Goal: Information Seeking & Learning: Compare options

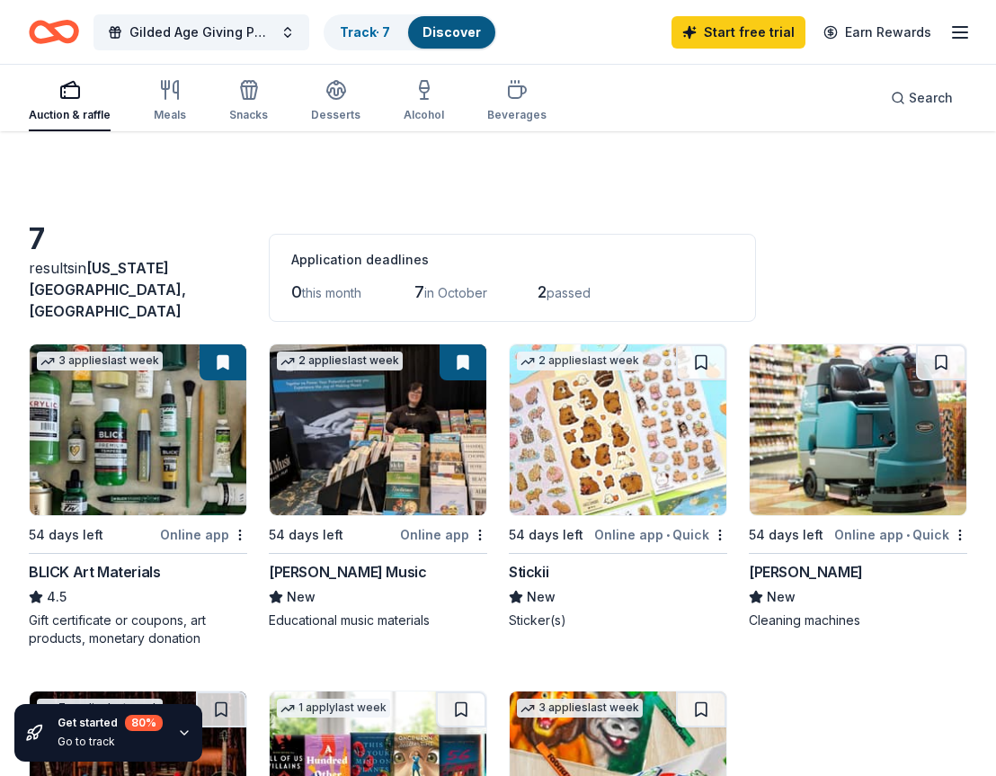
scroll to position [360, 0]
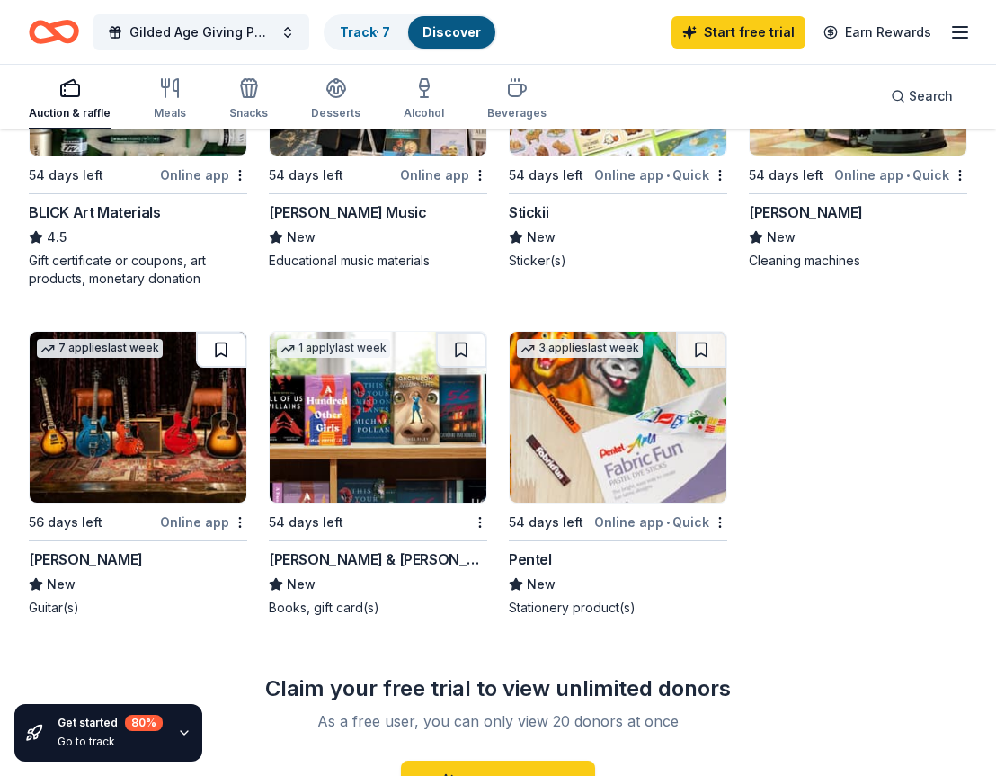
click at [223, 343] on button at bounding box center [221, 350] width 50 height 36
click at [359, 37] on link "Track · 8" at bounding box center [365, 31] width 51 height 15
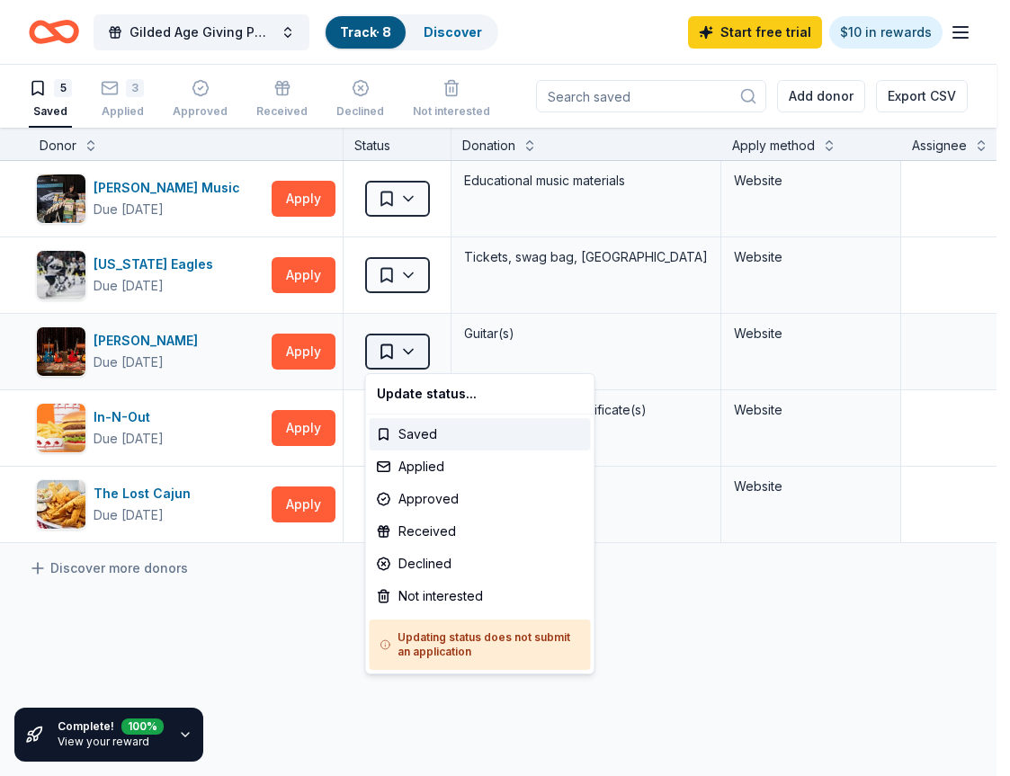
click at [407, 355] on html "Gilded Age Giving Parlor Affair (Gala) Track · 8 Discover Start free trial $10 …" at bounding box center [505, 388] width 1010 height 776
click at [424, 469] on div "Applied" at bounding box center [480, 467] width 221 height 32
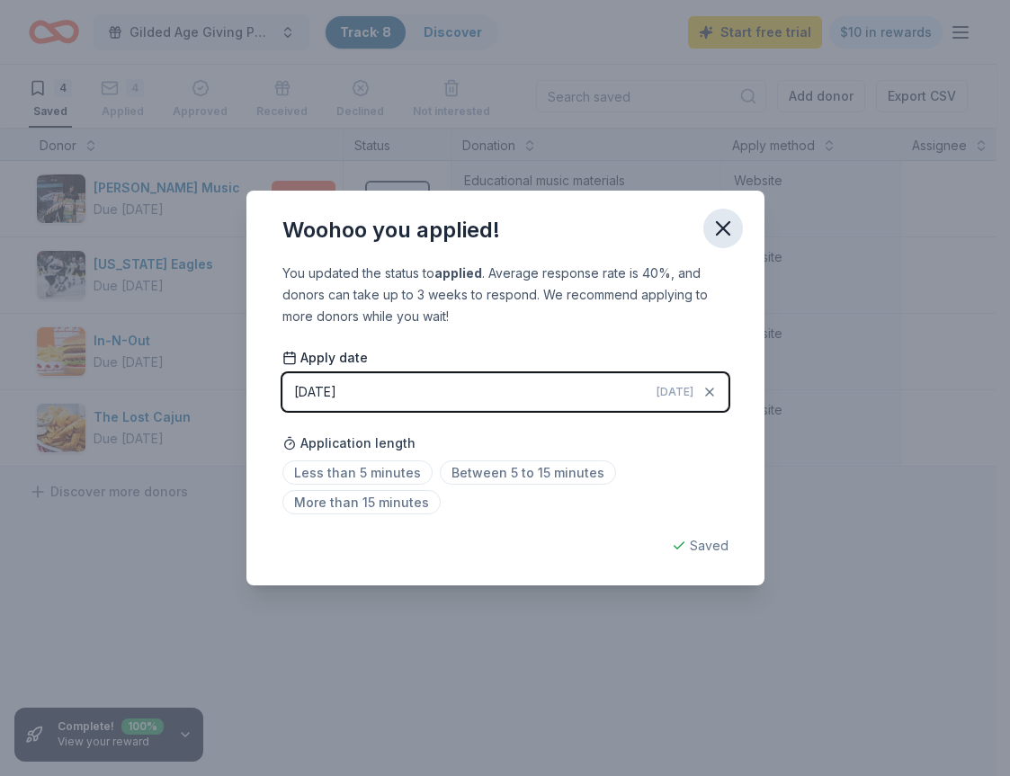
click at [724, 235] on icon "button" at bounding box center [722, 228] width 25 height 25
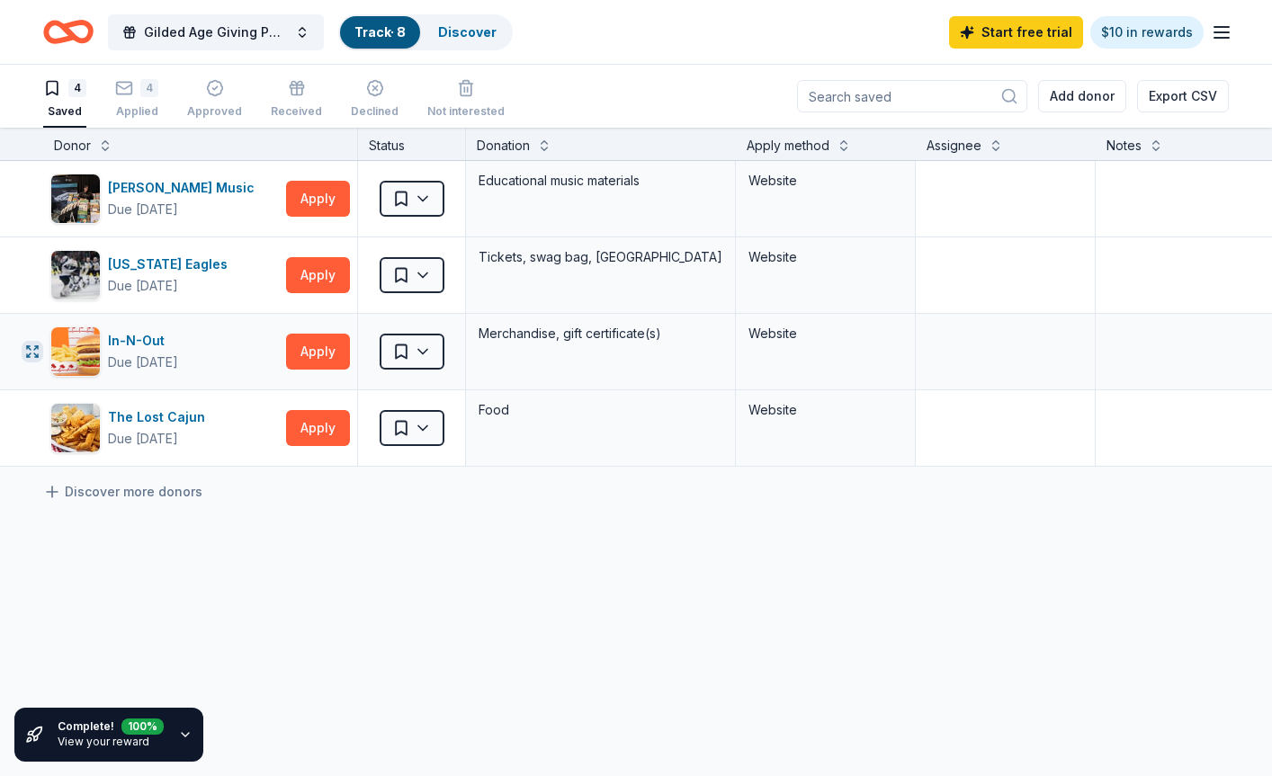
click at [30, 346] on icon "button" at bounding box center [28, 347] width 3 height 3
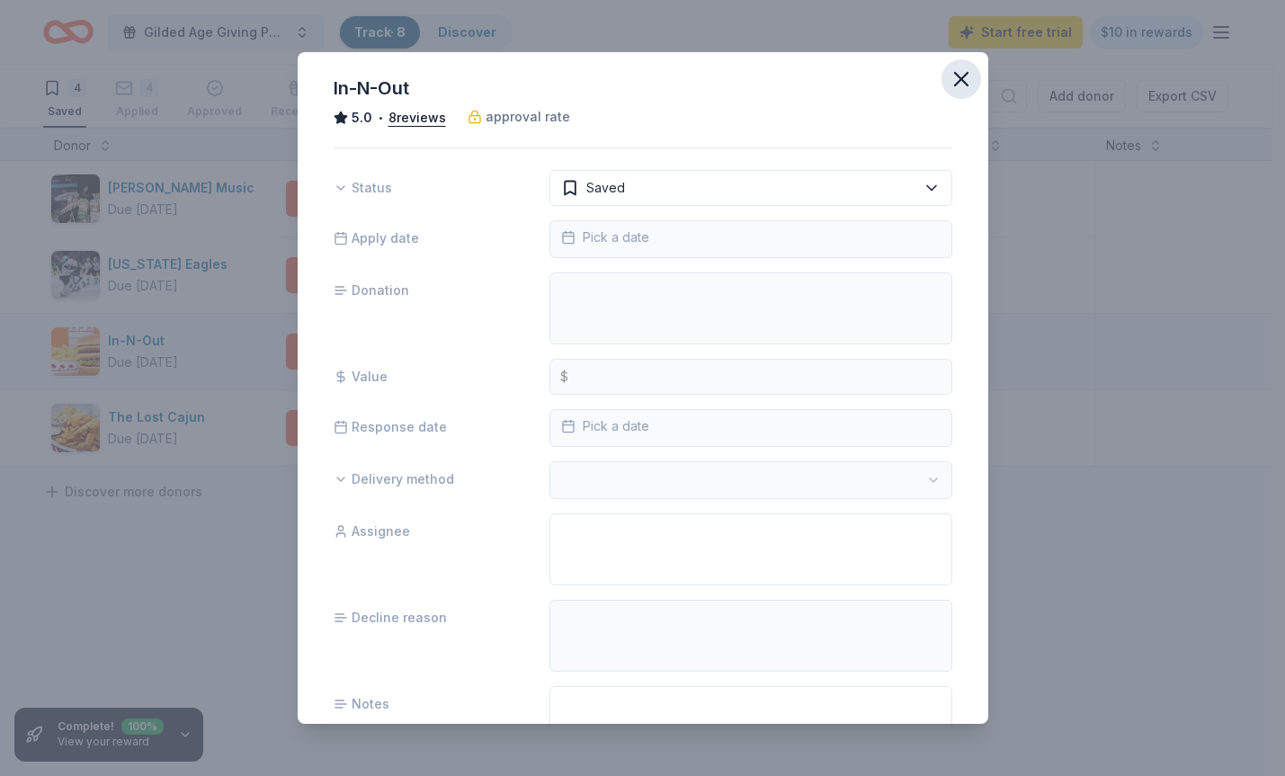
click at [949, 78] on icon "button" at bounding box center [961, 79] width 25 height 25
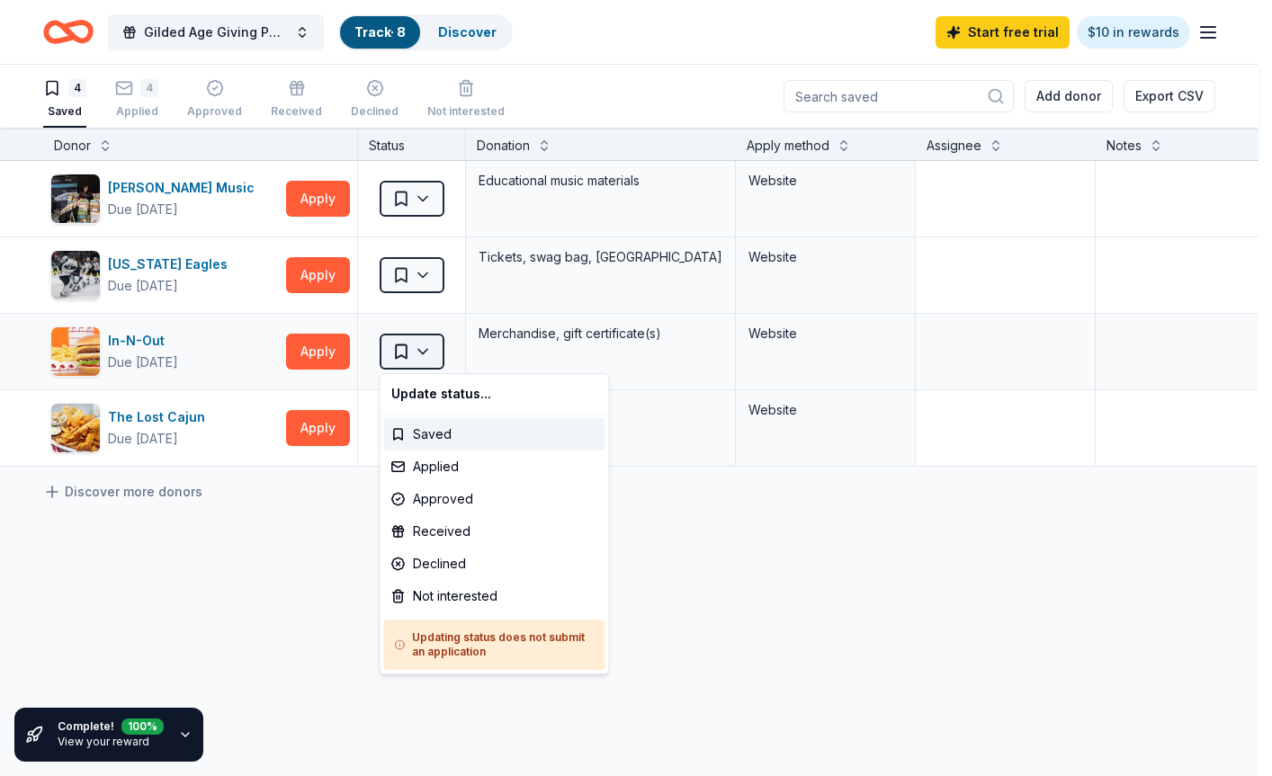
click at [431, 359] on html "Gilded Age Giving Parlor Affair (Gala) Track · 8 Discover Start free trial $10 …" at bounding box center [636, 388] width 1272 height 776
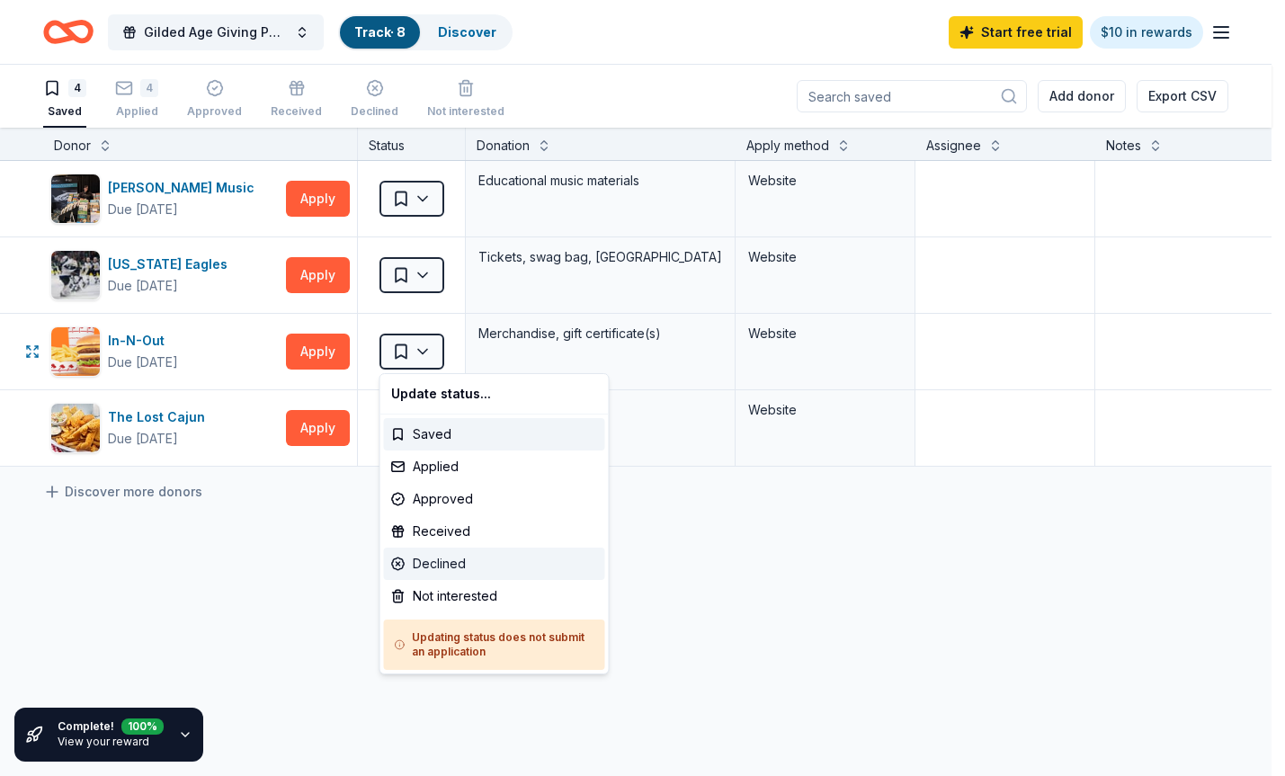
click at [460, 567] on div "Declined" at bounding box center [494, 564] width 221 height 32
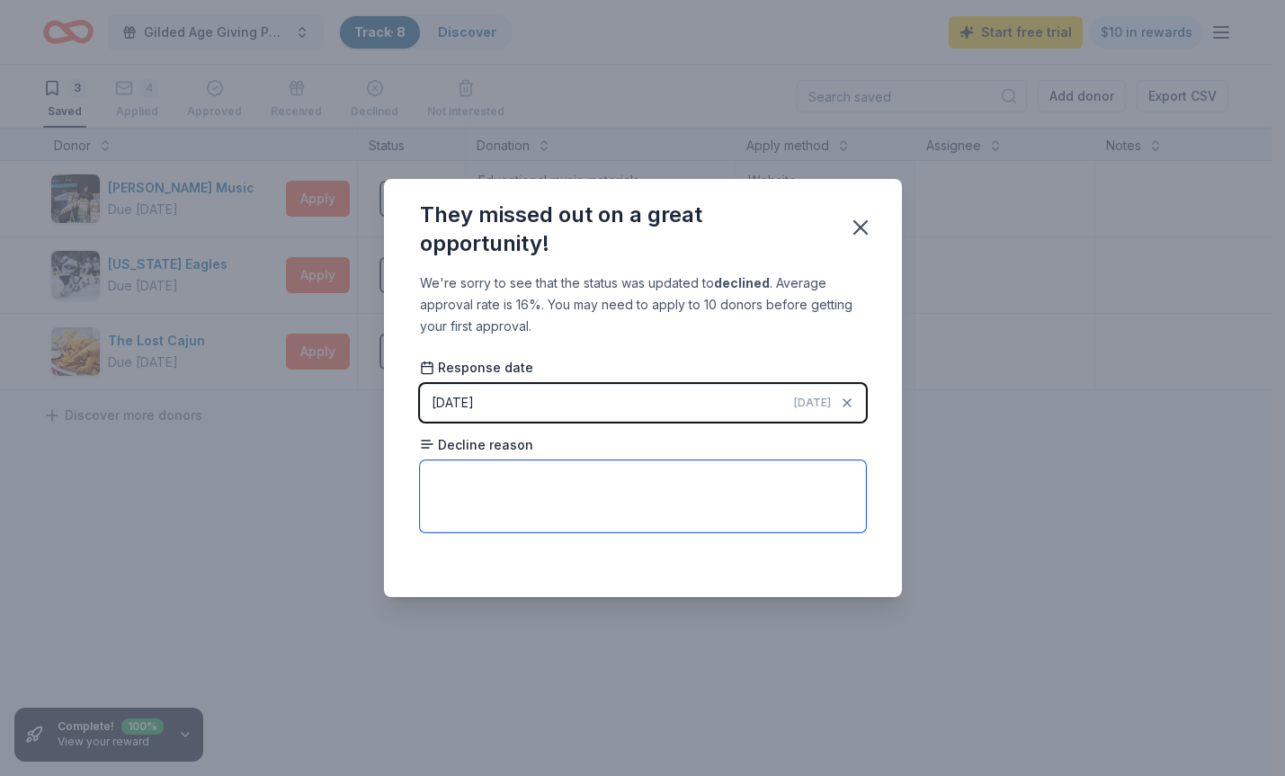
click at [560, 476] on textarea at bounding box center [643, 496] width 446 height 72
type textarea "Not appropriate for this particular event."
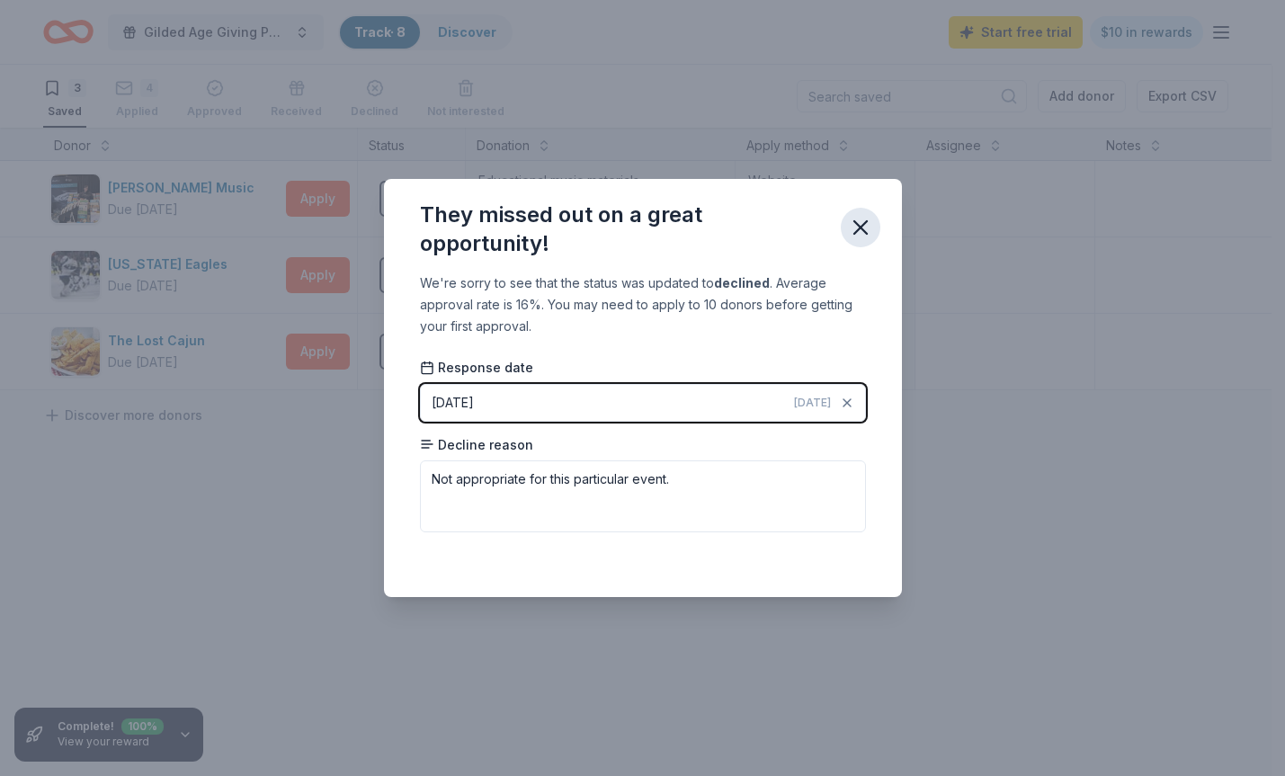
click at [861, 228] on icon "button" at bounding box center [860, 227] width 13 height 13
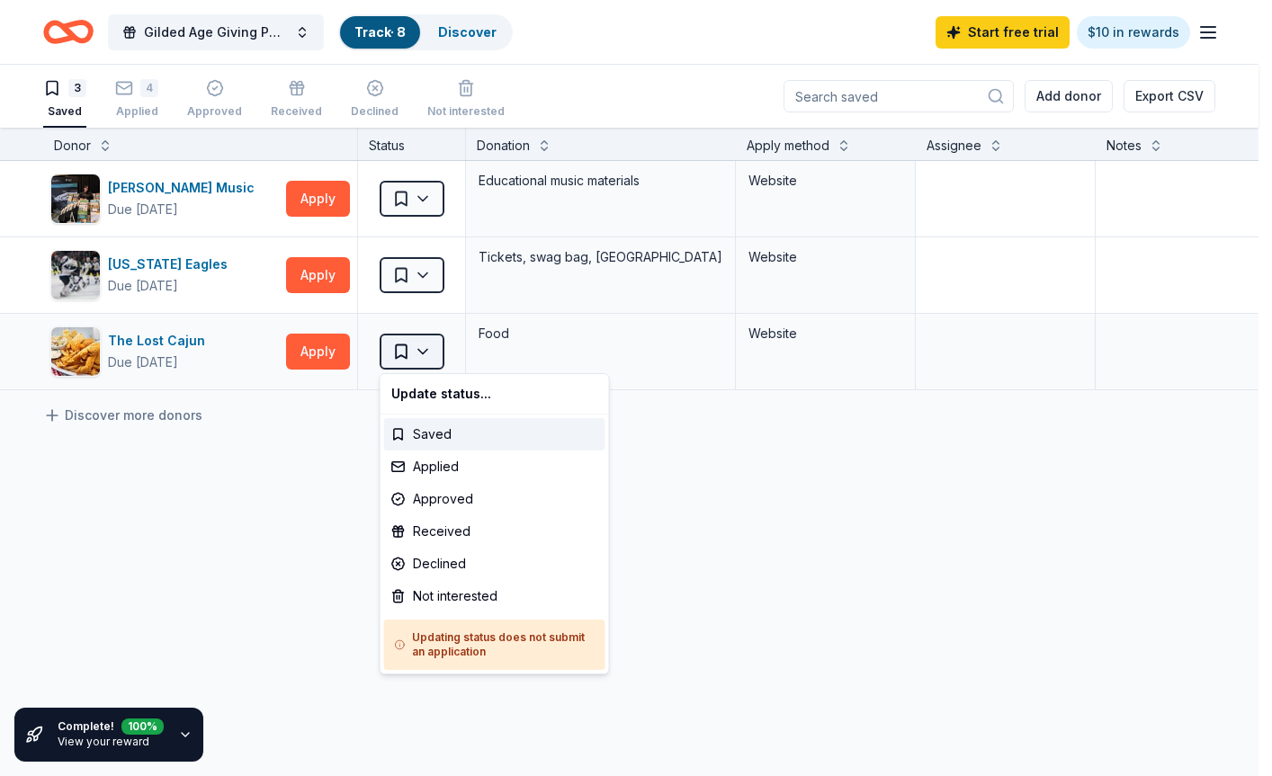
click at [417, 360] on html "Gilded Age Giving Parlor Affair (Gala) Track · 8 Discover Start free trial $10 …" at bounding box center [636, 388] width 1272 height 776
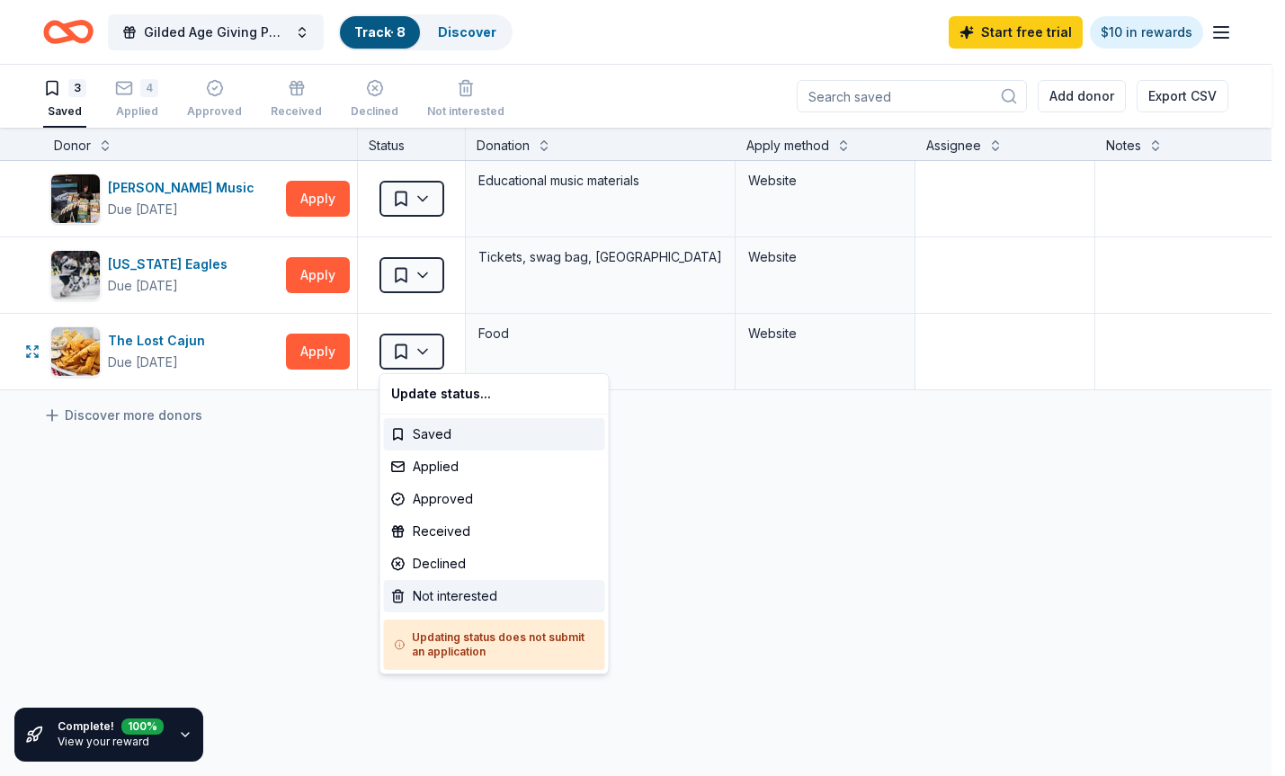
click at [487, 597] on div "Not interested" at bounding box center [494, 596] width 221 height 32
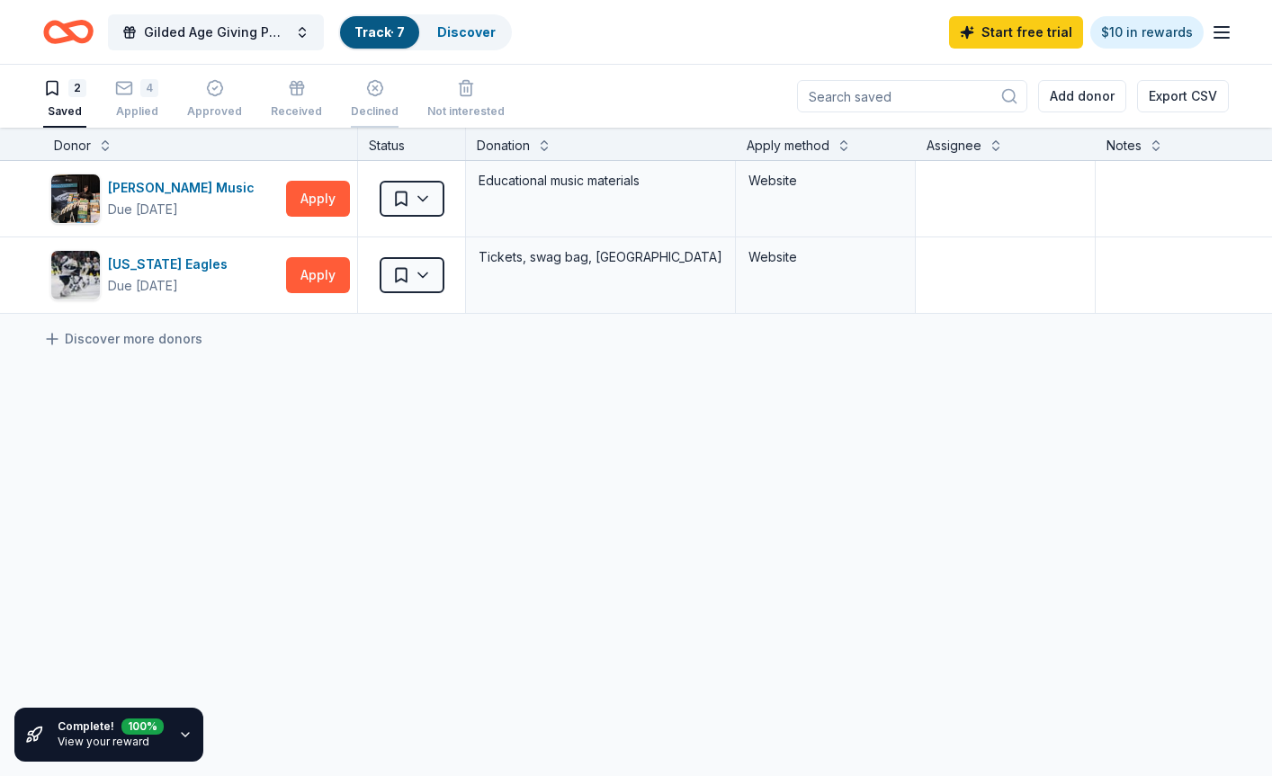
click at [367, 93] on icon "button" at bounding box center [375, 88] width 18 height 18
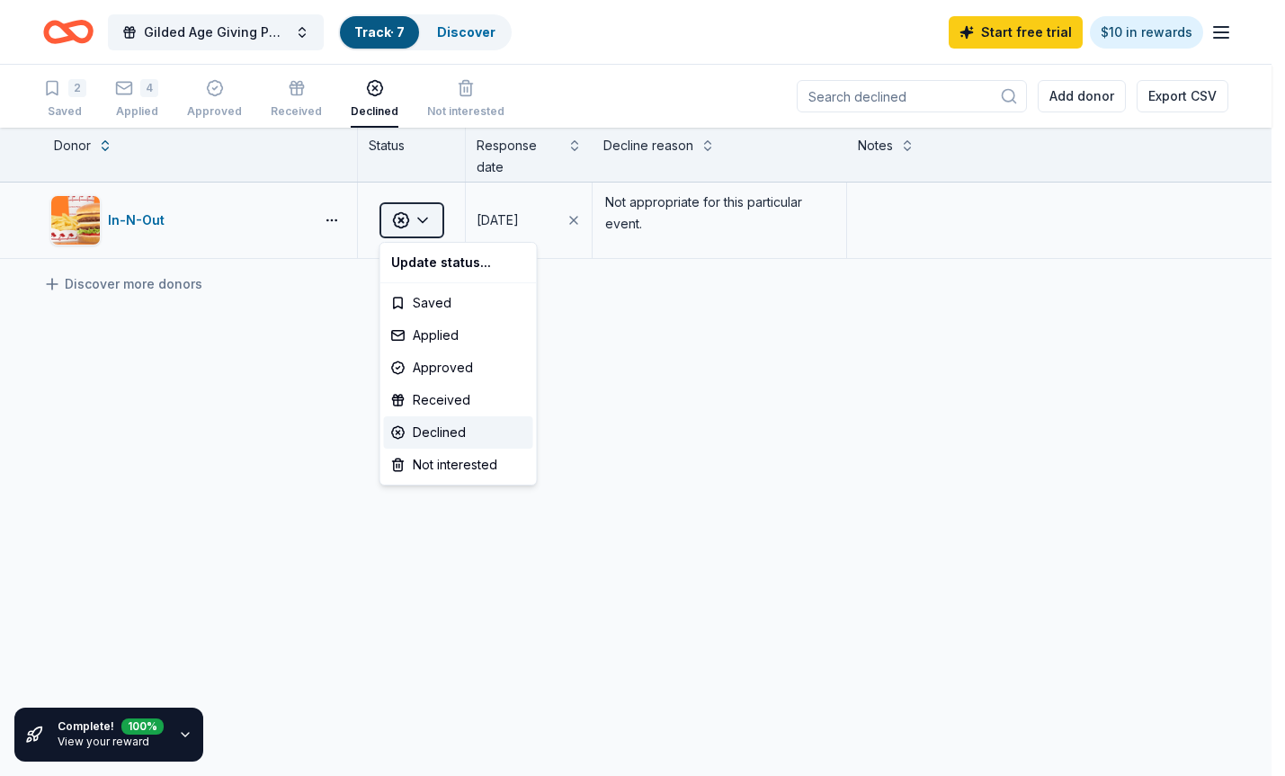
click at [431, 215] on html "Gilded Age Giving Parlor Affair (Gala) Track · 7 Discover Start free trial $10 …" at bounding box center [642, 388] width 1285 height 776
click at [448, 473] on div "Not interested" at bounding box center [458, 465] width 149 height 32
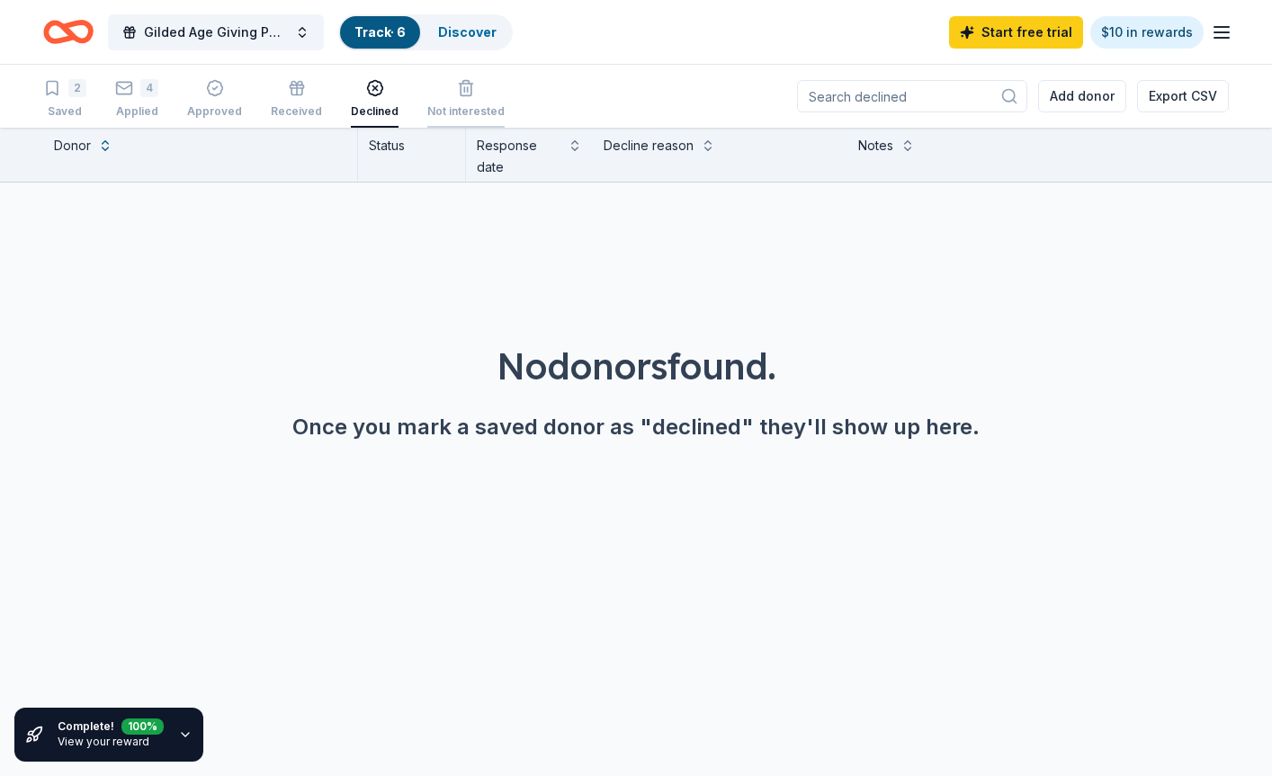
click at [451, 100] on div "Not interested" at bounding box center [465, 101] width 77 height 14
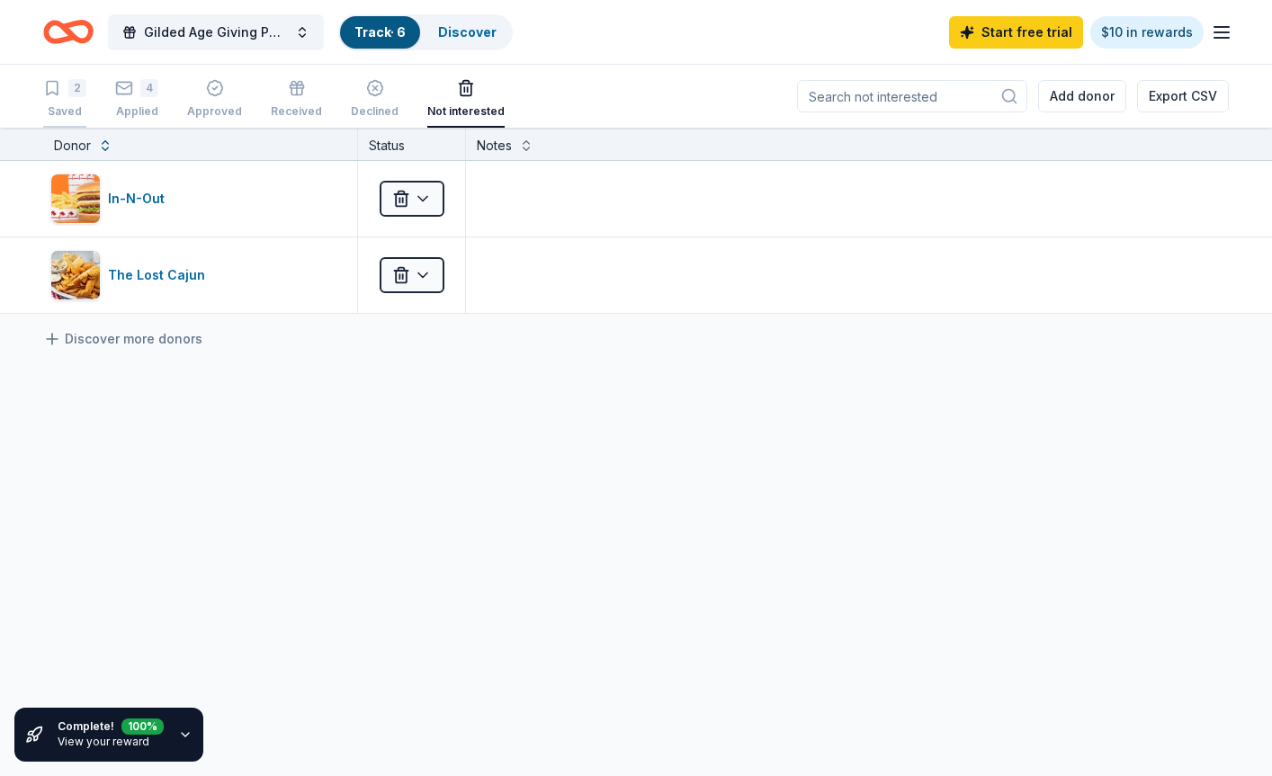
click at [67, 114] on div "Saved" at bounding box center [64, 111] width 43 height 14
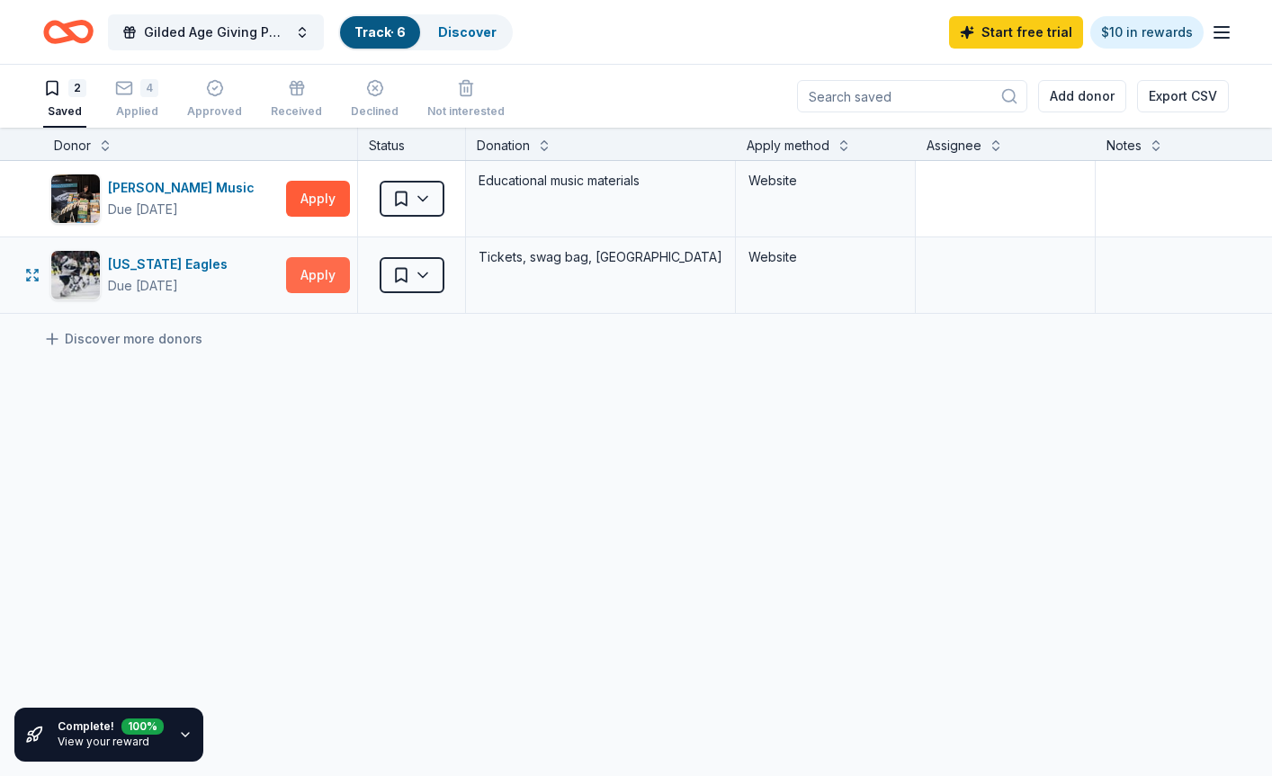
click at [300, 272] on button "Apply" at bounding box center [318, 275] width 64 height 36
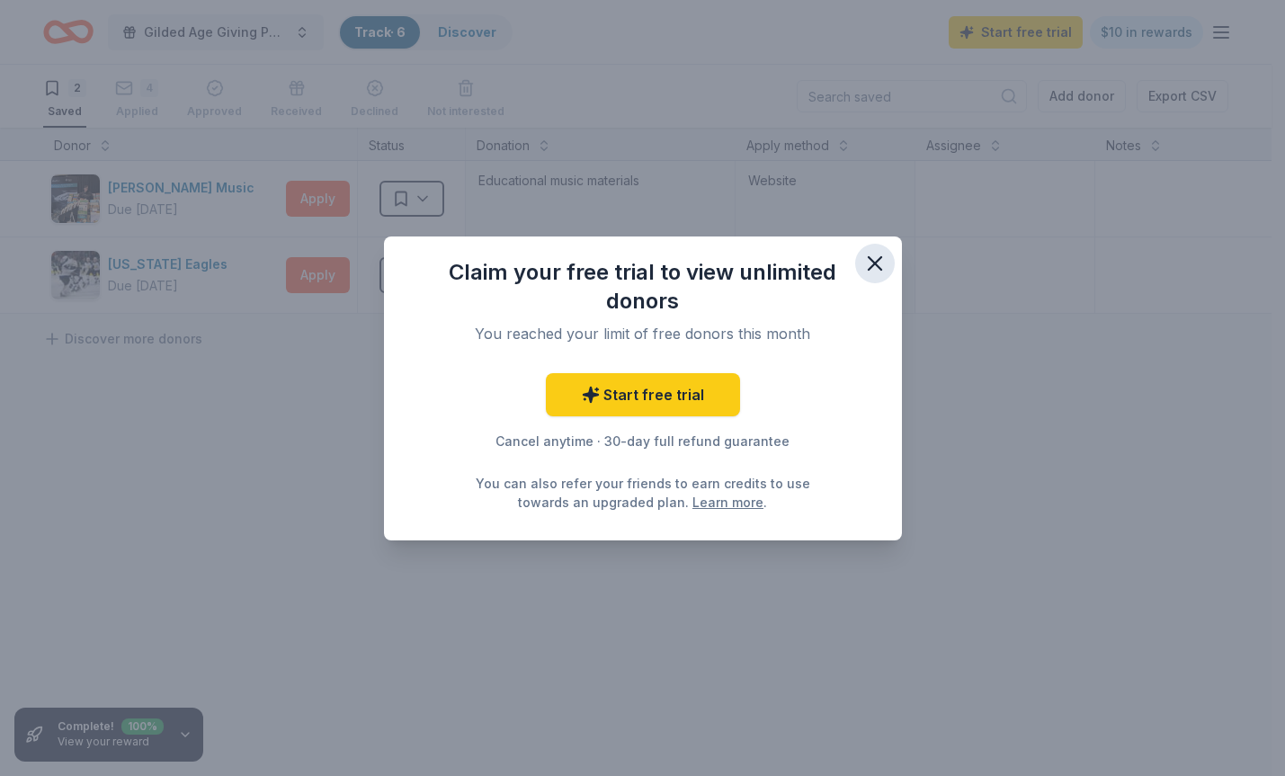
click at [878, 263] on icon "button" at bounding box center [874, 263] width 25 height 25
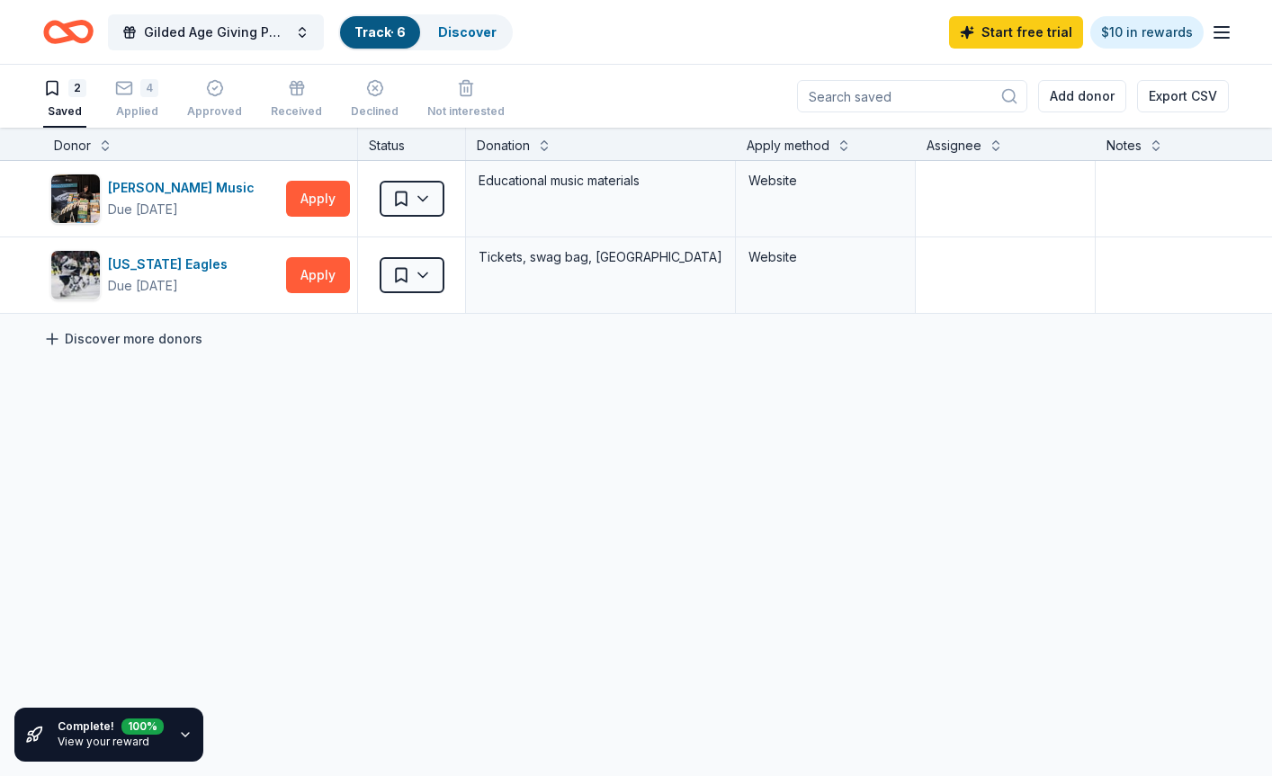
click at [161, 336] on link "Discover more donors" at bounding box center [122, 339] width 159 height 22
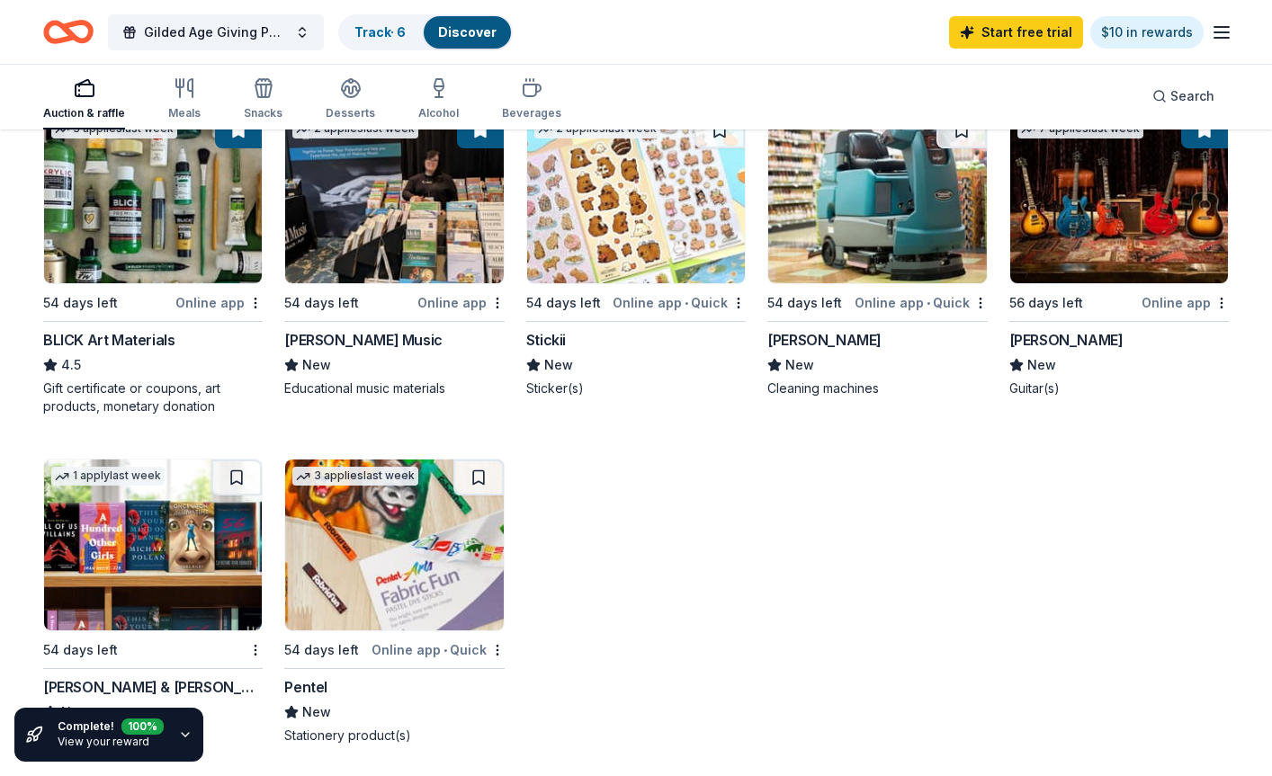
scroll to position [270, 0]
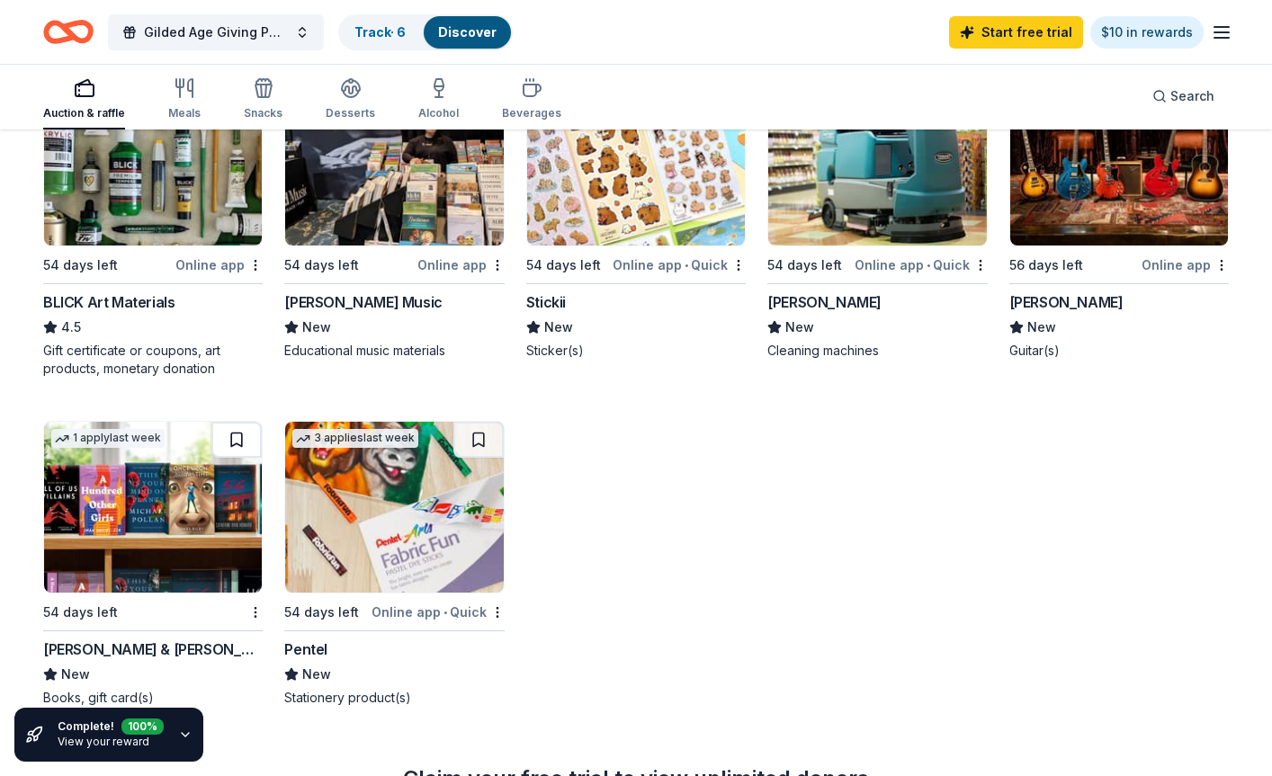
click at [224, 428] on button at bounding box center [236, 440] width 50 height 36
click at [485, 427] on button at bounding box center [478, 440] width 50 height 36
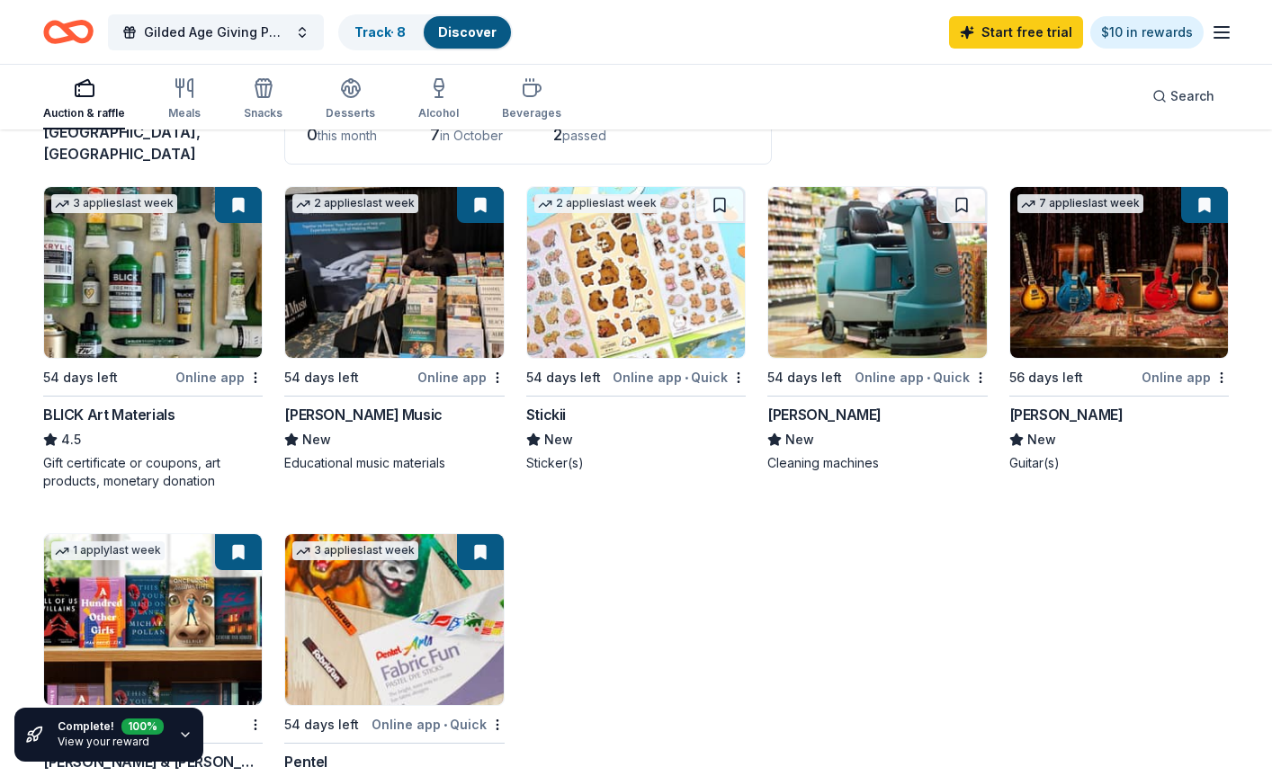
scroll to position [0, 0]
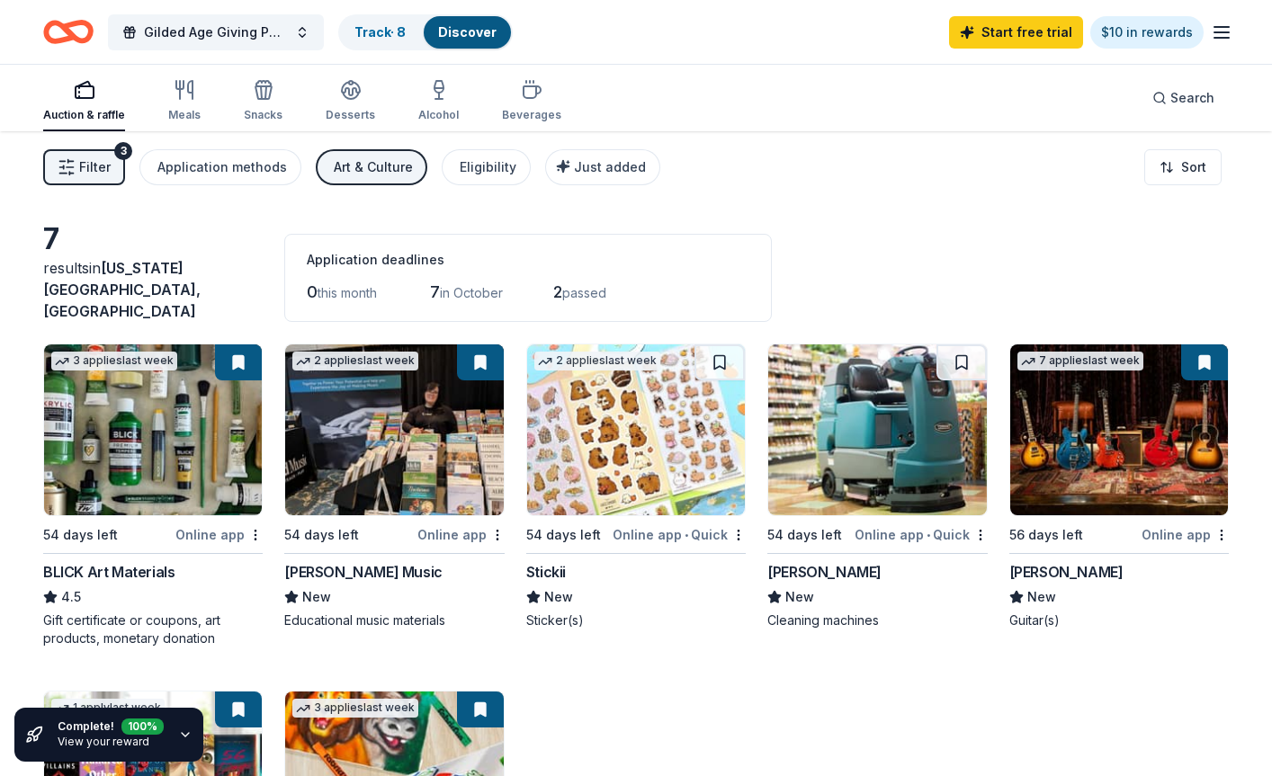
click at [103, 180] on button "Filter 3" at bounding box center [84, 167] width 82 height 36
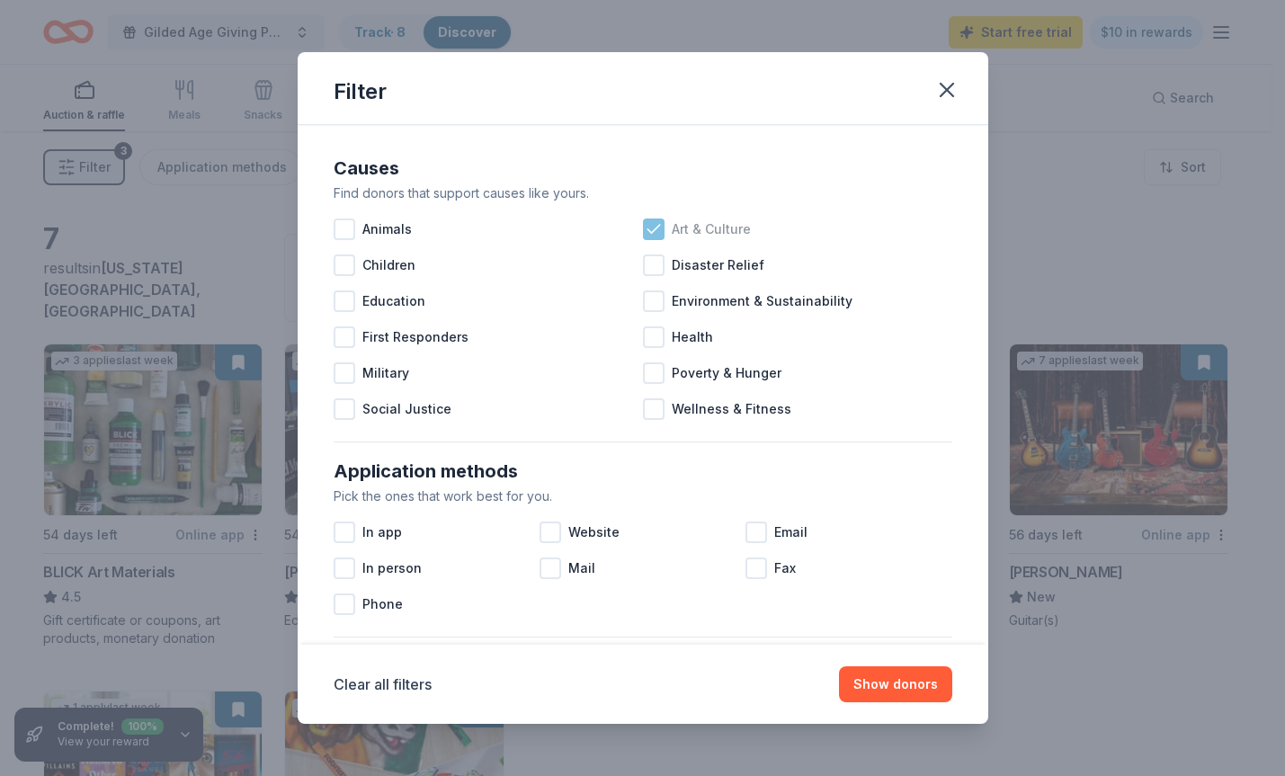
click at [649, 228] on icon at bounding box center [654, 229] width 12 height 8
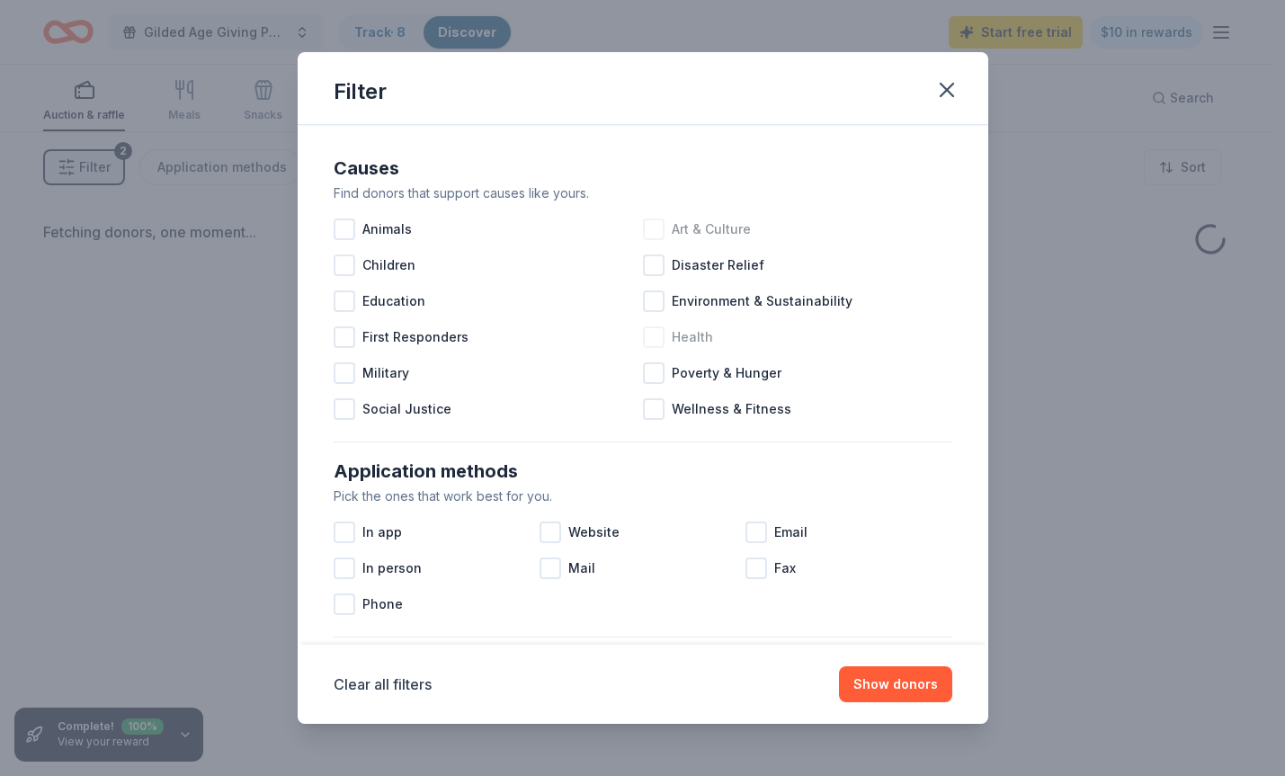
click at [652, 336] on div at bounding box center [654, 337] width 22 height 22
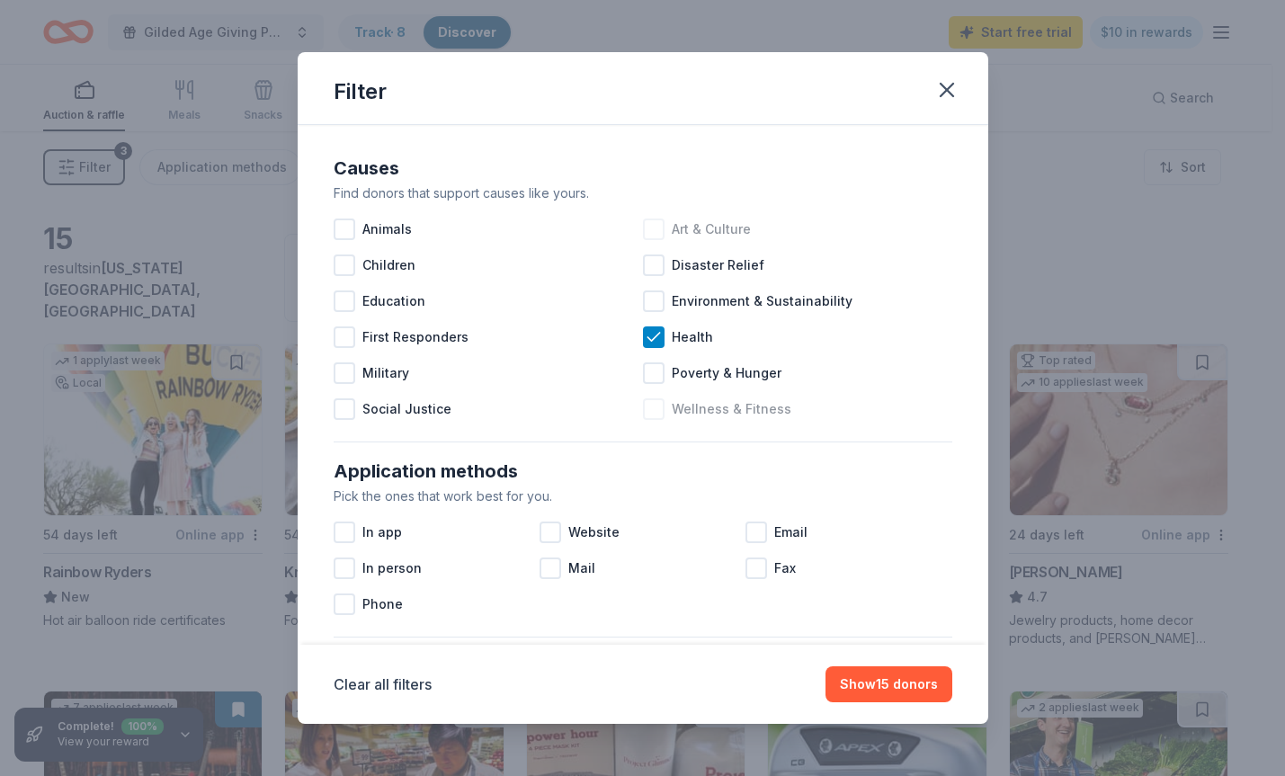
click at [651, 413] on div at bounding box center [654, 409] width 22 height 22
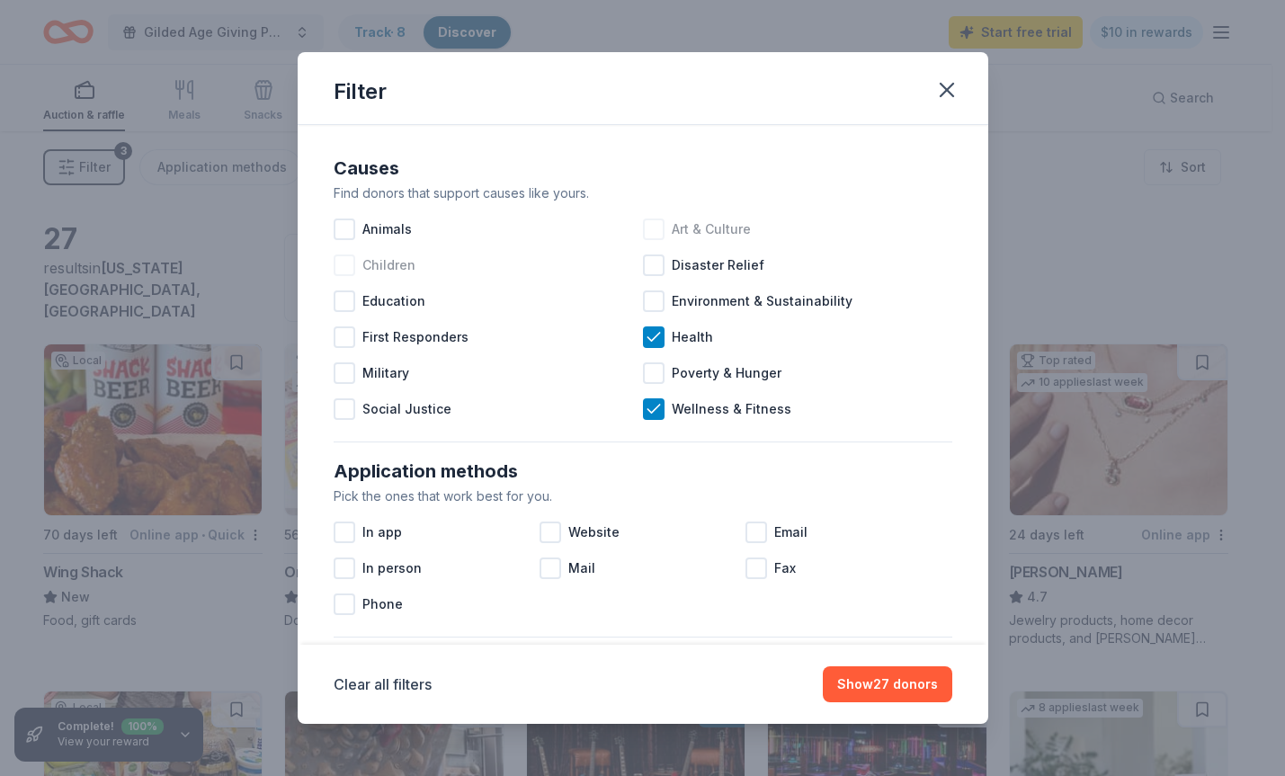
click at [349, 258] on div at bounding box center [345, 266] width 22 height 22
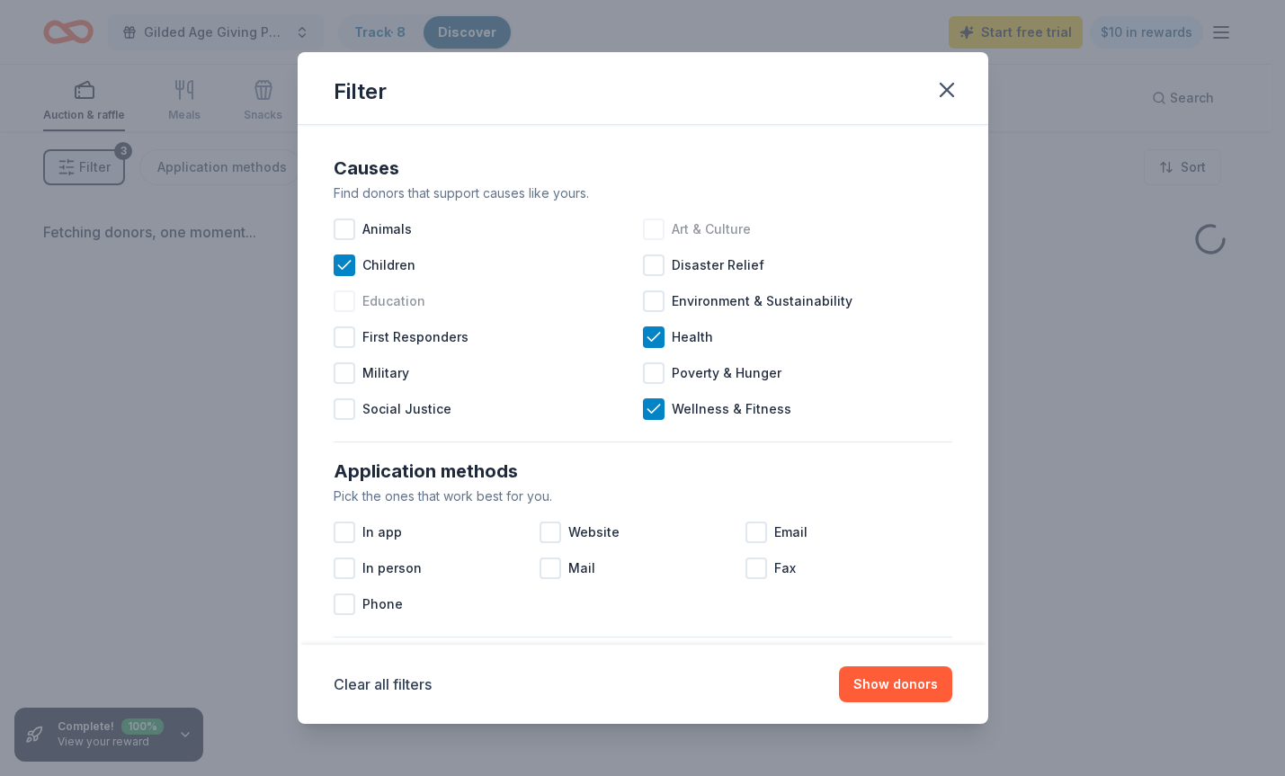
click at [347, 308] on div at bounding box center [345, 301] width 22 height 22
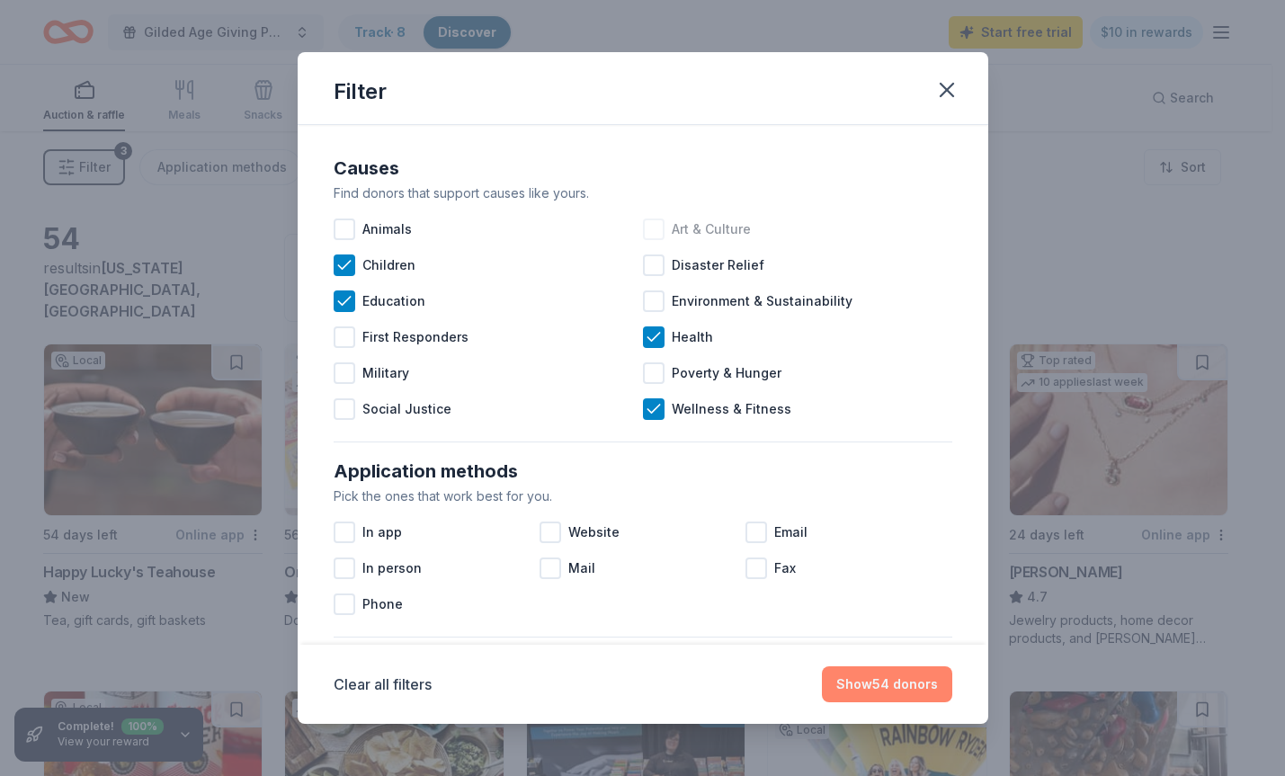
click at [889, 688] on button "Show 54 donors" at bounding box center [887, 684] width 130 height 36
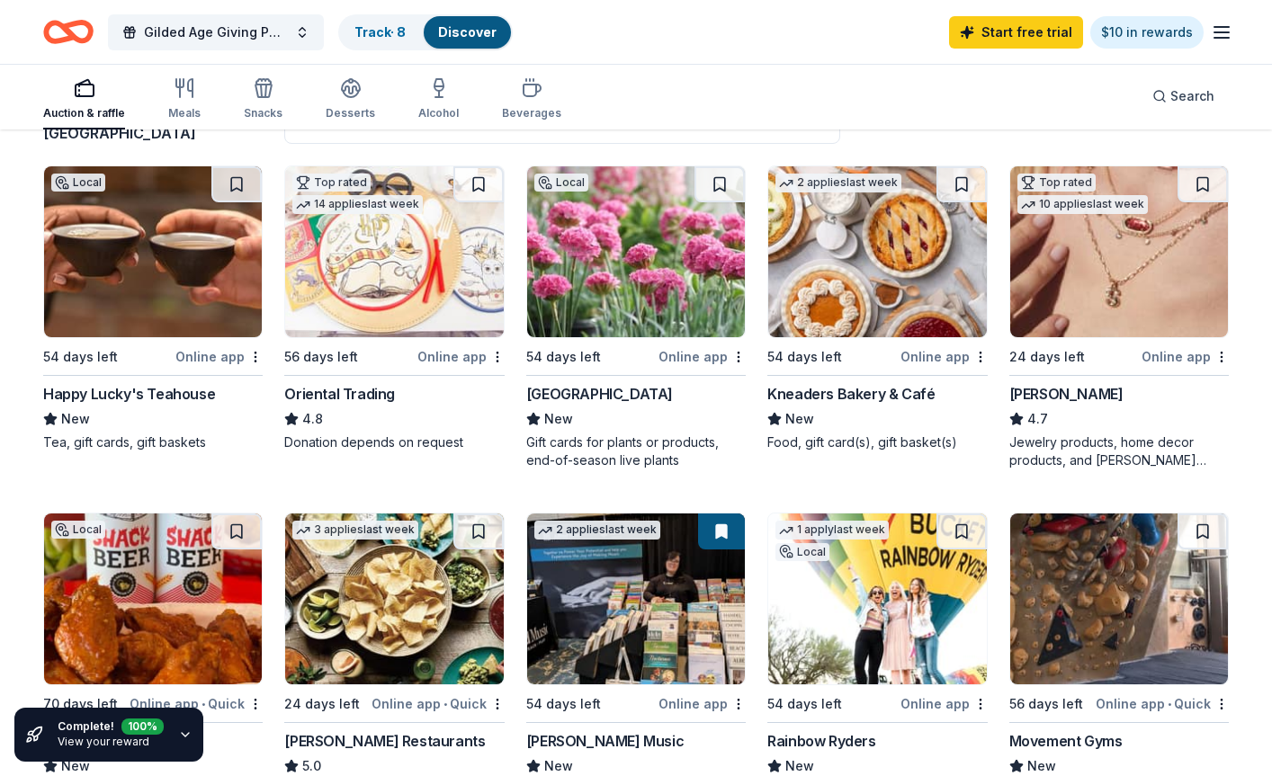
scroll to position [180, 0]
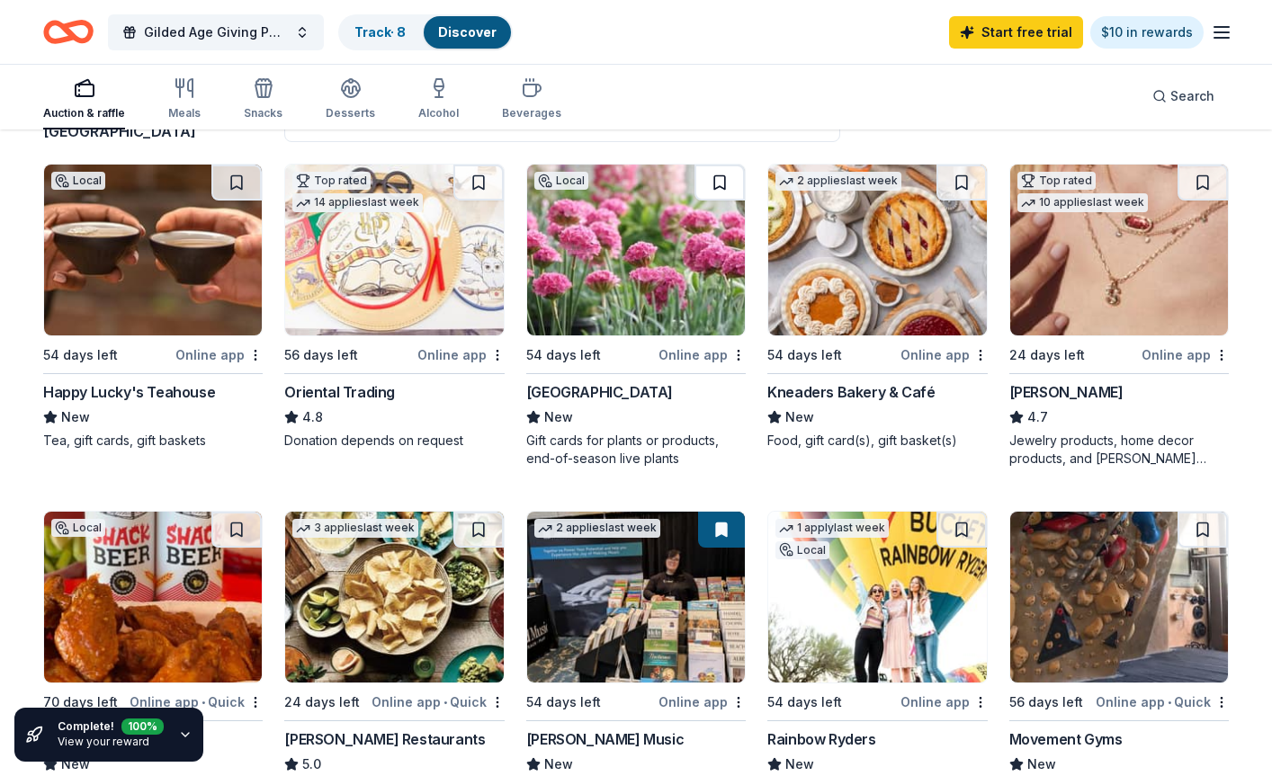
click at [720, 165] on button at bounding box center [719, 183] width 50 height 36
click at [996, 166] on button at bounding box center [1202, 183] width 50 height 36
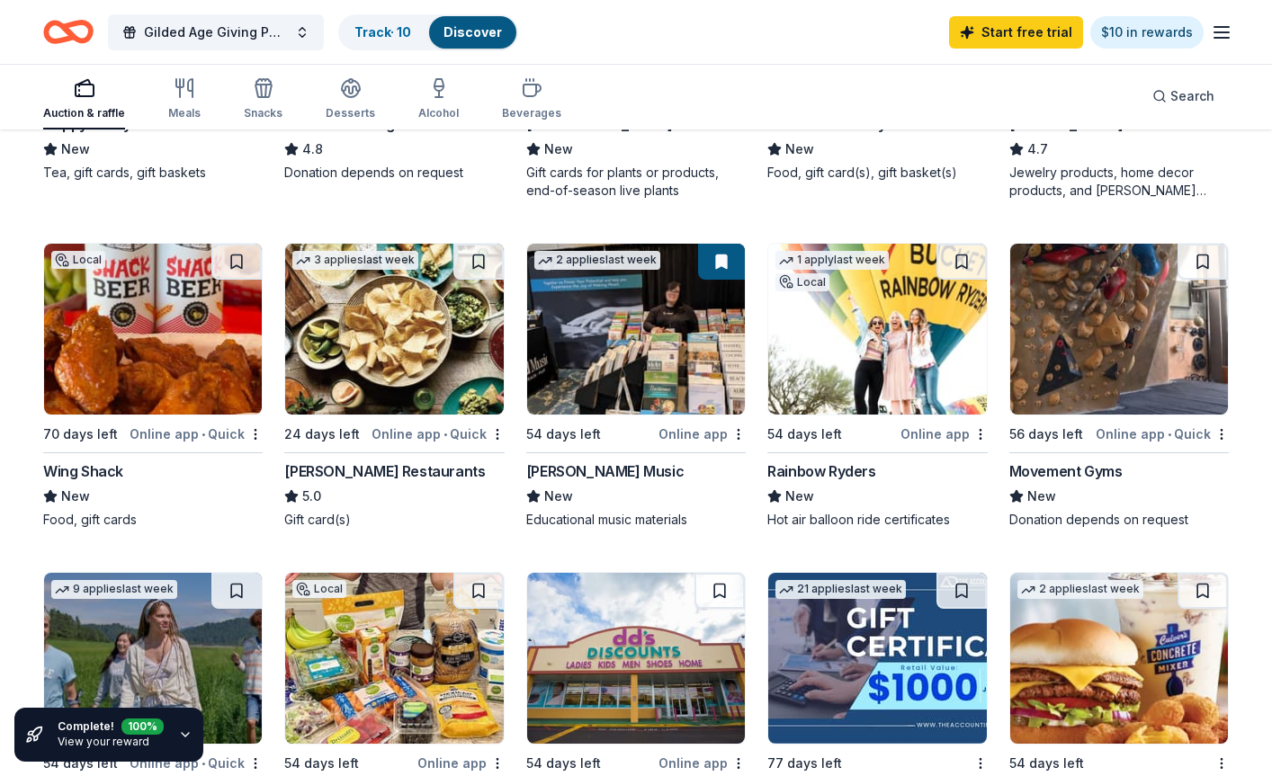
scroll to position [450, 0]
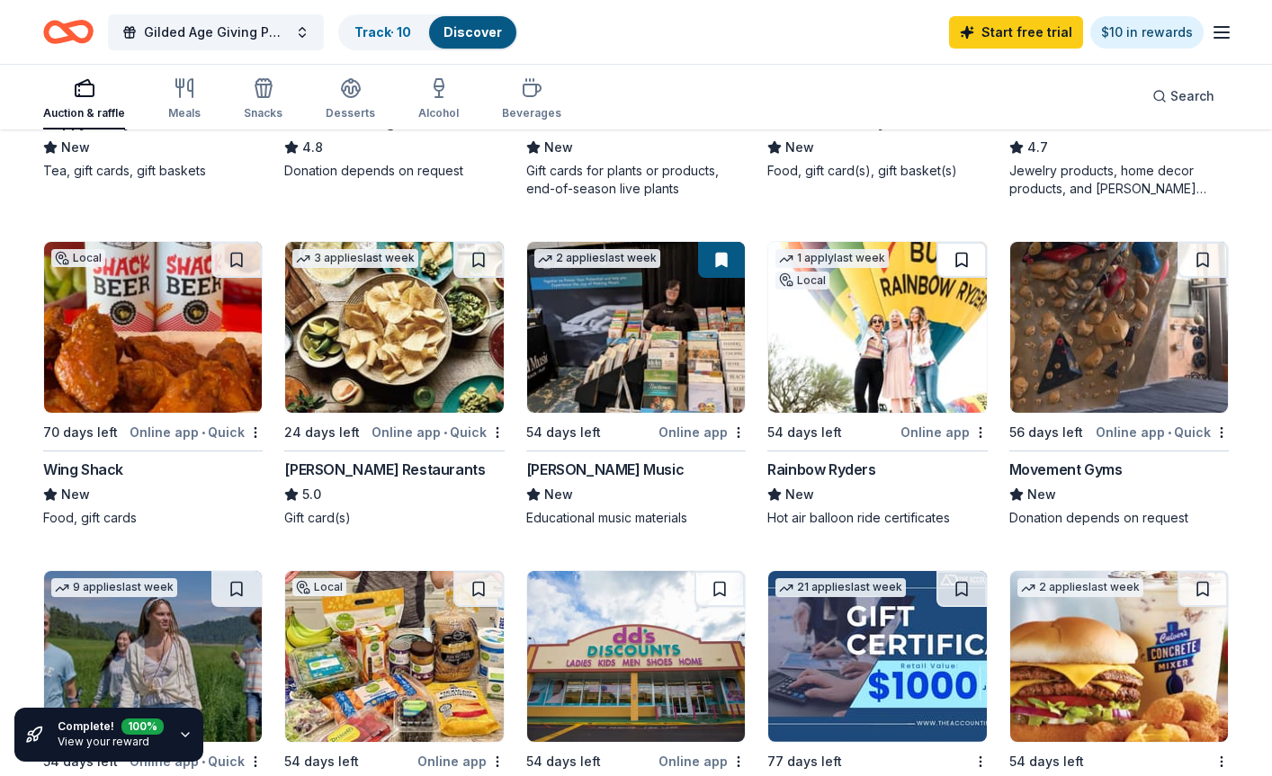
click at [957, 254] on button at bounding box center [961, 260] width 50 height 36
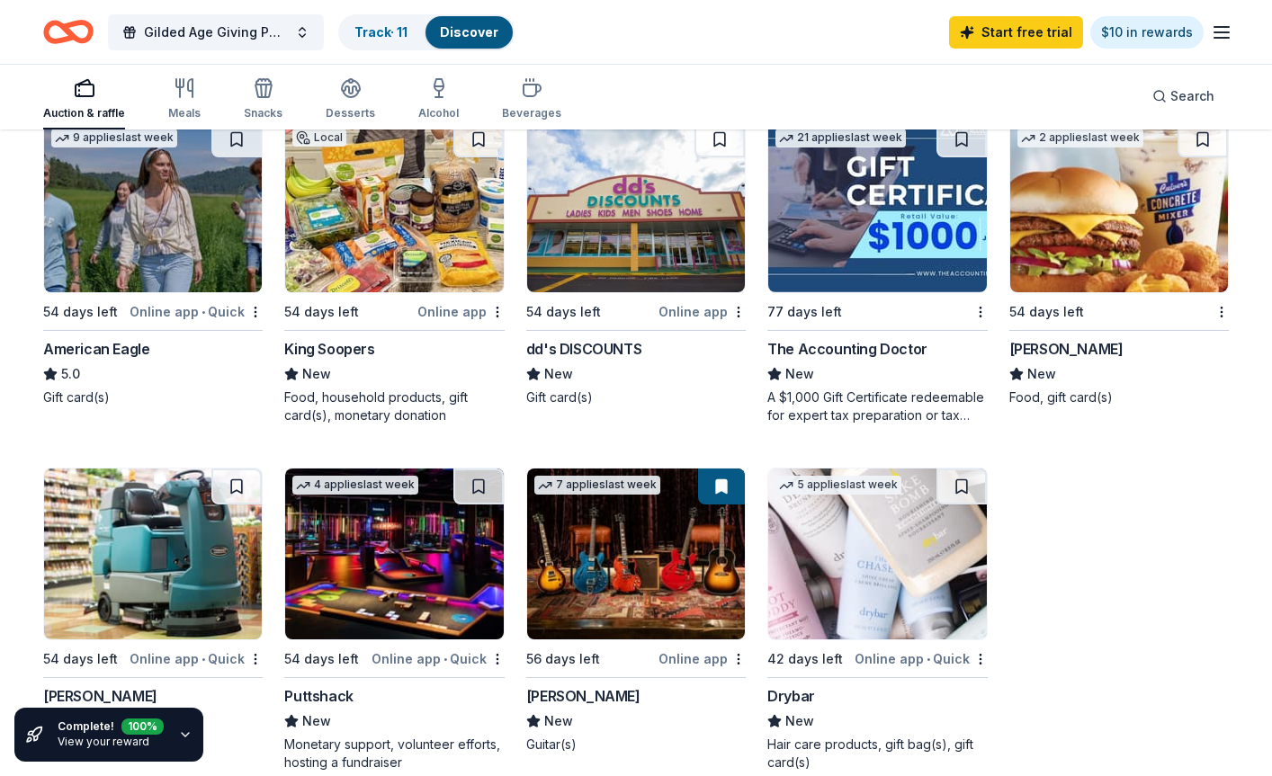
scroll to position [809, 0]
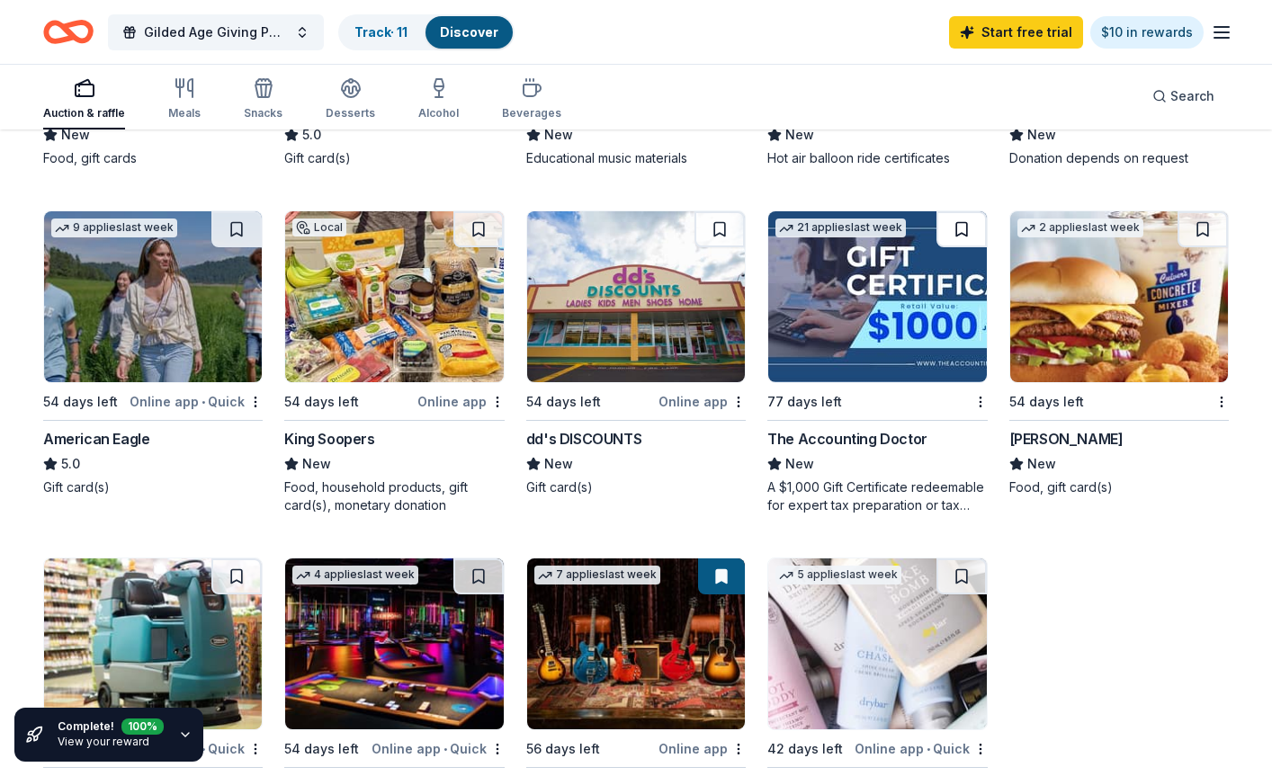
click at [968, 217] on button at bounding box center [961, 229] width 50 height 36
click at [996, 211] on button at bounding box center [1202, 229] width 50 height 36
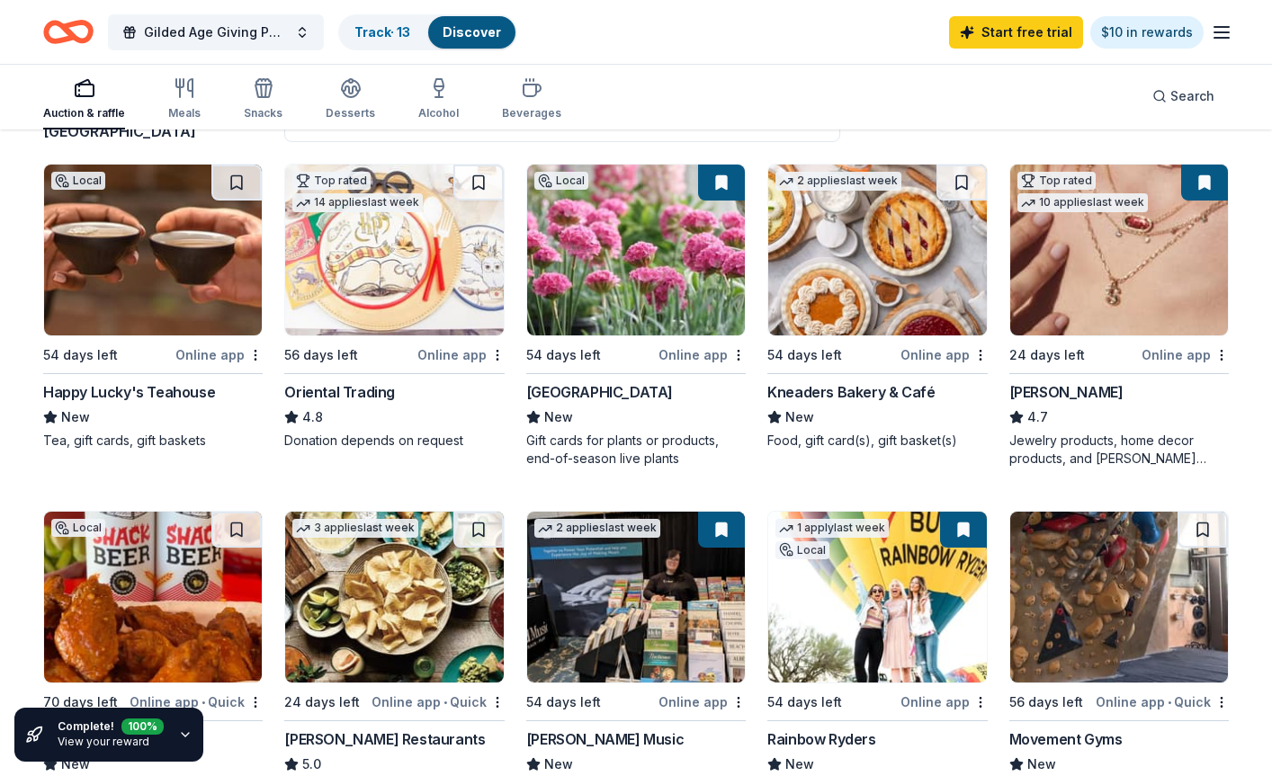
scroll to position [0, 0]
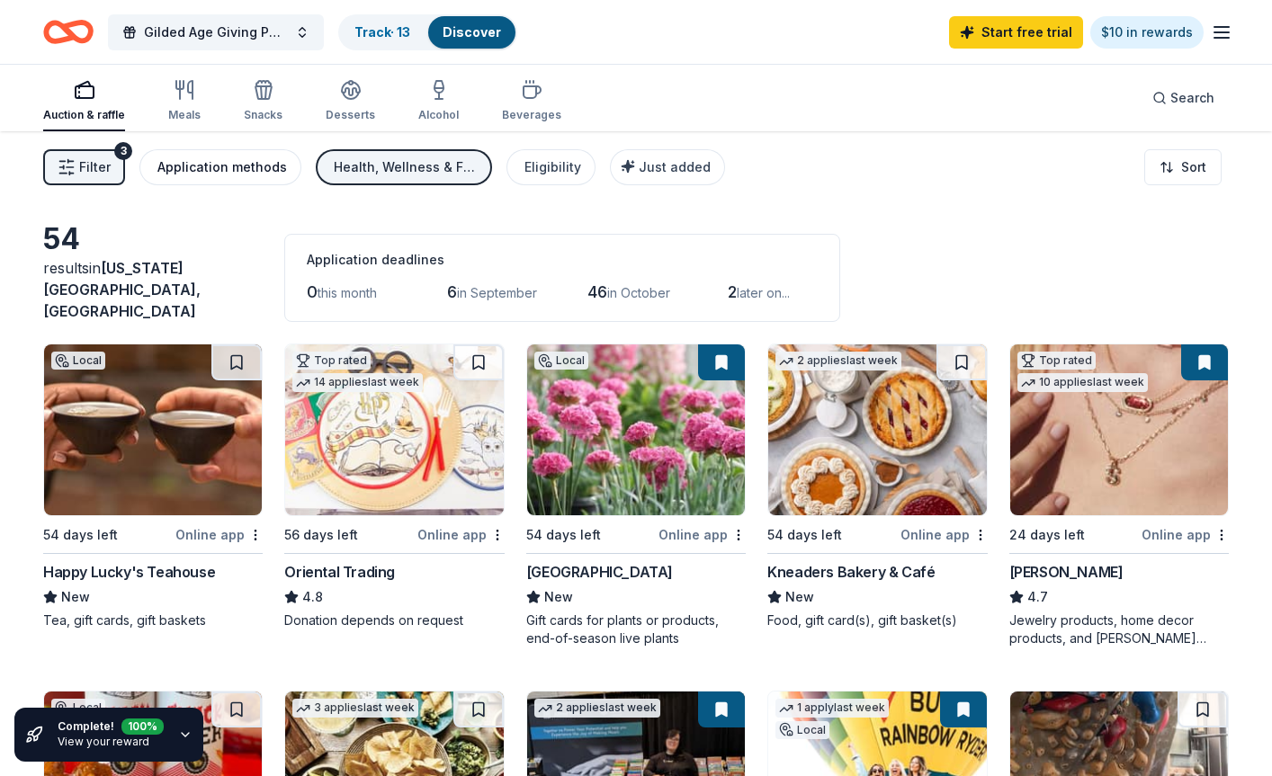
click at [212, 167] on div "Application methods" at bounding box center [222, 167] width 130 height 22
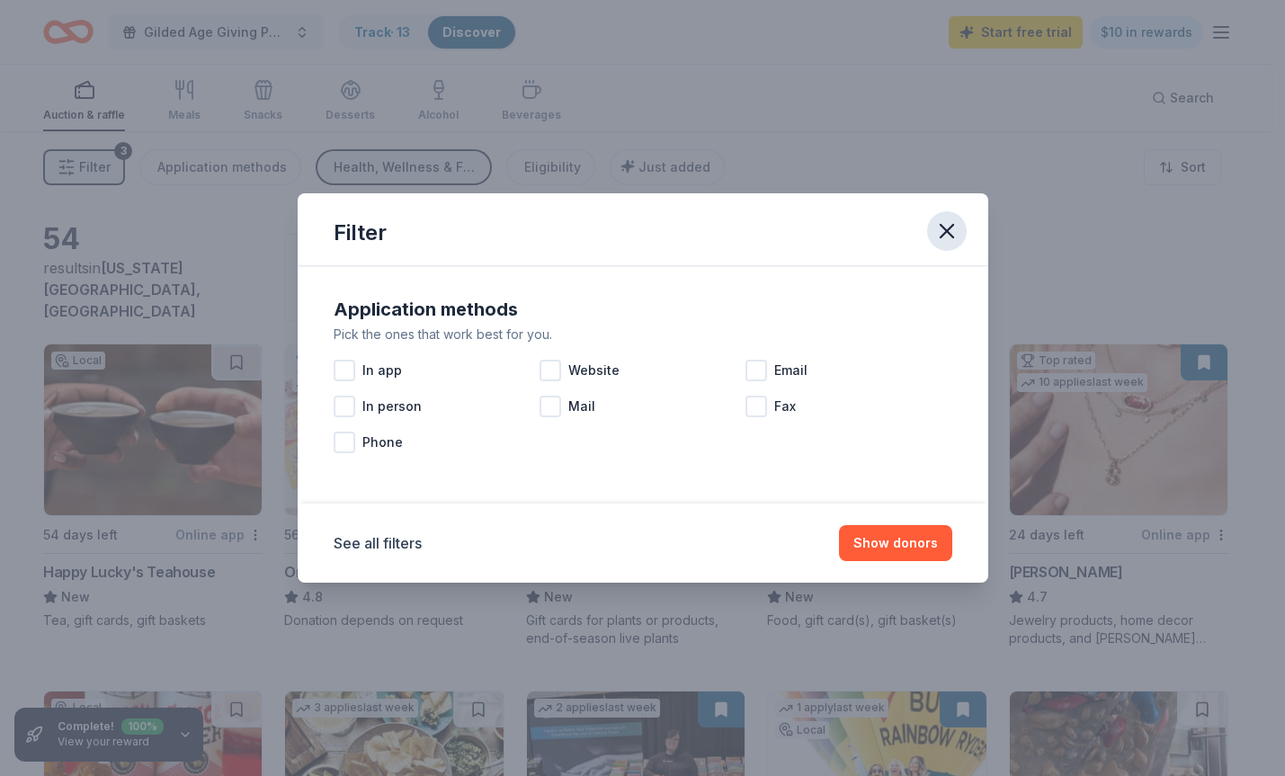
click at [953, 240] on icon "button" at bounding box center [946, 231] width 25 height 25
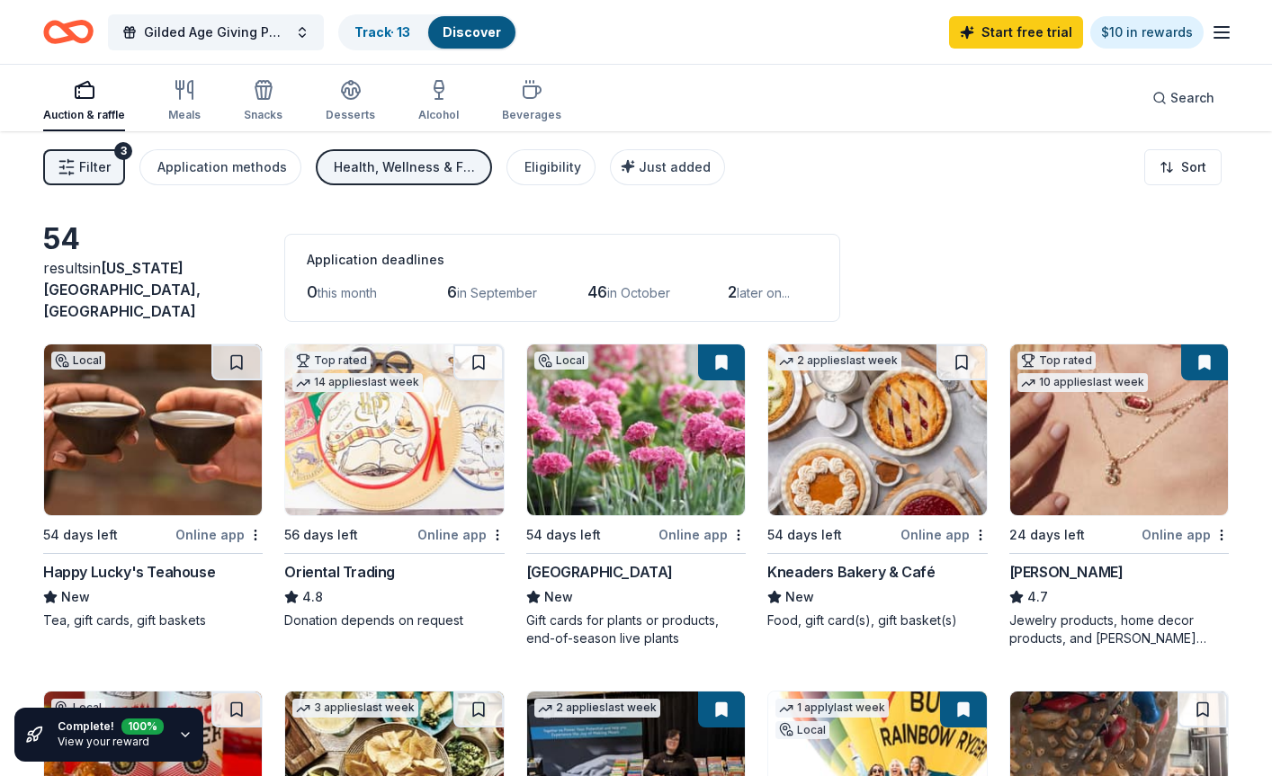
click at [118, 160] on button "Filter 3" at bounding box center [84, 167] width 82 height 36
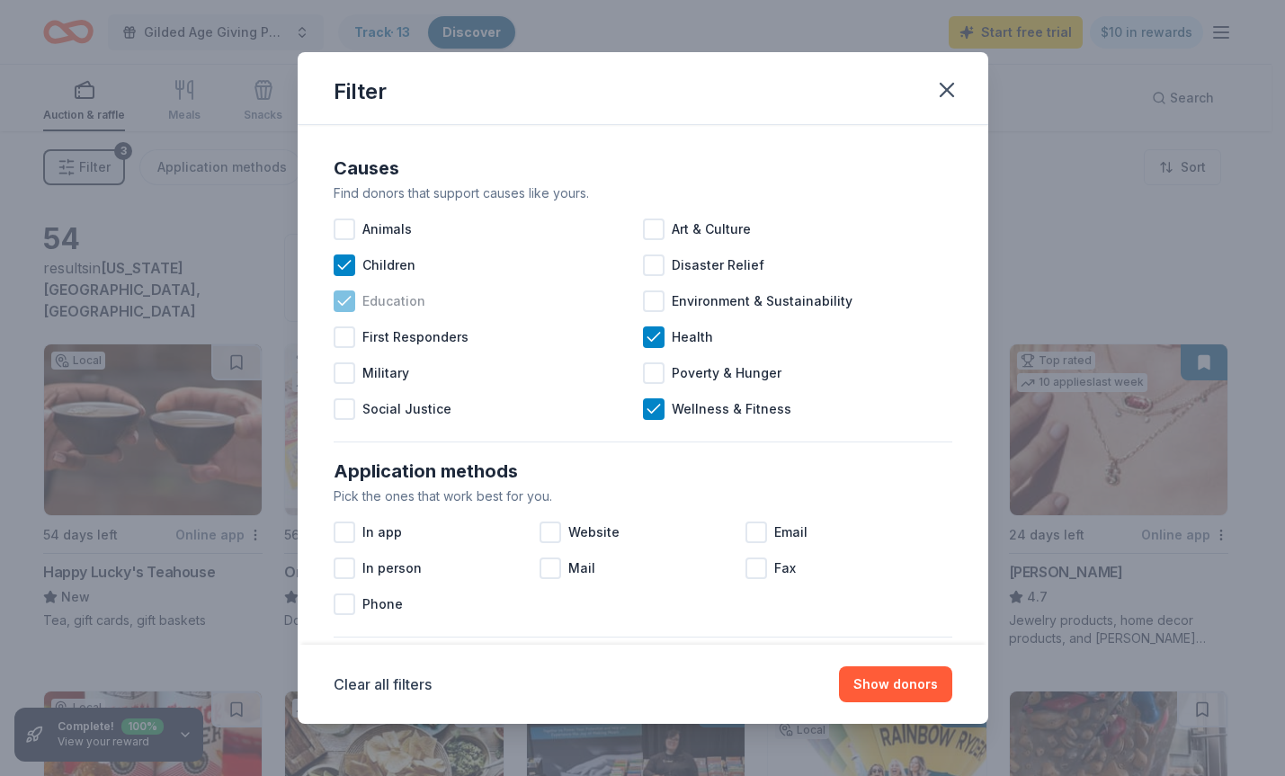
click at [346, 297] on icon at bounding box center [344, 301] width 18 height 18
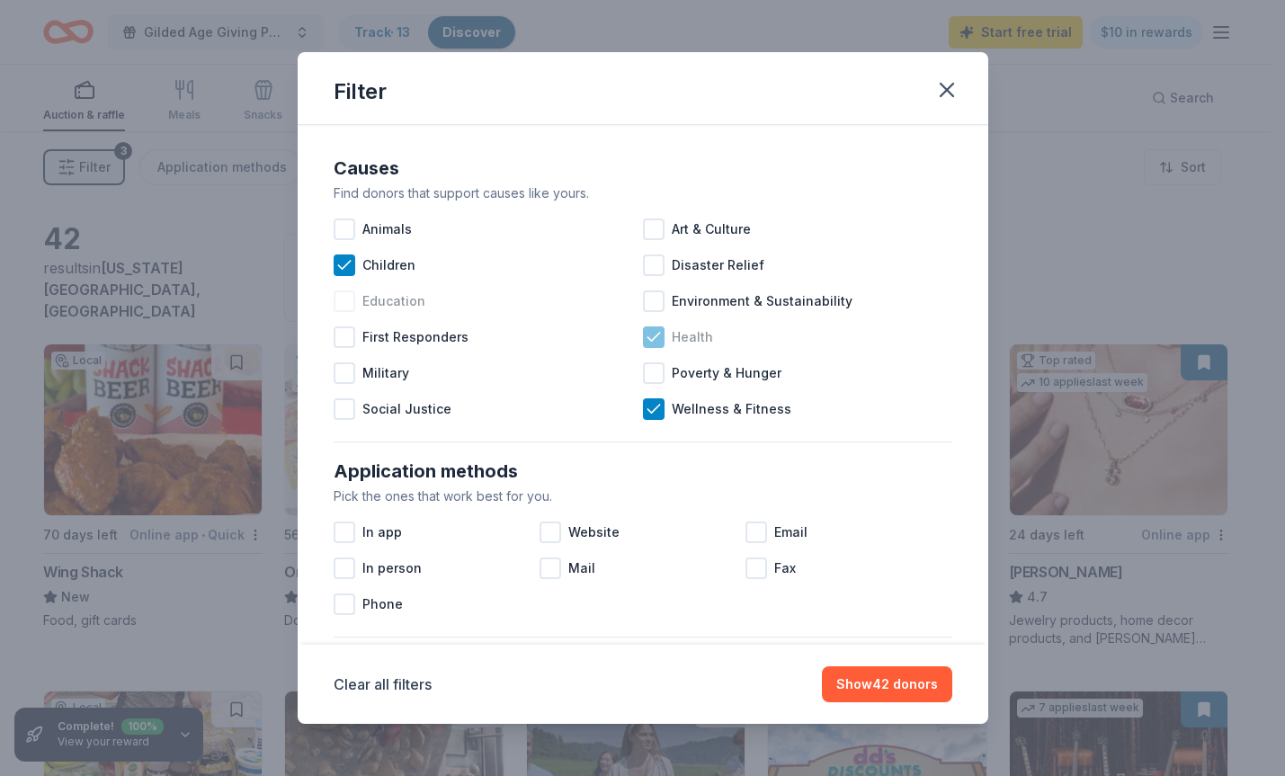
click at [653, 340] on icon at bounding box center [654, 337] width 18 height 18
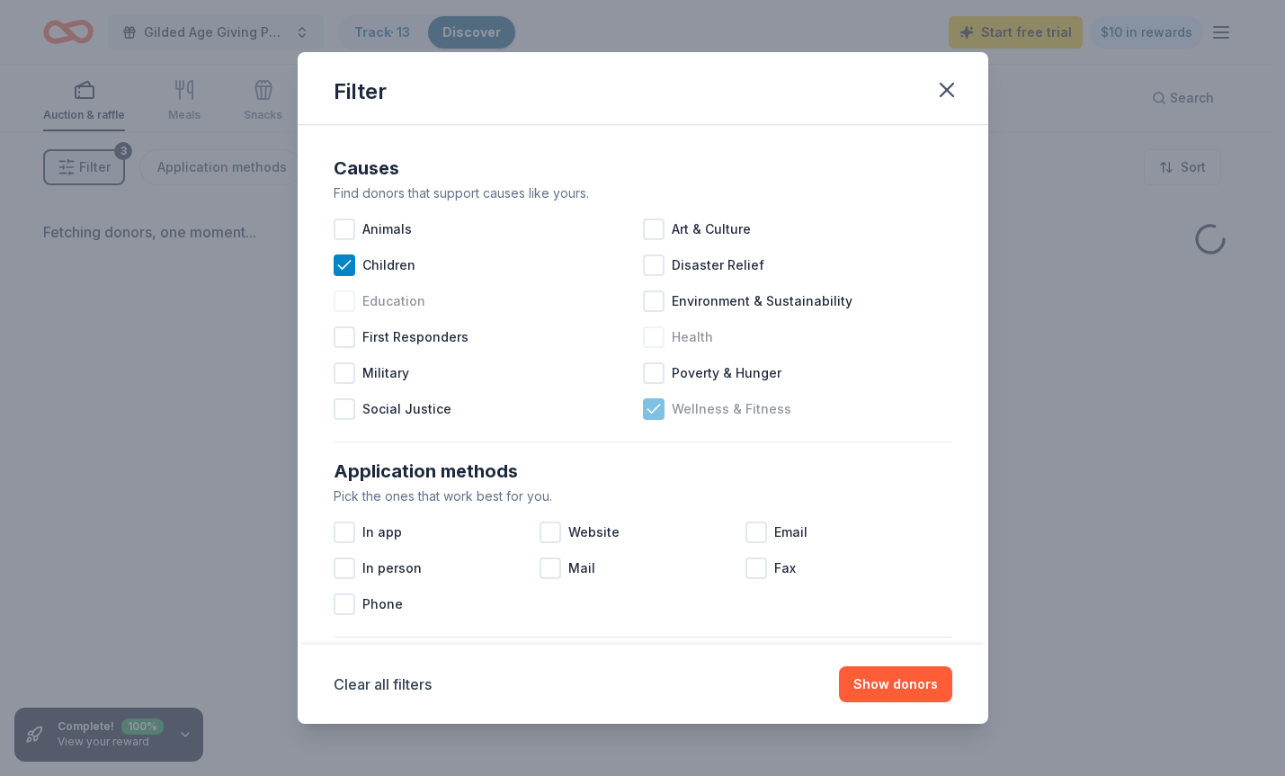
click at [648, 404] on icon at bounding box center [654, 409] width 18 height 18
click at [889, 687] on button "Show donors" at bounding box center [895, 684] width 113 height 36
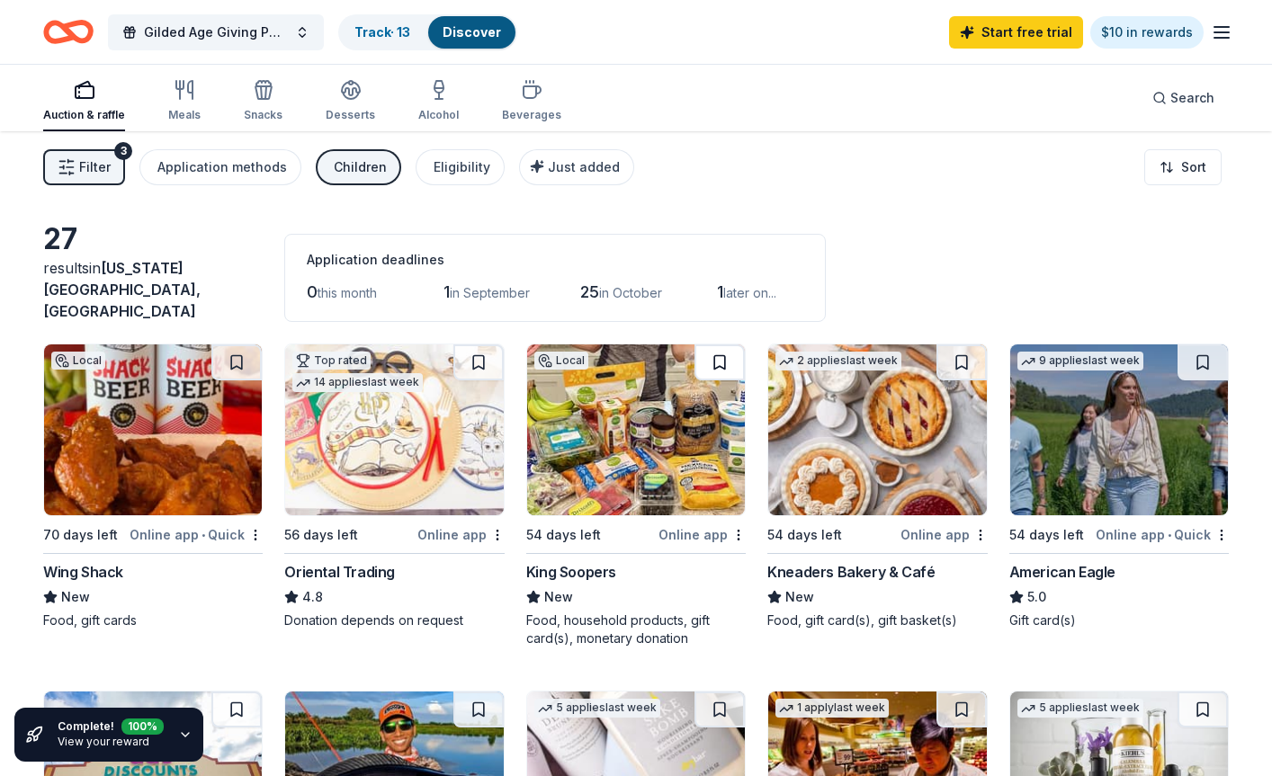
click at [720, 344] on button at bounding box center [719, 362] width 50 height 36
click at [996, 349] on button at bounding box center [1202, 362] width 50 height 36
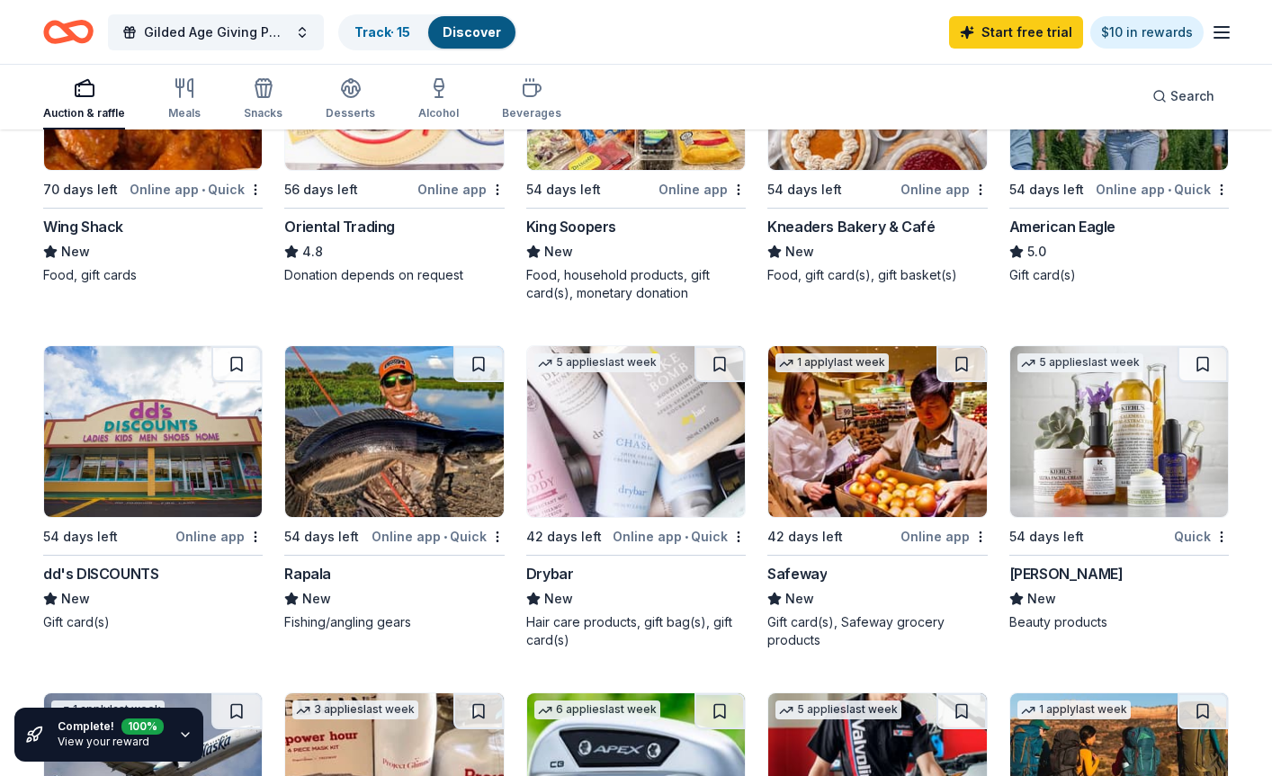
scroll to position [360, 0]
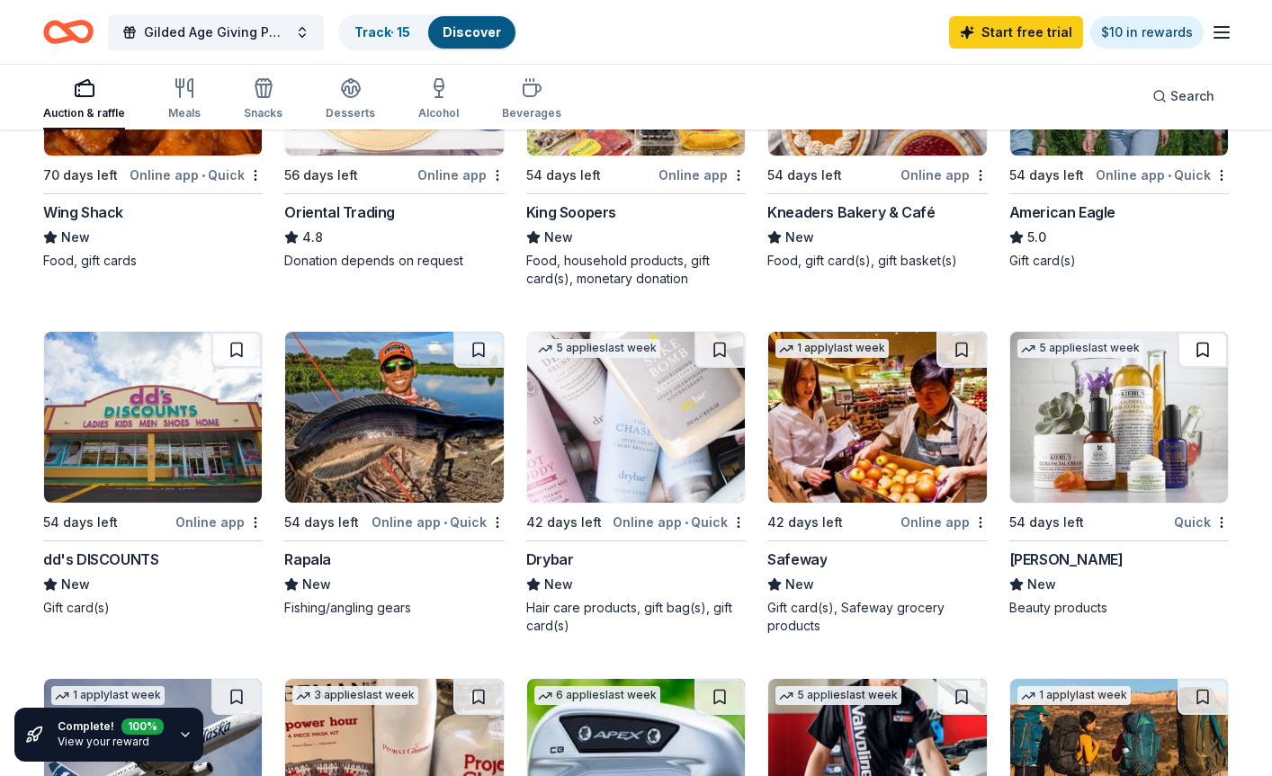
click at [996, 332] on button at bounding box center [1202, 350] width 50 height 36
click at [960, 334] on button at bounding box center [961, 350] width 50 height 36
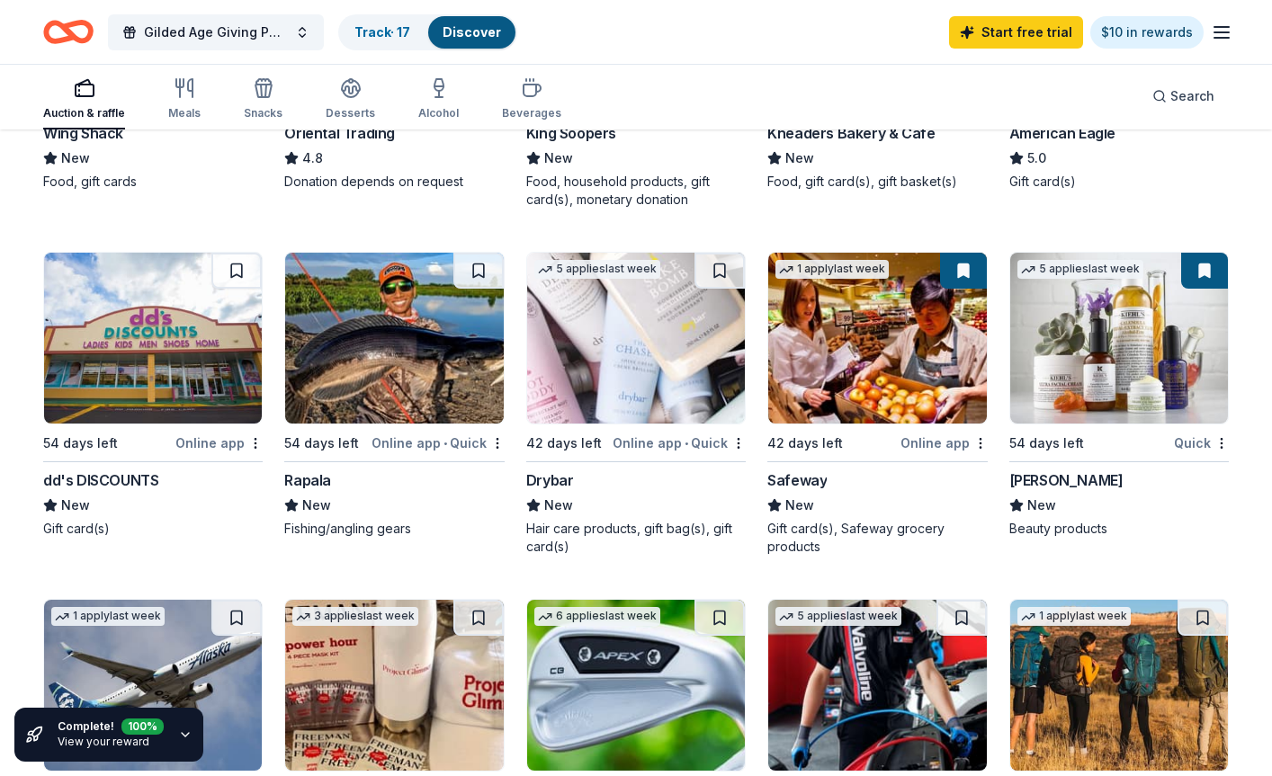
scroll to position [540, 0]
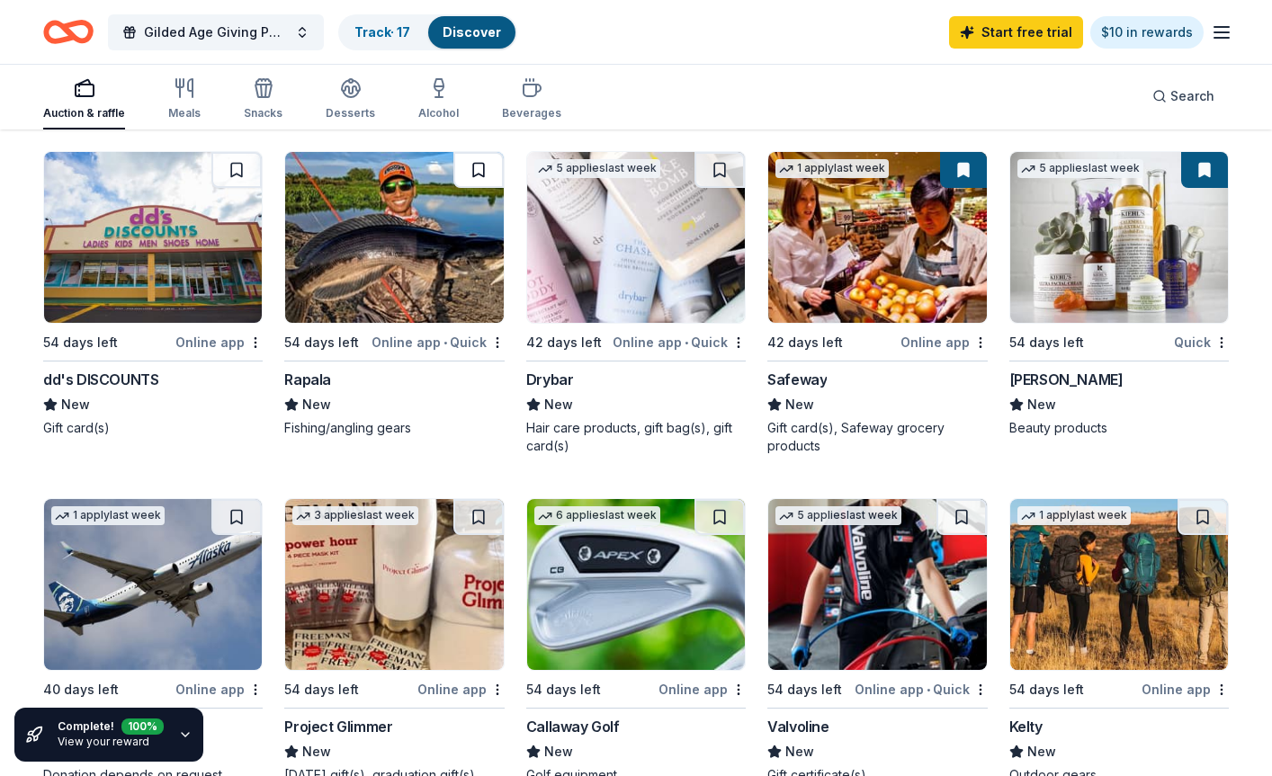
click at [470, 169] on button at bounding box center [478, 170] width 50 height 36
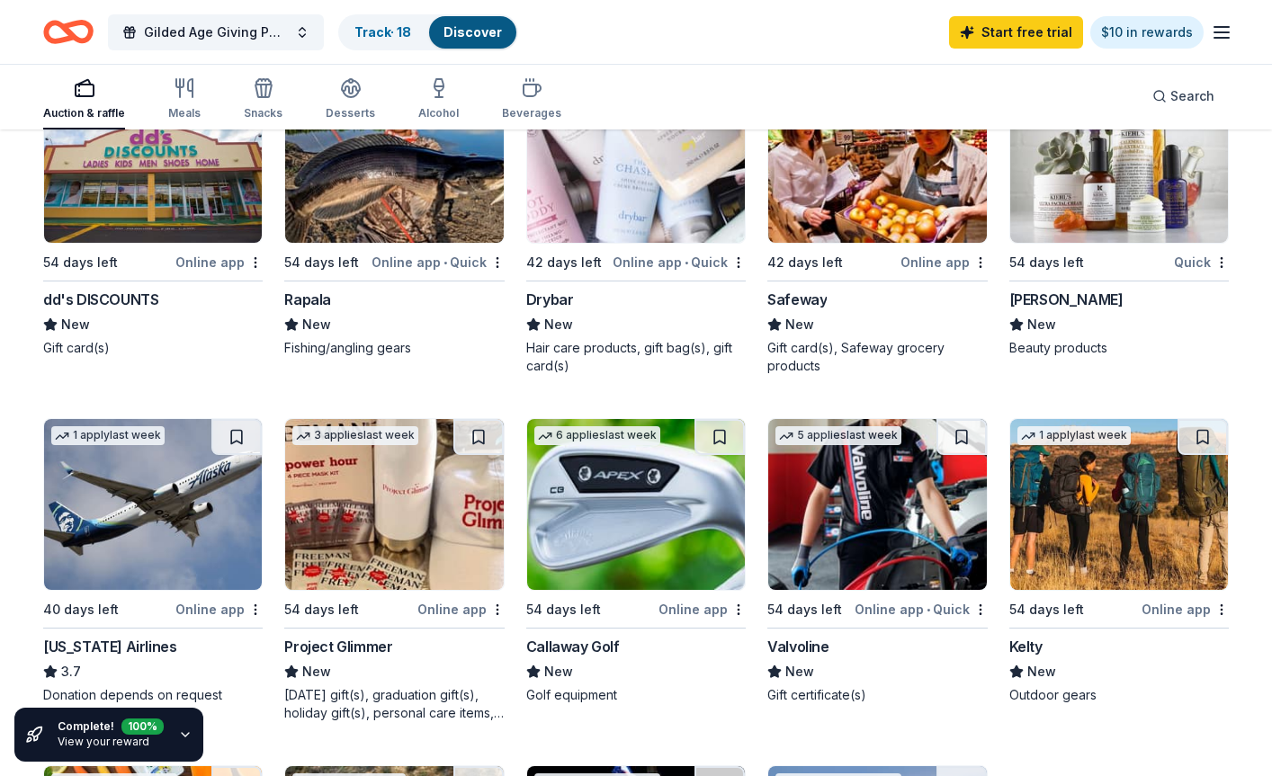
scroll to position [719, 0]
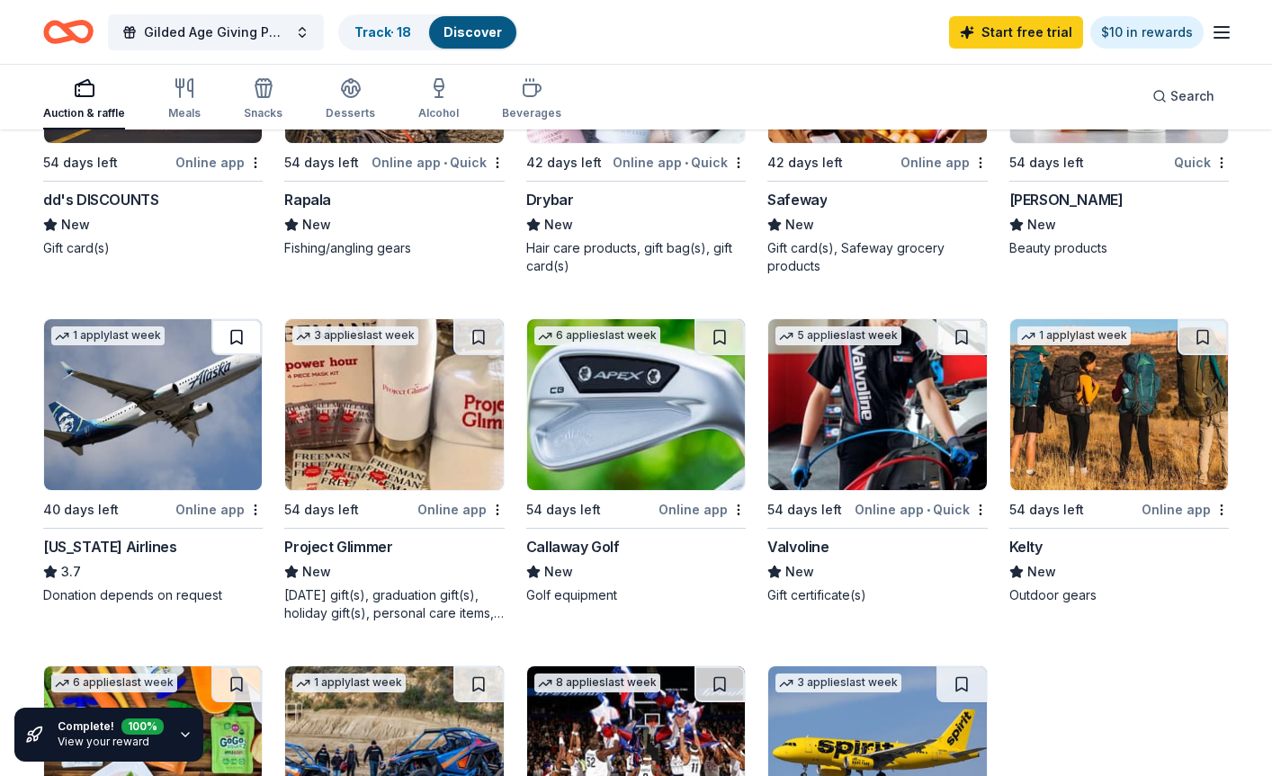
click at [246, 323] on button at bounding box center [236, 337] width 50 height 36
click at [713, 326] on button at bounding box center [719, 337] width 50 height 36
click at [996, 320] on button at bounding box center [1202, 337] width 50 height 36
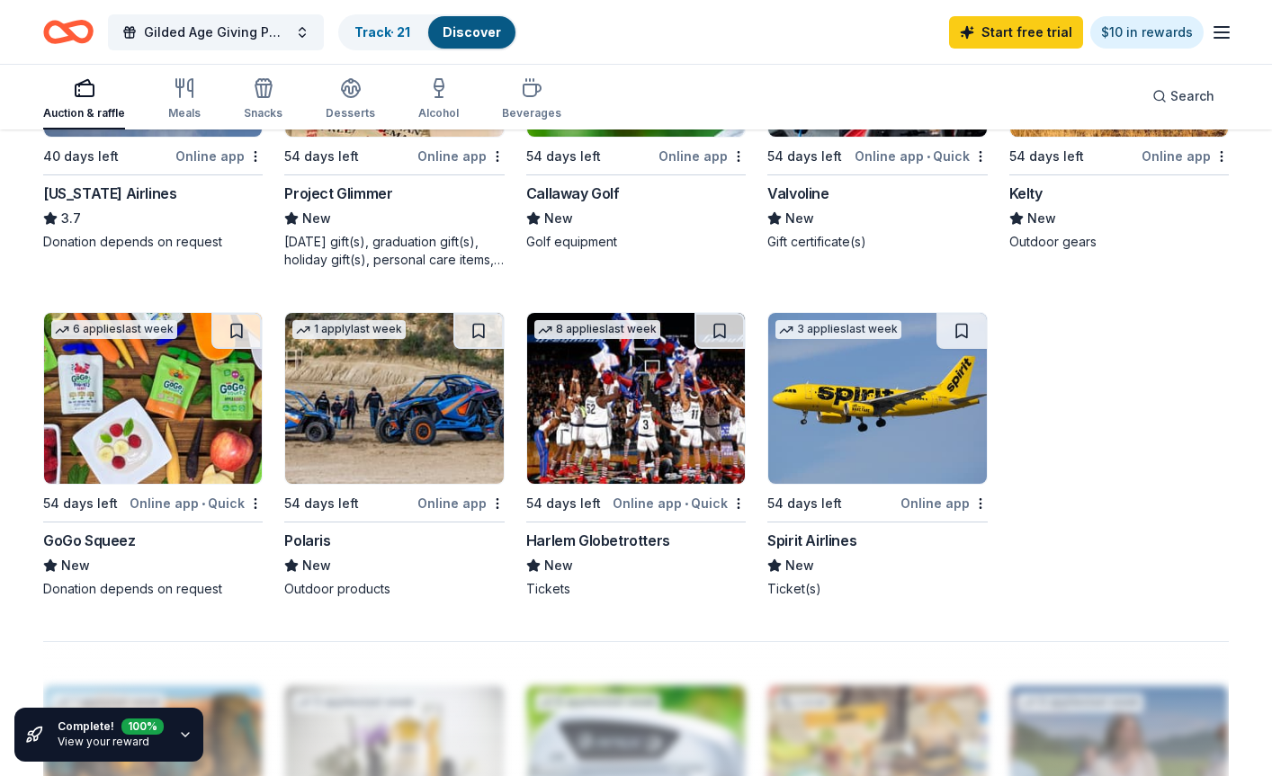
scroll to position [1079, 0]
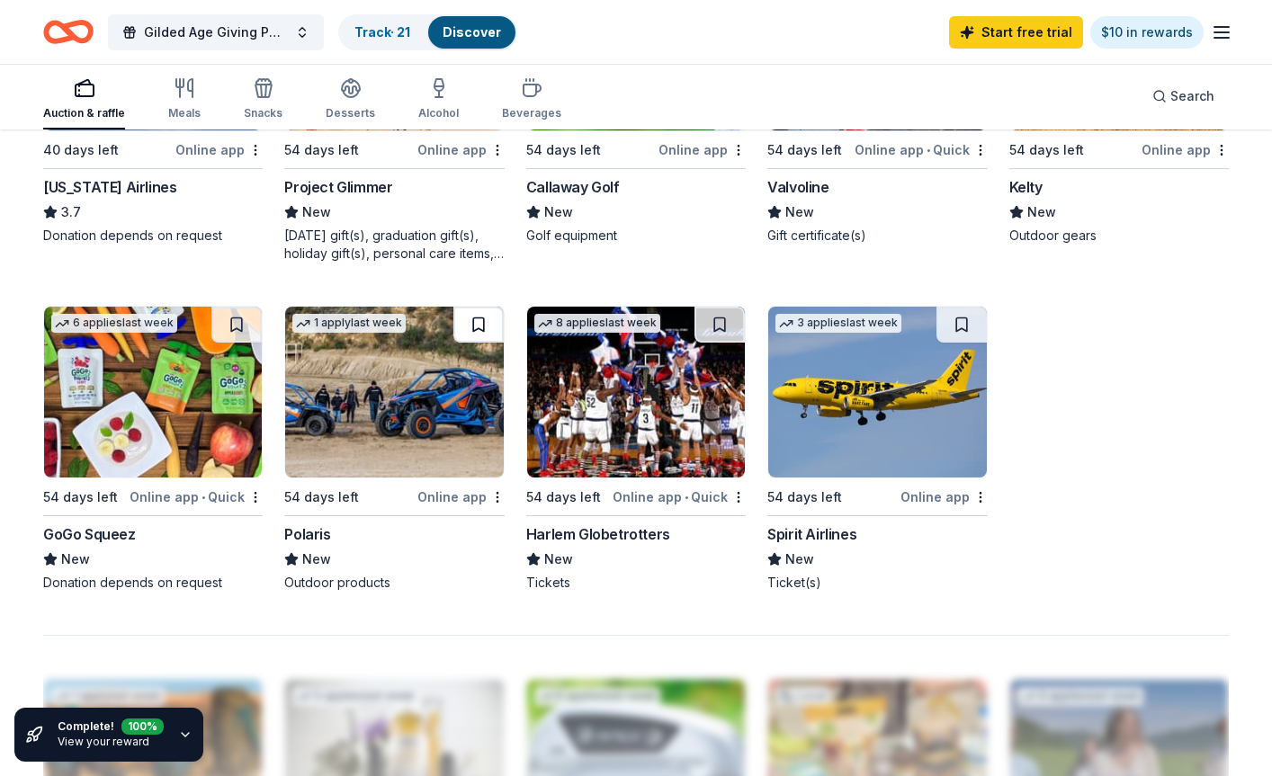
click at [472, 313] on button at bounding box center [478, 325] width 50 height 36
click at [707, 315] on button at bounding box center [719, 325] width 50 height 36
click at [956, 309] on button at bounding box center [961, 325] width 50 height 36
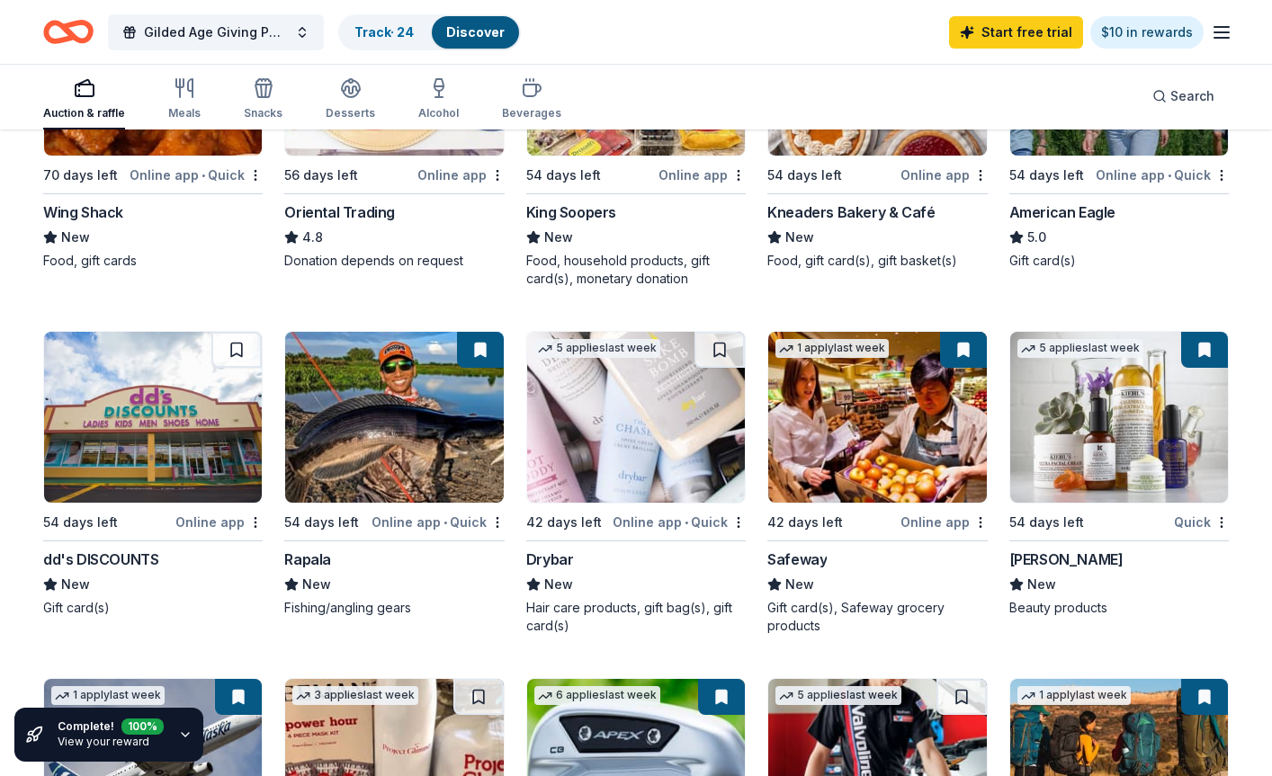
scroll to position [0, 0]
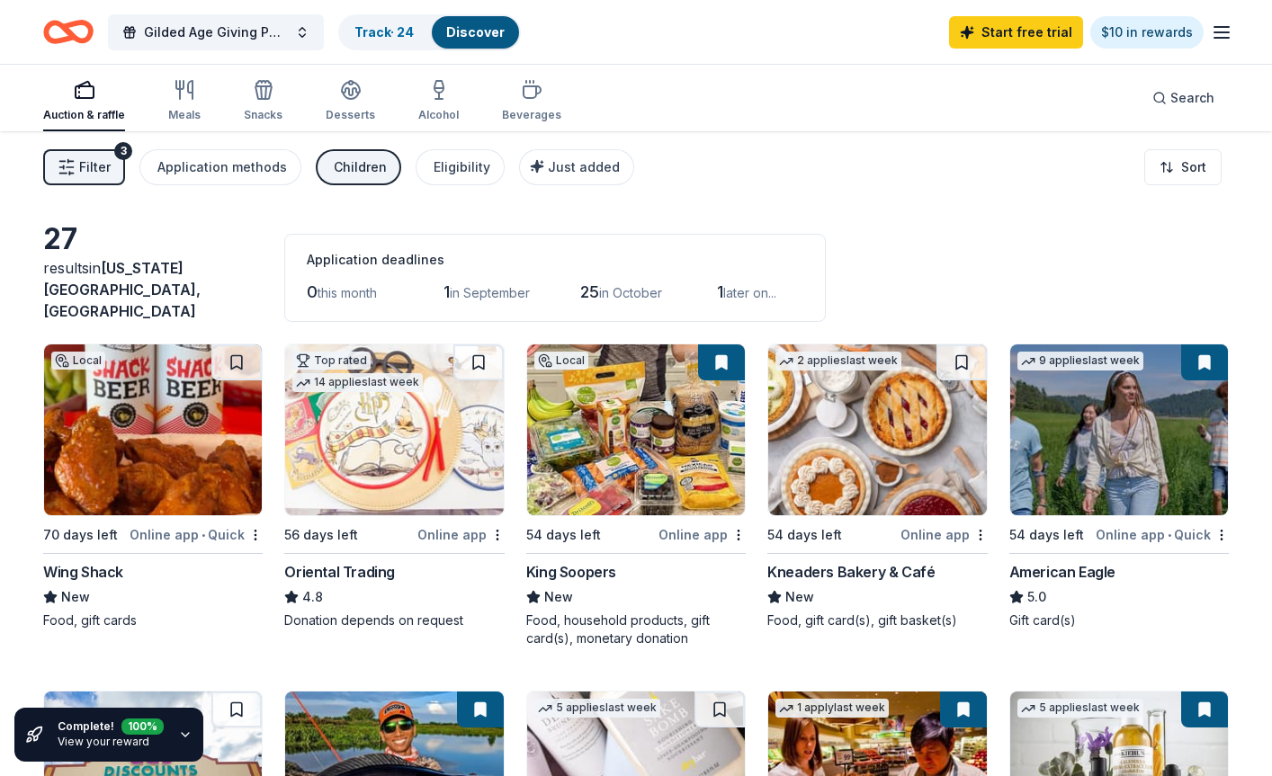
click at [91, 170] on span "Filter" at bounding box center [94, 167] width 31 height 22
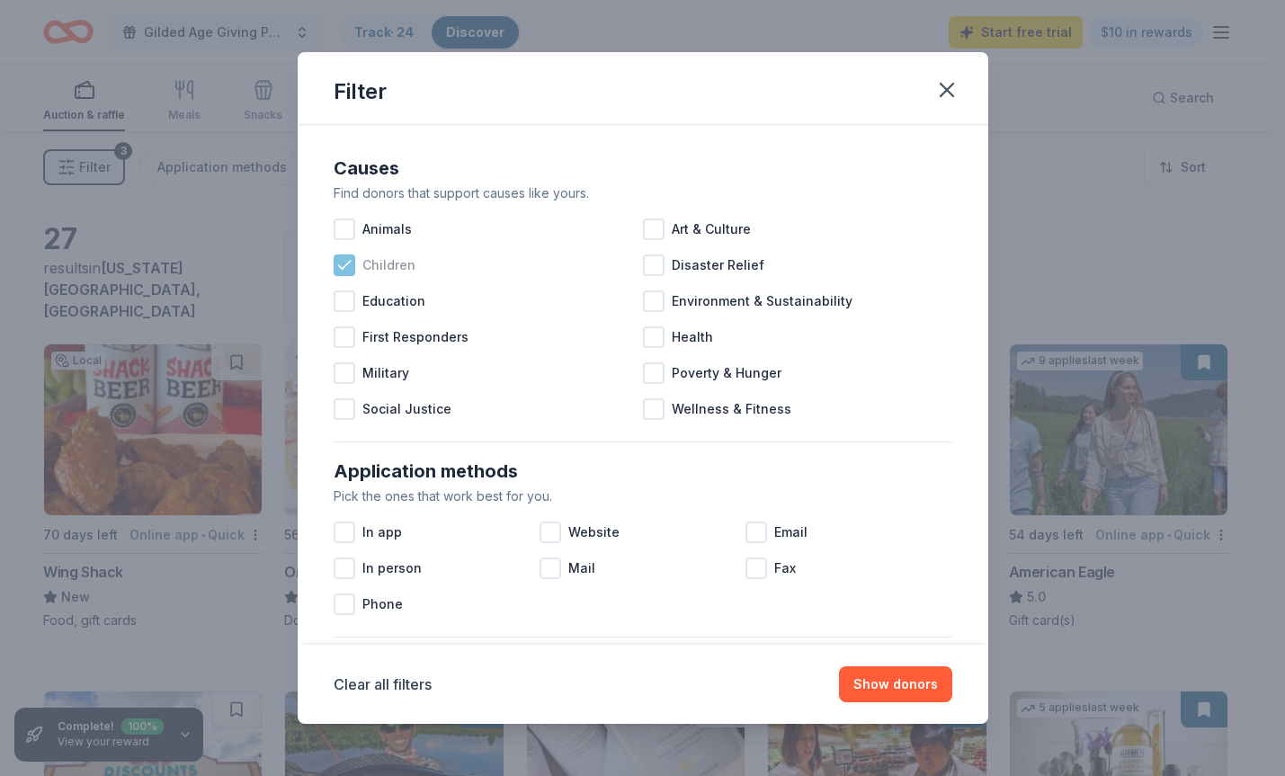
click at [345, 270] on icon at bounding box center [344, 265] width 18 height 18
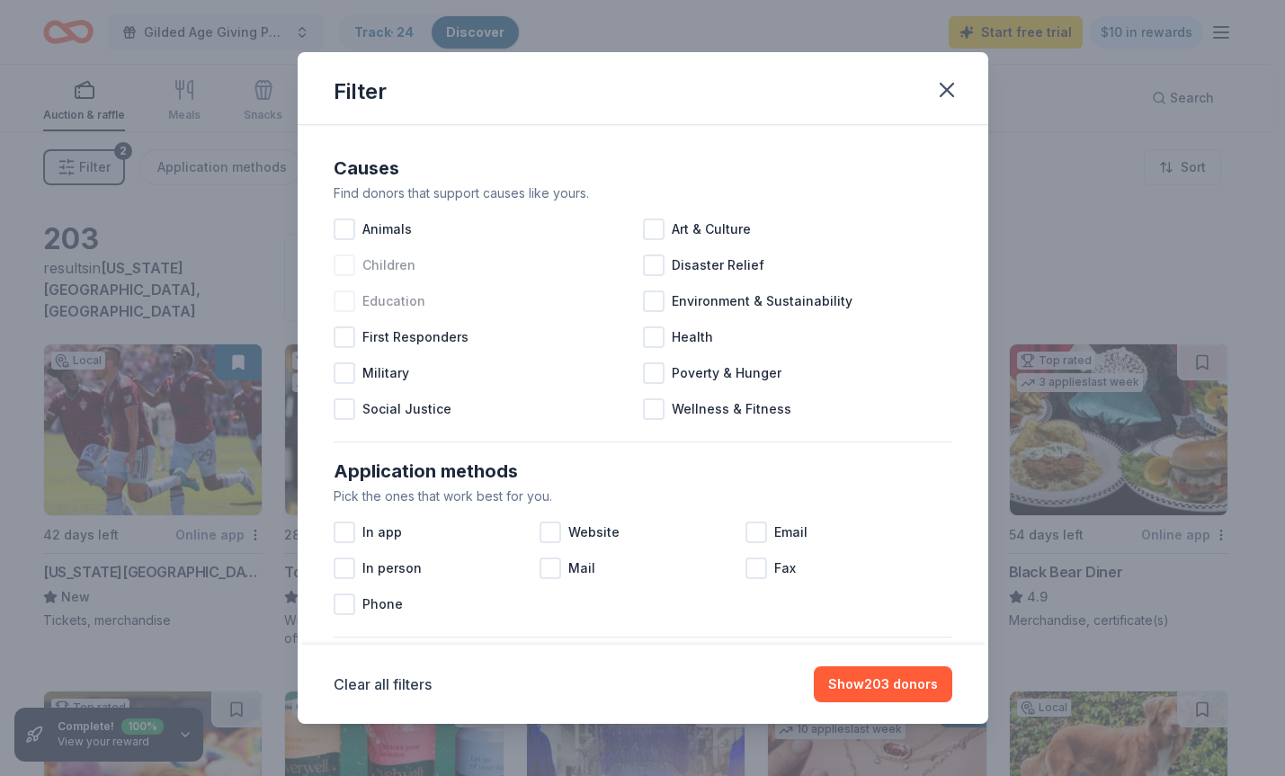
click at [352, 293] on div at bounding box center [345, 301] width 22 height 22
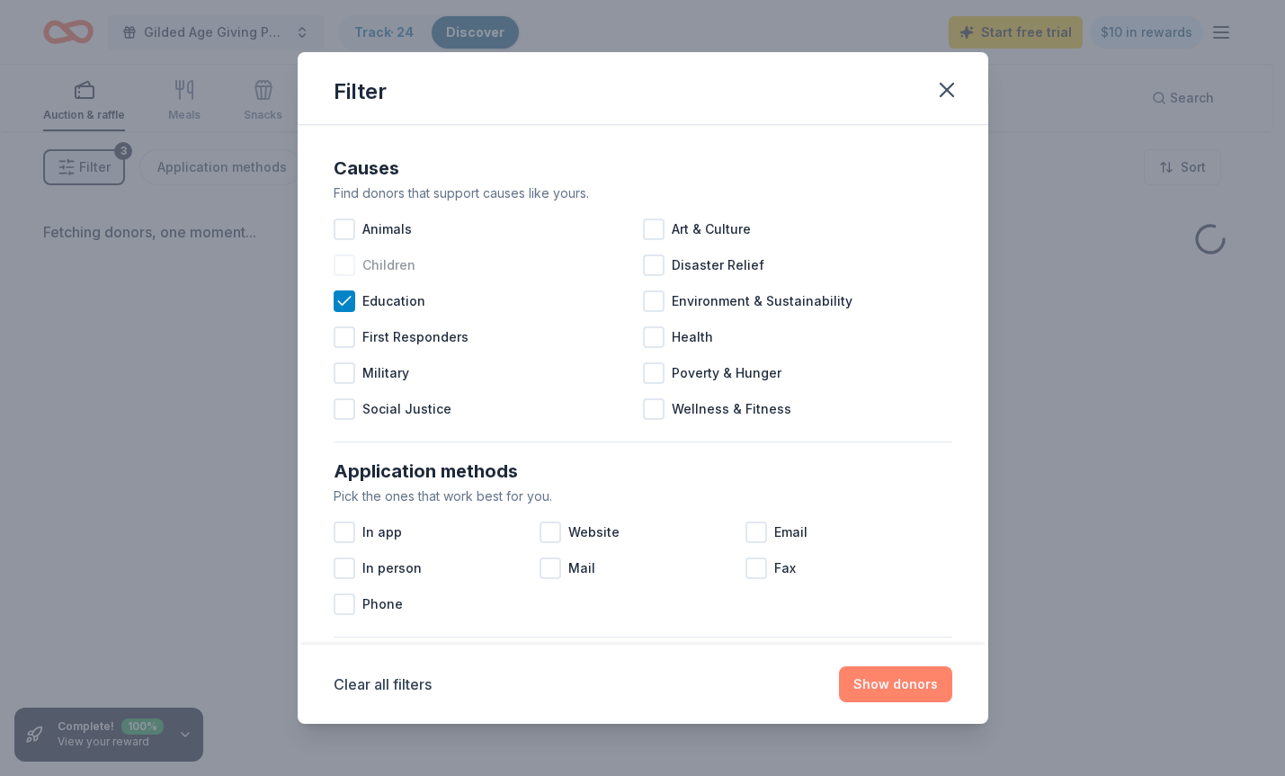
click at [877, 681] on button "Show donors" at bounding box center [895, 684] width 113 height 36
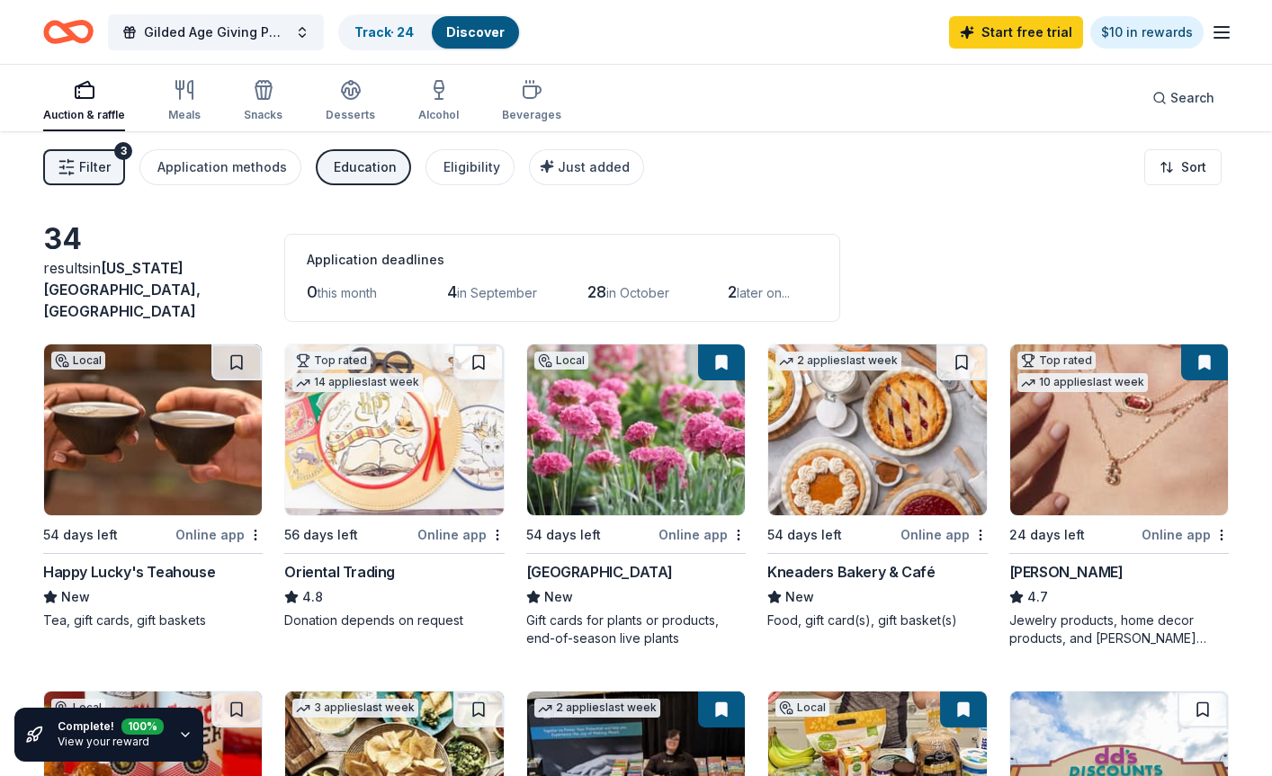
click at [104, 166] on span "Filter" at bounding box center [94, 167] width 31 height 22
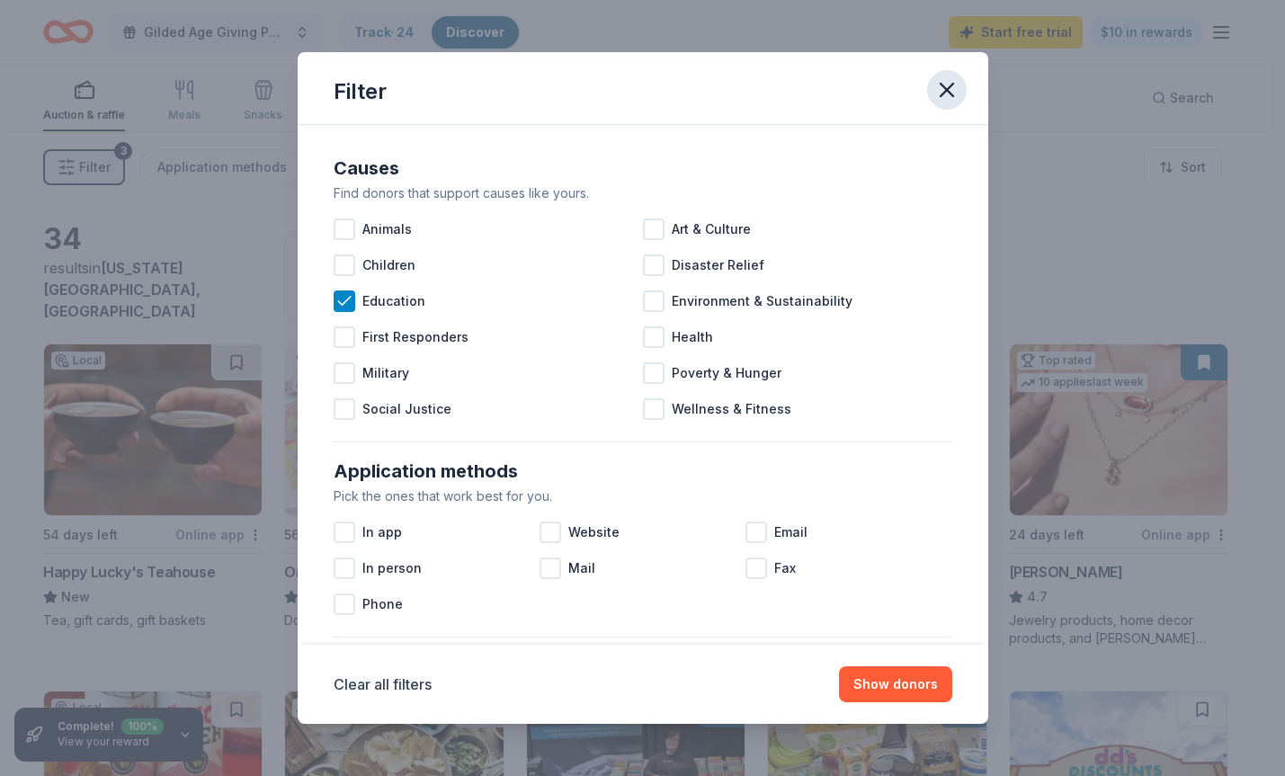
click at [938, 83] on icon "button" at bounding box center [946, 89] width 25 height 25
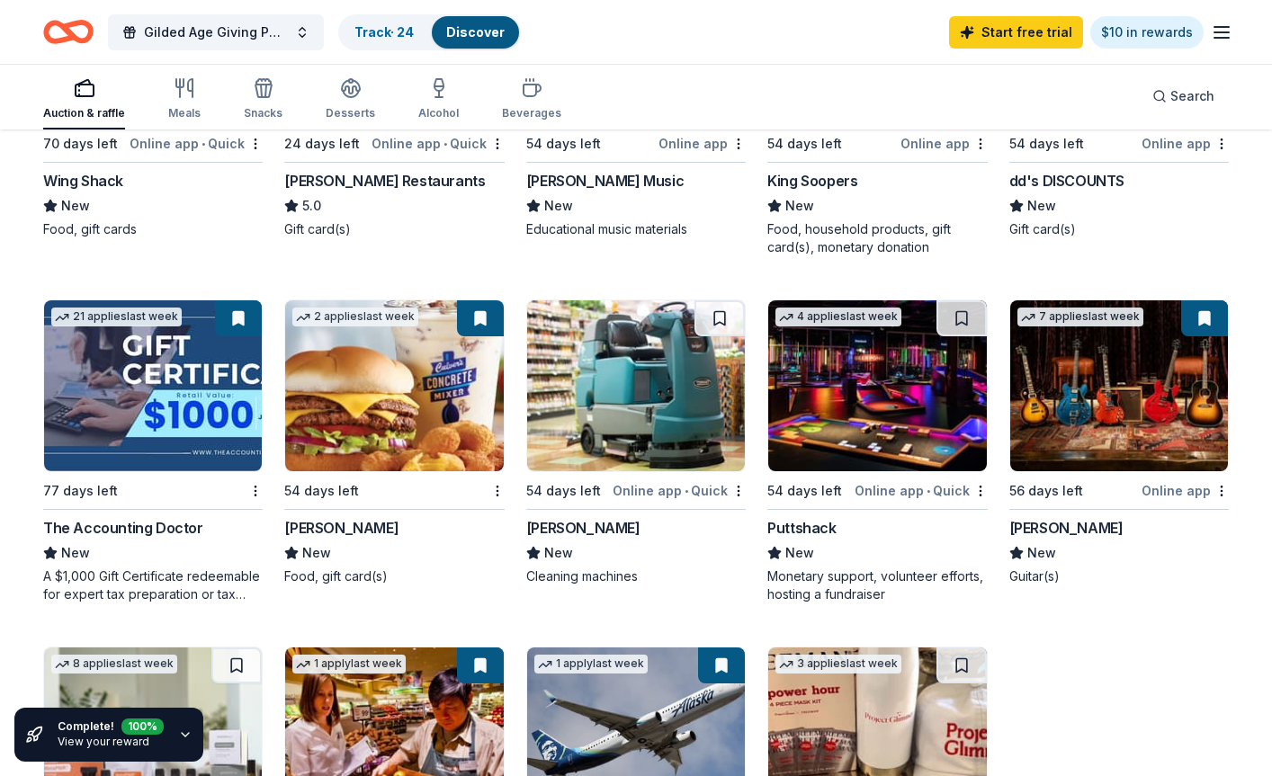
scroll to position [719, 0]
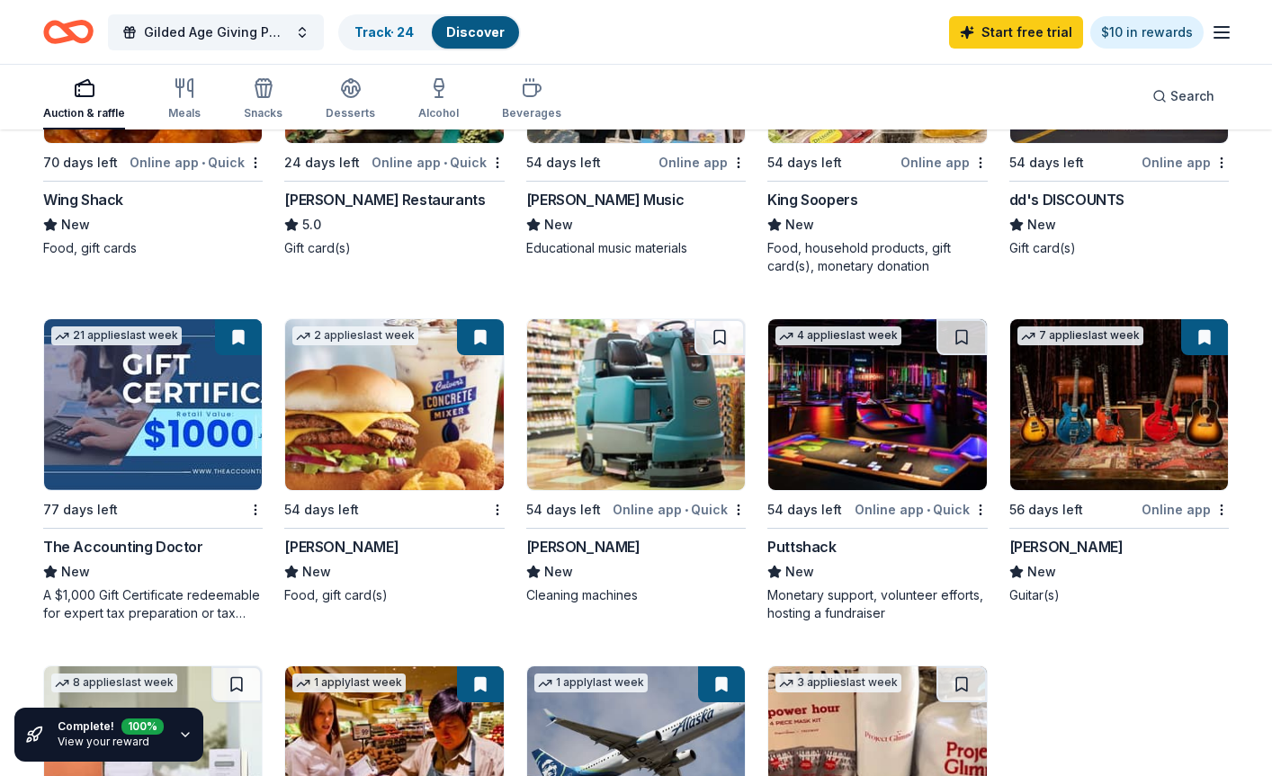
click at [996, 326] on button at bounding box center [1204, 337] width 47 height 36
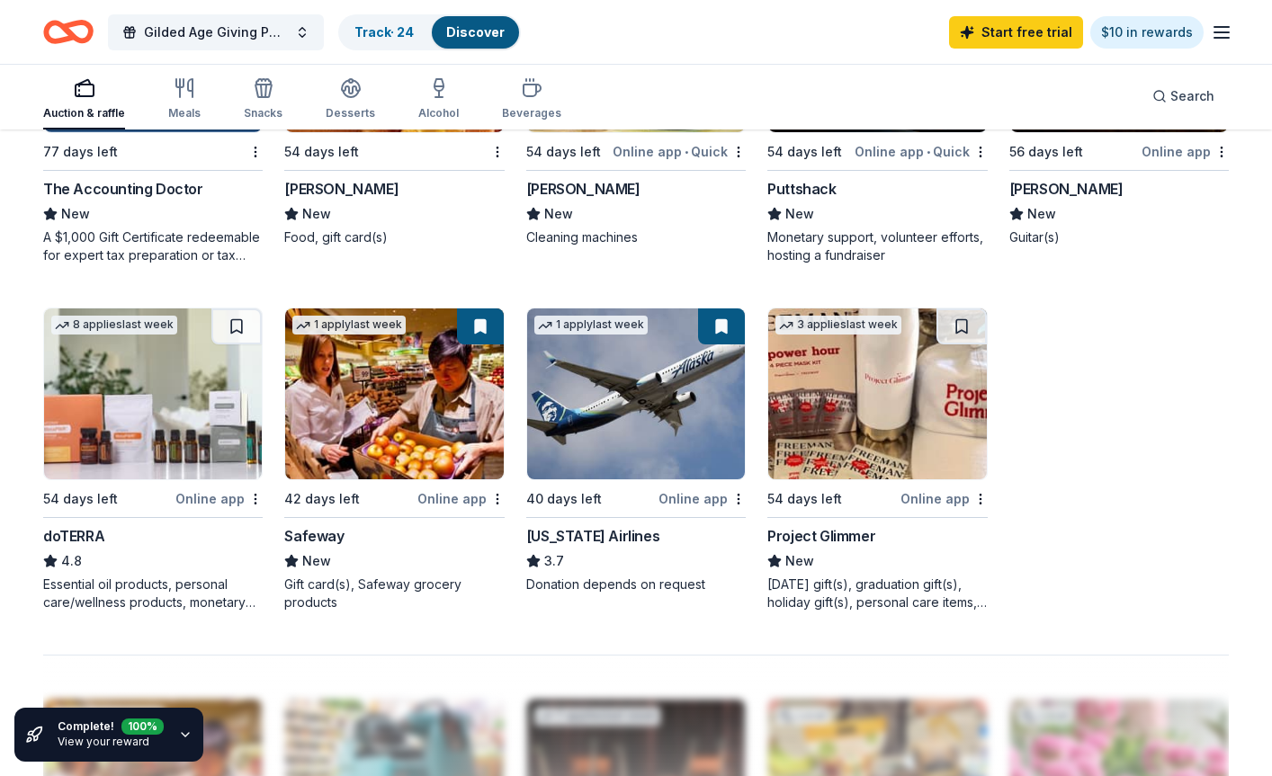
scroll to position [1079, 0]
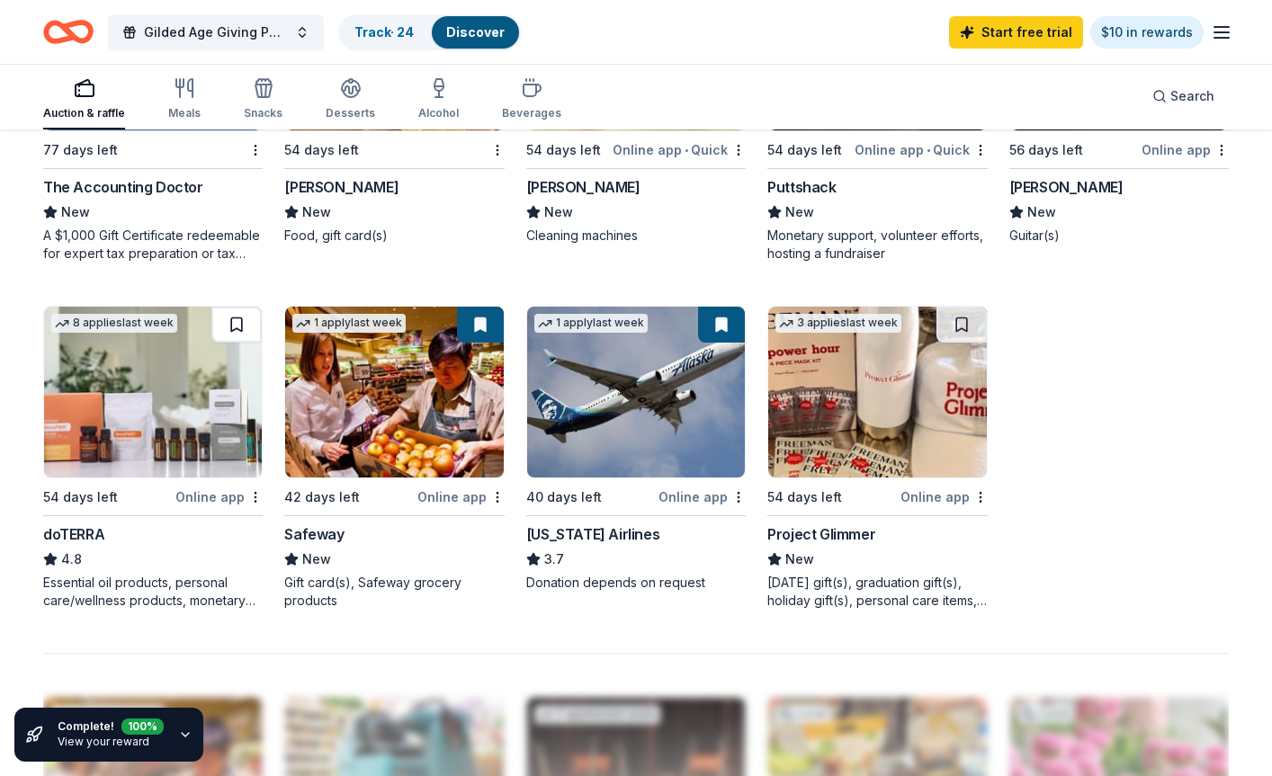
click at [237, 310] on button at bounding box center [236, 325] width 50 height 36
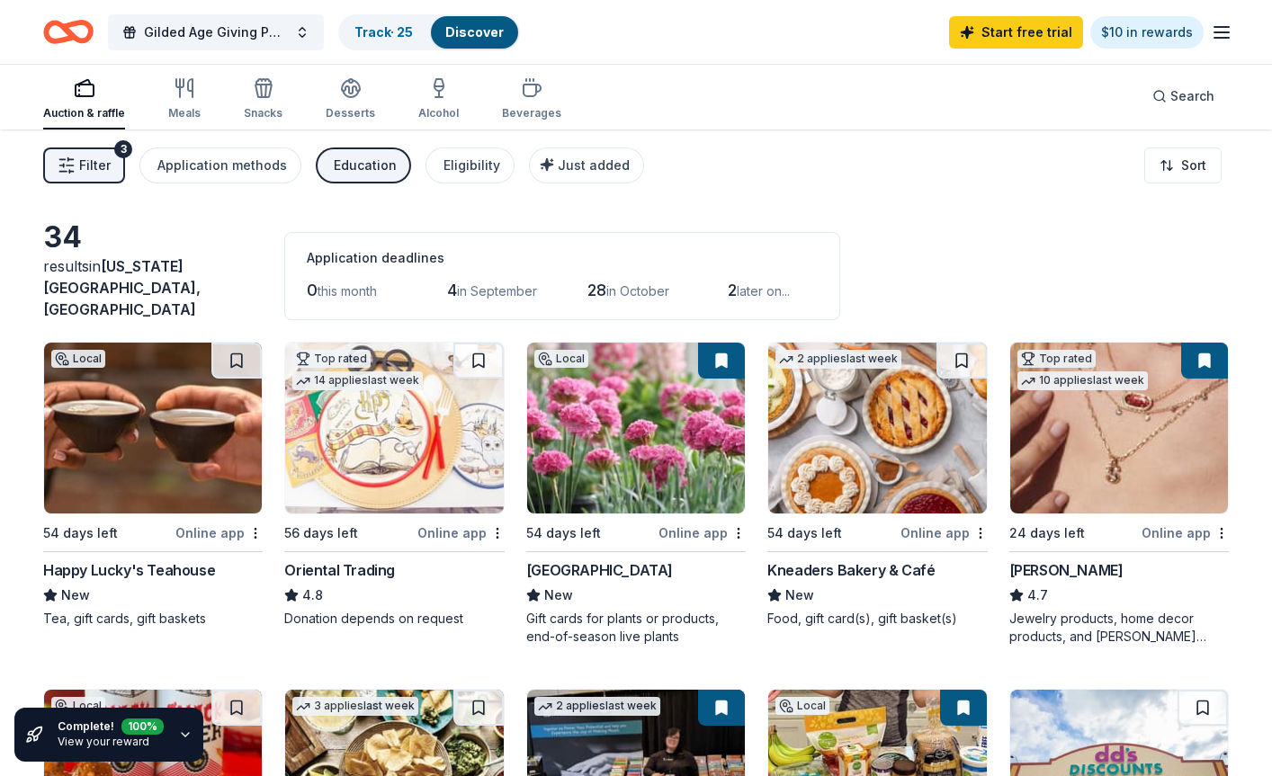
scroll to position [0, 0]
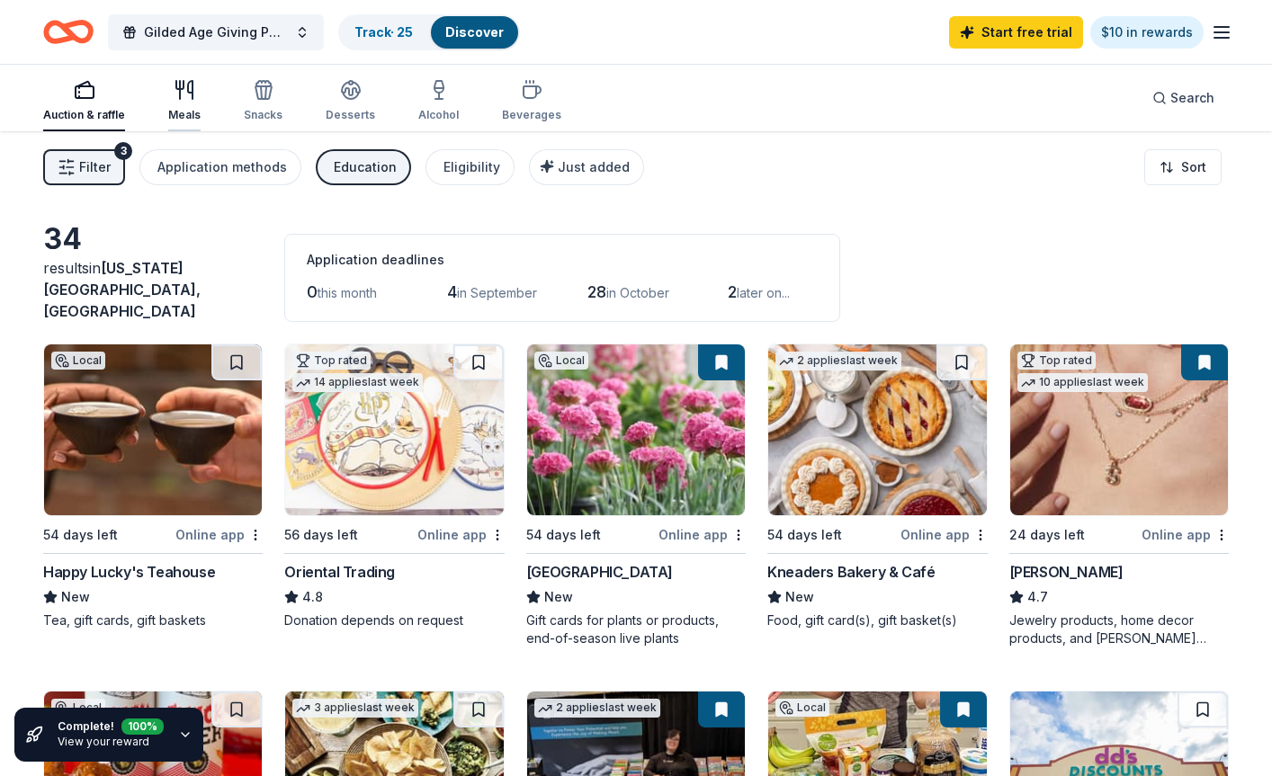
click at [186, 107] on div "Meals" at bounding box center [184, 100] width 32 height 43
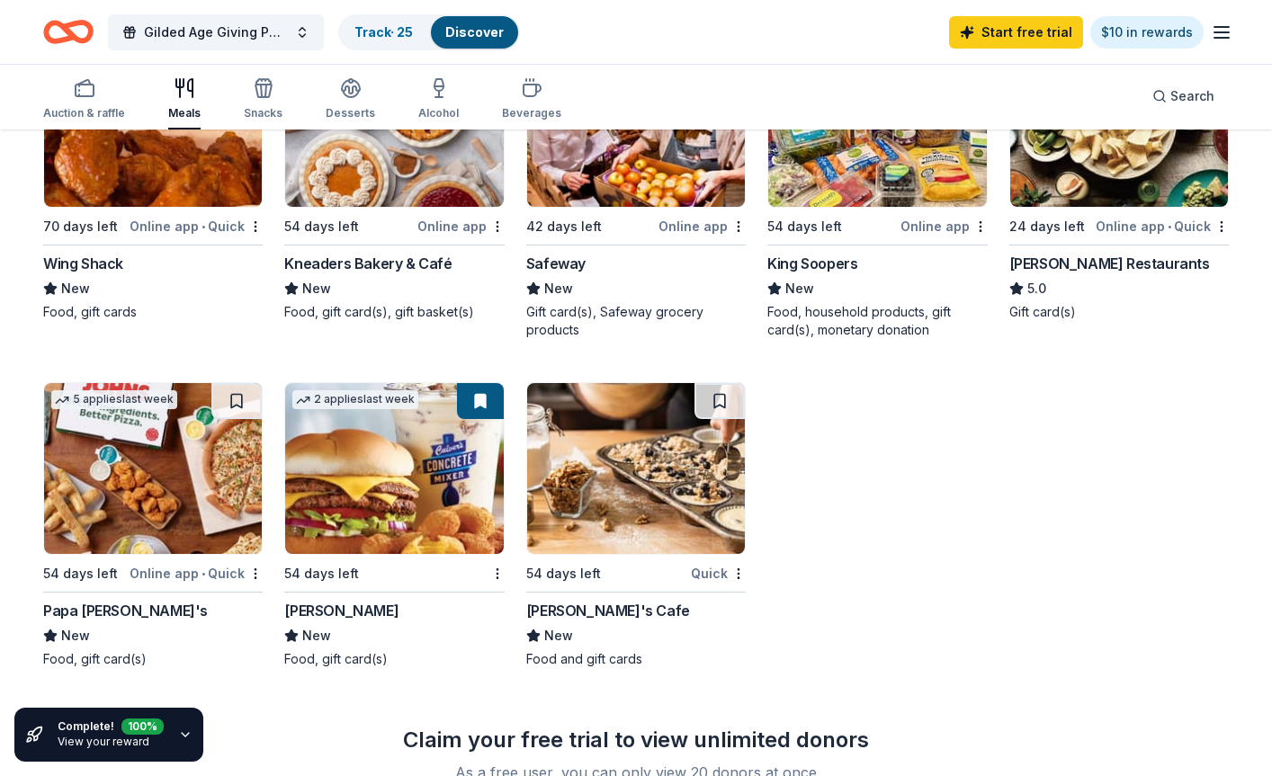
scroll to position [360, 0]
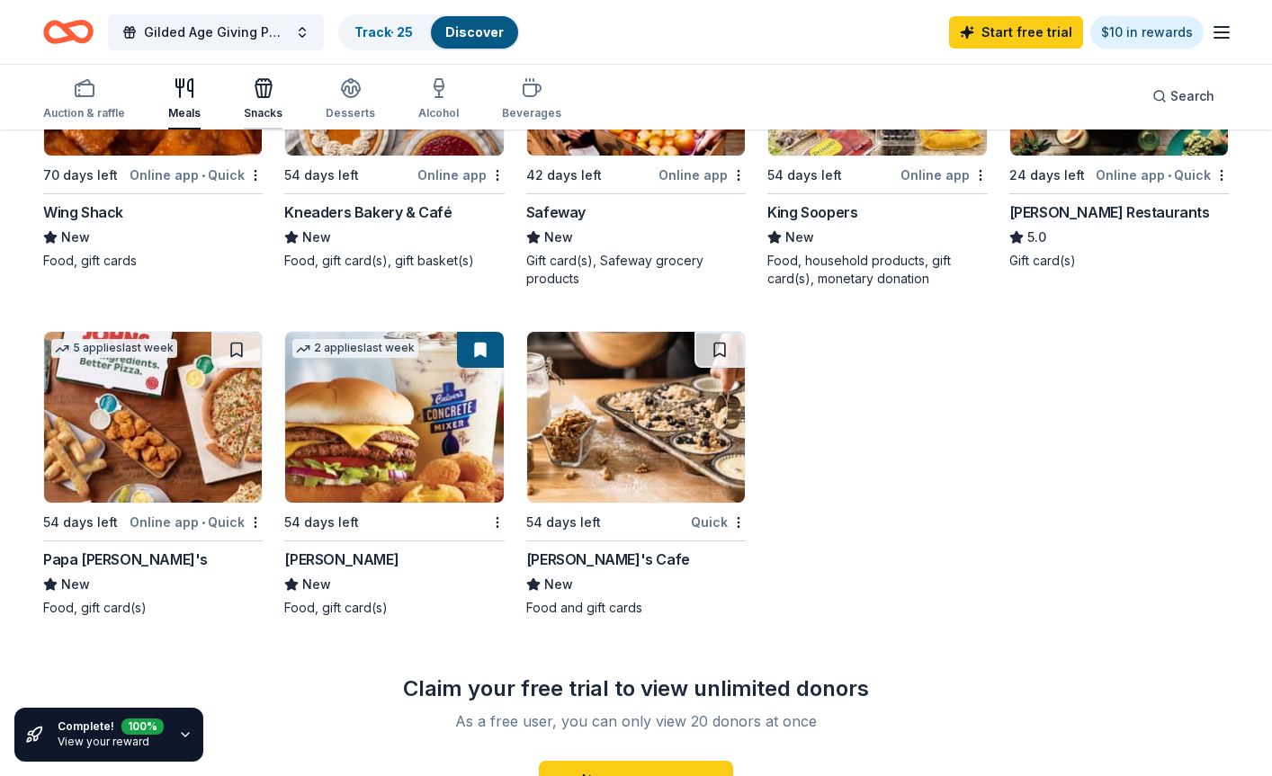
click at [256, 94] on icon "button" at bounding box center [264, 88] width 22 height 22
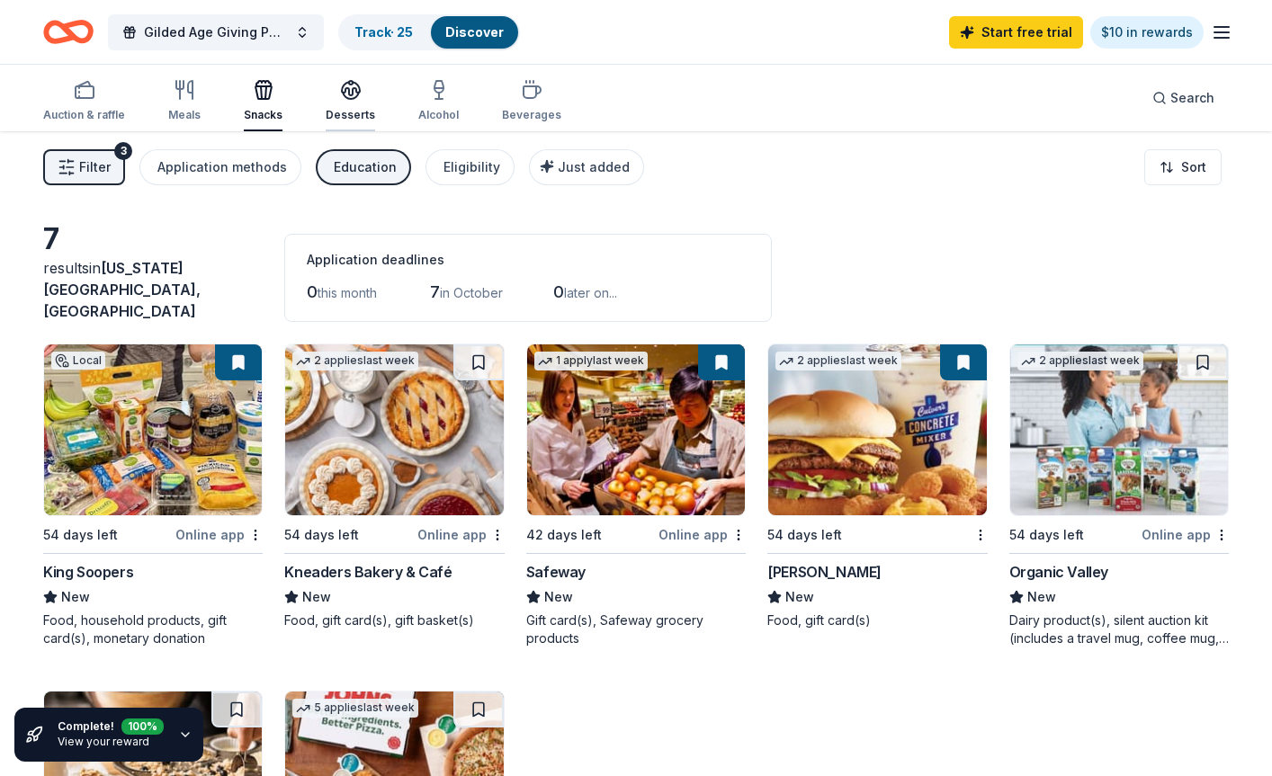
click at [345, 105] on div "Desserts" at bounding box center [350, 100] width 49 height 43
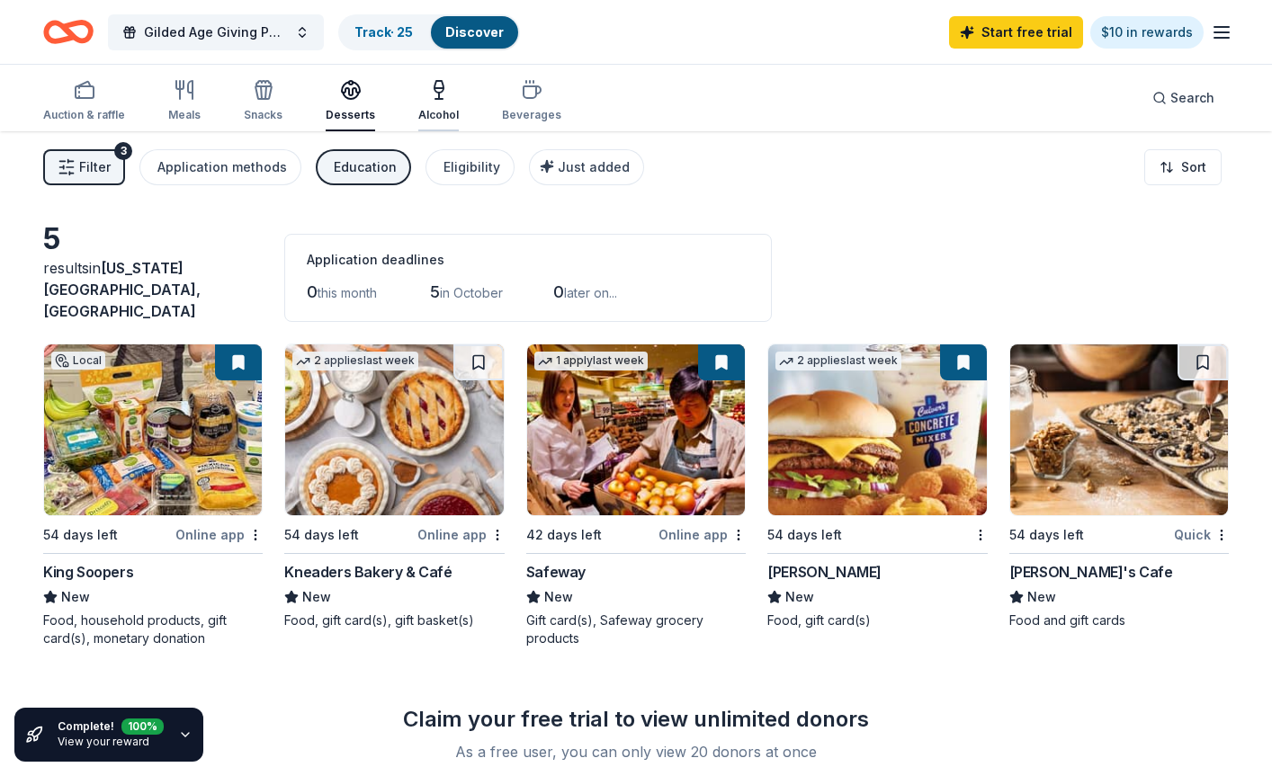
click at [439, 106] on div "Alcohol" at bounding box center [438, 100] width 40 height 43
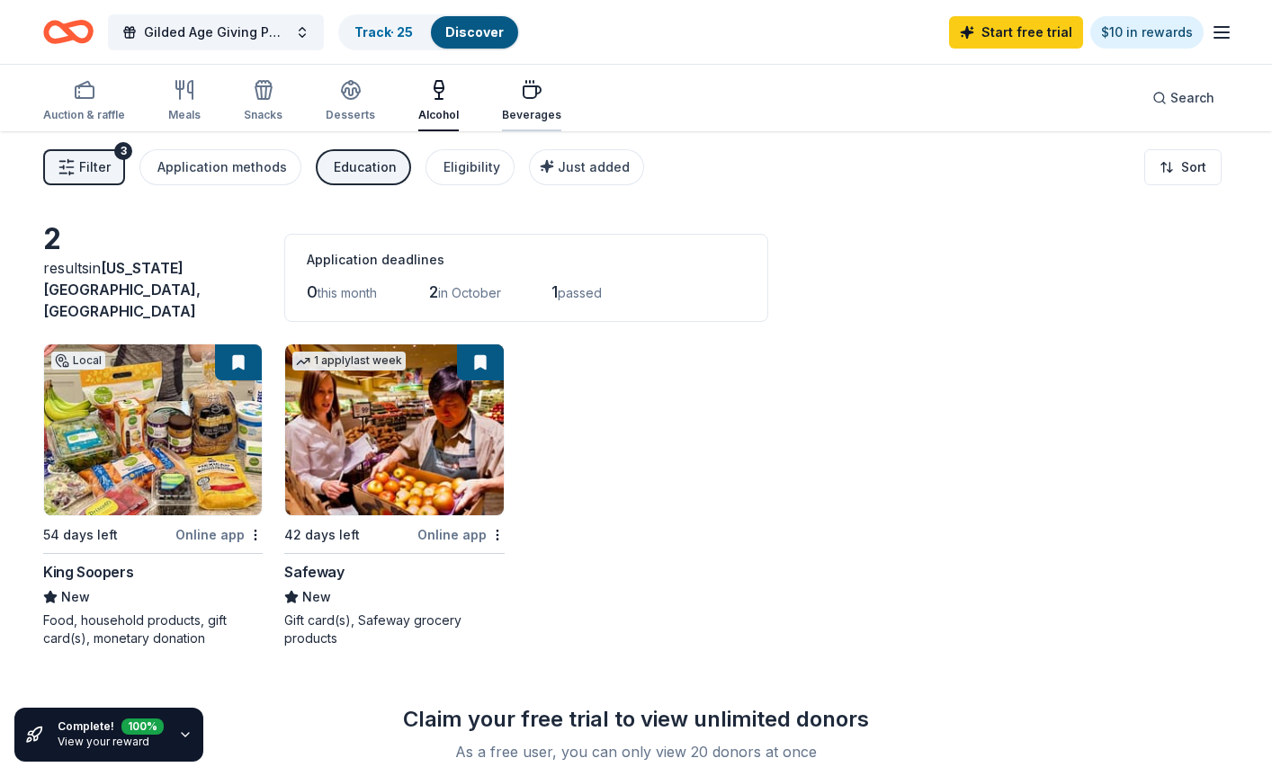
click at [541, 89] on div "button" at bounding box center [531, 90] width 59 height 22
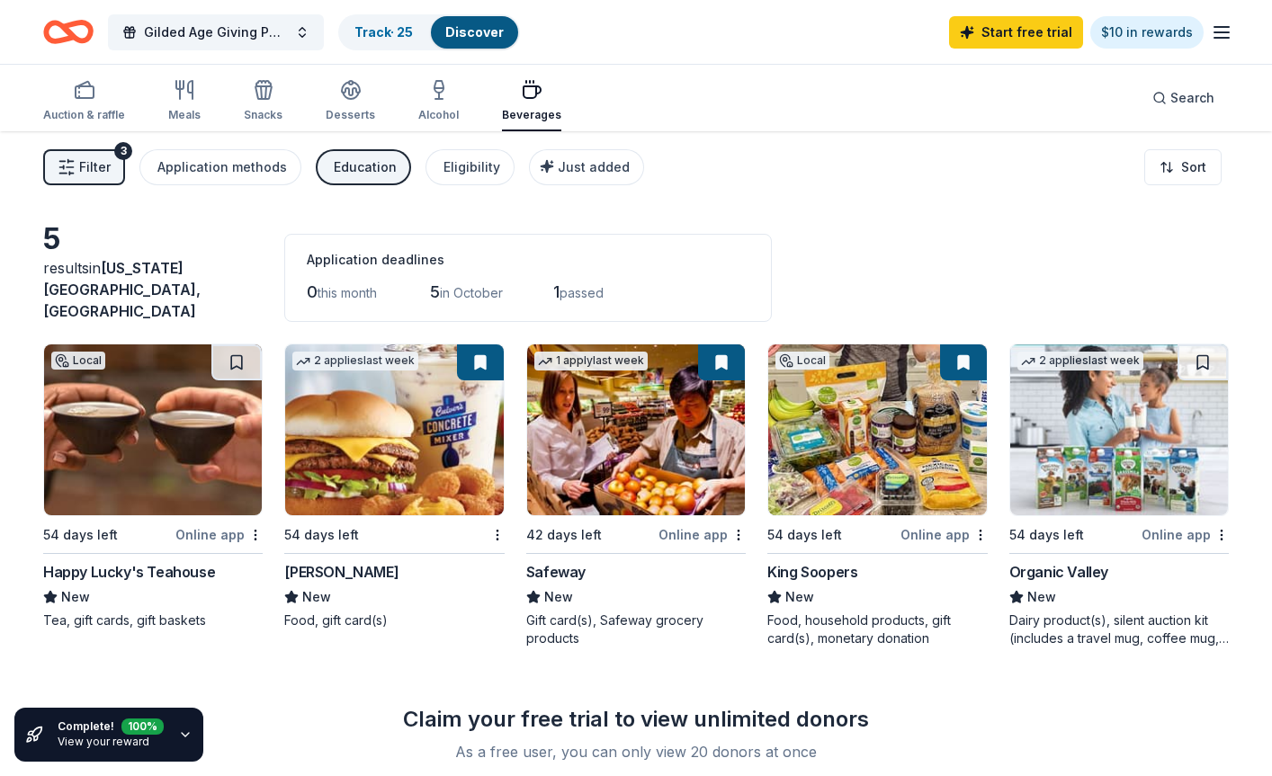
click at [108, 176] on span "Filter" at bounding box center [94, 167] width 31 height 22
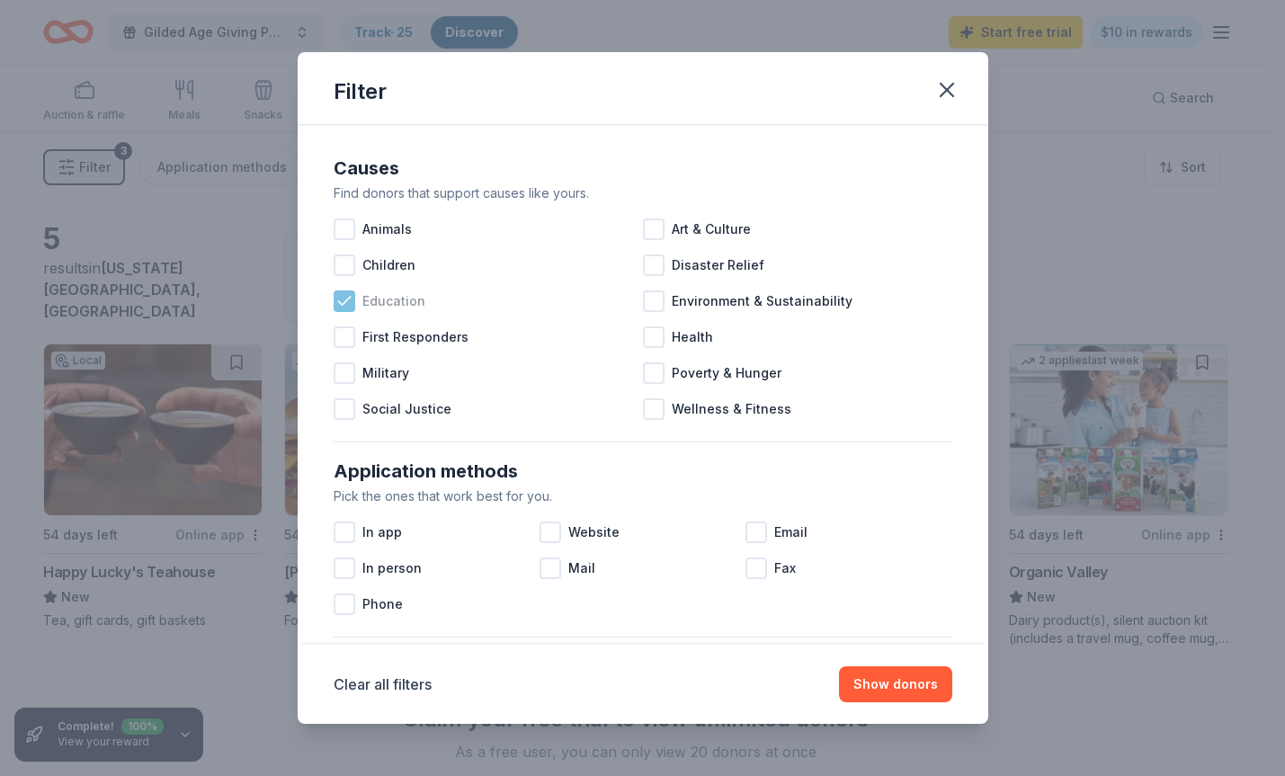
click at [342, 306] on icon at bounding box center [344, 301] width 18 height 18
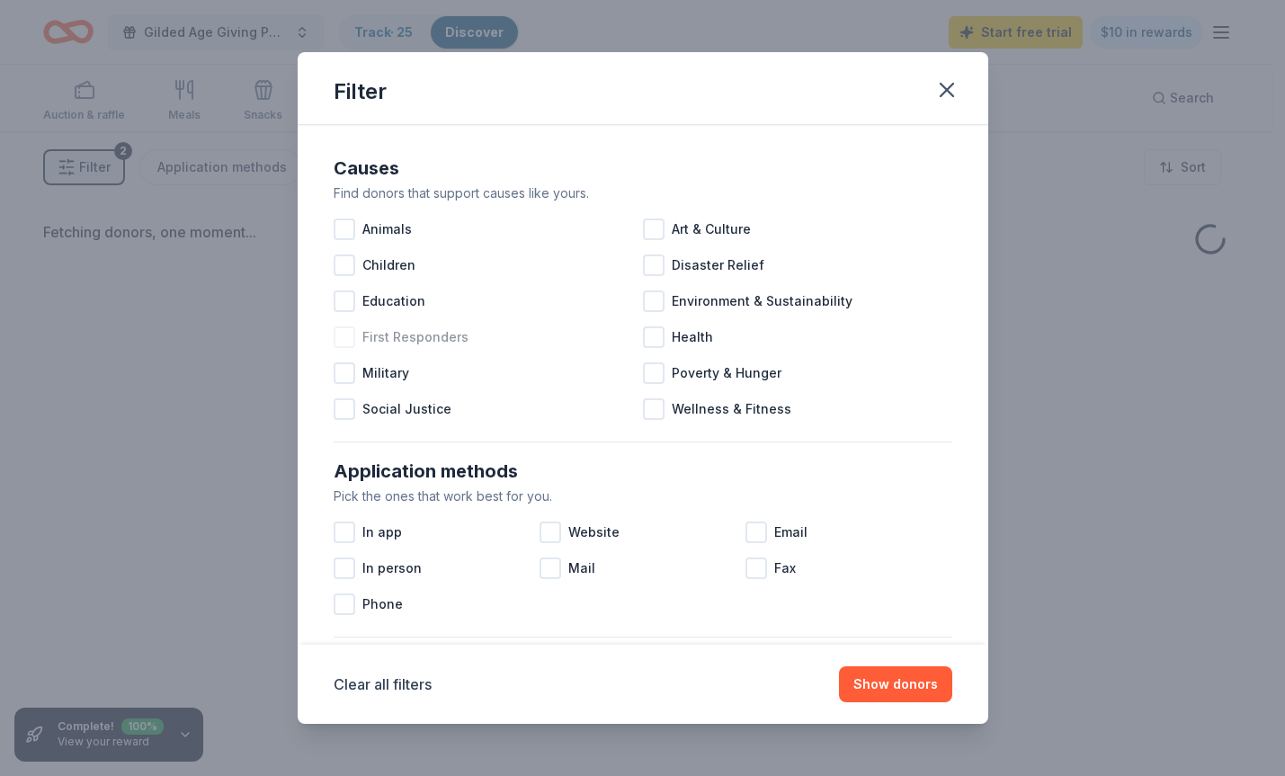
click at [345, 332] on div at bounding box center [345, 337] width 22 height 22
click at [892, 692] on button "Show donors" at bounding box center [895, 684] width 113 height 36
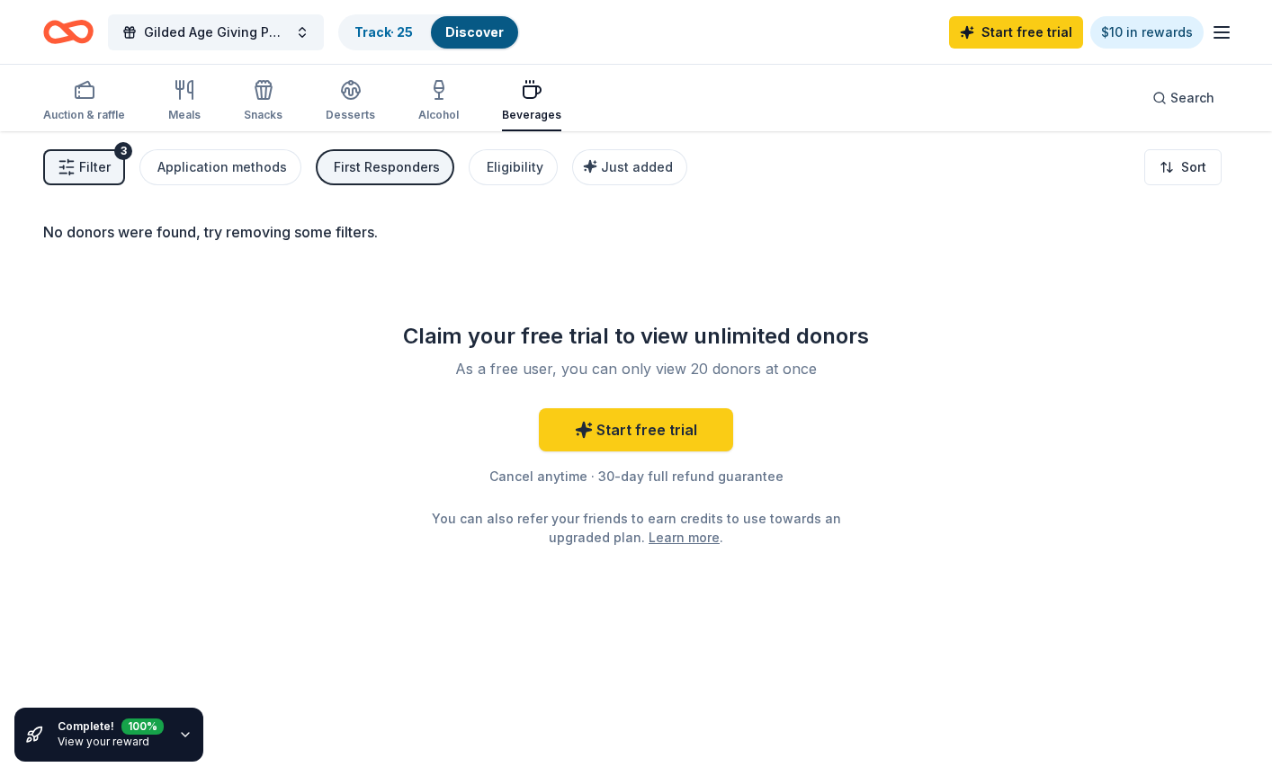
click at [105, 169] on span "Filter" at bounding box center [94, 167] width 31 height 22
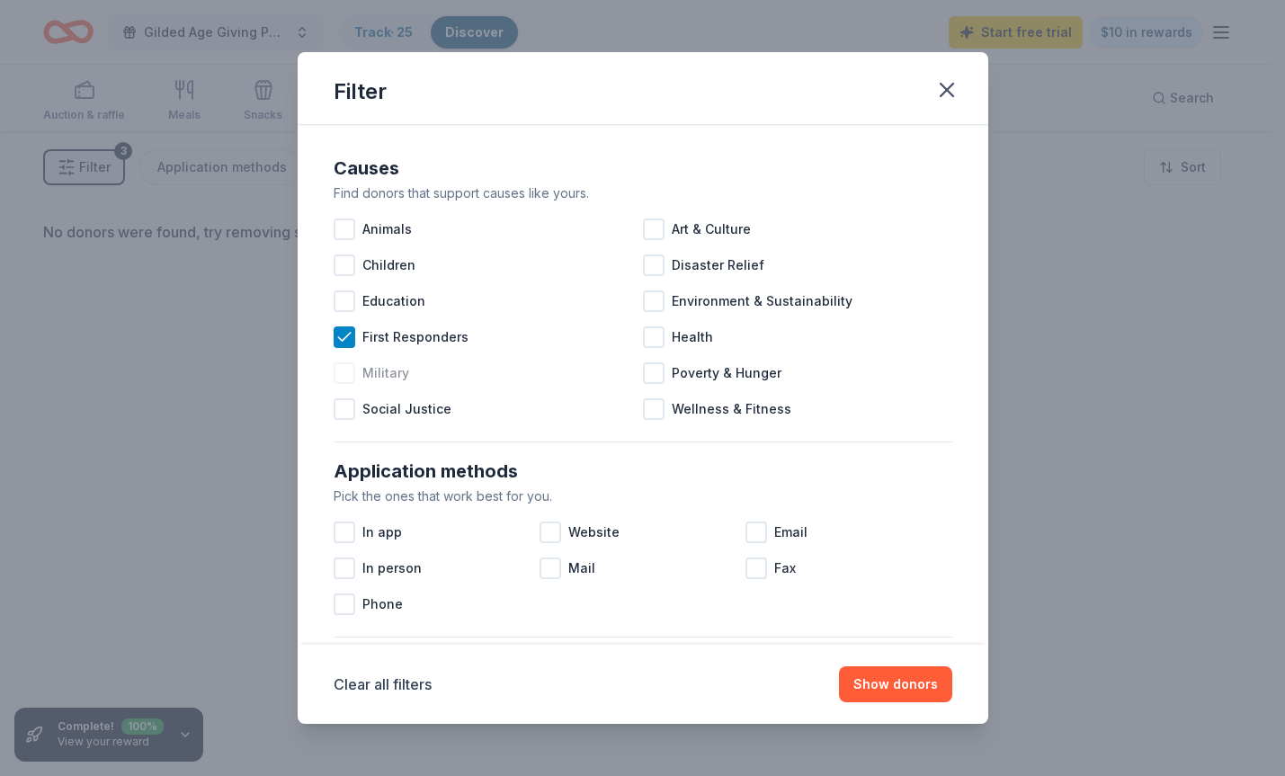
click at [347, 379] on div at bounding box center [345, 373] width 22 height 22
click at [346, 341] on icon at bounding box center [344, 337] width 18 height 18
click at [347, 416] on div at bounding box center [345, 409] width 22 height 22
click at [342, 371] on icon at bounding box center [344, 373] width 18 height 18
click at [881, 680] on button "Show donors" at bounding box center [895, 684] width 113 height 36
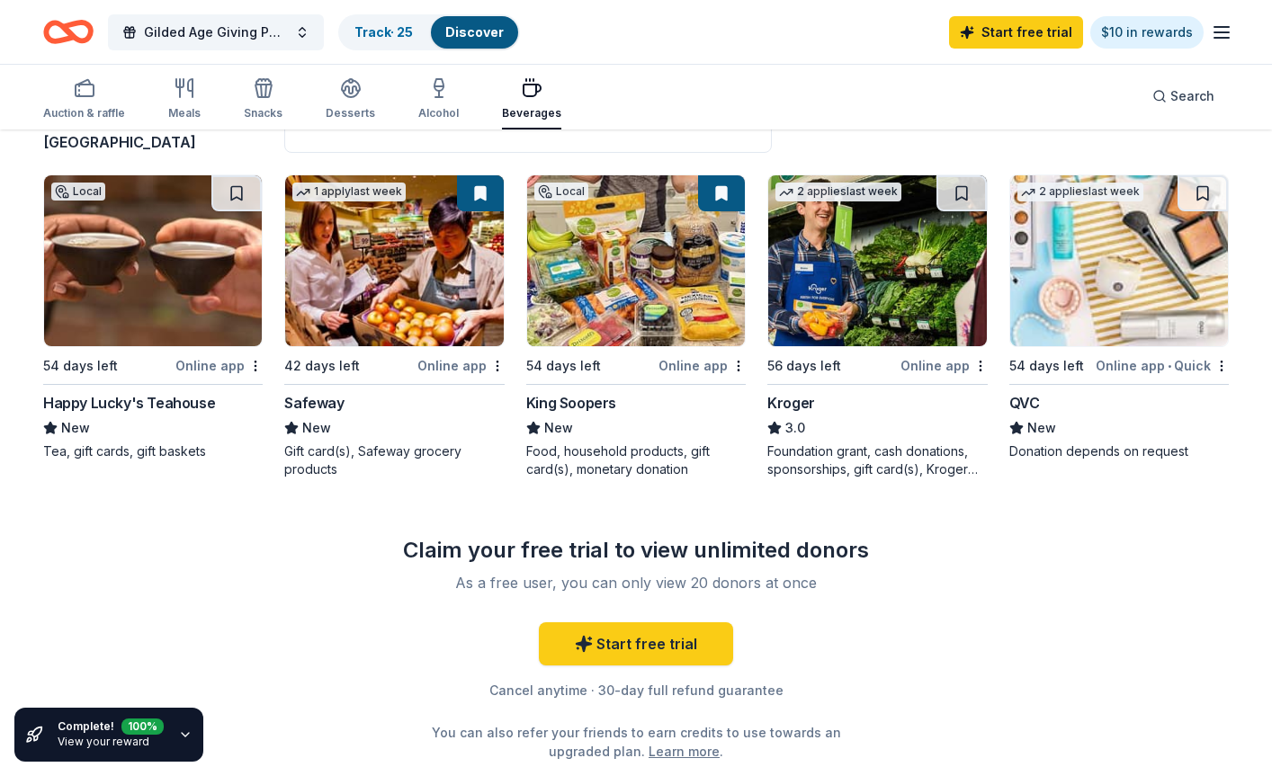
scroll to position [90, 0]
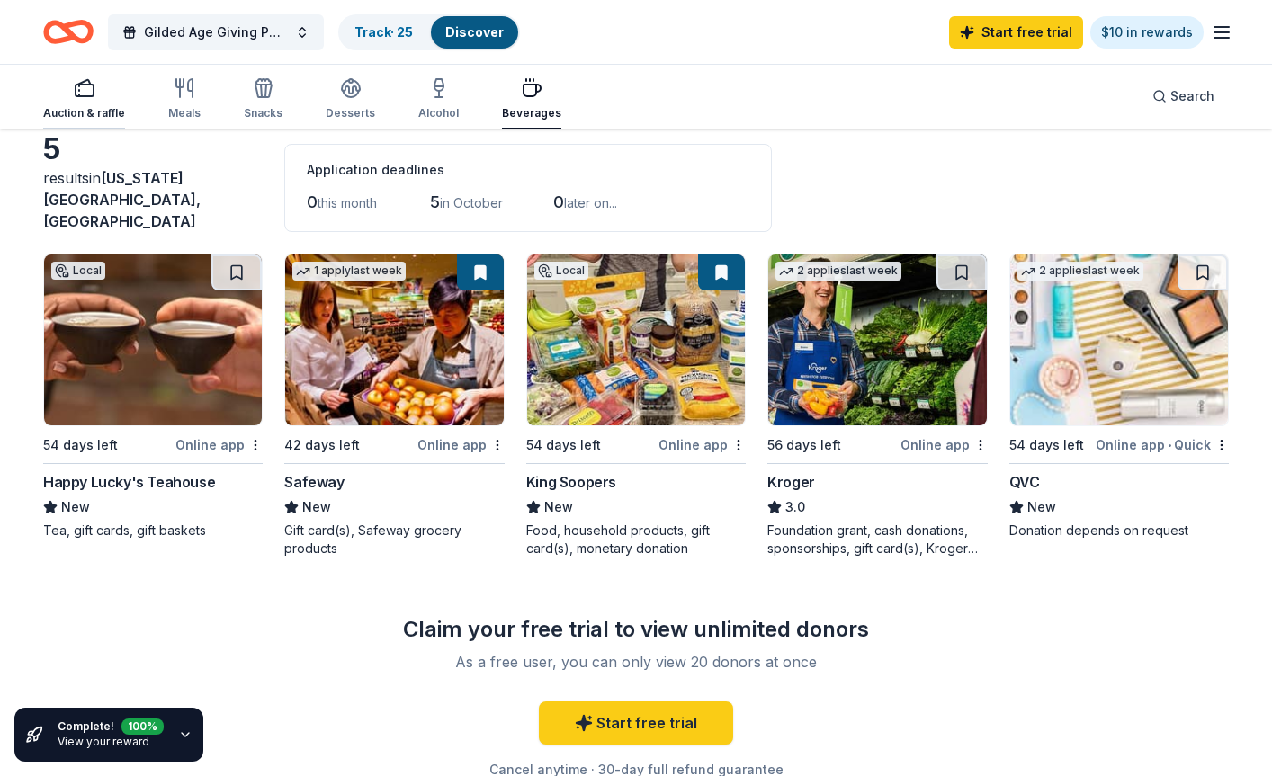
click at [73, 103] on div "Auction & raffle" at bounding box center [84, 98] width 82 height 43
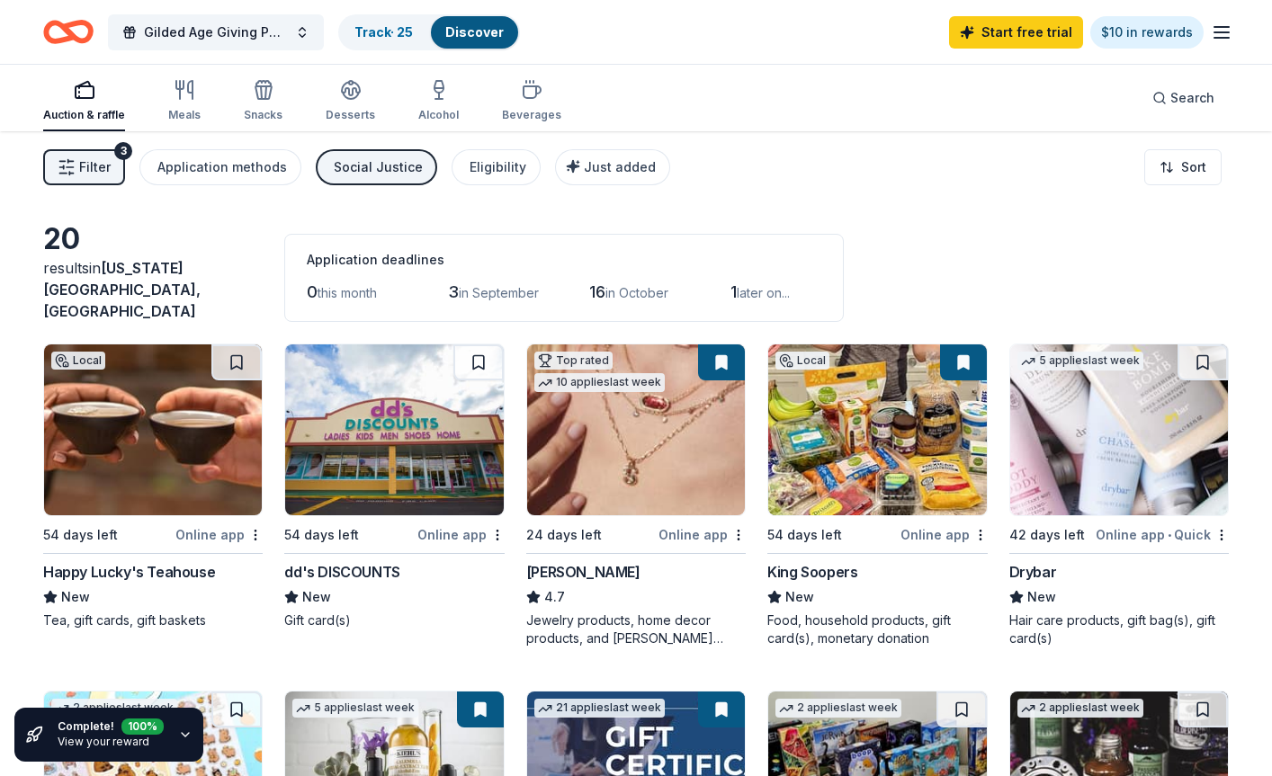
click at [90, 159] on span "Filter" at bounding box center [94, 167] width 31 height 22
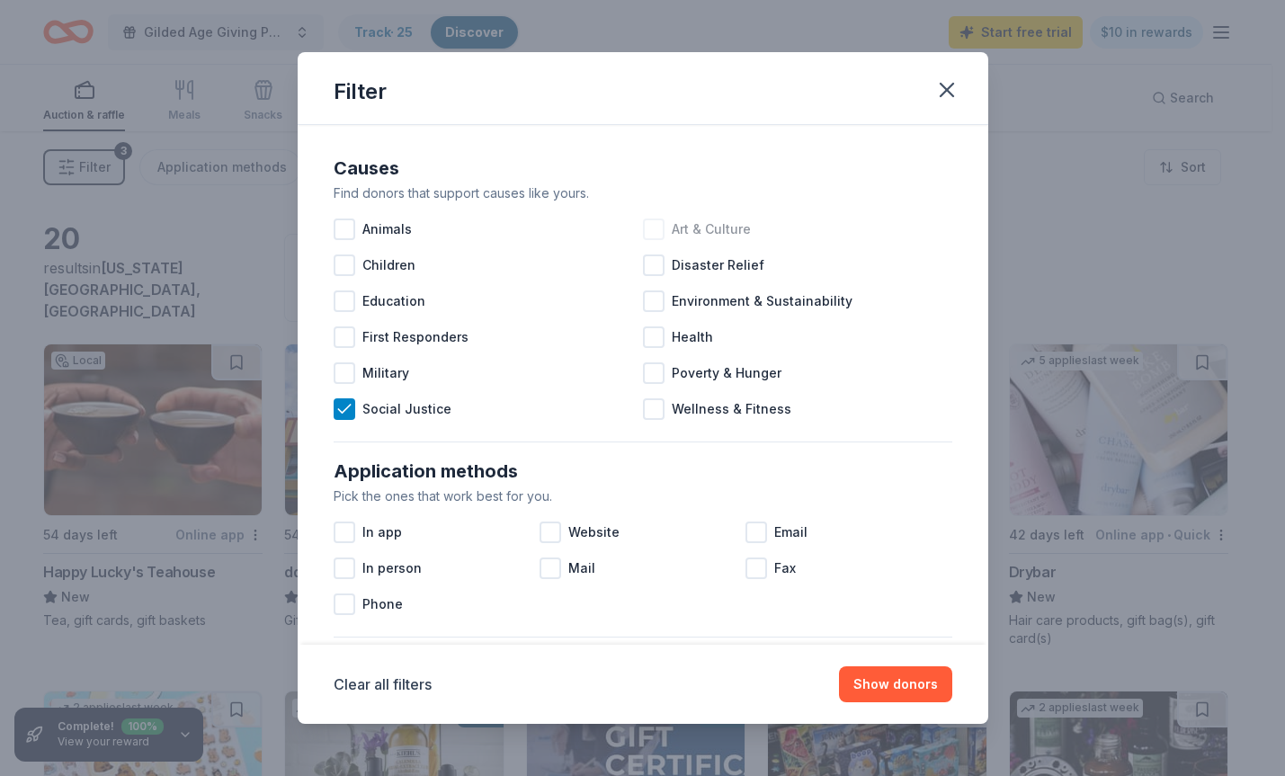
click at [649, 227] on div at bounding box center [654, 230] width 22 height 22
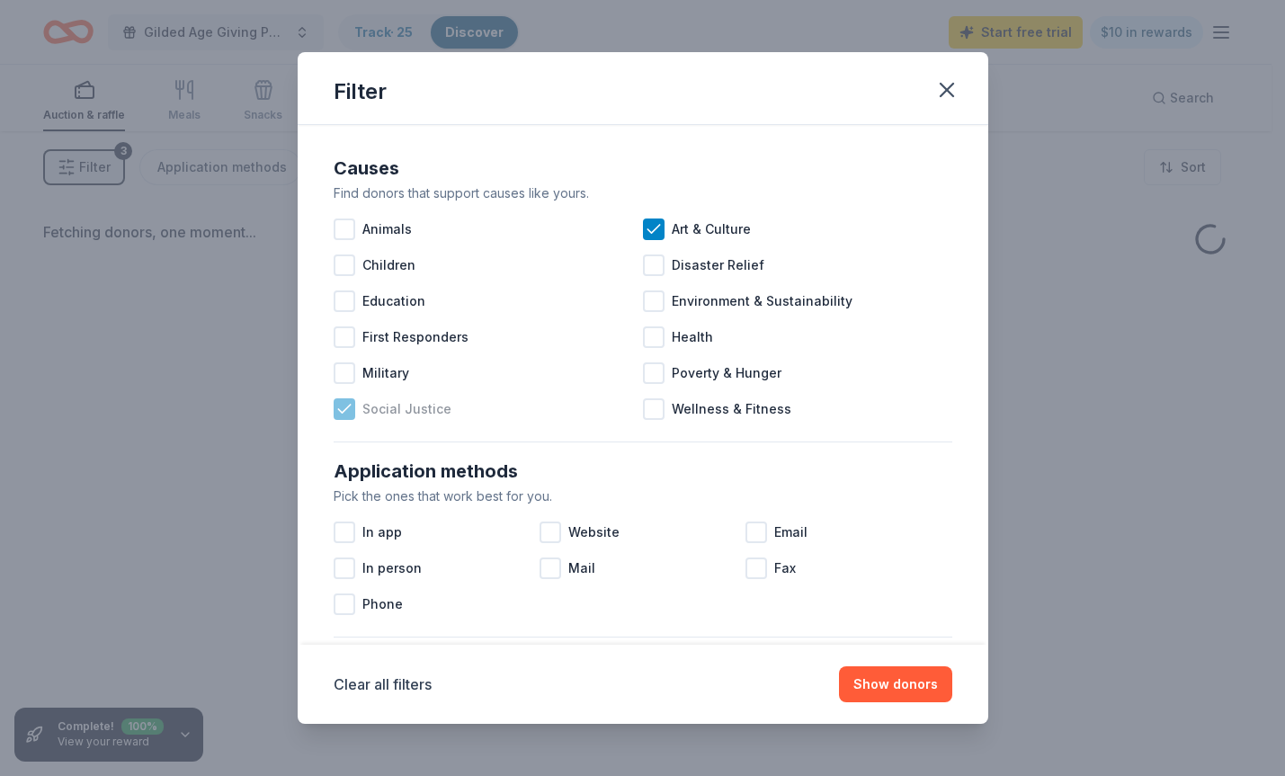
click at [345, 415] on icon at bounding box center [344, 409] width 18 height 18
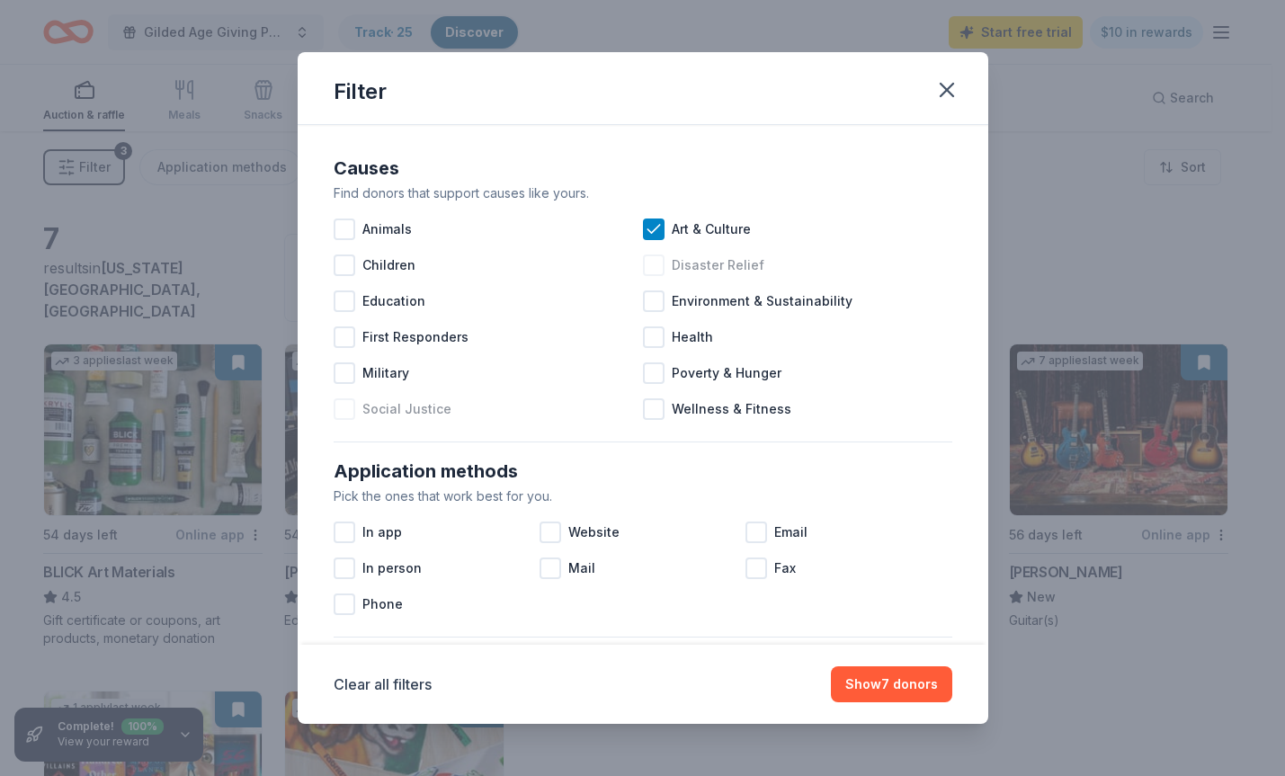
click at [647, 272] on div at bounding box center [654, 266] width 22 height 22
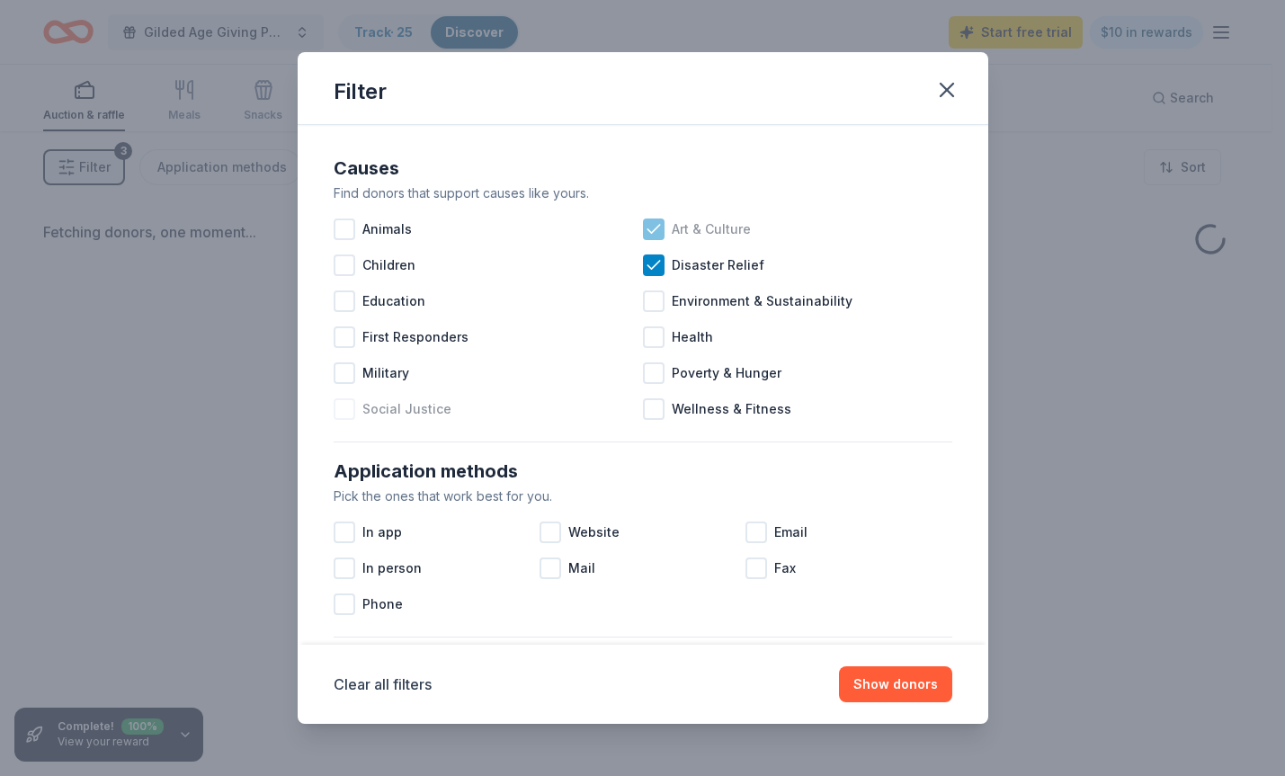
click at [651, 232] on icon at bounding box center [654, 229] width 18 height 18
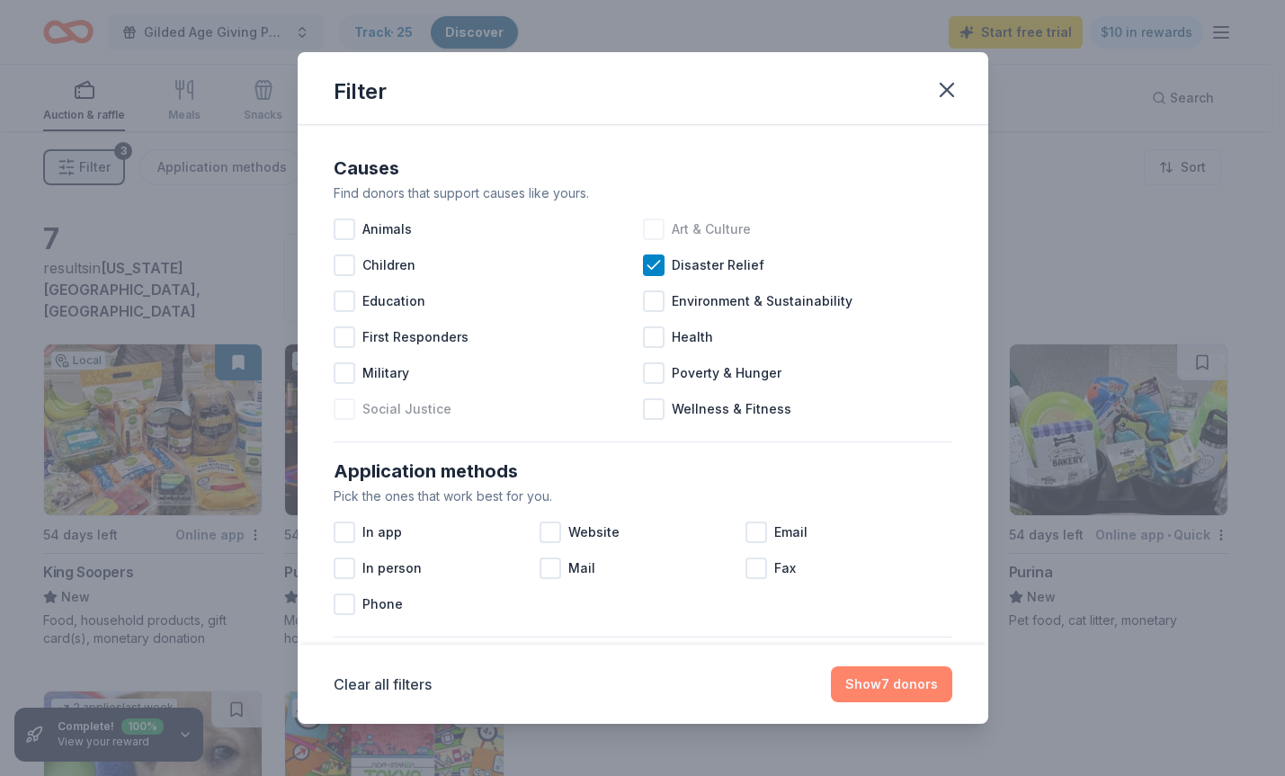
click at [876, 681] on button "Show 7 donors" at bounding box center [891, 684] width 121 height 36
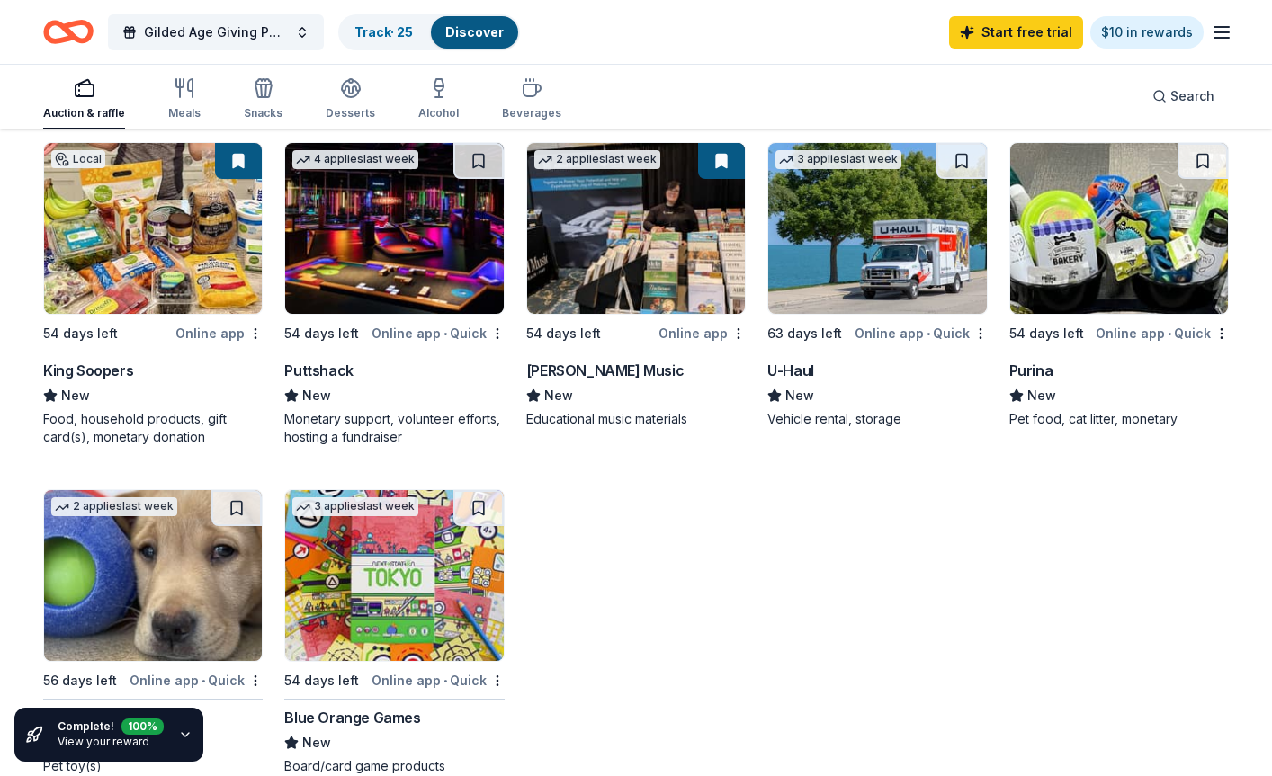
scroll to position [180, 0]
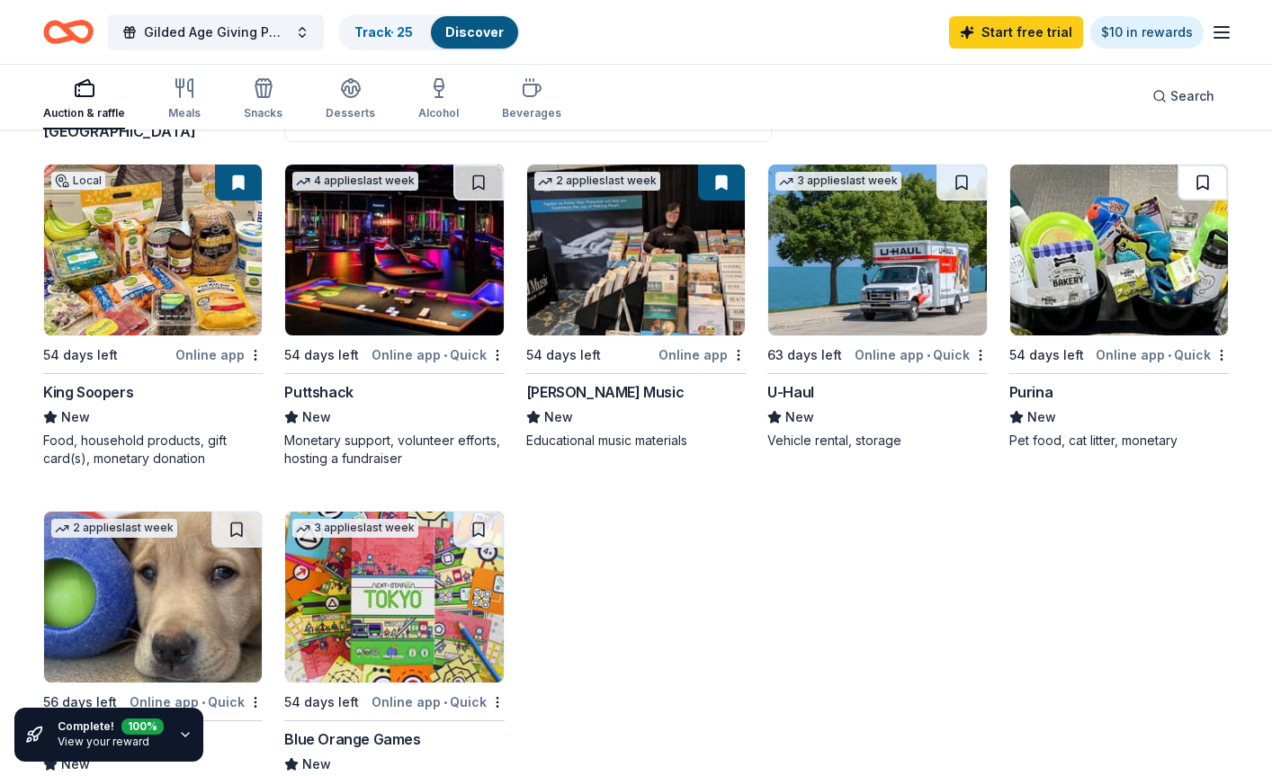
click at [996, 167] on button at bounding box center [1202, 183] width 50 height 36
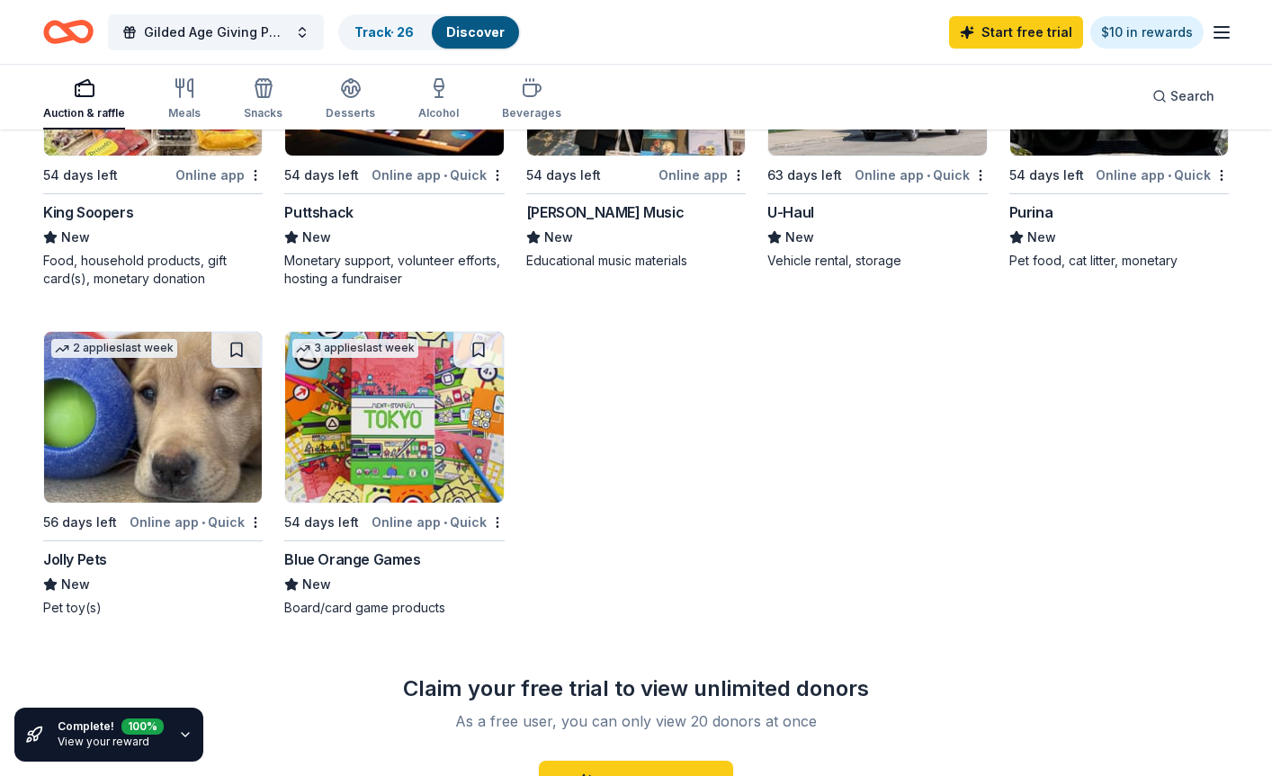
click at [485, 339] on button at bounding box center [478, 350] width 50 height 36
click at [231, 344] on button at bounding box center [236, 350] width 50 height 36
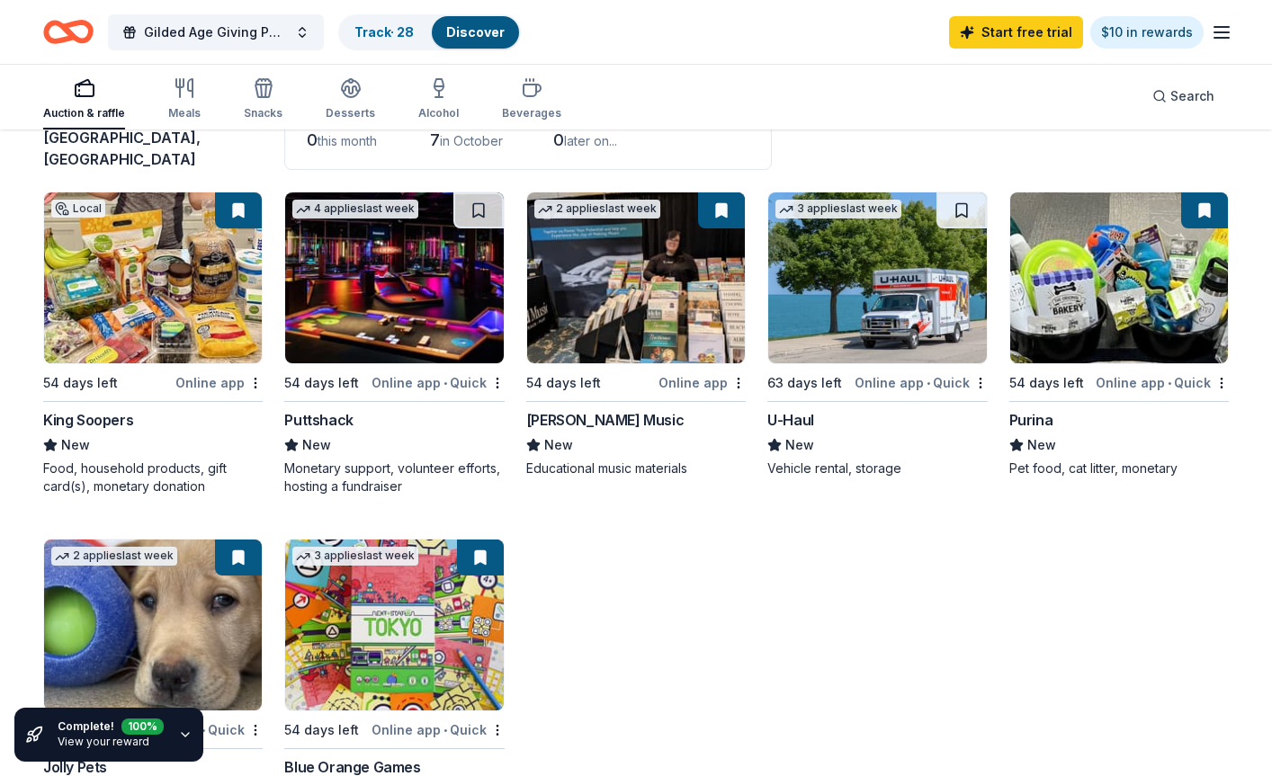
scroll to position [0, 0]
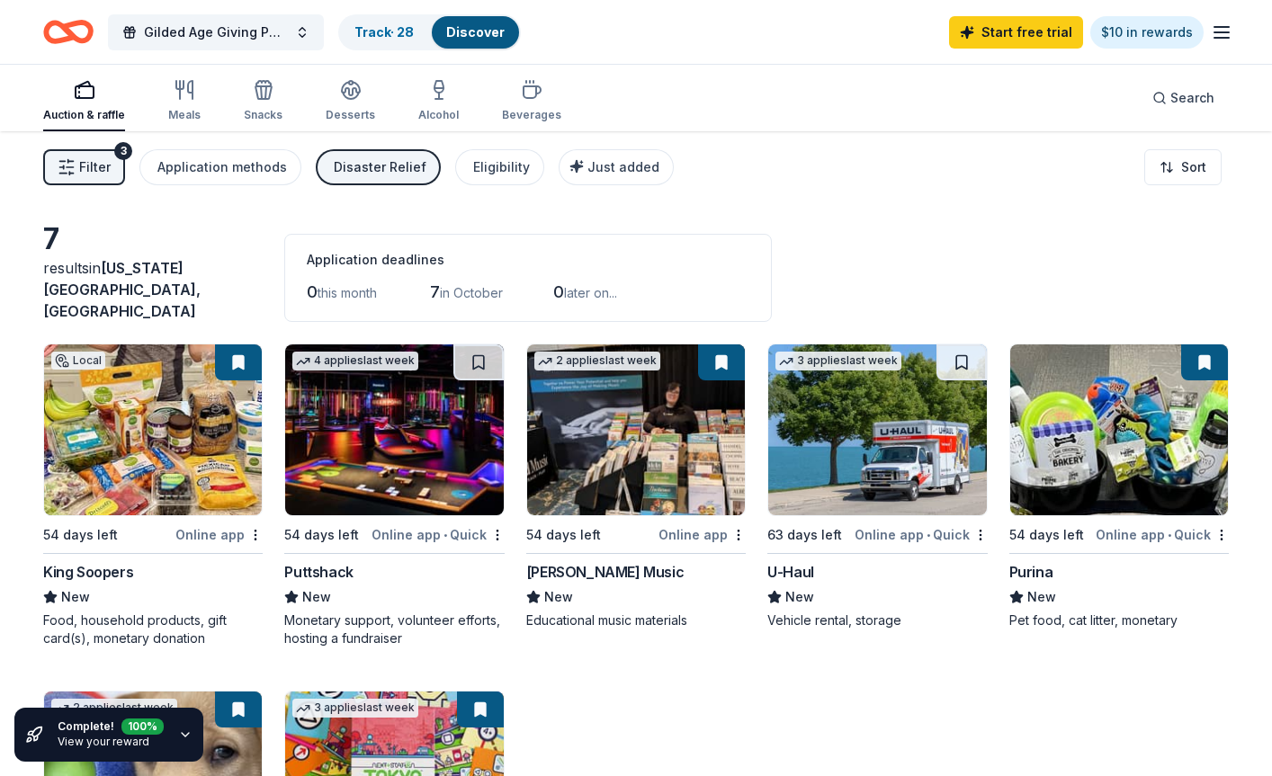
click at [94, 171] on span "Filter" at bounding box center [94, 167] width 31 height 22
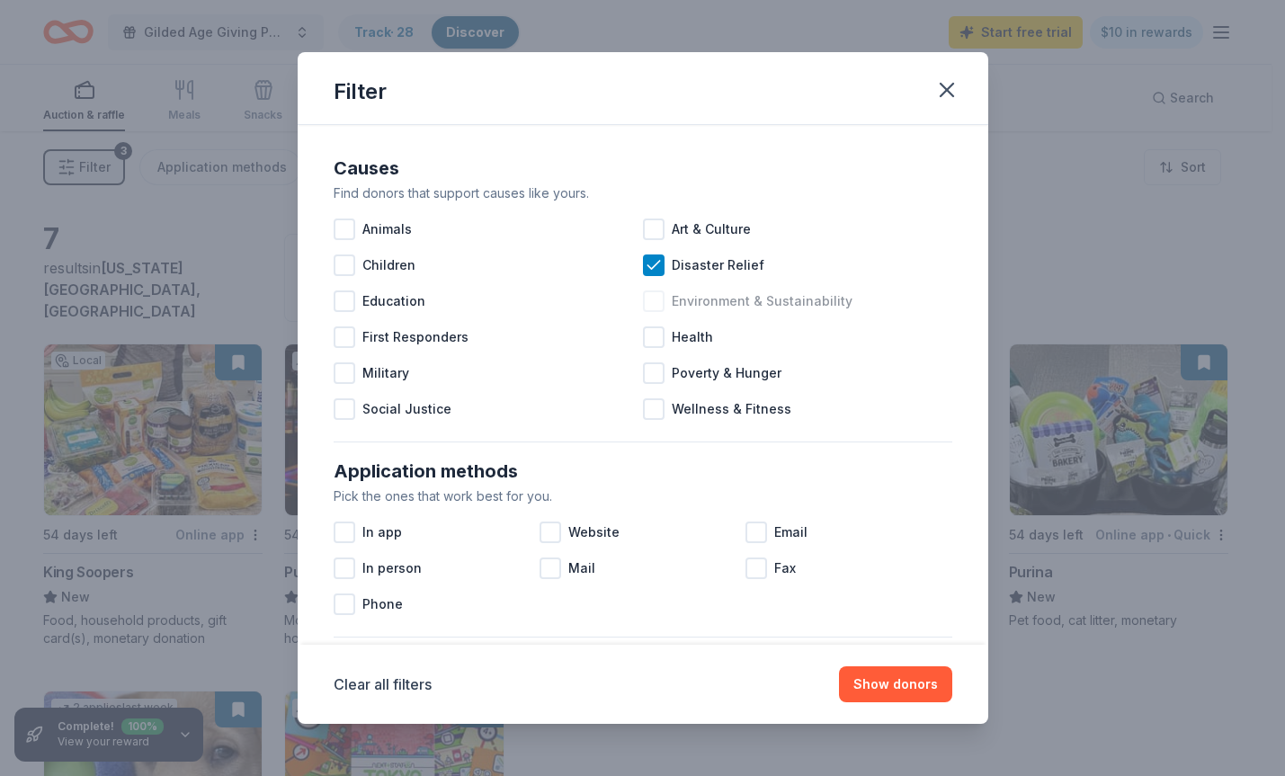
click at [653, 298] on div at bounding box center [654, 301] width 22 height 22
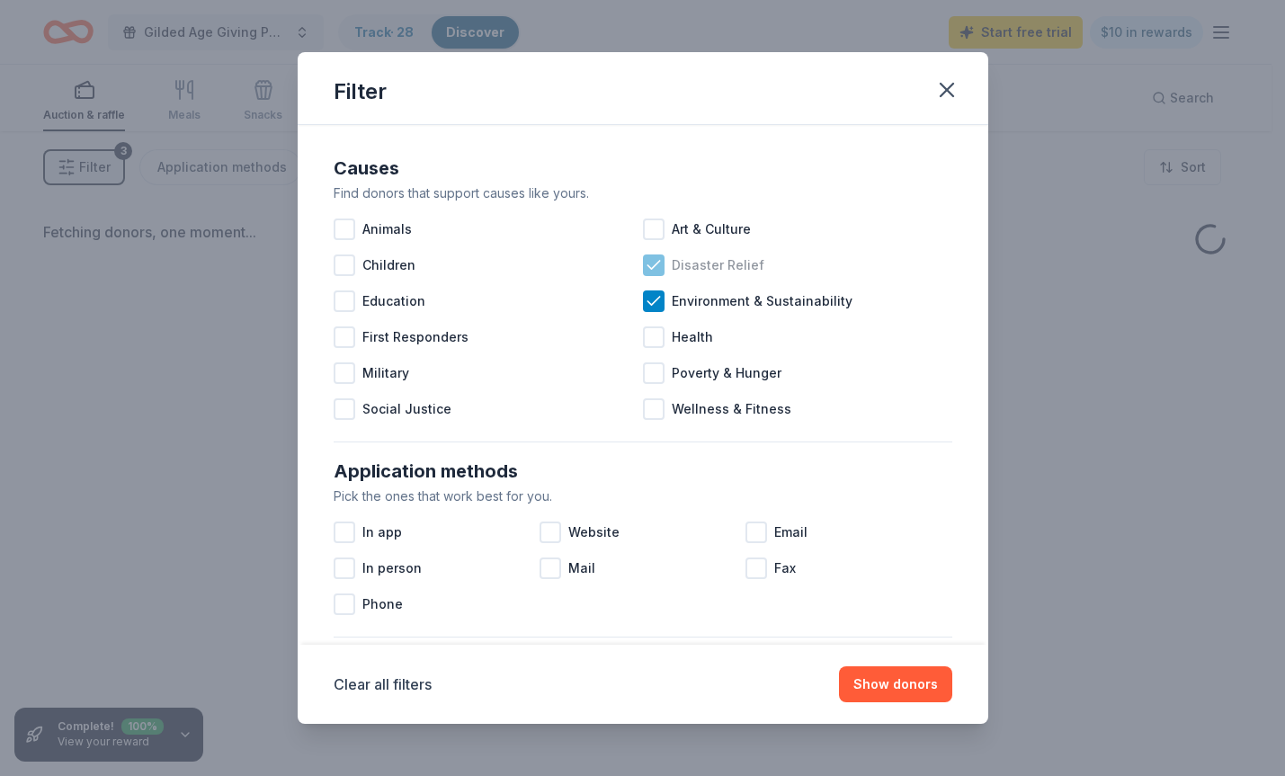
click at [659, 257] on div "Disaster Relief" at bounding box center [797, 265] width 309 height 36
drag, startPoint x: 869, startPoint y: 676, endPoint x: 849, endPoint y: 654, distance: 29.9
click at [869, 675] on button "Show donors" at bounding box center [895, 684] width 113 height 36
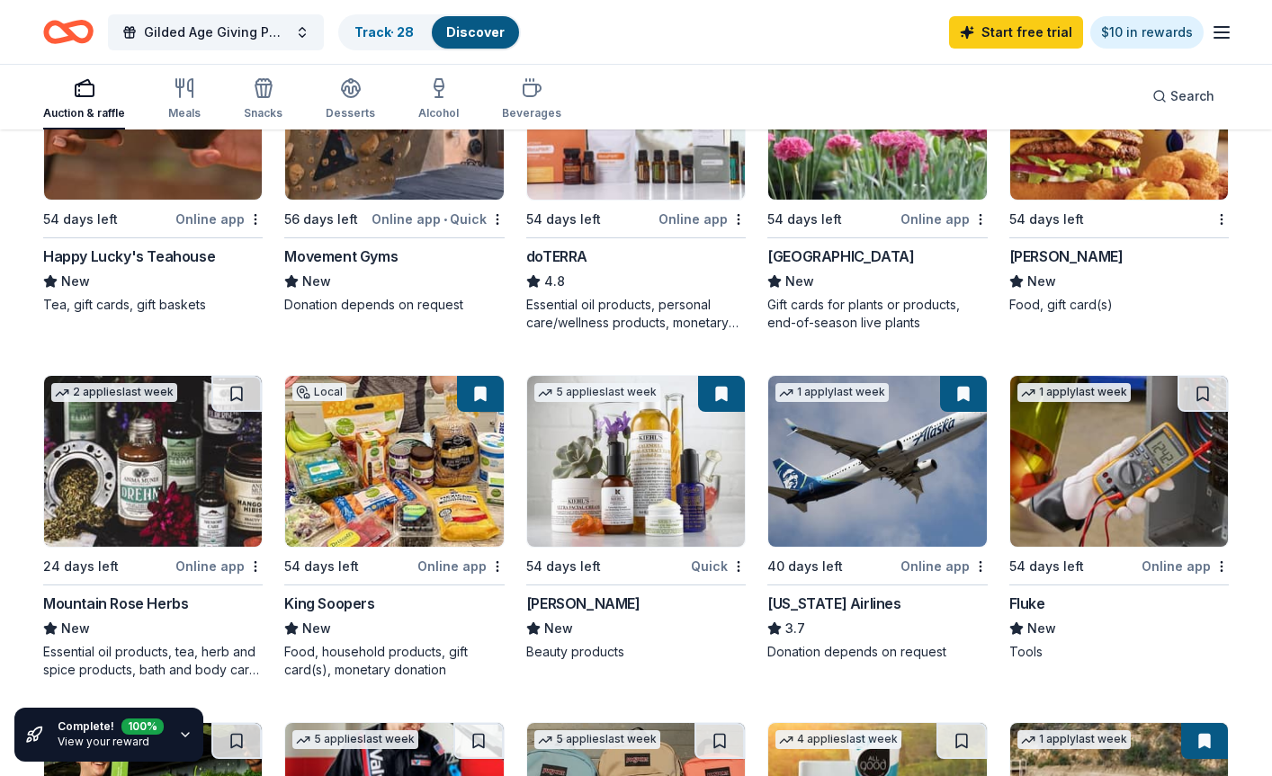
scroll to position [360, 0]
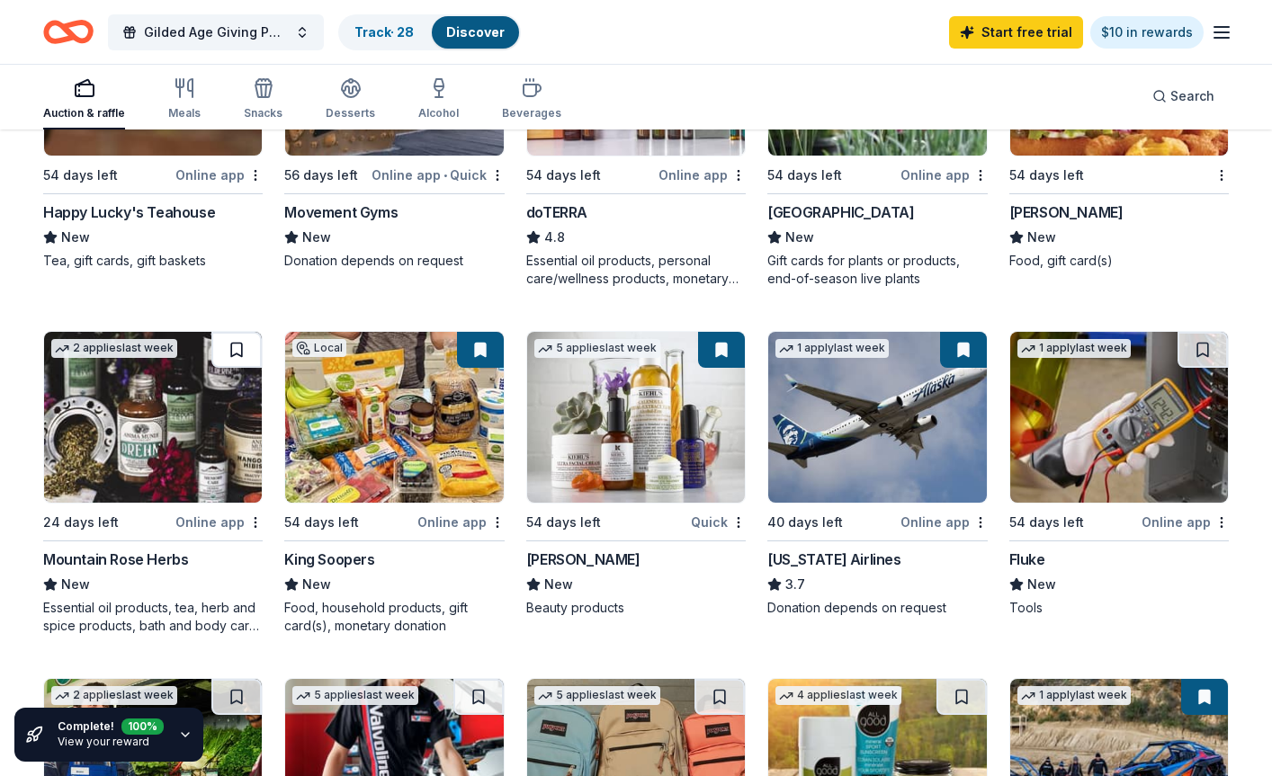
click at [228, 332] on button at bounding box center [236, 350] width 50 height 36
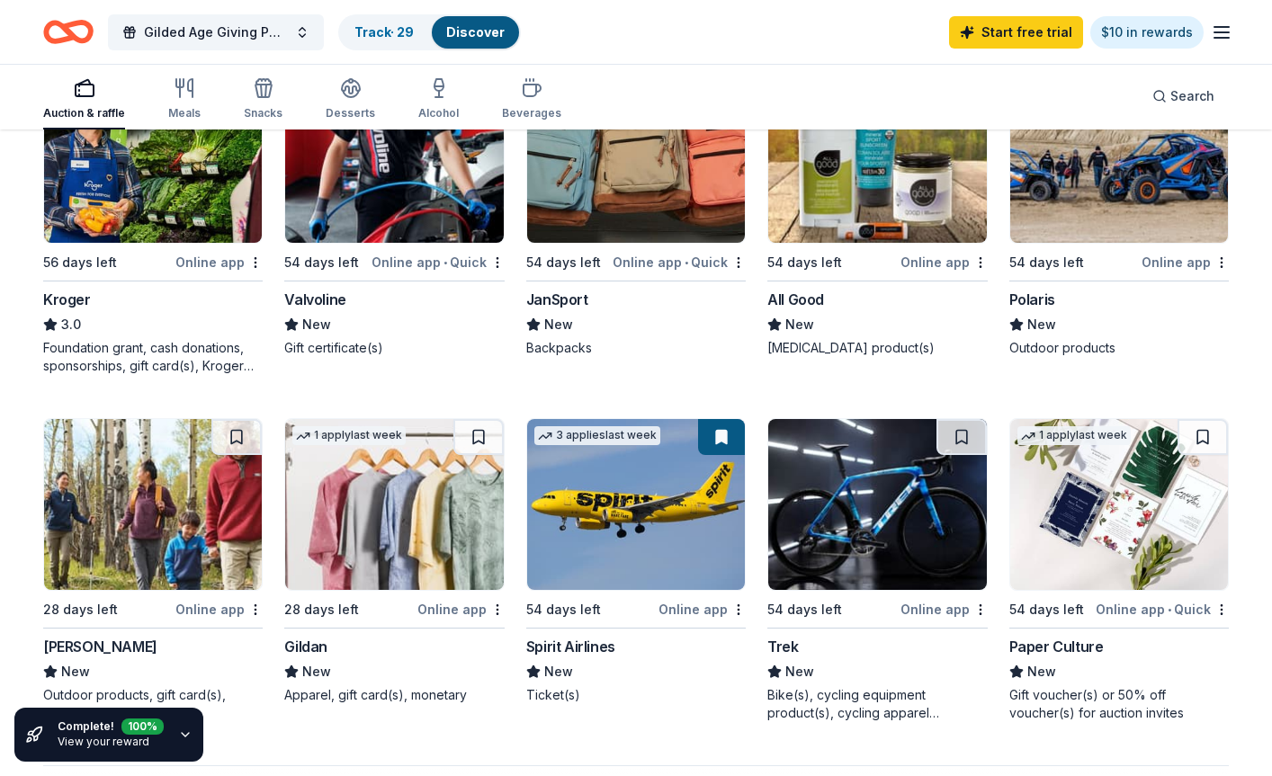
scroll to position [989, 0]
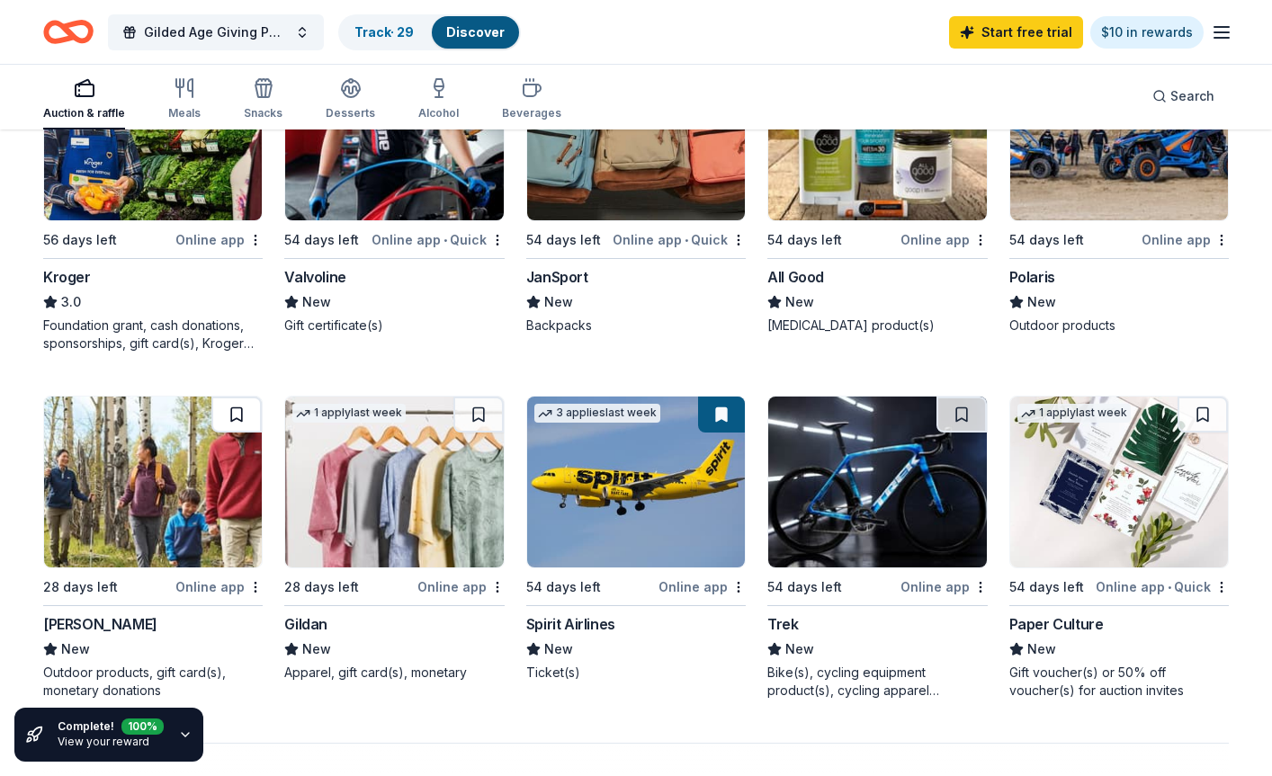
click at [231, 408] on button at bounding box center [236, 415] width 50 height 36
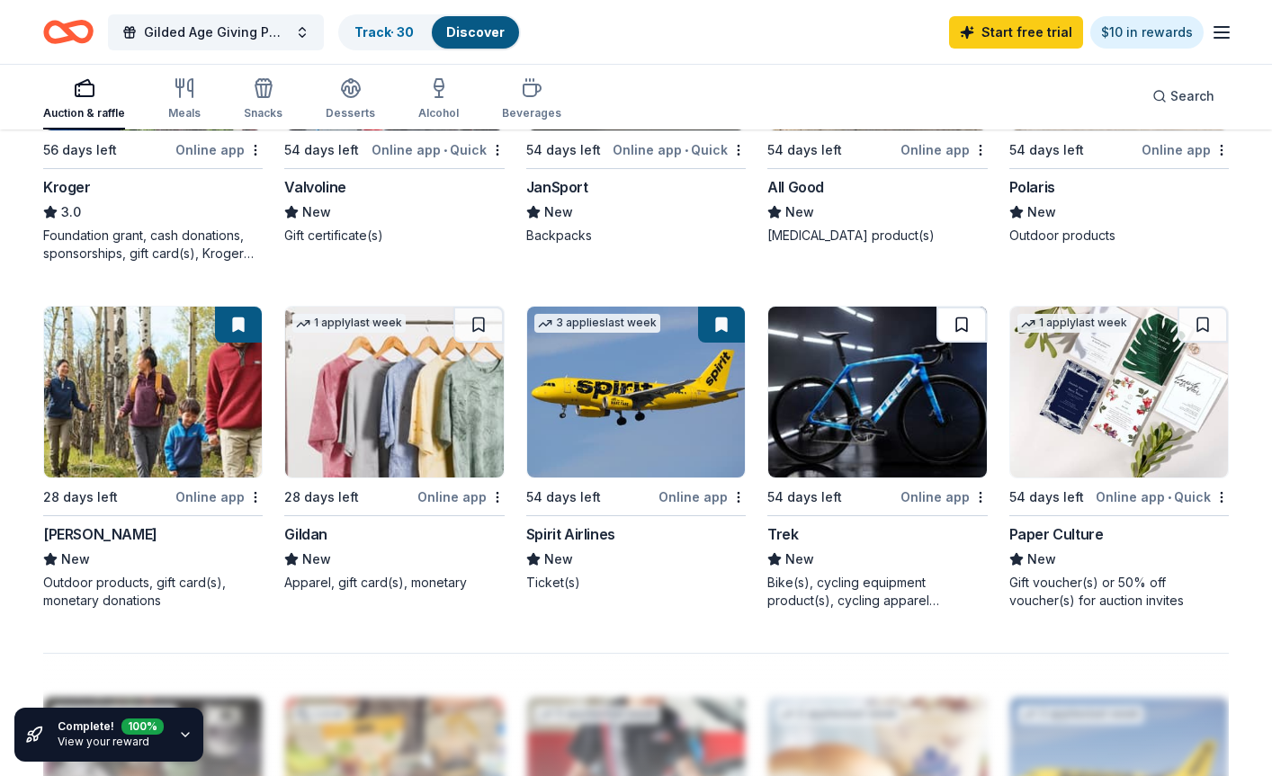
click at [949, 317] on button at bounding box center [961, 325] width 50 height 36
click at [996, 324] on button at bounding box center [1202, 325] width 50 height 36
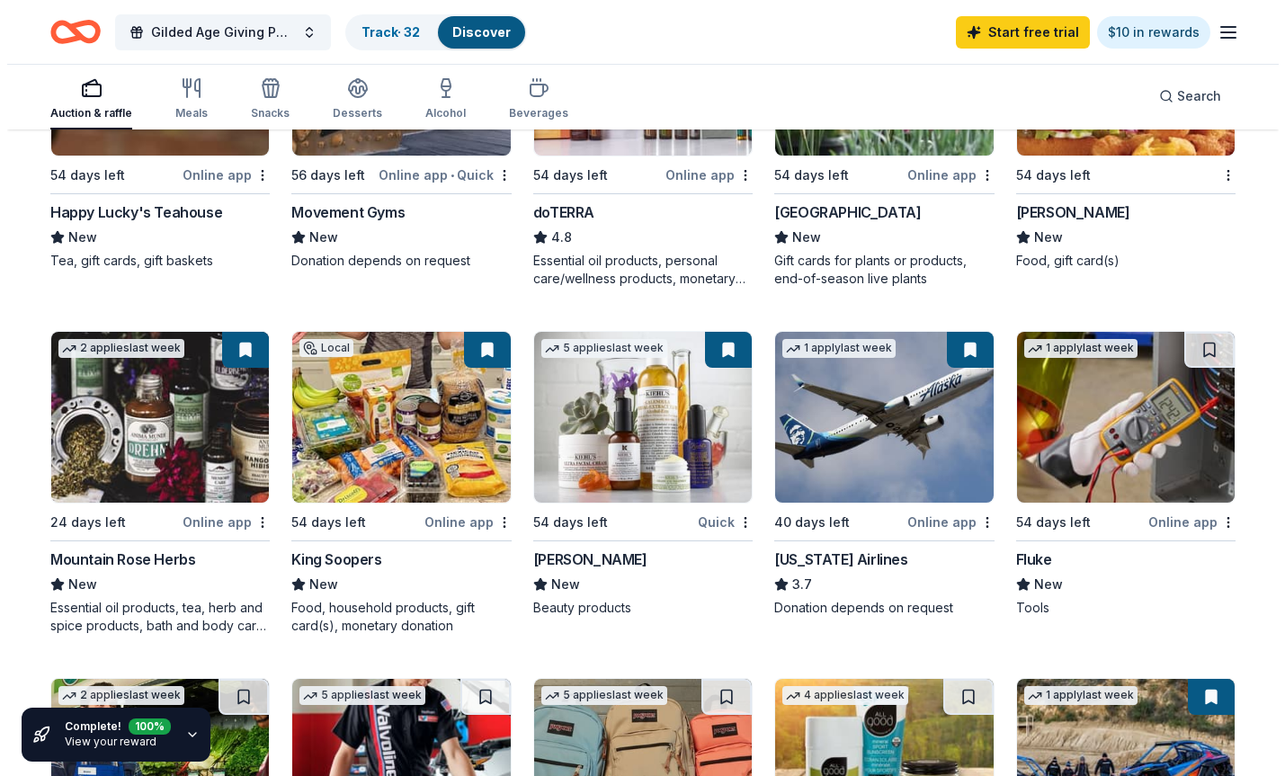
scroll to position [0, 0]
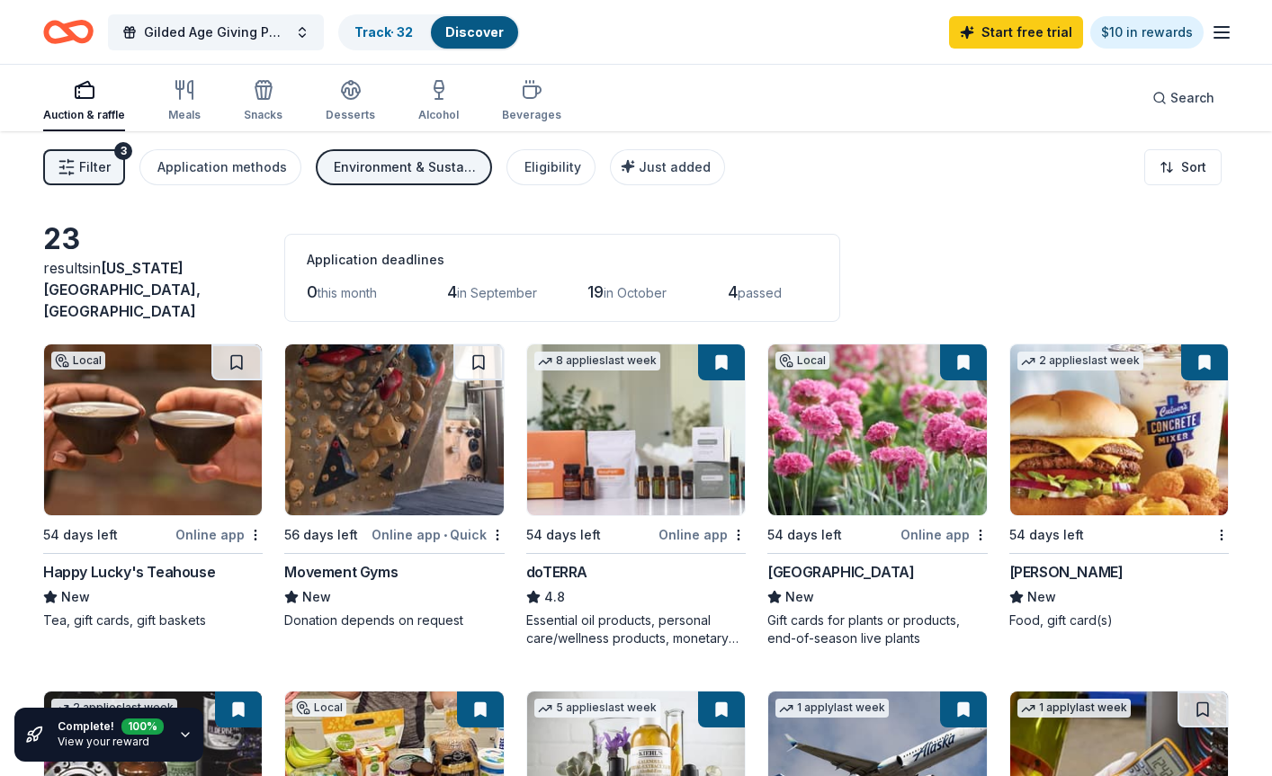
click at [86, 178] on button "Filter 3" at bounding box center [84, 167] width 82 height 36
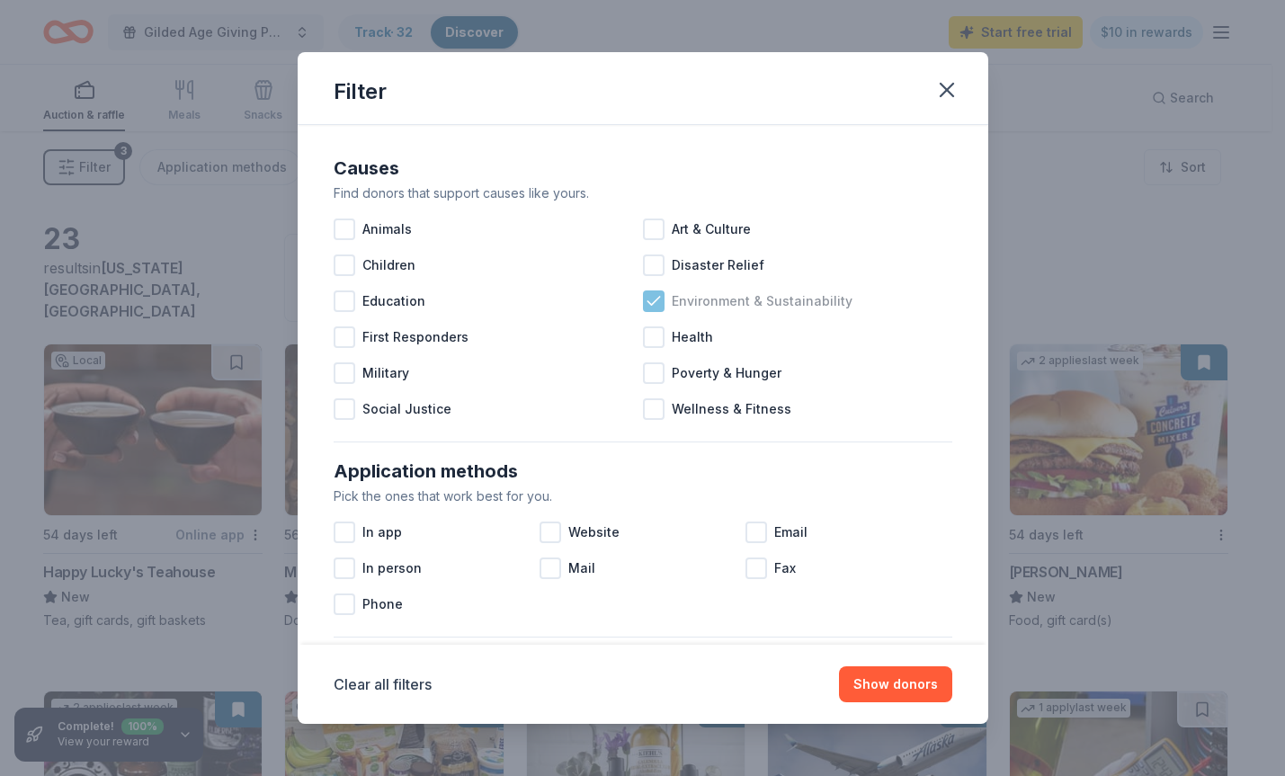
click at [646, 306] on icon at bounding box center [654, 301] width 18 height 18
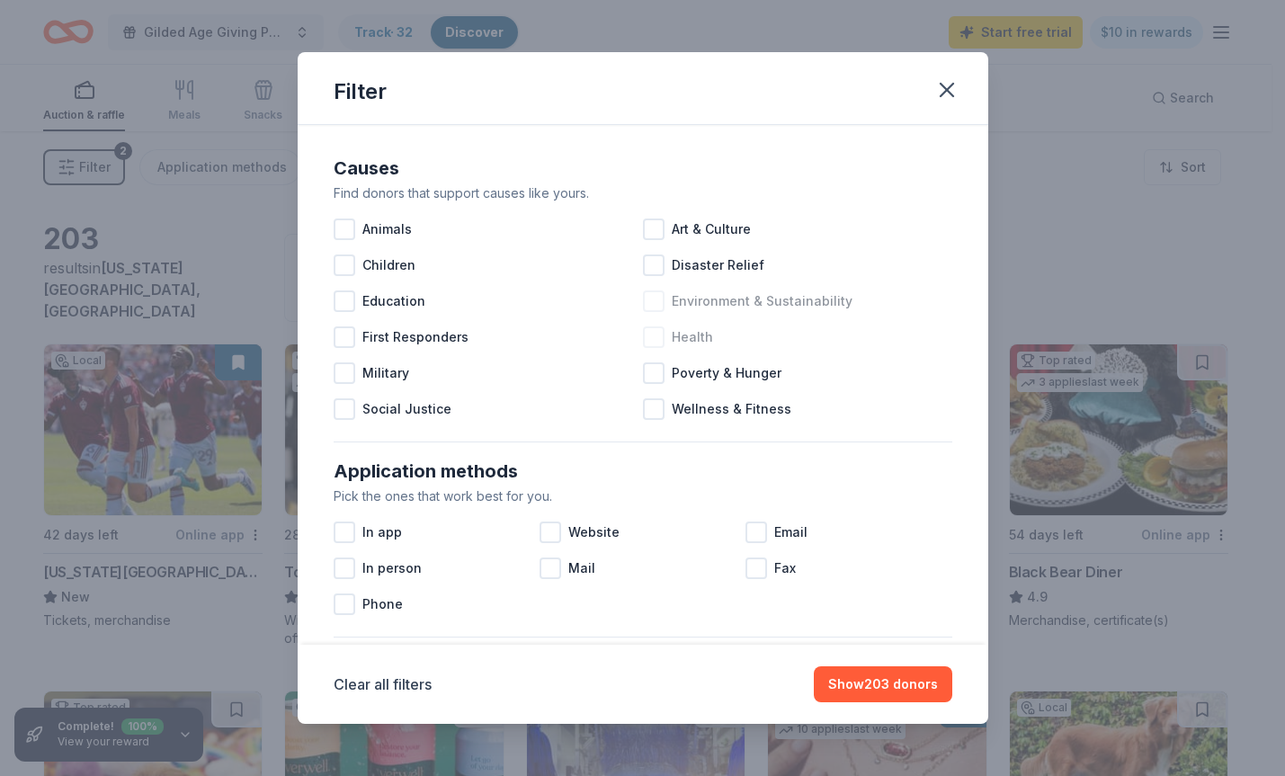
click at [652, 343] on div at bounding box center [654, 337] width 22 height 22
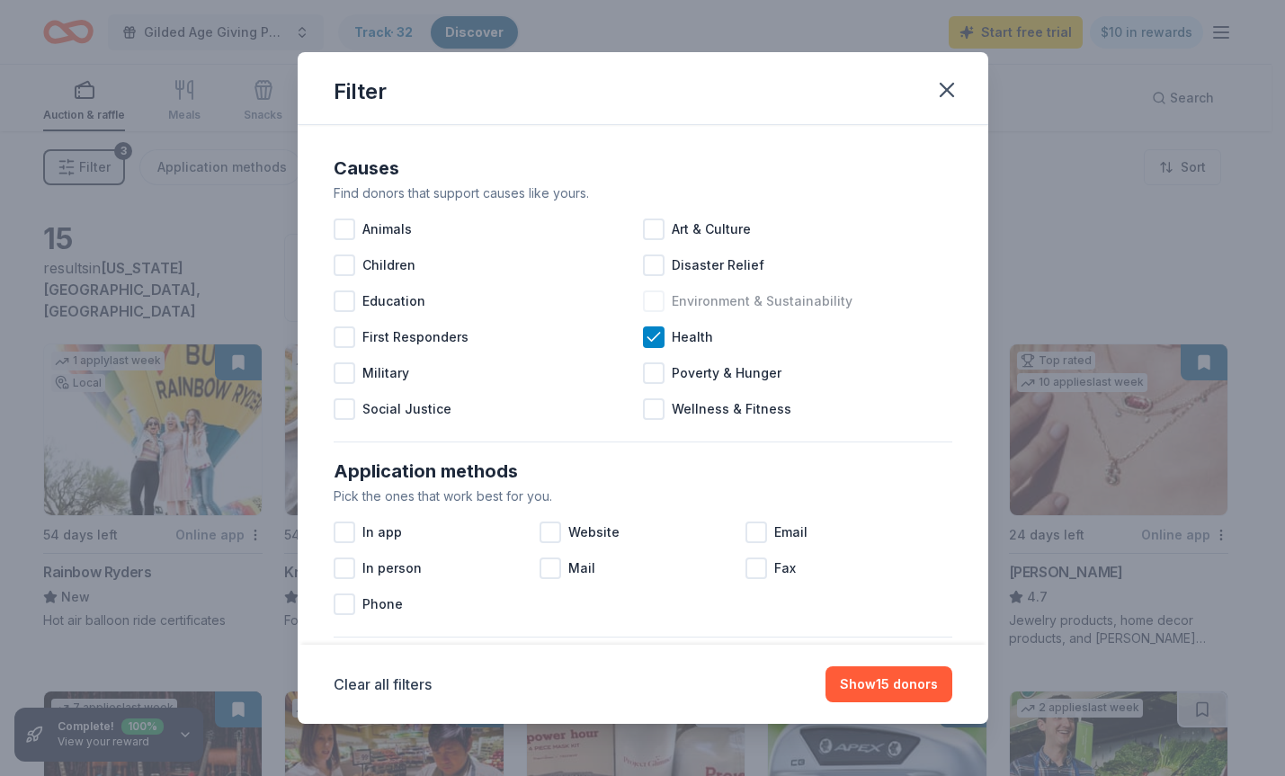
click at [651, 304] on div at bounding box center [654, 301] width 22 height 22
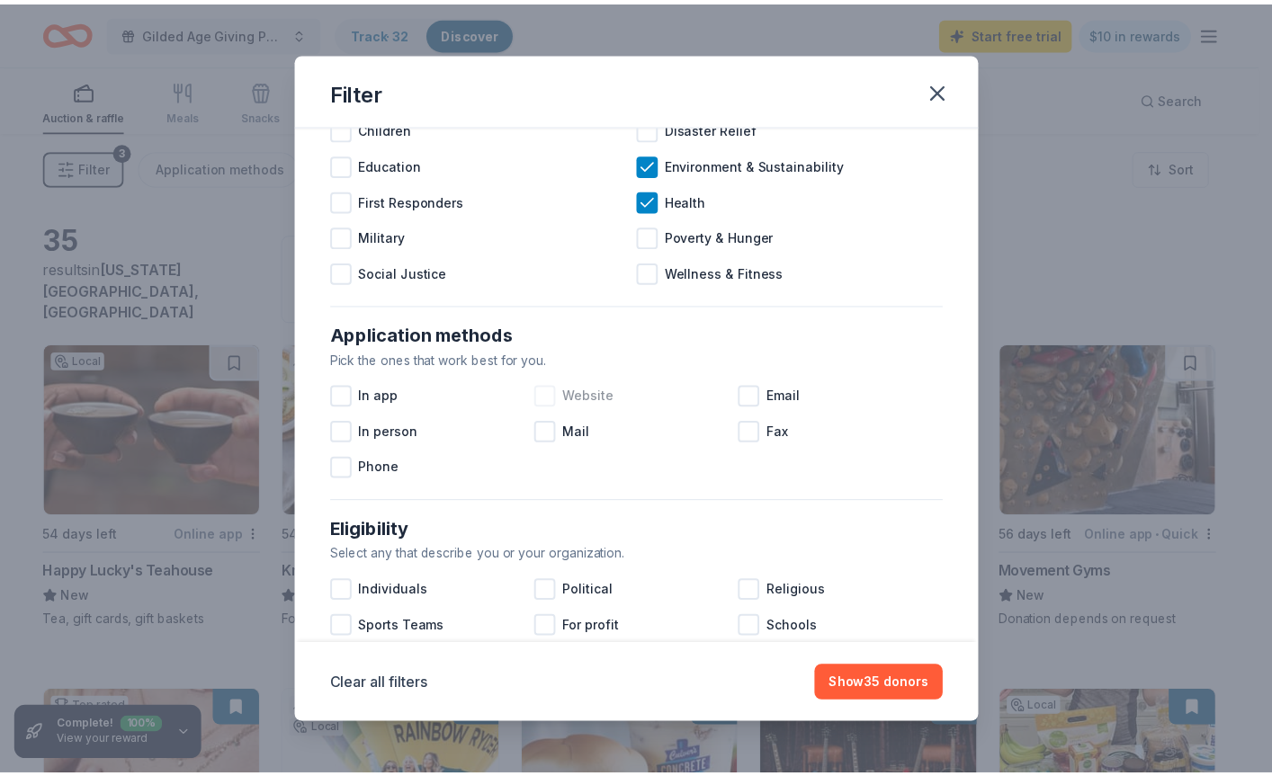
scroll to position [180, 0]
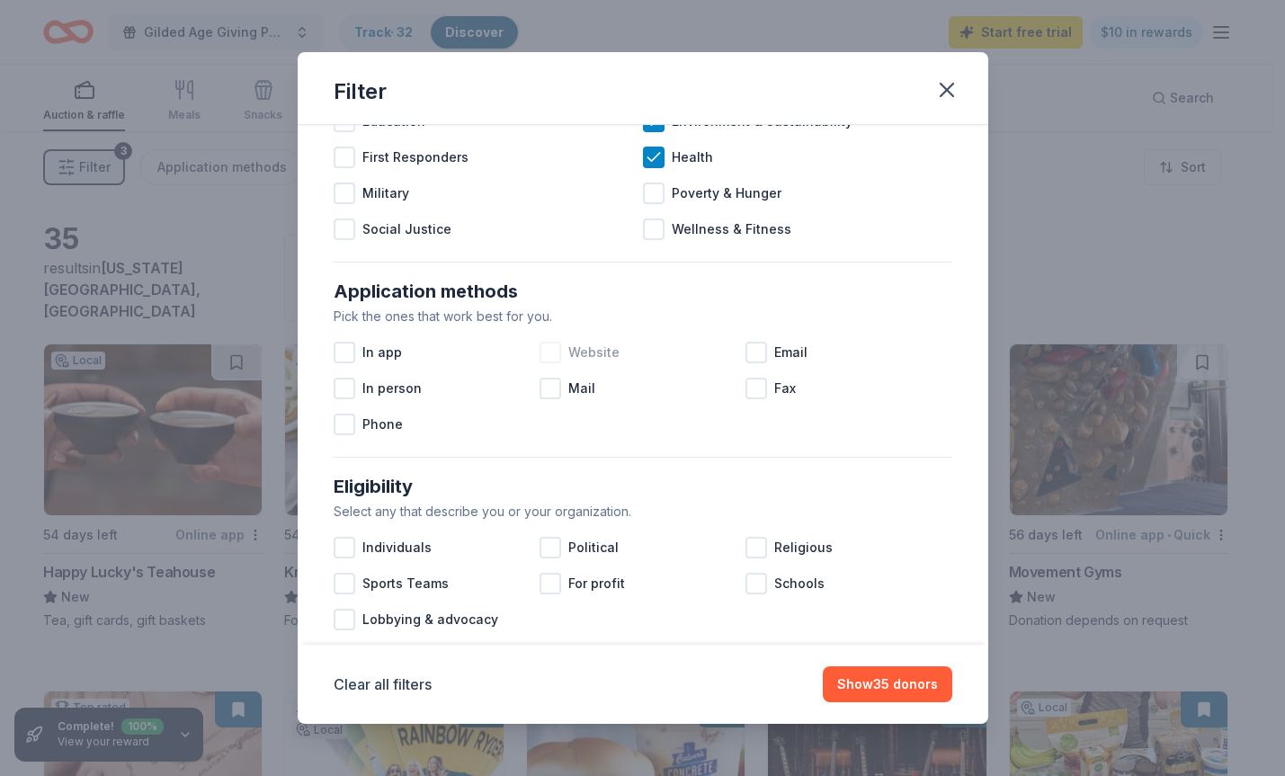
click at [549, 351] on div at bounding box center [551, 353] width 22 height 22
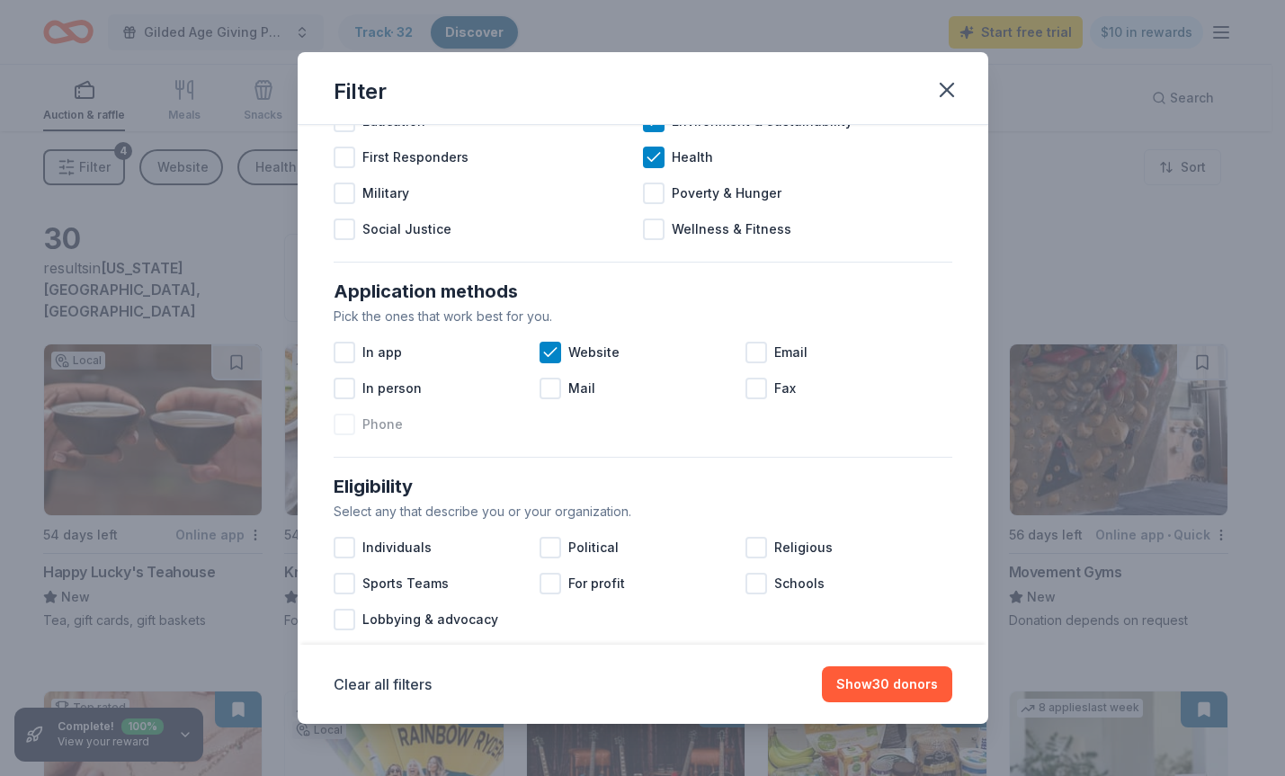
click at [346, 427] on div at bounding box center [345, 425] width 22 height 22
click at [896, 690] on button "Show 31 donors" at bounding box center [889, 684] width 127 height 36
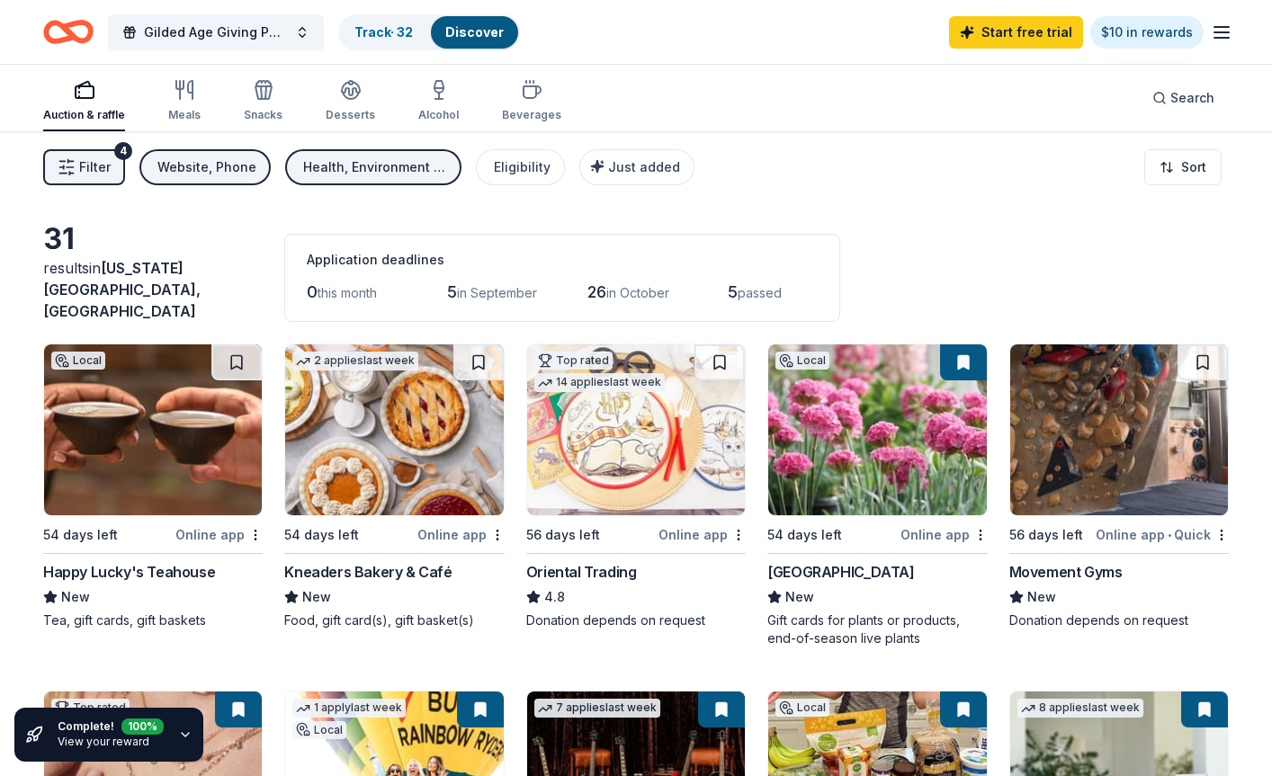
click at [84, 162] on span "Filter" at bounding box center [94, 167] width 31 height 22
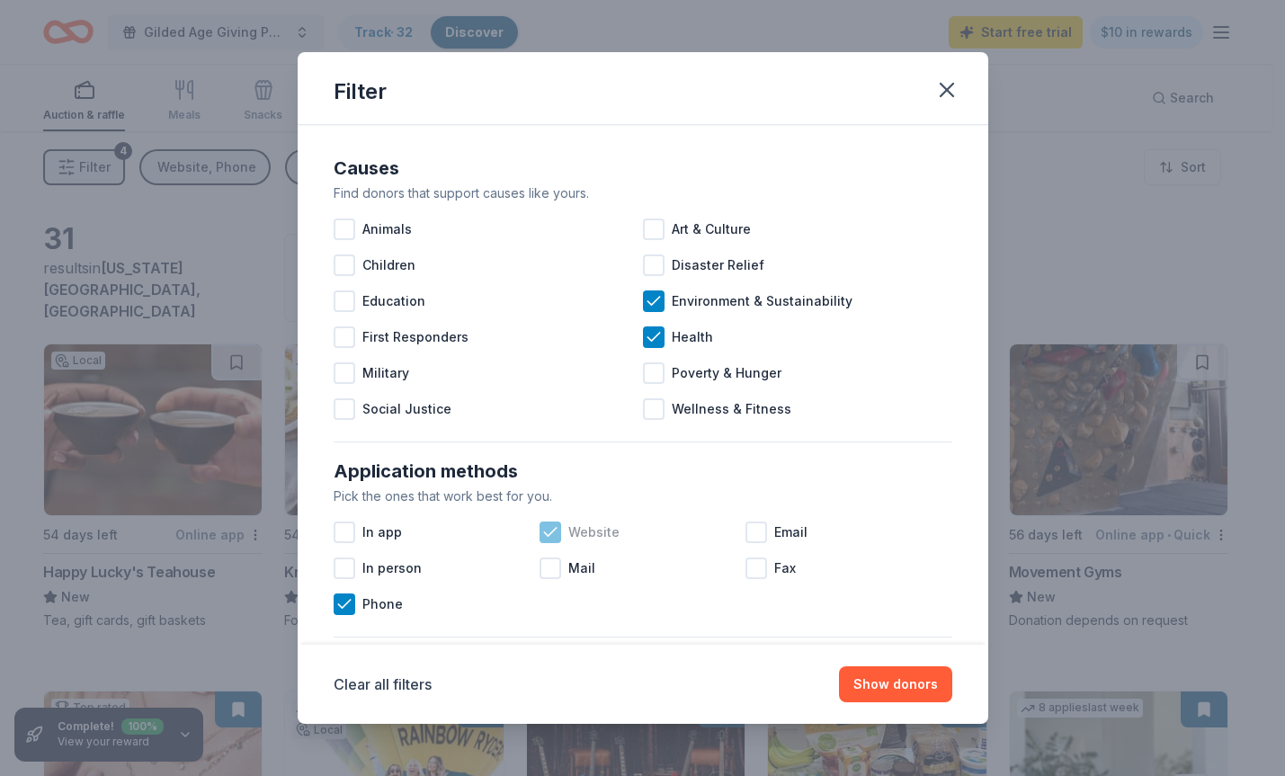
click at [541, 531] on icon at bounding box center [550, 532] width 18 height 18
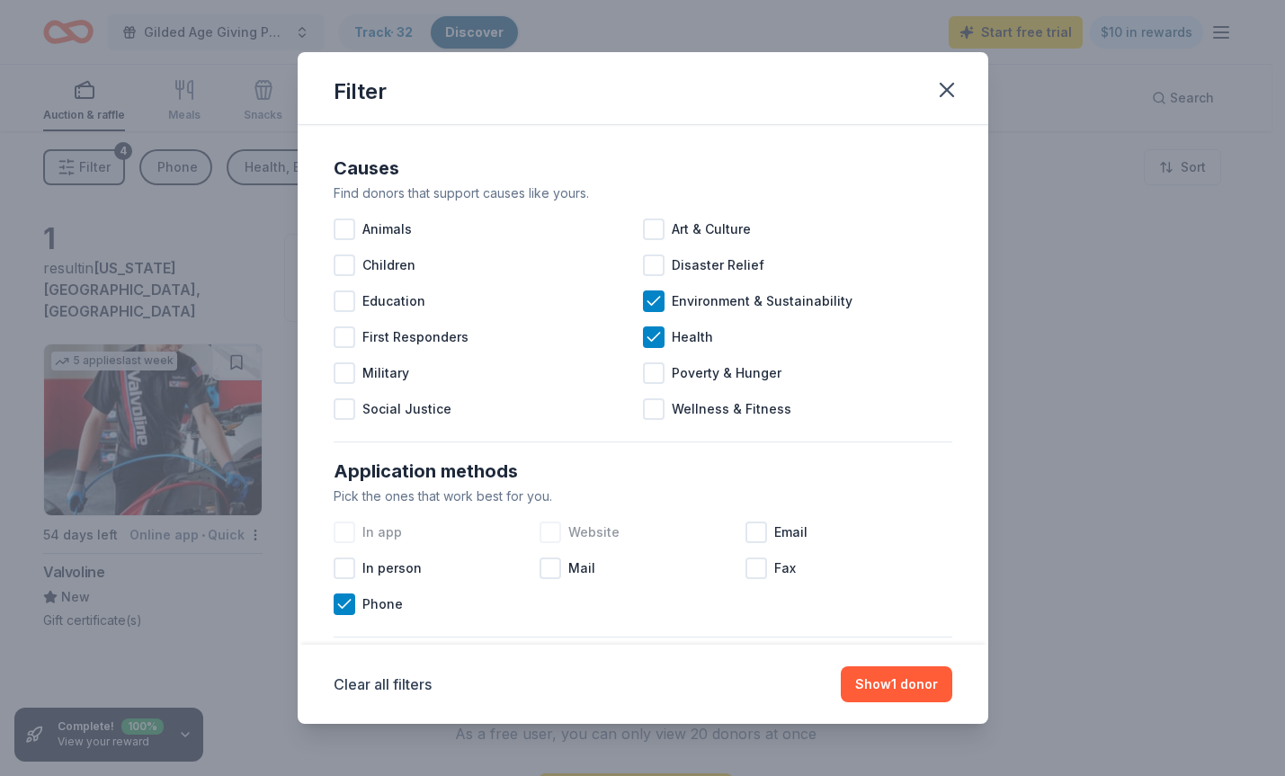
click at [352, 535] on div at bounding box center [345, 533] width 22 height 22
click at [347, 607] on icon at bounding box center [344, 604] width 18 height 18
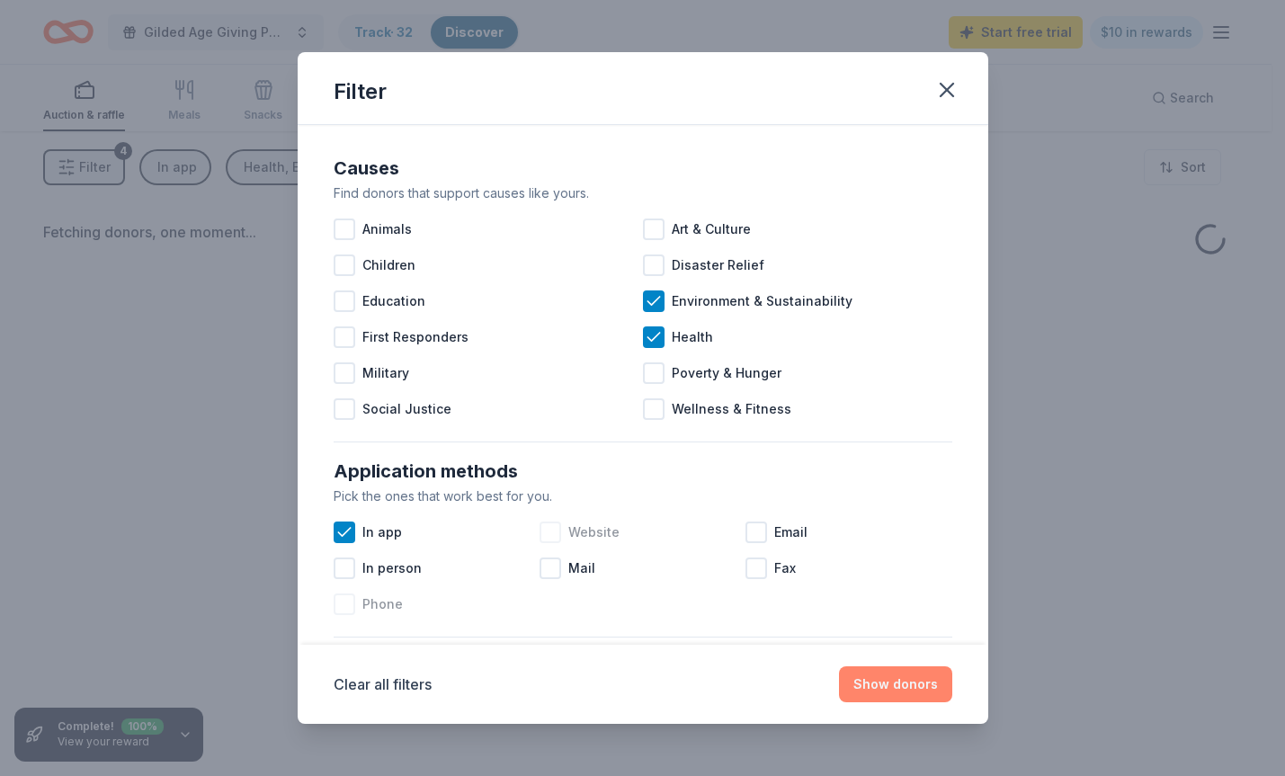
click at [886, 679] on button "Show donors" at bounding box center [895, 684] width 113 height 36
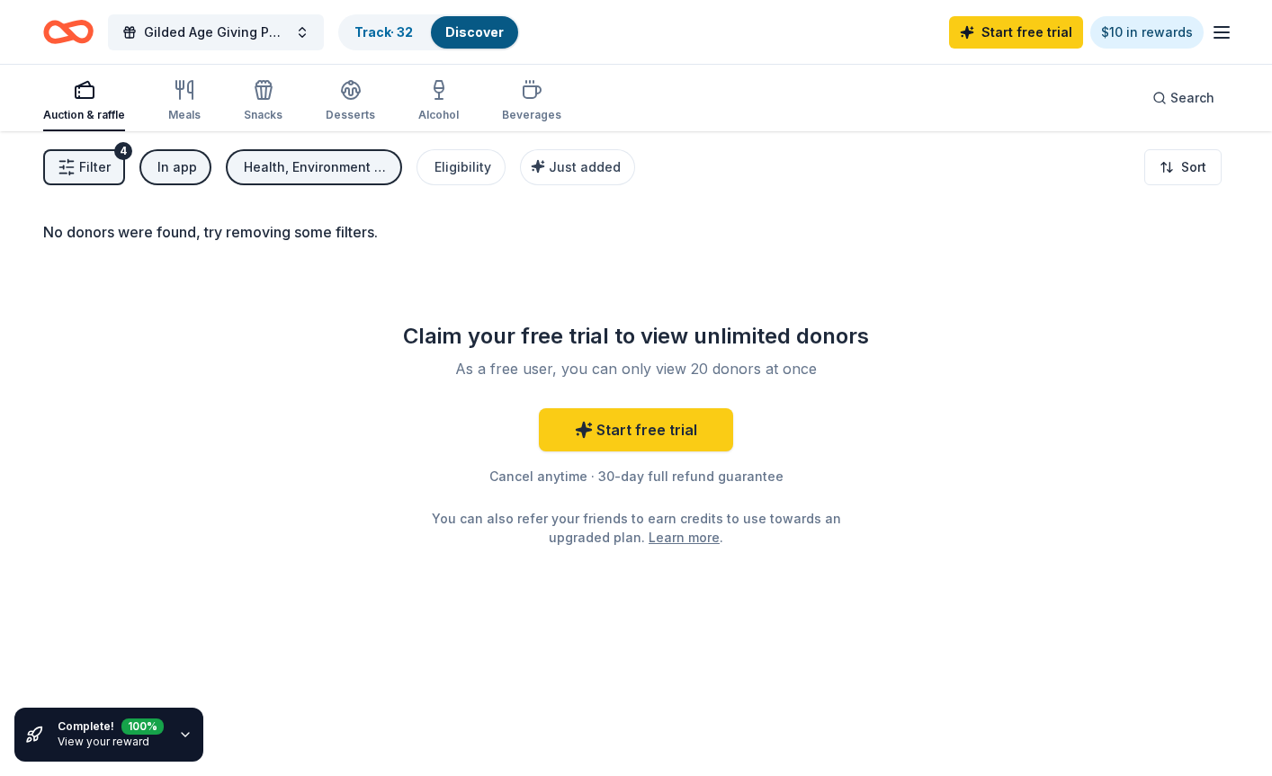
click at [81, 165] on span "Filter" at bounding box center [94, 167] width 31 height 22
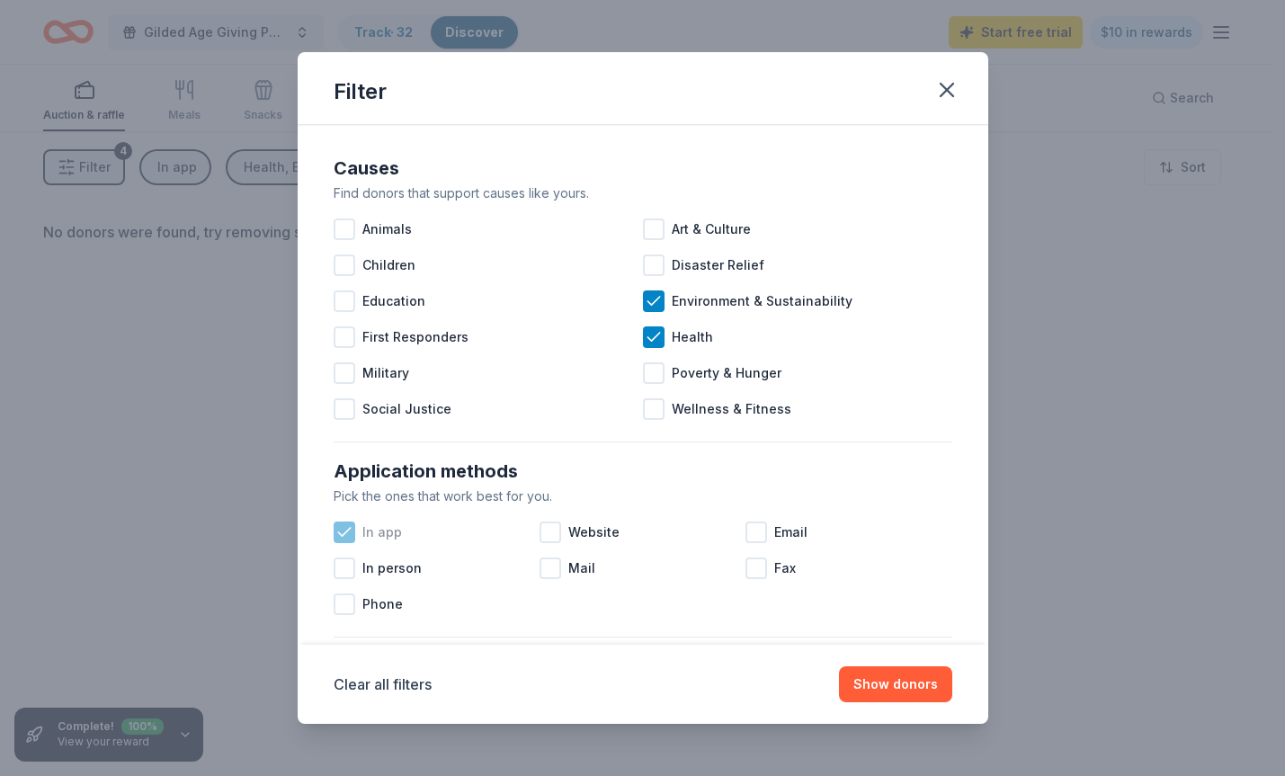
click at [340, 523] on icon at bounding box center [344, 532] width 18 height 18
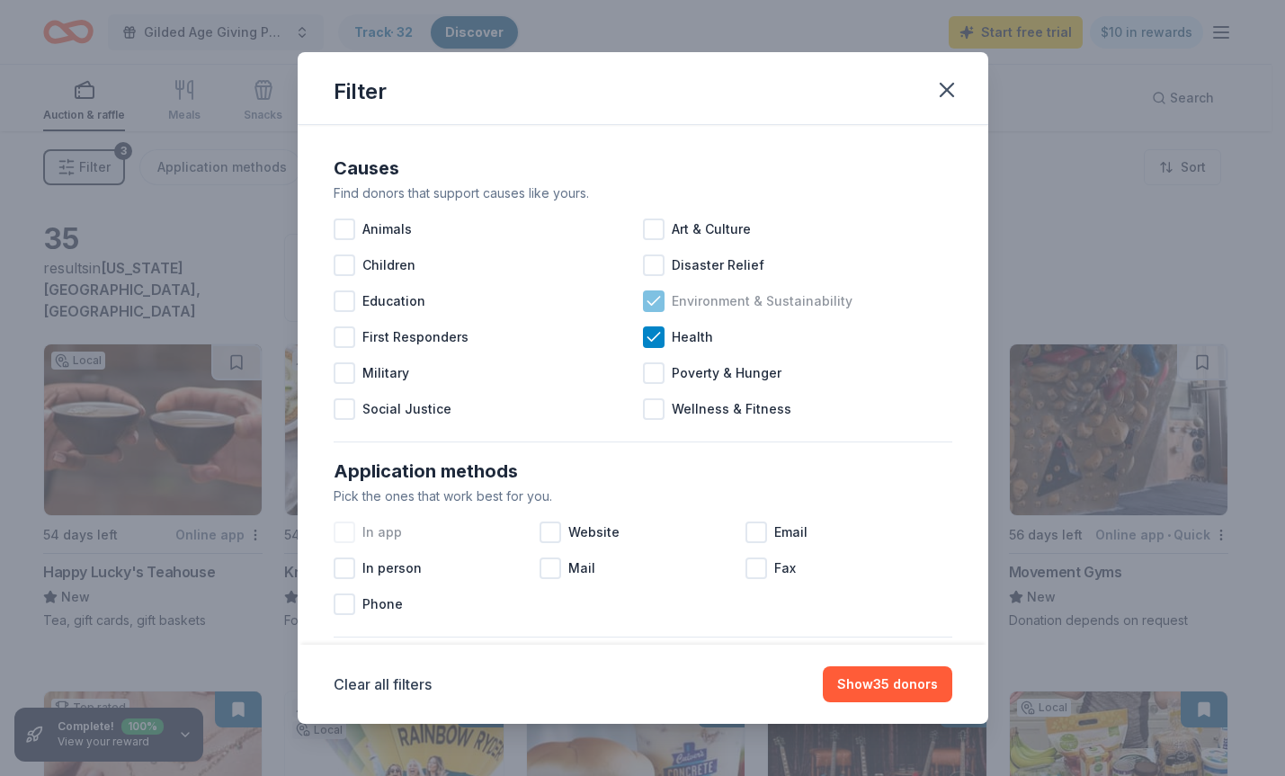
click at [645, 306] on icon at bounding box center [654, 301] width 18 height 18
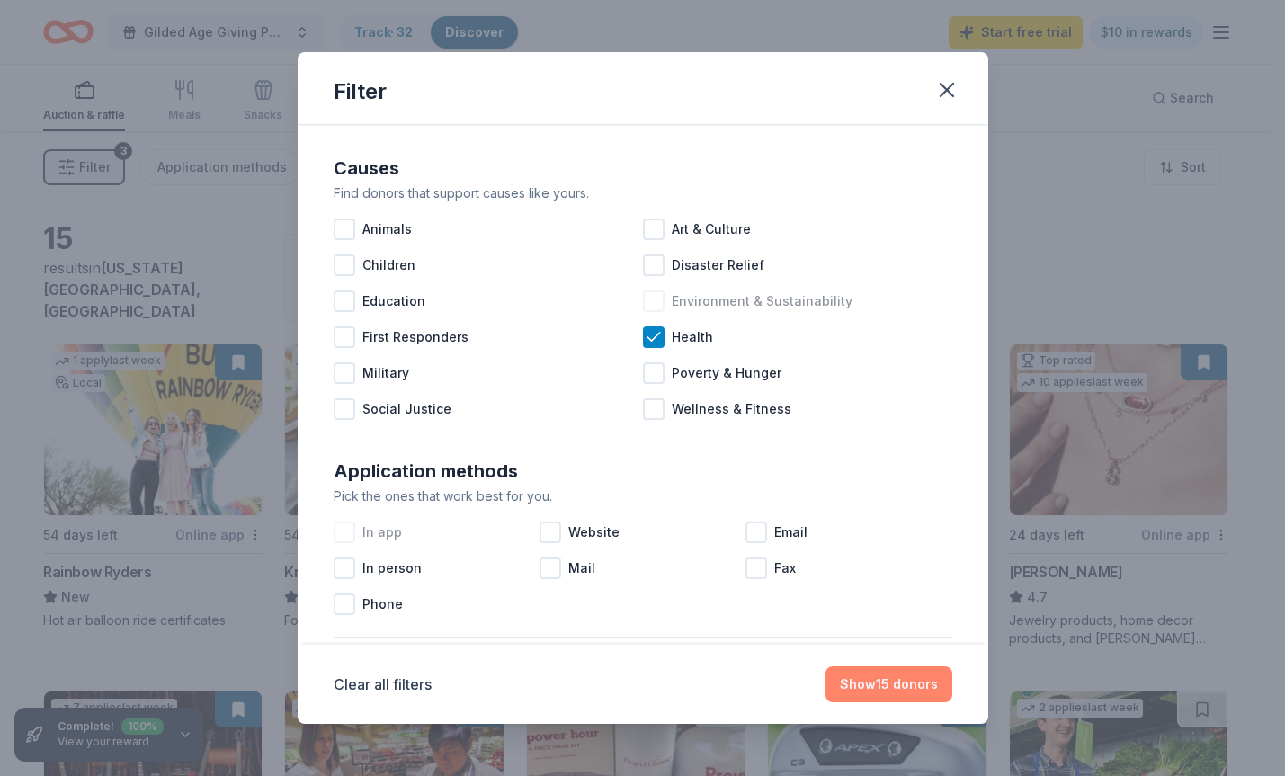
click at [887, 688] on button "Show 15 donors" at bounding box center [889, 684] width 127 height 36
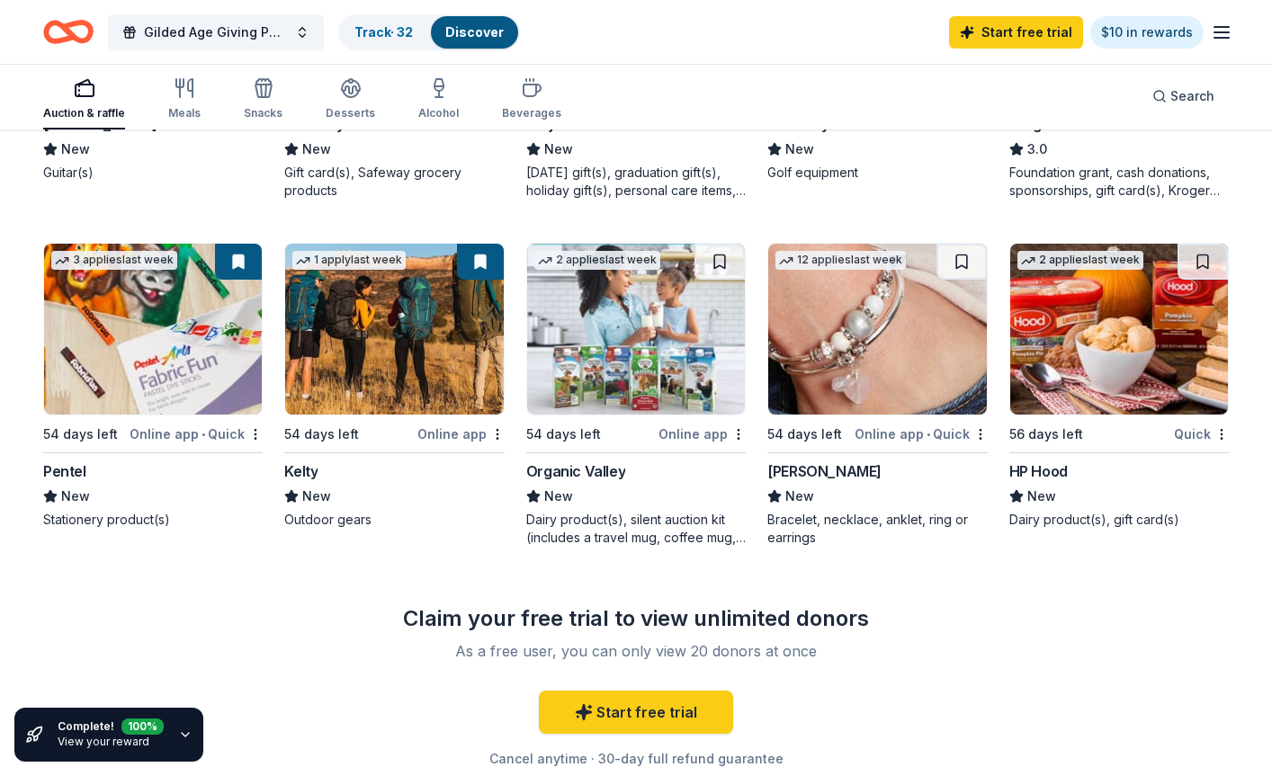
scroll to position [809, 0]
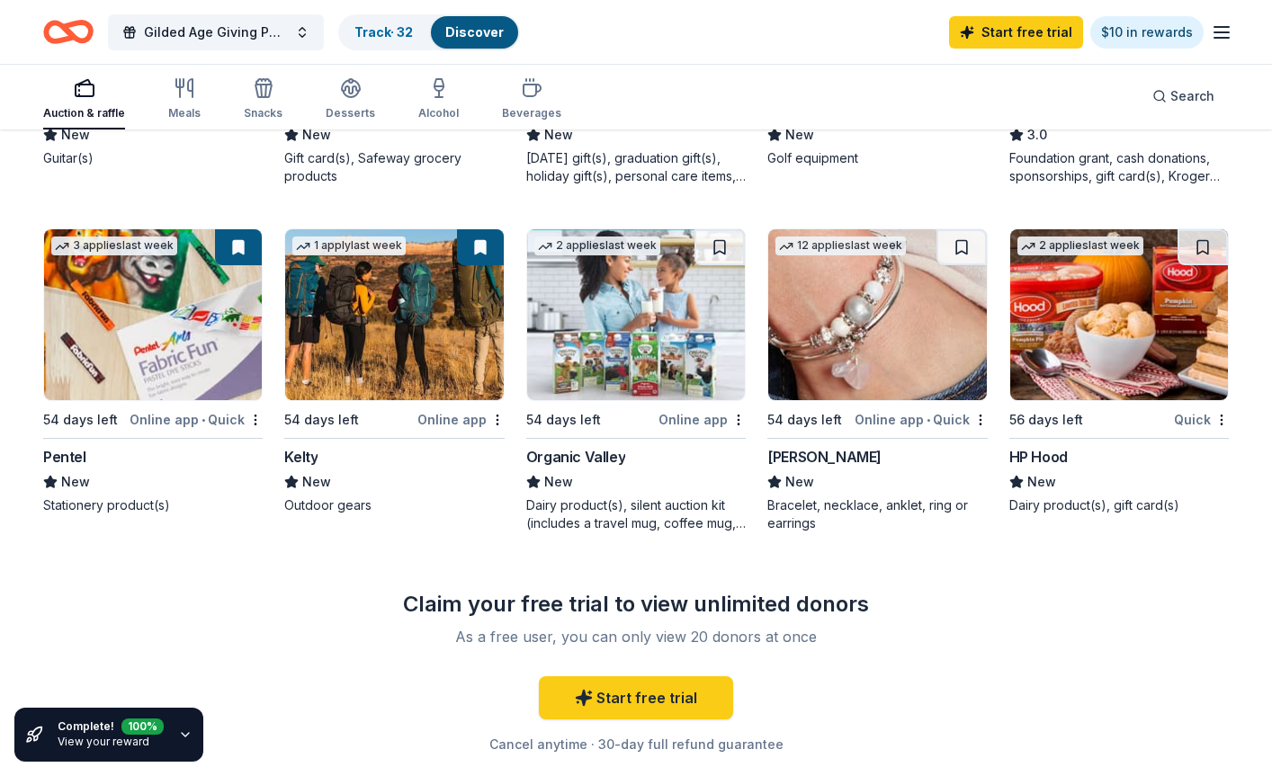
click at [77, 105] on div "Auction & raffle" at bounding box center [84, 98] width 82 height 43
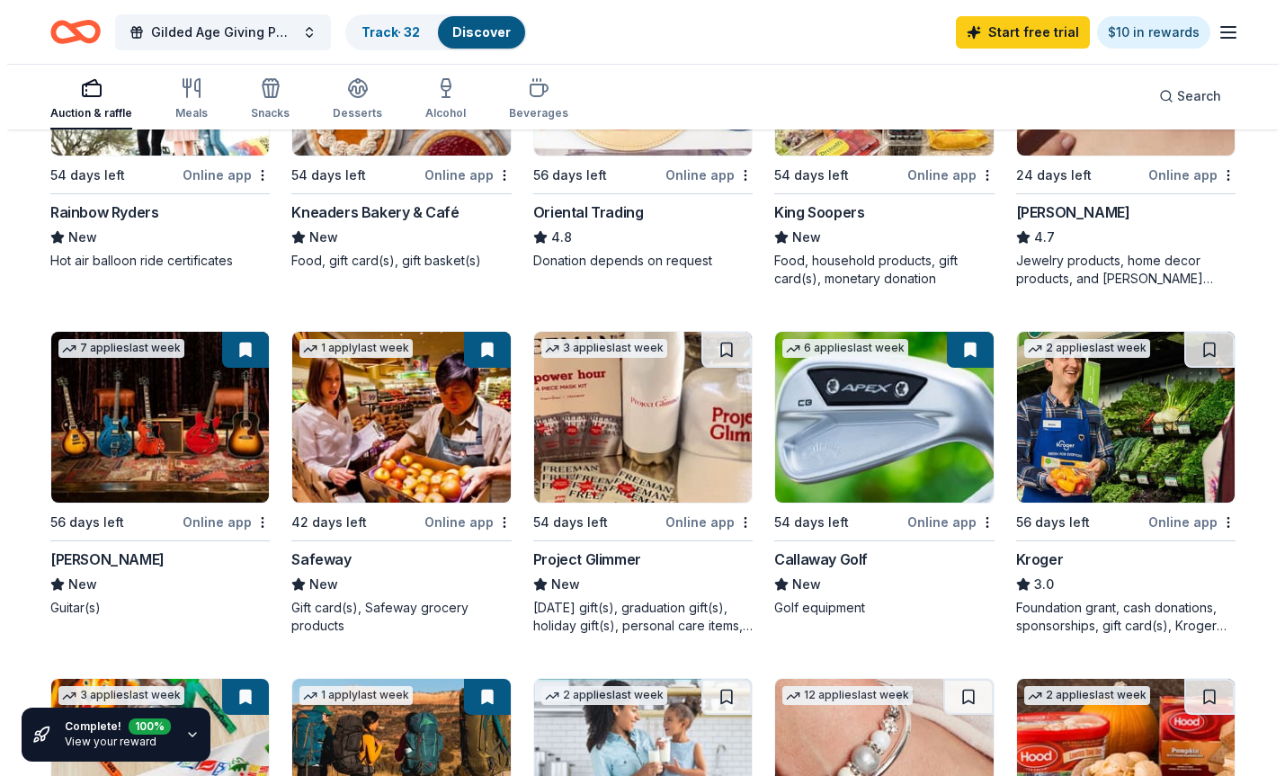
scroll to position [0, 0]
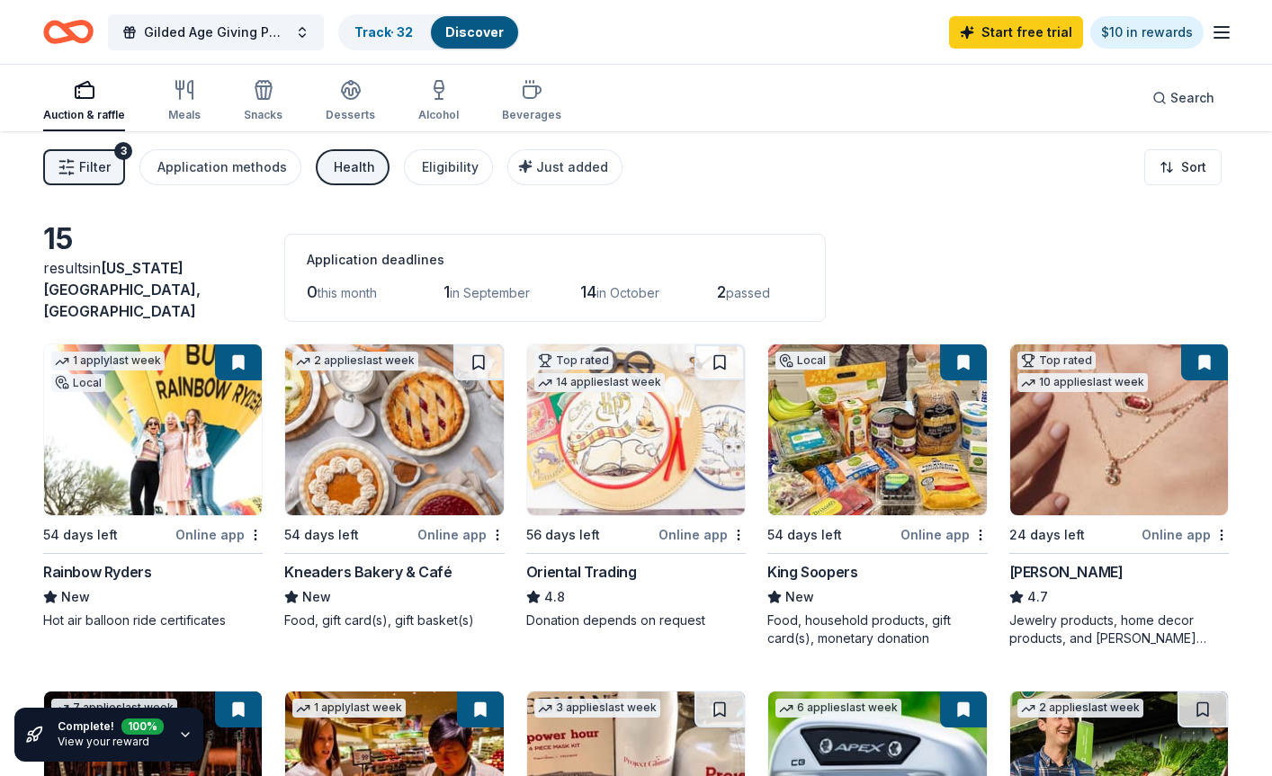
click at [94, 155] on button "Filter 3" at bounding box center [84, 167] width 82 height 36
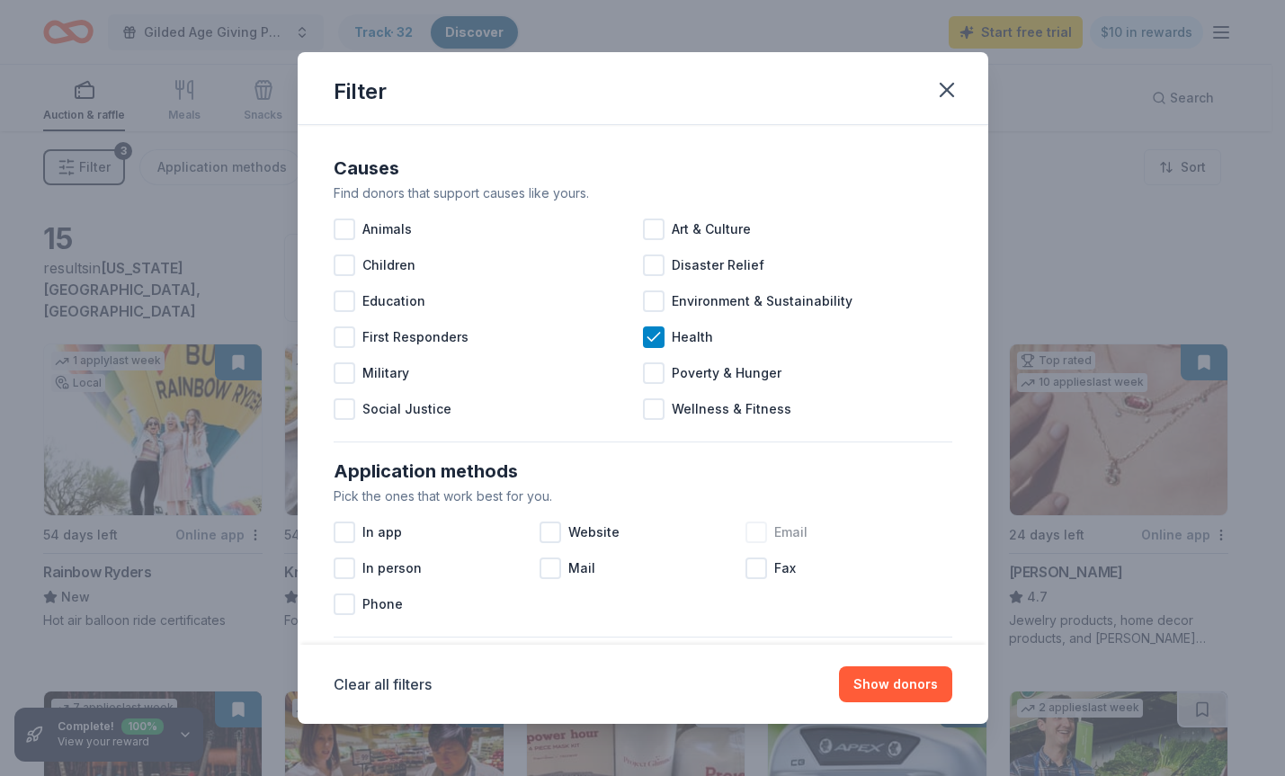
click at [762, 535] on div "Email" at bounding box center [849, 532] width 206 height 36
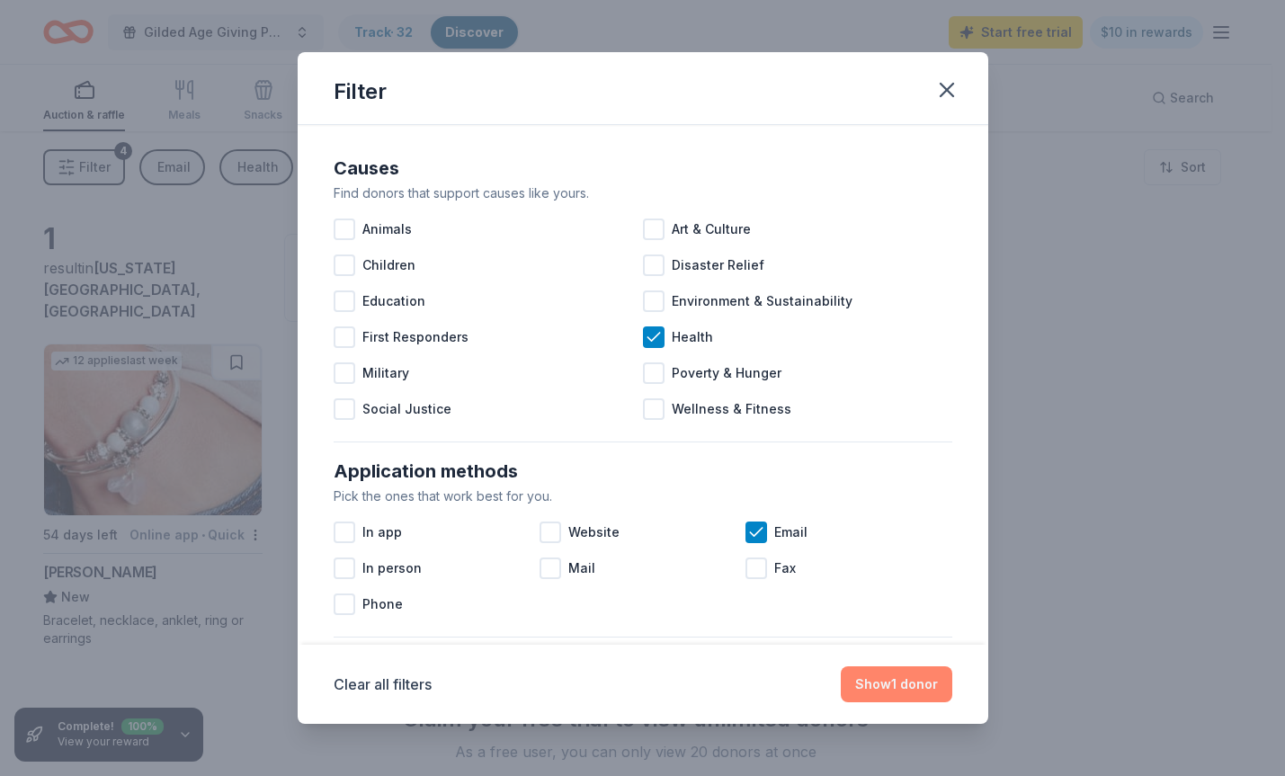
click at [922, 685] on button "Show 1 donor" at bounding box center [897, 684] width 112 height 36
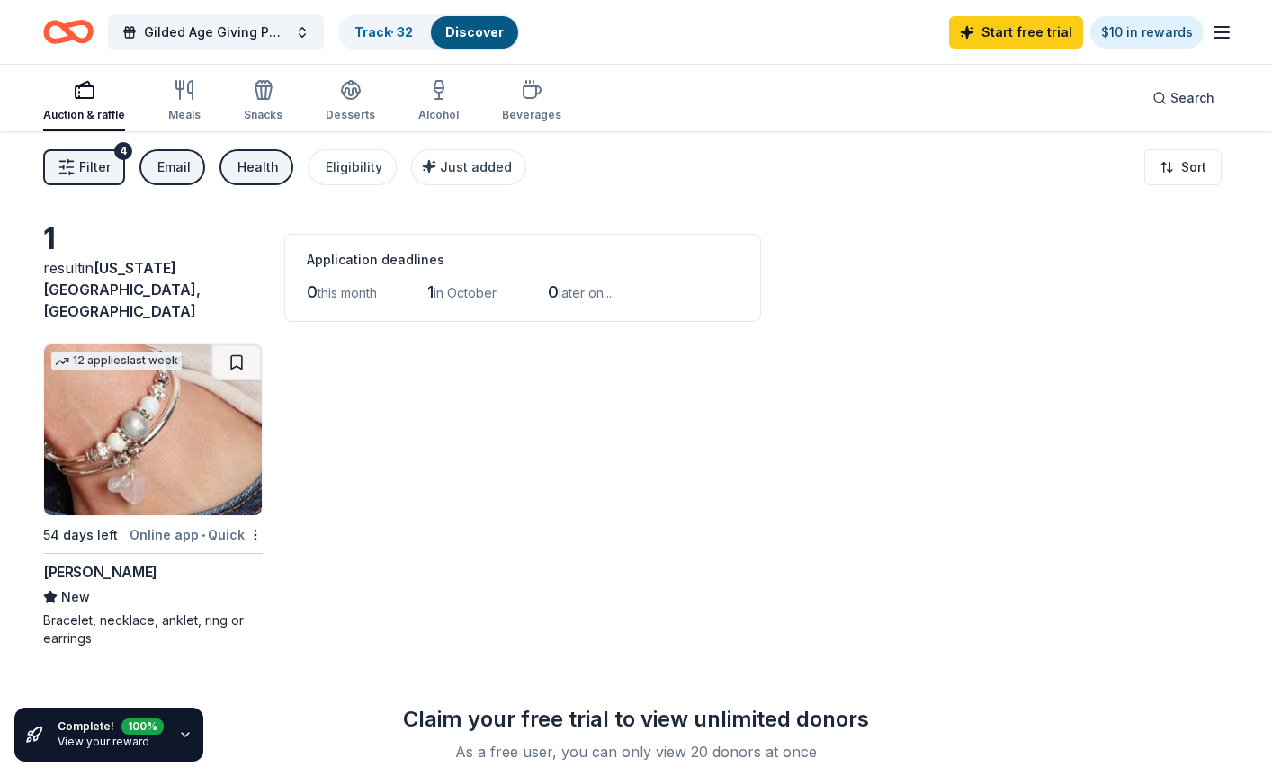
click at [53, 174] on button "Filter 4" at bounding box center [84, 167] width 82 height 36
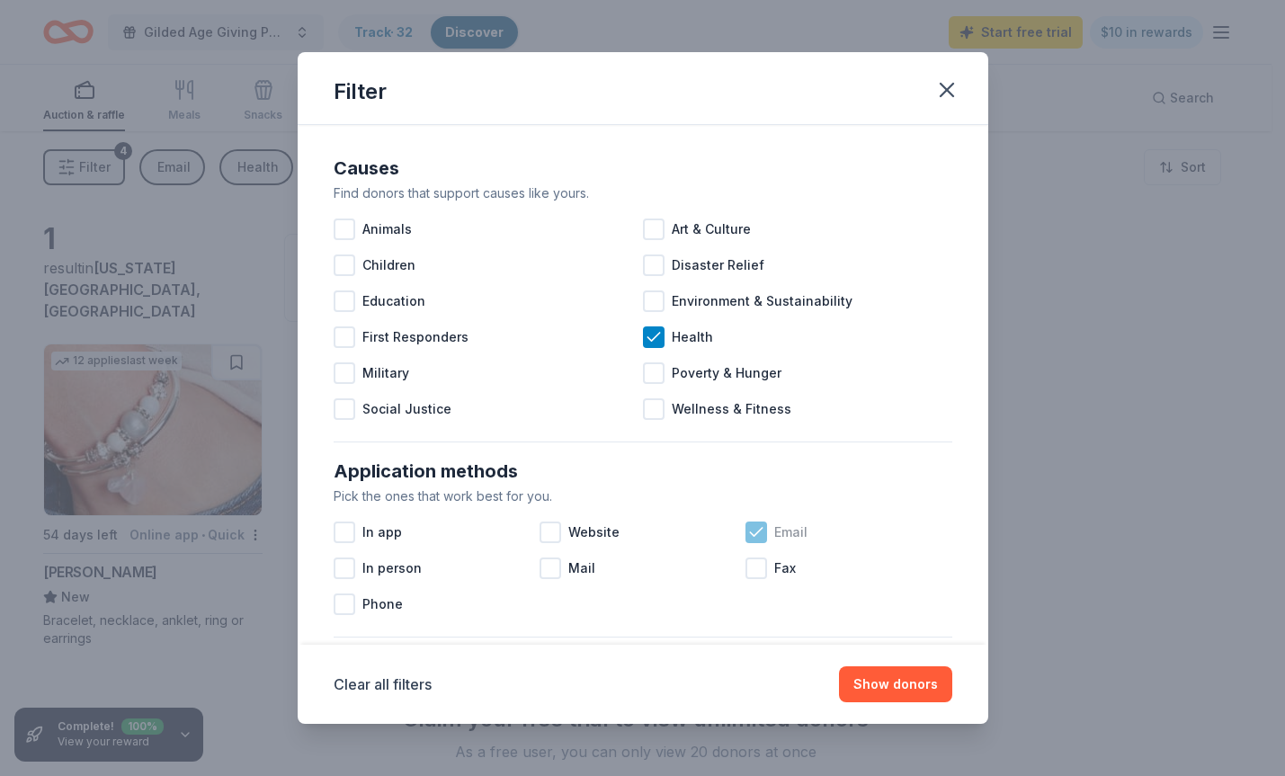
click at [753, 534] on icon at bounding box center [756, 532] width 18 height 18
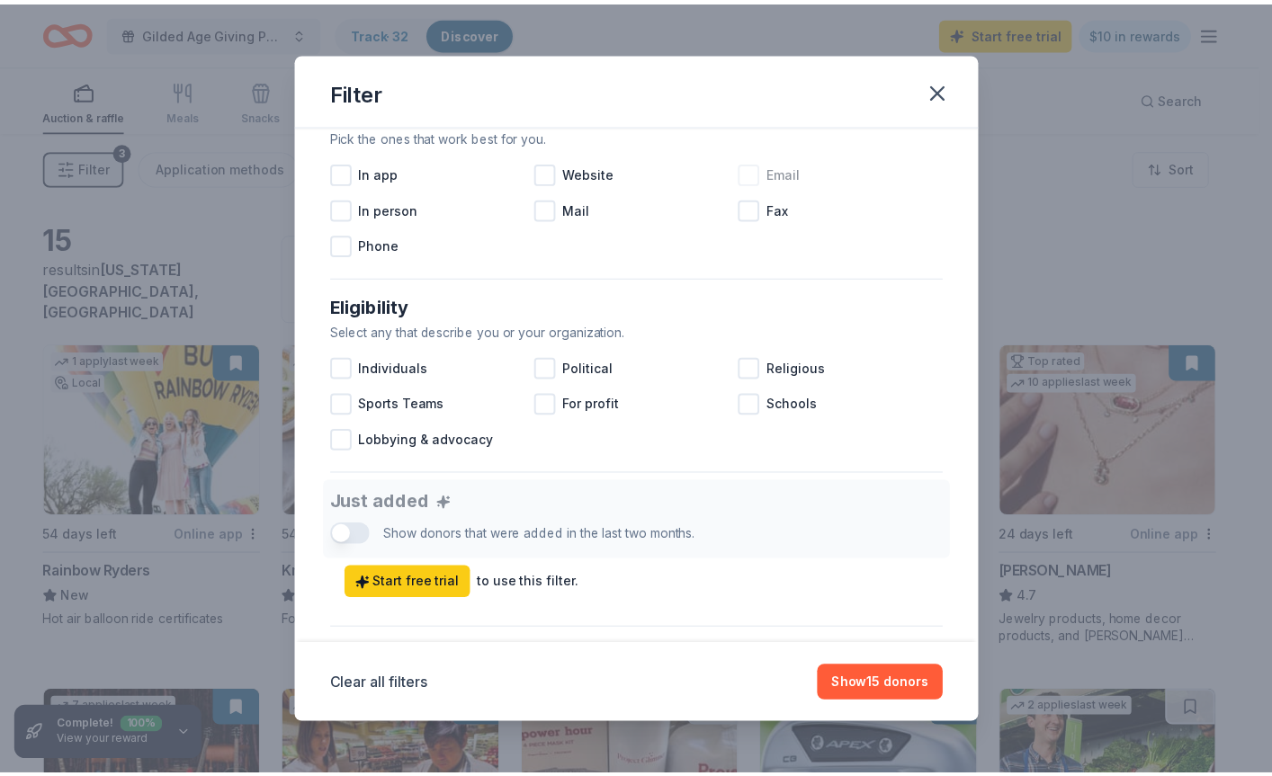
scroll to position [540, 0]
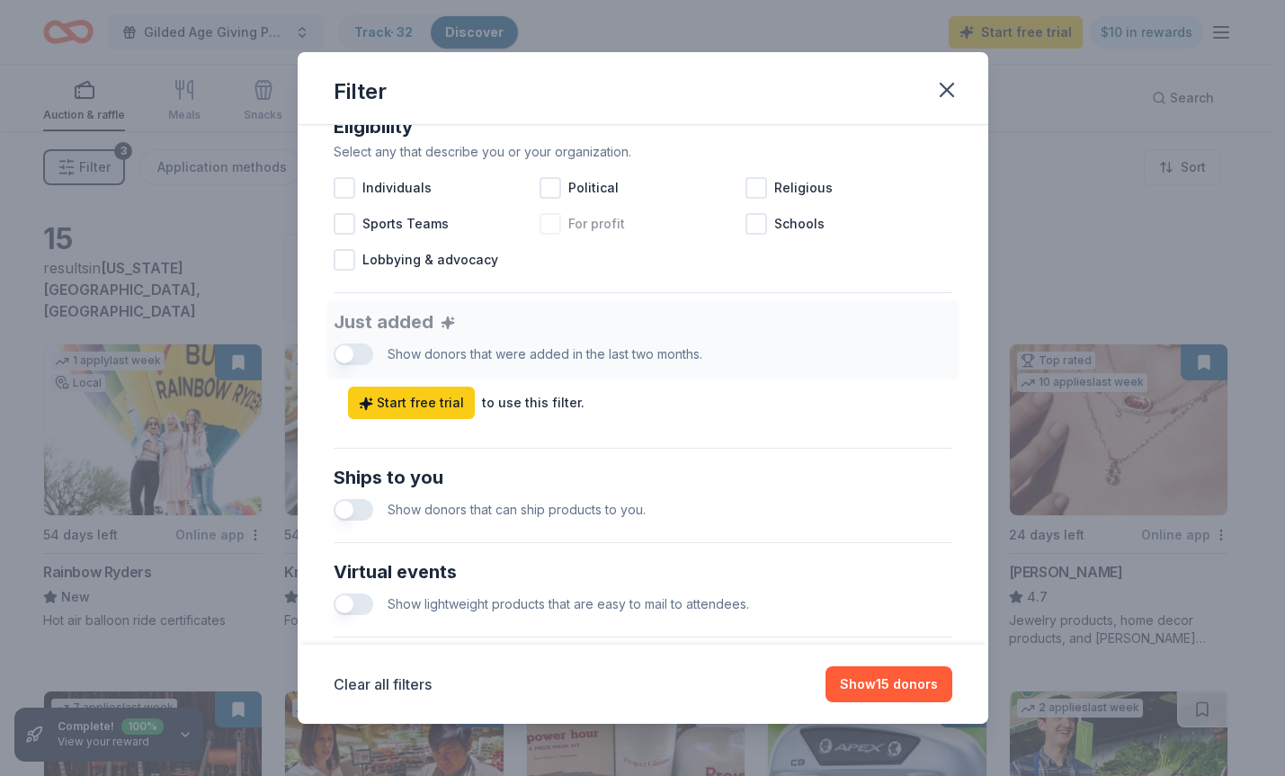
click at [546, 226] on div at bounding box center [551, 224] width 22 height 22
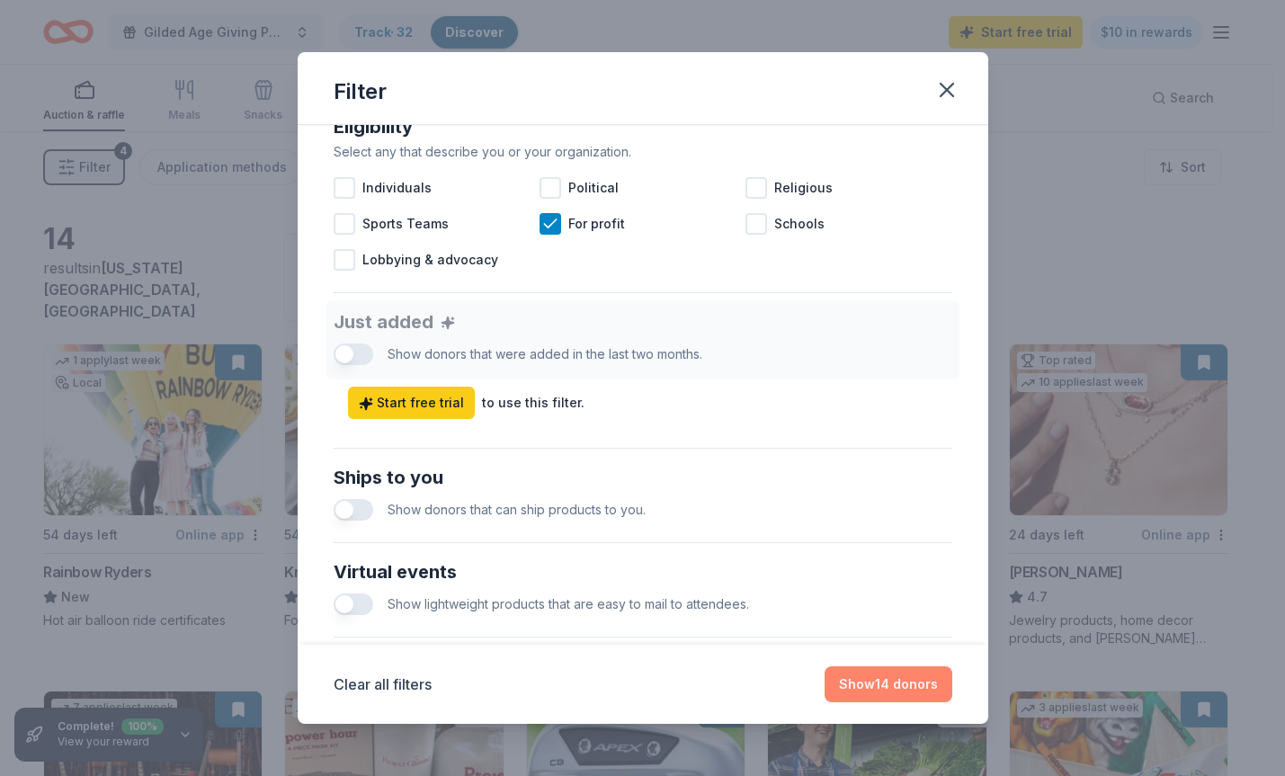
click at [887, 697] on button "Show 14 donors" at bounding box center [889, 684] width 128 height 36
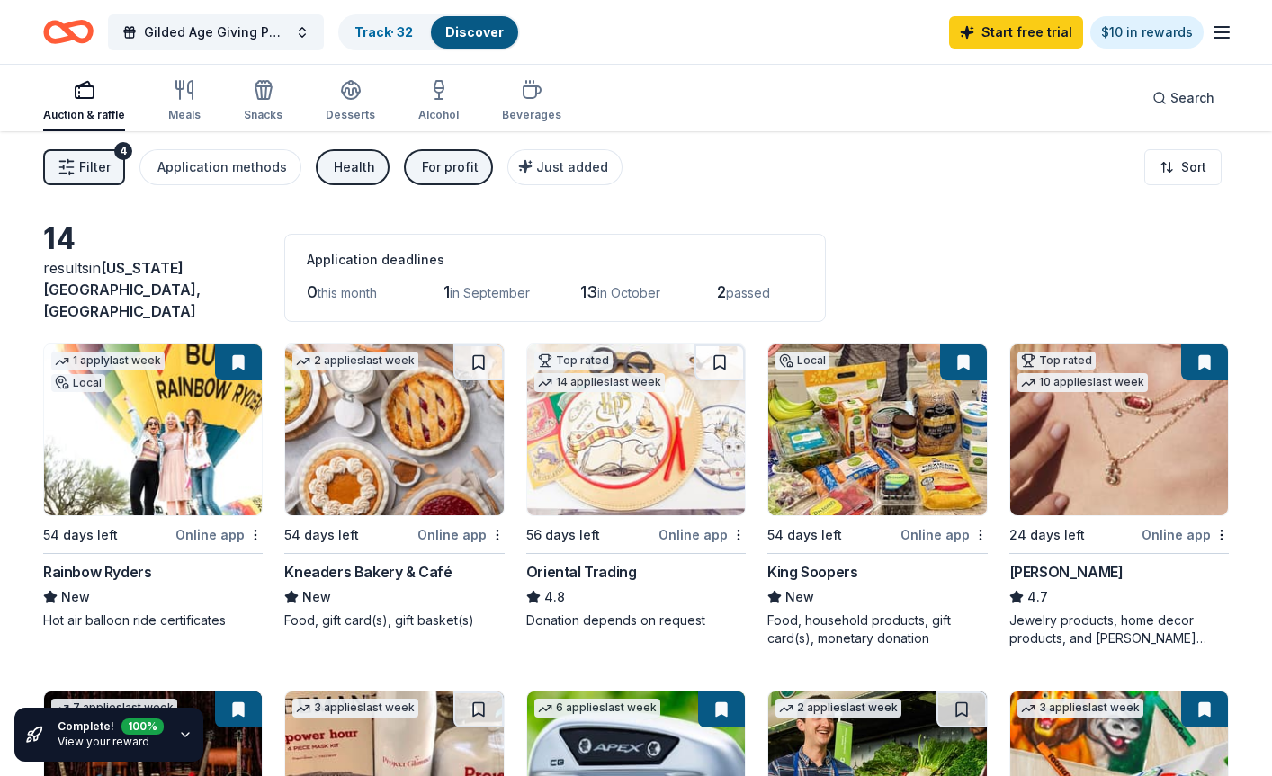
click at [109, 170] on span "Filter" at bounding box center [94, 167] width 31 height 22
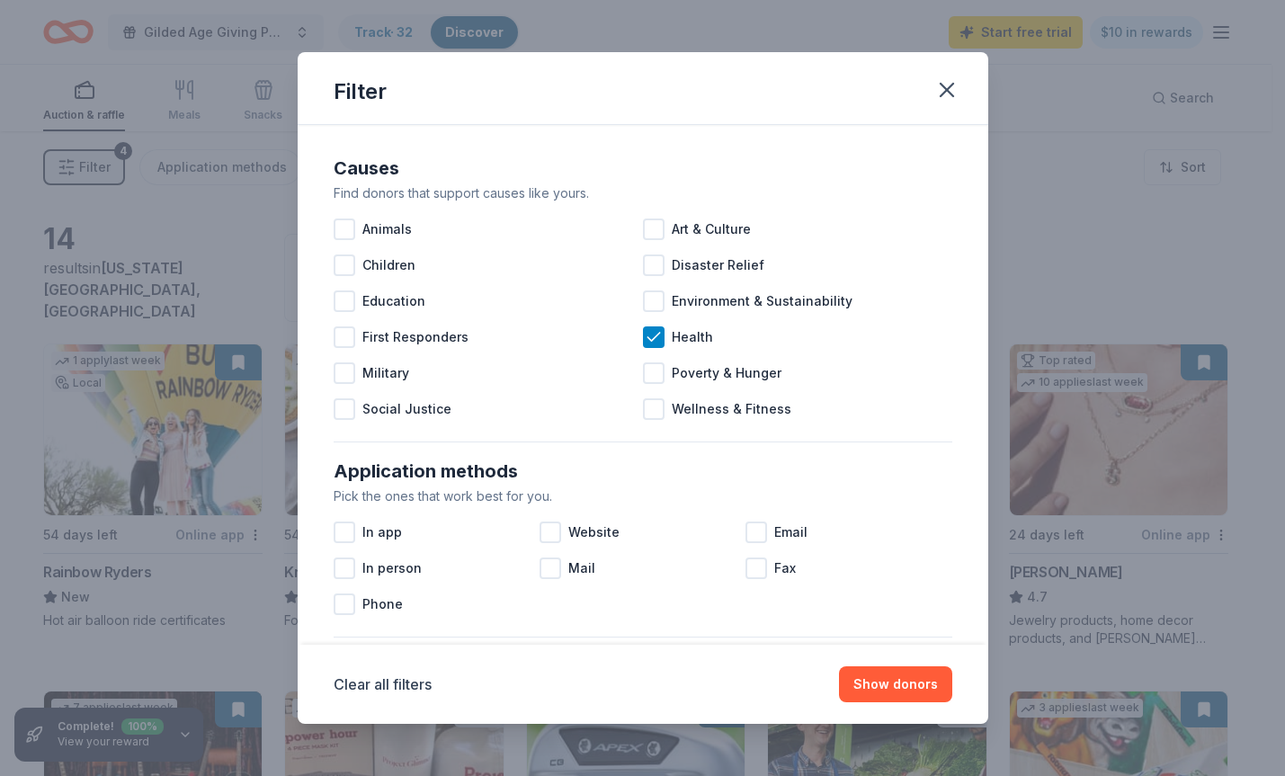
scroll to position [360, 0]
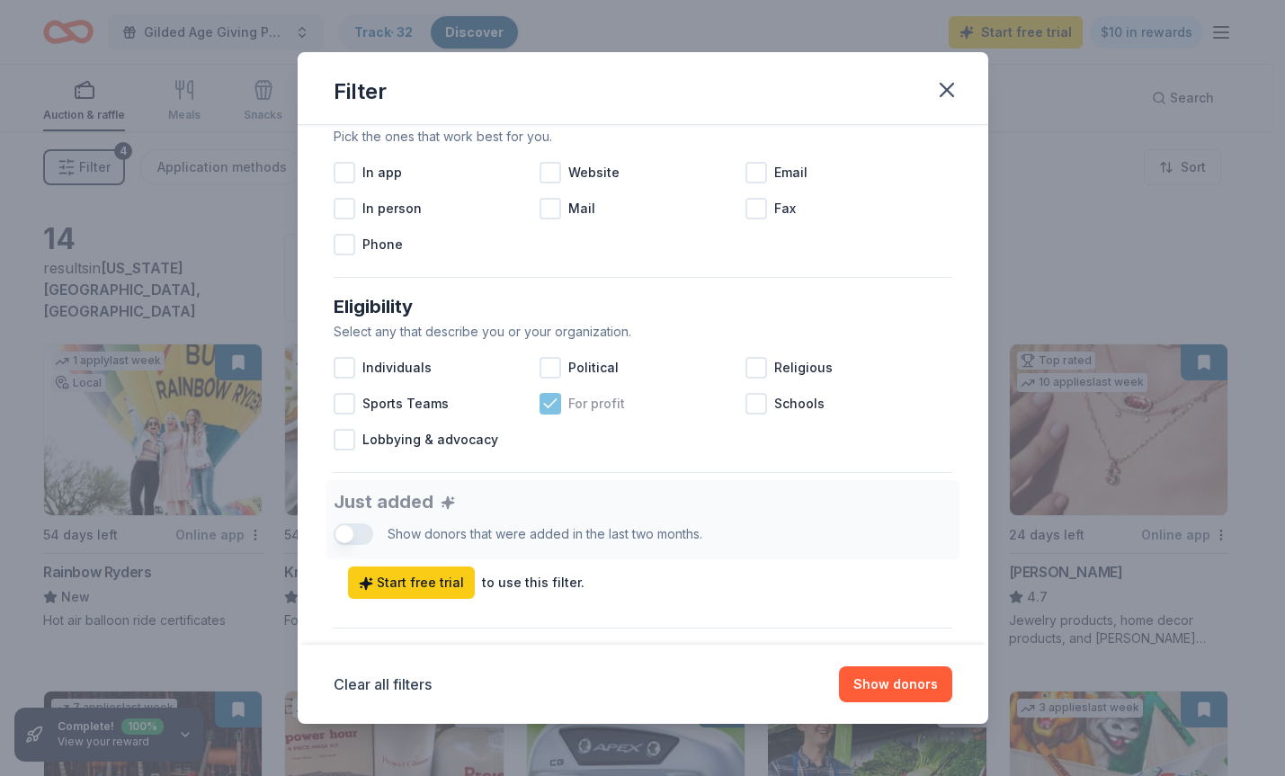
click at [548, 400] on icon at bounding box center [550, 404] width 18 height 18
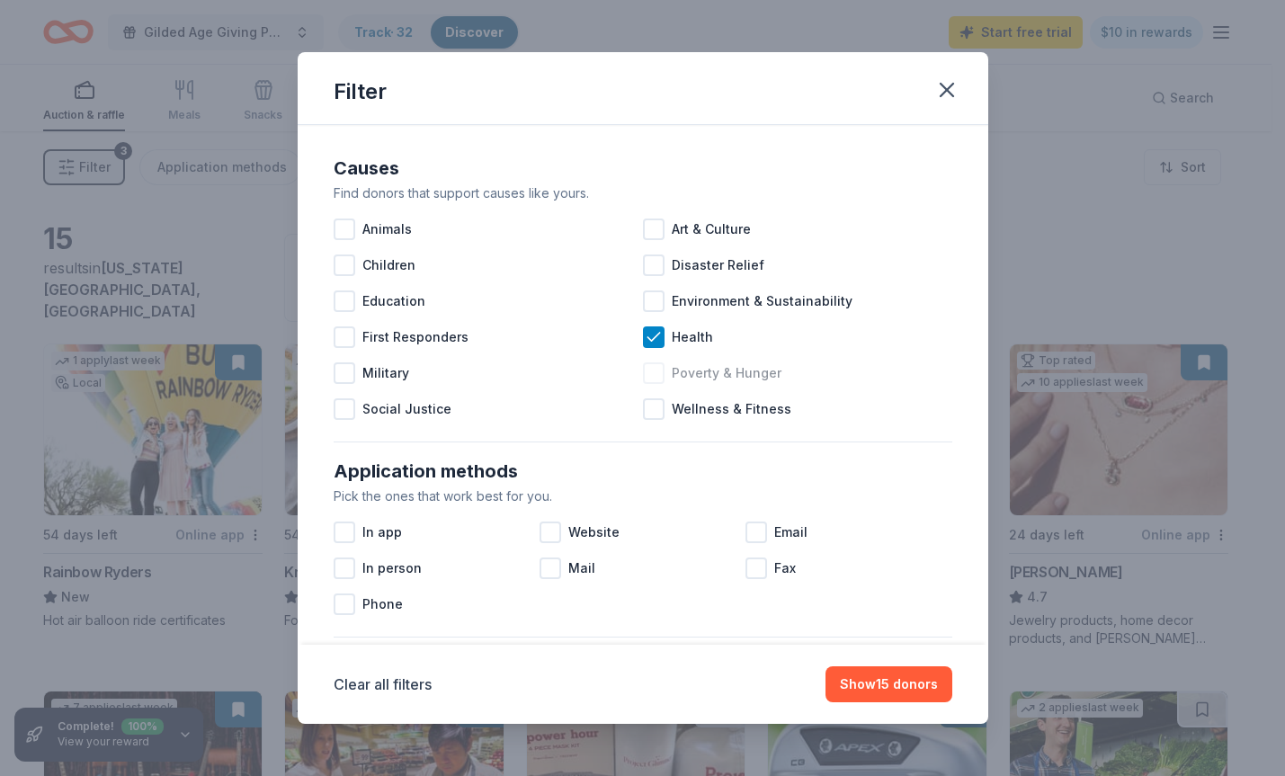
click at [645, 343] on icon at bounding box center [654, 337] width 18 height 18
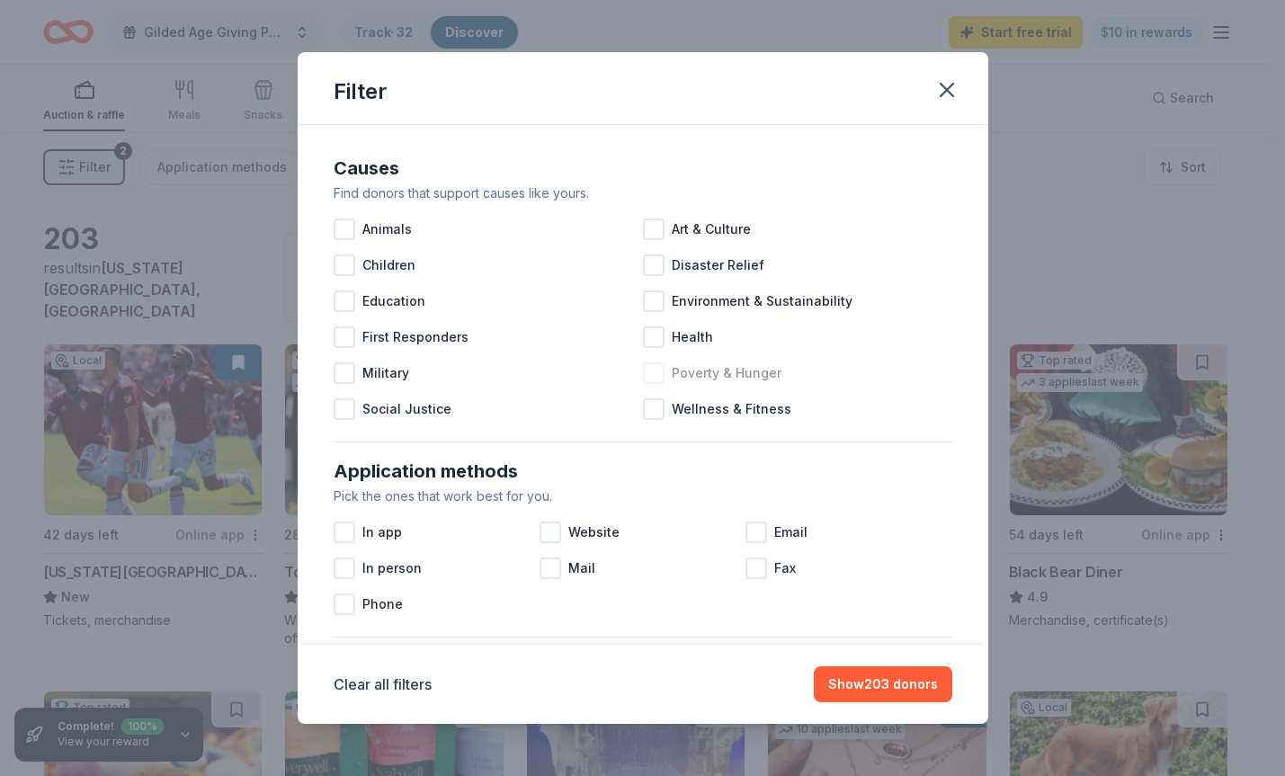
click at [646, 382] on div at bounding box center [654, 373] width 22 height 22
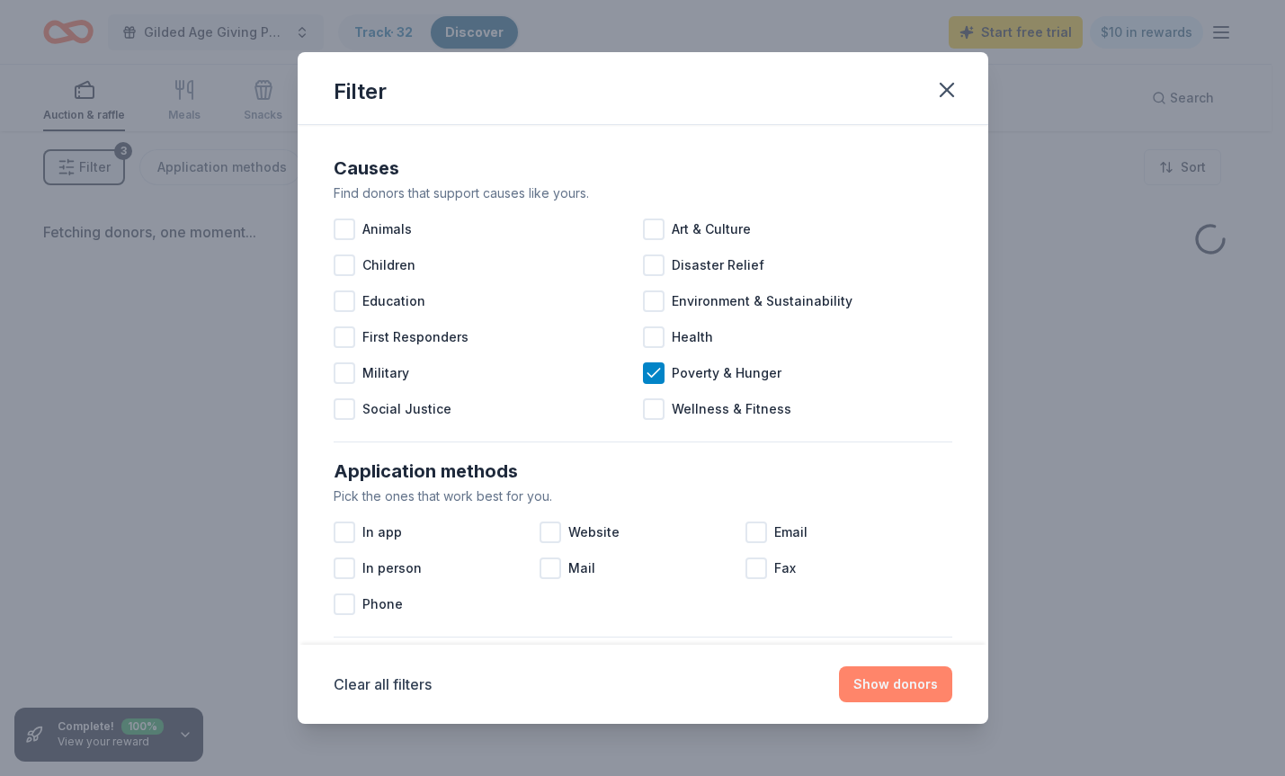
click at [875, 688] on button "Show donors" at bounding box center [895, 684] width 113 height 36
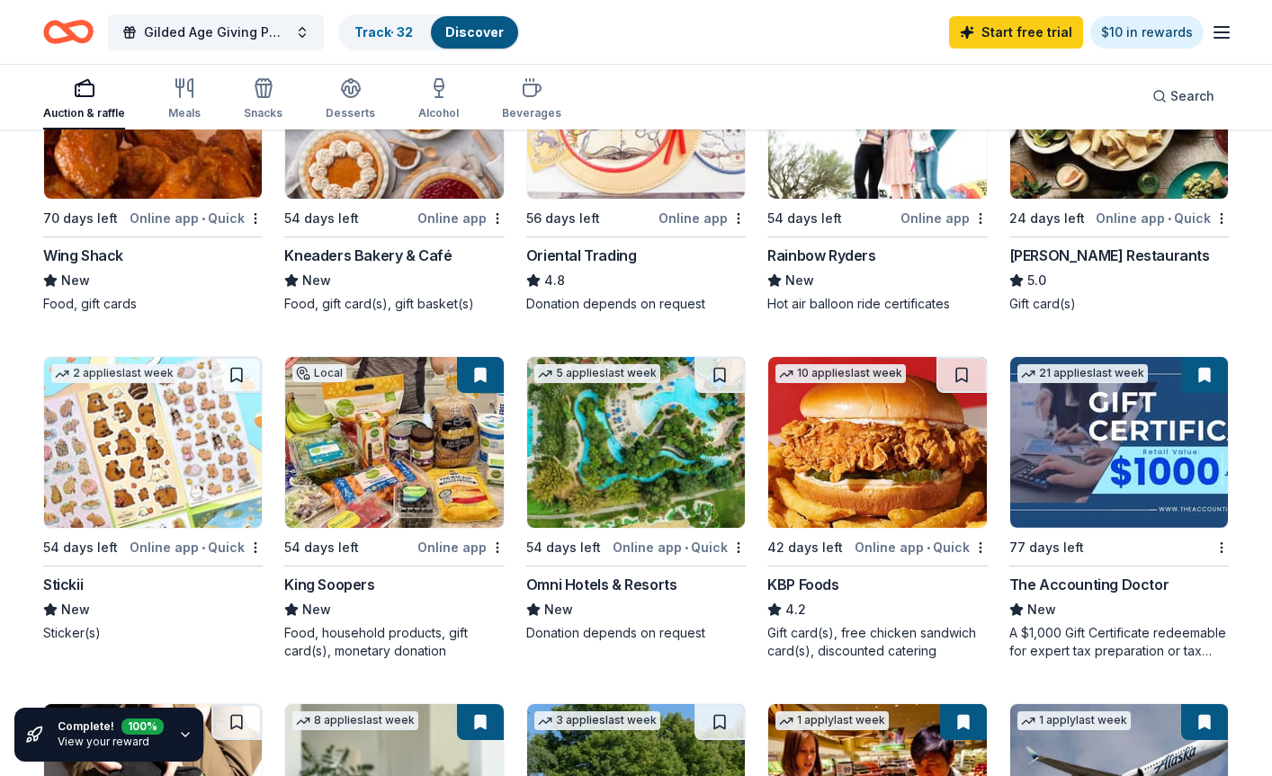
scroll to position [360, 0]
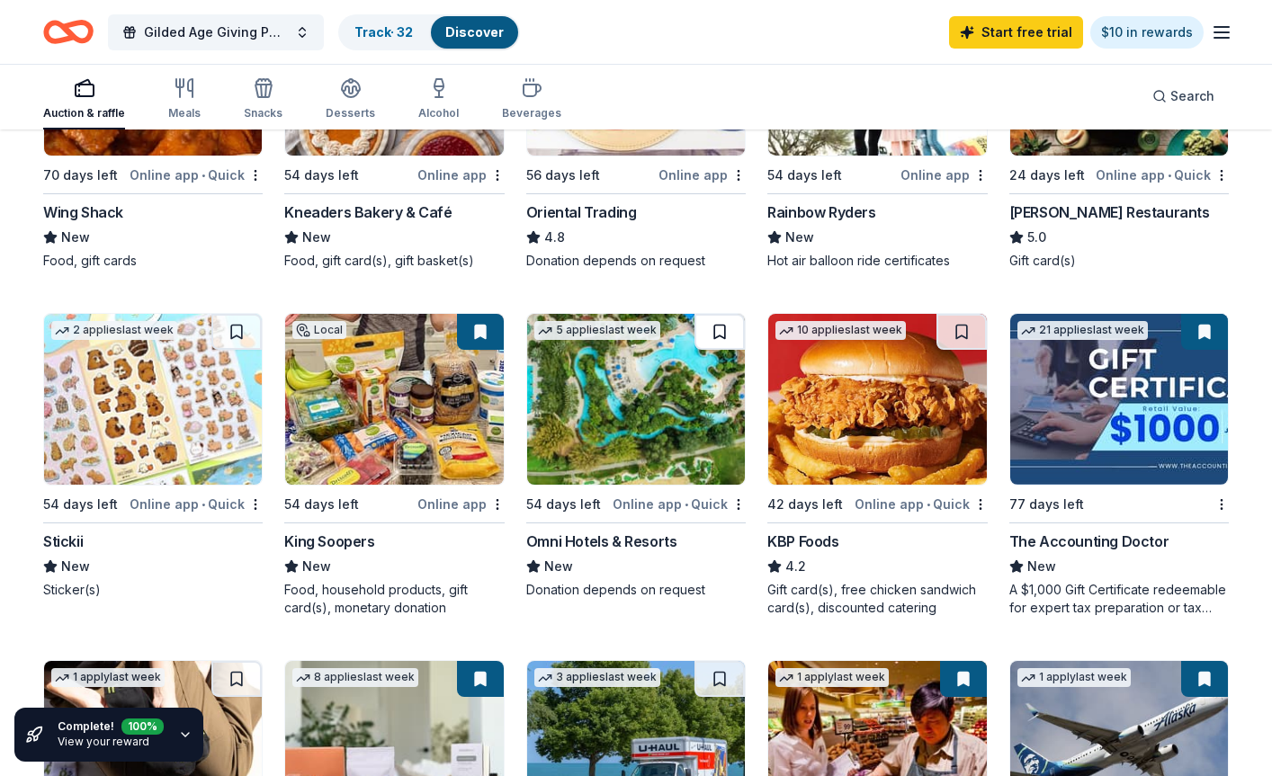
click at [717, 335] on button at bounding box center [719, 332] width 50 height 36
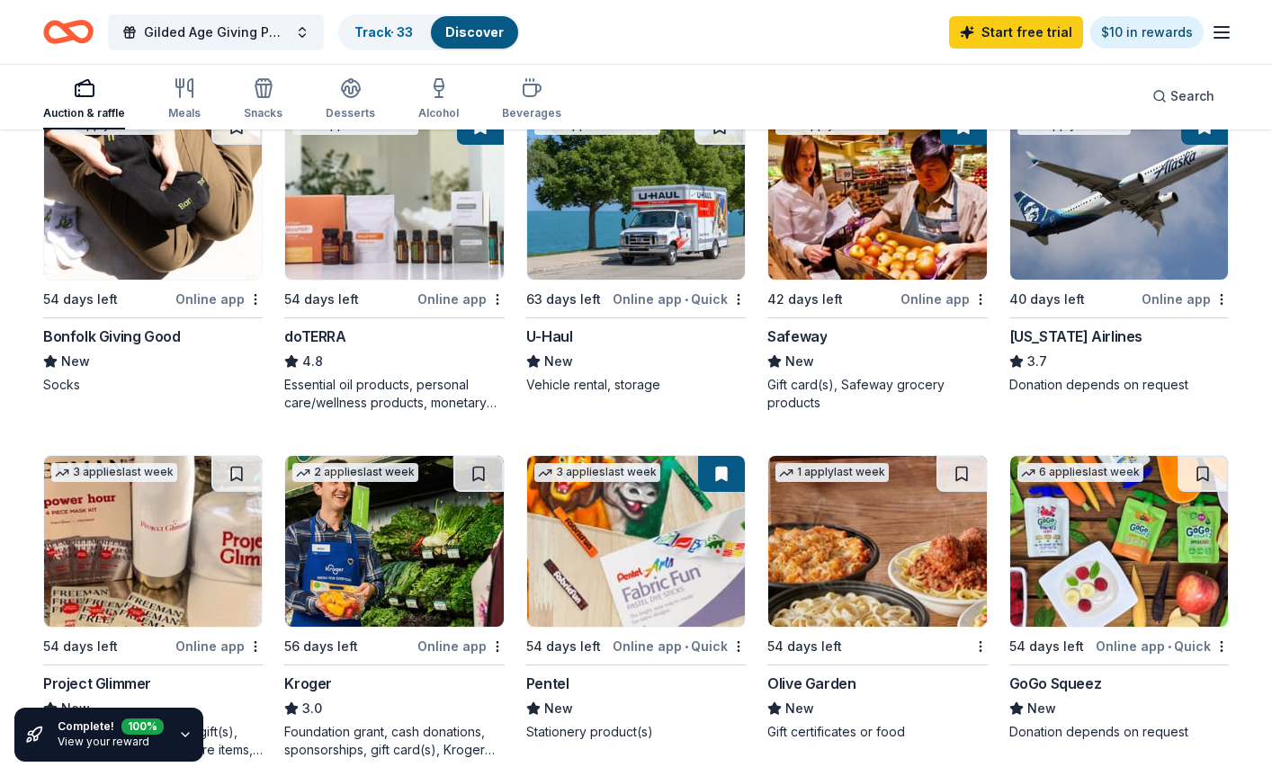
scroll to position [1079, 0]
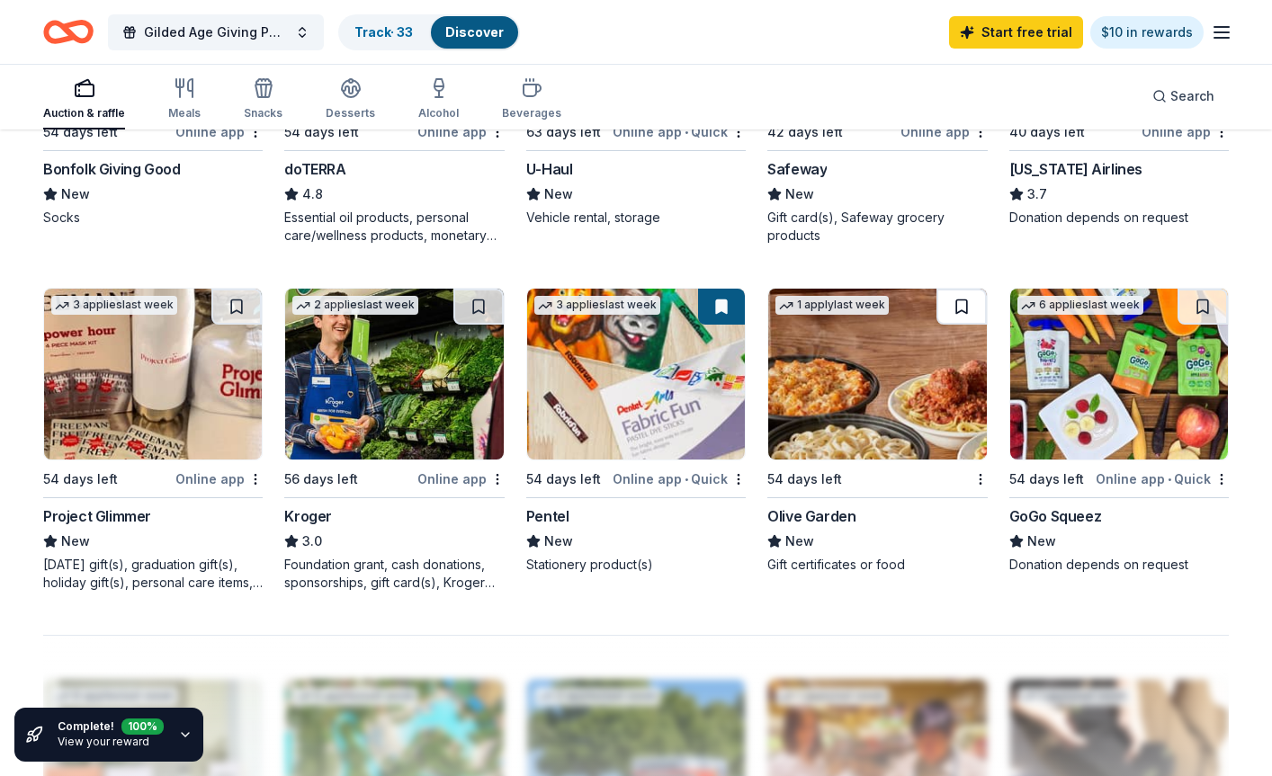
click at [962, 299] on button at bounding box center [961, 307] width 50 height 36
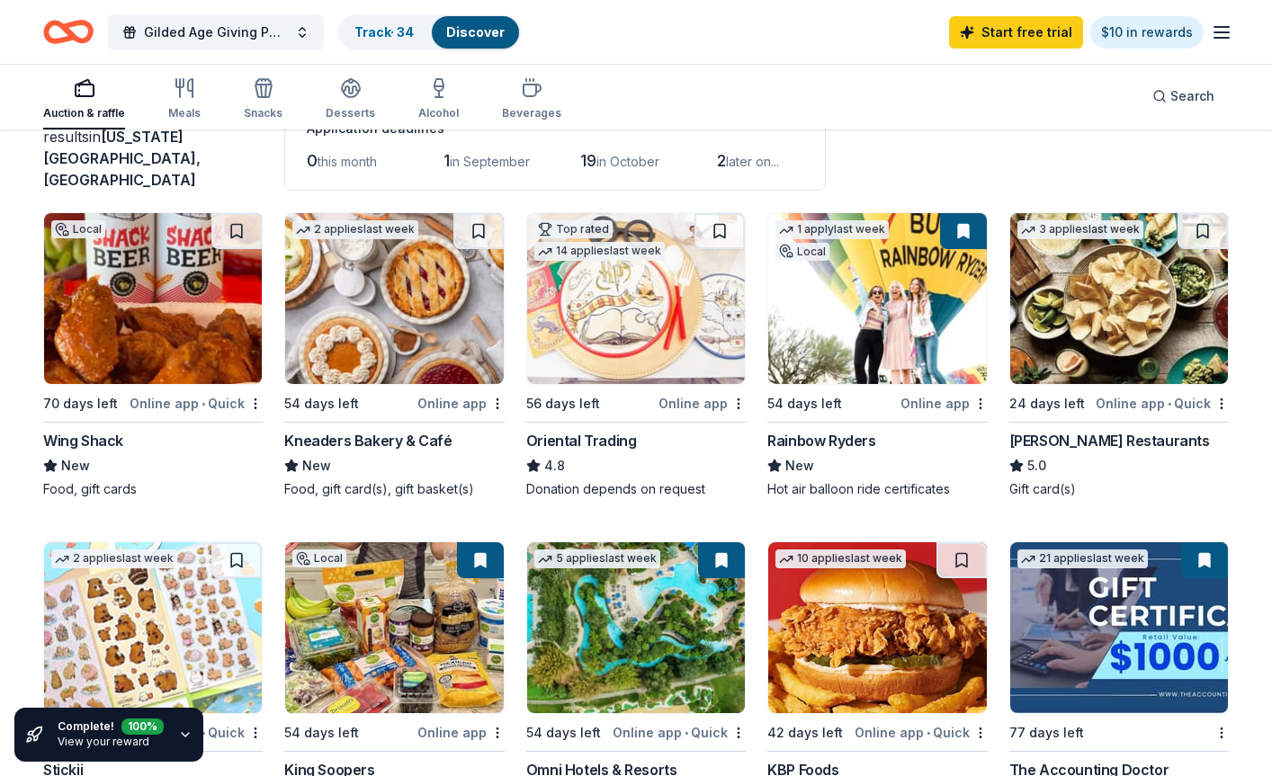
scroll to position [0, 0]
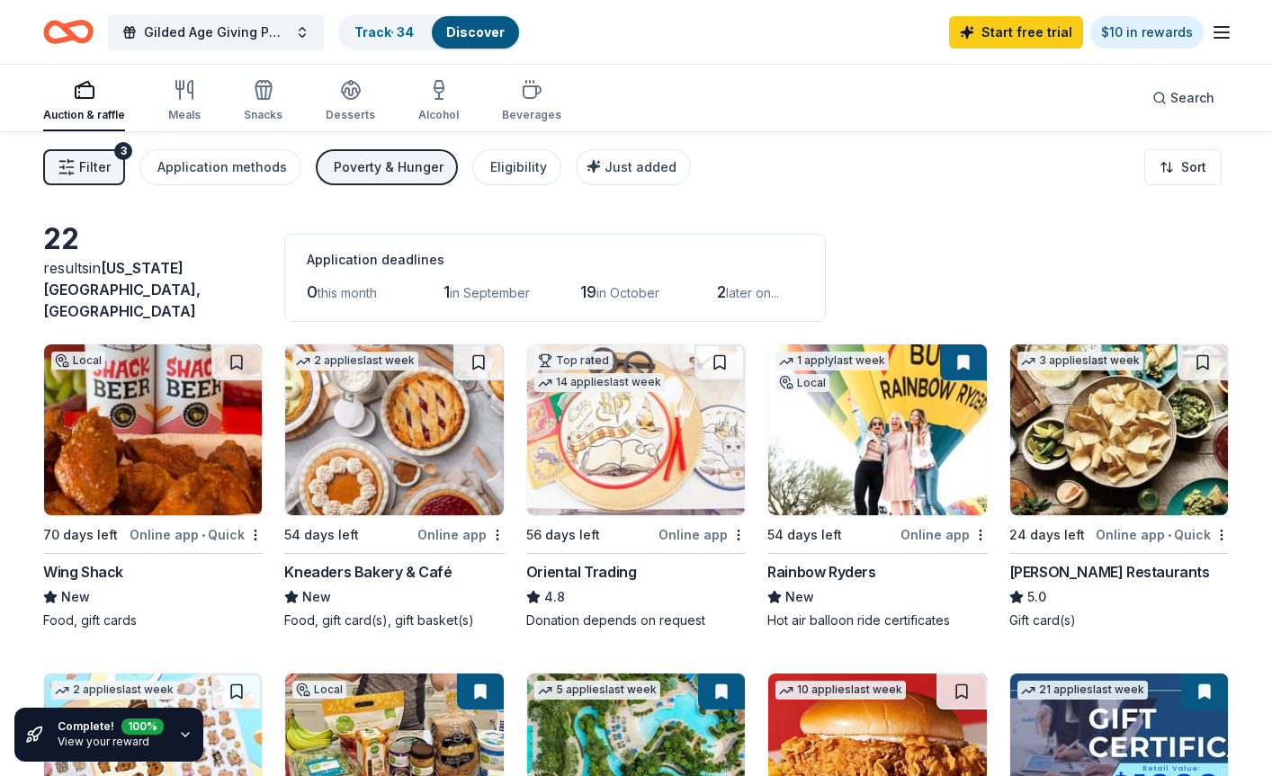
click at [61, 174] on line "button" at bounding box center [63, 174] width 7 height 0
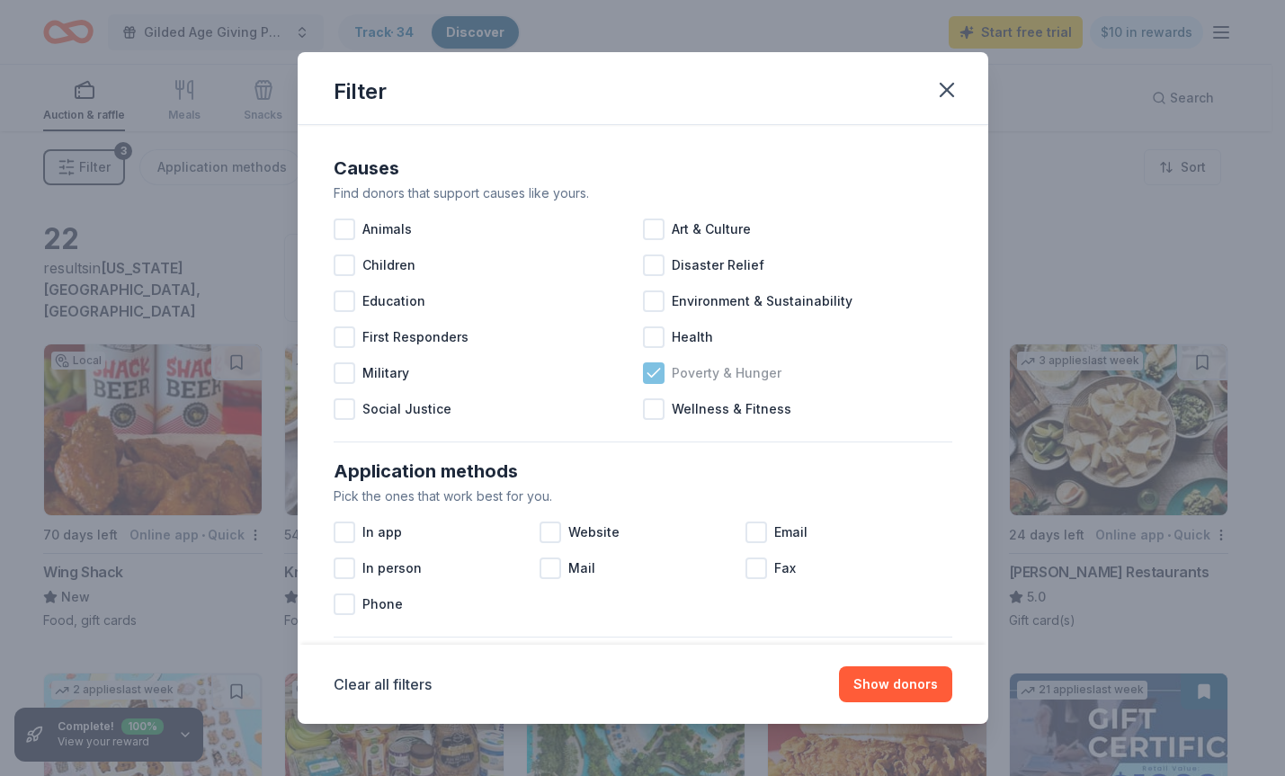
click at [648, 374] on icon at bounding box center [654, 373] width 12 height 8
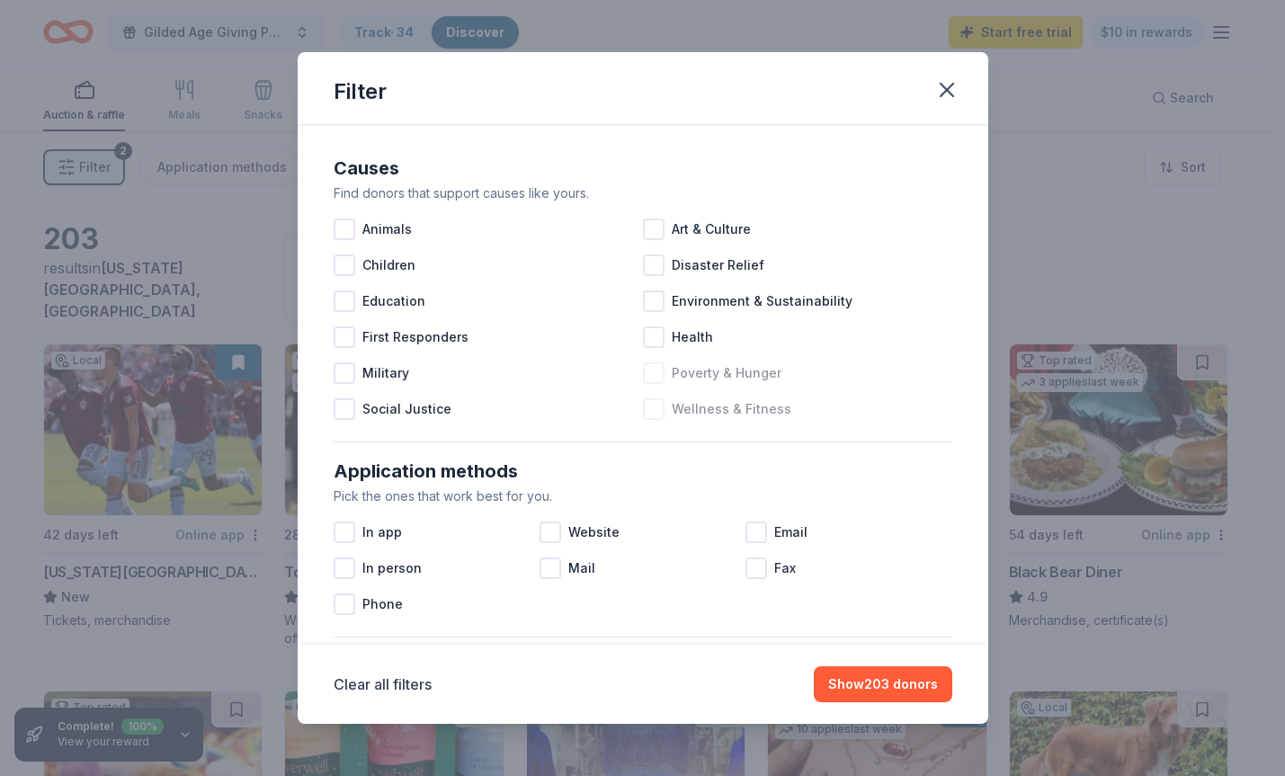
click at [647, 411] on div at bounding box center [654, 409] width 22 height 22
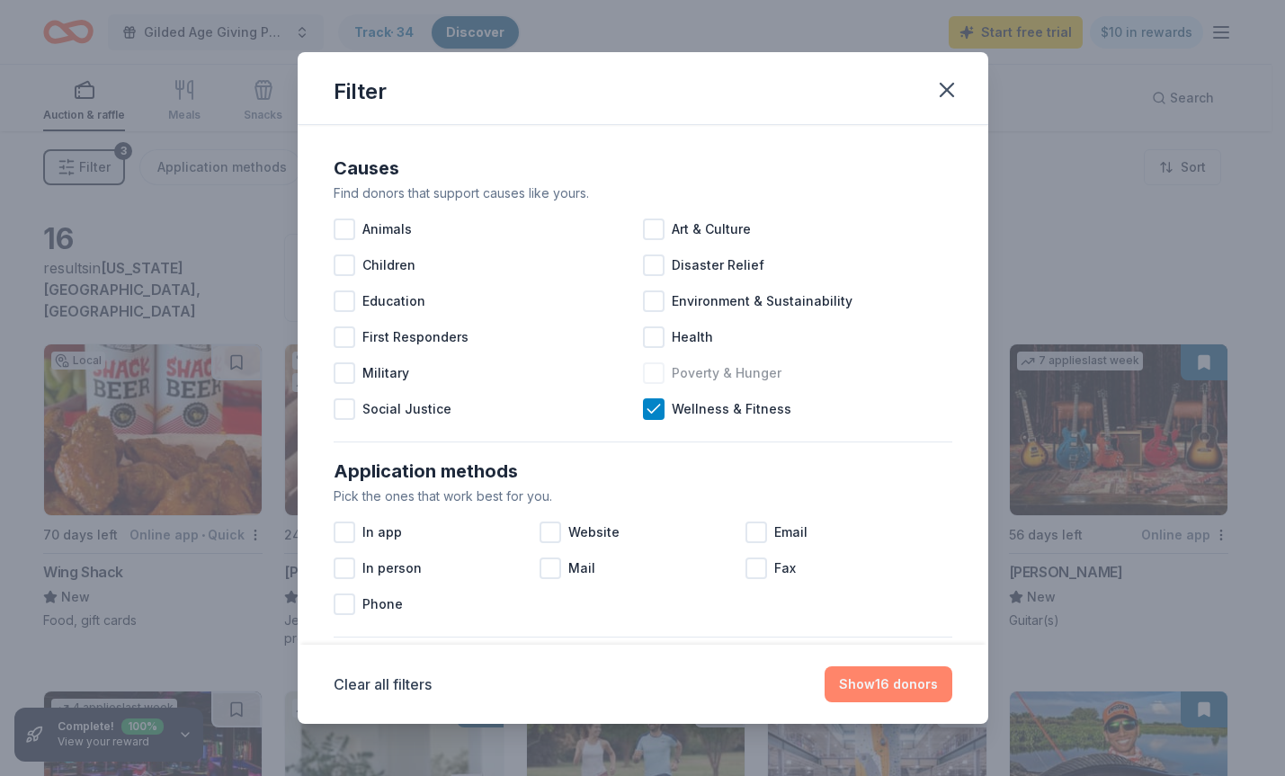
click at [889, 699] on button "Show 16 donors" at bounding box center [889, 684] width 128 height 36
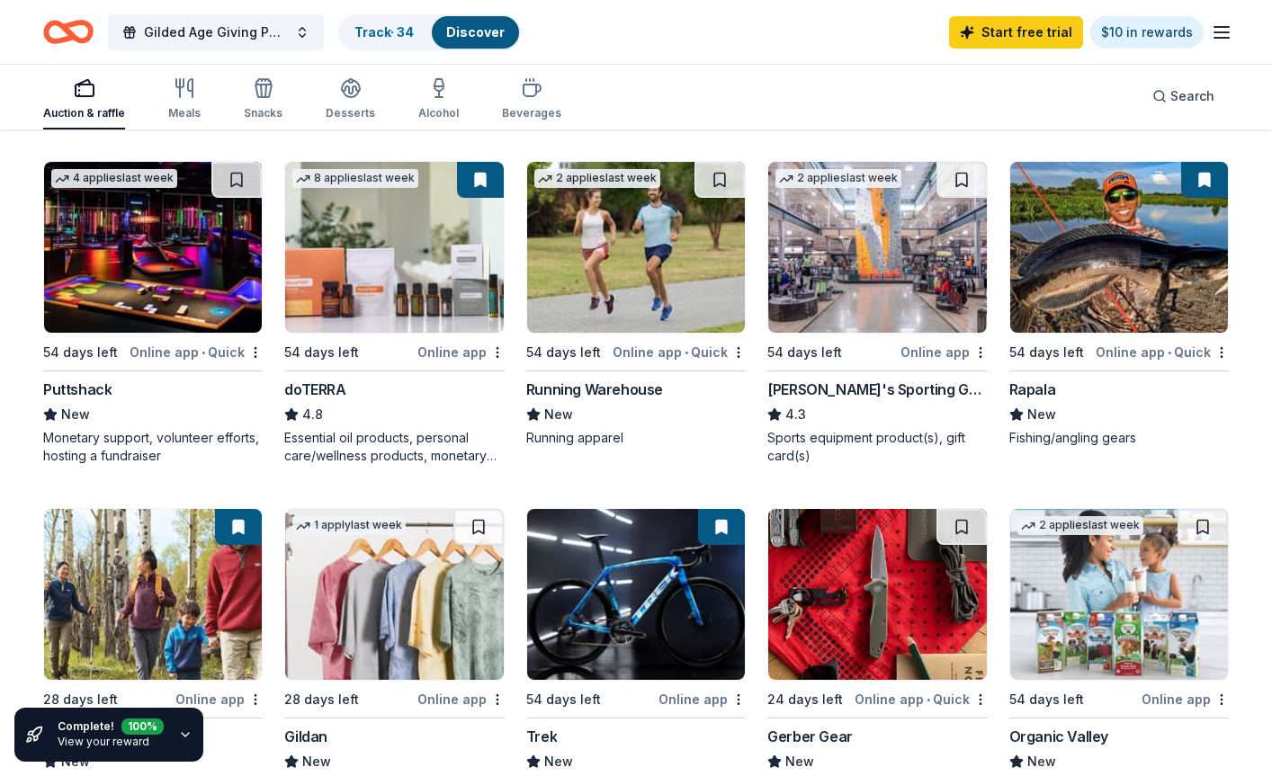
scroll to position [540, 0]
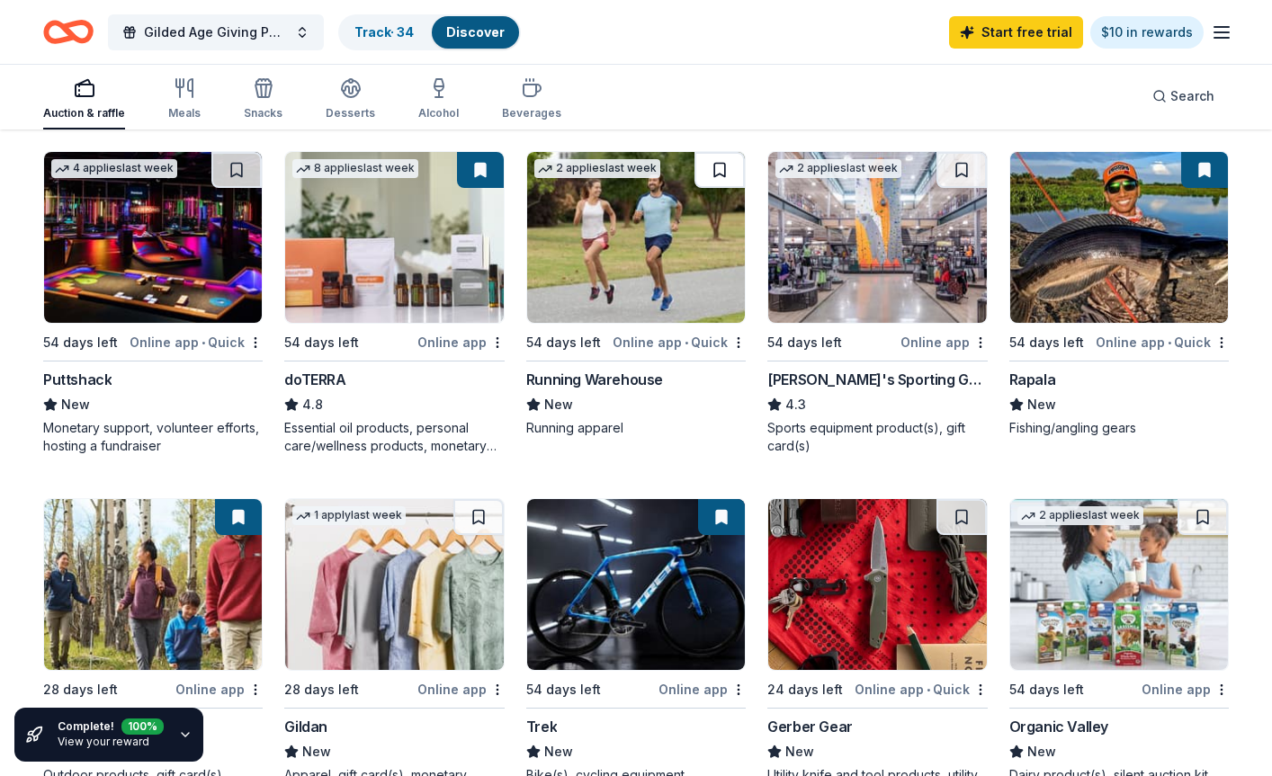
click at [715, 170] on button at bounding box center [719, 170] width 50 height 36
click at [955, 154] on button at bounding box center [961, 170] width 50 height 36
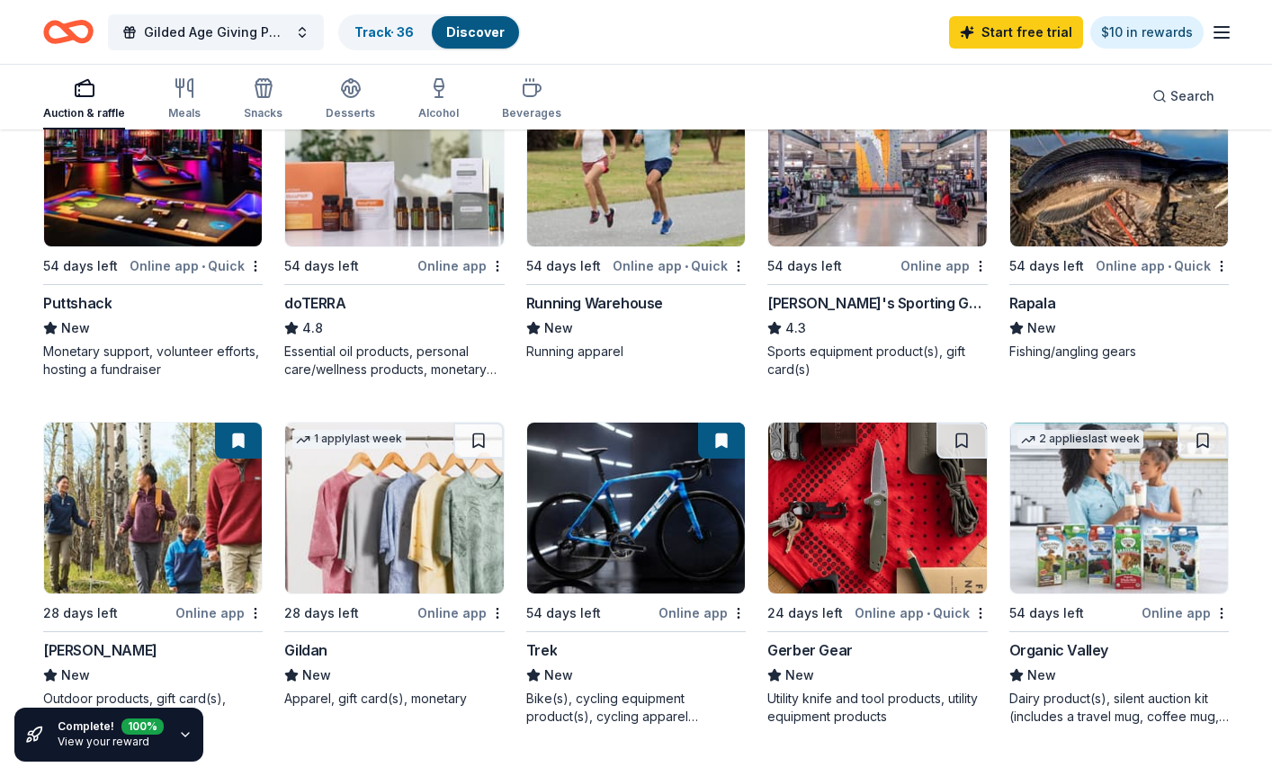
scroll to position [719, 0]
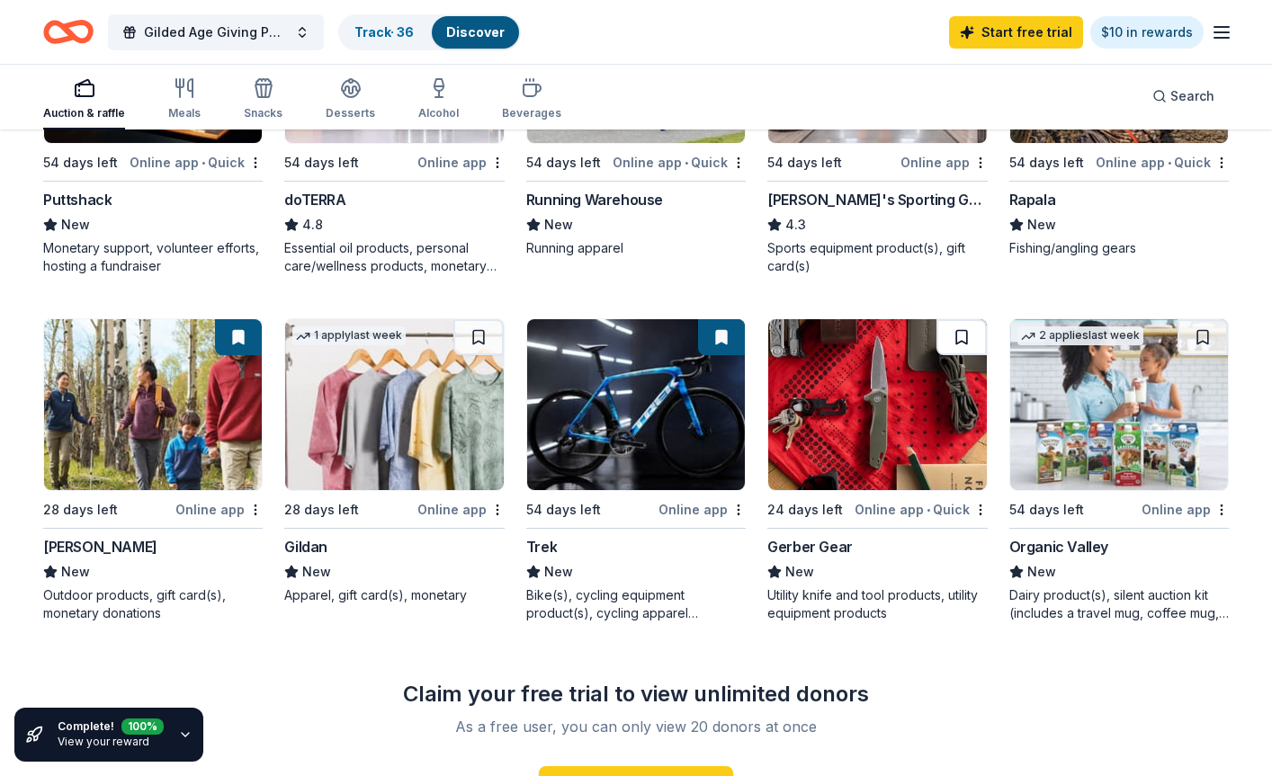
click at [950, 330] on button at bounding box center [961, 337] width 50 height 36
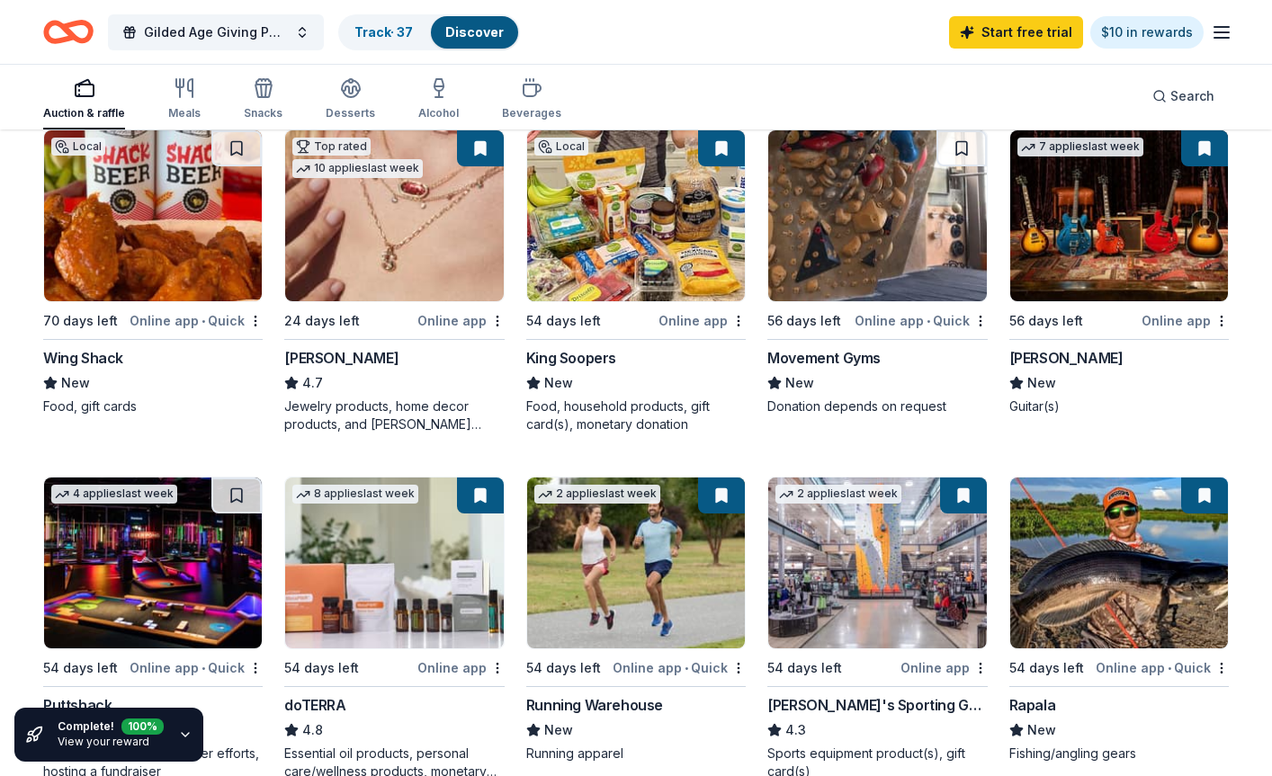
scroll to position [0, 0]
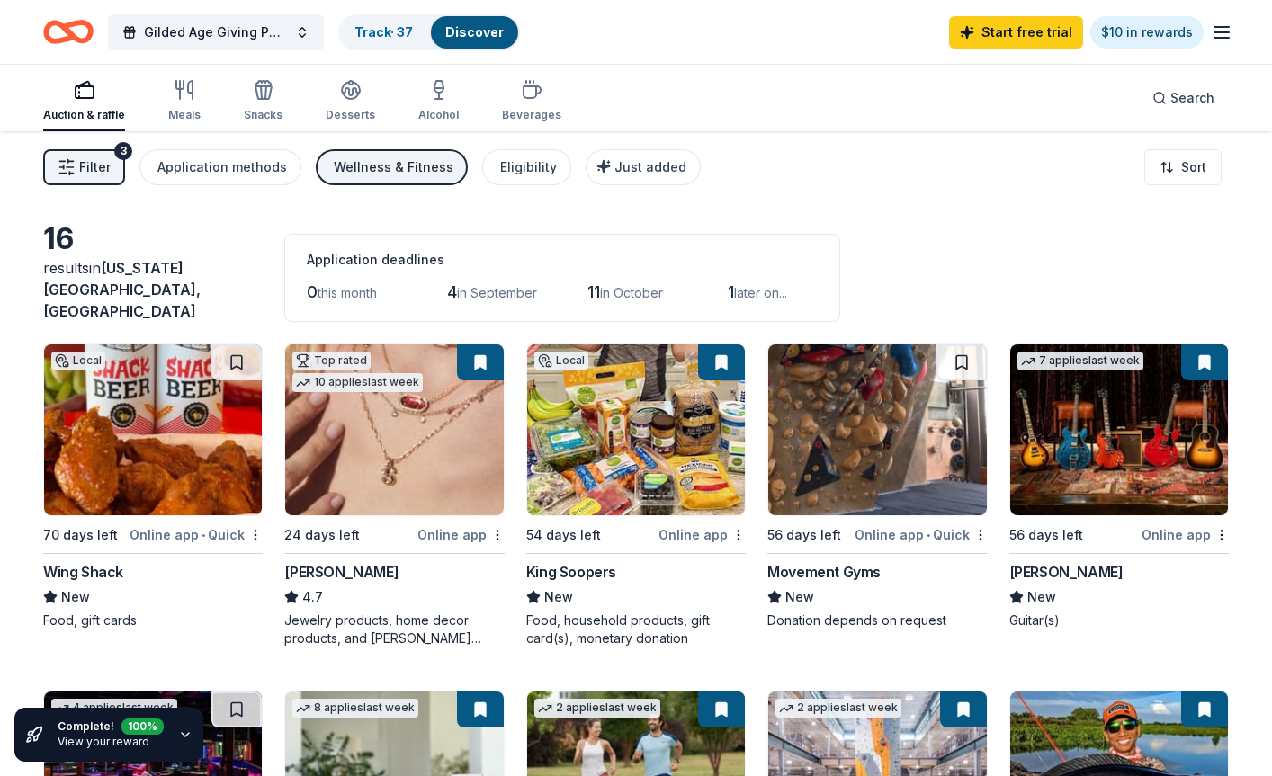
click at [455, 103] on div "Auction & raffle Meals Snacks Desserts Alcohol Beverages" at bounding box center [302, 101] width 518 height 59
click at [436, 104] on div "Alcohol" at bounding box center [438, 100] width 40 height 43
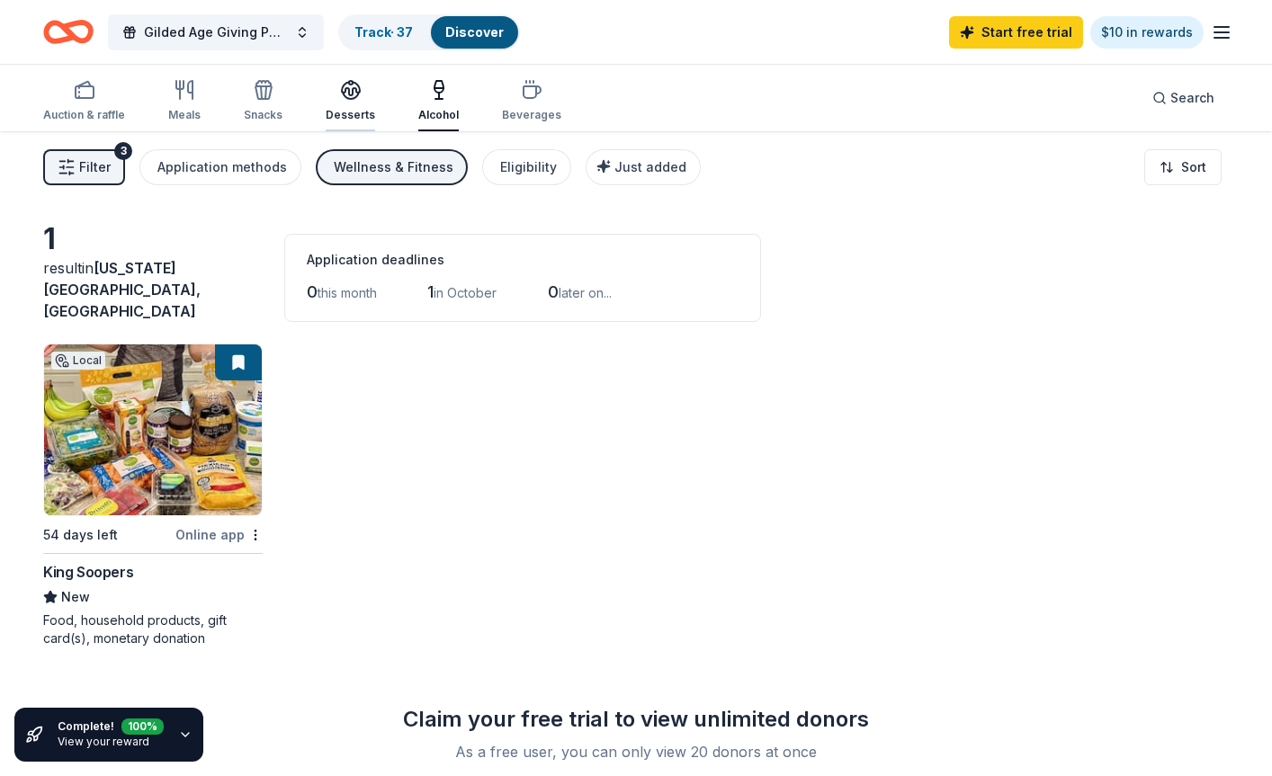
click at [340, 112] on div "Desserts" at bounding box center [350, 115] width 49 height 14
click at [63, 112] on div "Auction & raffle" at bounding box center [84, 115] width 82 height 14
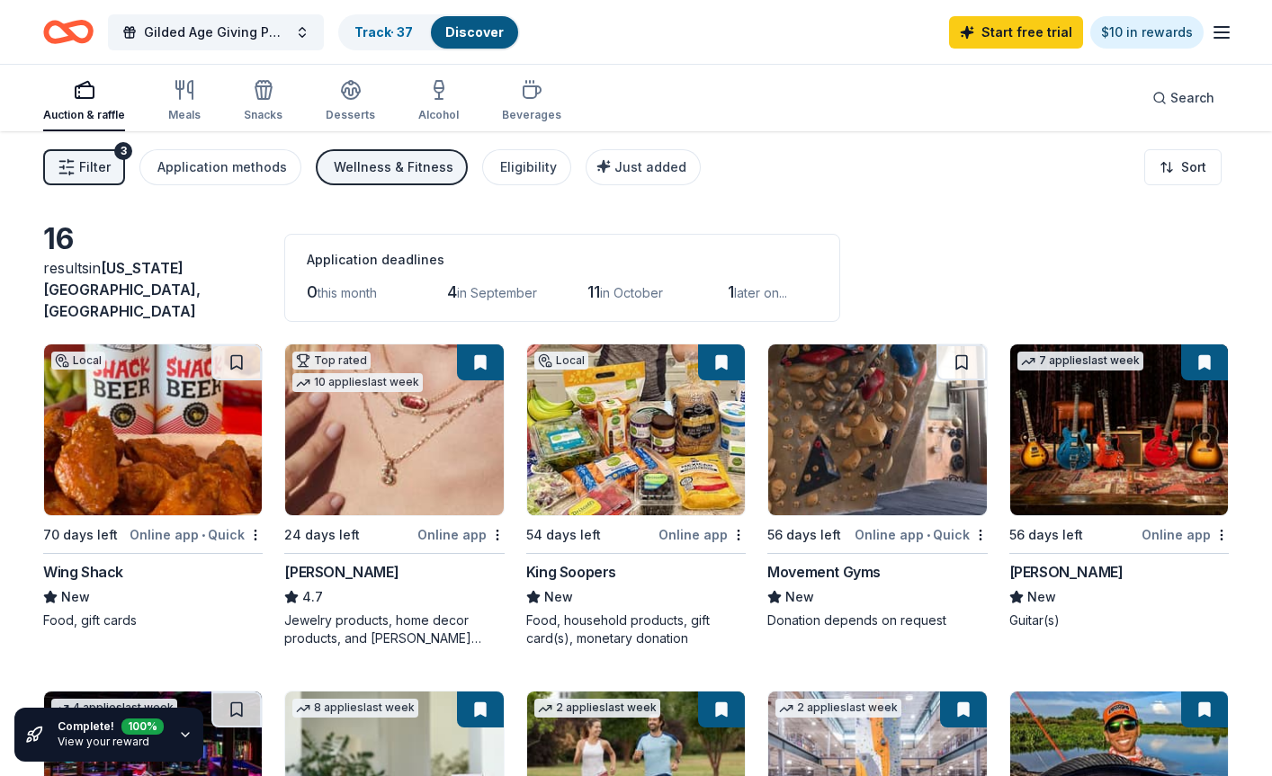
click at [89, 175] on span "Filter" at bounding box center [94, 167] width 31 height 22
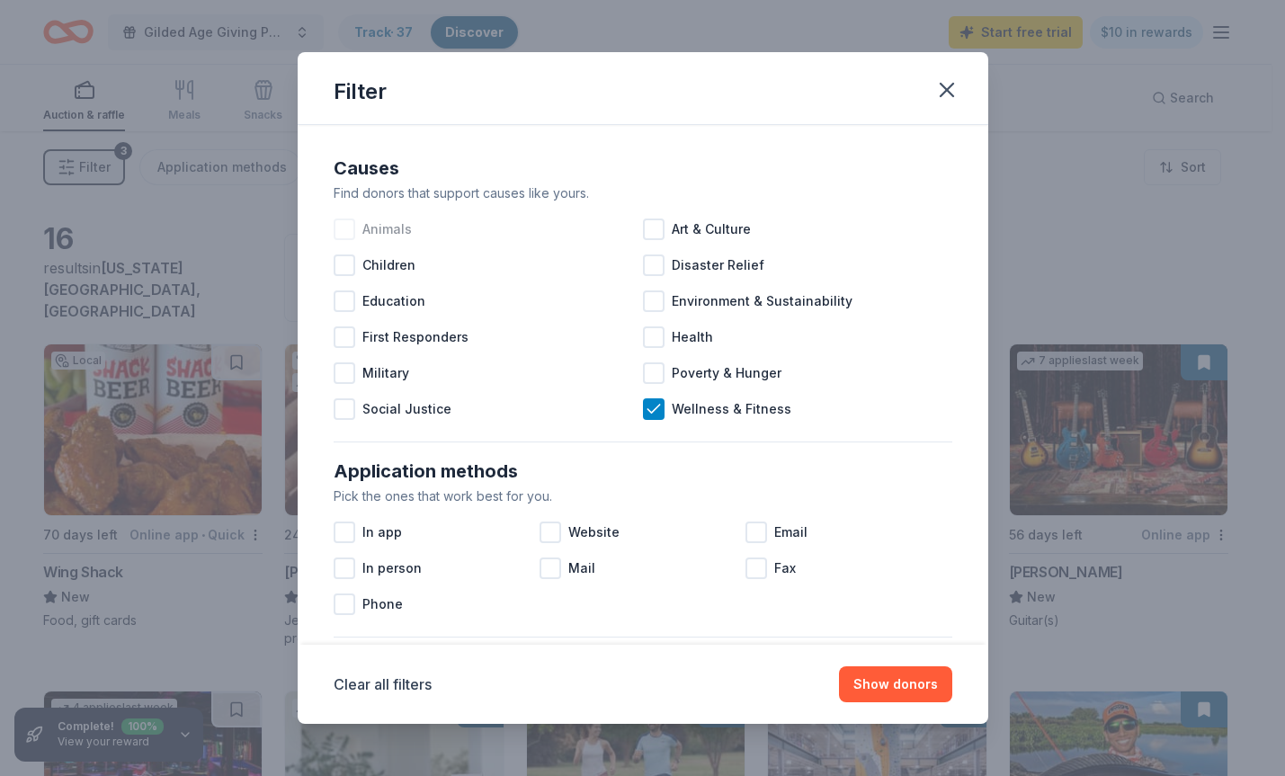
click at [351, 229] on div at bounding box center [345, 230] width 22 height 22
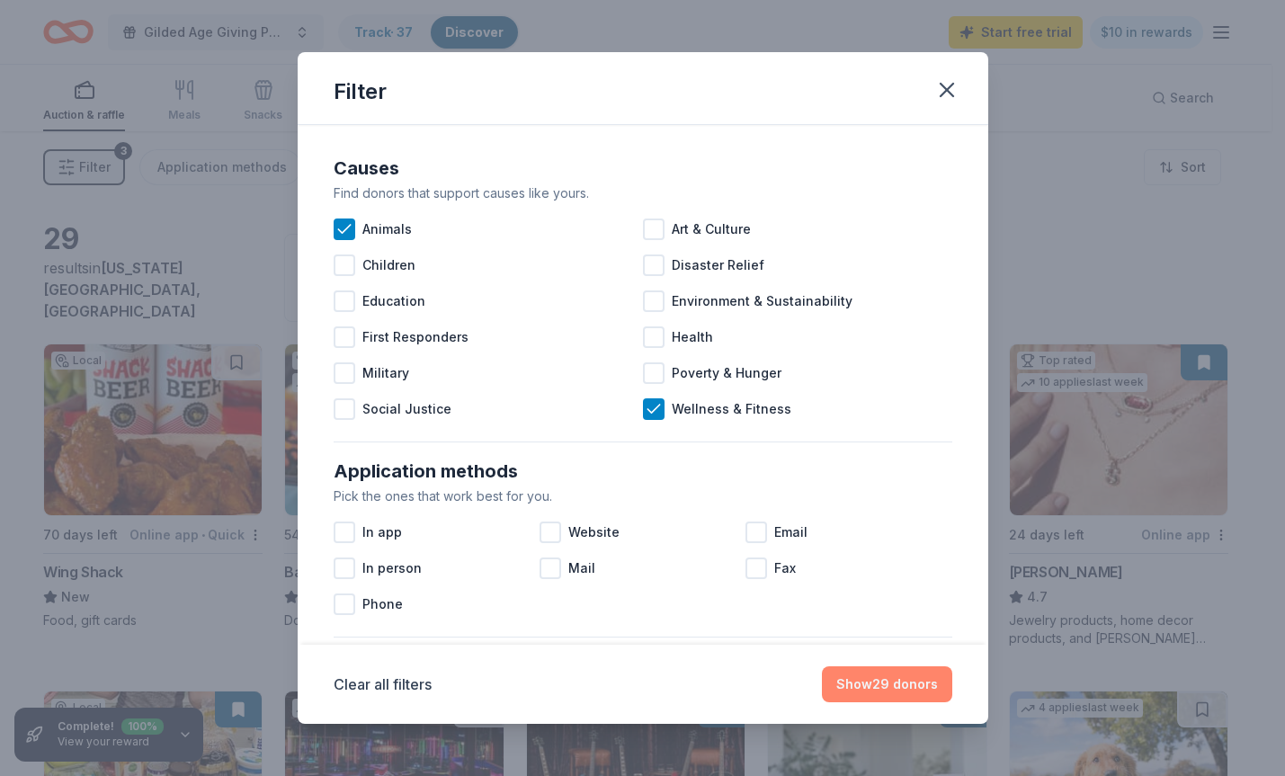
click at [871, 681] on button "Show 29 donors" at bounding box center [887, 684] width 130 height 36
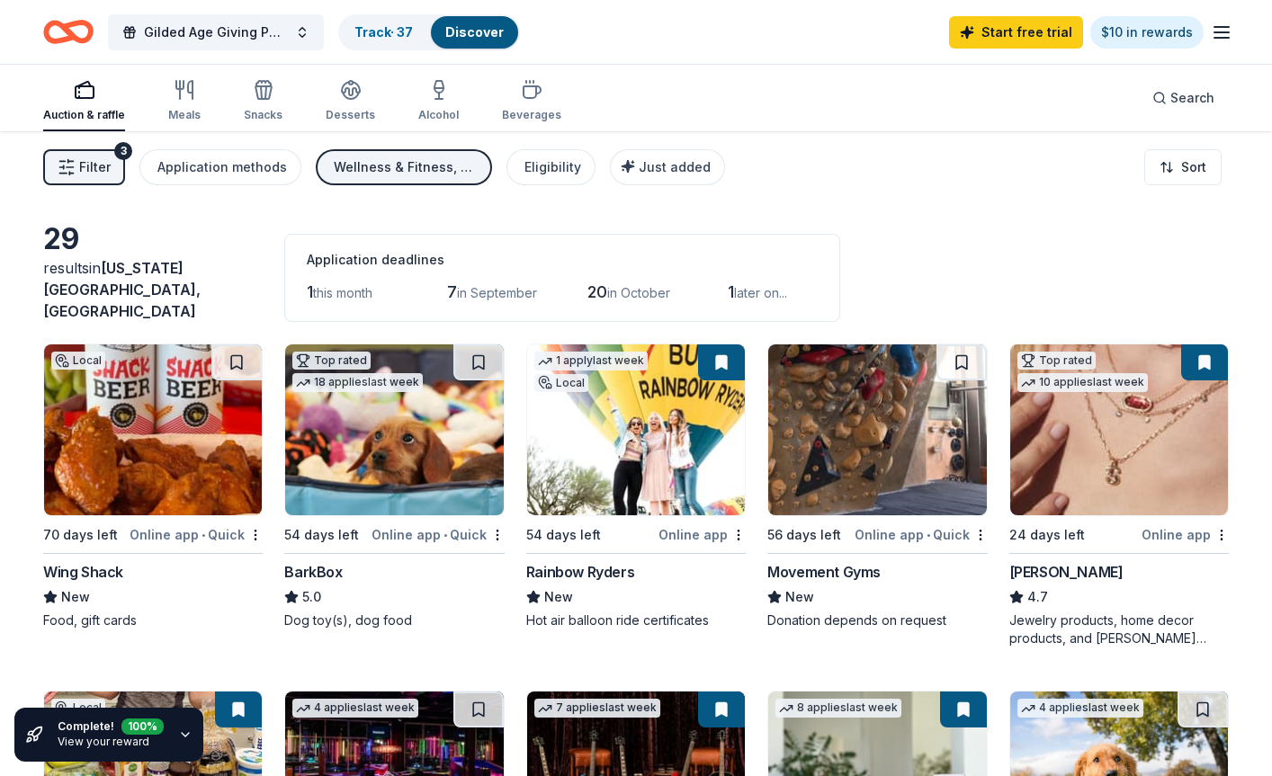
click at [101, 174] on span "Filter" at bounding box center [94, 167] width 31 height 22
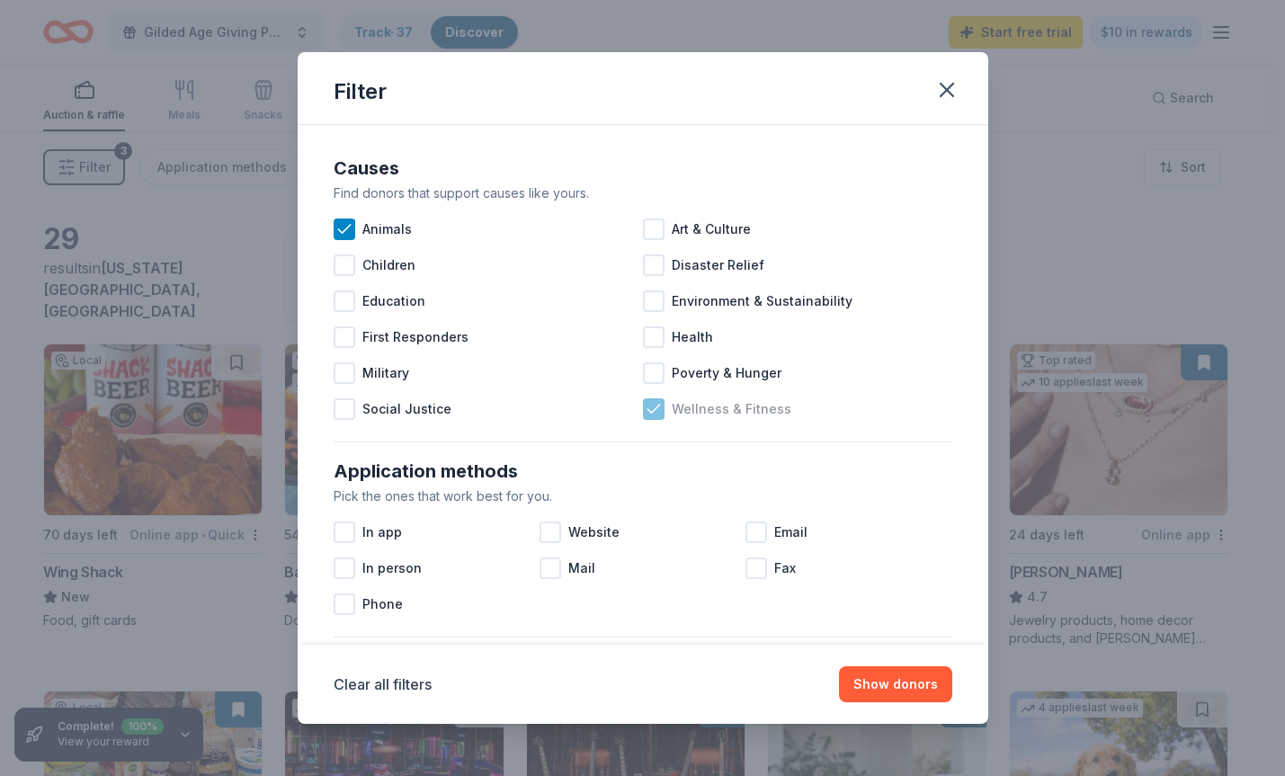
click at [648, 408] on icon at bounding box center [654, 409] width 12 height 8
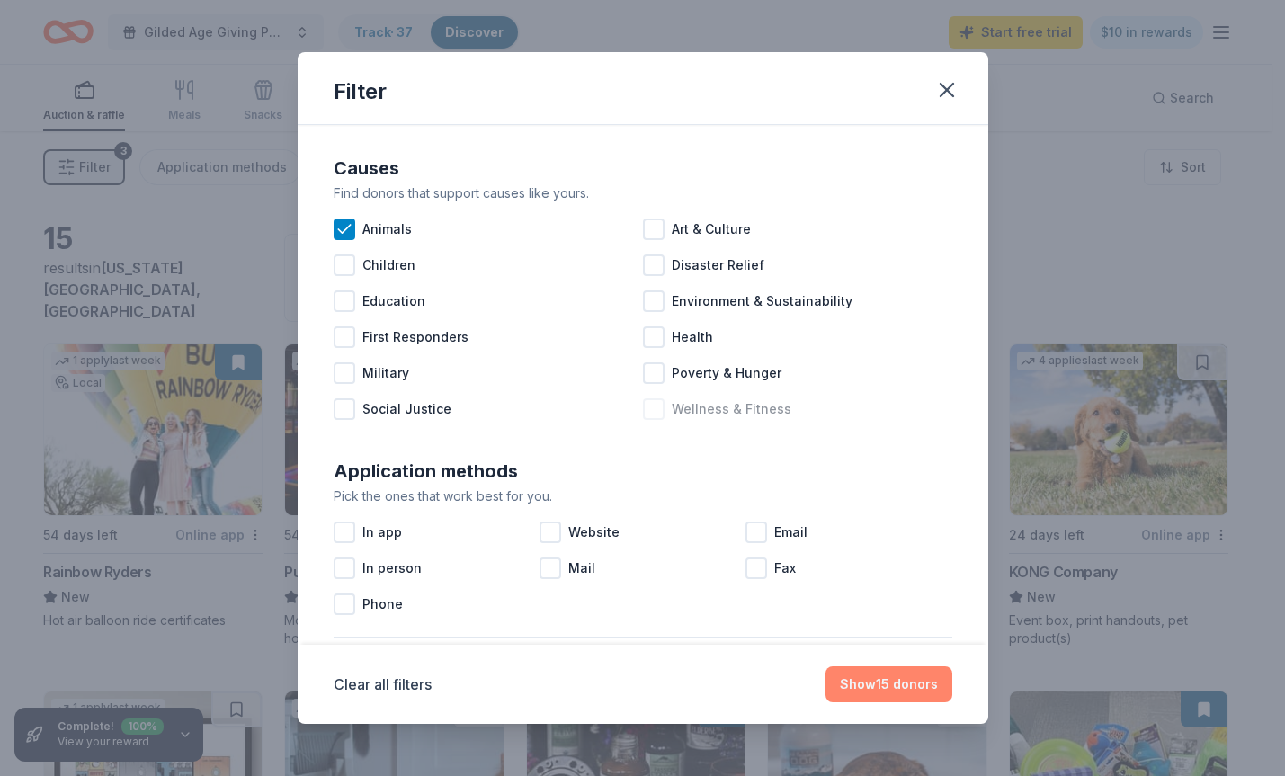
click at [870, 678] on button "Show 15 donors" at bounding box center [889, 684] width 127 height 36
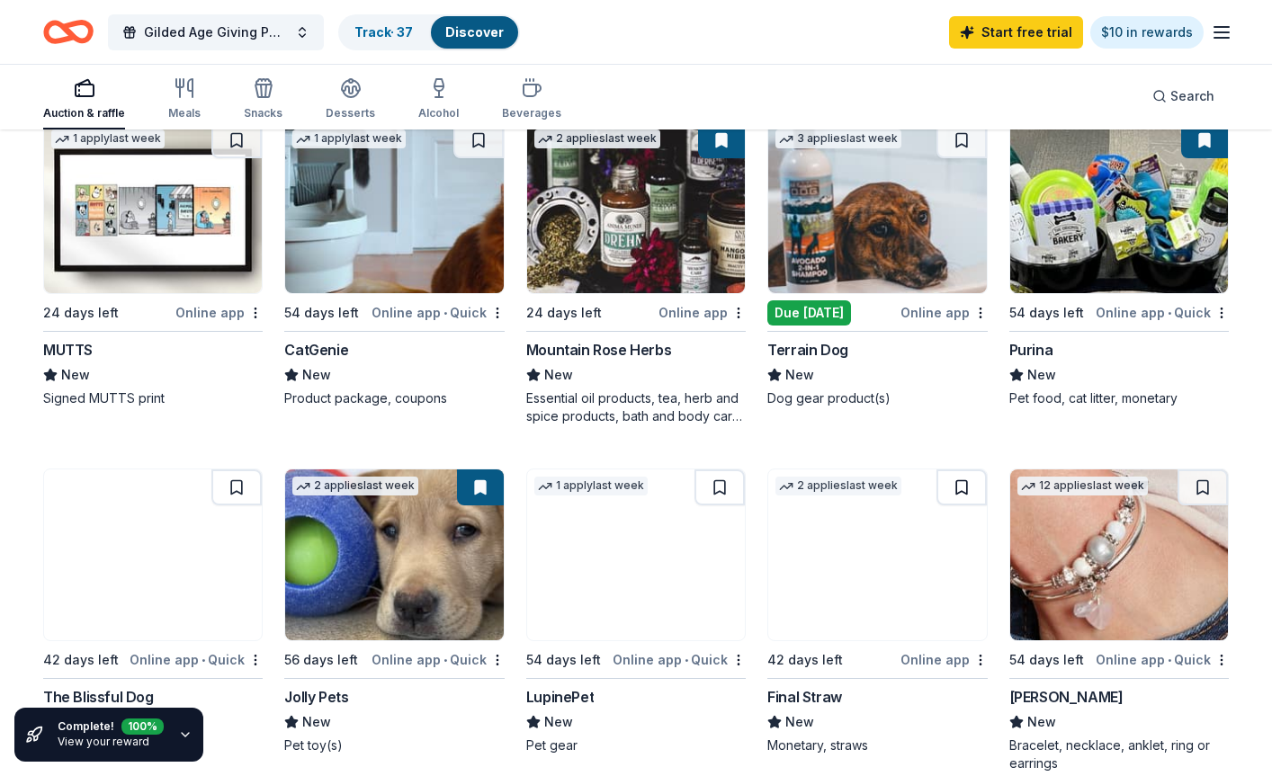
scroll to position [630, 0]
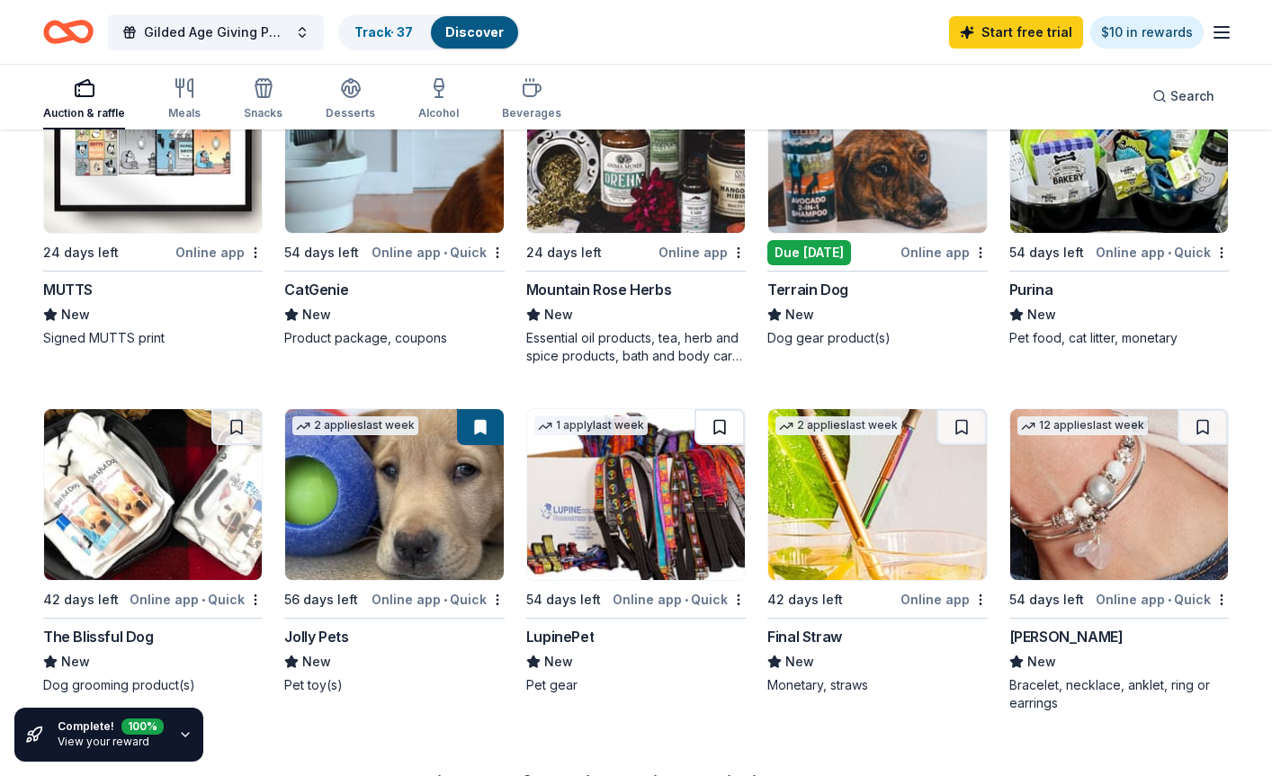
click at [714, 411] on button at bounding box center [719, 427] width 50 height 36
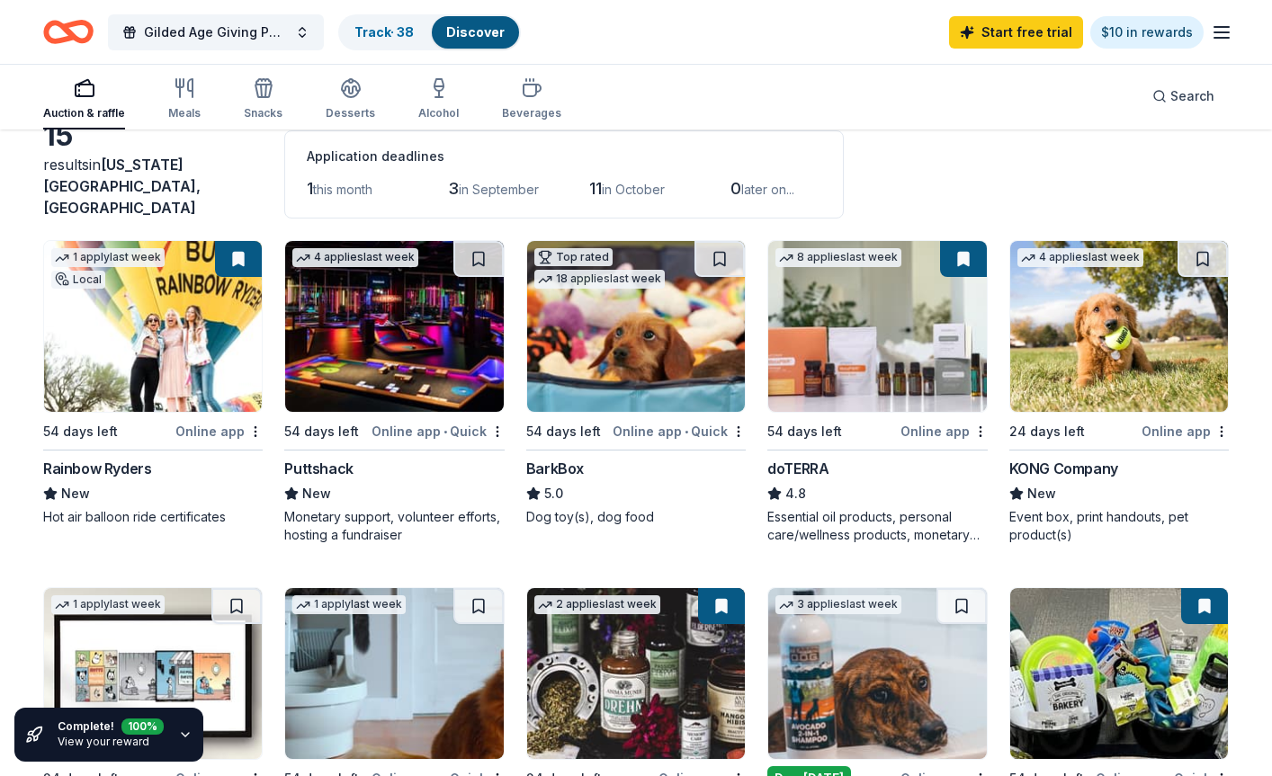
scroll to position [0, 0]
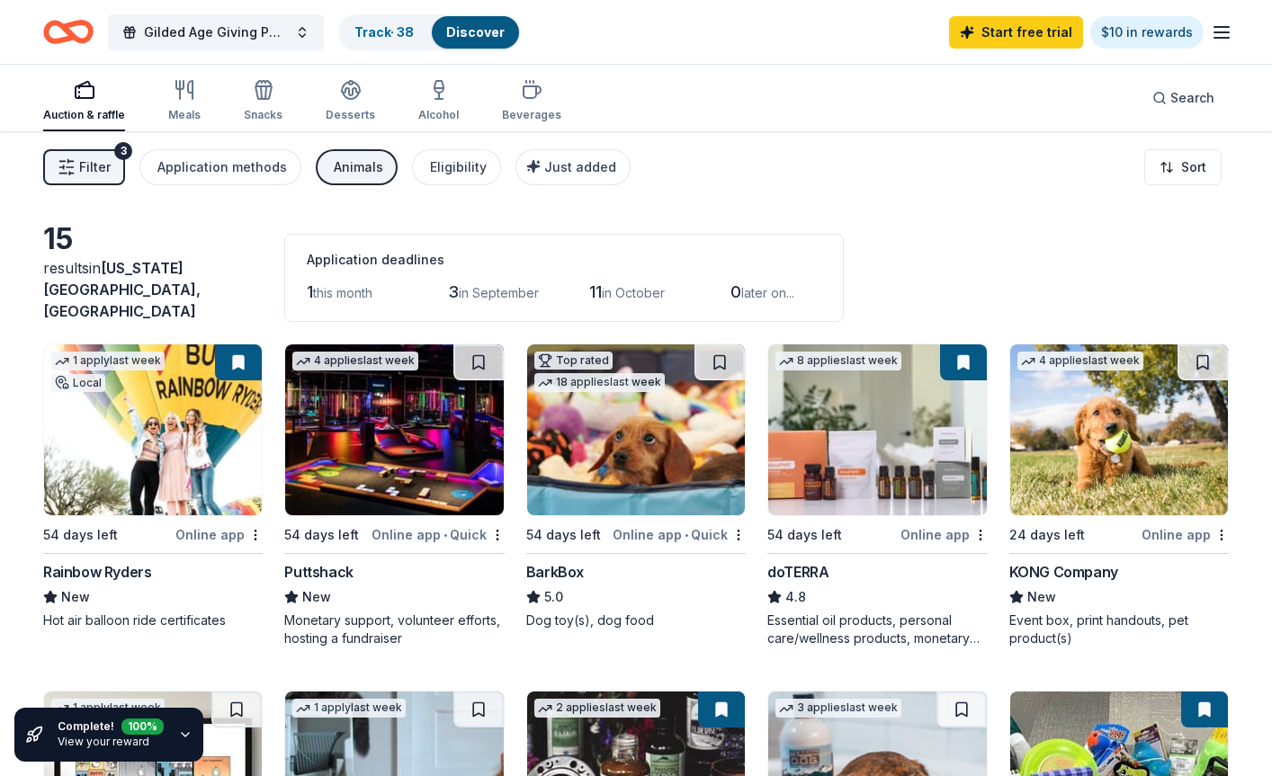
click at [111, 169] on button "Filter 3" at bounding box center [84, 167] width 82 height 36
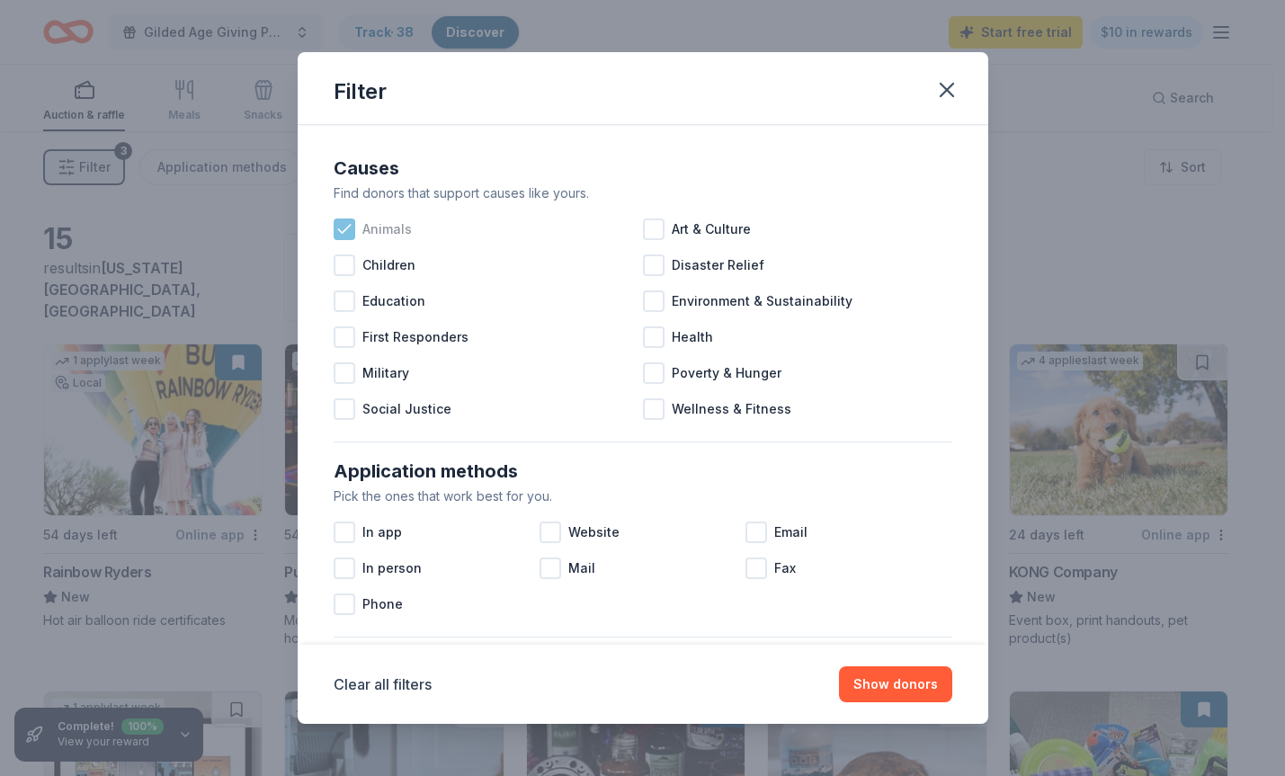
click at [348, 235] on icon at bounding box center [344, 229] width 18 height 18
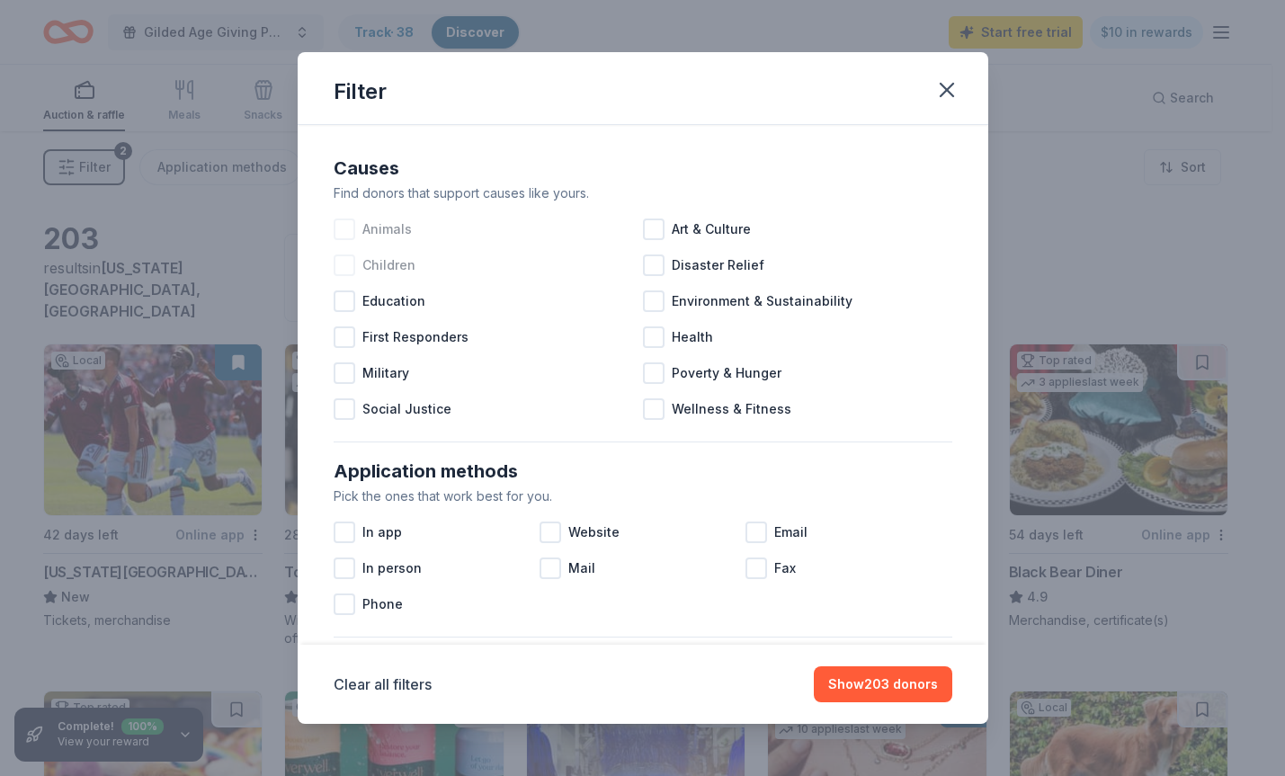
click at [337, 270] on div at bounding box center [345, 266] width 22 height 22
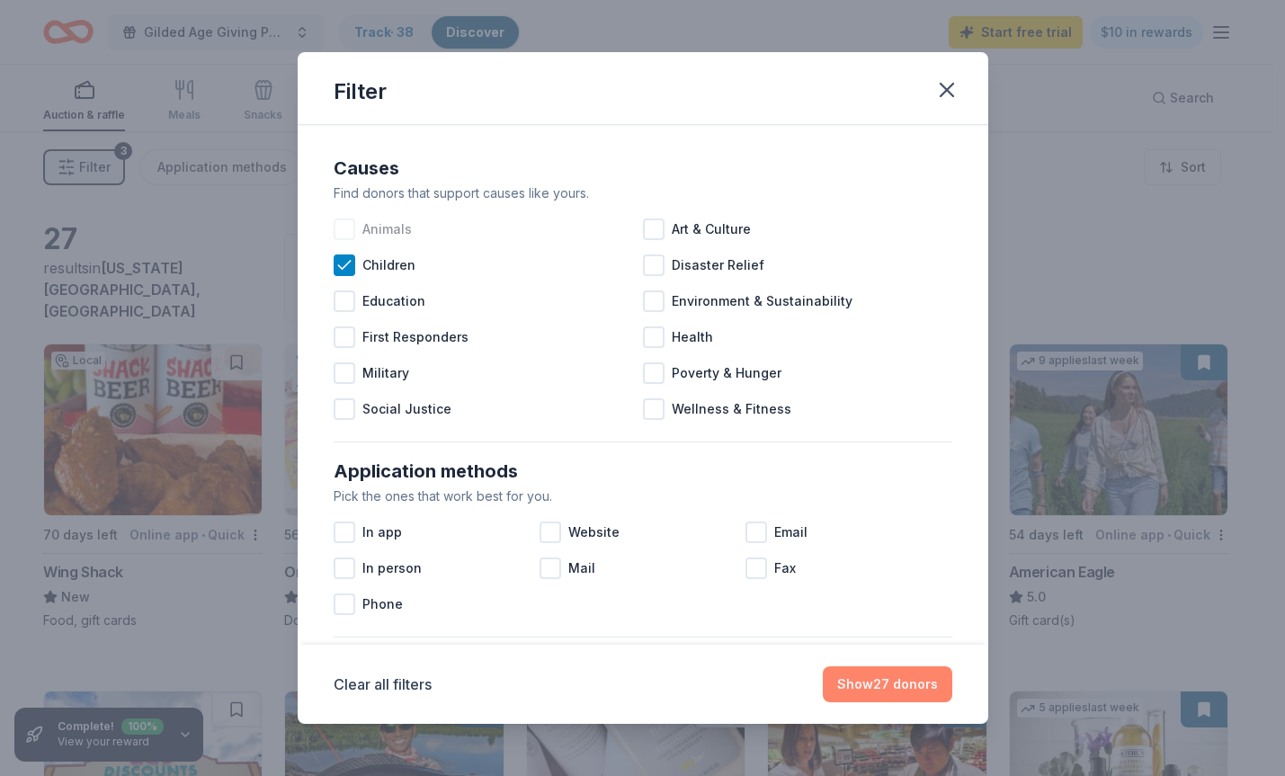
click at [888, 674] on button "Show 27 donors" at bounding box center [888, 684] width 130 height 36
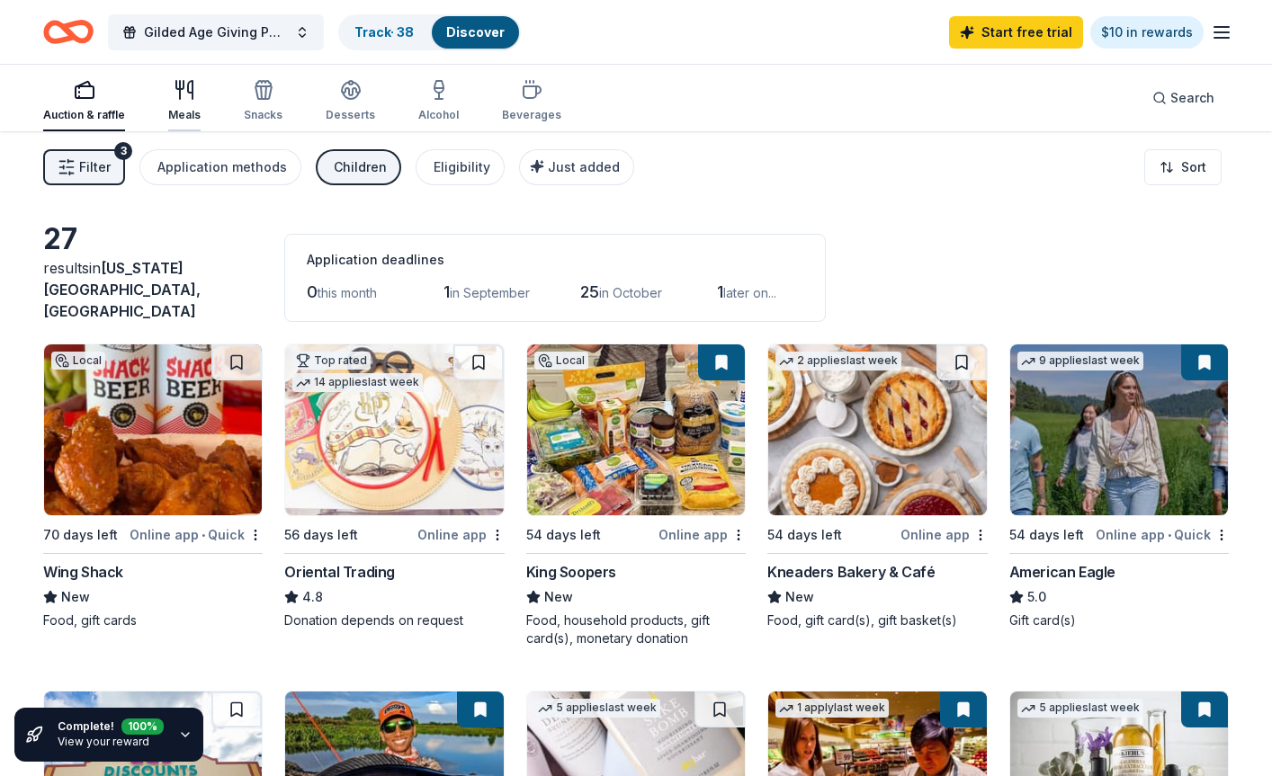
click at [191, 107] on div "Meals" at bounding box center [184, 100] width 32 height 43
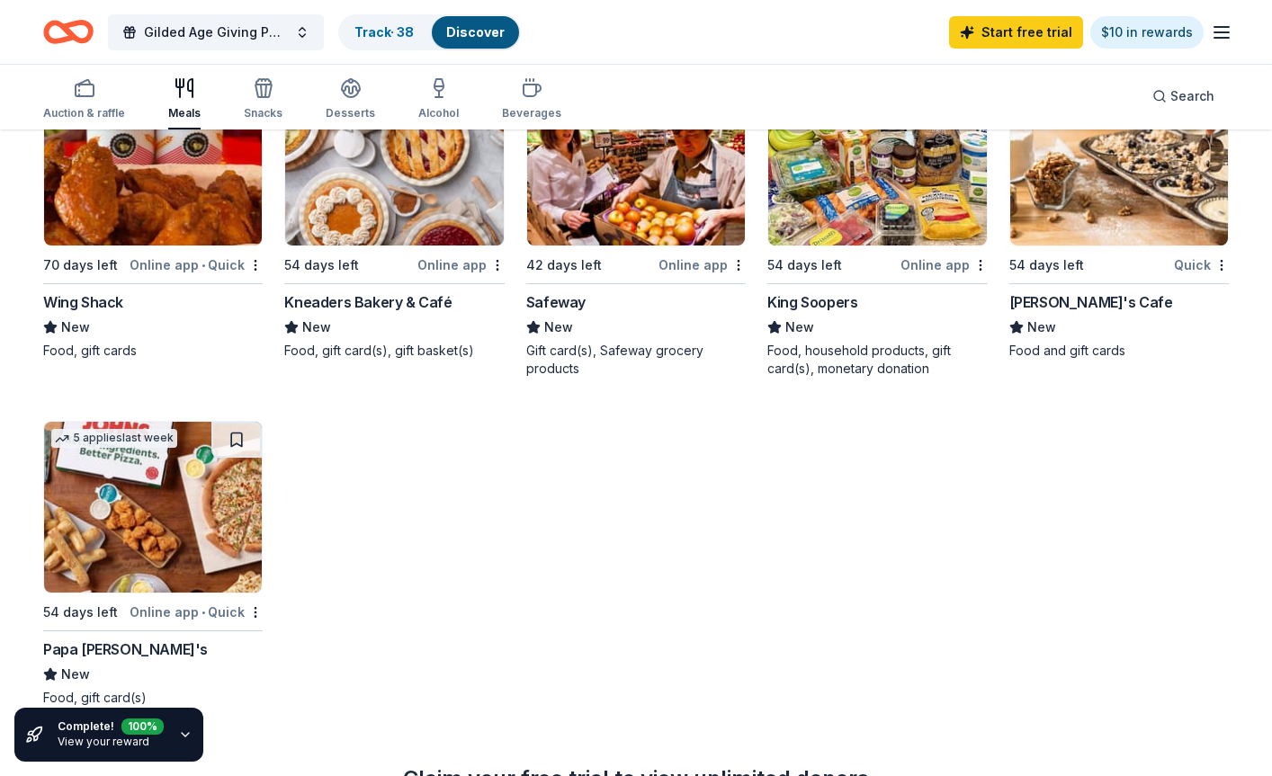
scroll to position [90, 0]
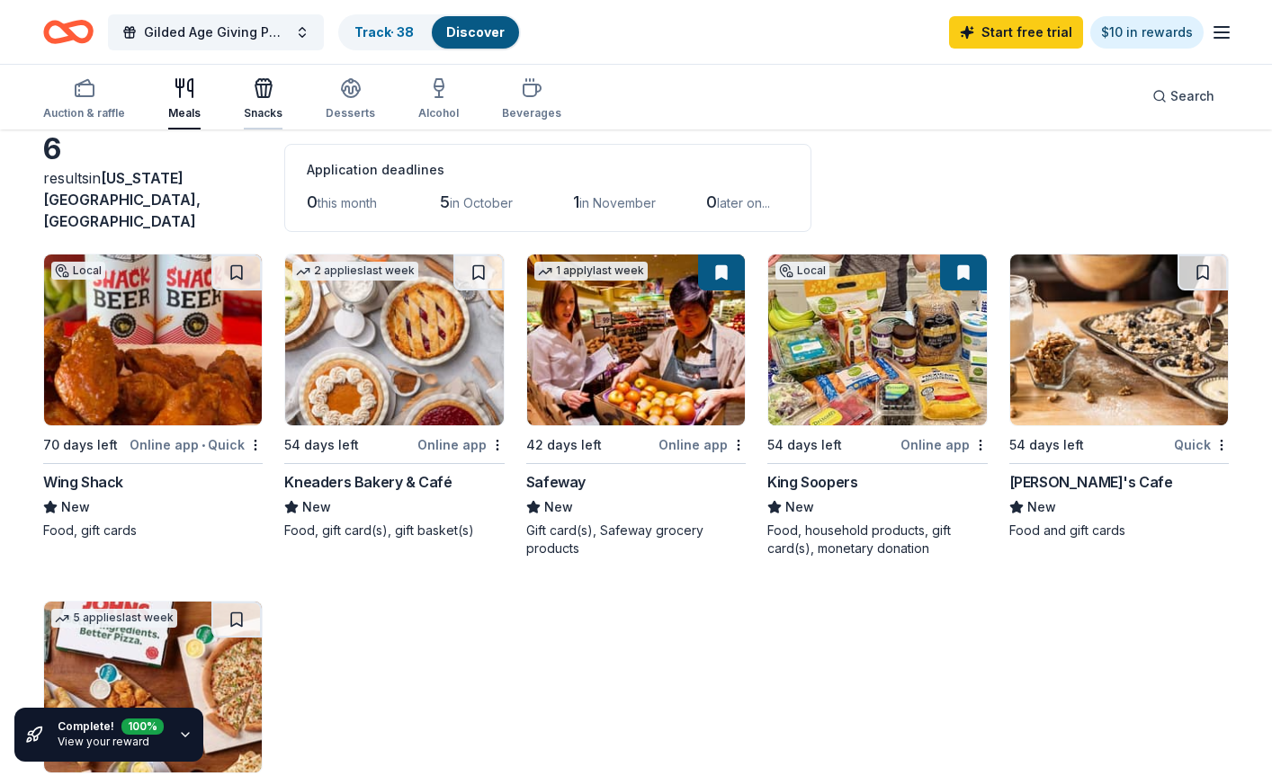
click at [256, 109] on div "Snacks" at bounding box center [263, 113] width 39 height 14
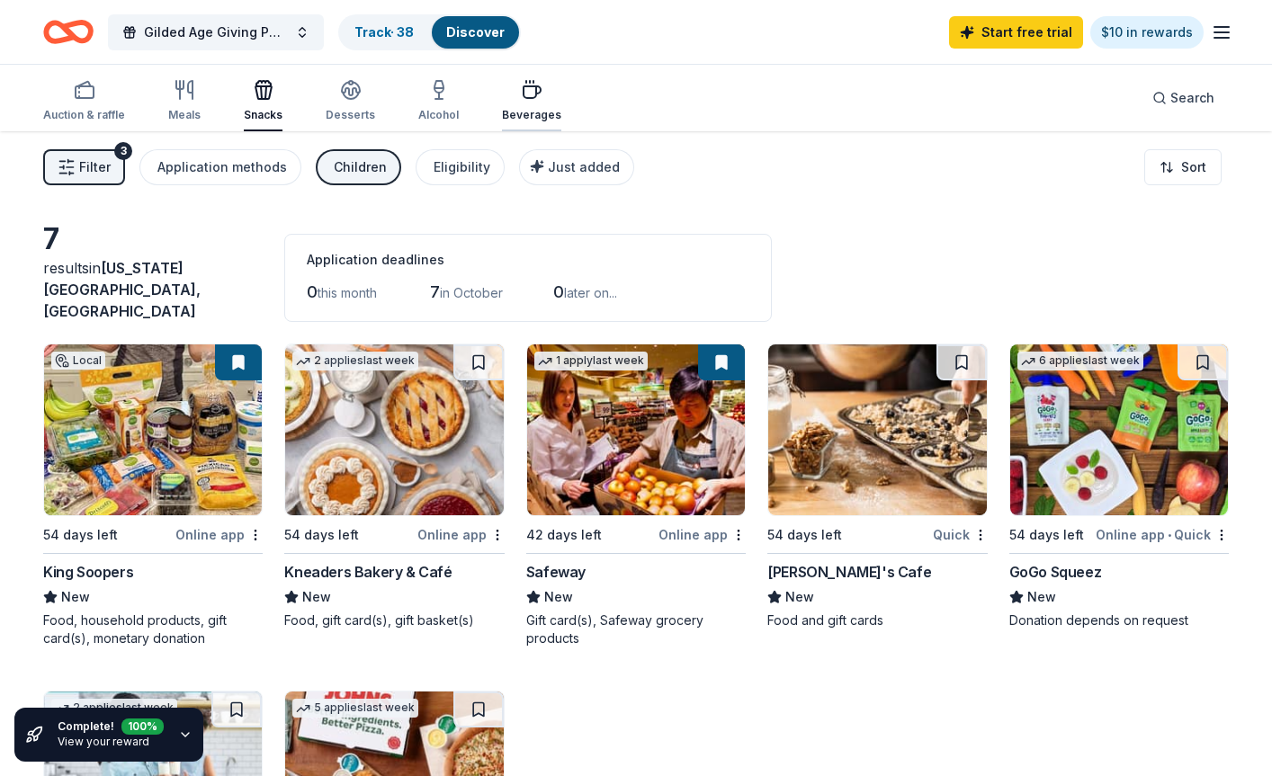
click at [514, 109] on div "Beverages" at bounding box center [531, 115] width 59 height 14
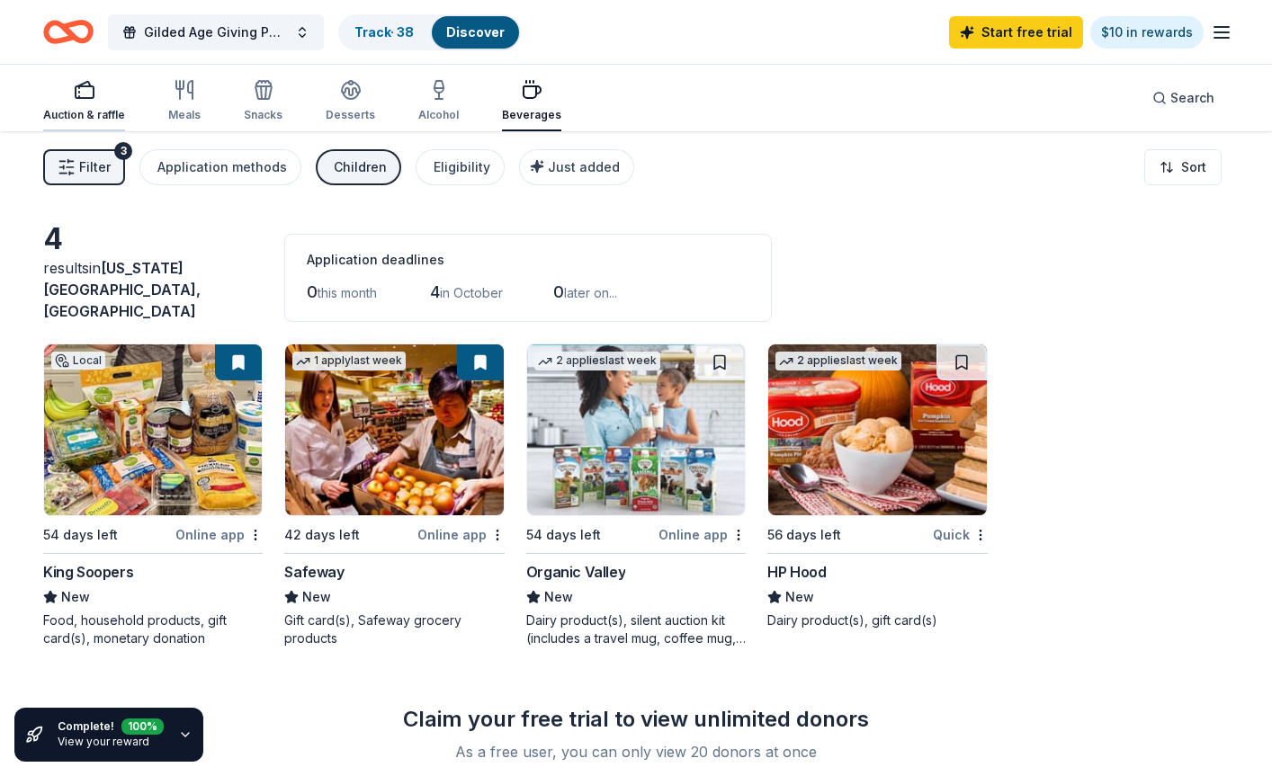
click at [111, 119] on div "Auction & raffle" at bounding box center [84, 115] width 82 height 14
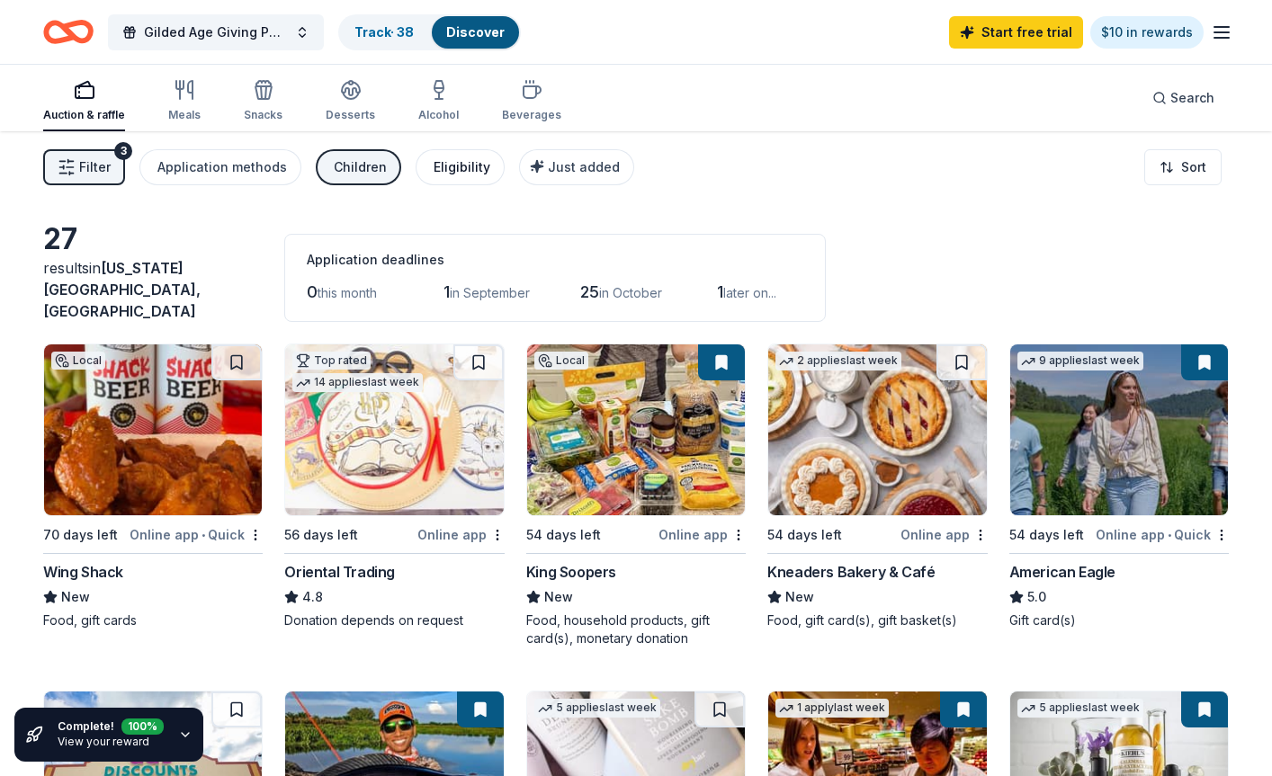
click at [439, 171] on div "Eligibility" at bounding box center [461, 167] width 57 height 22
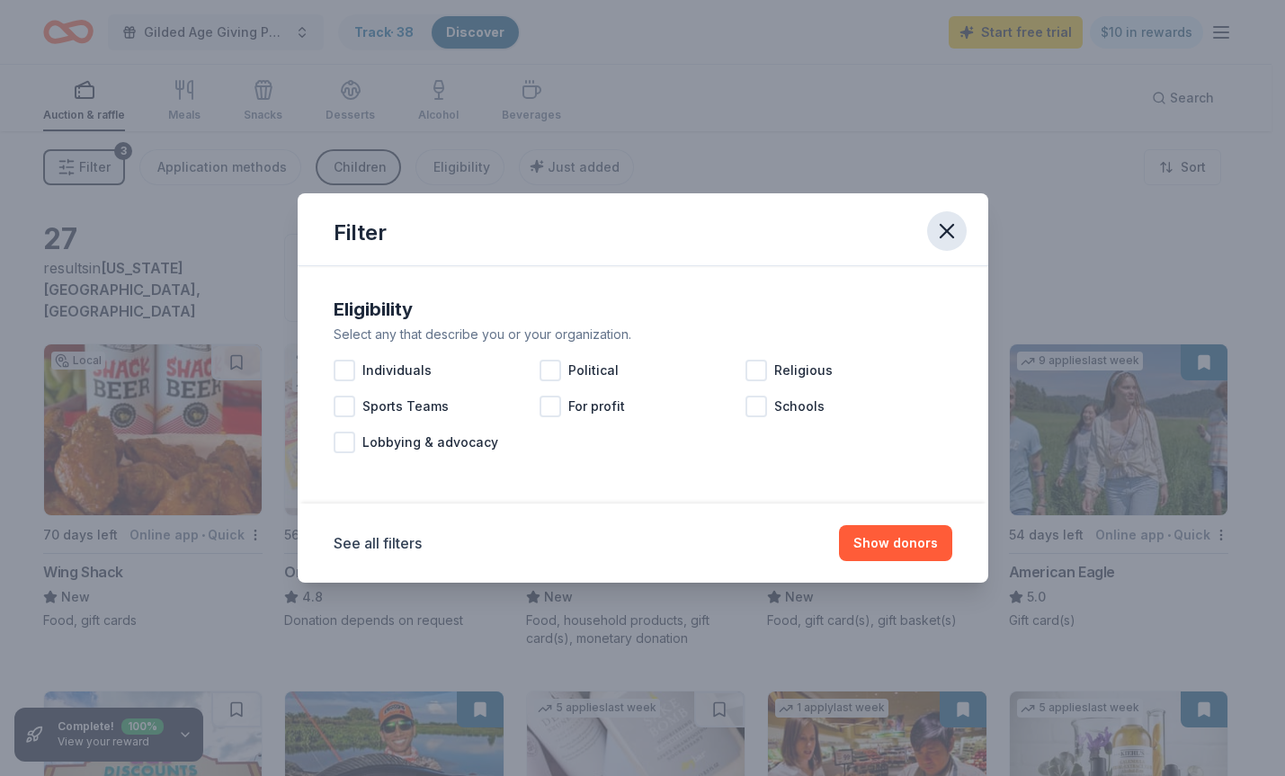
click at [937, 233] on icon "button" at bounding box center [946, 231] width 25 height 25
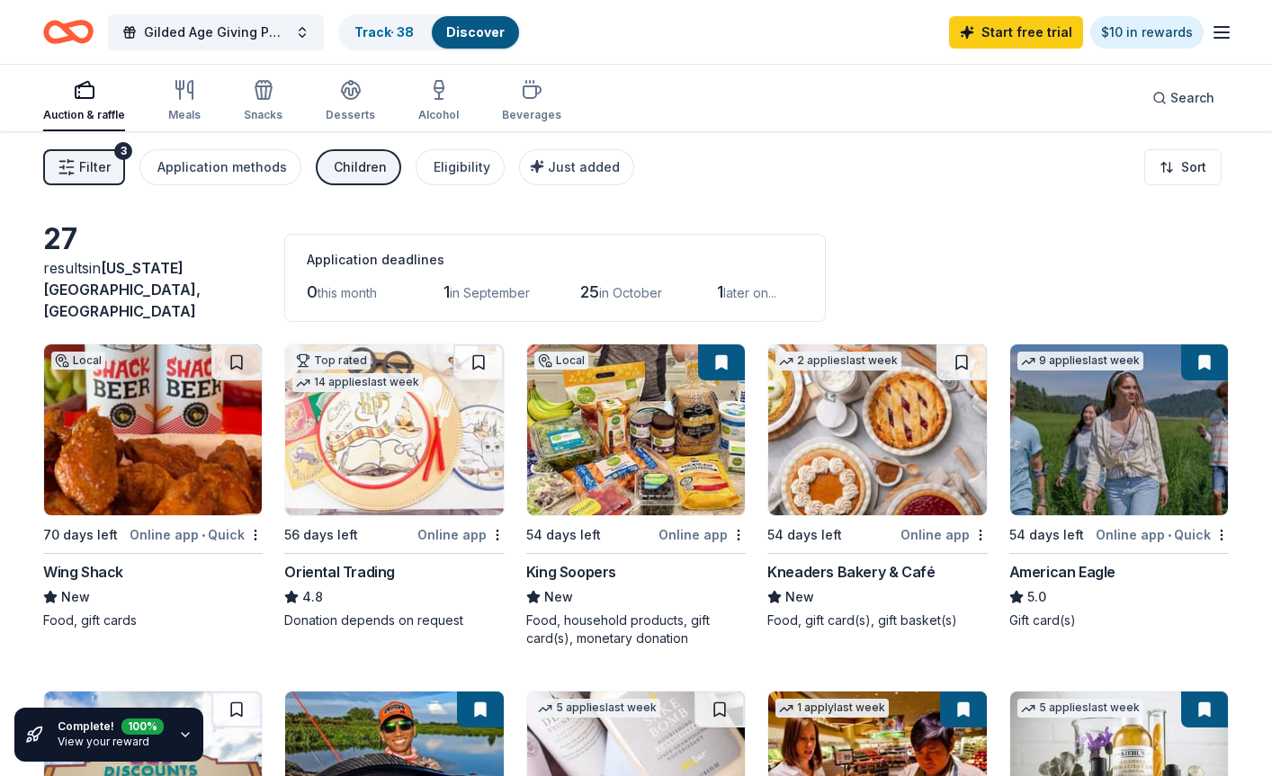
click at [363, 167] on div "Children" at bounding box center [360, 167] width 53 height 22
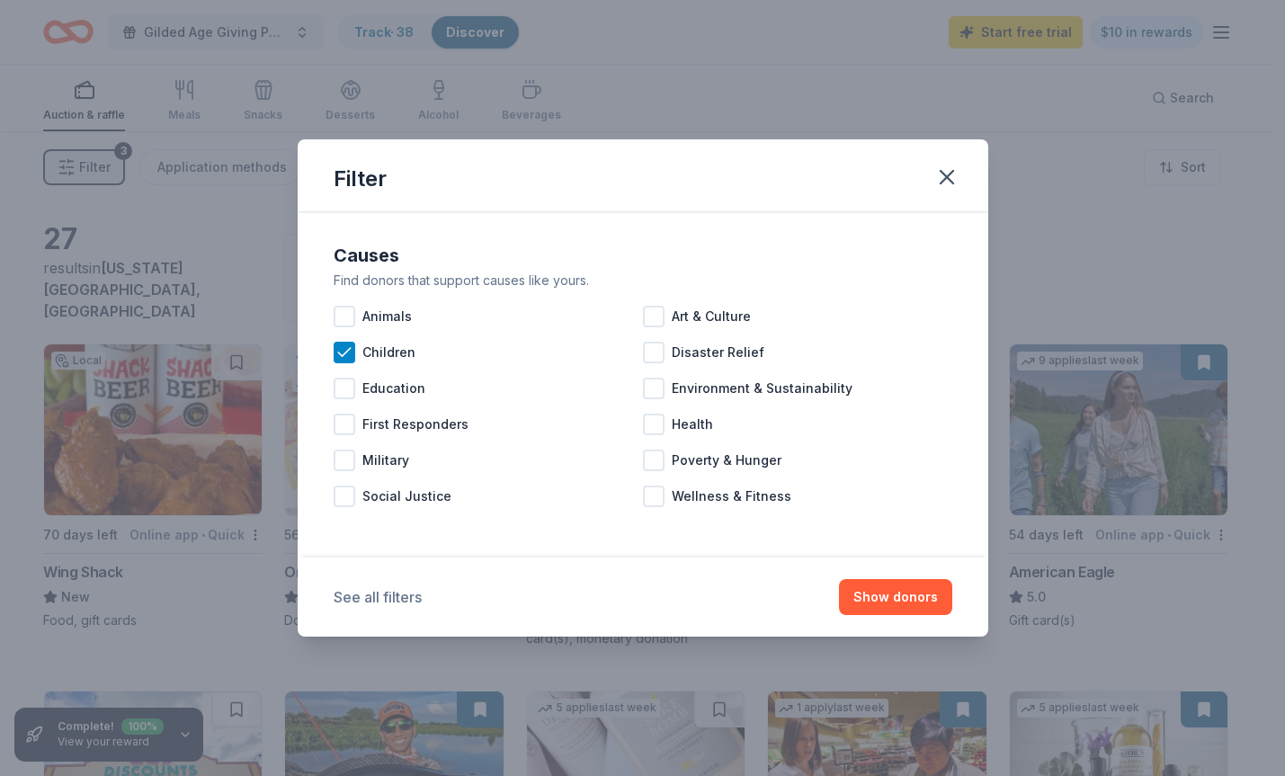
click at [381, 594] on button "See all filters" at bounding box center [378, 597] width 88 height 22
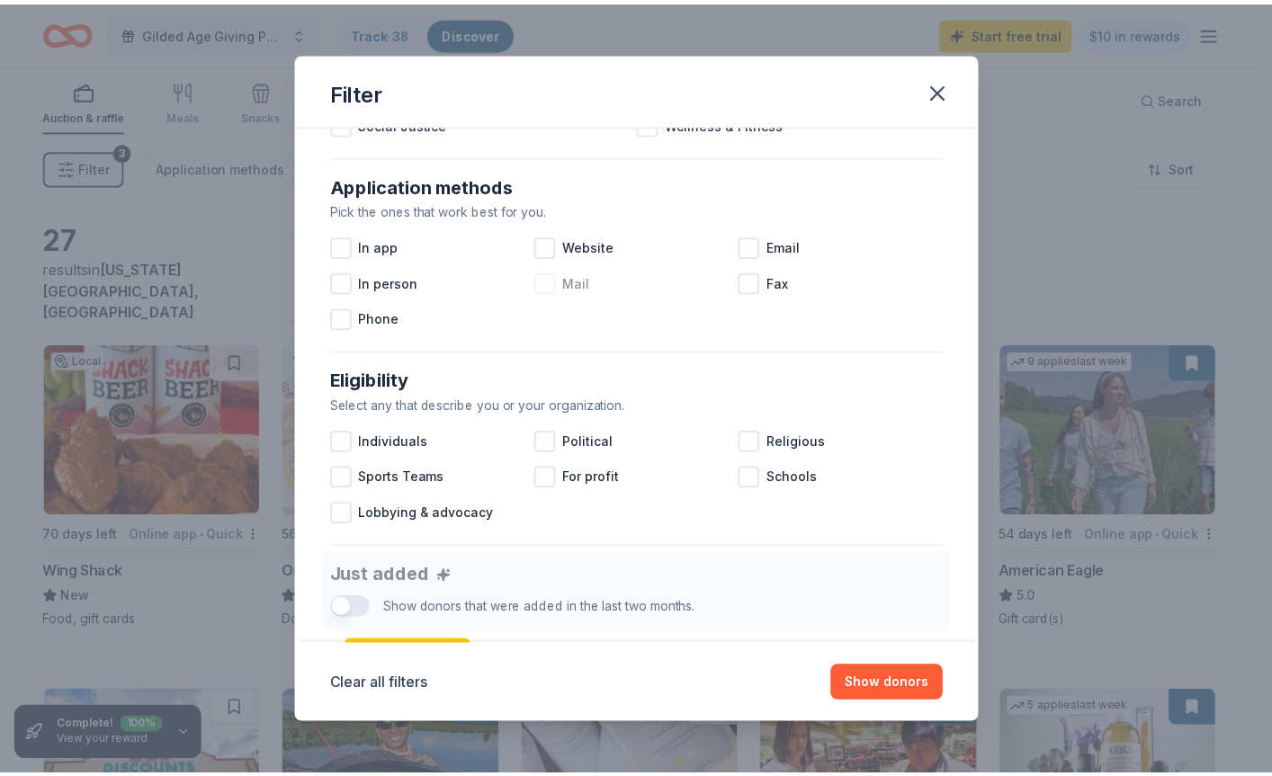
scroll to position [360, 0]
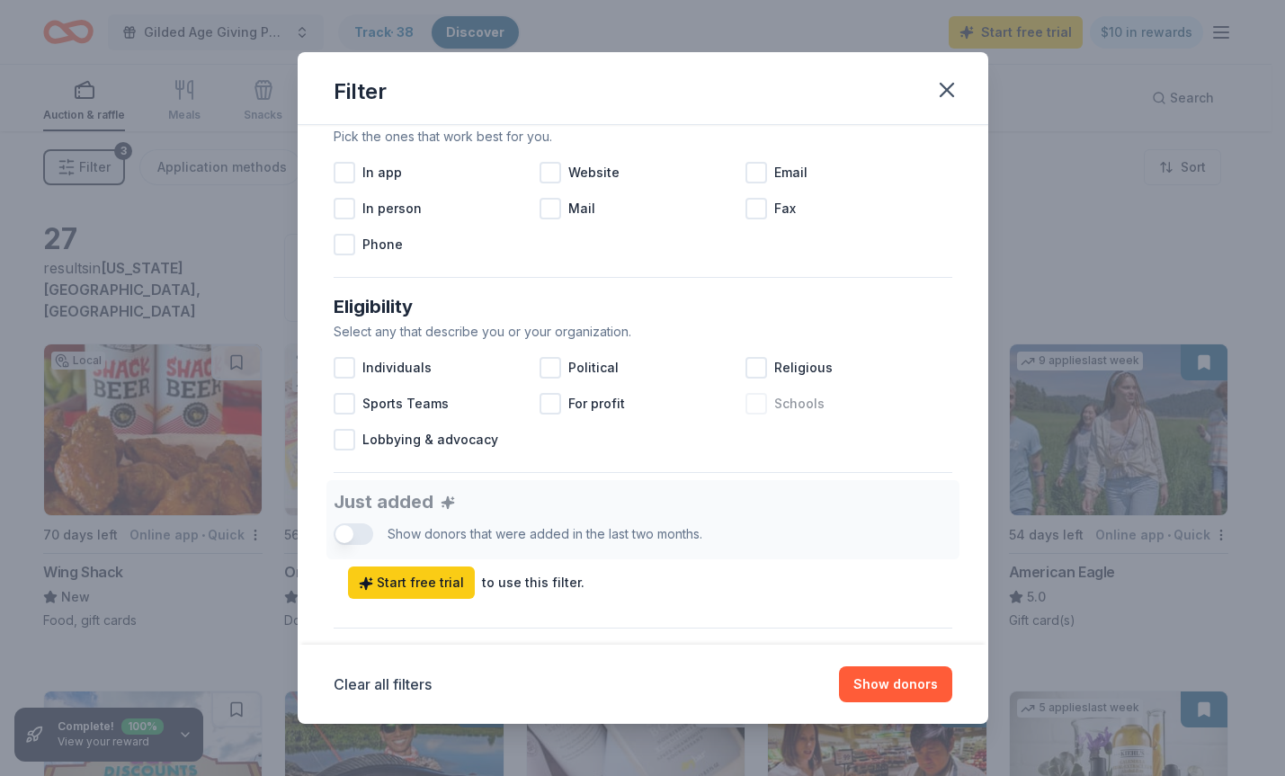
click at [750, 405] on div at bounding box center [757, 404] width 22 height 22
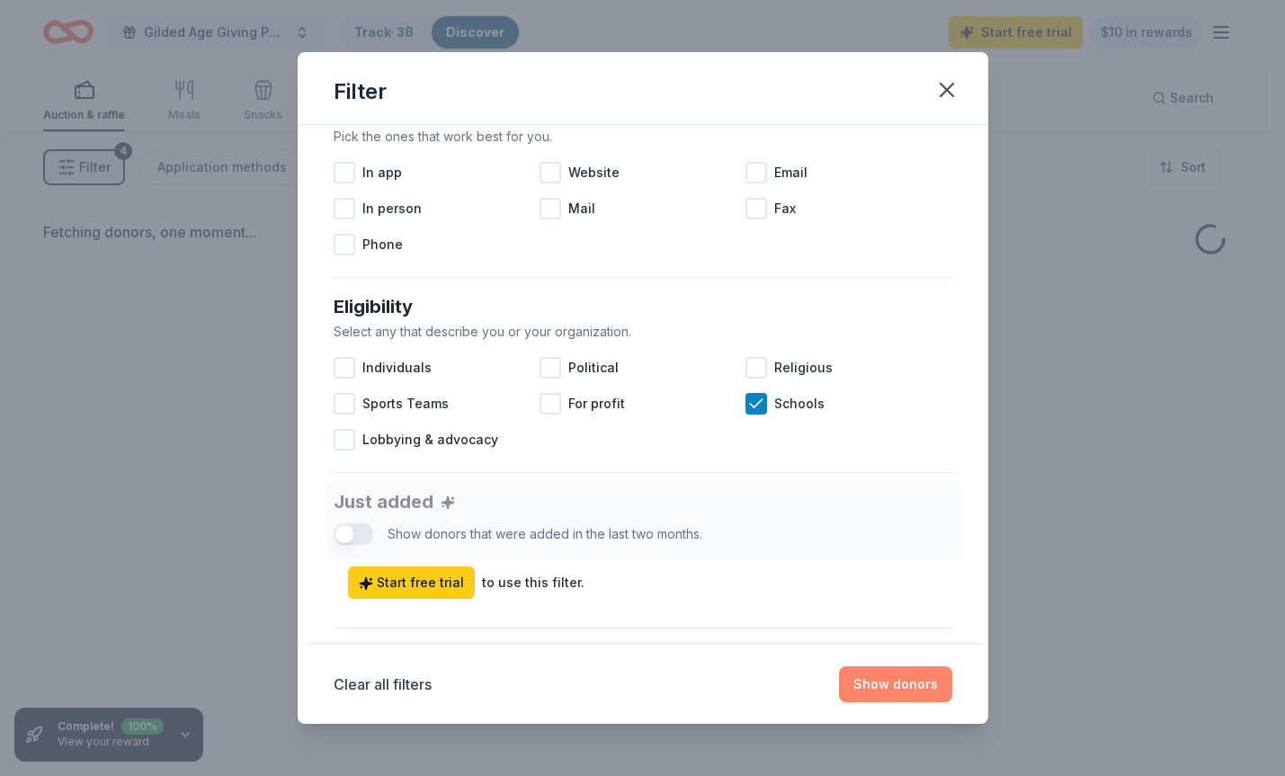
click at [873, 690] on button "Show donors" at bounding box center [895, 684] width 113 height 36
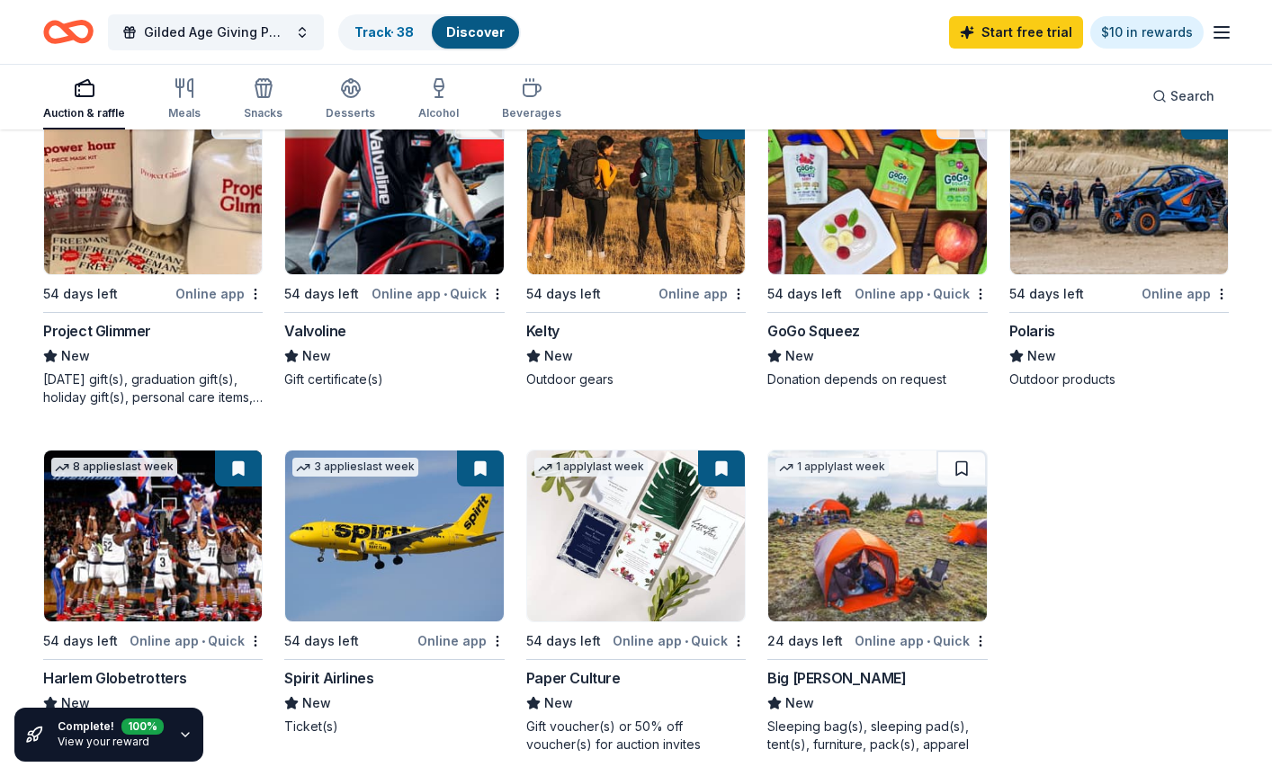
scroll to position [989, 0]
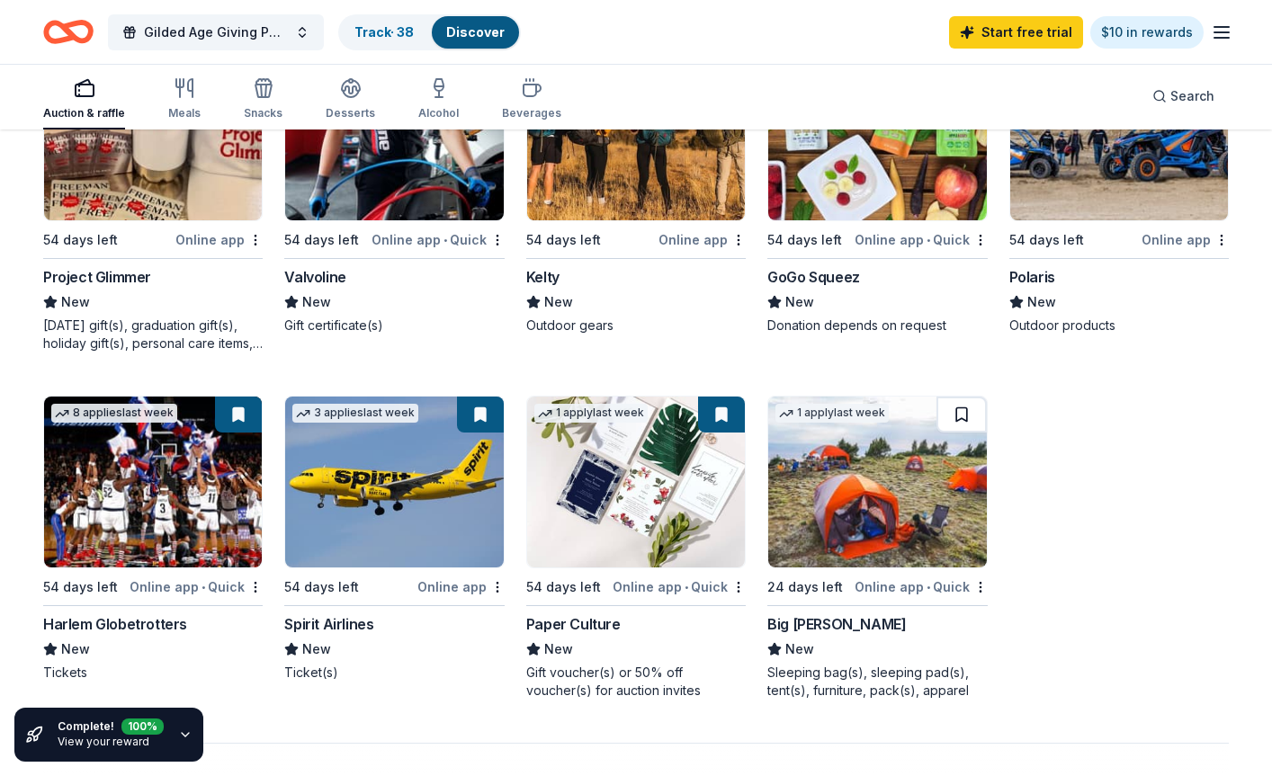
click at [958, 397] on button at bounding box center [961, 415] width 50 height 36
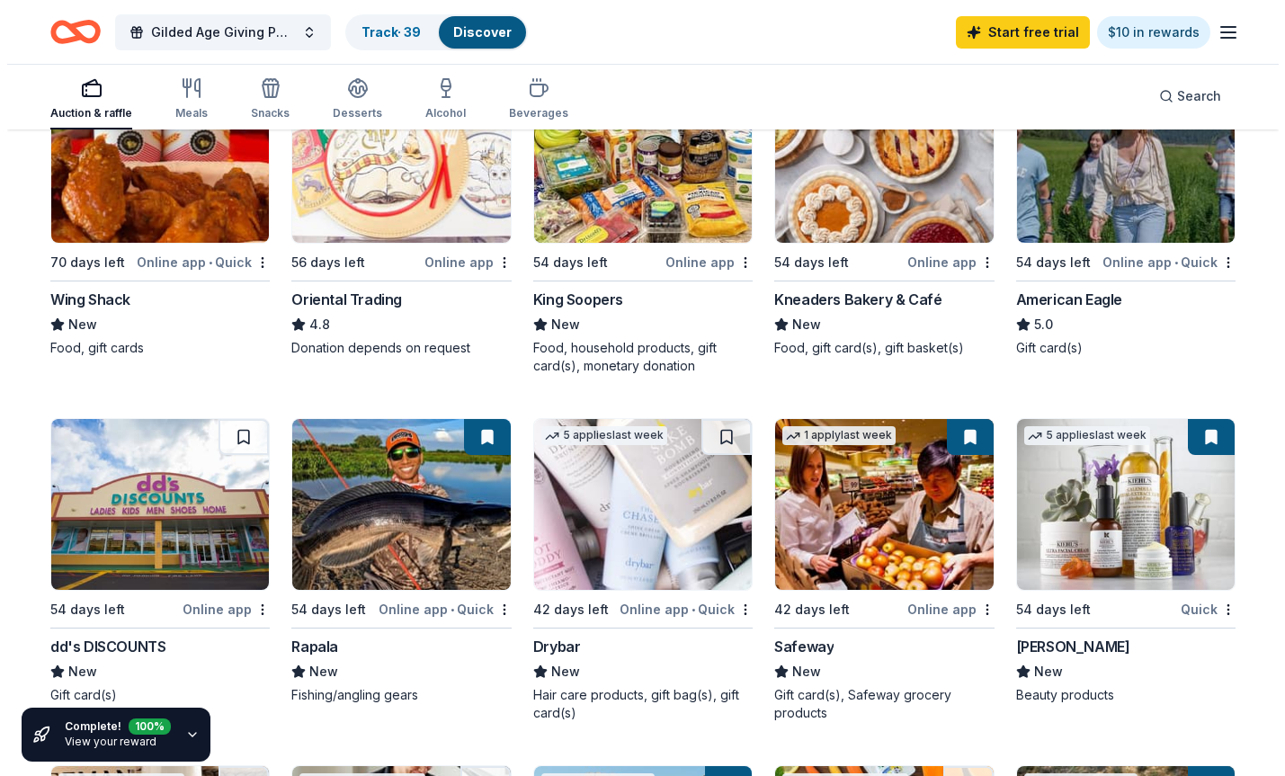
scroll to position [0, 0]
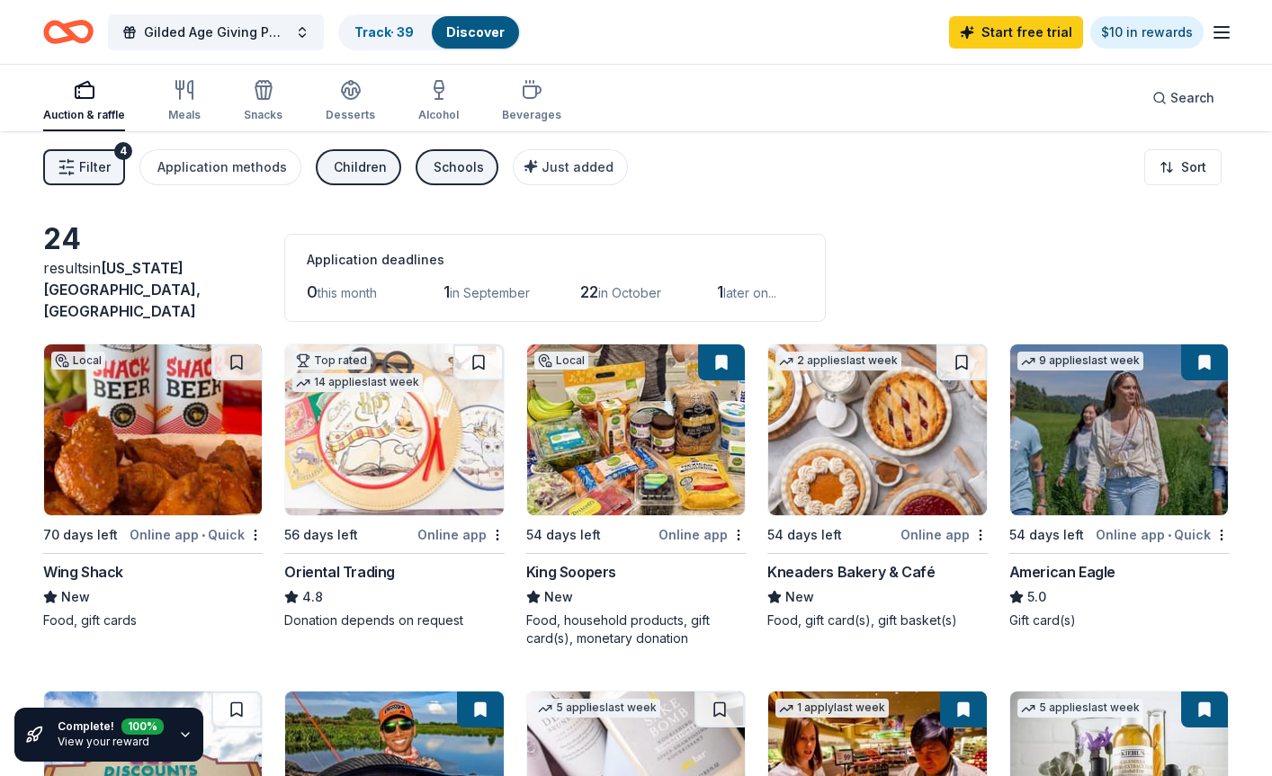
click at [90, 173] on span "Filter" at bounding box center [94, 167] width 31 height 22
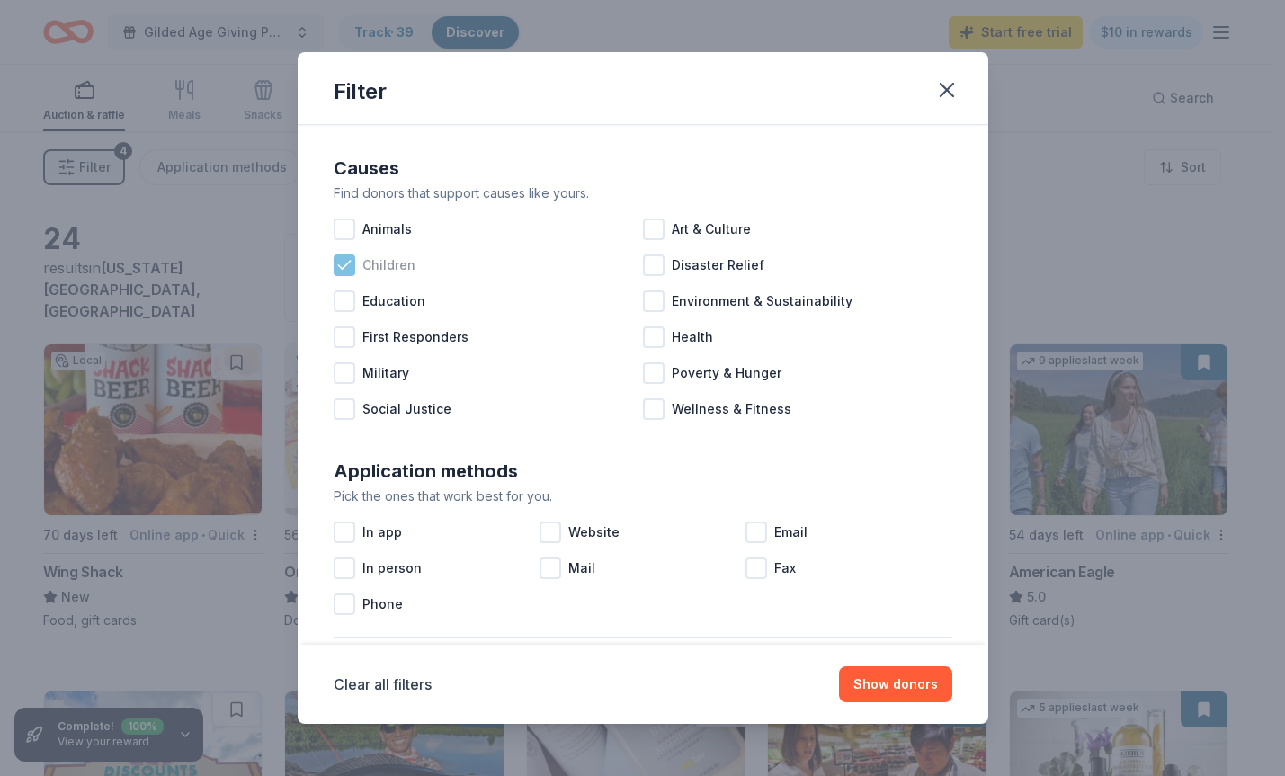
click at [349, 267] on icon at bounding box center [344, 265] width 18 height 18
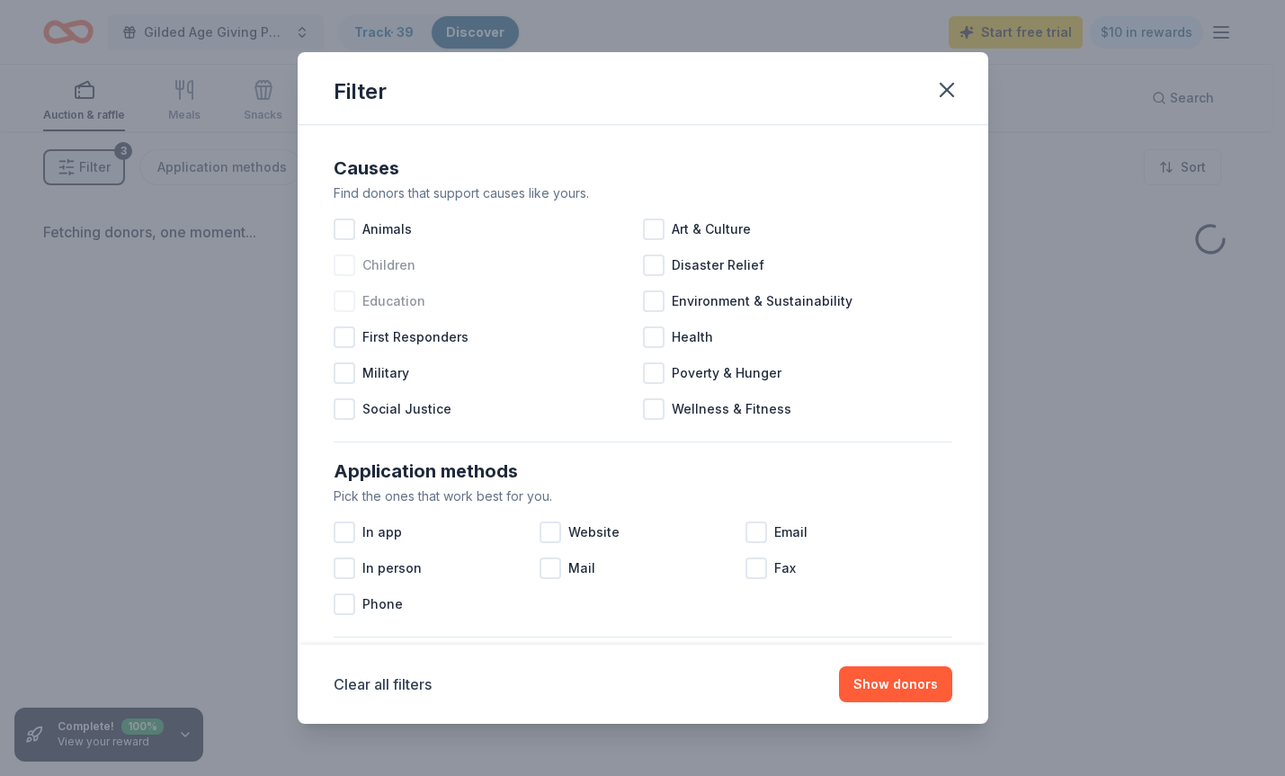
click at [344, 302] on div at bounding box center [345, 301] width 22 height 22
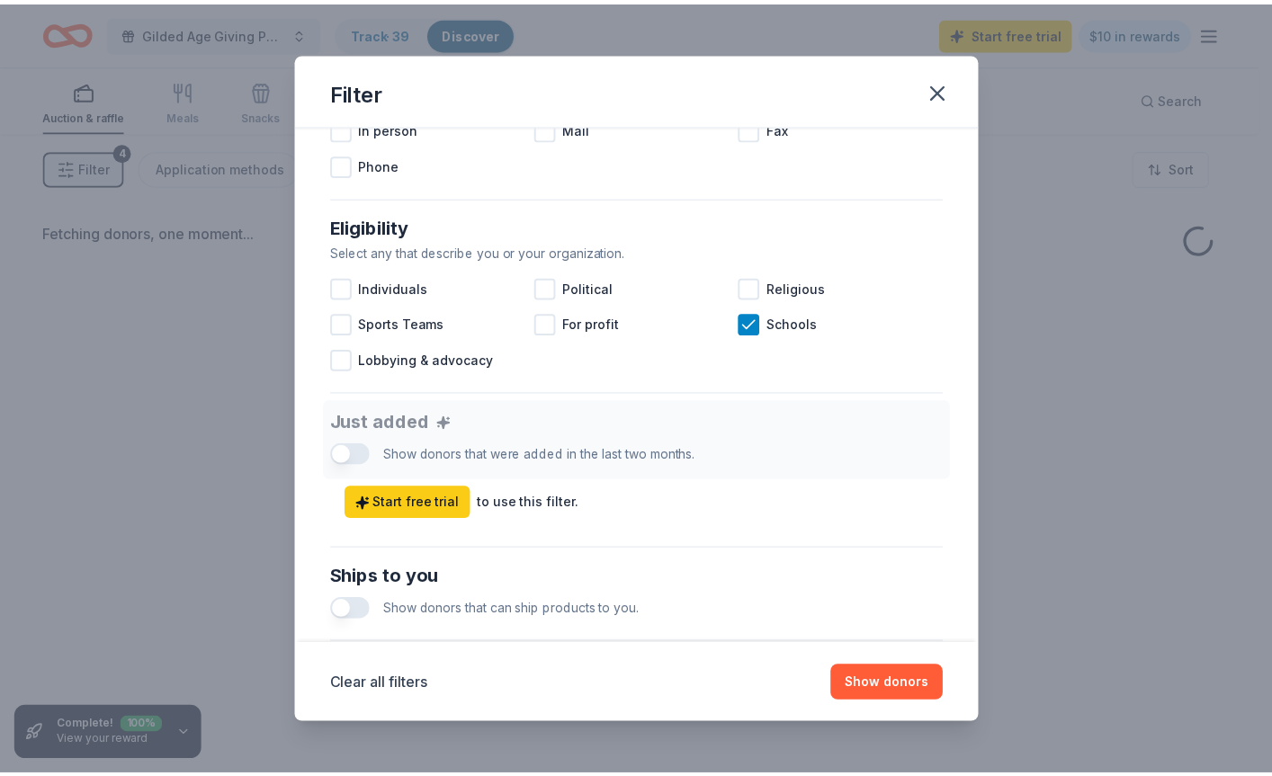
scroll to position [450, 0]
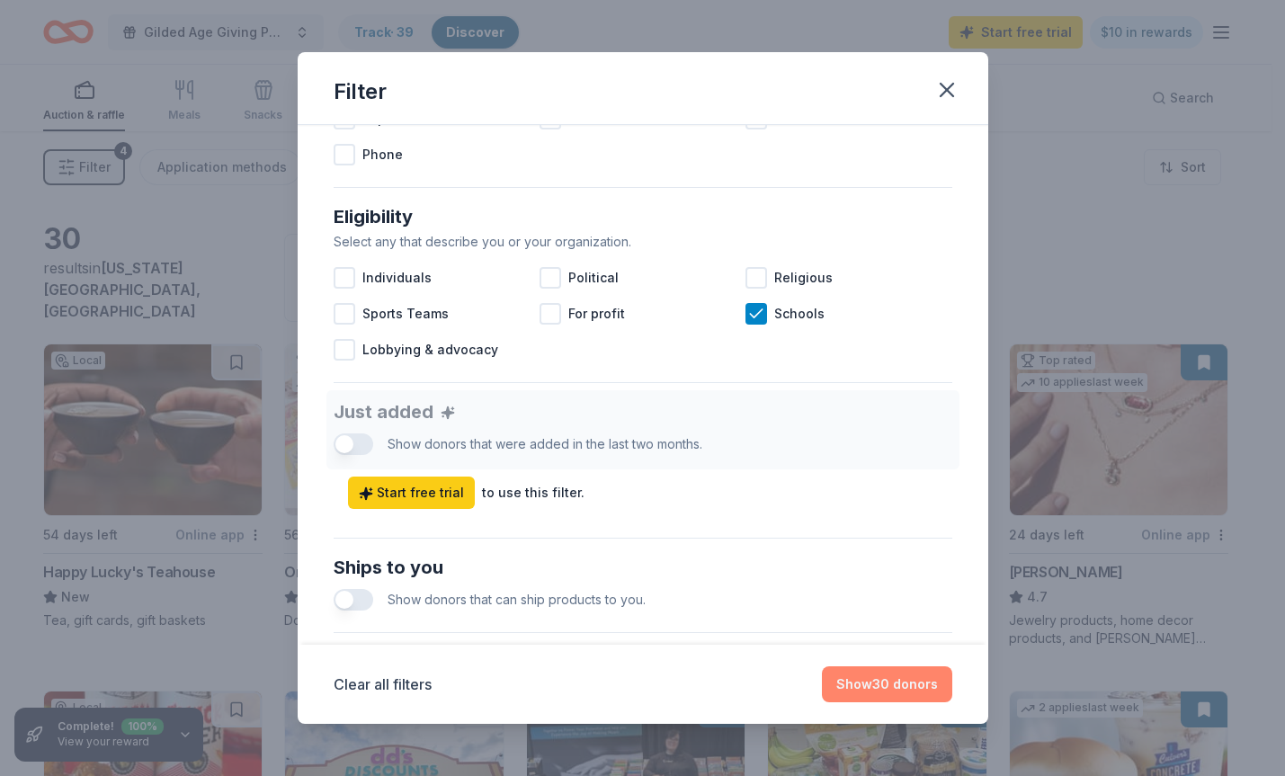
click at [906, 681] on button "Show 30 donors" at bounding box center [887, 684] width 130 height 36
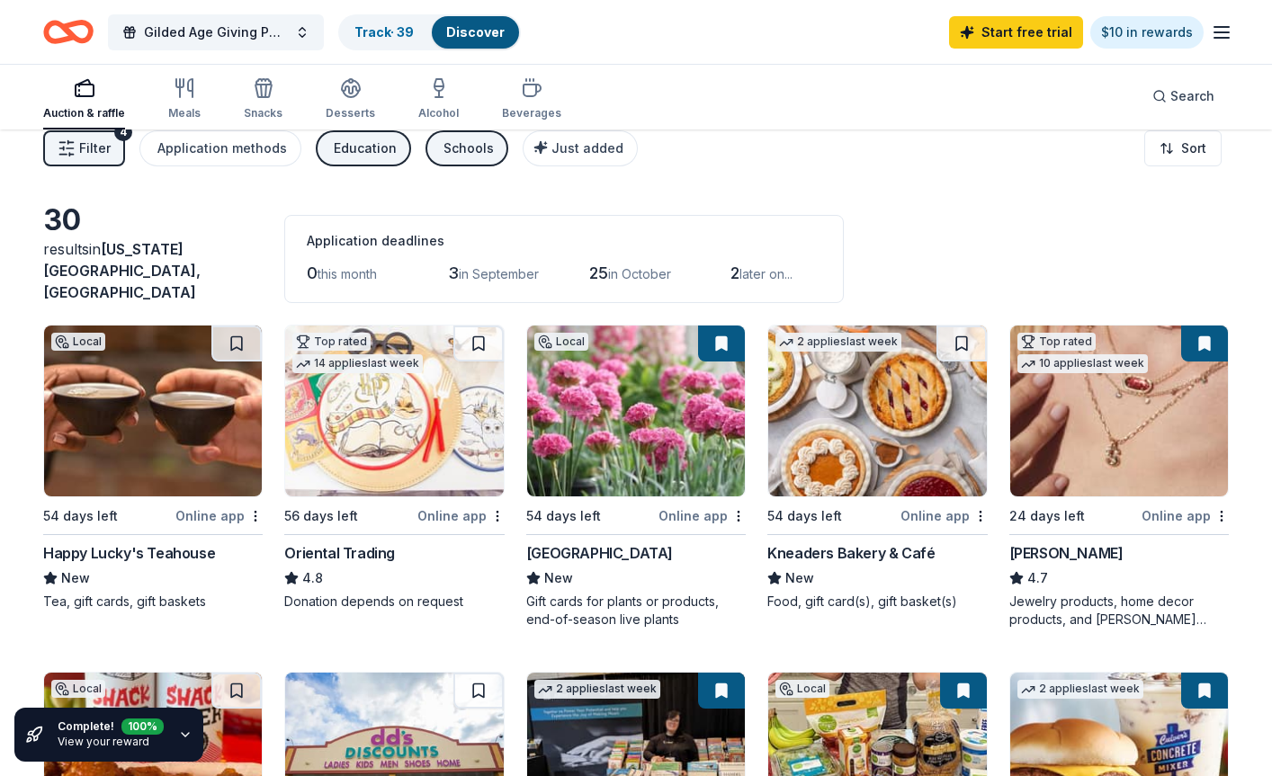
scroll to position [0, 0]
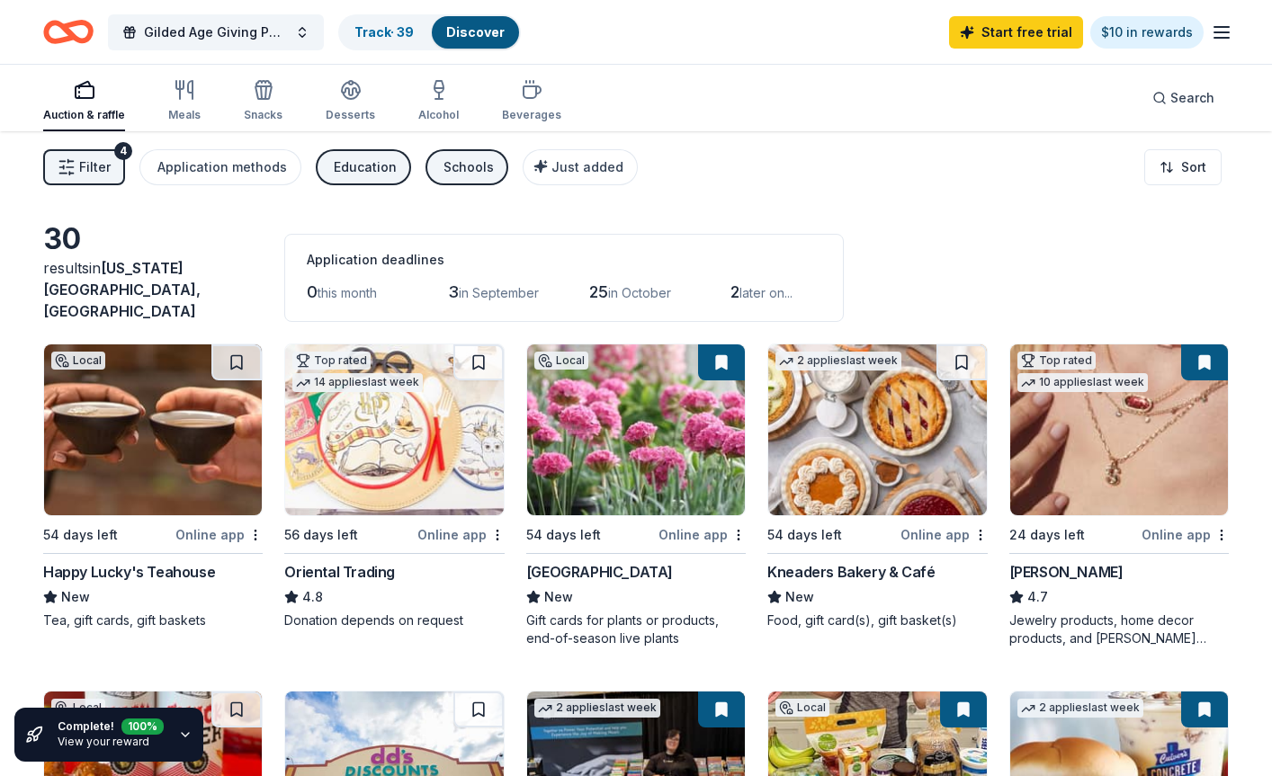
click at [443, 169] on div "Schools" at bounding box center [468, 167] width 50 height 22
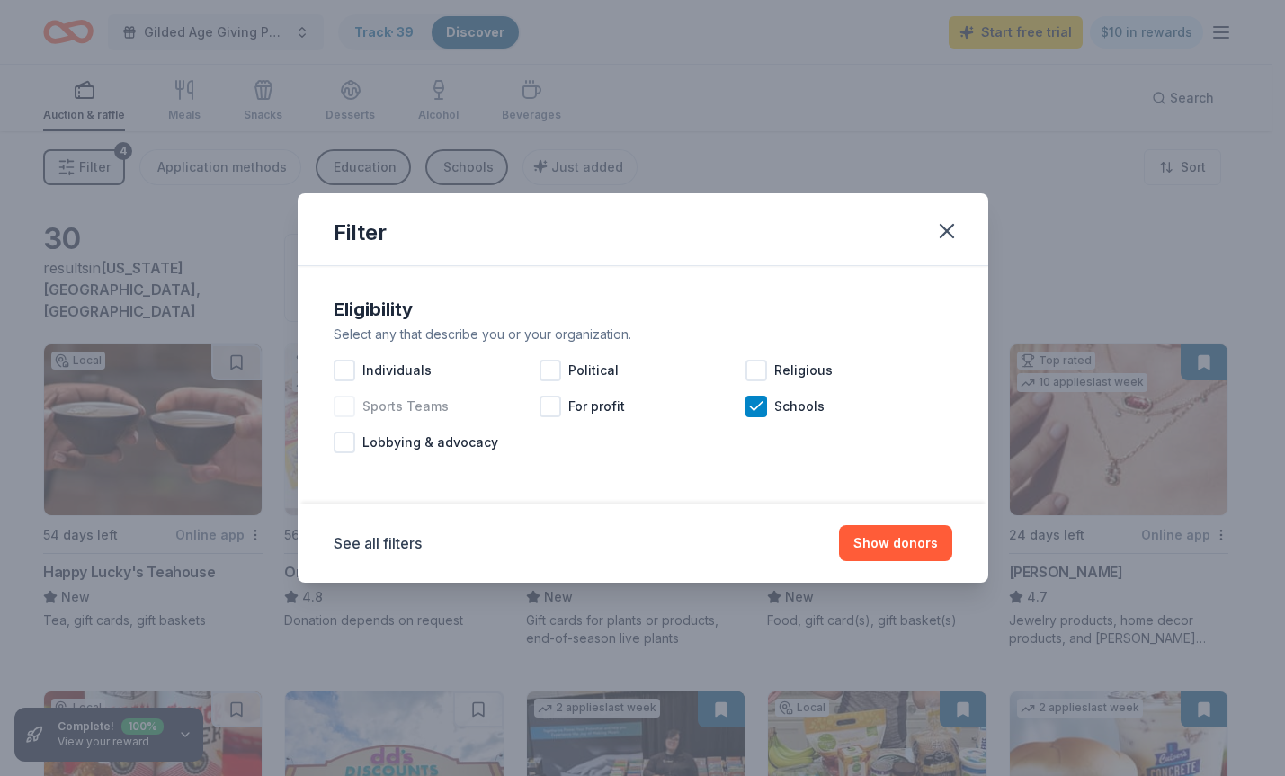
click at [344, 409] on div at bounding box center [345, 407] width 22 height 22
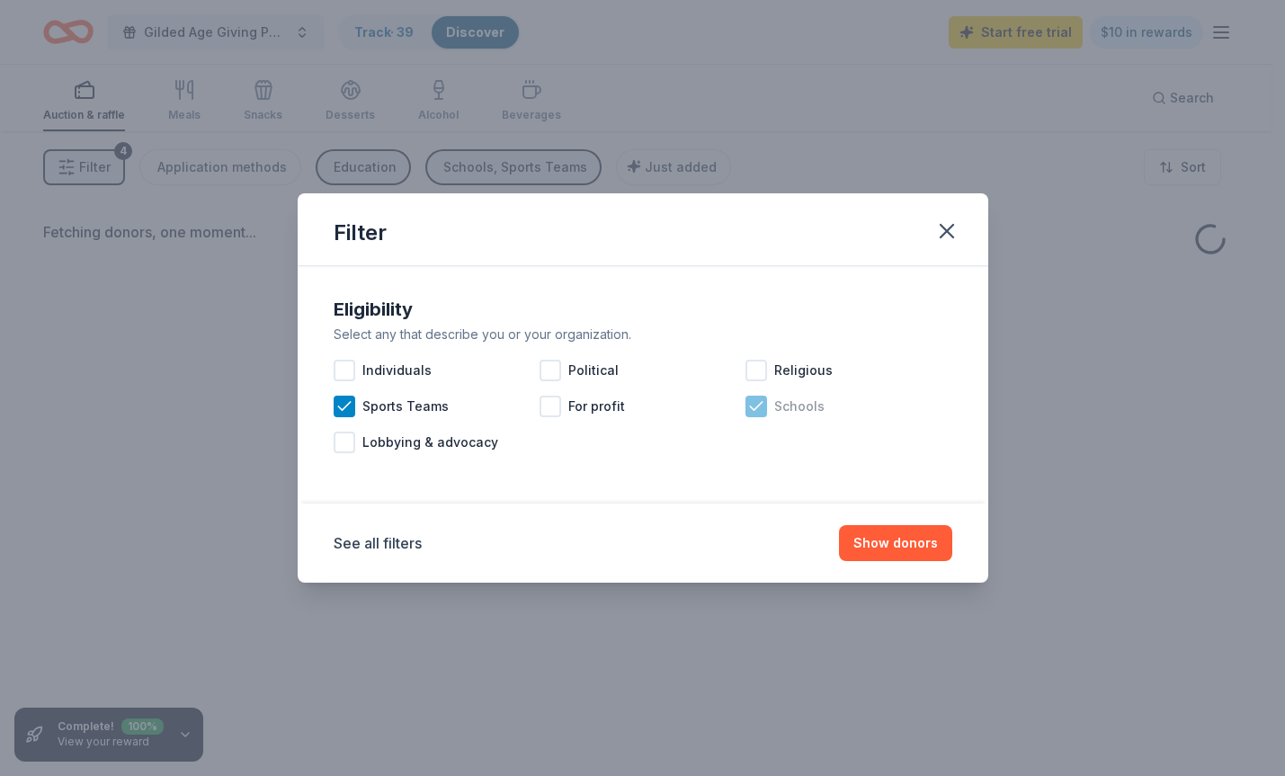
click at [764, 410] on icon at bounding box center [756, 406] width 18 height 18
click at [900, 543] on button "Show donors" at bounding box center [895, 543] width 113 height 36
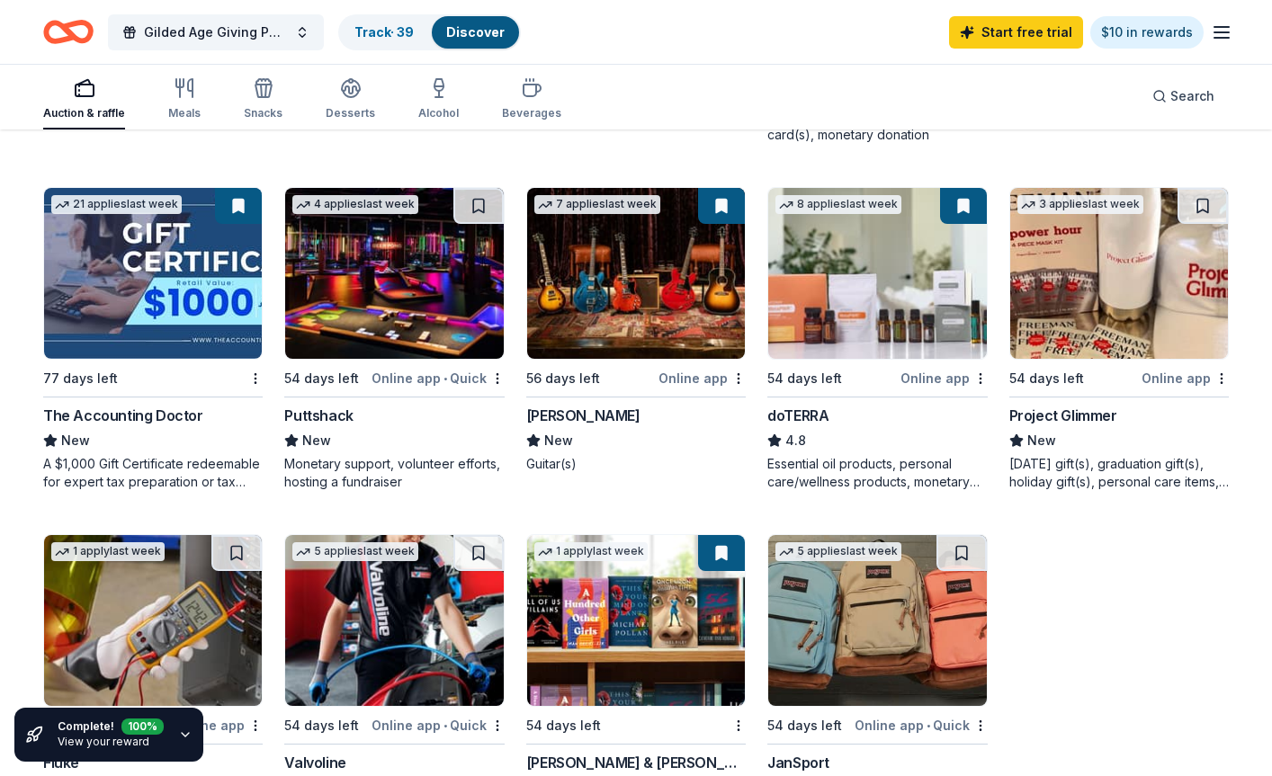
scroll to position [899, 0]
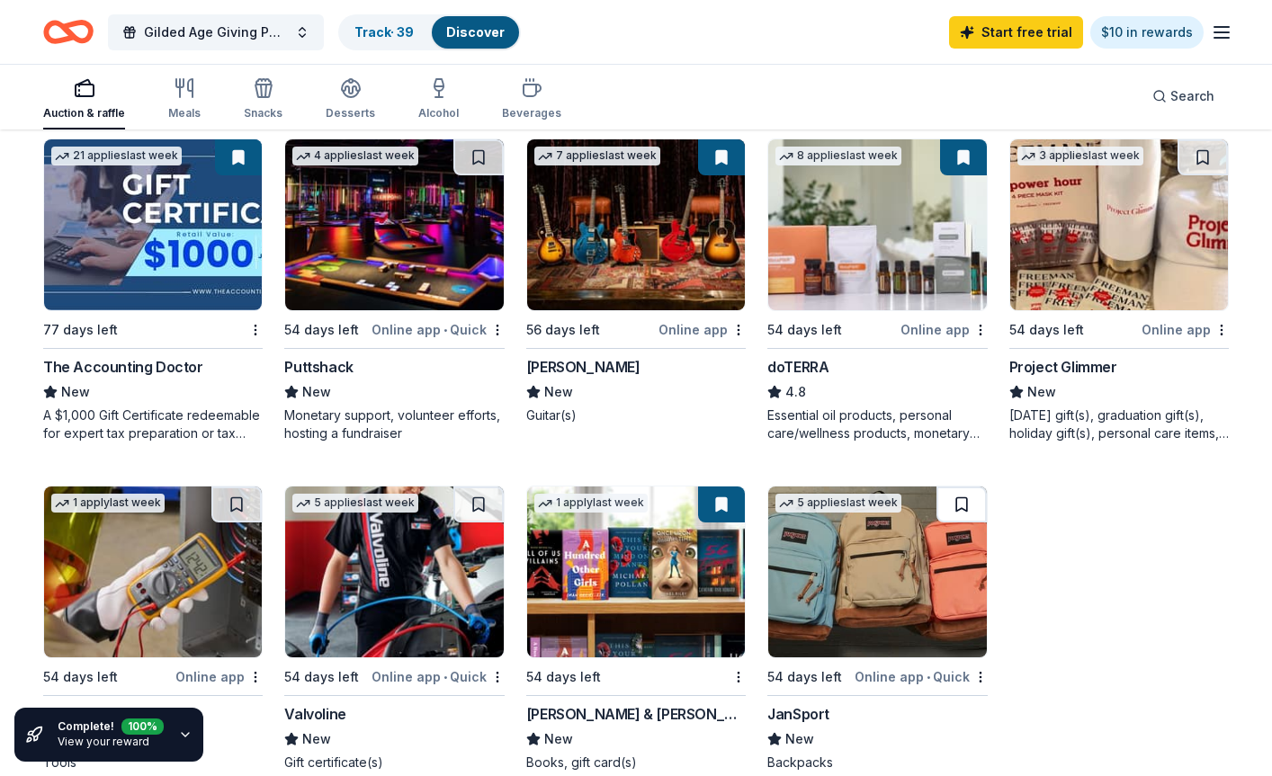
click at [944, 487] on button at bounding box center [961, 505] width 50 height 36
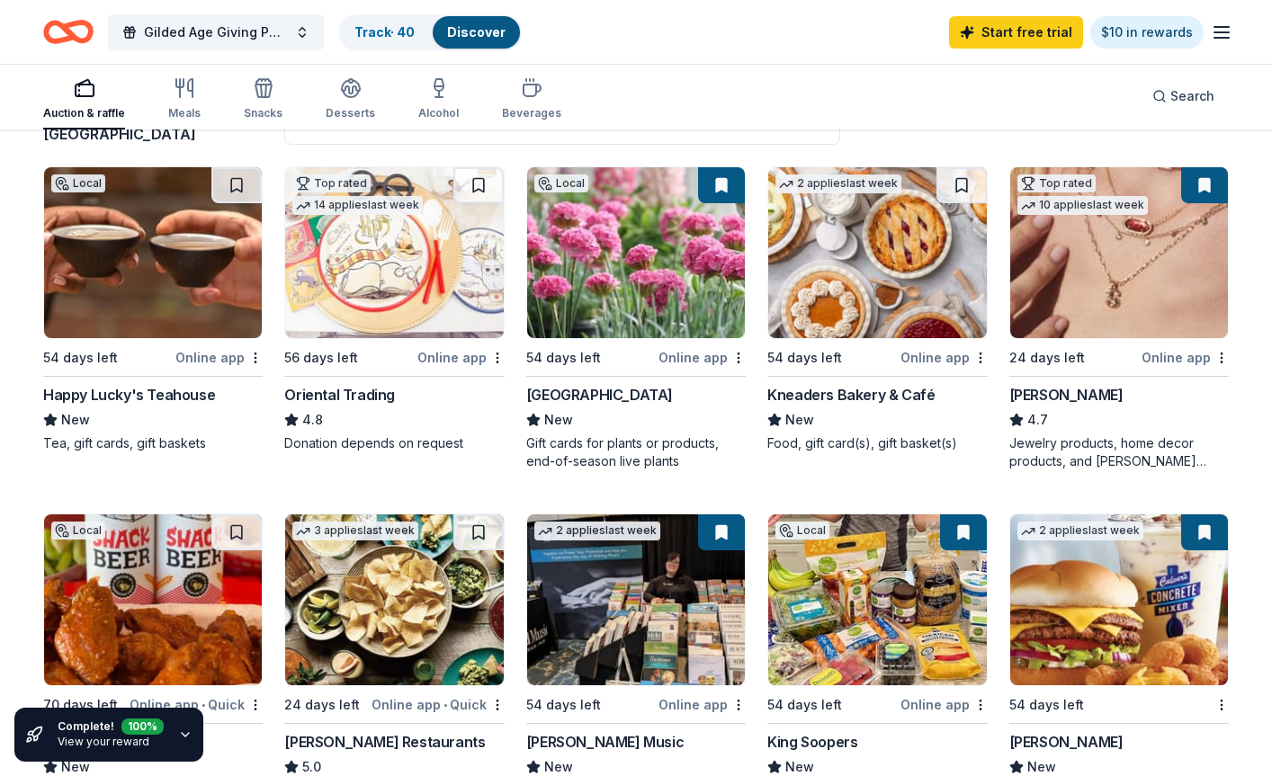
scroll to position [0, 0]
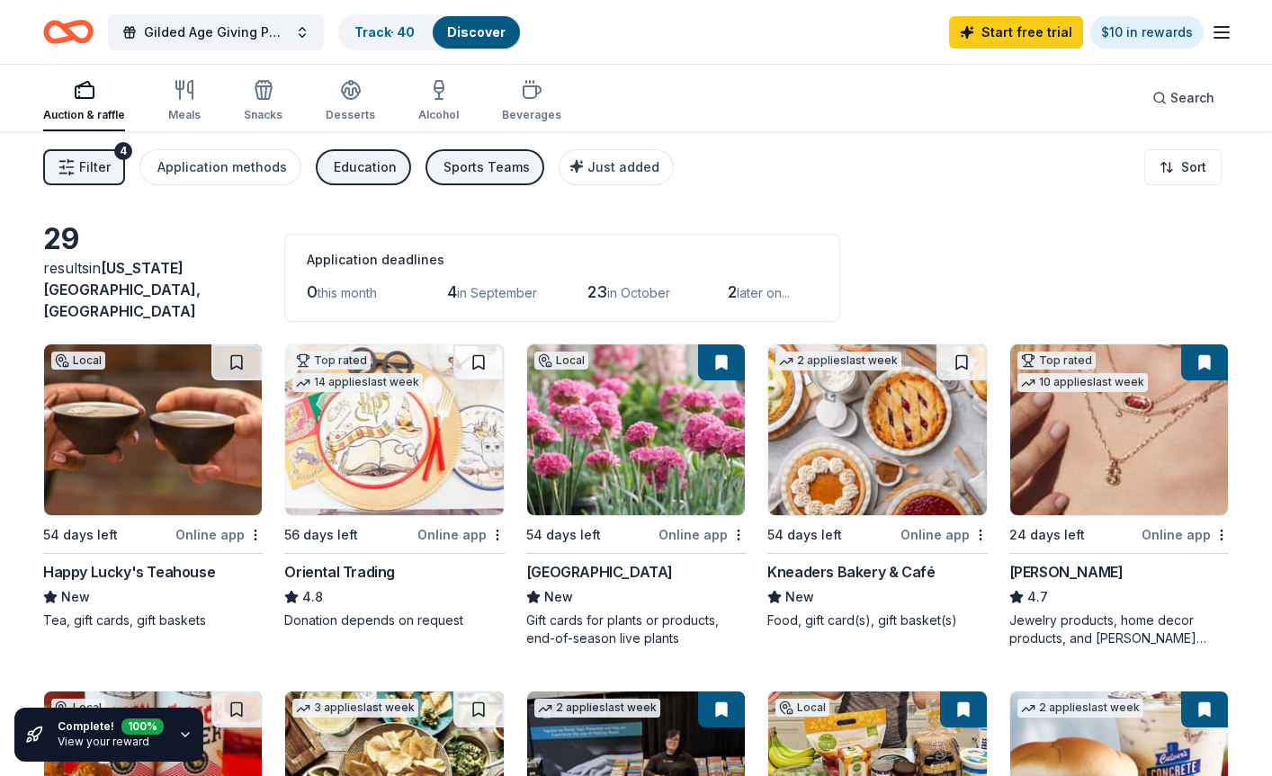
click at [415, 175] on div "Filter 4 Application methods Education Sports Teams Just added" at bounding box center [358, 167] width 630 height 36
click at [459, 166] on div "Sports Teams" at bounding box center [486, 167] width 86 height 22
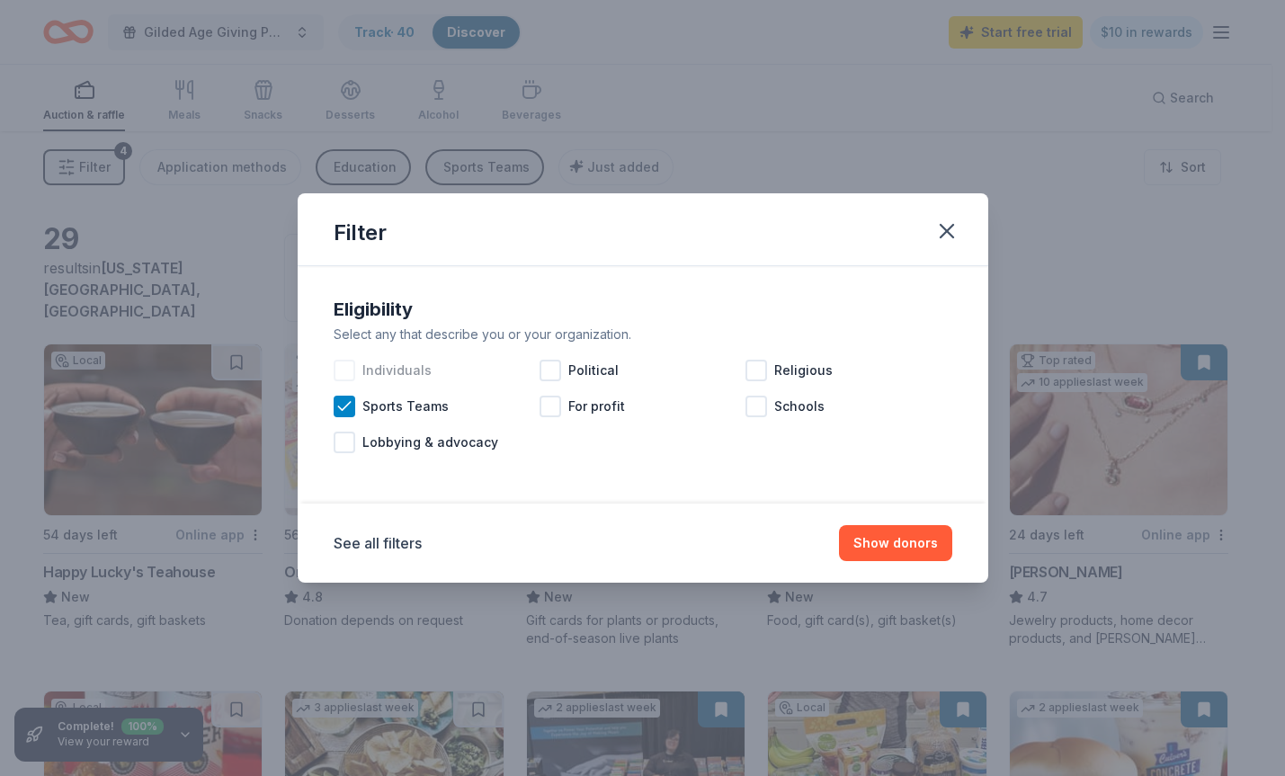
click at [344, 371] on div at bounding box center [345, 371] width 22 height 22
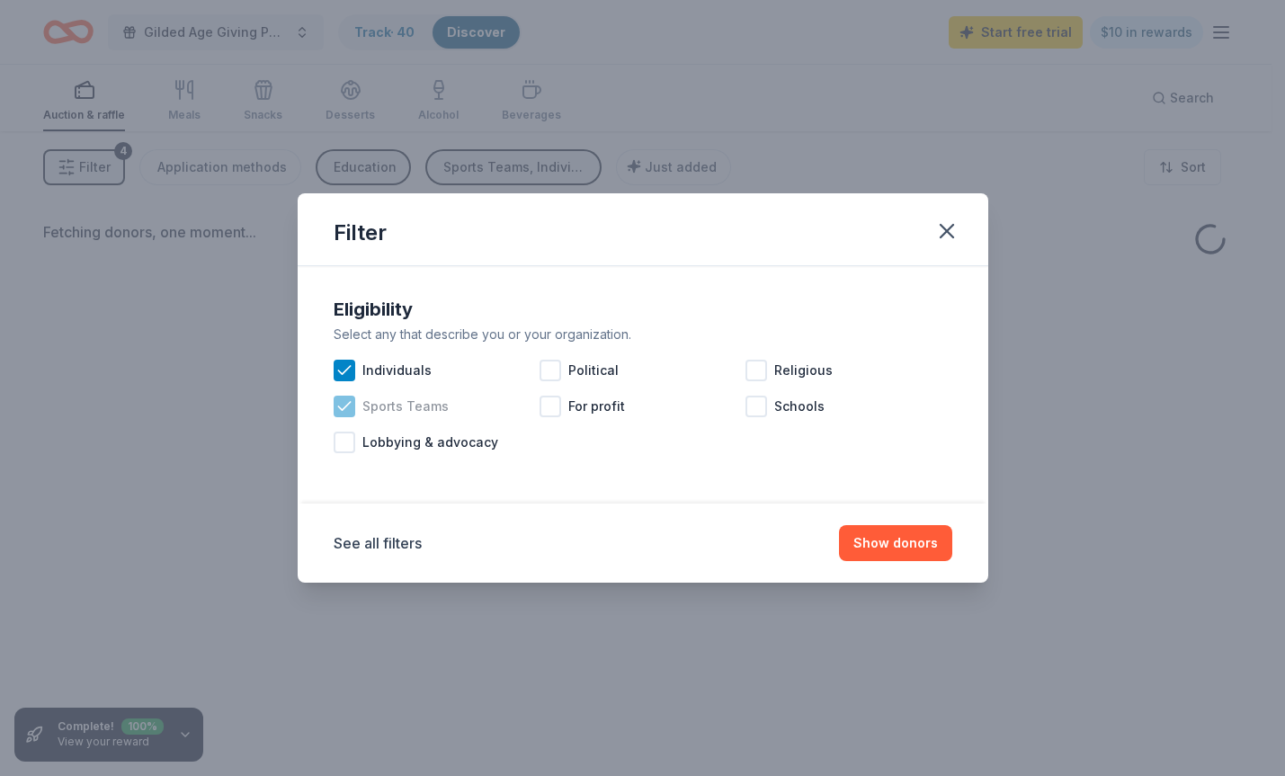
click at [345, 406] on icon at bounding box center [344, 406] width 12 height 8
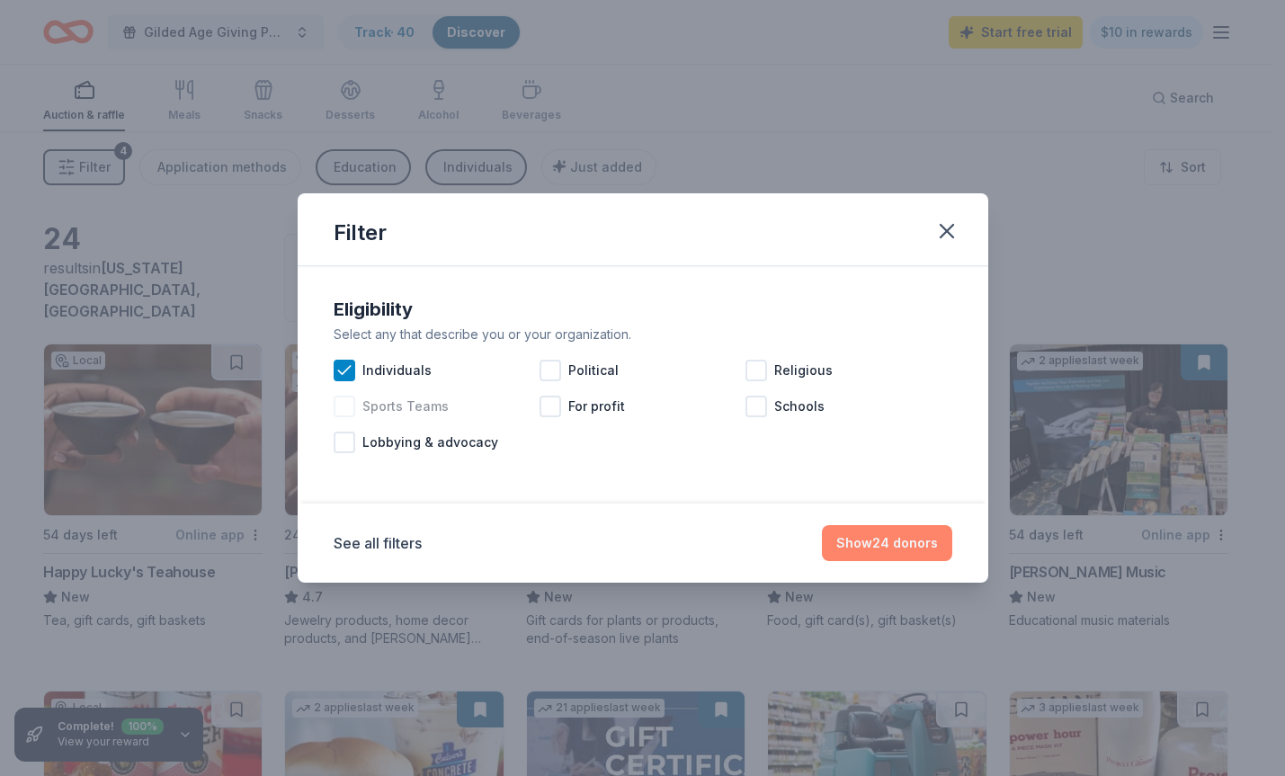
click at [865, 542] on button "Show 24 donors" at bounding box center [887, 543] width 130 height 36
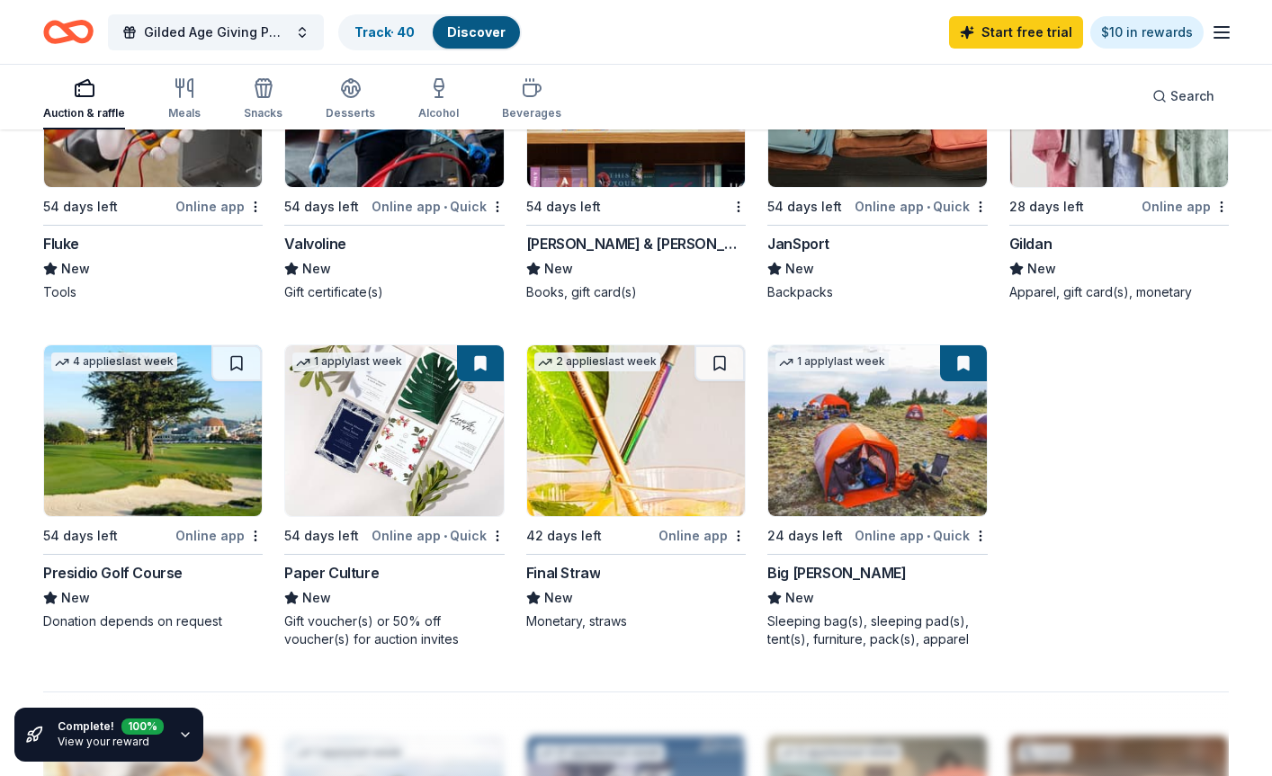
scroll to position [1079, 0]
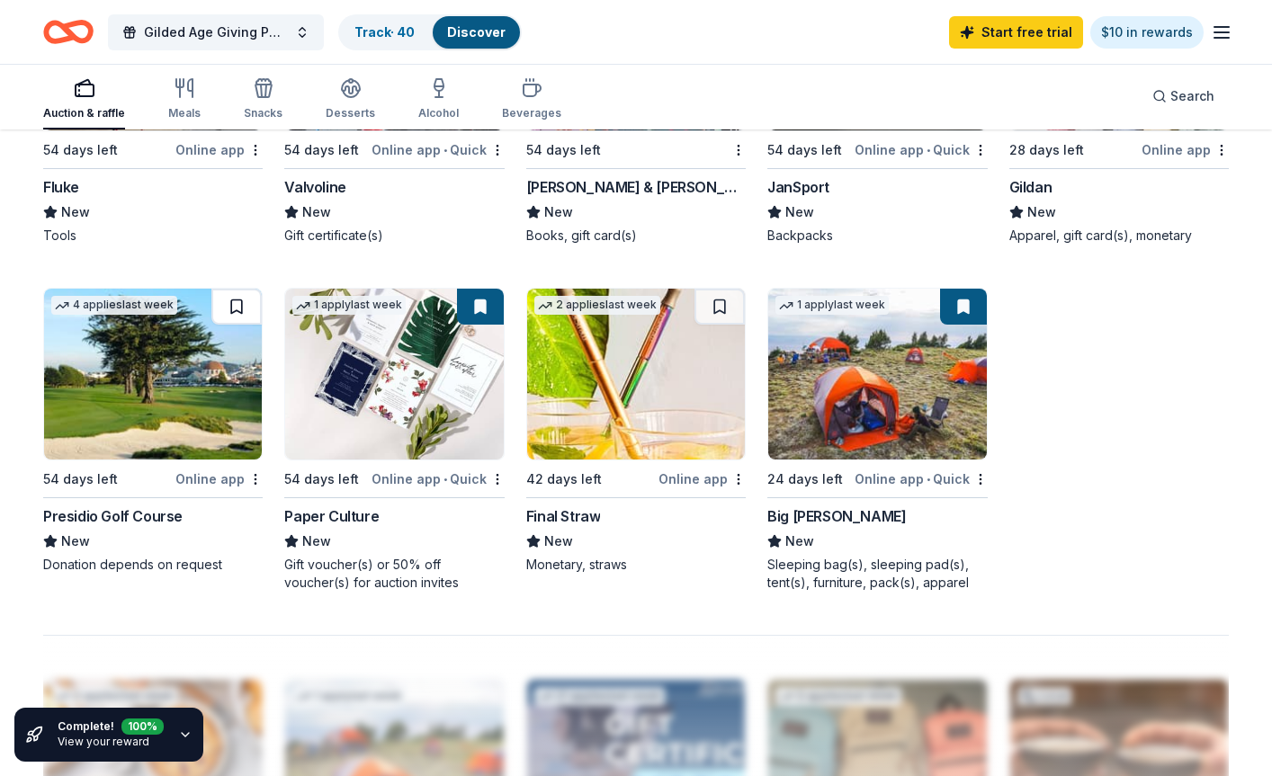
click at [227, 293] on button at bounding box center [236, 307] width 50 height 36
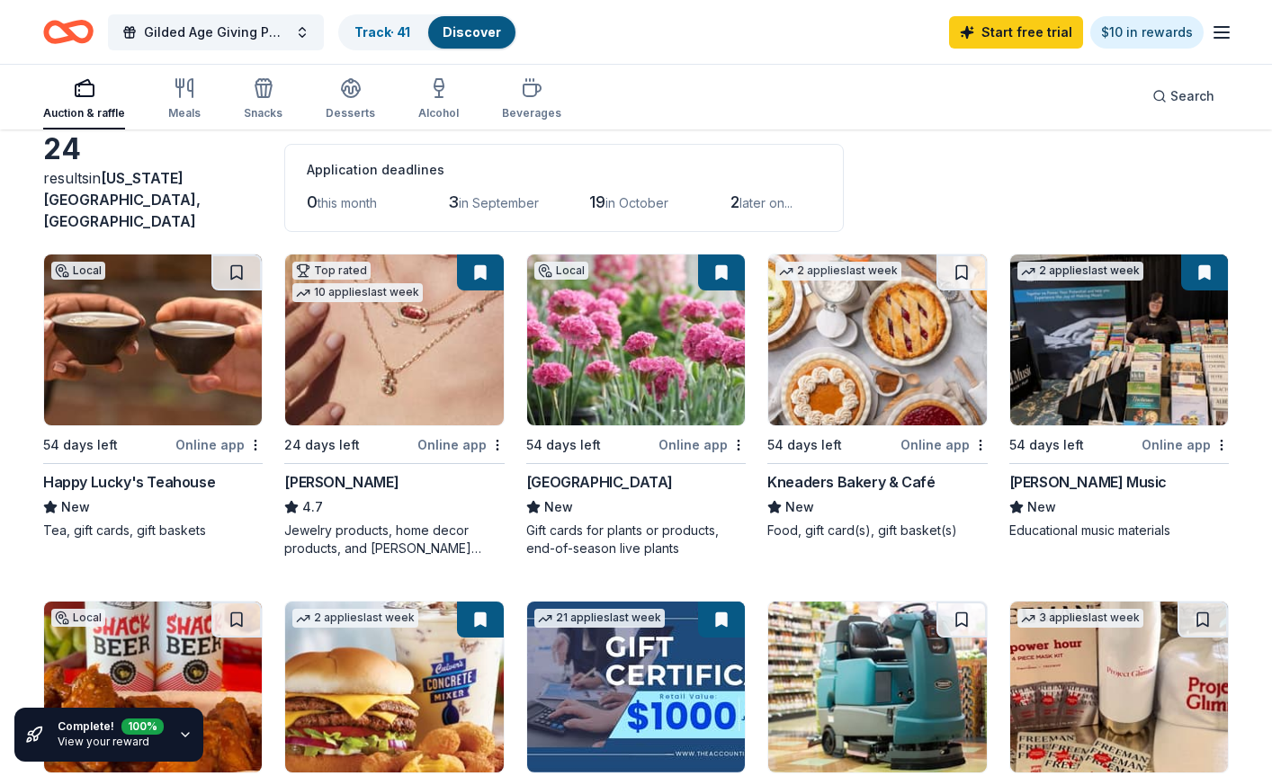
scroll to position [0, 0]
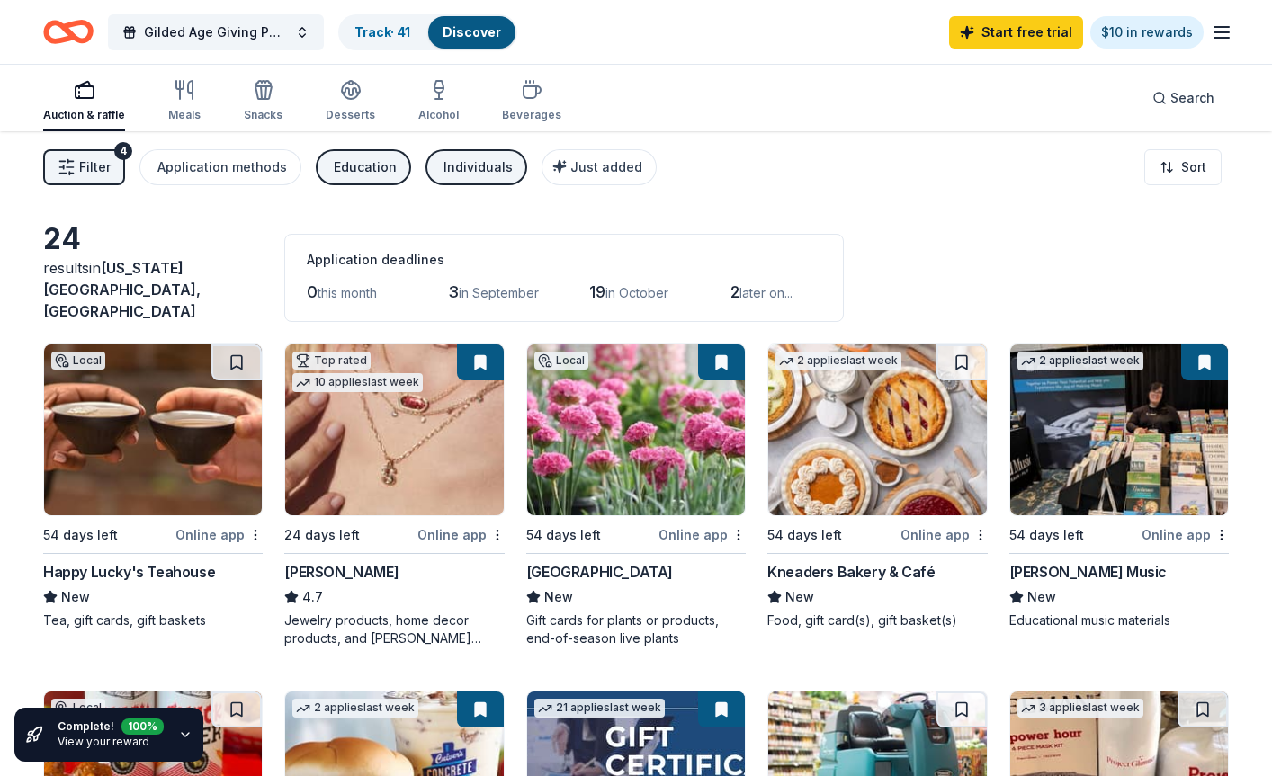
click at [451, 172] on div "Individuals" at bounding box center [477, 167] width 69 height 22
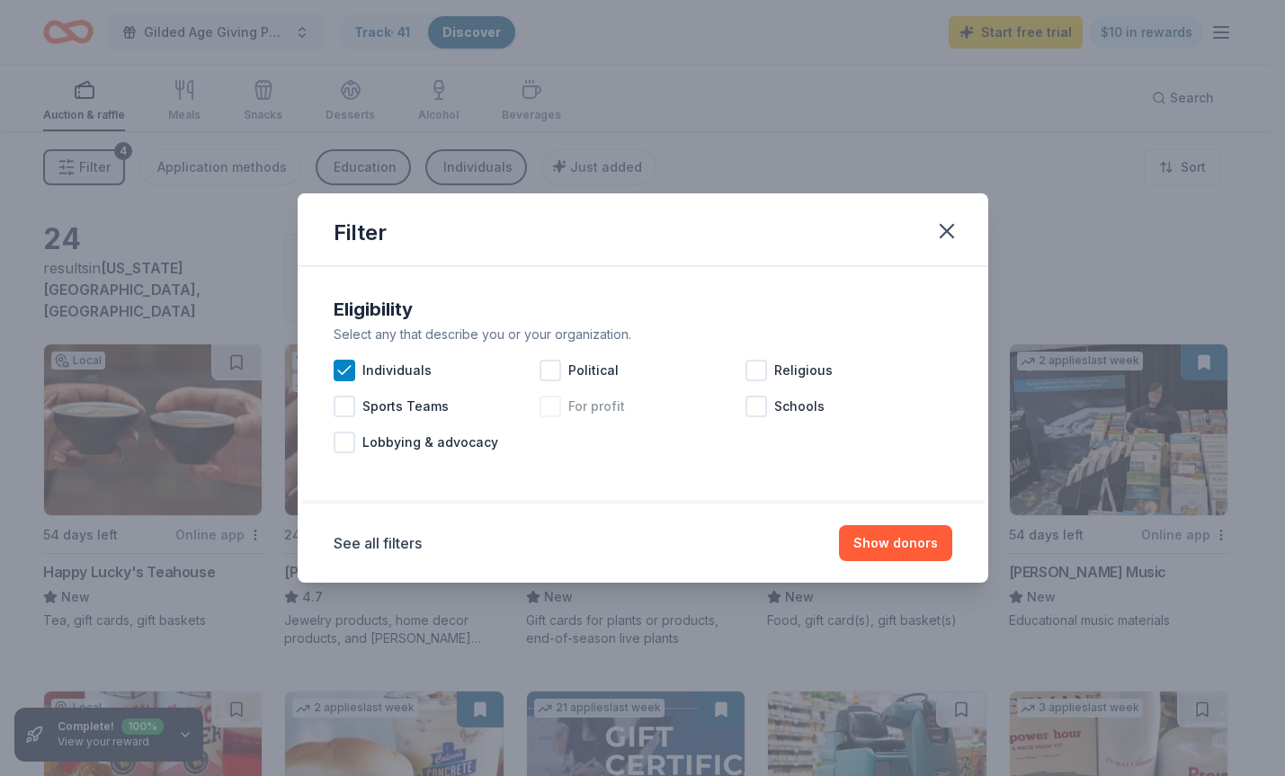
click at [554, 405] on div at bounding box center [551, 407] width 22 height 22
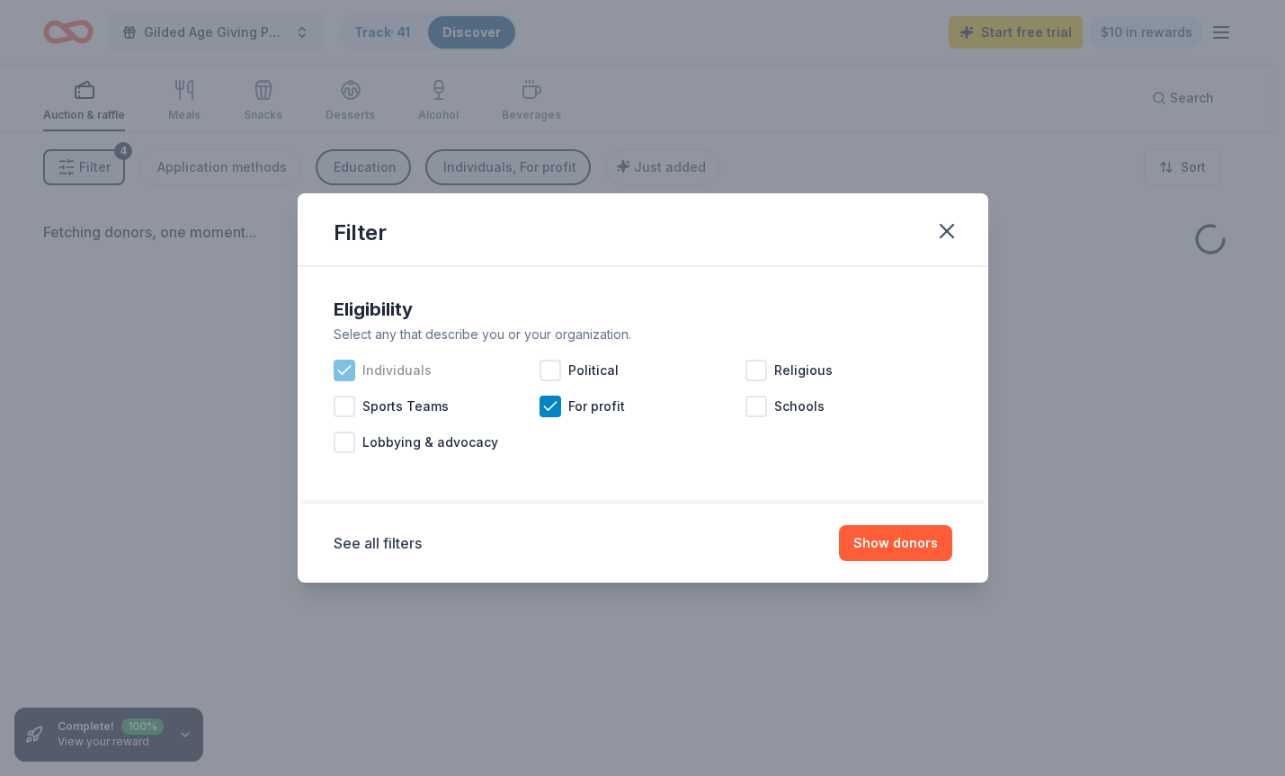
click at [345, 370] on icon at bounding box center [344, 370] width 12 height 8
drag, startPoint x: 862, startPoint y: 539, endPoint x: 850, endPoint y: 531, distance: 13.7
click at [862, 539] on button "Show donors" at bounding box center [895, 543] width 113 height 36
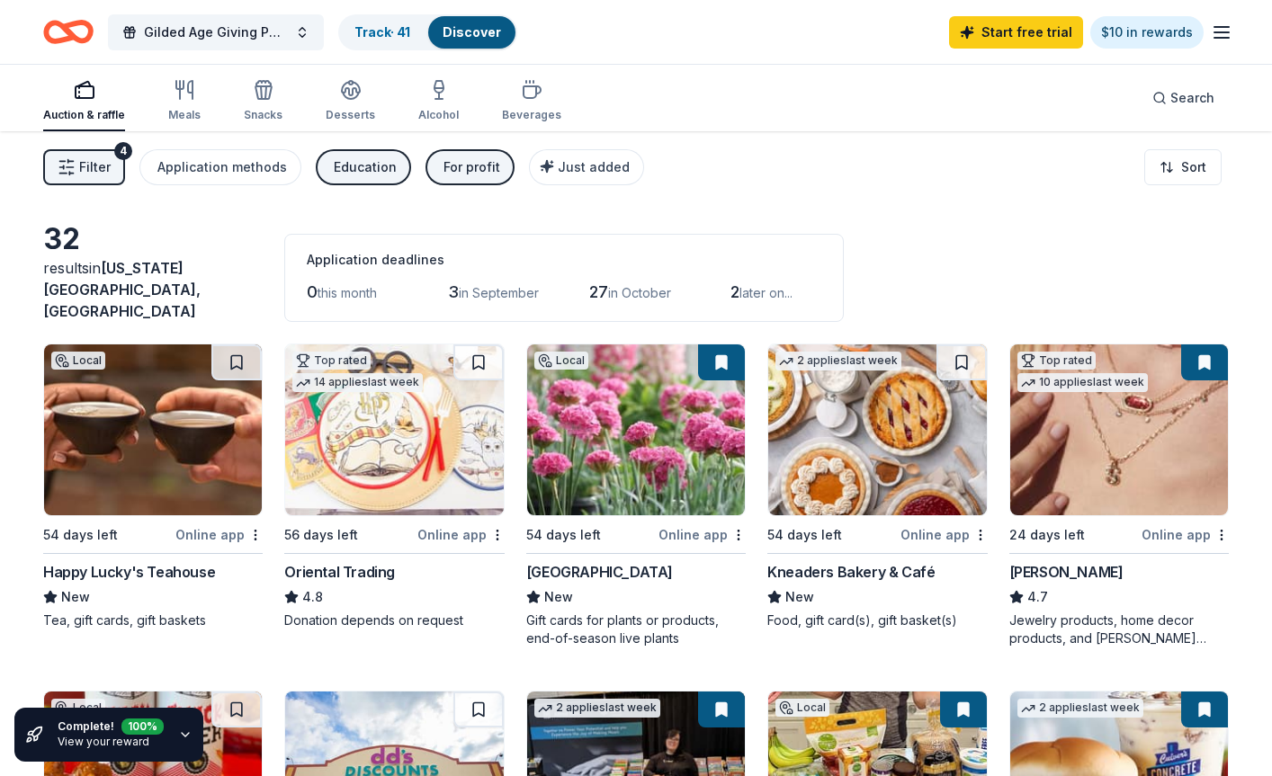
click at [484, 164] on div "For profit" at bounding box center [471, 167] width 57 height 22
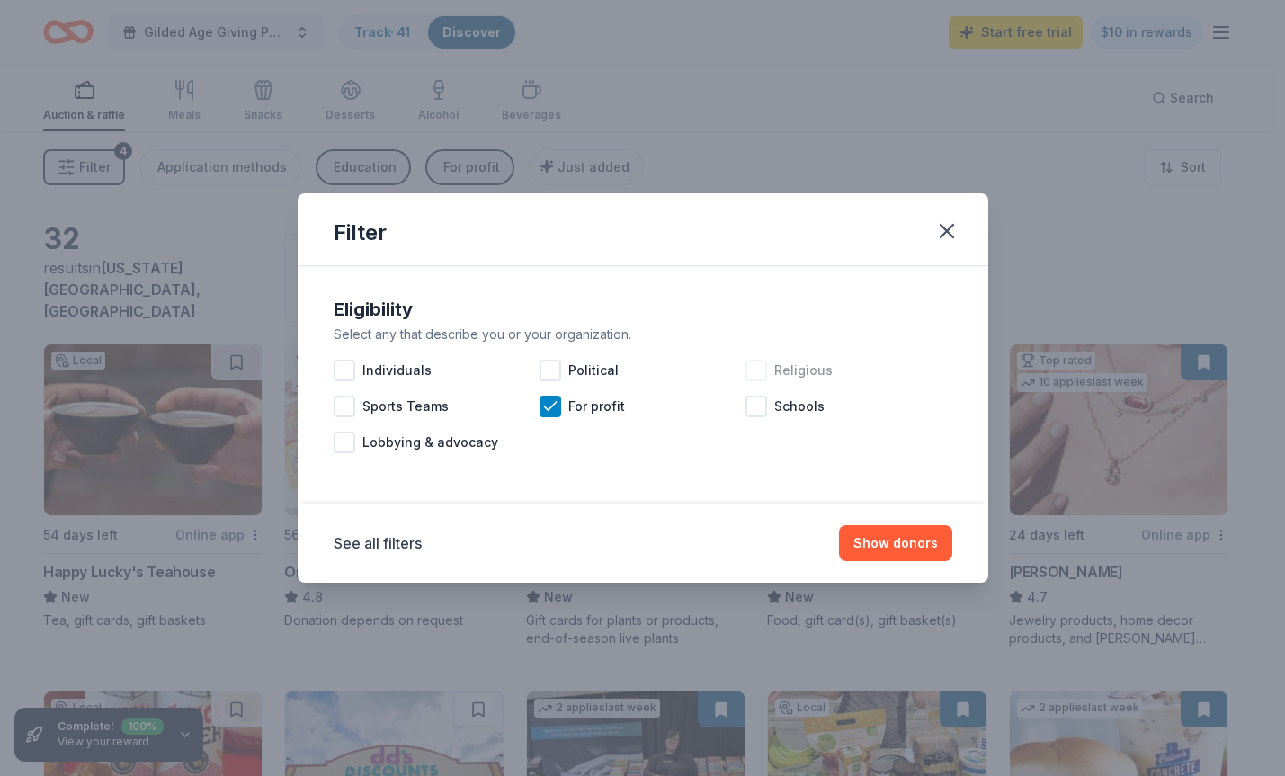
click at [779, 364] on span "Religious" at bounding box center [803, 371] width 58 height 22
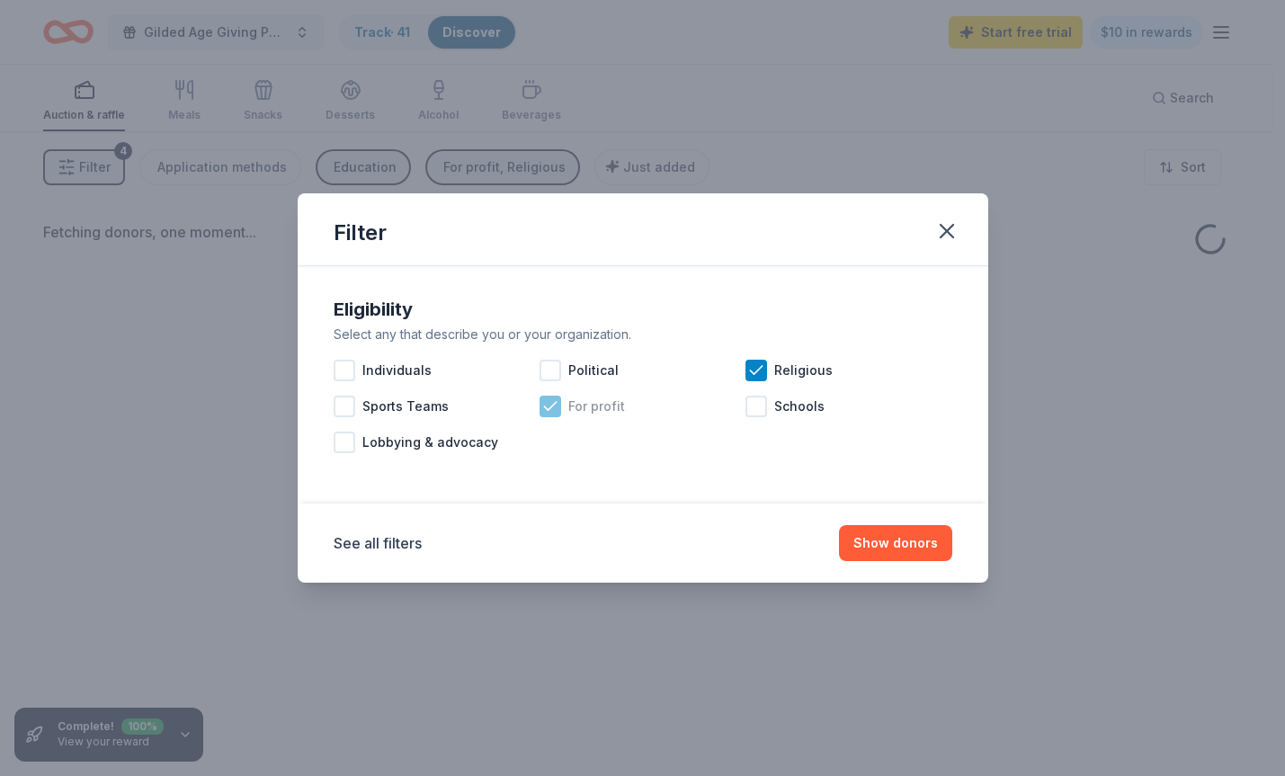
click at [555, 407] on icon at bounding box center [550, 406] width 18 height 18
drag, startPoint x: 903, startPoint y: 541, endPoint x: 884, endPoint y: 536, distance: 19.6
click at [903, 541] on button "Show donors" at bounding box center [895, 543] width 113 height 36
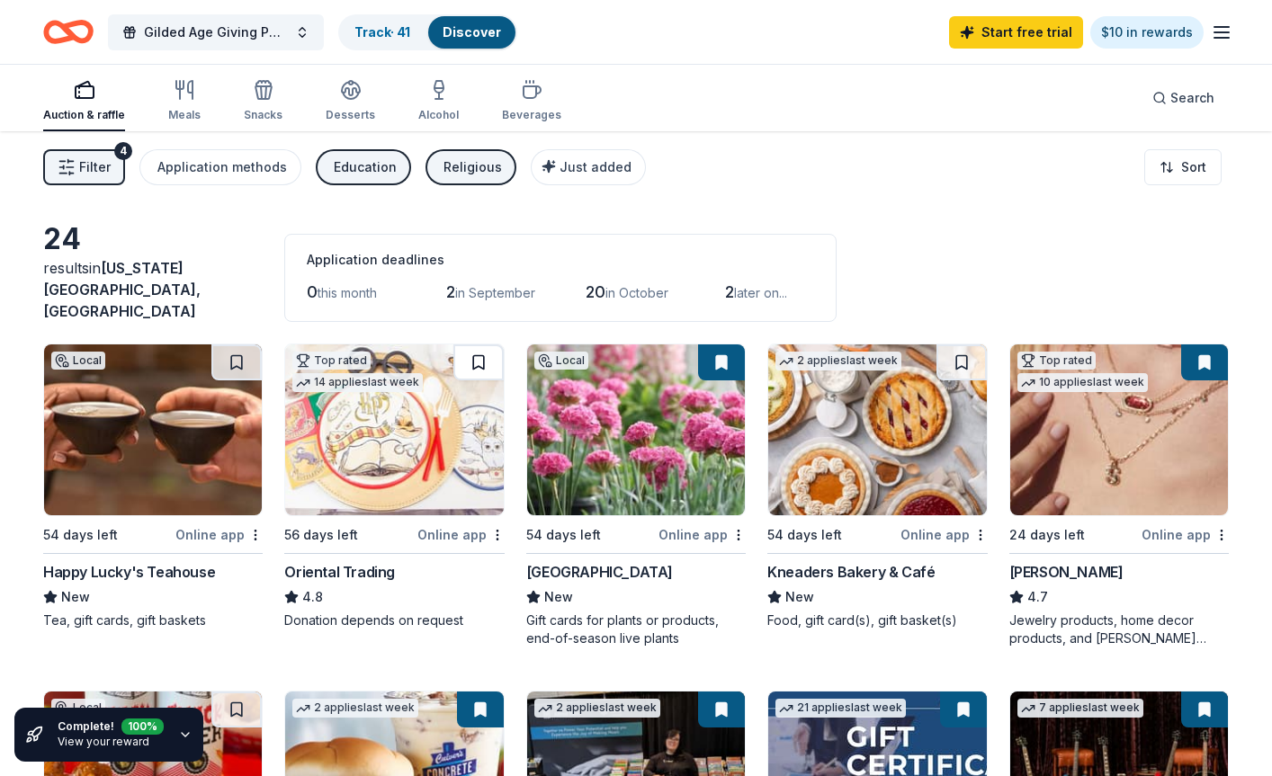
click at [476, 353] on button at bounding box center [478, 362] width 50 height 36
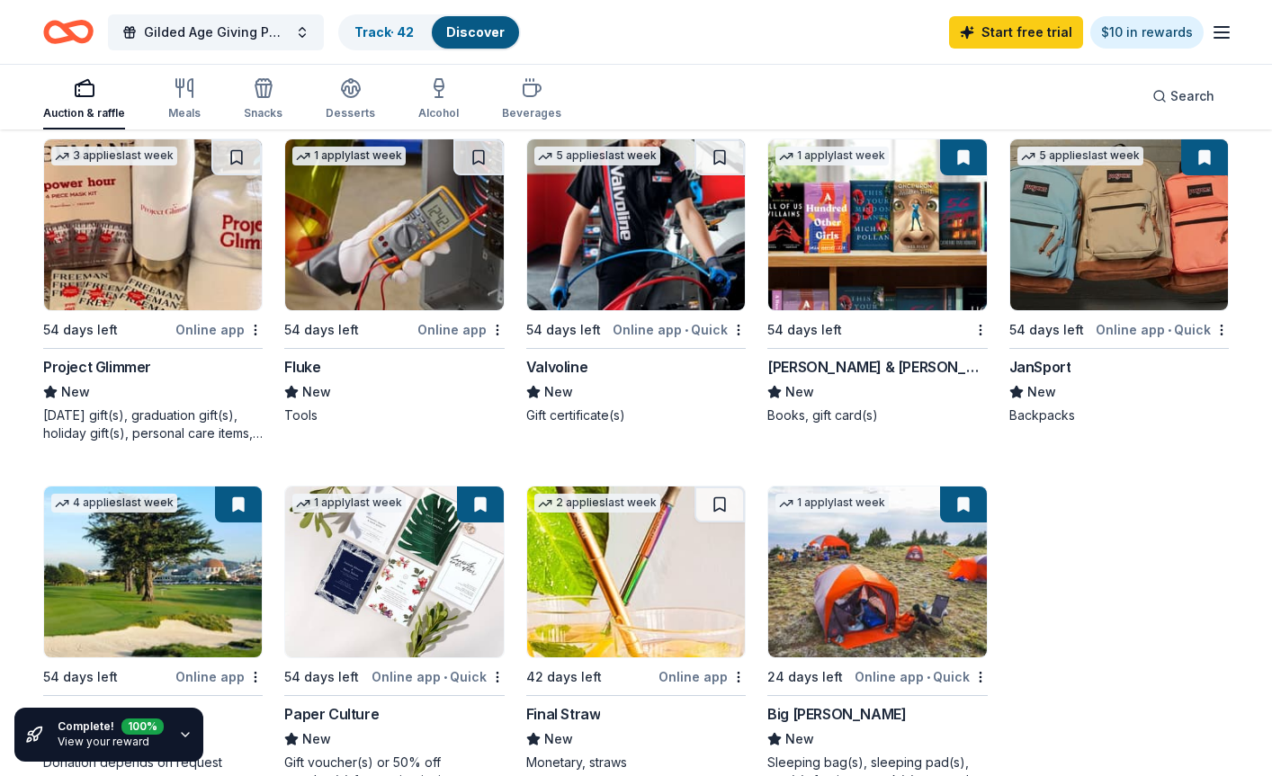
scroll to position [1169, 0]
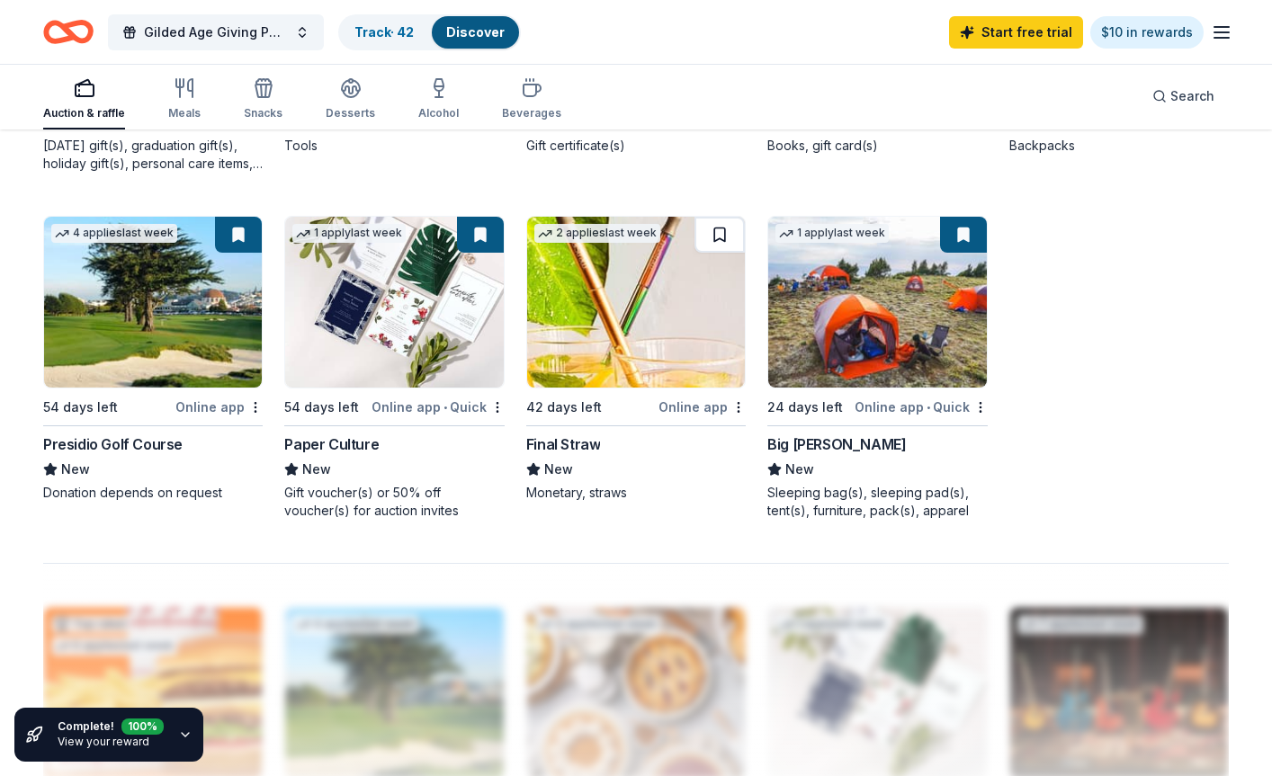
click at [719, 222] on button at bounding box center [719, 235] width 50 height 36
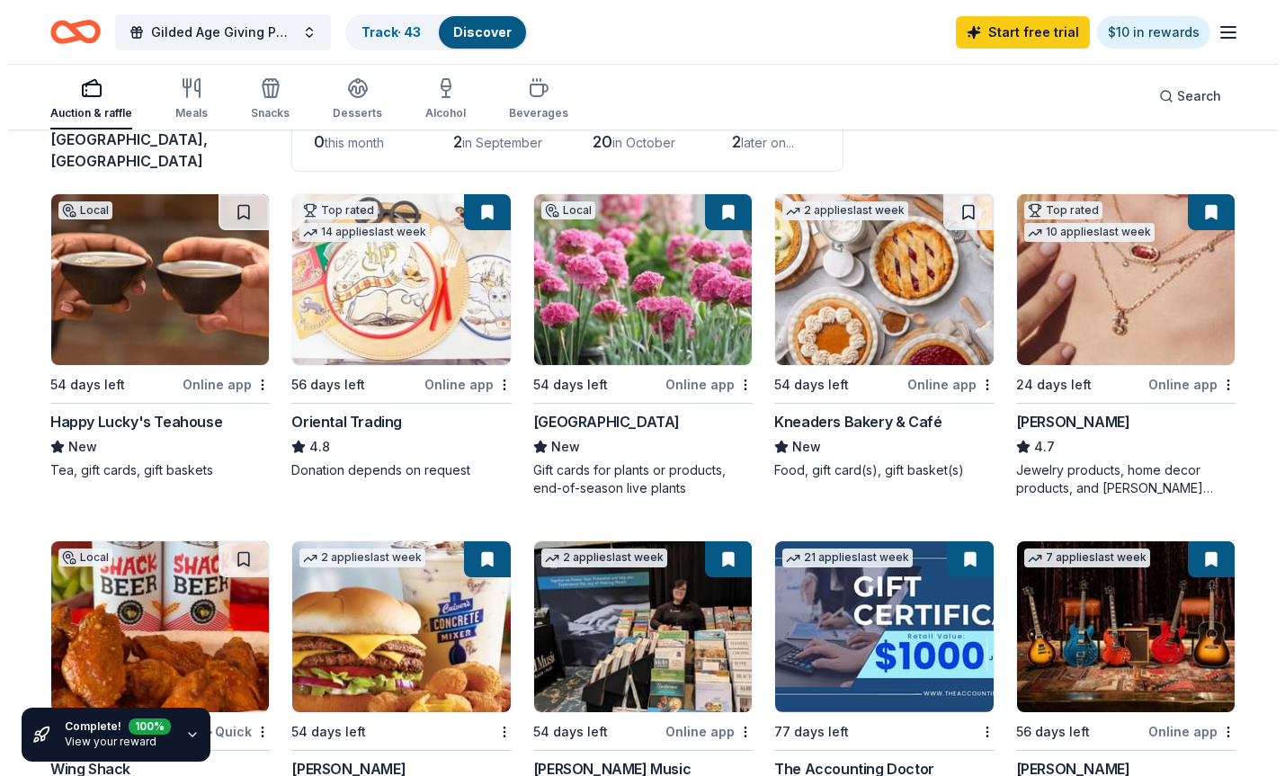
scroll to position [0, 0]
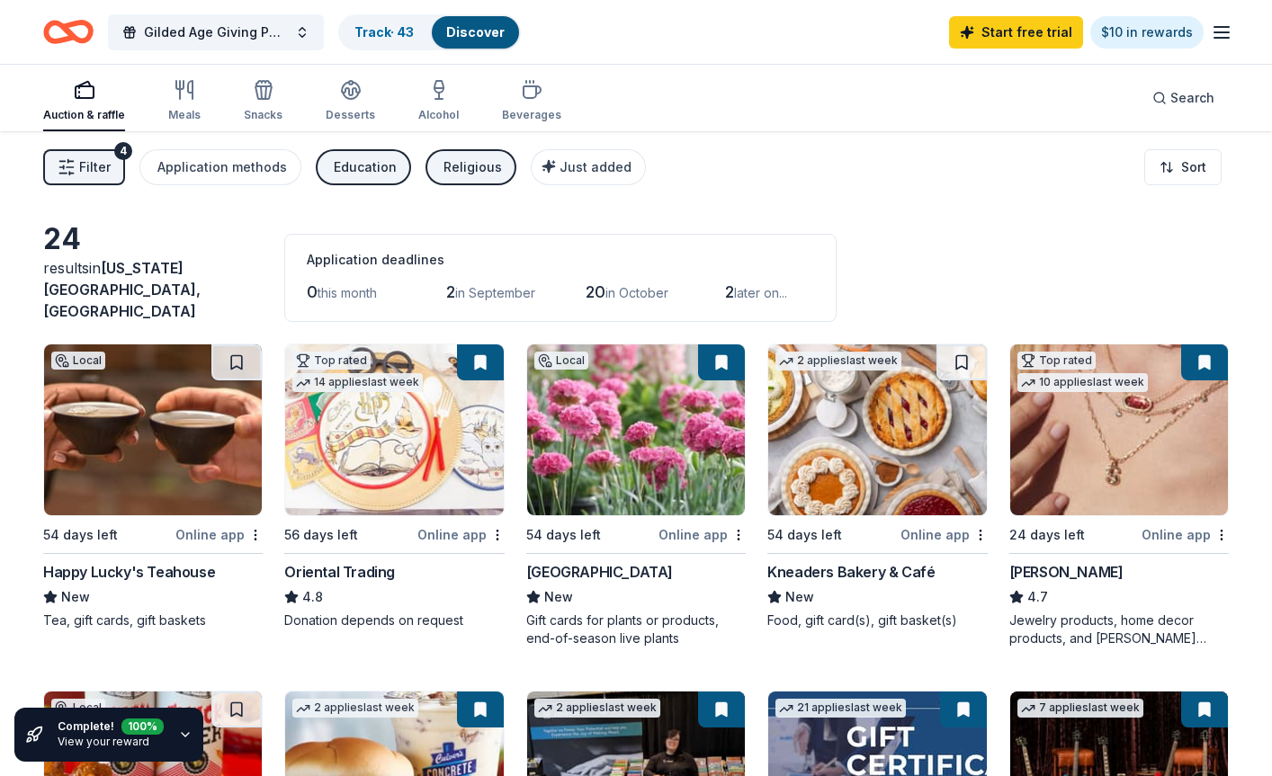
click at [71, 174] on line "button" at bounding box center [71, 174] width 4 height 0
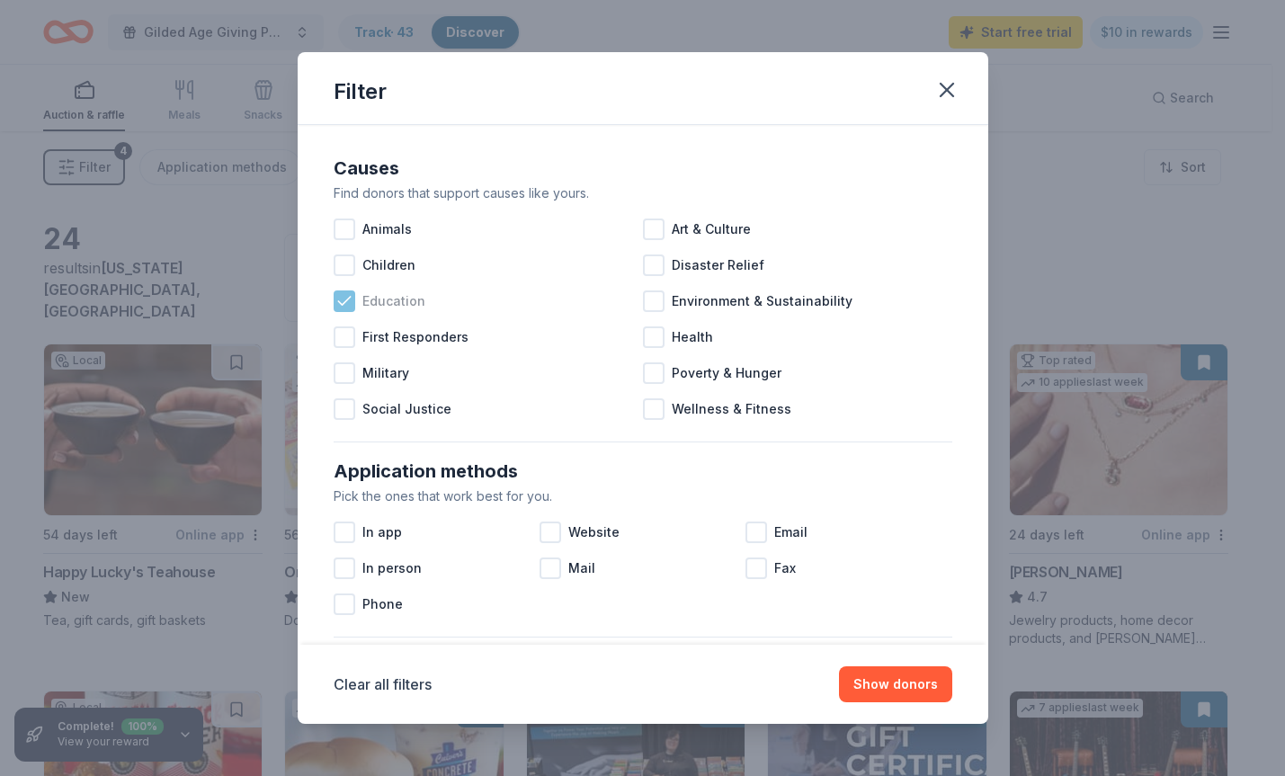
click at [334, 303] on div at bounding box center [345, 301] width 22 height 22
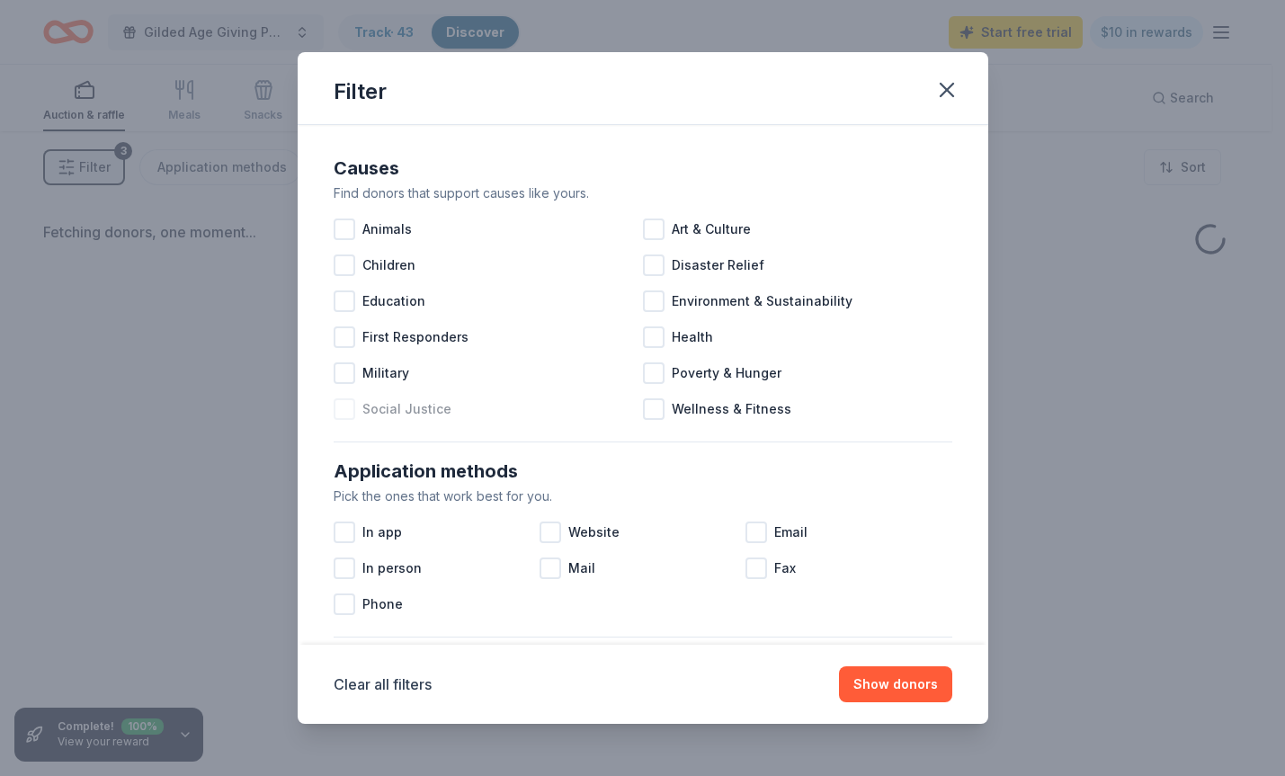
scroll to position [270, 0]
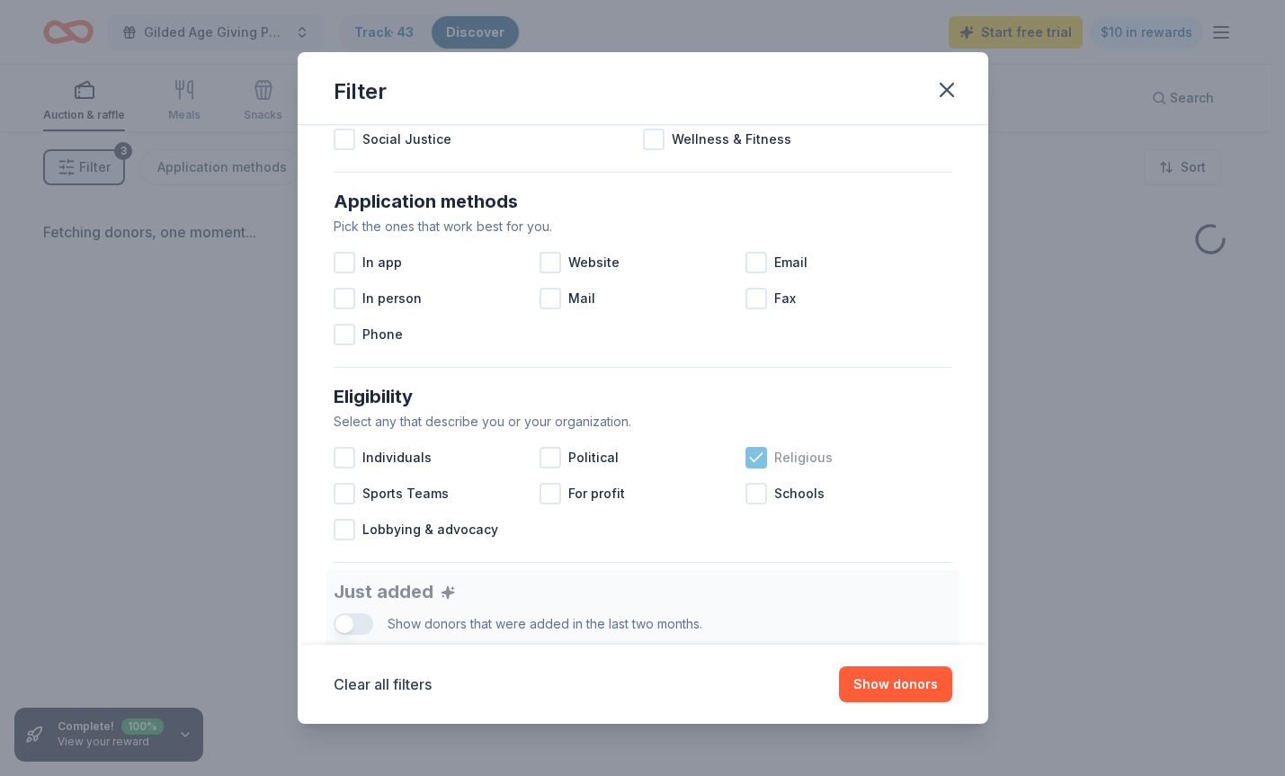
click at [749, 453] on icon at bounding box center [756, 458] width 18 height 18
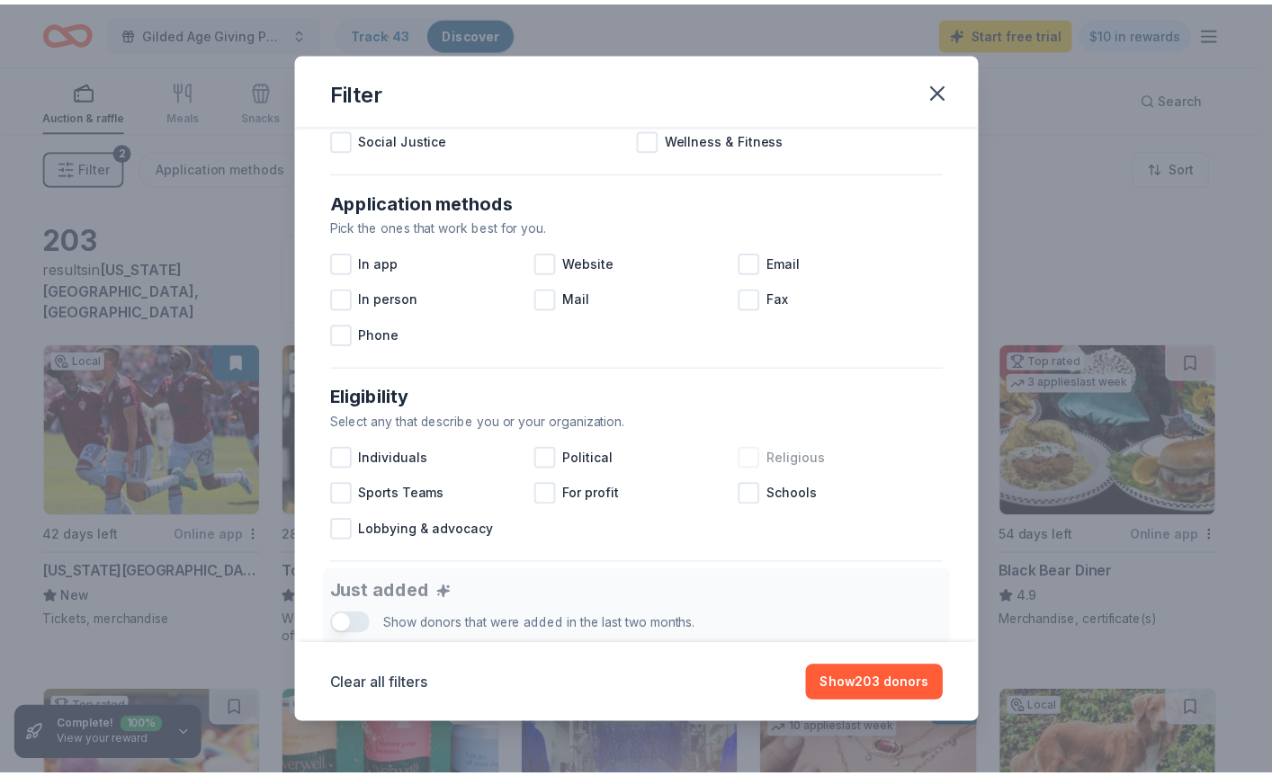
scroll to position [540, 0]
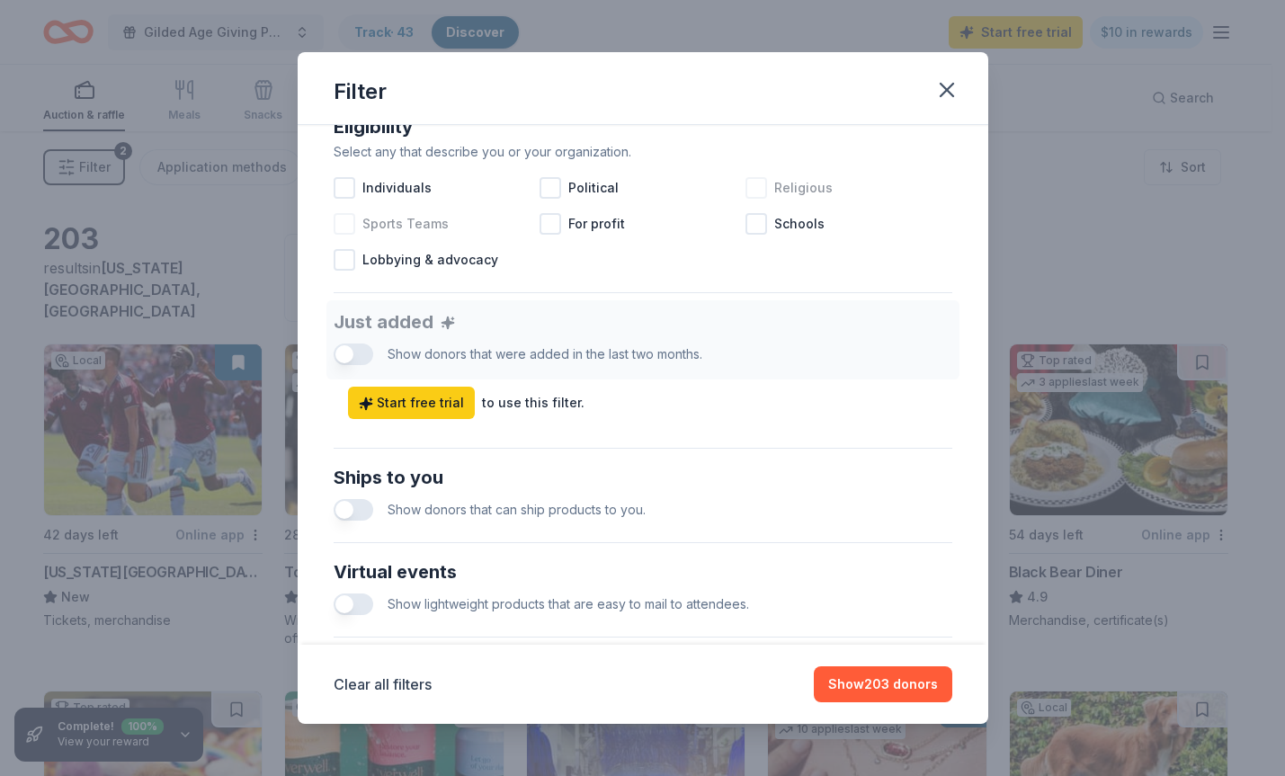
click at [389, 227] on span "Sports Teams" at bounding box center [405, 224] width 86 height 22
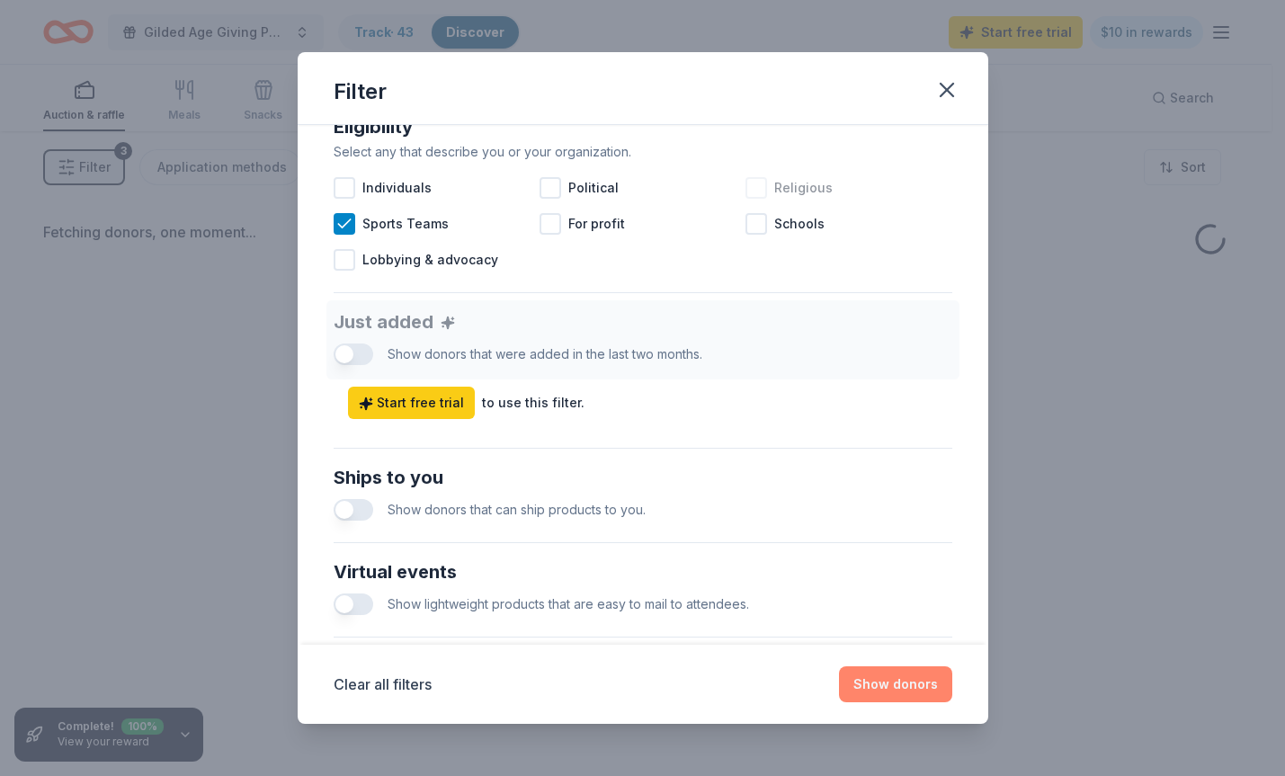
click at [901, 690] on button "Show donors" at bounding box center [895, 684] width 113 height 36
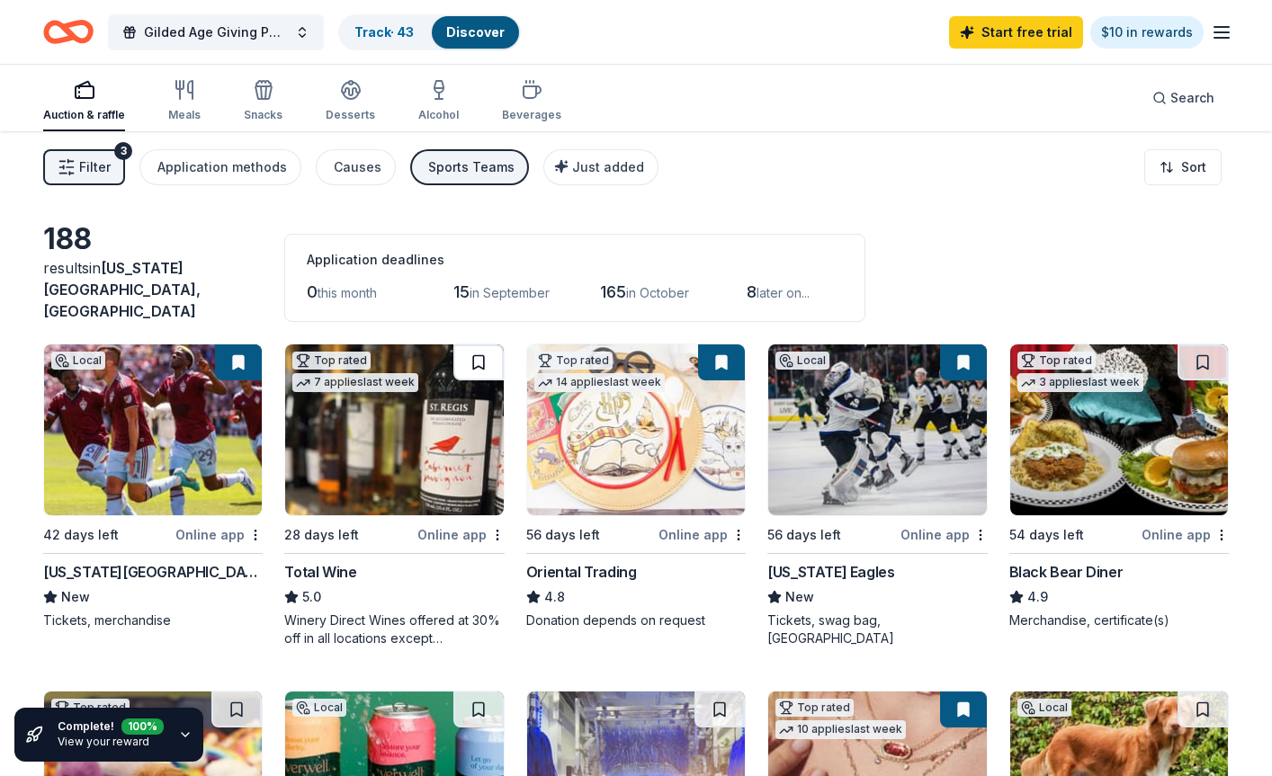
click at [485, 357] on button at bounding box center [478, 362] width 50 height 36
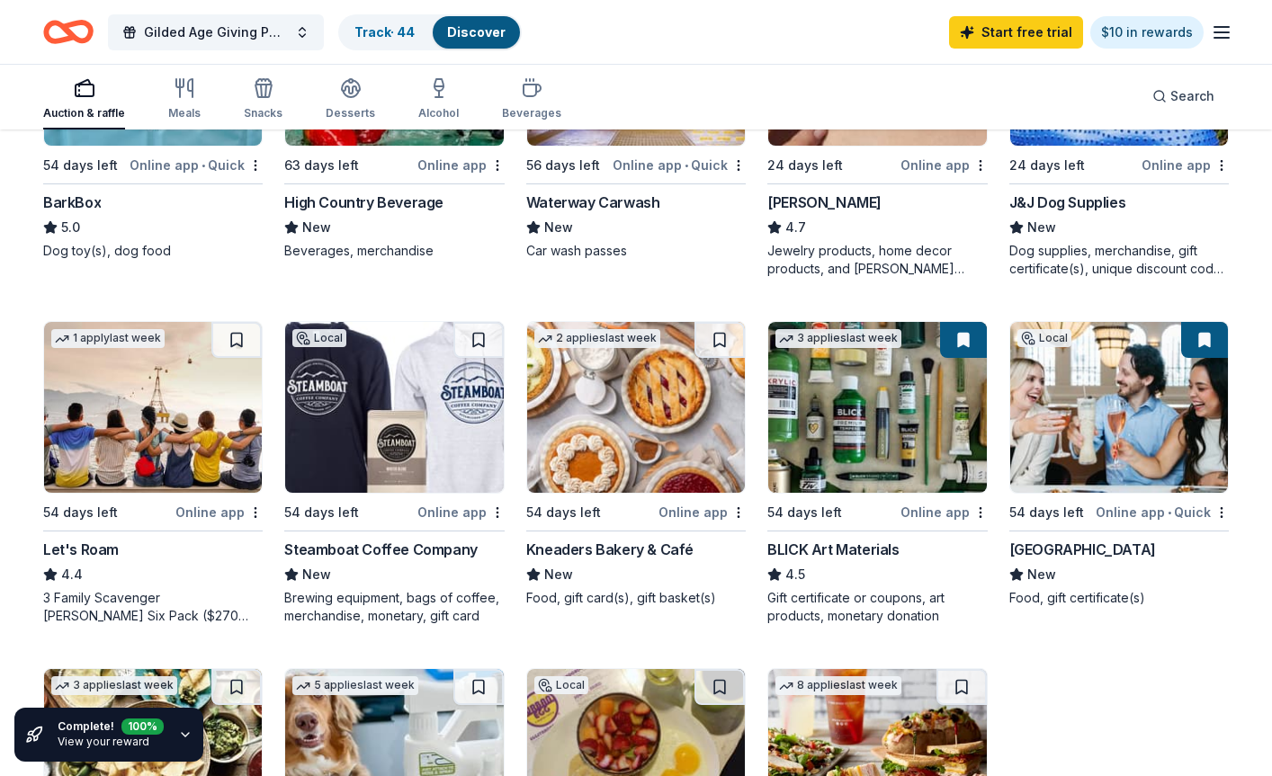
scroll to position [719, 0]
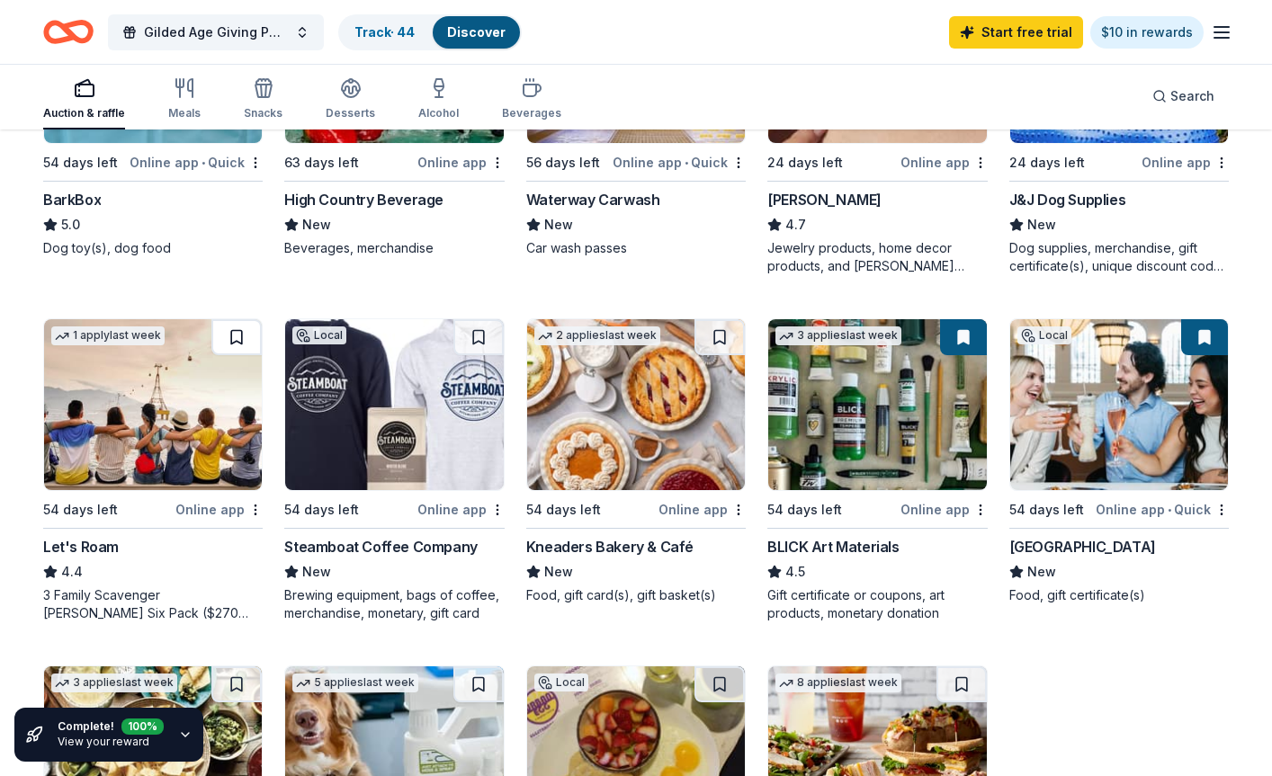
click at [214, 324] on button at bounding box center [236, 337] width 50 height 36
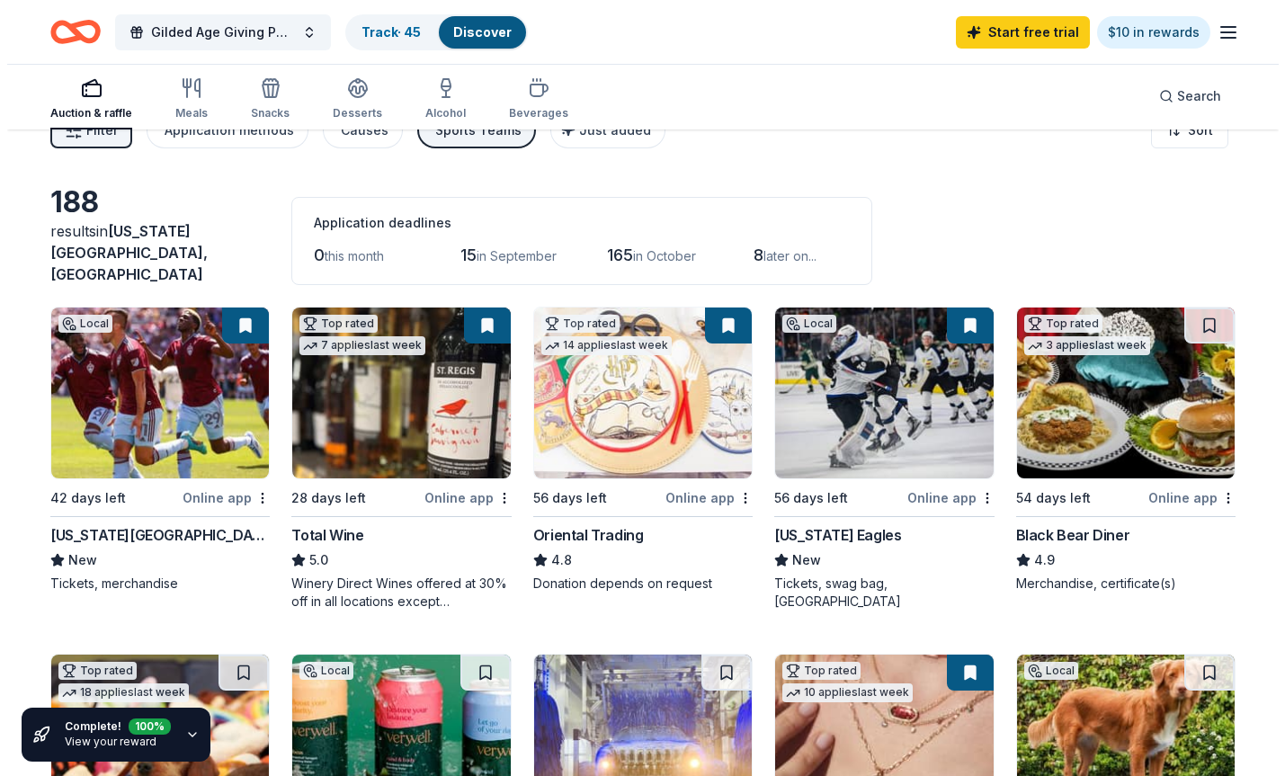
scroll to position [0, 0]
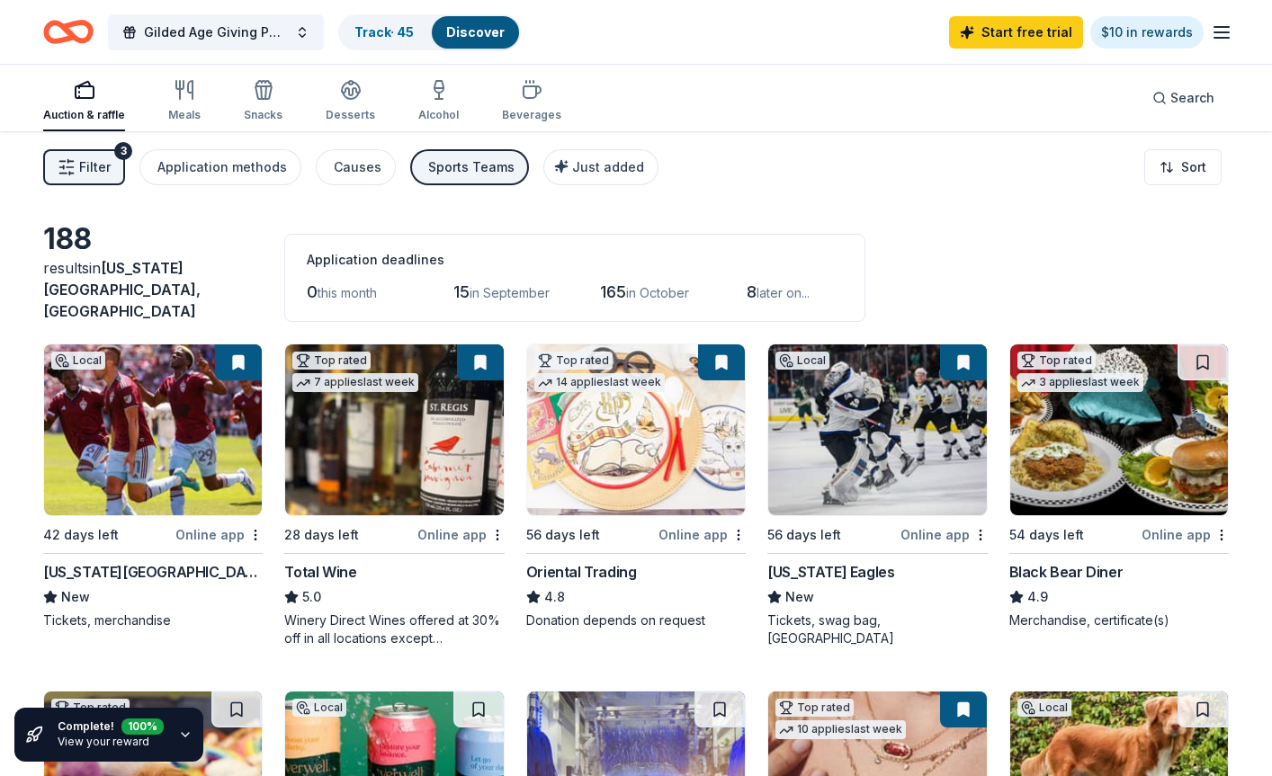
click at [108, 173] on span "Filter" at bounding box center [94, 167] width 31 height 22
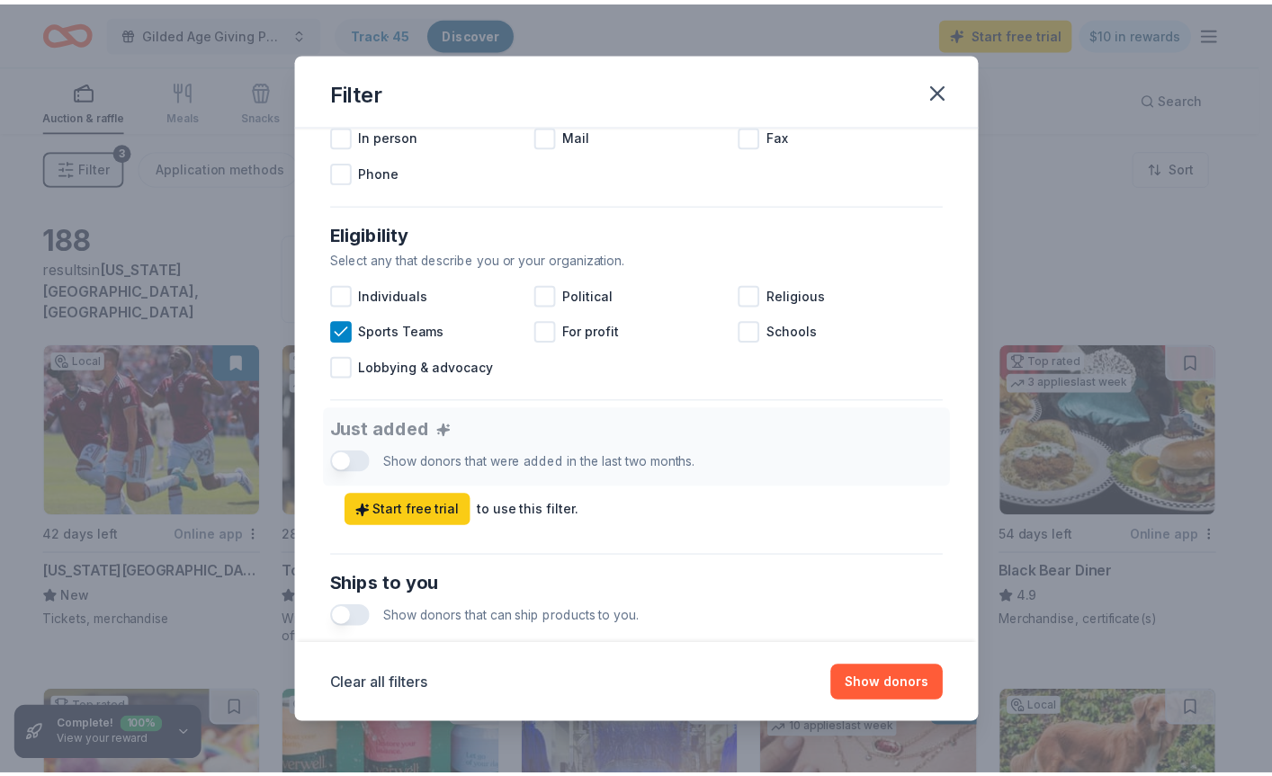
scroll to position [450, 0]
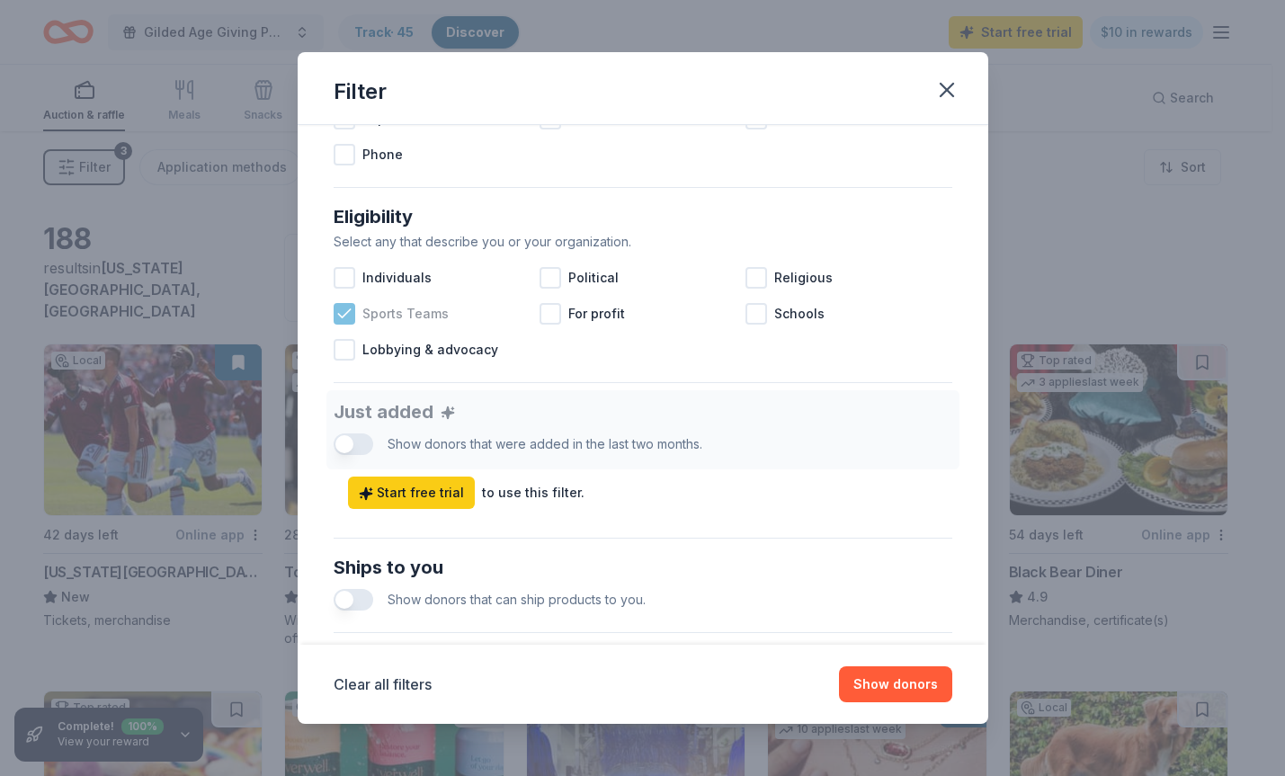
click at [337, 316] on icon at bounding box center [344, 314] width 18 height 18
click at [348, 281] on div at bounding box center [345, 278] width 22 height 22
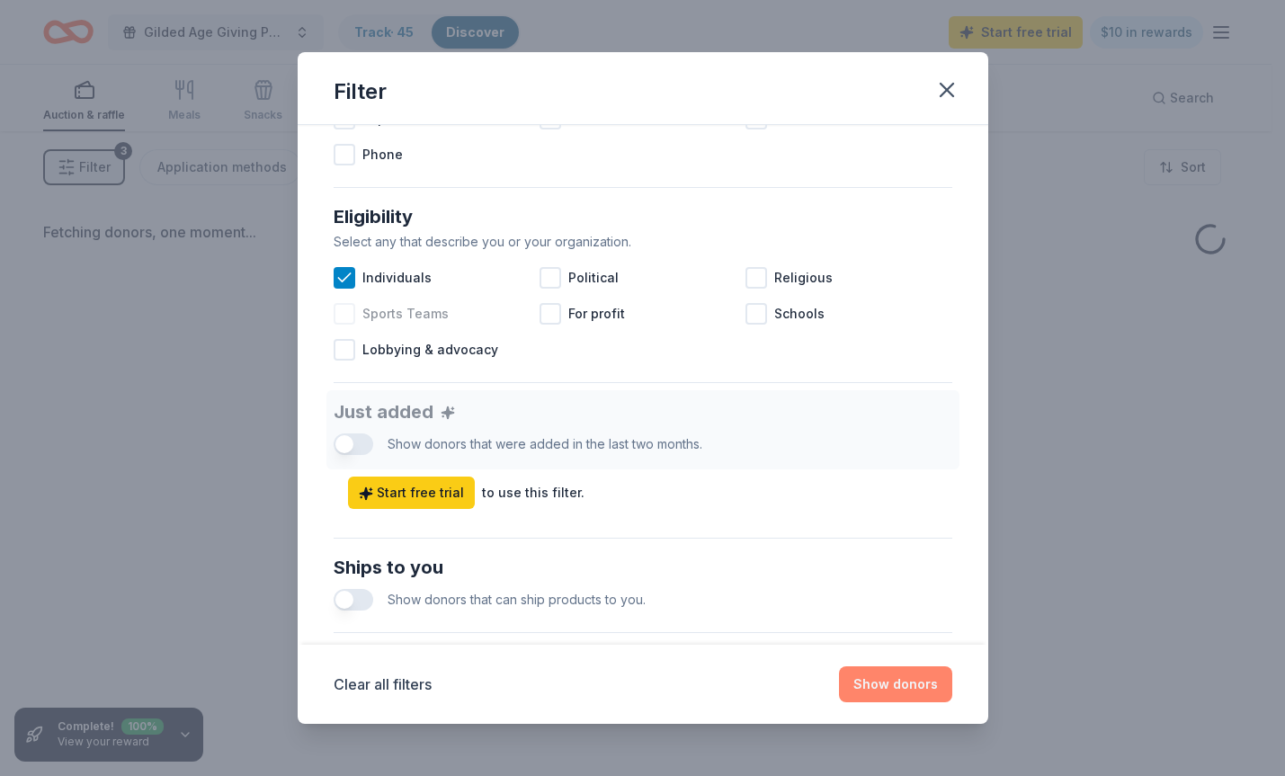
click at [887, 688] on button "Show donors" at bounding box center [895, 684] width 113 height 36
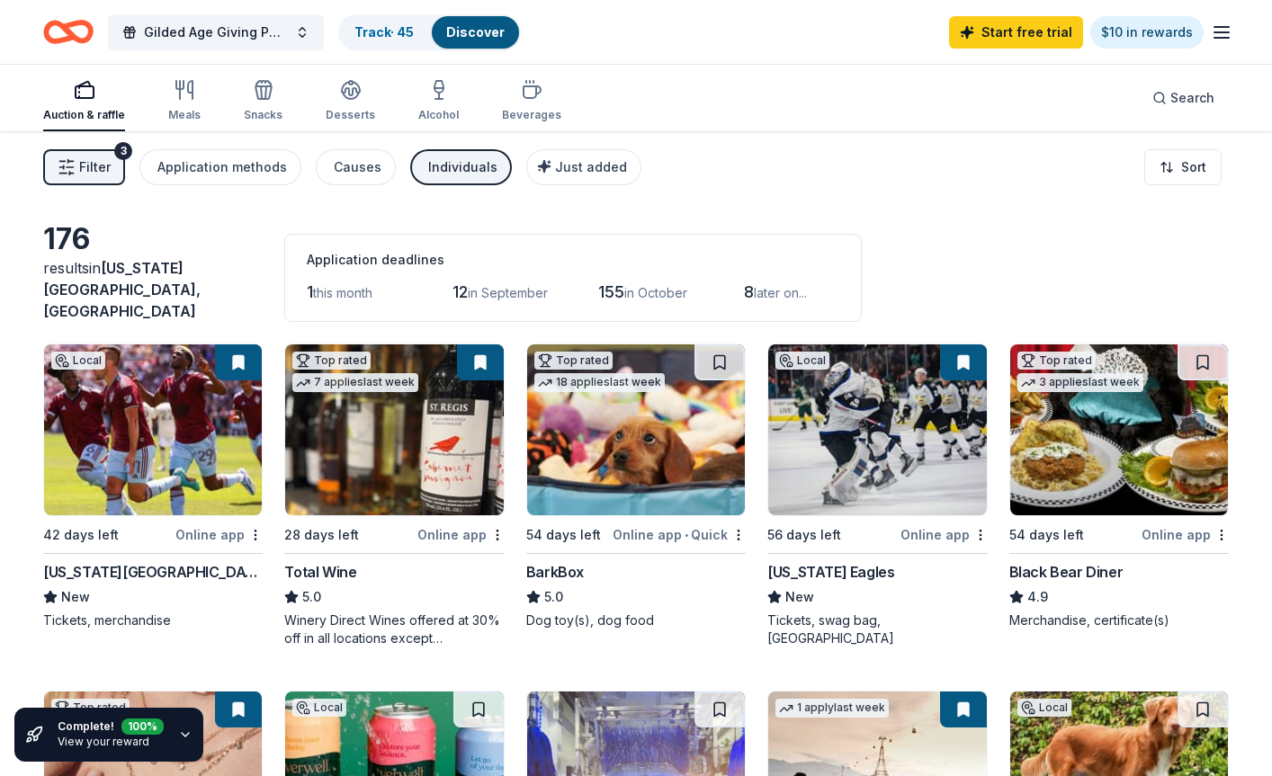
click at [435, 171] on div "Individuals" at bounding box center [462, 167] width 69 height 22
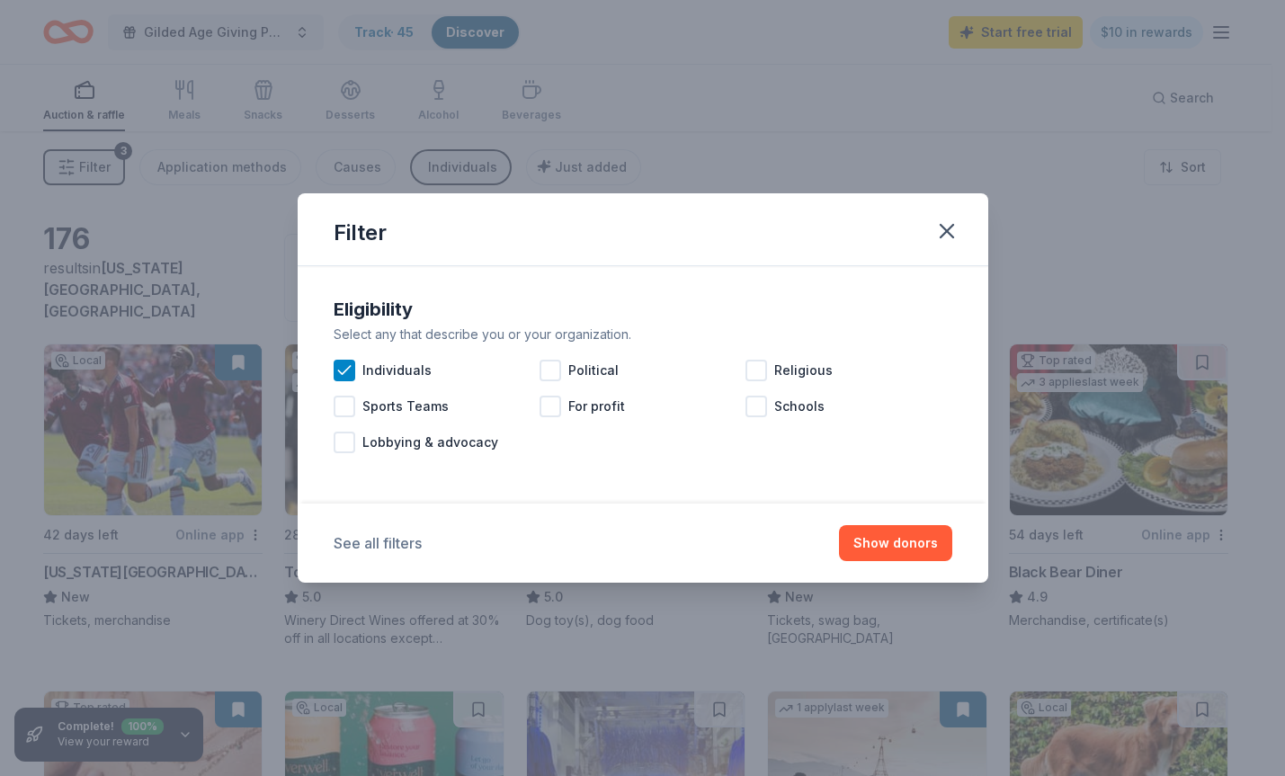
click at [371, 540] on button "See all filters" at bounding box center [378, 543] width 88 height 22
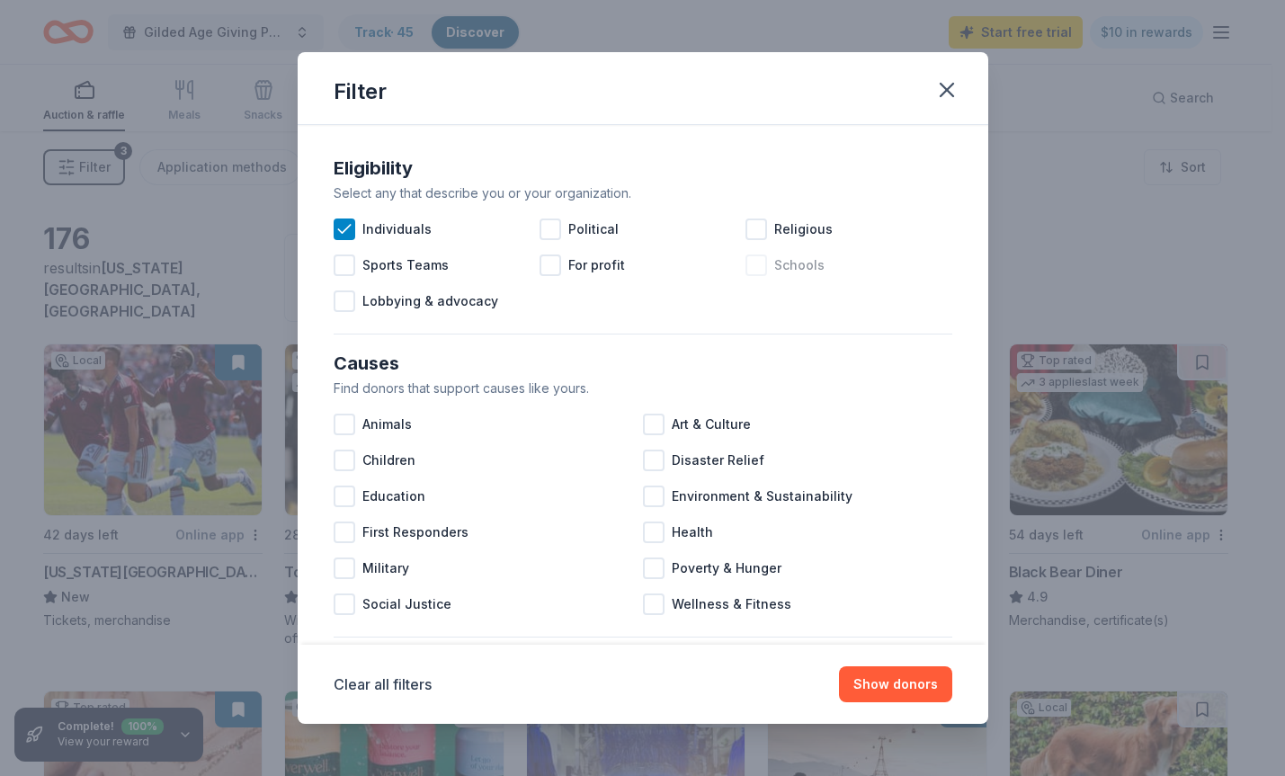
click at [746, 268] on div at bounding box center [757, 266] width 22 height 22
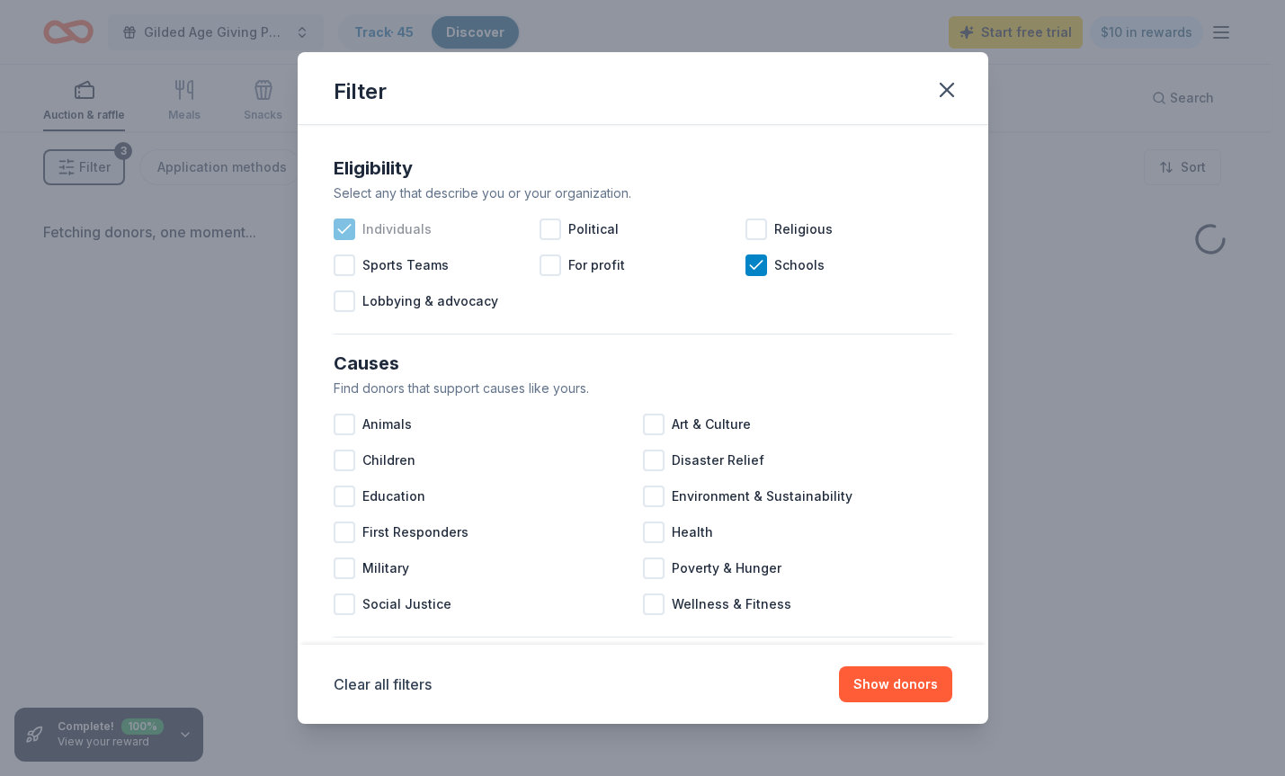
click at [350, 233] on icon at bounding box center [344, 229] width 18 height 18
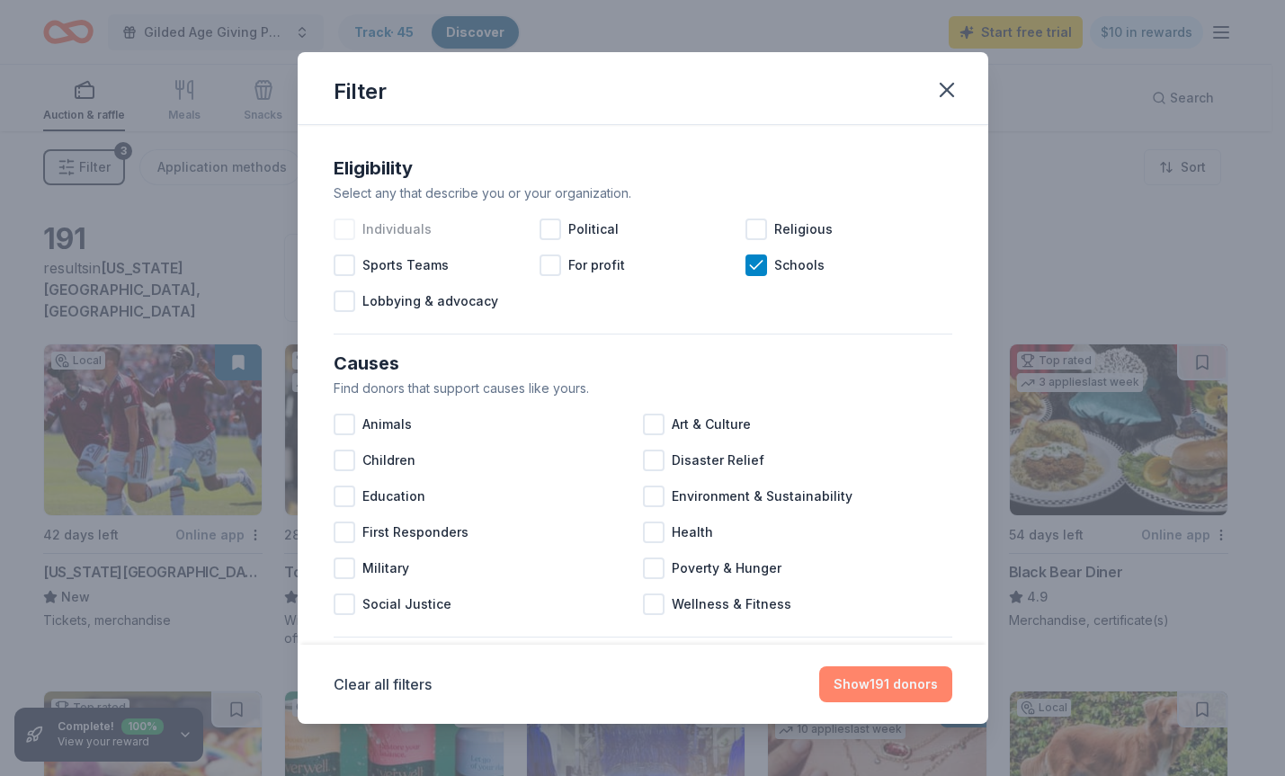
click at [875, 690] on button "Show 191 donors" at bounding box center [885, 684] width 133 height 36
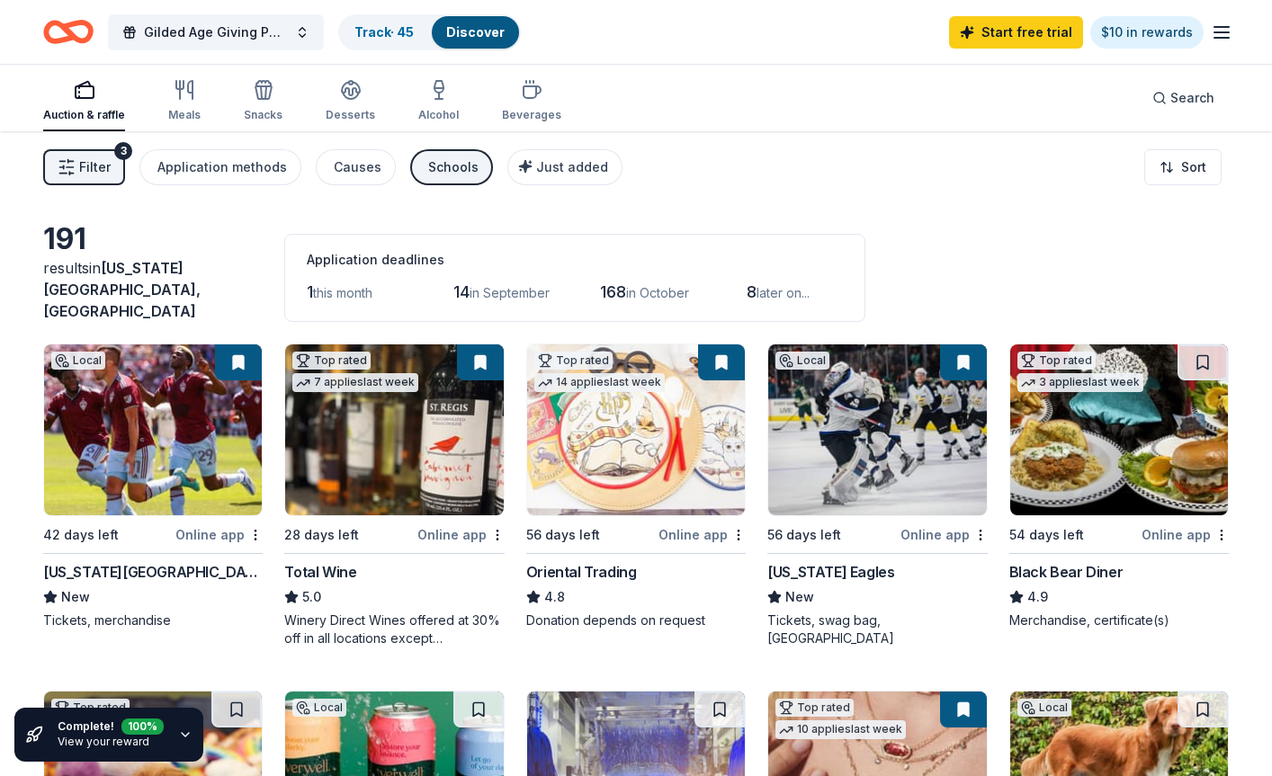
click at [445, 169] on div "Schools" at bounding box center [453, 167] width 50 height 22
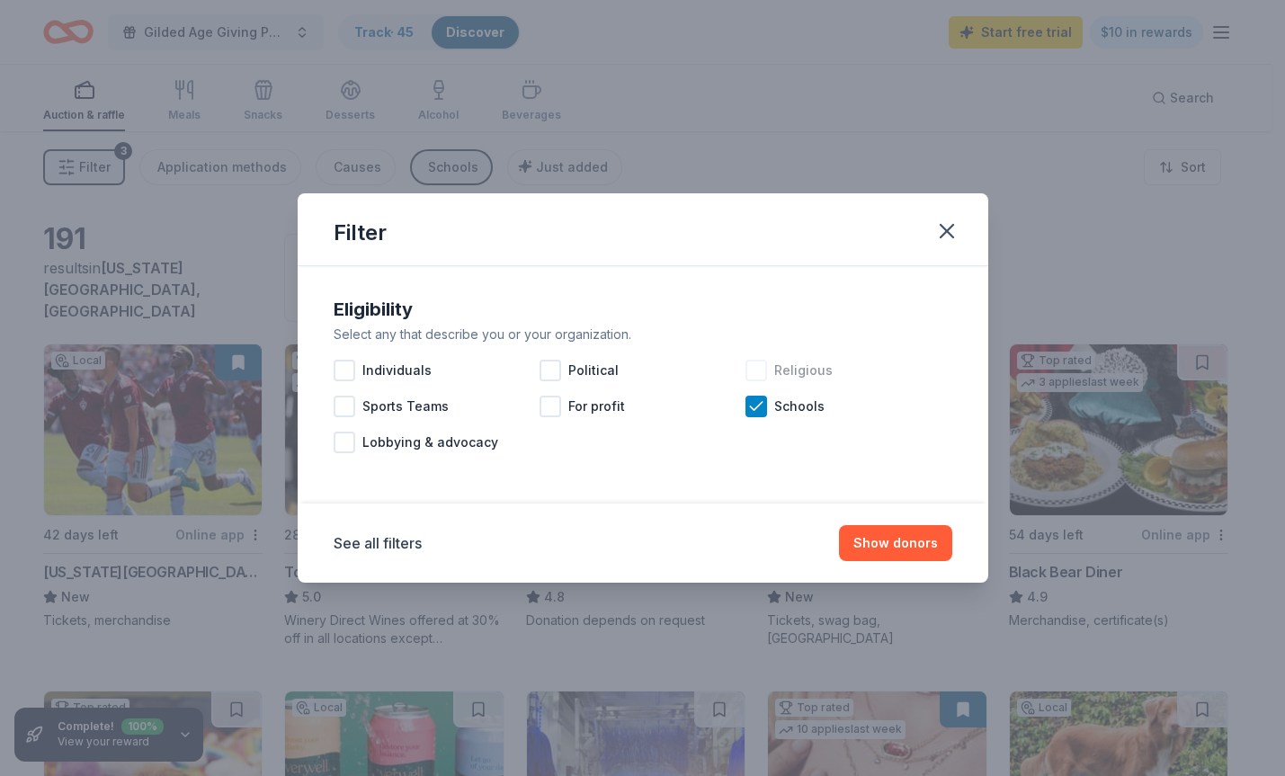
click at [759, 368] on div at bounding box center [757, 371] width 22 height 22
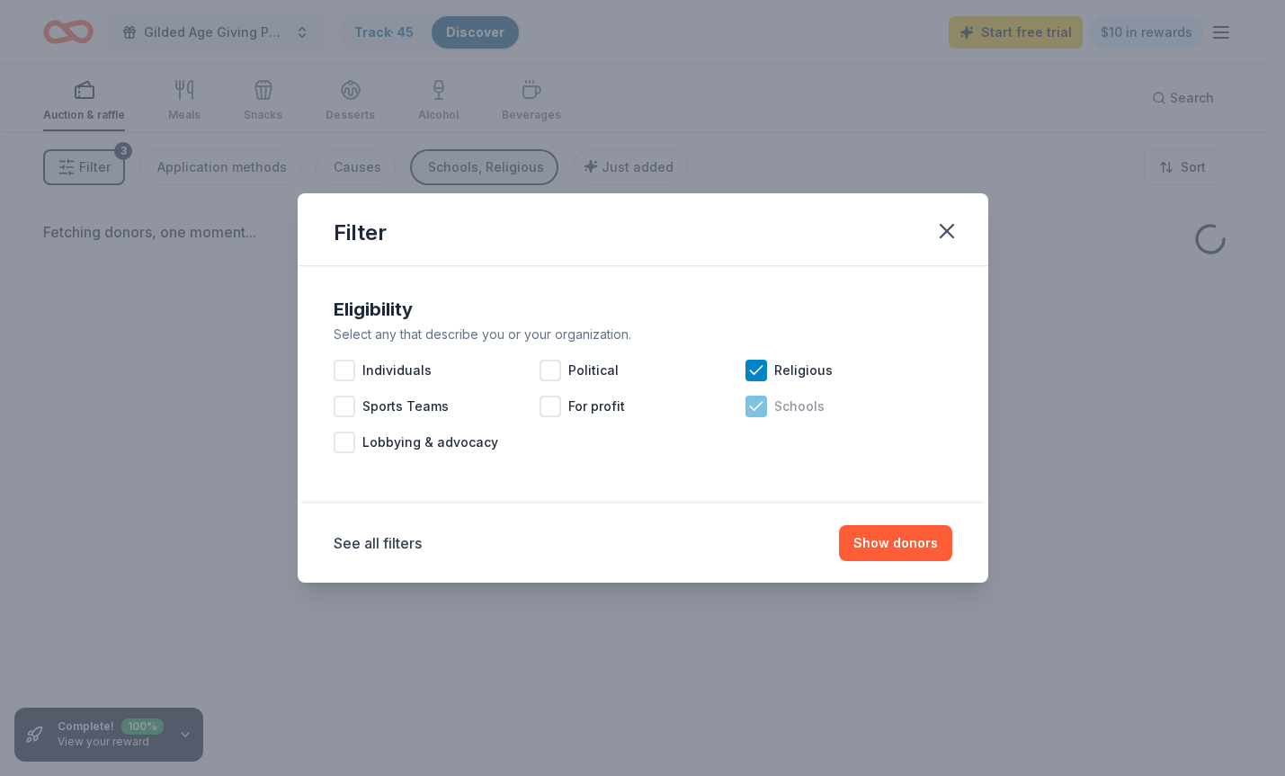
click at [759, 407] on icon at bounding box center [756, 406] width 18 height 18
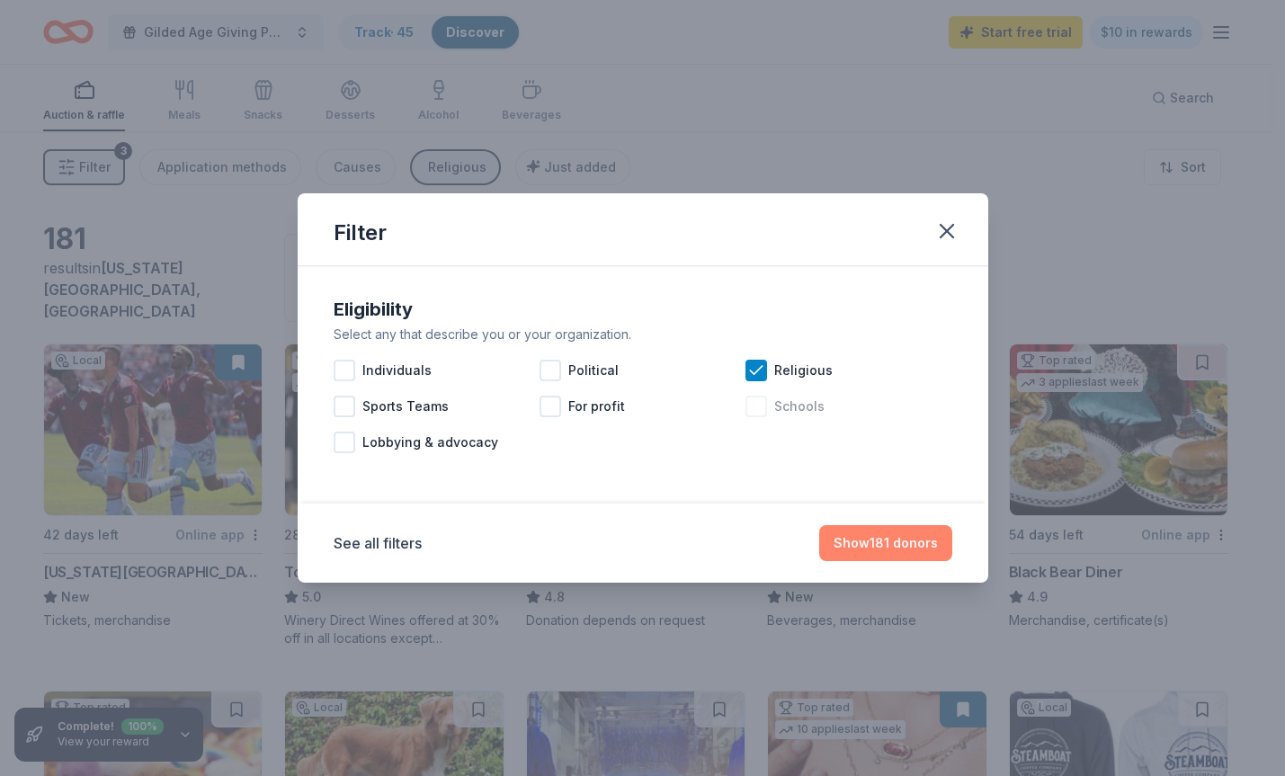
click at [870, 533] on button "Show 181 donors" at bounding box center [885, 543] width 133 height 36
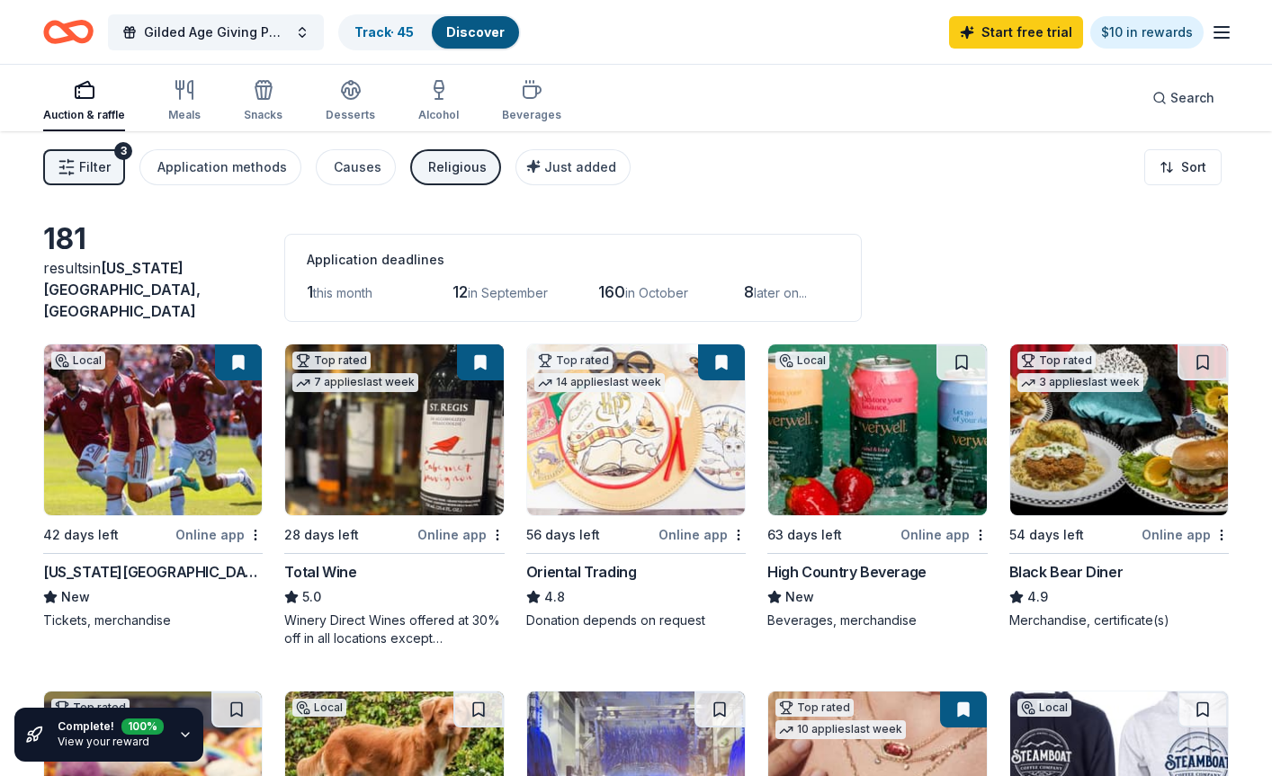
click at [440, 171] on div "Religious" at bounding box center [457, 167] width 58 height 22
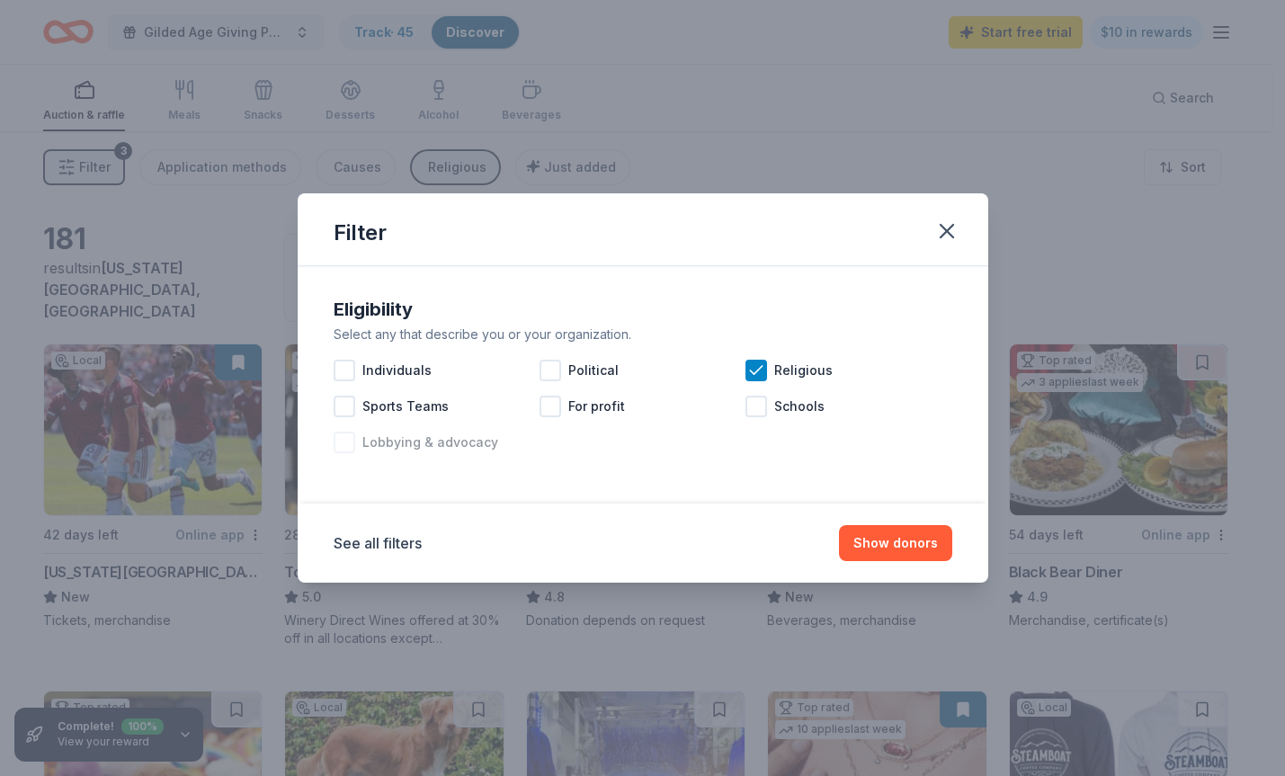
click at [377, 439] on span "Lobbying & advocacy" at bounding box center [430, 443] width 136 height 22
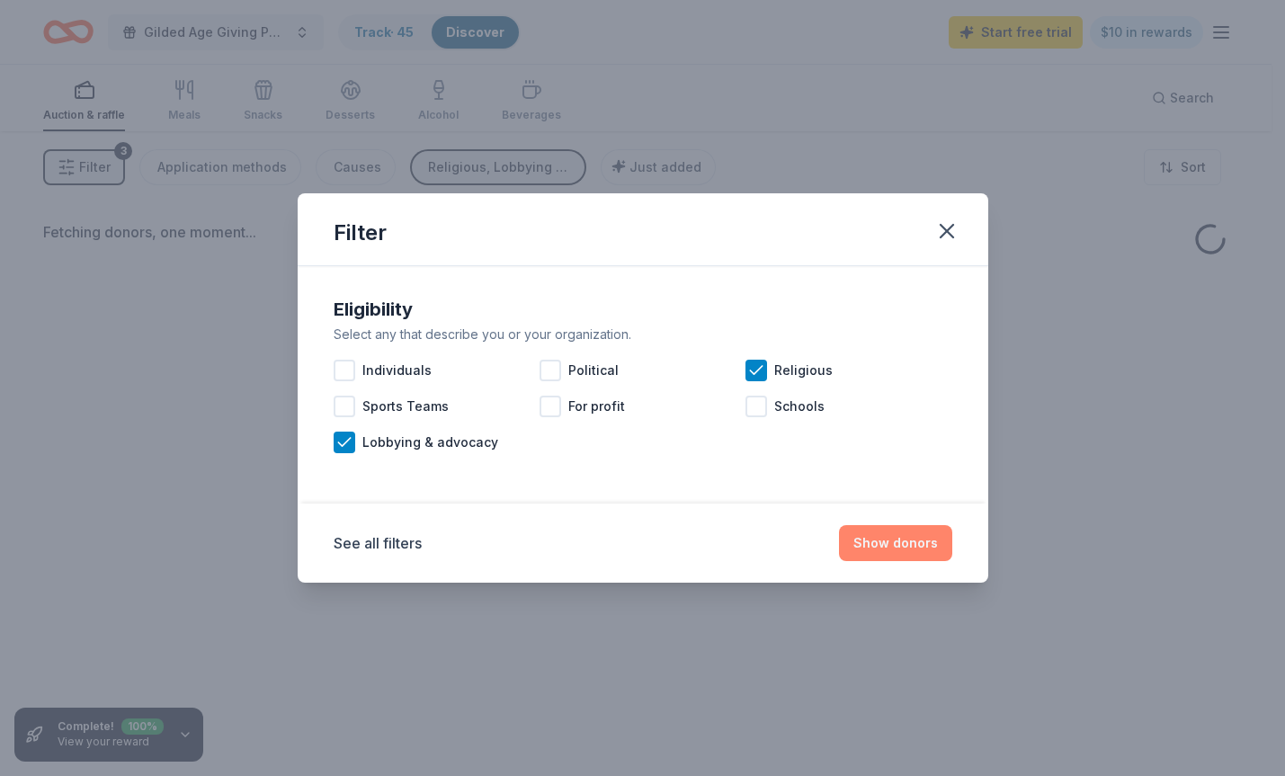
click at [902, 554] on button "Show donors" at bounding box center [895, 543] width 113 height 36
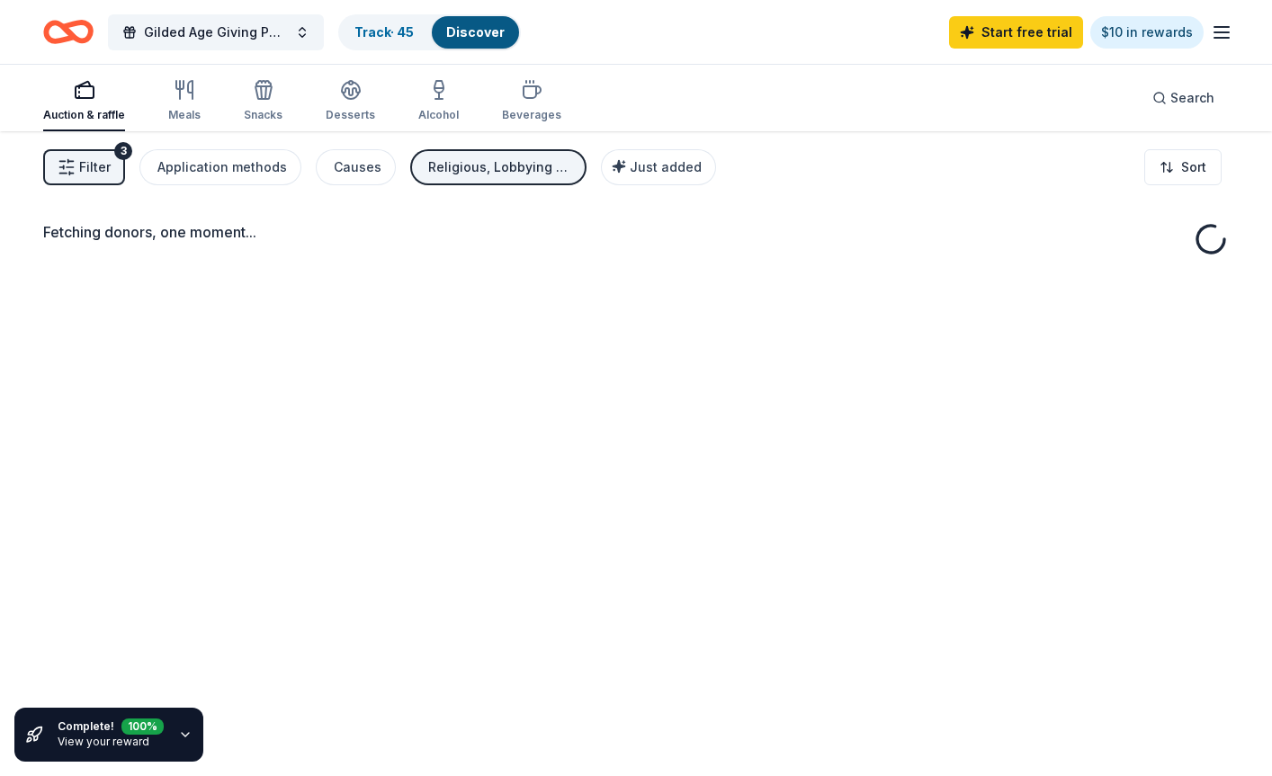
click at [446, 166] on div "Religious, Lobbying & advocacy" at bounding box center [500, 167] width 144 height 22
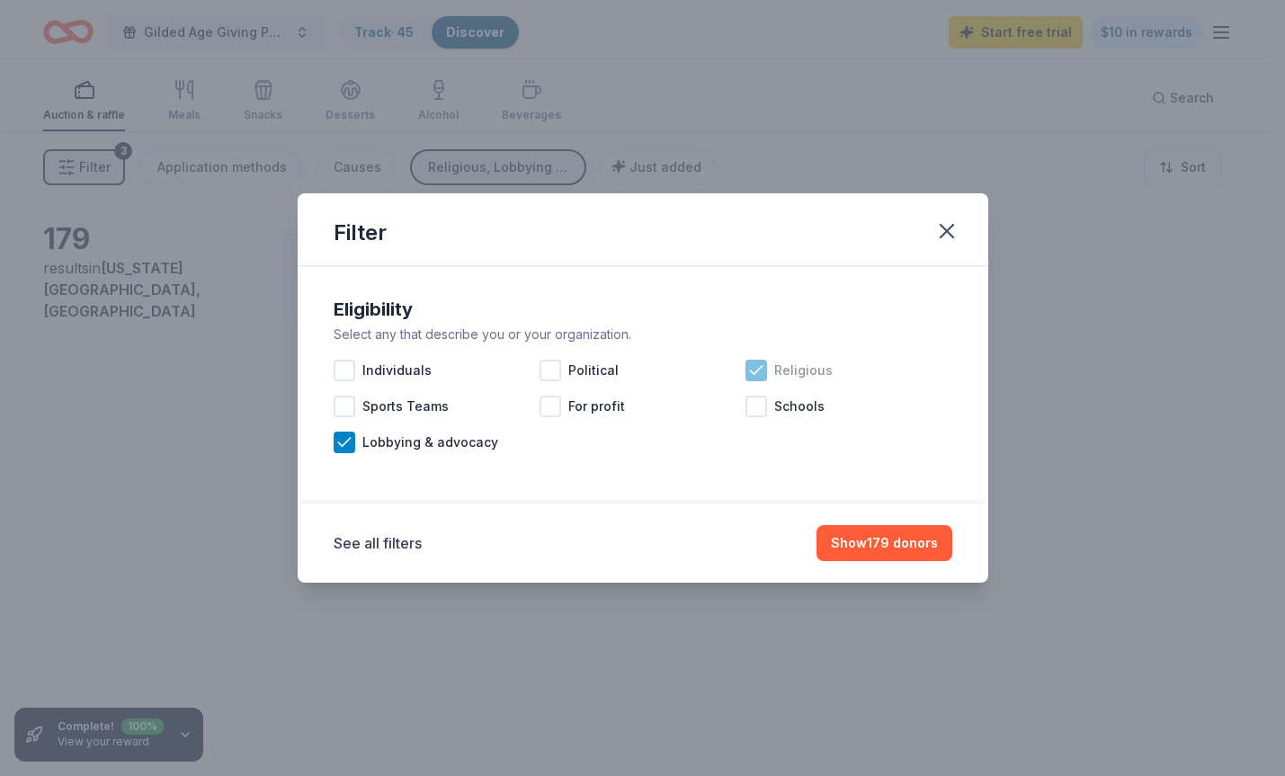
click at [770, 371] on div "Religious" at bounding box center [849, 371] width 206 height 36
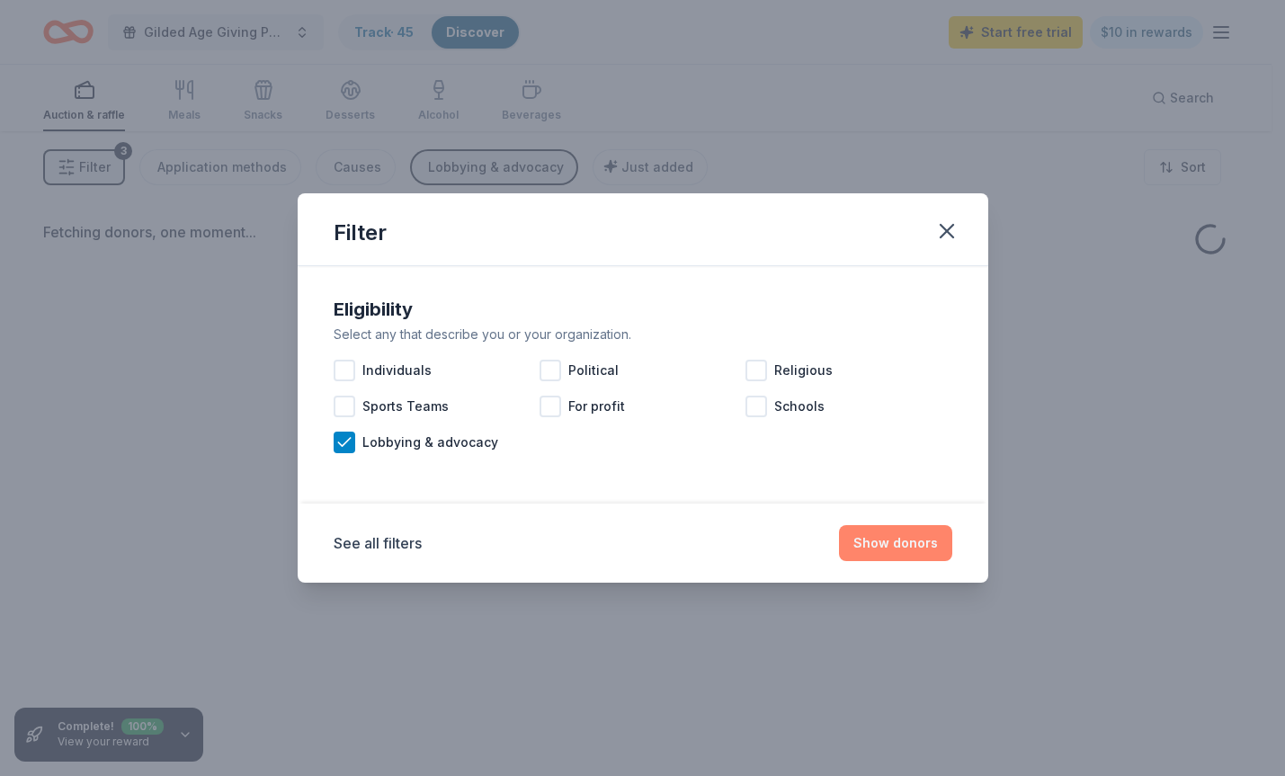
click at [886, 556] on button "Show donors" at bounding box center [895, 543] width 113 height 36
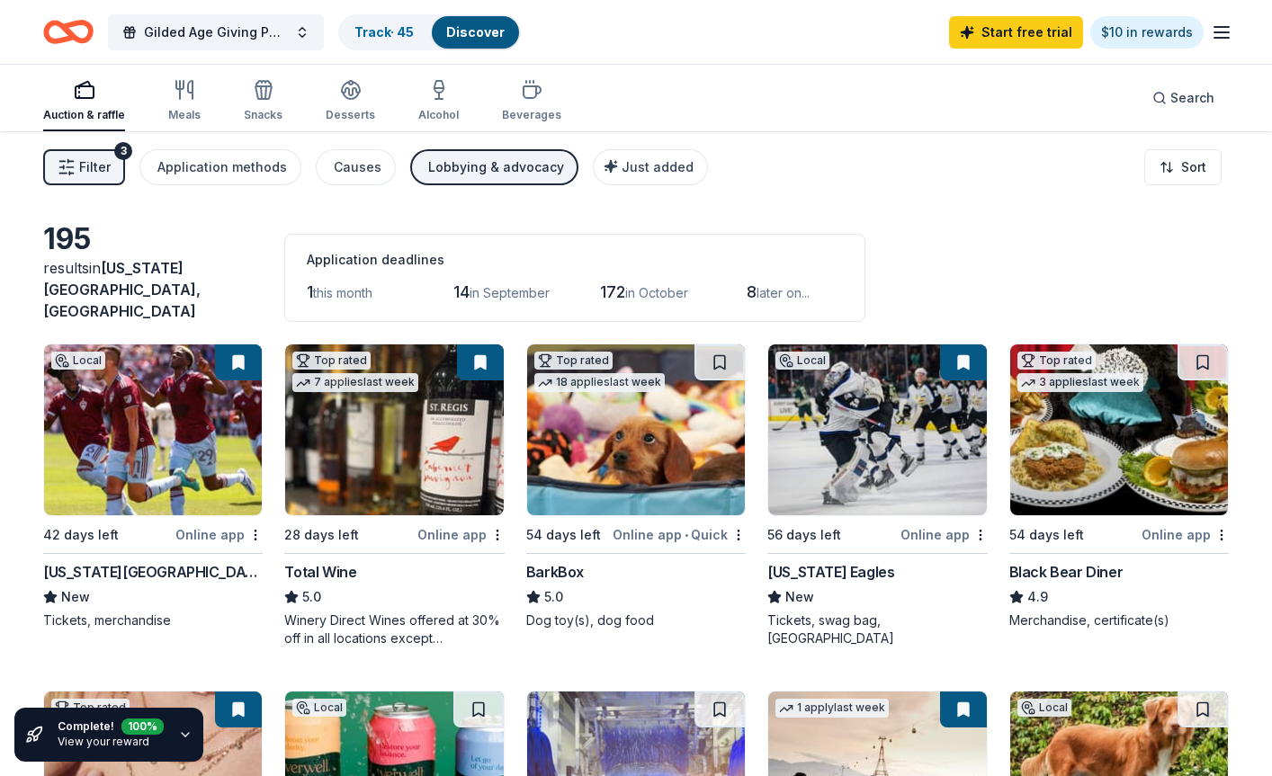
click at [485, 172] on div "Lobbying & advocacy" at bounding box center [496, 167] width 136 height 22
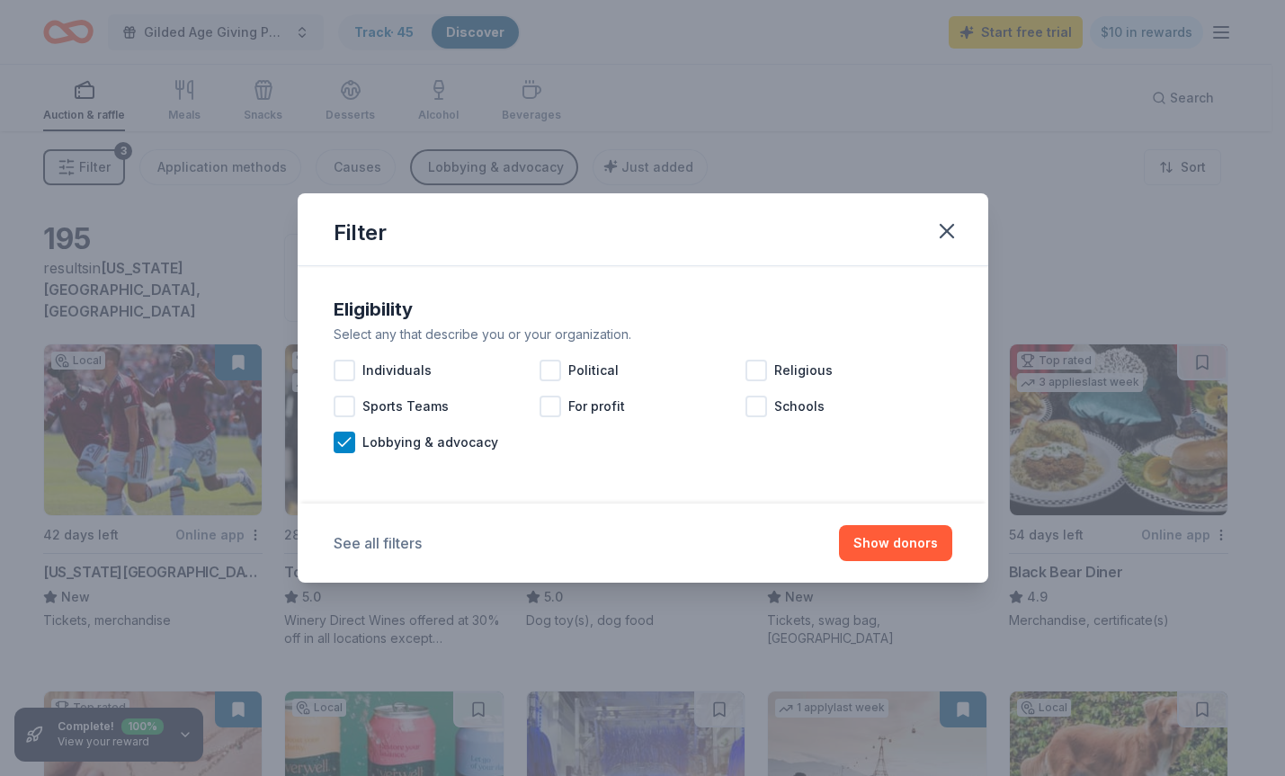
click at [390, 548] on button "See all filters" at bounding box center [378, 543] width 88 height 22
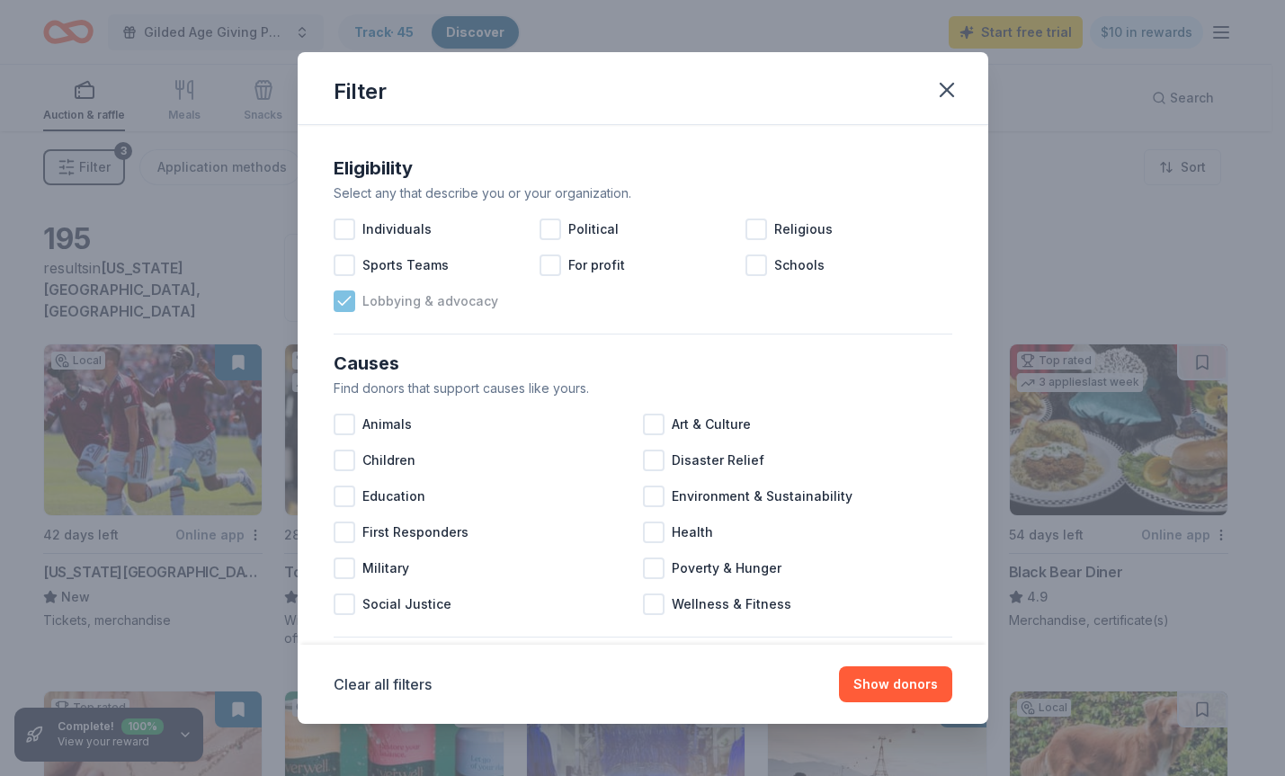
click at [348, 299] on icon at bounding box center [344, 301] width 12 height 8
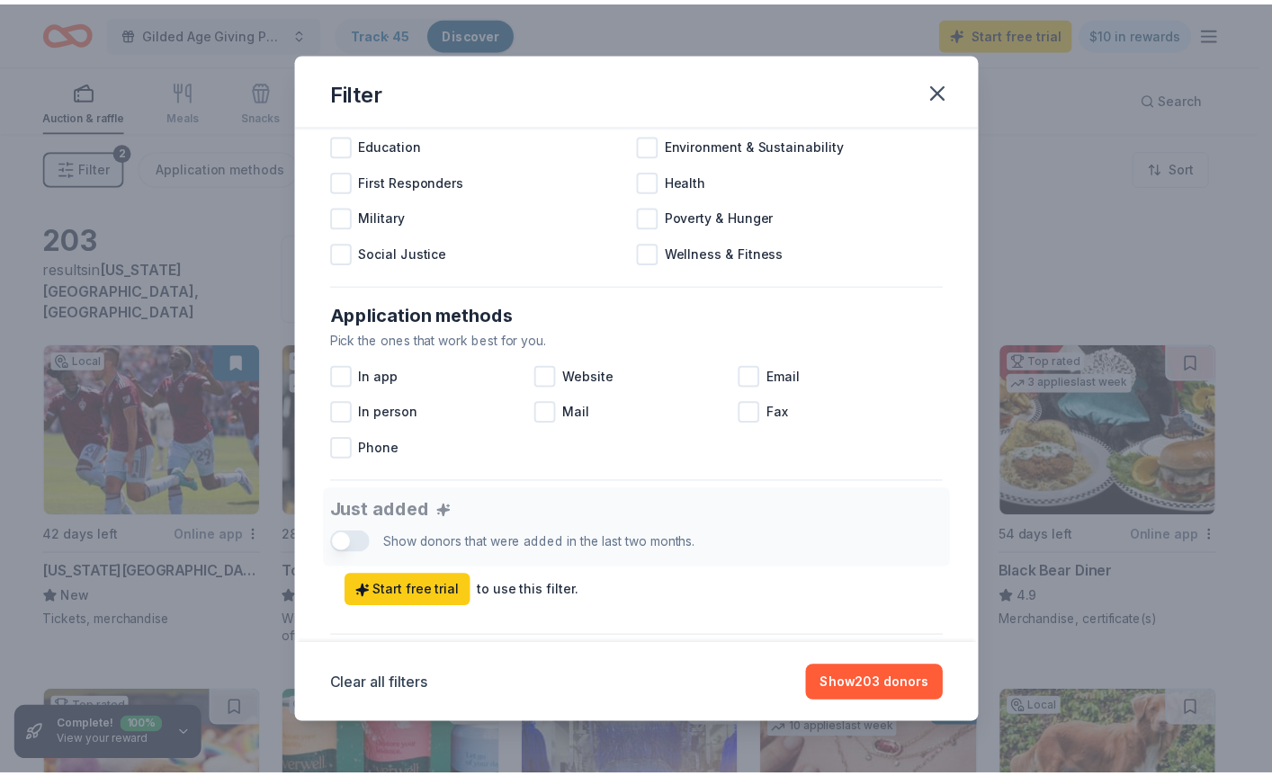
scroll to position [360, 0]
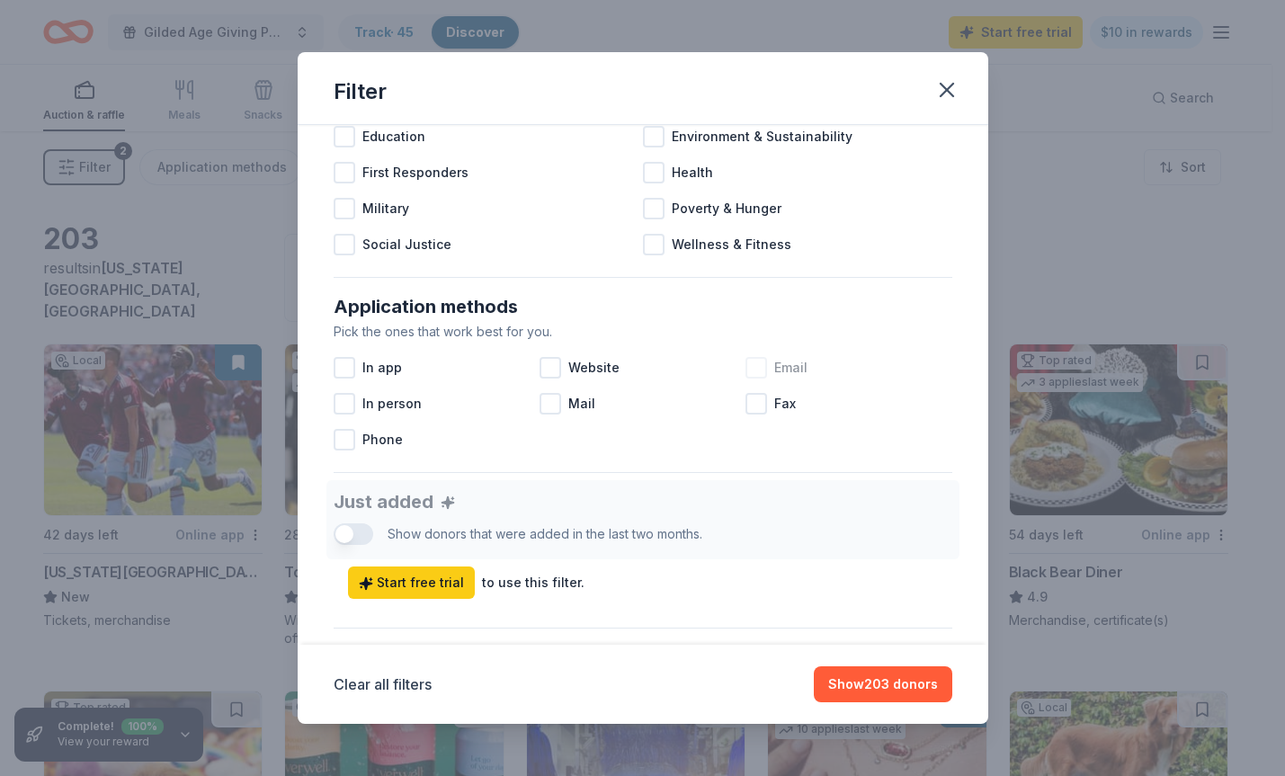
click at [746, 371] on div at bounding box center [757, 368] width 22 height 22
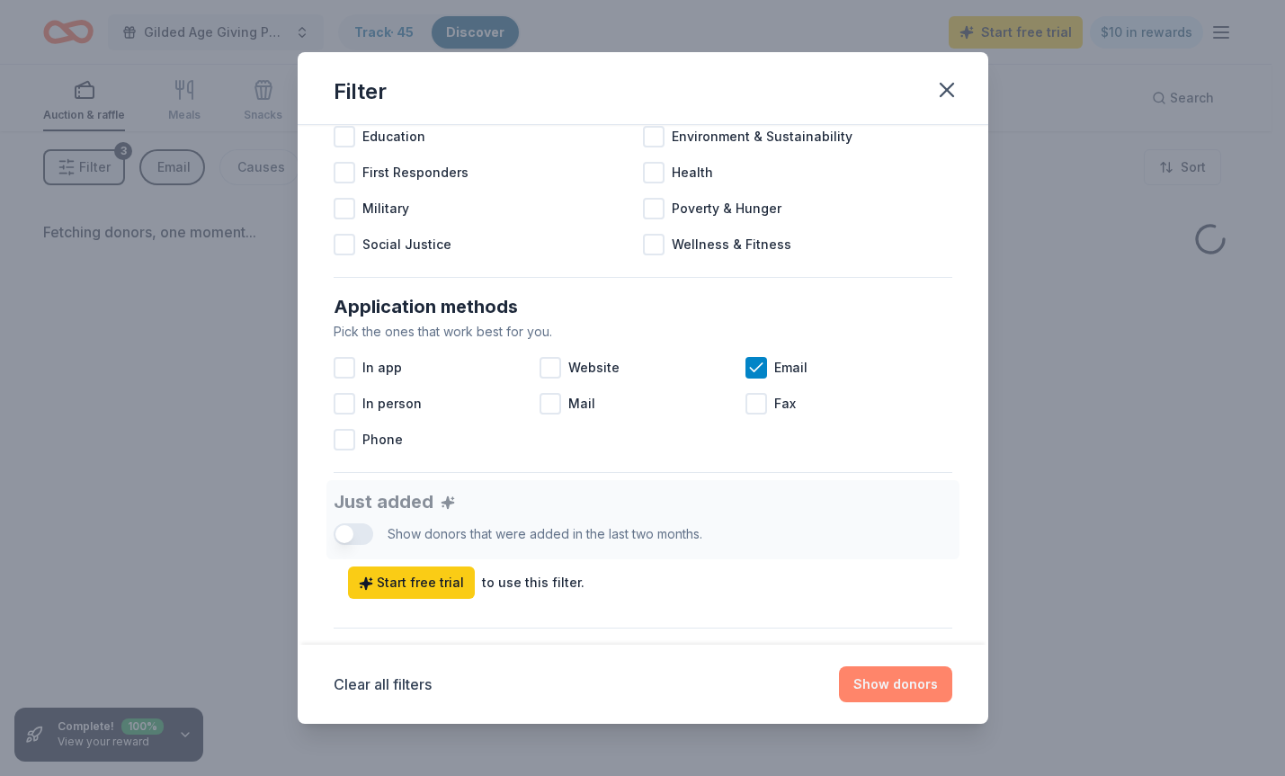
click at [890, 688] on button "Show donors" at bounding box center [895, 684] width 113 height 36
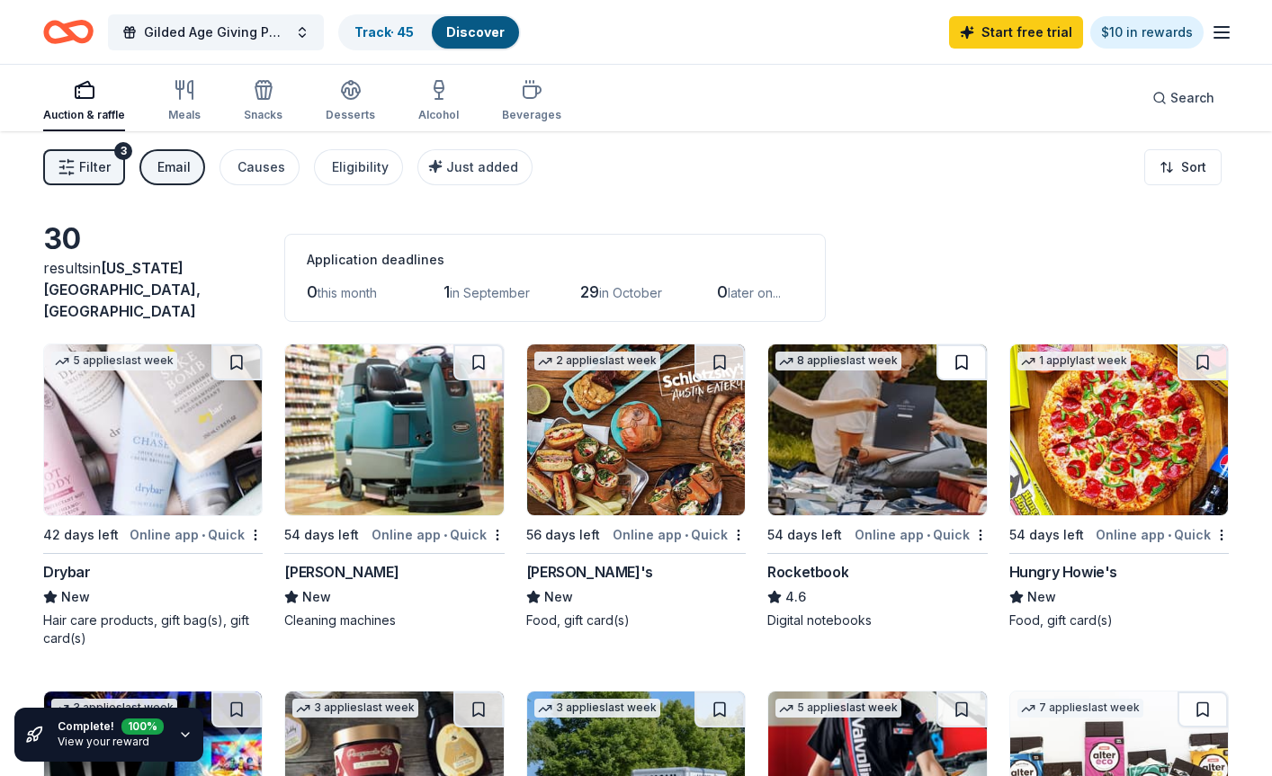
click at [956, 344] on button at bounding box center [961, 362] width 50 height 36
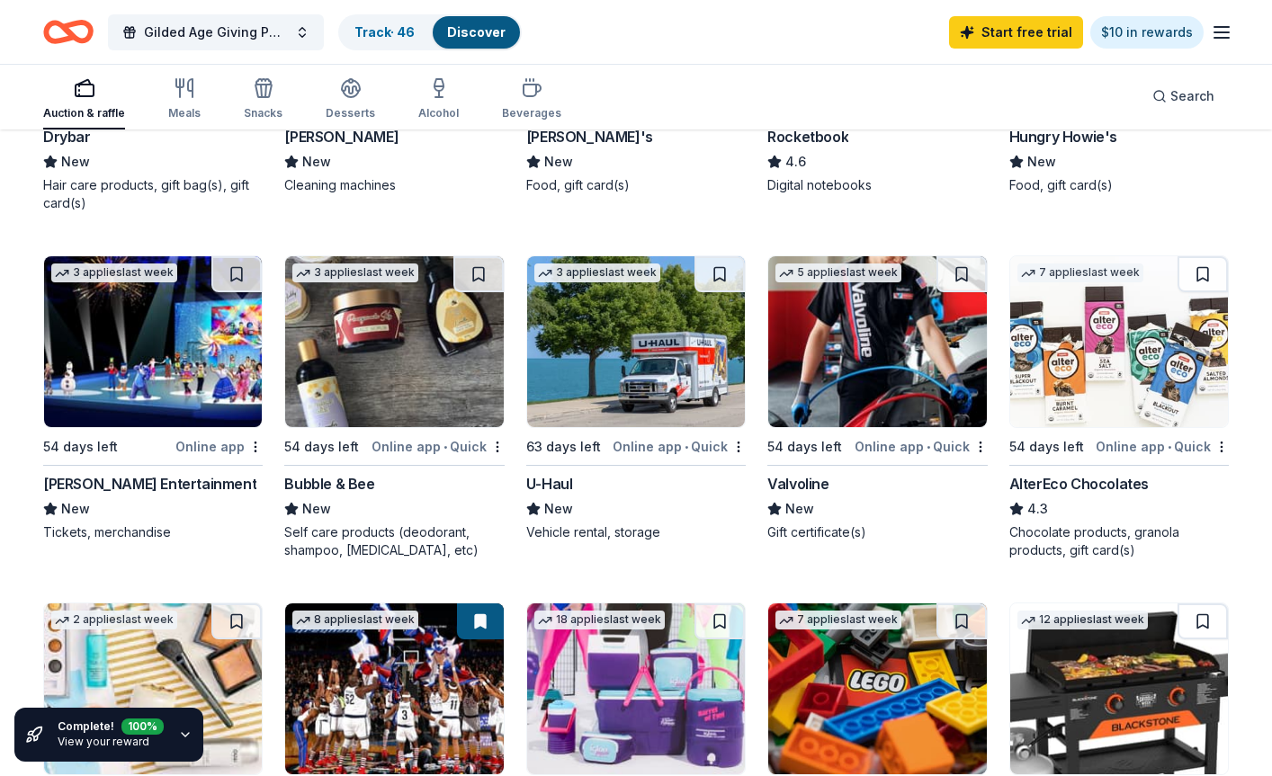
scroll to position [450, 0]
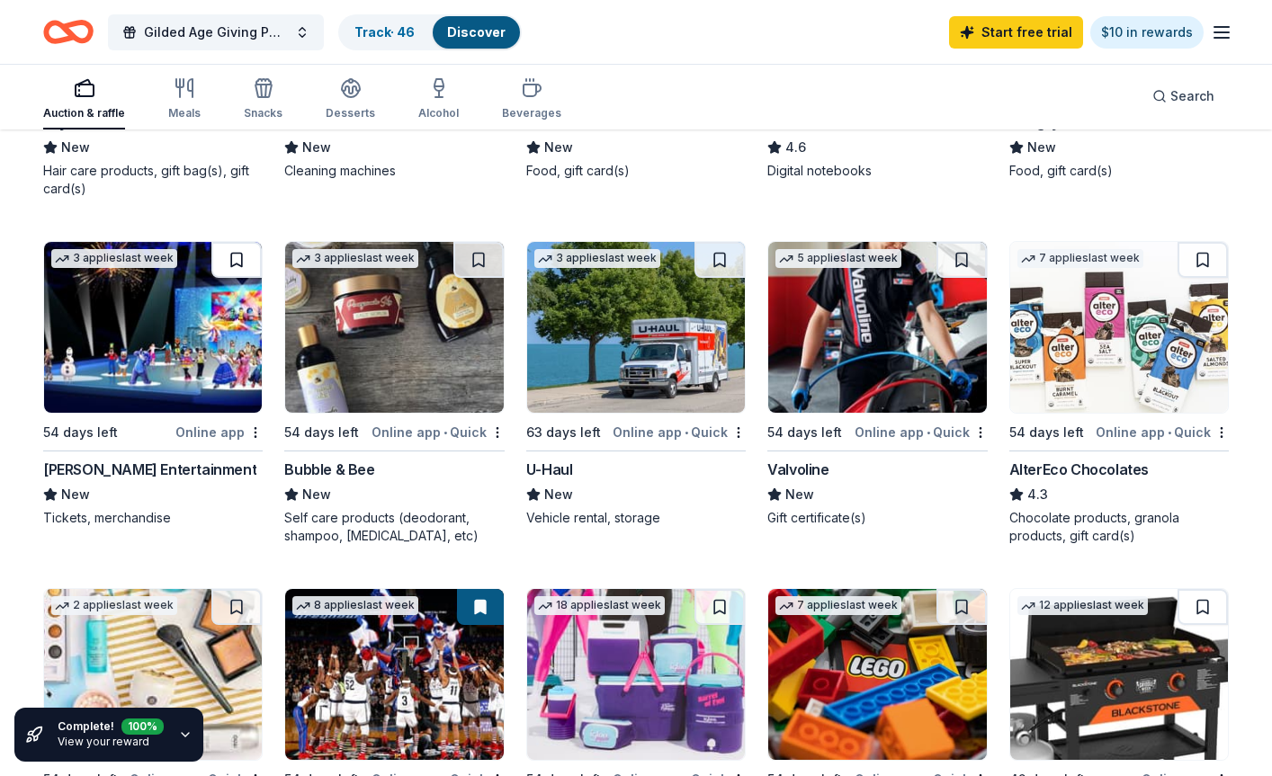
click at [225, 254] on button at bounding box center [236, 260] width 50 height 36
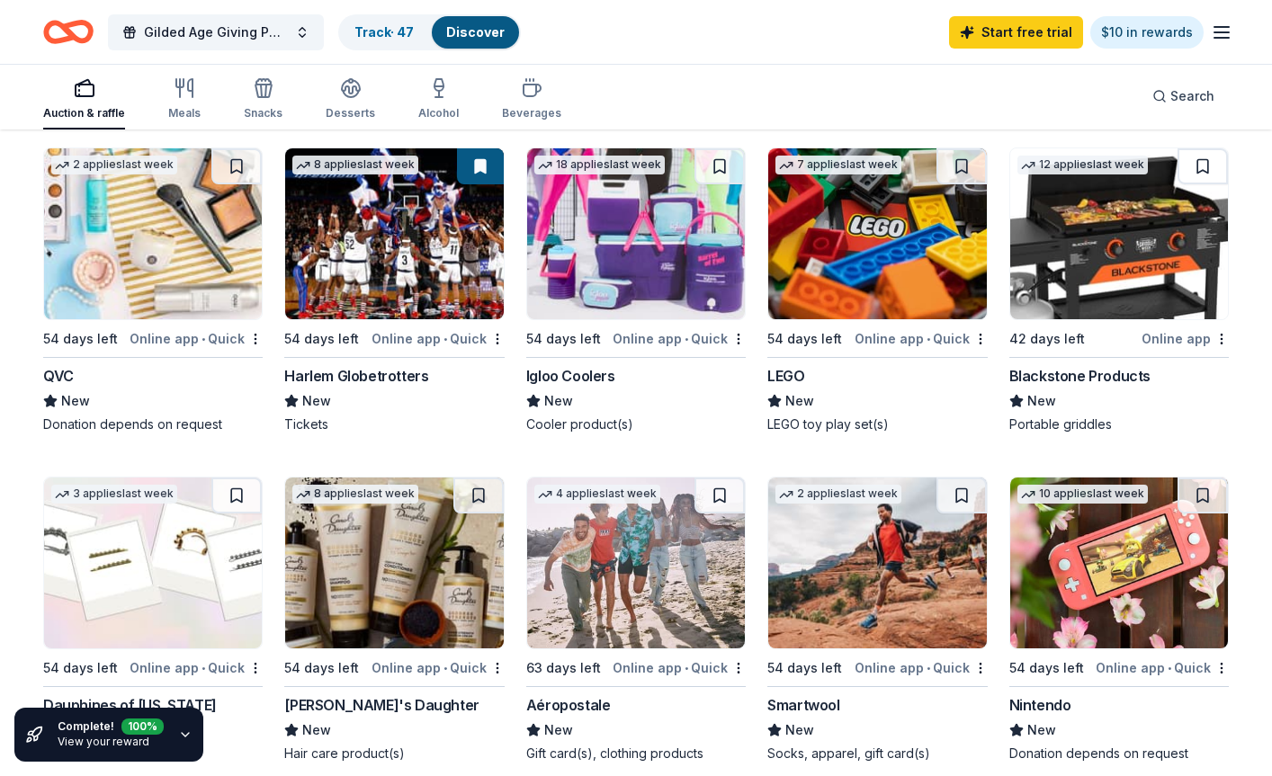
scroll to position [899, 0]
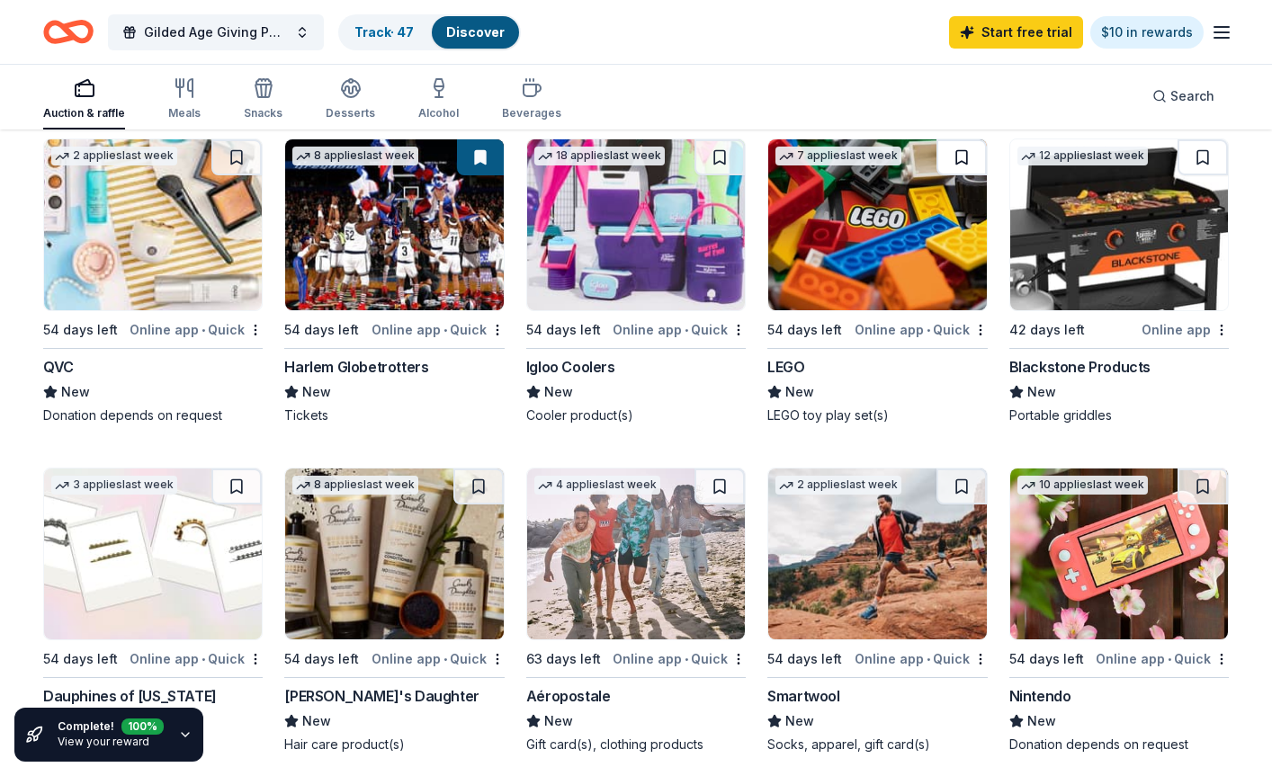
click at [956, 149] on button at bounding box center [961, 157] width 50 height 36
click at [996, 150] on button at bounding box center [1202, 157] width 50 height 36
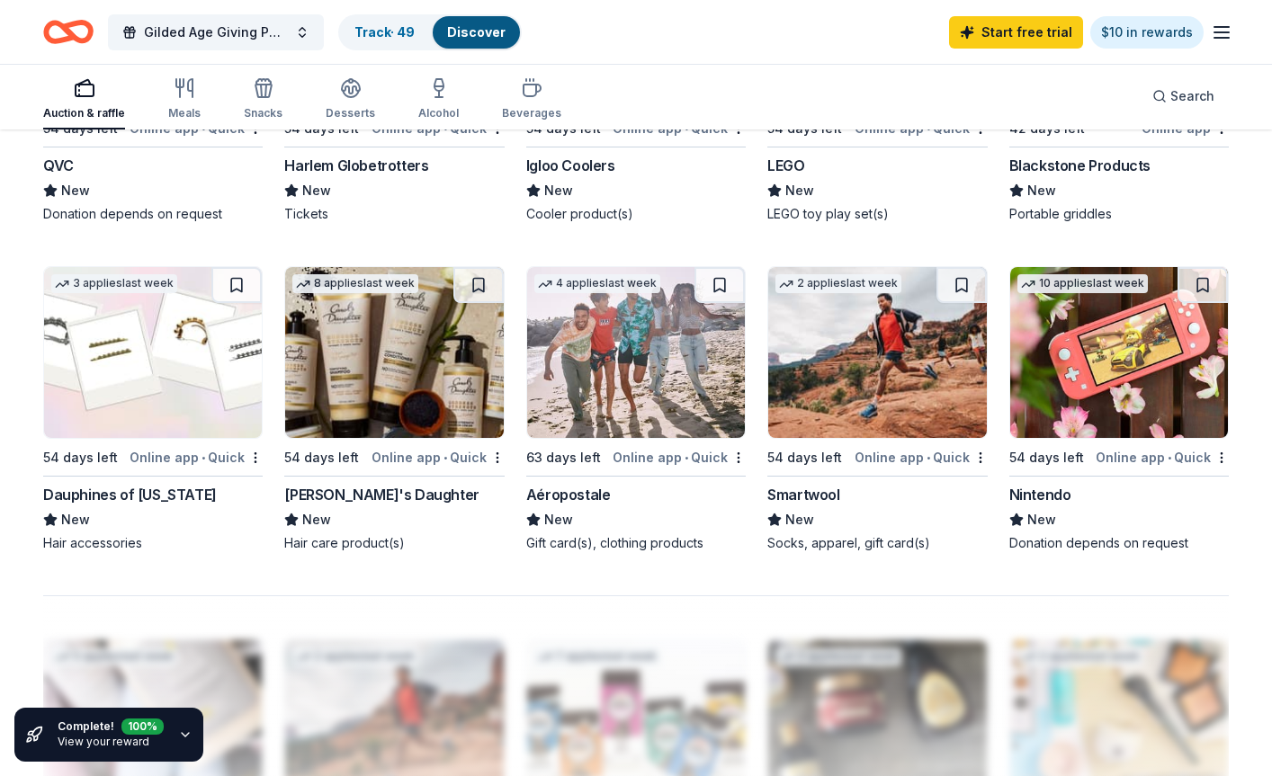
scroll to position [1079, 0]
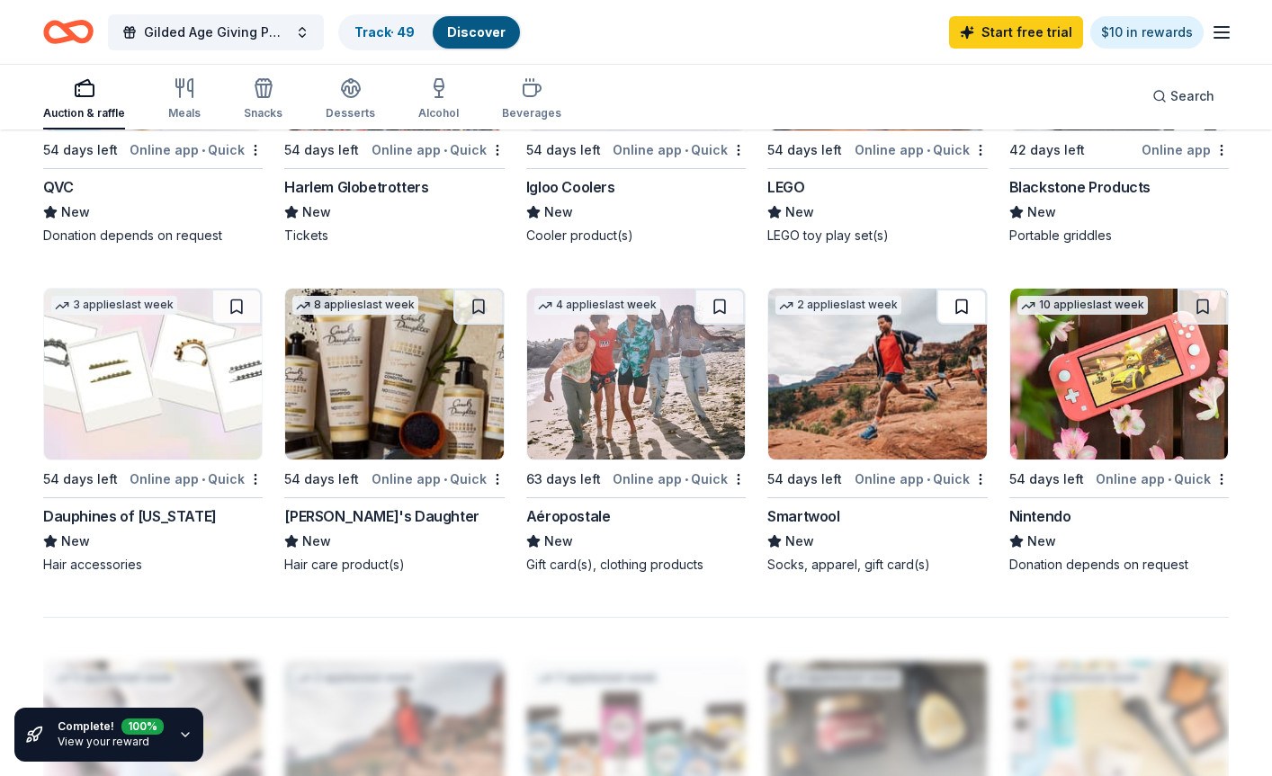
click at [952, 300] on button at bounding box center [961, 307] width 50 height 36
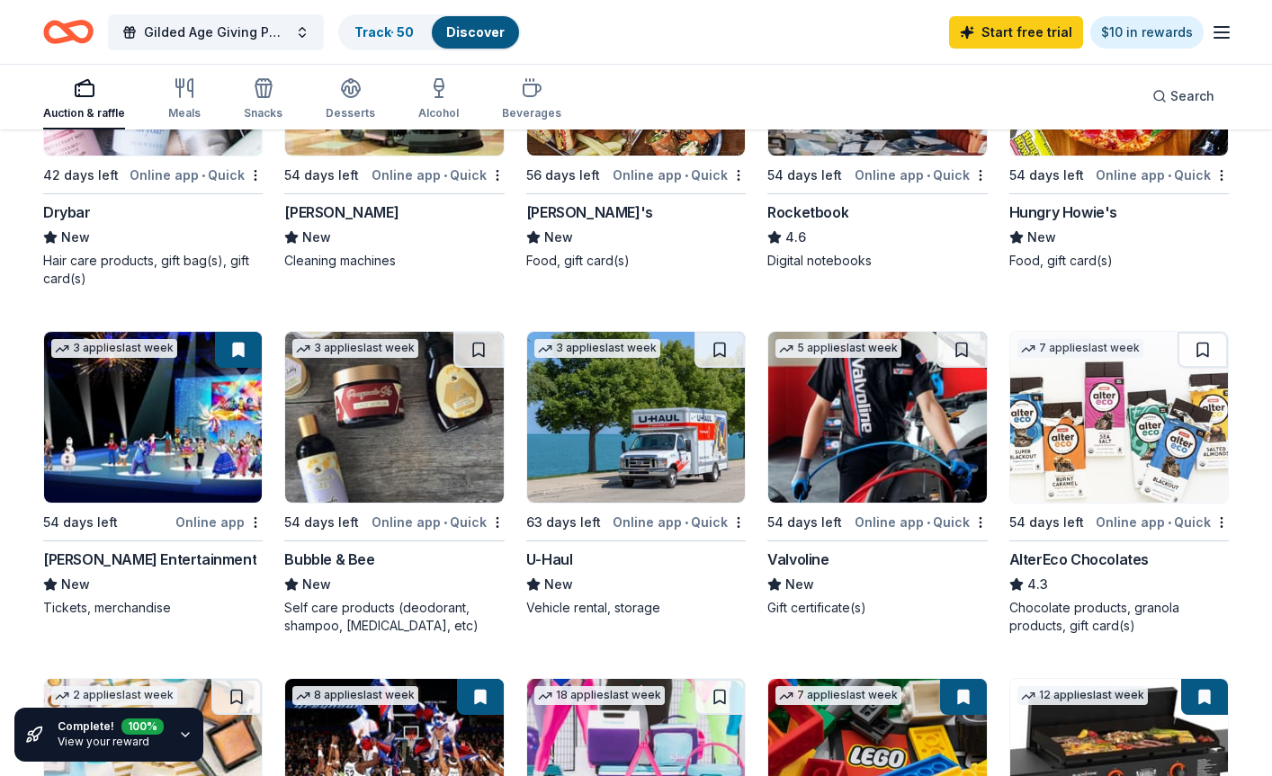
scroll to position [0, 0]
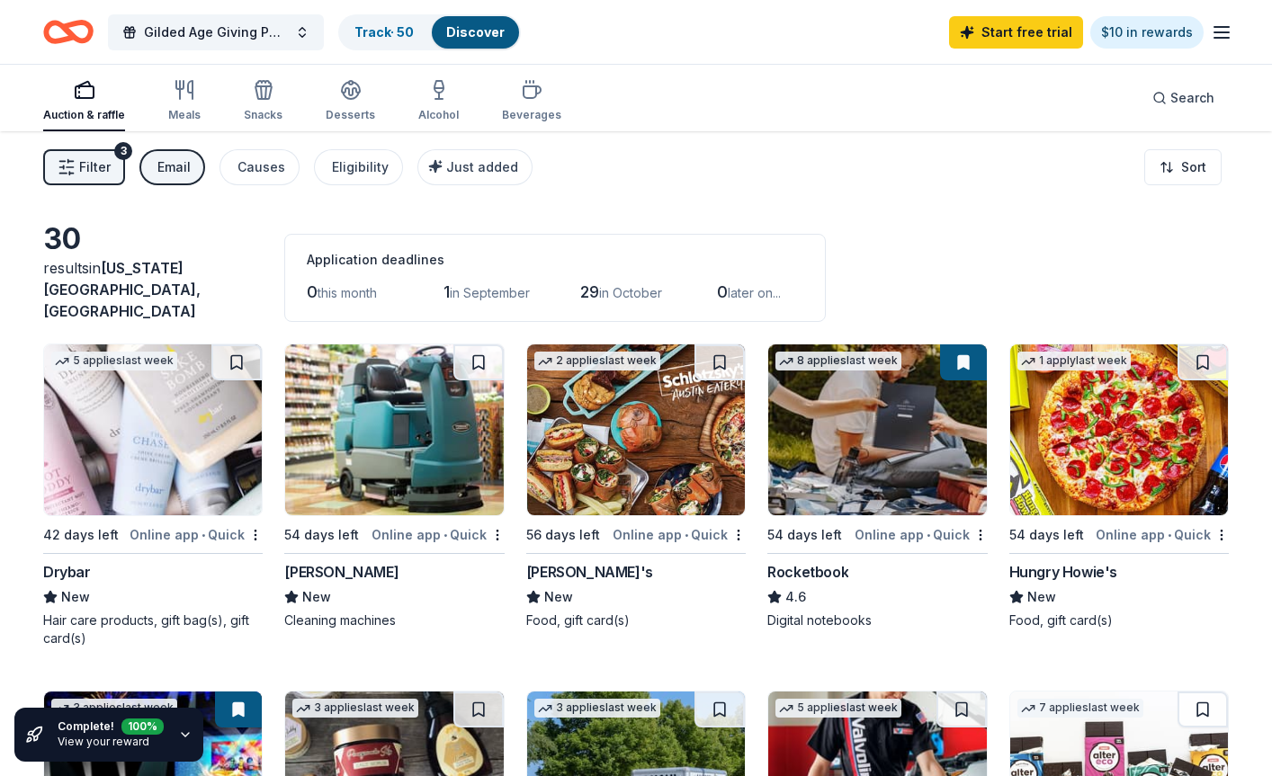
click at [164, 171] on div "Email" at bounding box center [173, 167] width 33 height 22
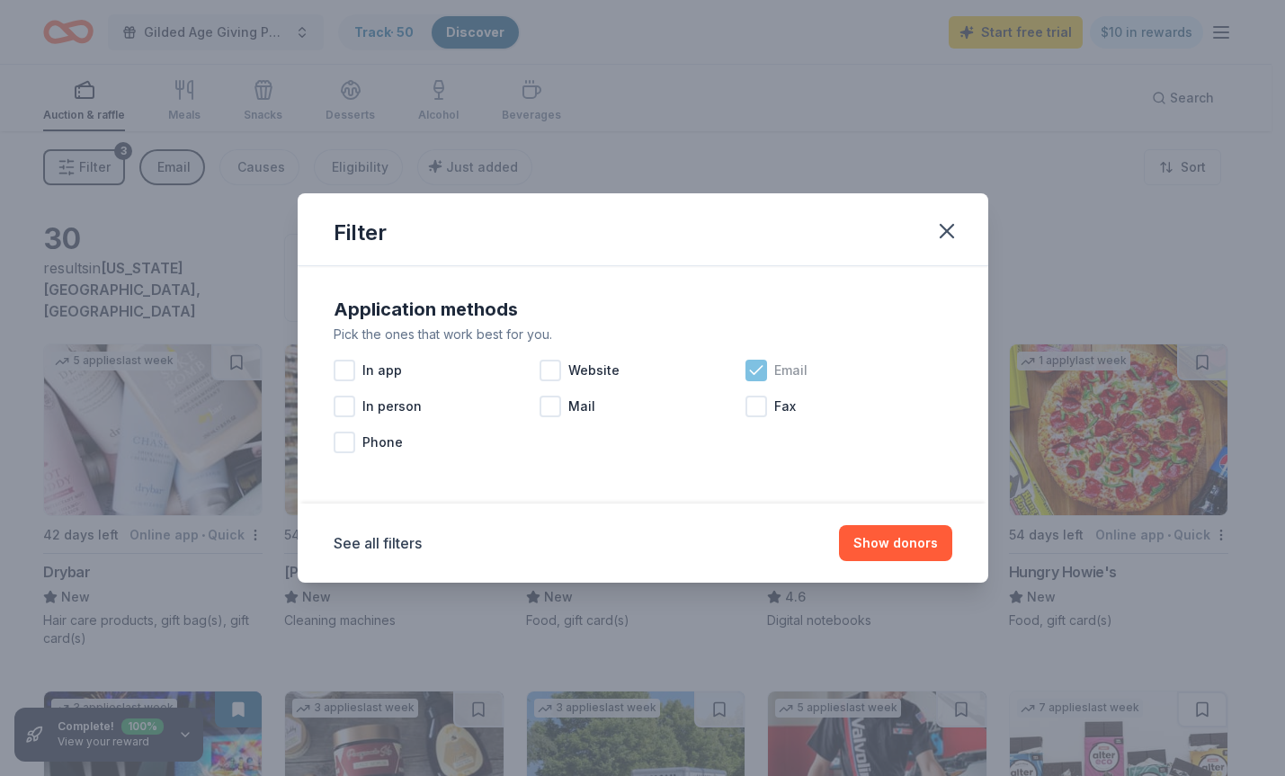
click at [761, 376] on icon at bounding box center [756, 371] width 18 height 18
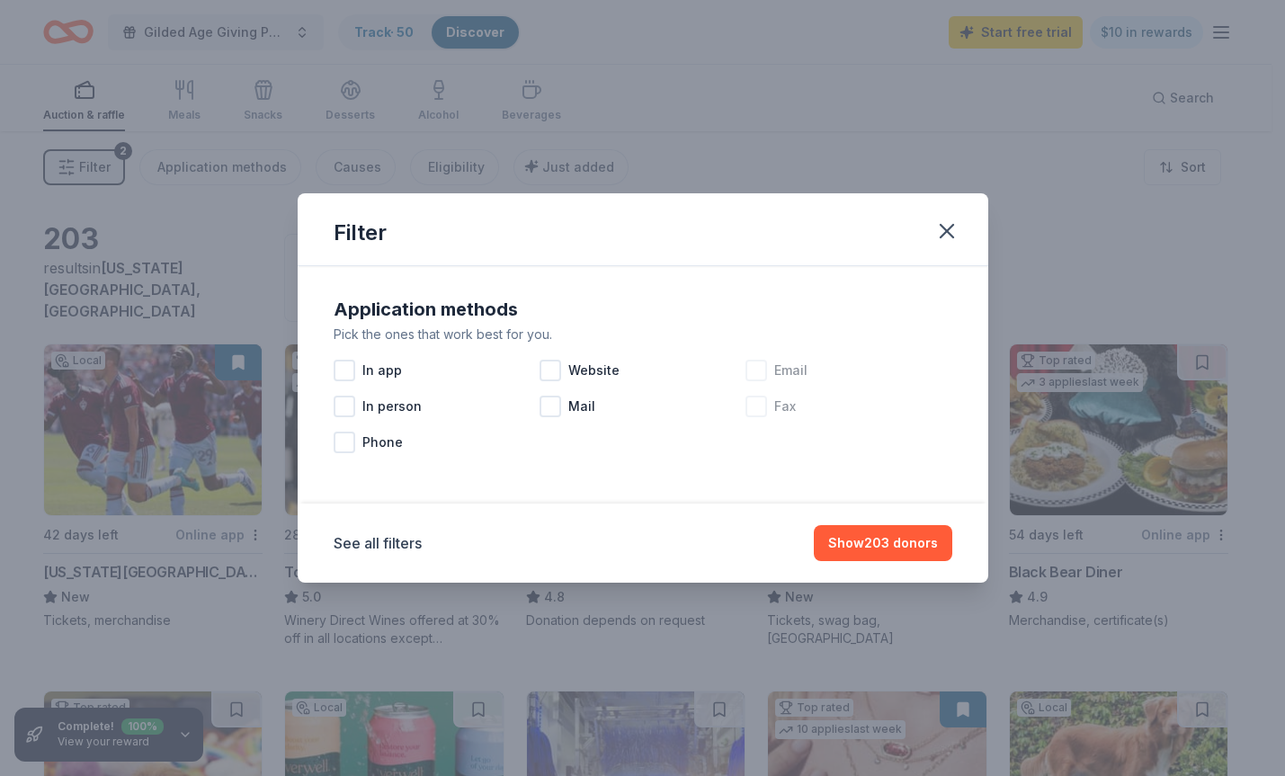
click at [751, 411] on div at bounding box center [757, 407] width 22 height 22
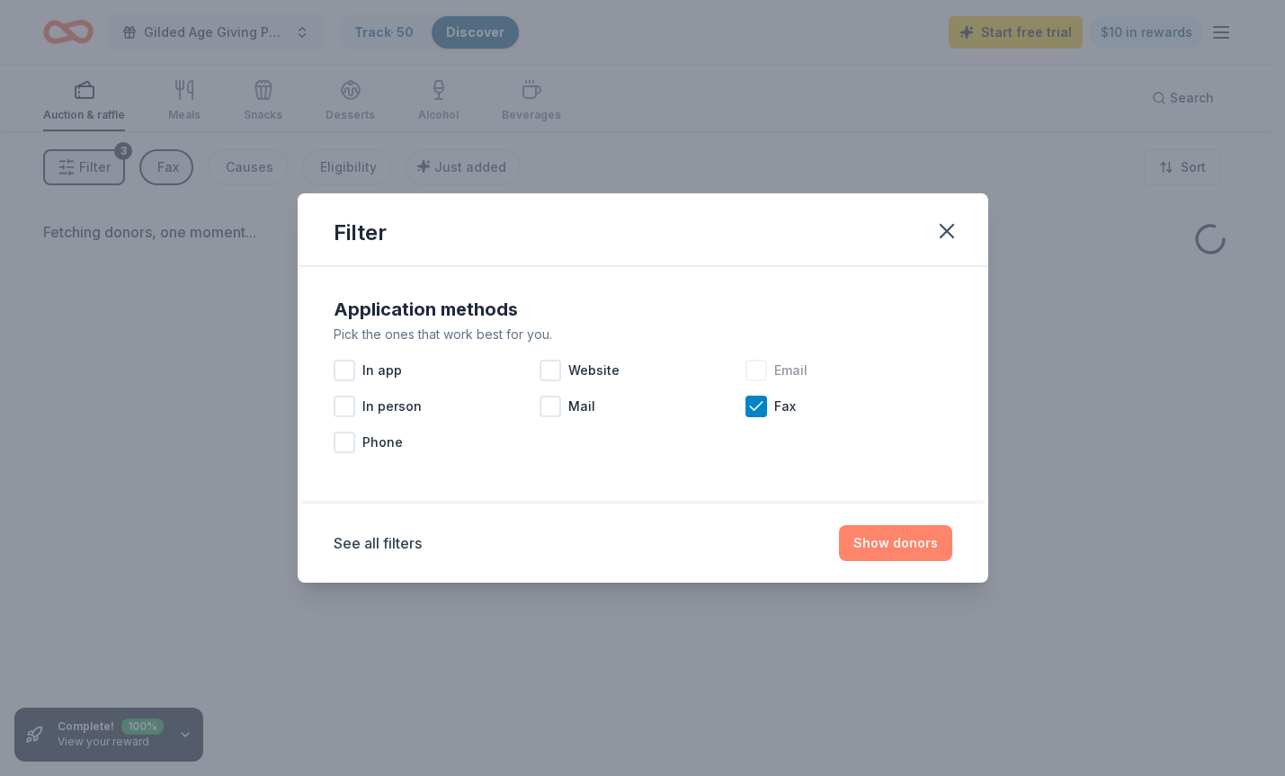
click at [888, 535] on button "Show donors" at bounding box center [895, 543] width 113 height 36
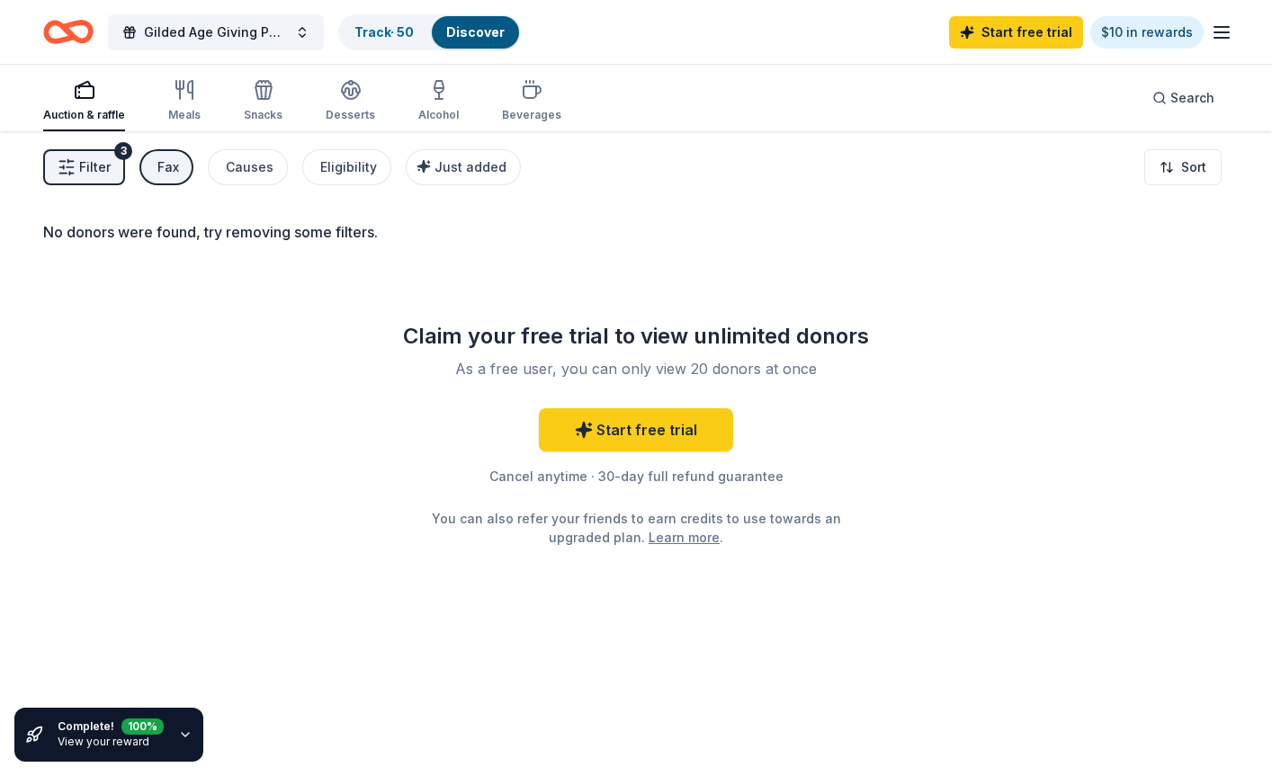
click at [172, 171] on div "Fax" at bounding box center [168, 167] width 22 height 22
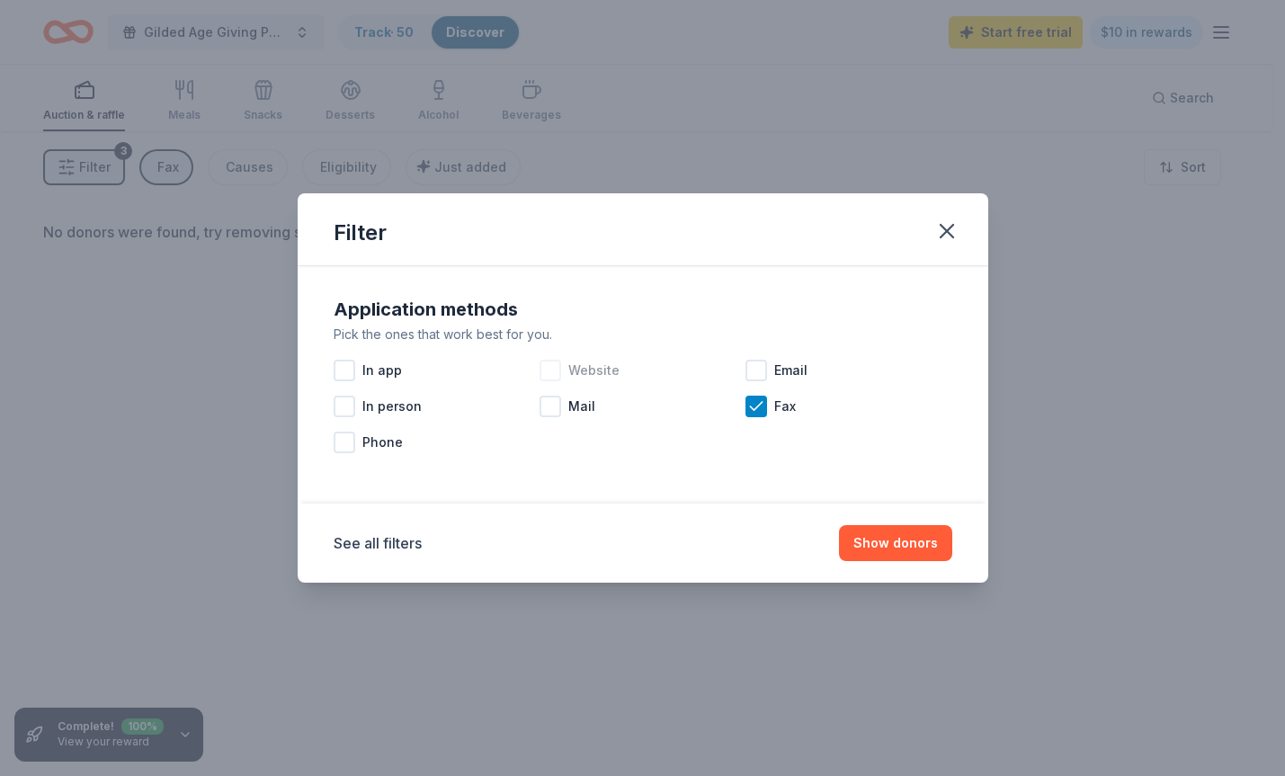
click at [557, 374] on div at bounding box center [551, 371] width 22 height 22
click at [746, 416] on div at bounding box center [757, 407] width 22 height 22
click at [904, 545] on button "Show donors" at bounding box center [895, 543] width 113 height 36
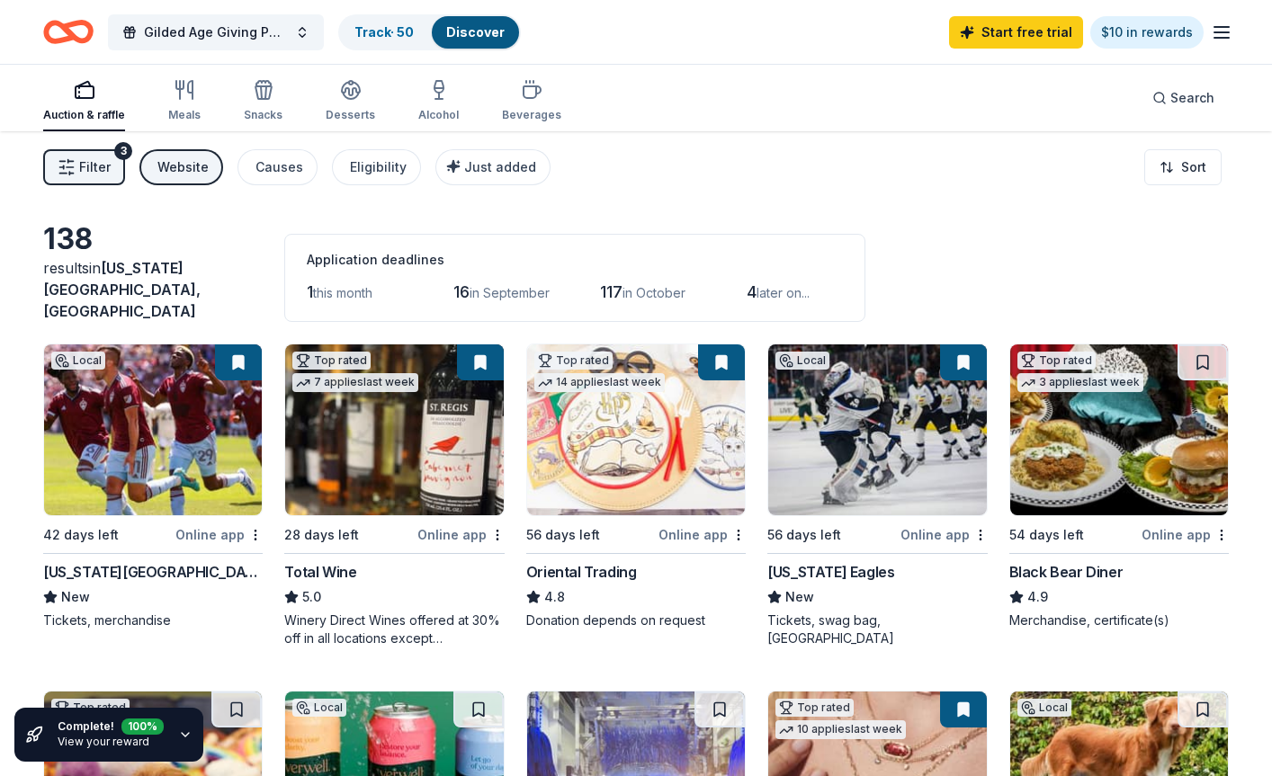
click at [146, 171] on button "Website" at bounding box center [181, 167] width 84 height 36
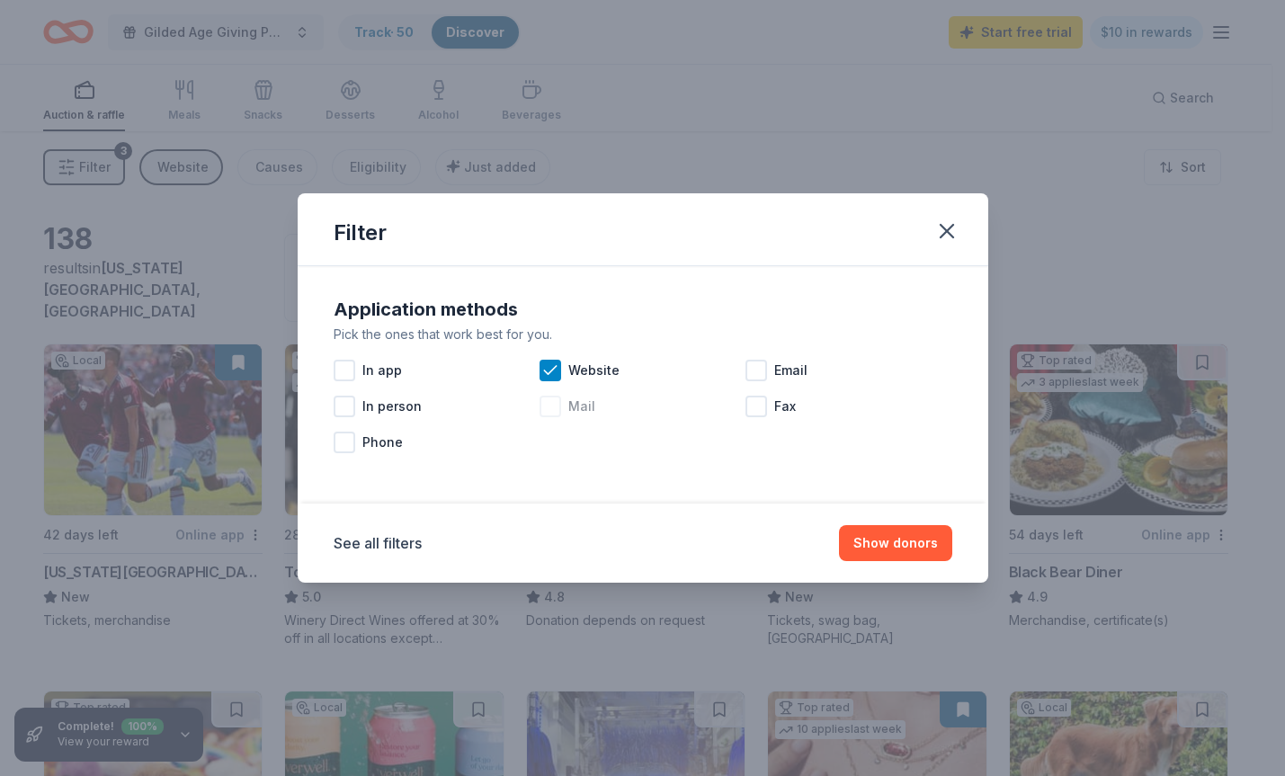
click at [553, 411] on div at bounding box center [551, 407] width 22 height 22
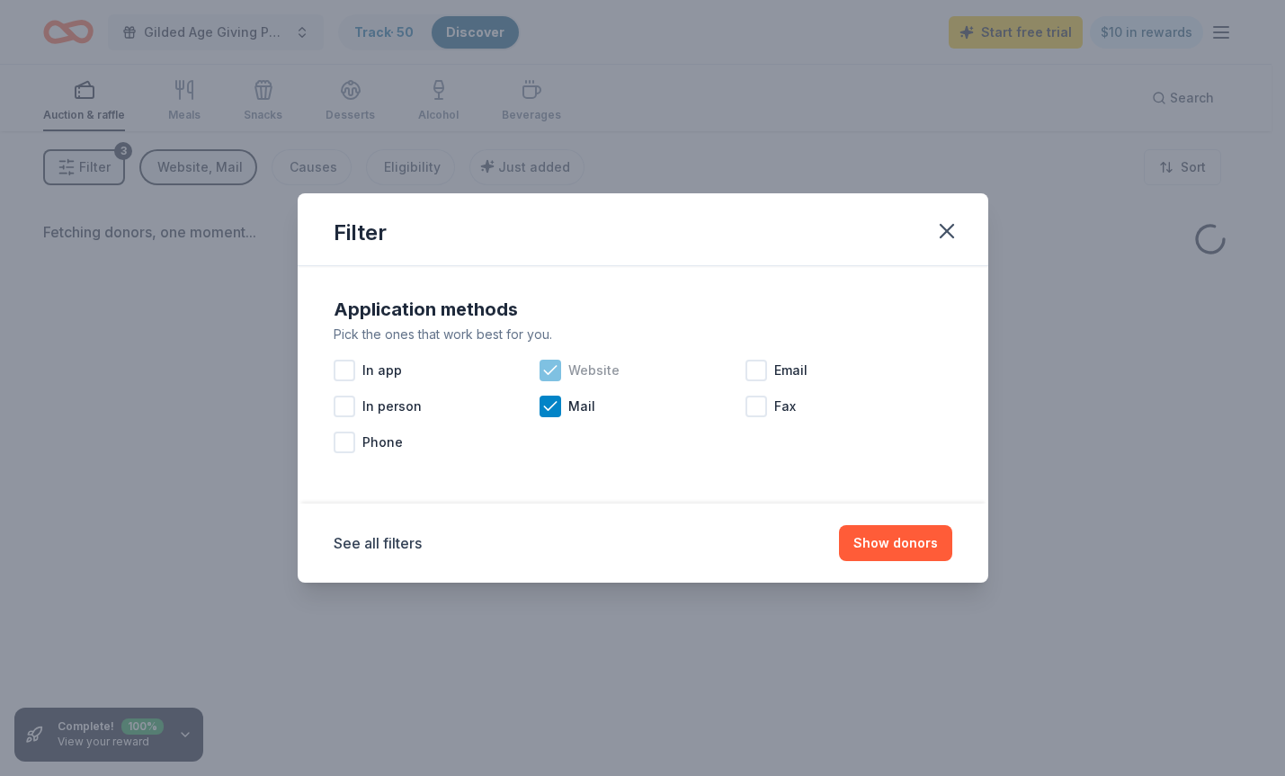
click at [552, 368] on icon at bounding box center [550, 371] width 18 height 18
click at [871, 543] on button "Show donors" at bounding box center [895, 543] width 113 height 36
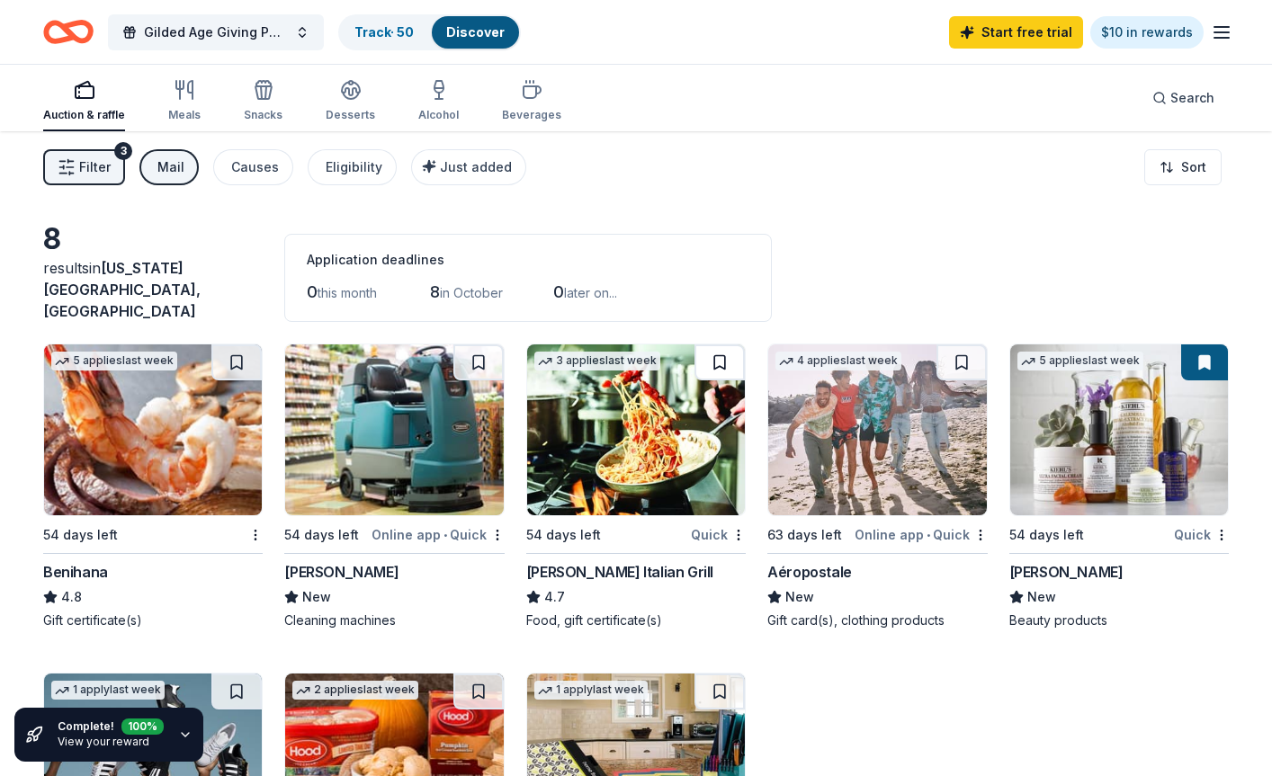
click at [728, 344] on button at bounding box center [719, 362] width 50 height 36
click at [237, 350] on button at bounding box center [236, 362] width 50 height 36
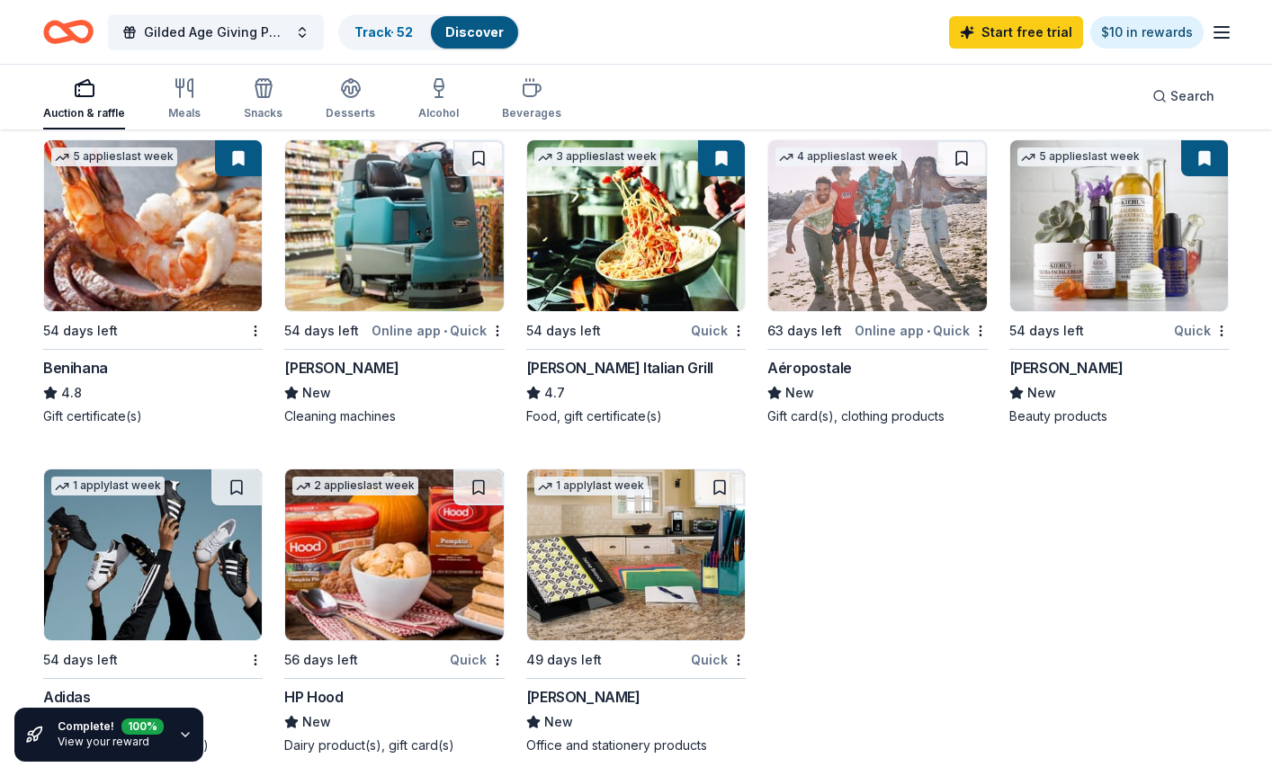
scroll to position [180, 0]
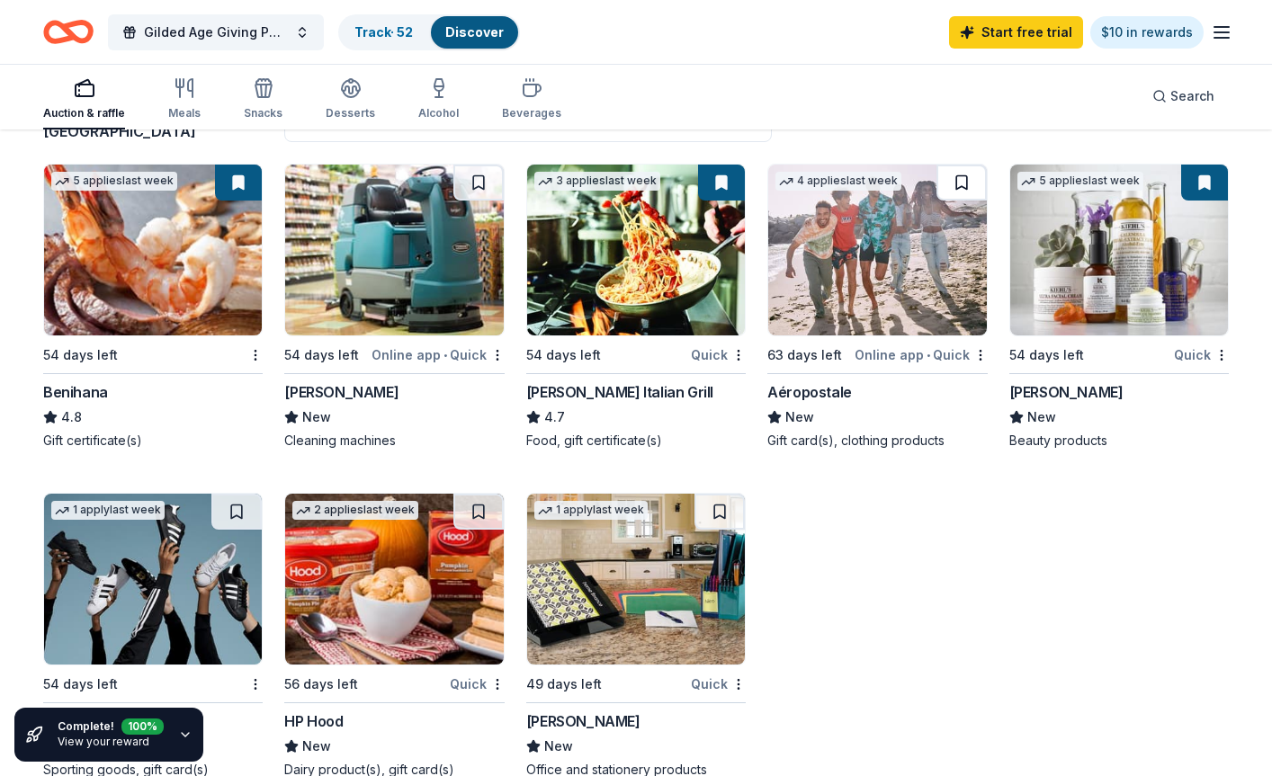
click at [963, 176] on button at bounding box center [961, 183] width 50 height 36
click at [234, 505] on button at bounding box center [236, 512] width 50 height 36
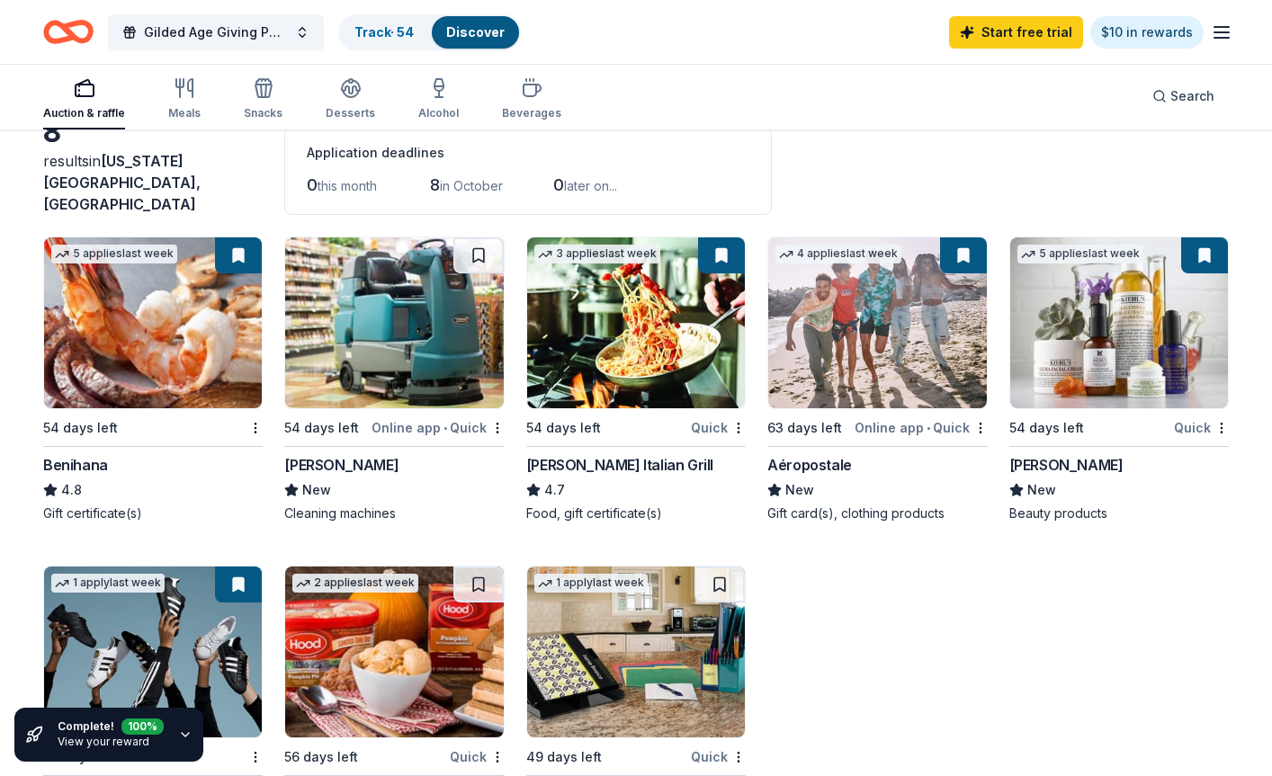
scroll to position [0, 0]
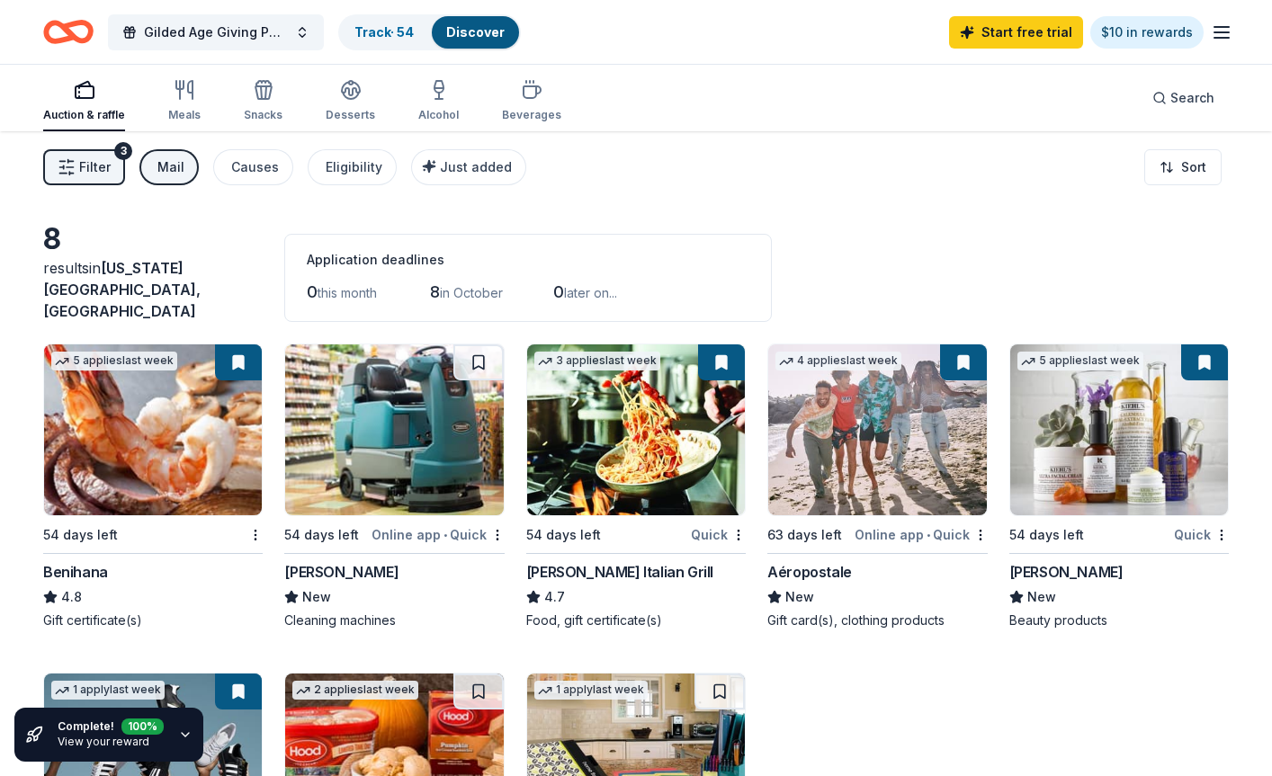
click at [175, 184] on button "Mail" at bounding box center [168, 167] width 59 height 36
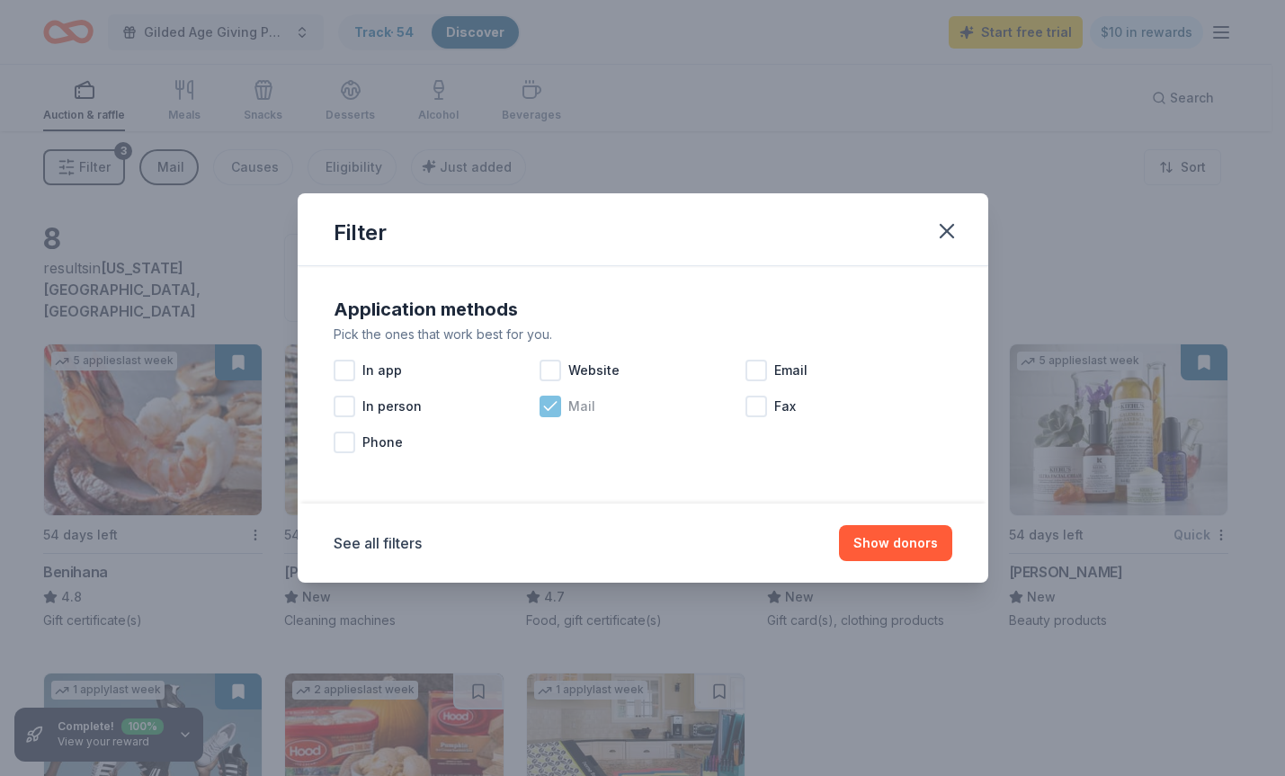
click at [551, 409] on icon at bounding box center [550, 406] width 18 height 18
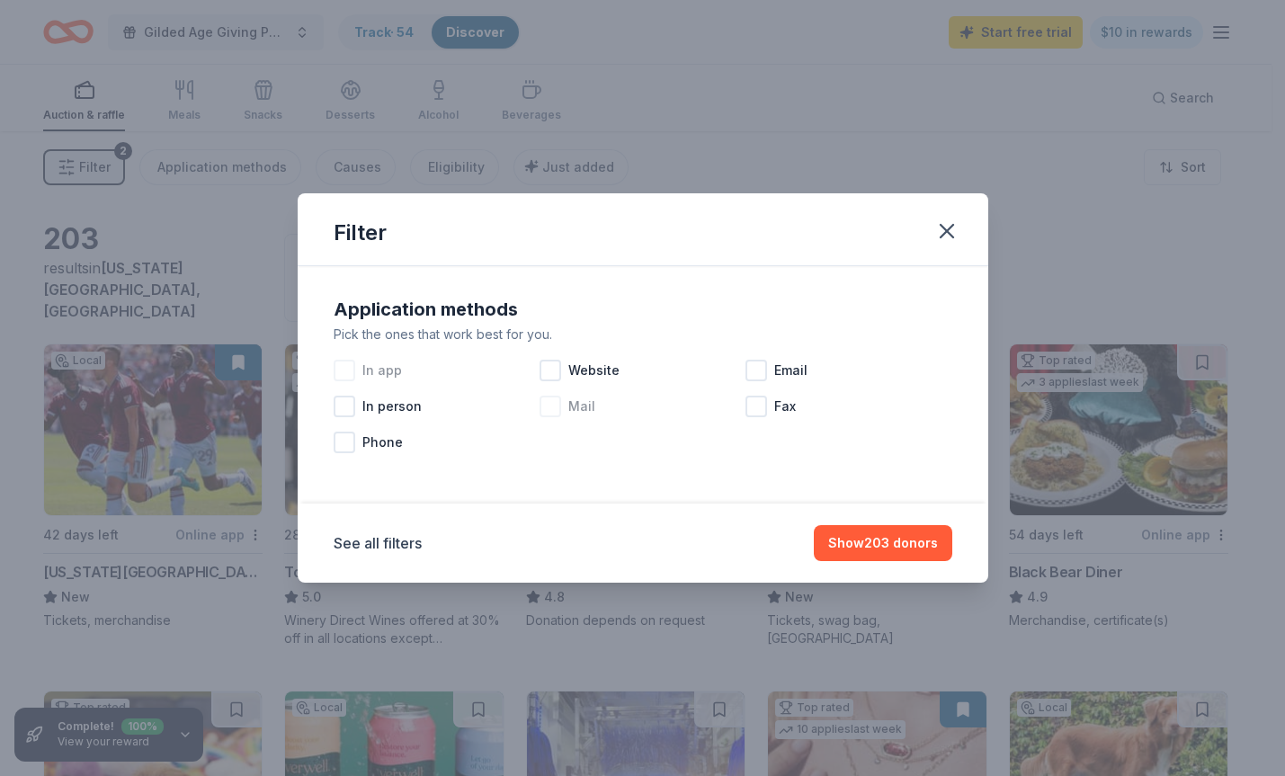
click at [336, 378] on div at bounding box center [345, 371] width 22 height 22
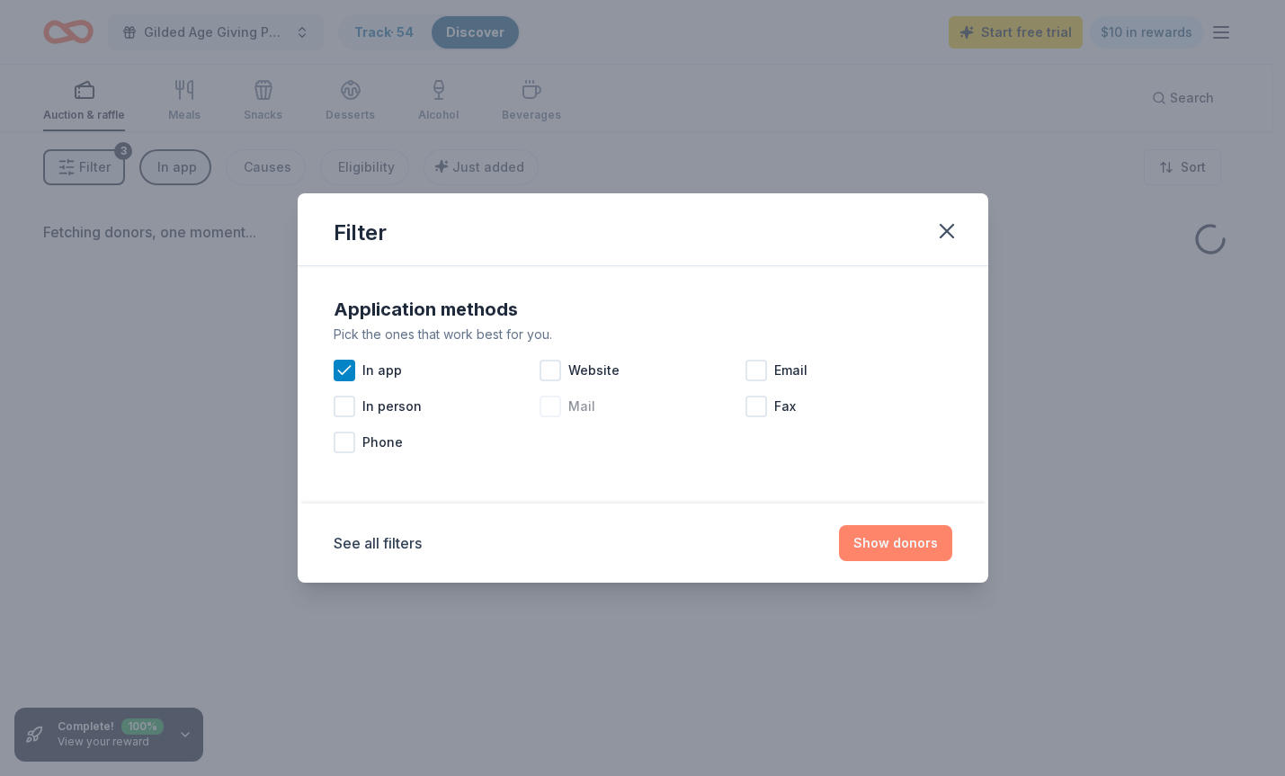
click at [873, 556] on button "Show donors" at bounding box center [895, 543] width 113 height 36
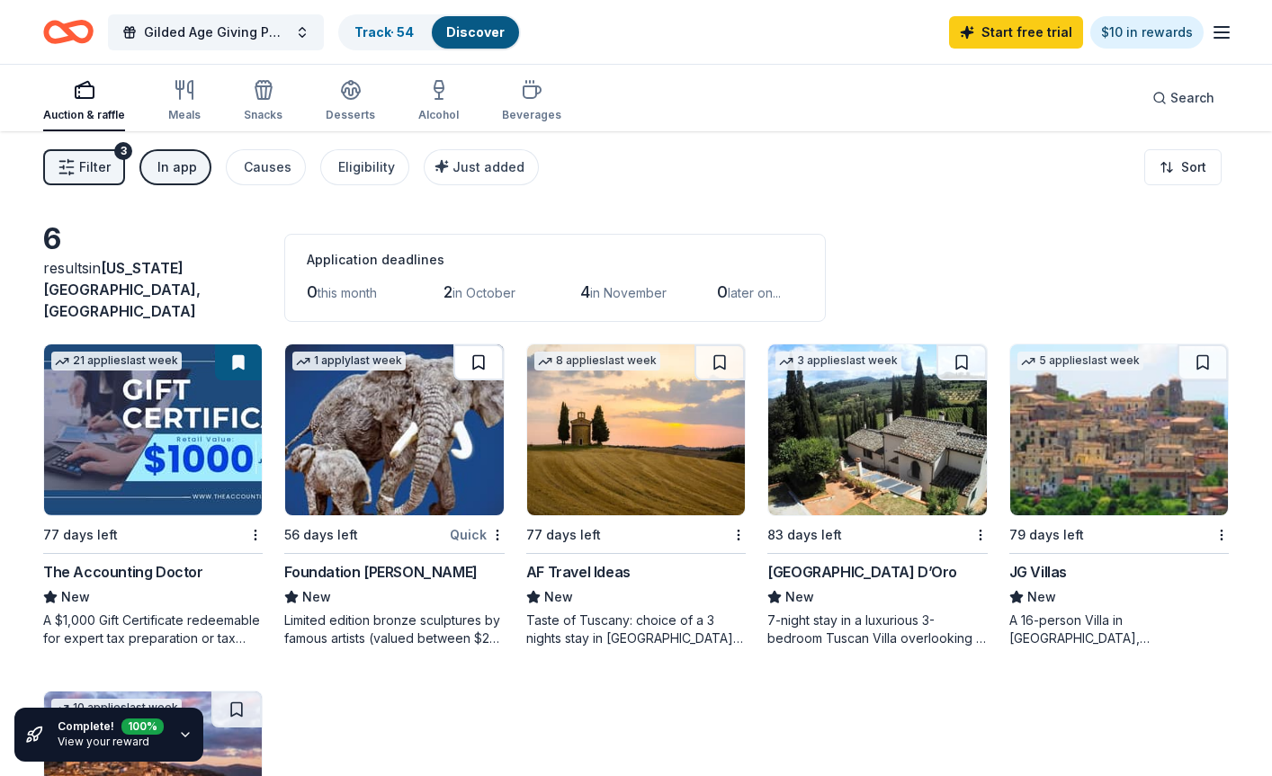
click at [459, 353] on button at bounding box center [478, 362] width 50 height 36
click at [716, 351] on button at bounding box center [719, 362] width 50 height 36
click at [958, 357] on button at bounding box center [961, 362] width 50 height 36
click at [996, 350] on button at bounding box center [1202, 362] width 50 height 36
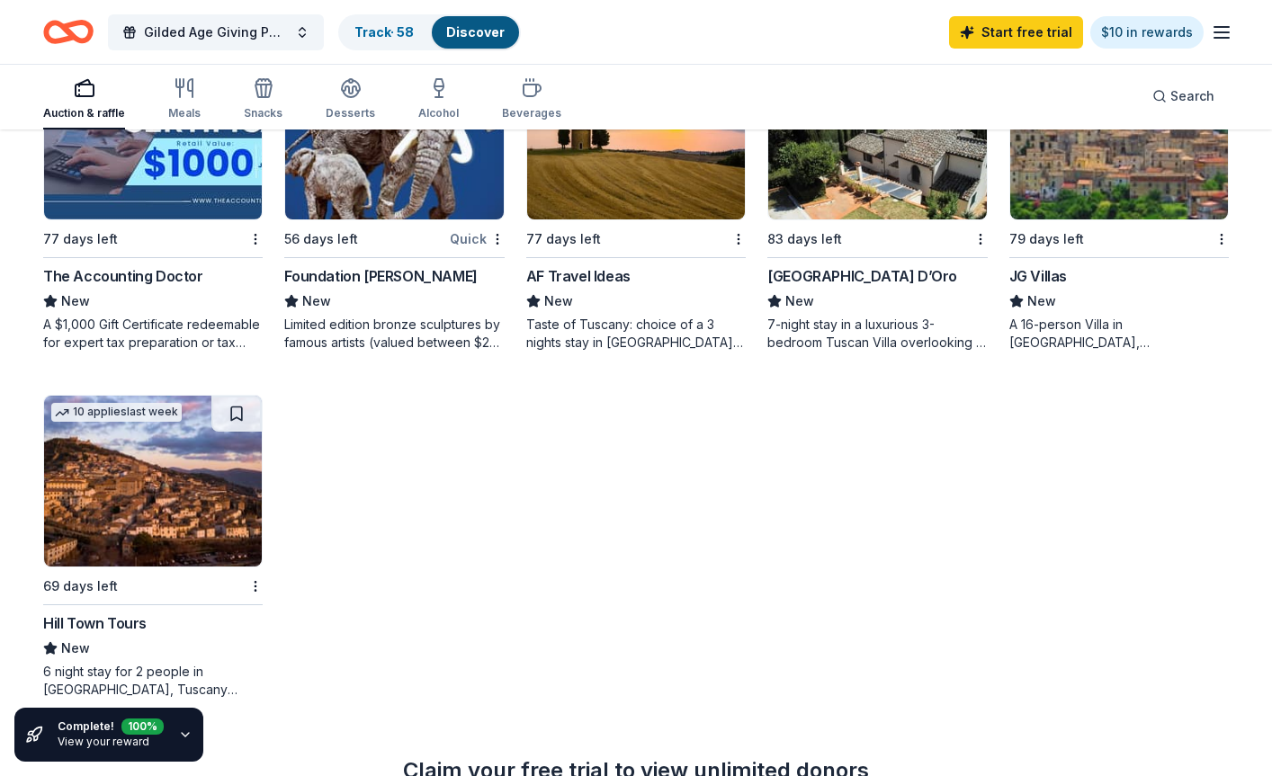
scroll to position [360, 0]
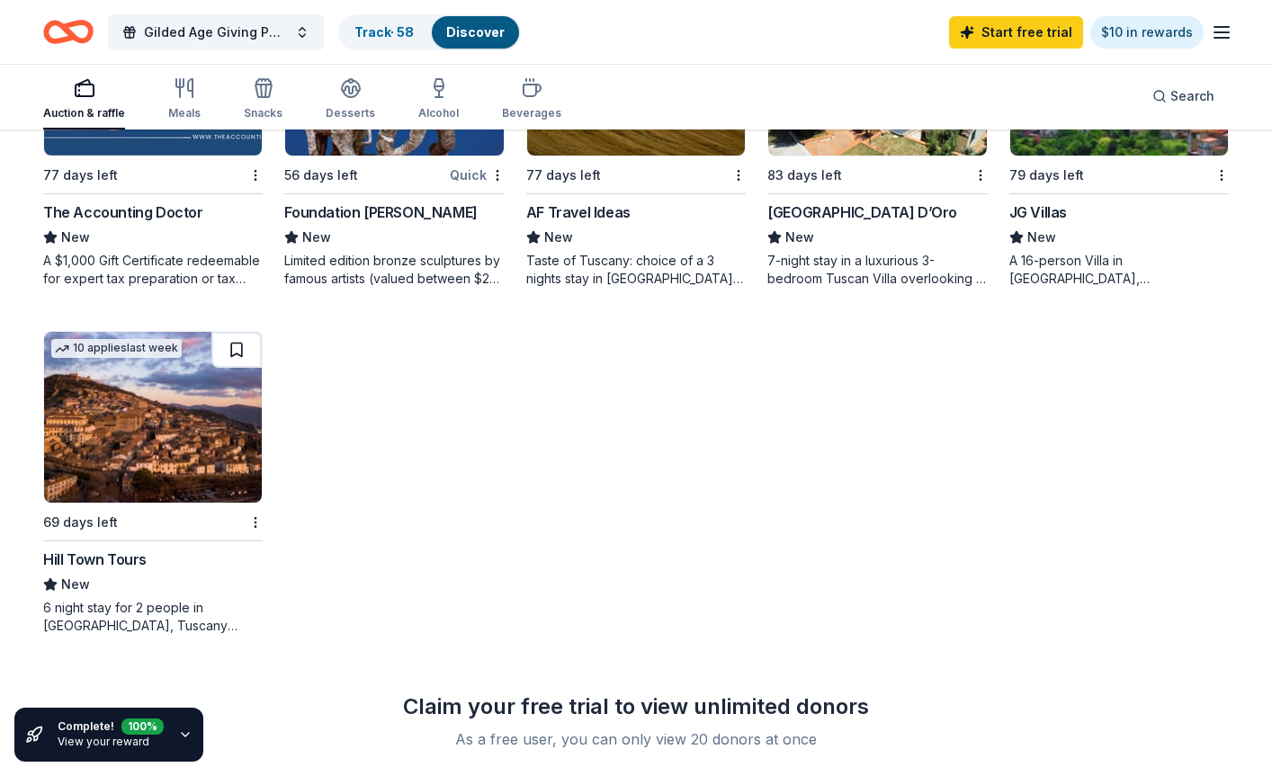
click at [240, 350] on button at bounding box center [236, 350] width 50 height 36
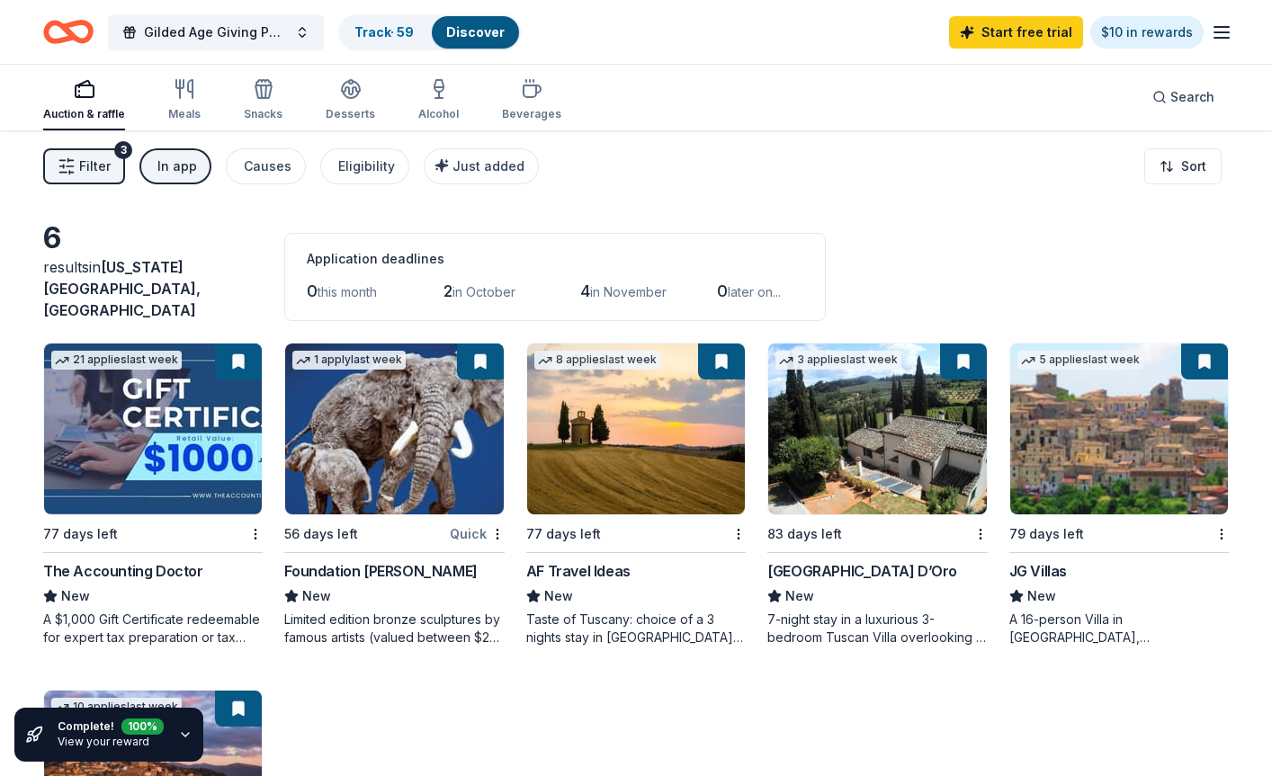
scroll to position [0, 0]
click at [180, 170] on div "In app" at bounding box center [177, 167] width 40 height 22
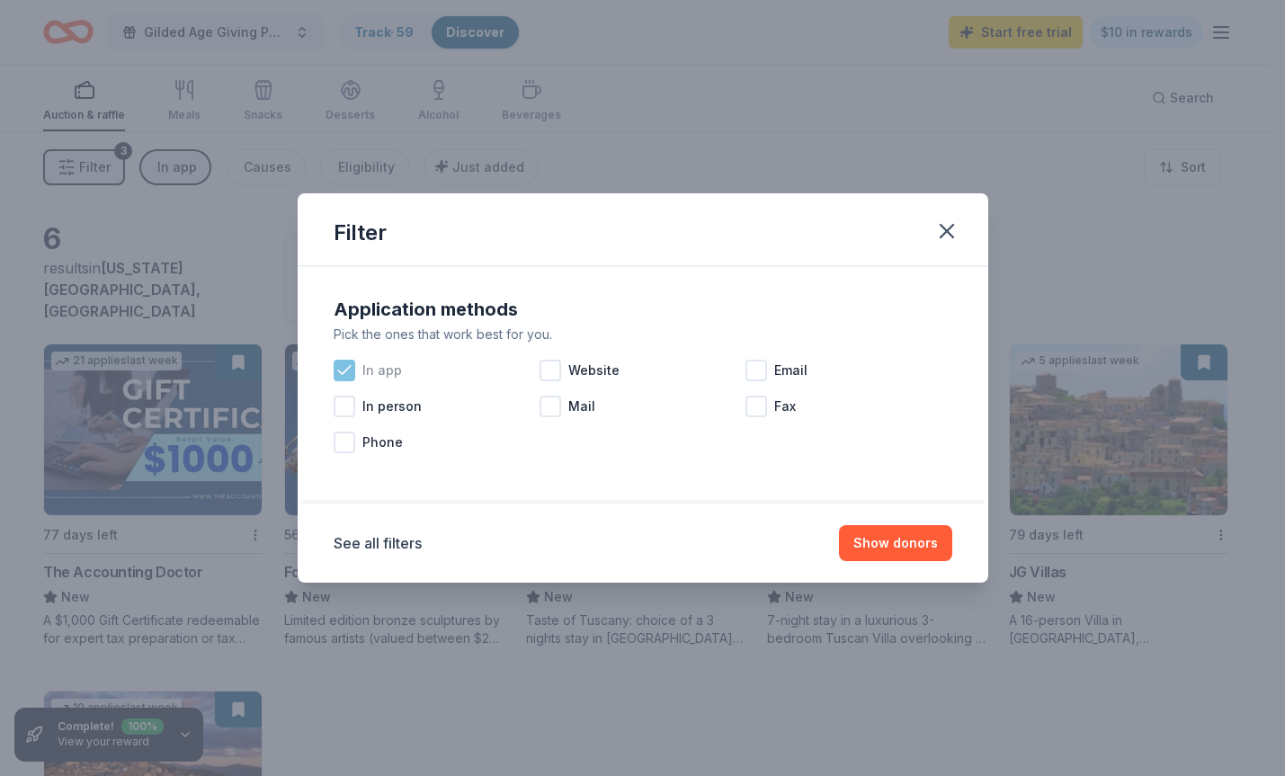
click at [342, 362] on icon at bounding box center [344, 371] width 18 height 18
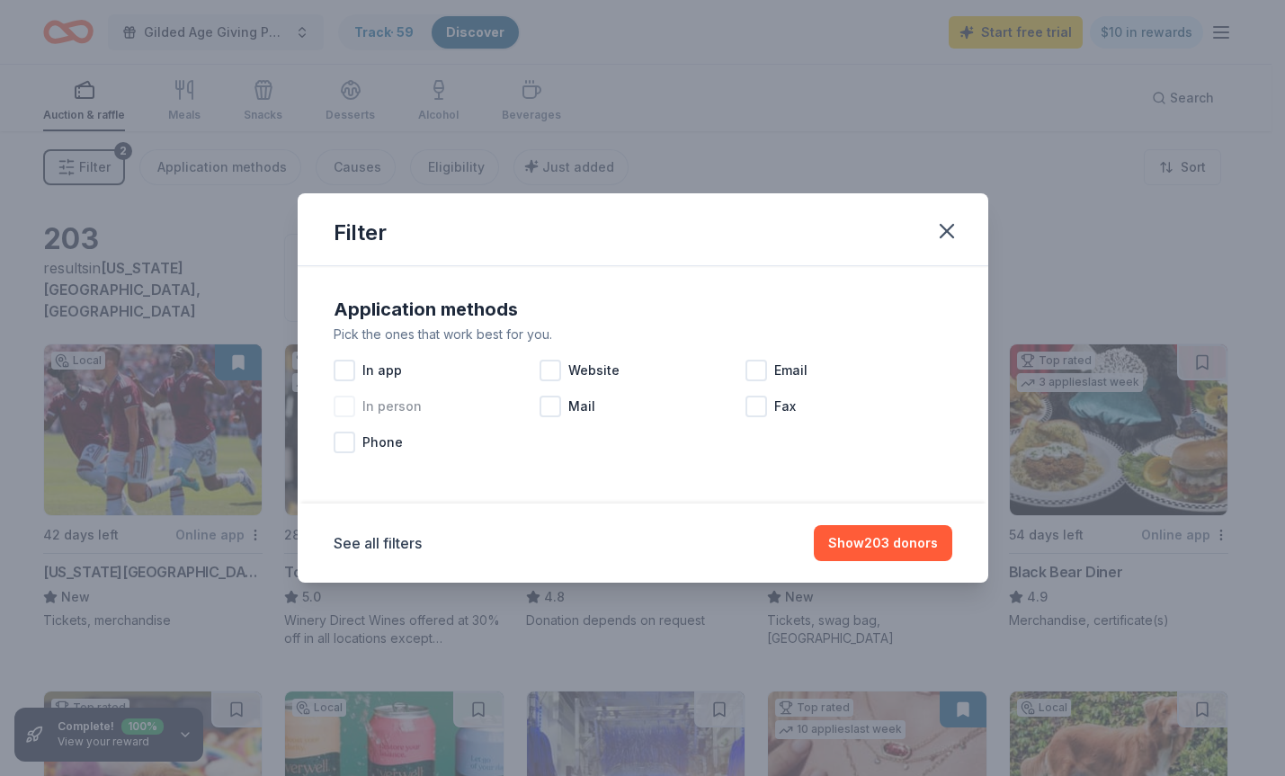
click at [348, 407] on div at bounding box center [345, 407] width 22 height 22
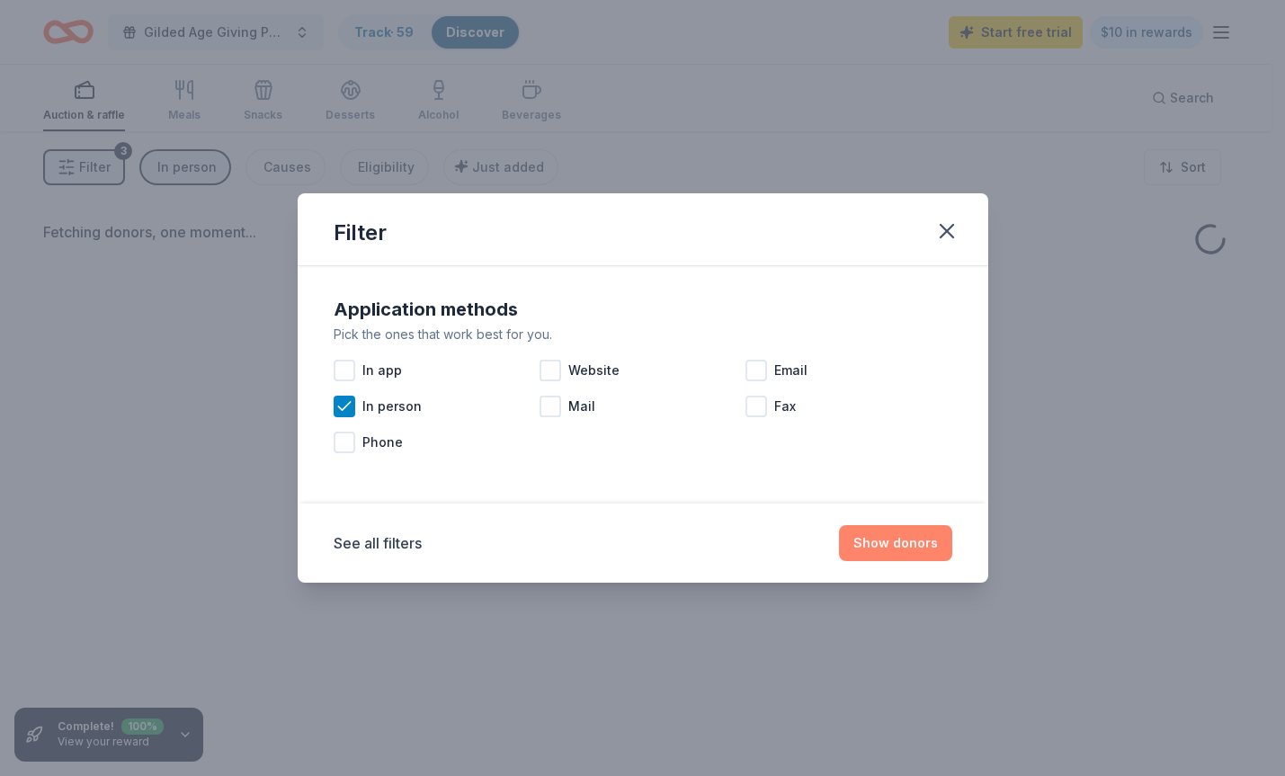
click at [862, 541] on button "Show donors" at bounding box center [895, 543] width 113 height 36
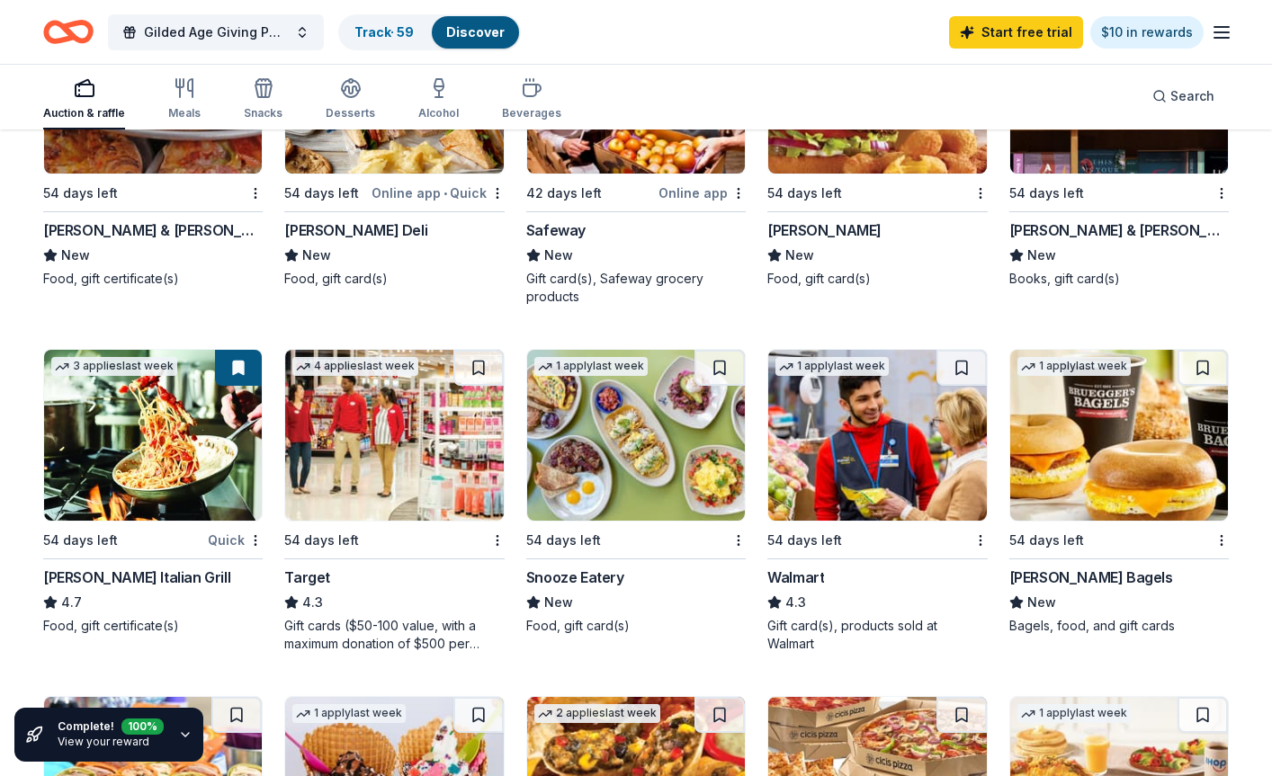
scroll to position [540, 0]
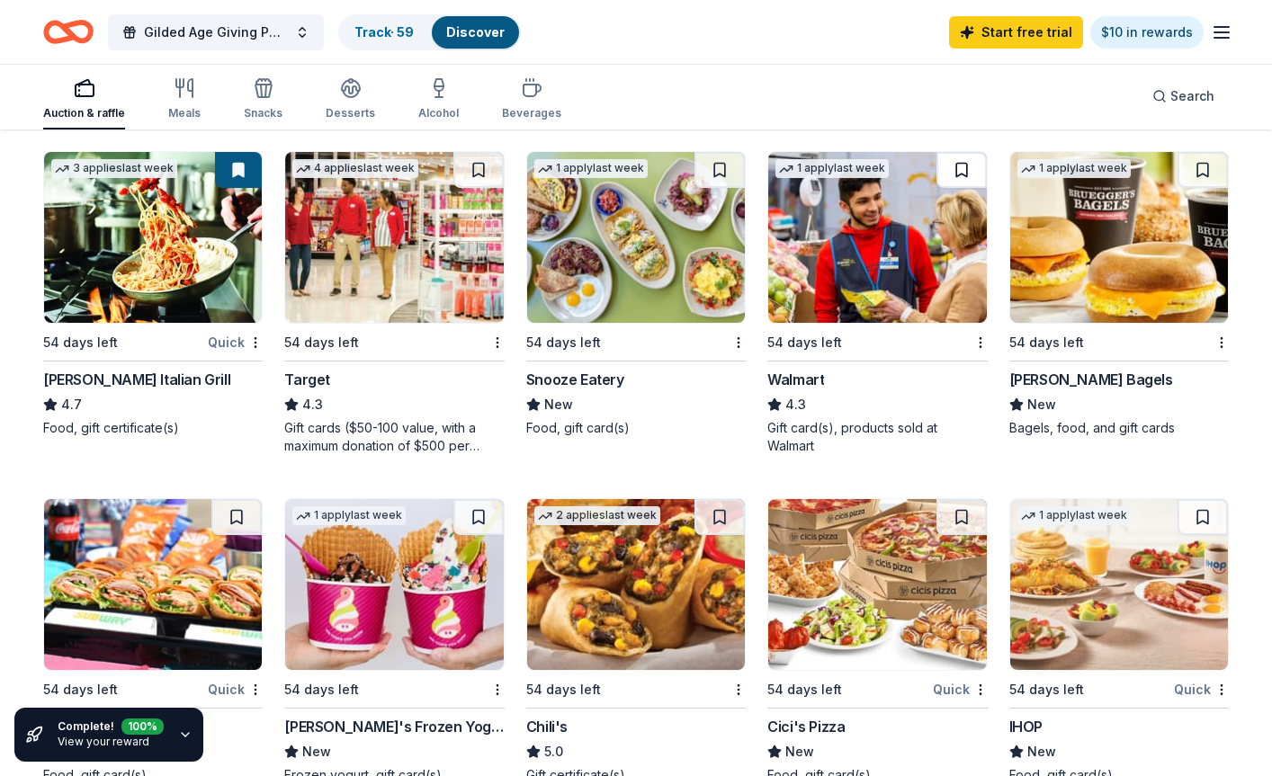
click at [962, 164] on button at bounding box center [961, 170] width 50 height 36
click at [461, 161] on button at bounding box center [478, 170] width 50 height 36
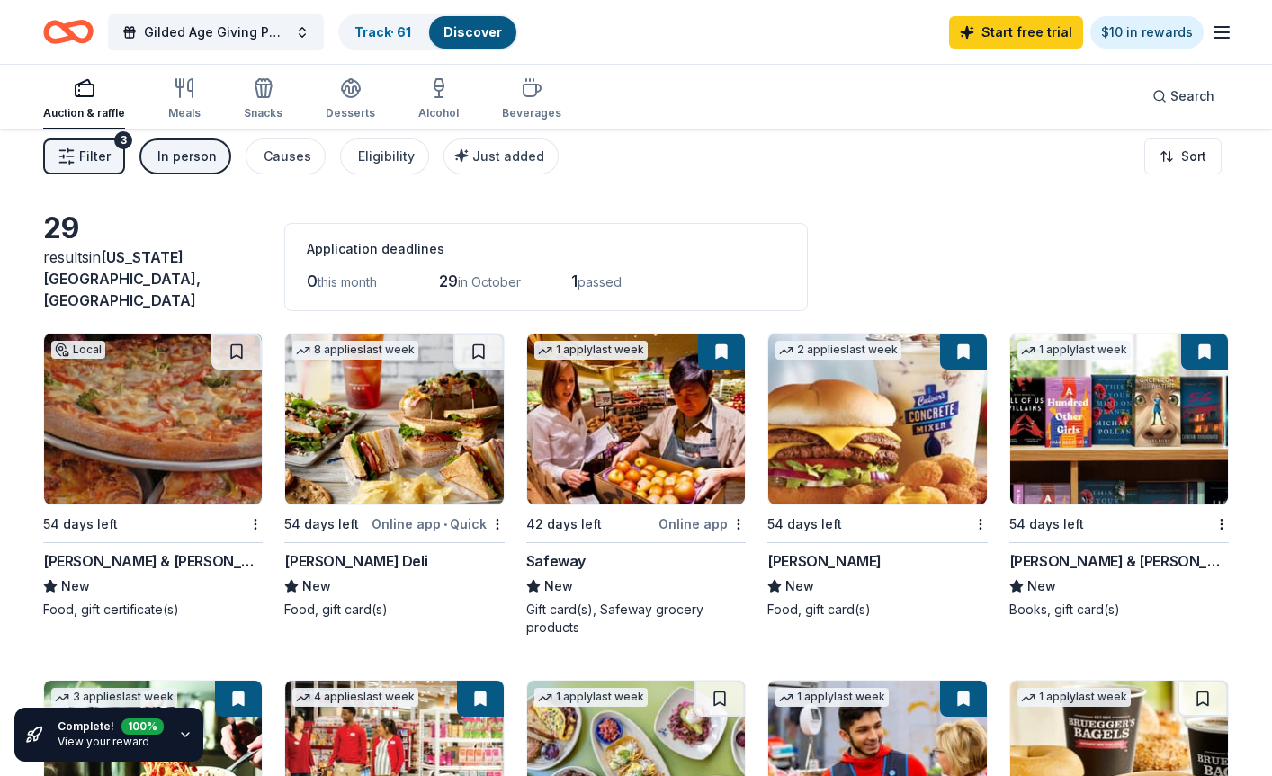
scroll to position [0, 0]
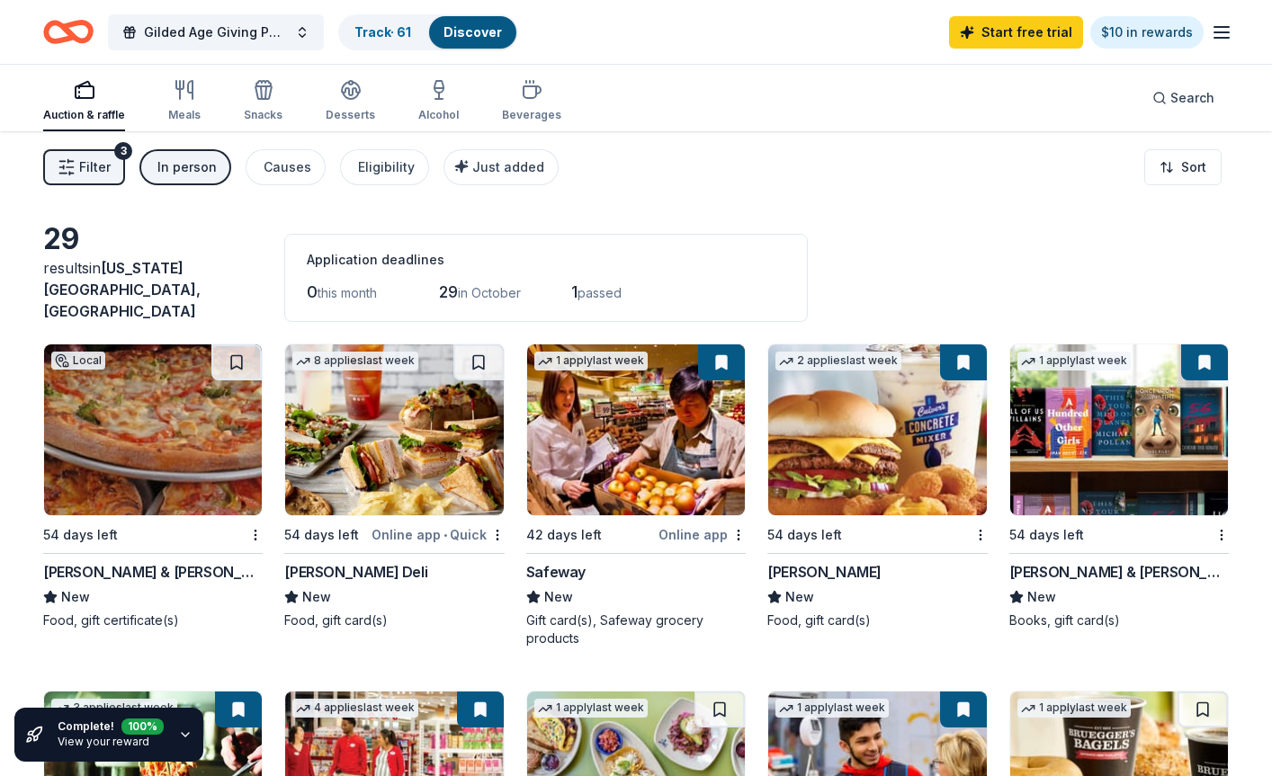
click at [179, 169] on div "In person" at bounding box center [186, 167] width 59 height 22
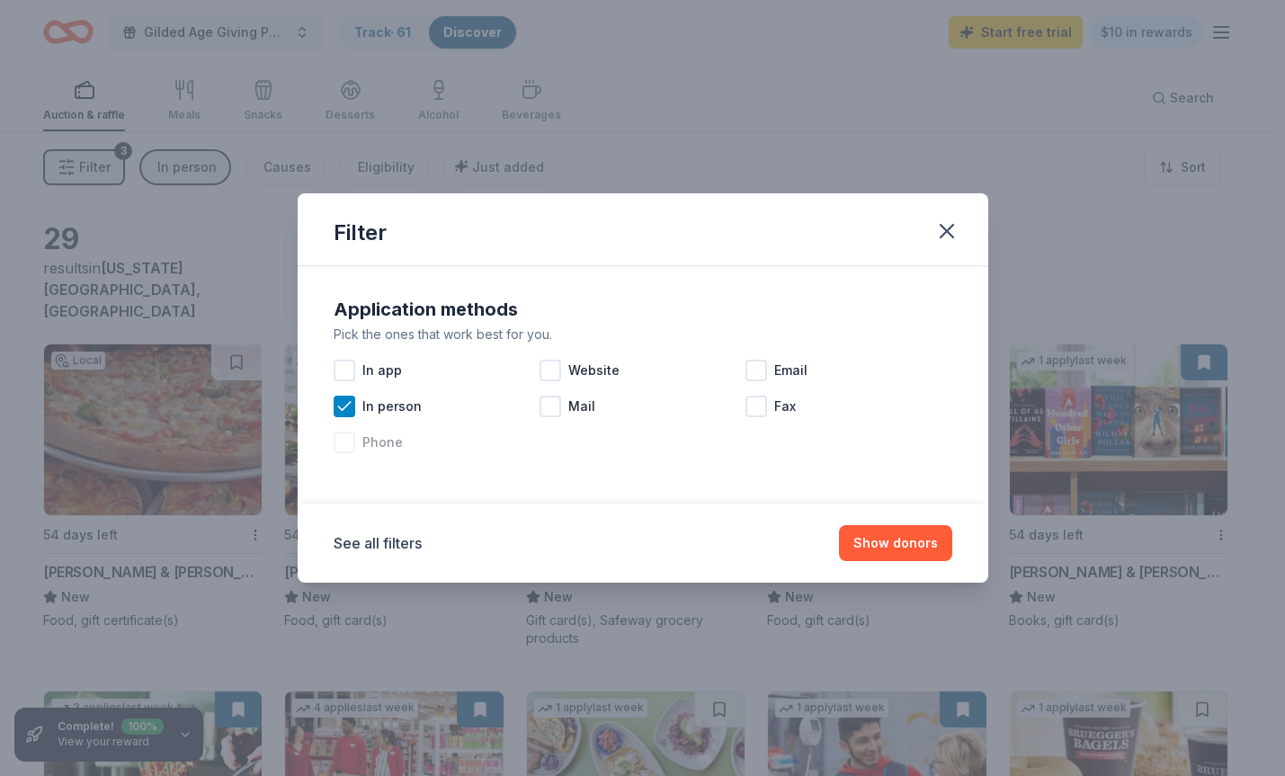
click at [343, 447] on div at bounding box center [345, 443] width 22 height 22
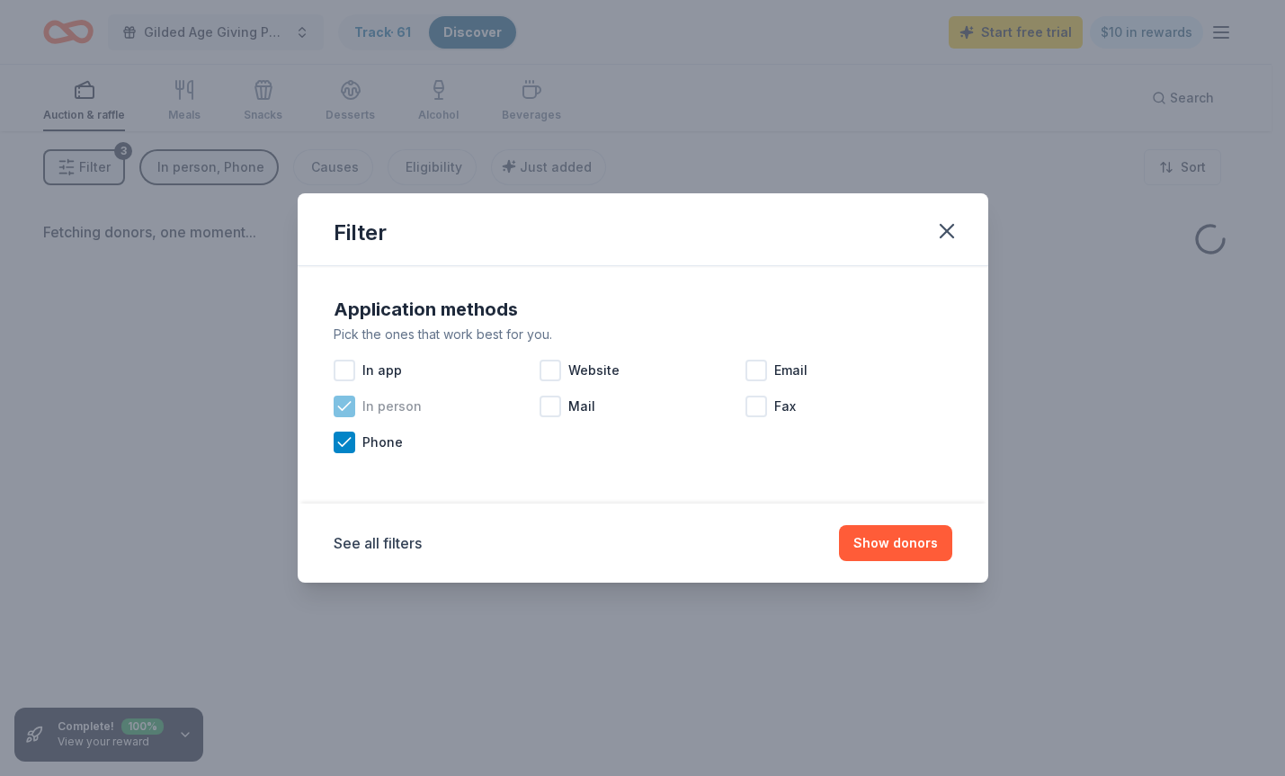
click at [346, 416] on div at bounding box center [345, 407] width 22 height 22
click at [876, 543] on button "Show donors" at bounding box center [895, 543] width 113 height 36
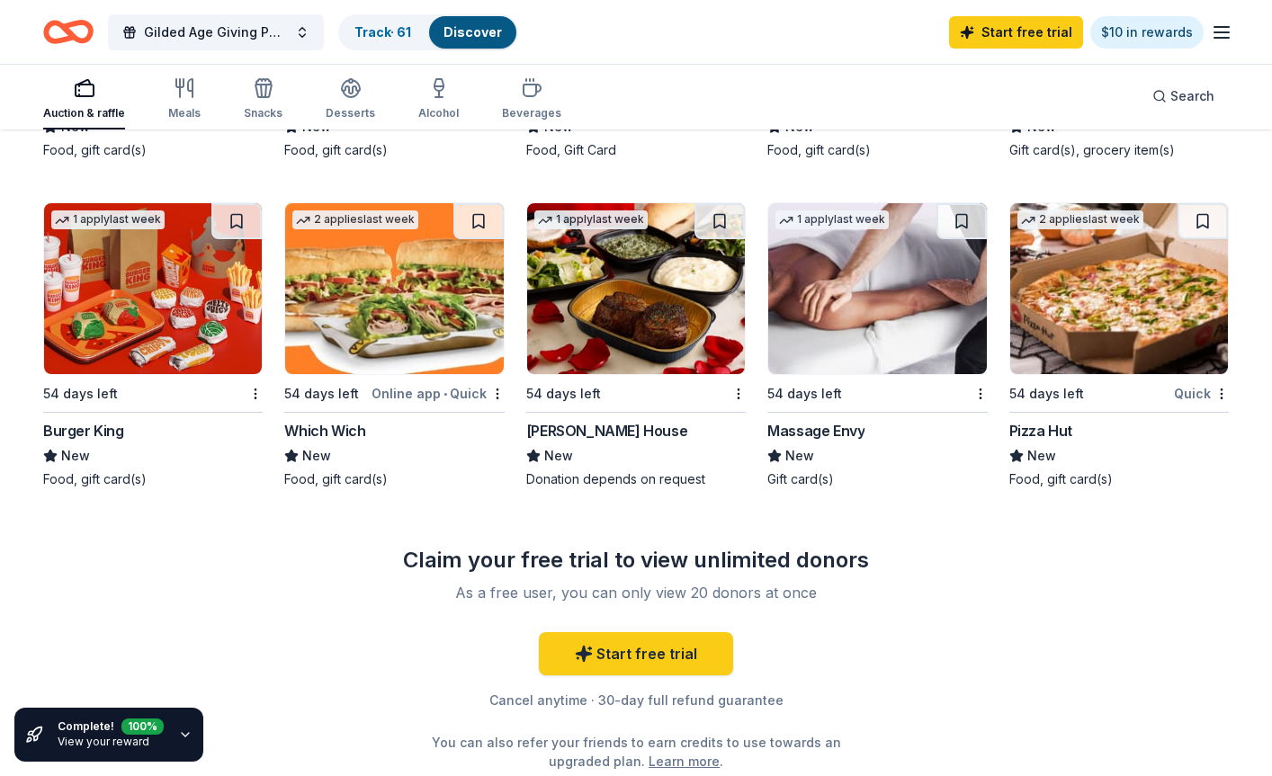
scroll to position [1079, 0]
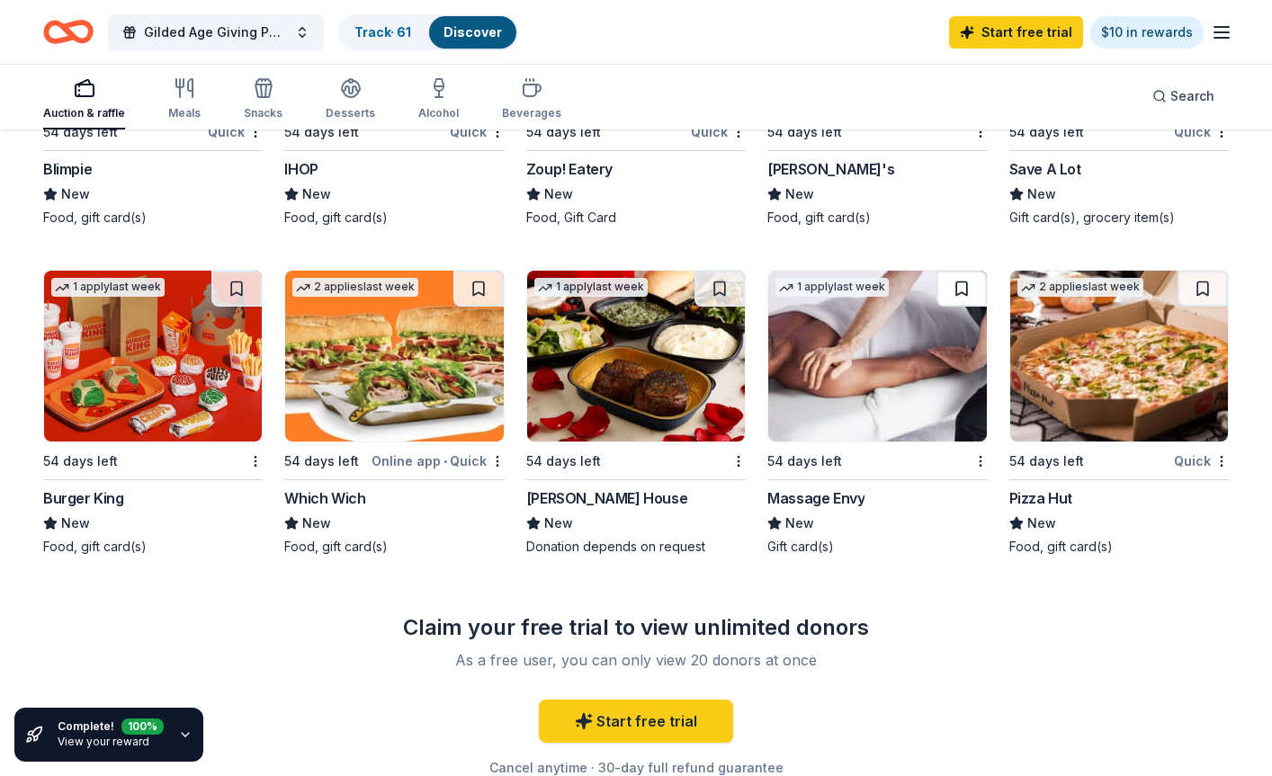
click at [977, 286] on button at bounding box center [961, 289] width 50 height 36
click at [729, 276] on button at bounding box center [719, 289] width 50 height 36
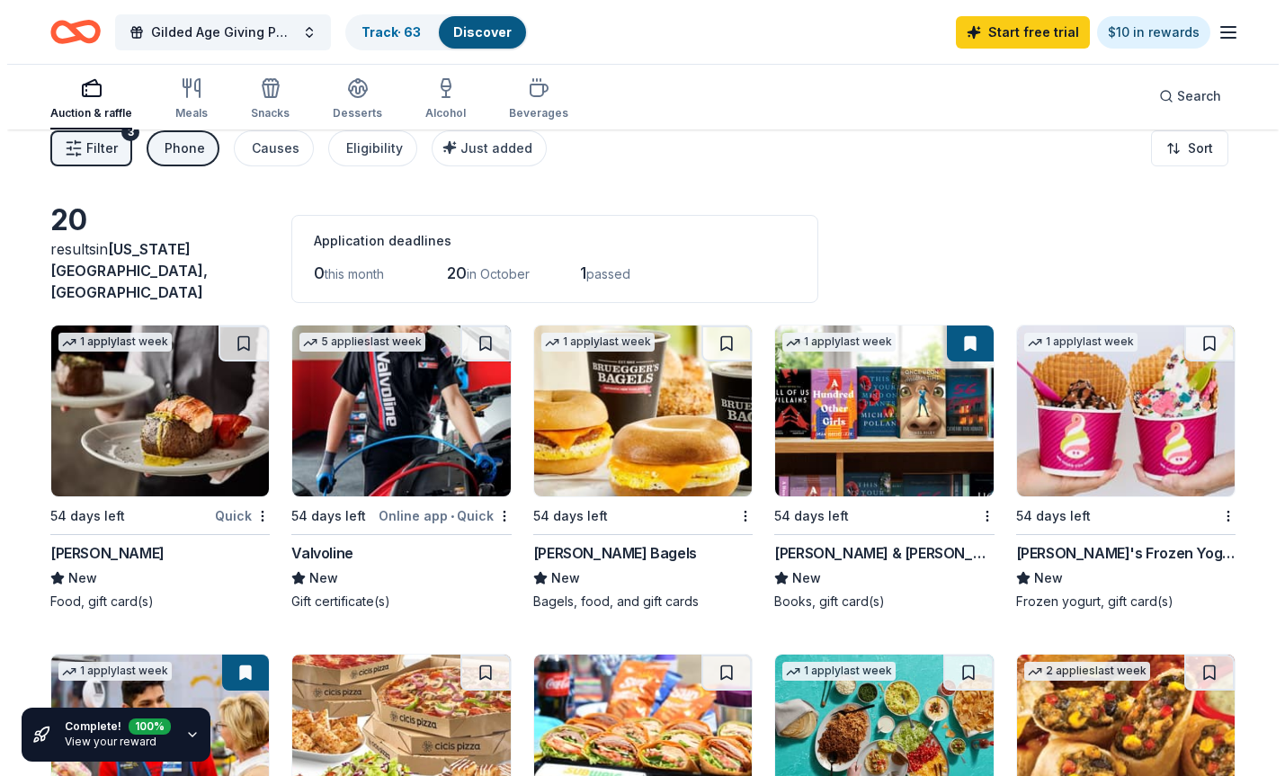
scroll to position [0, 0]
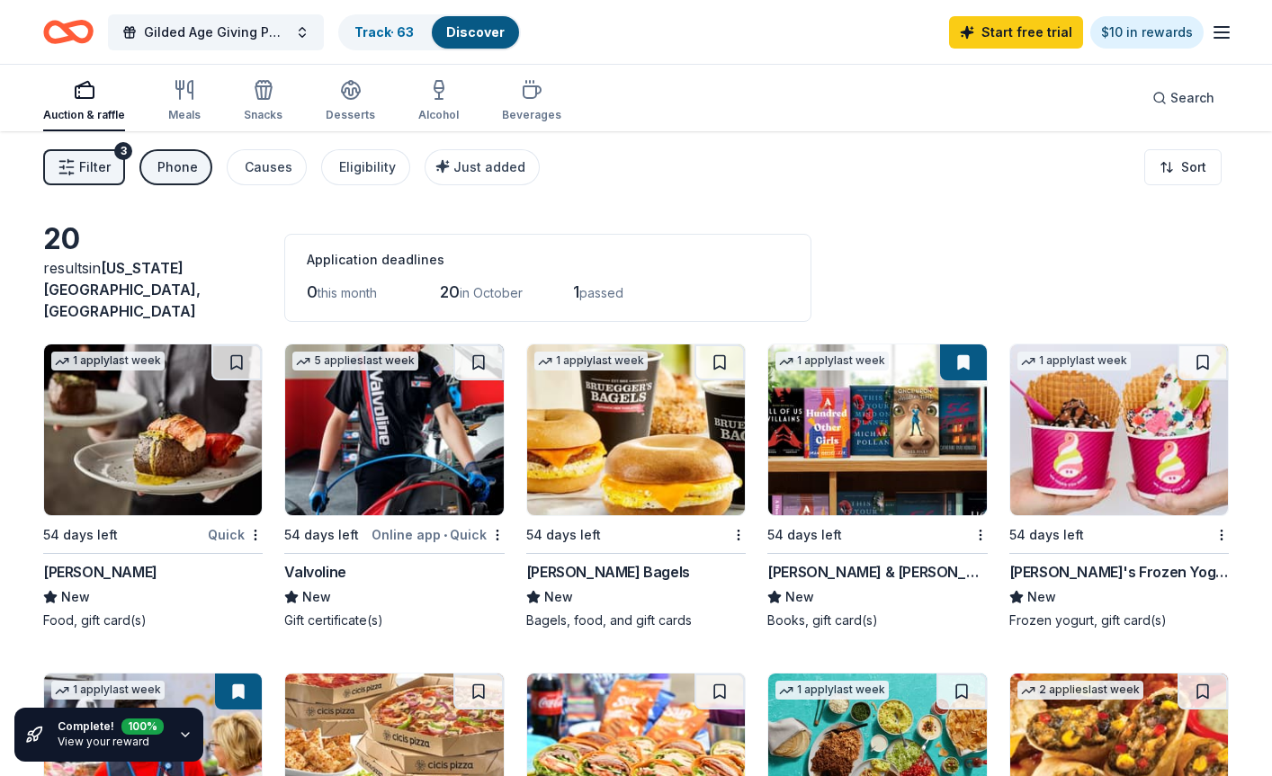
click at [163, 174] on div "Phone" at bounding box center [177, 167] width 40 height 22
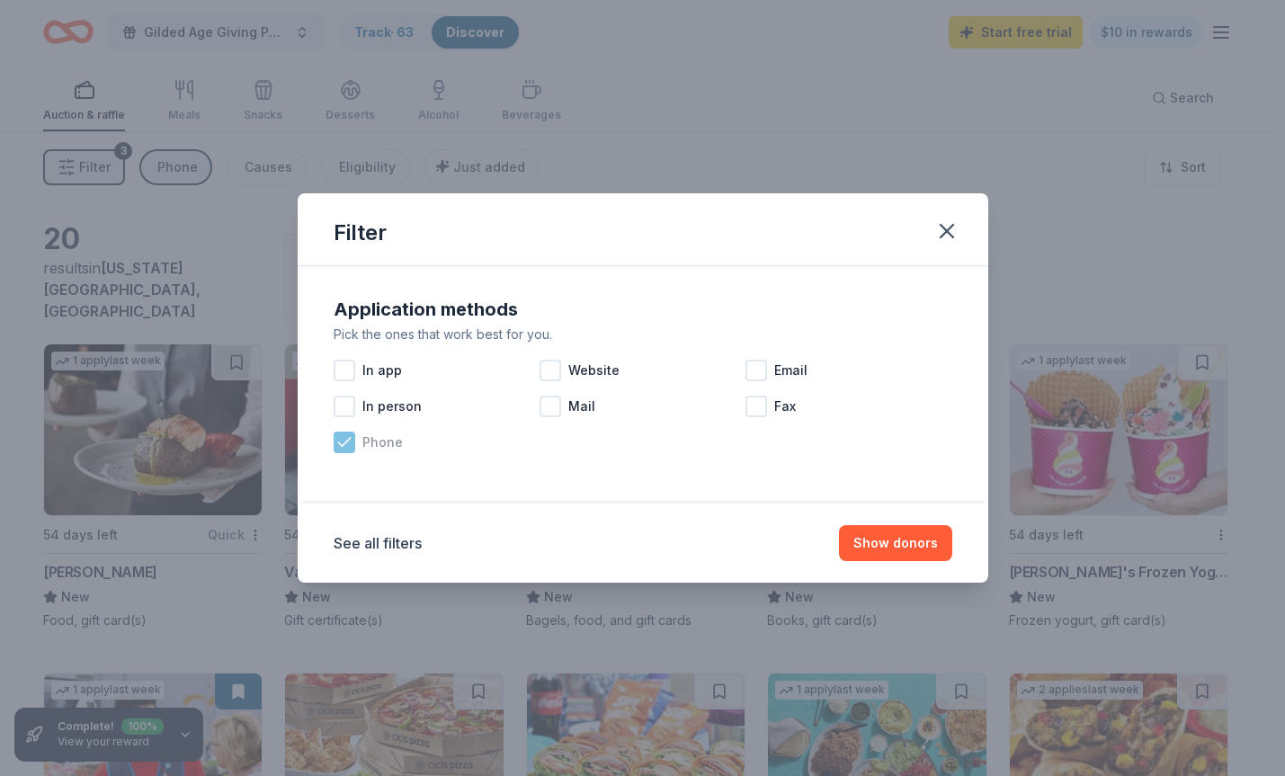
click at [335, 433] on icon at bounding box center [344, 442] width 18 height 18
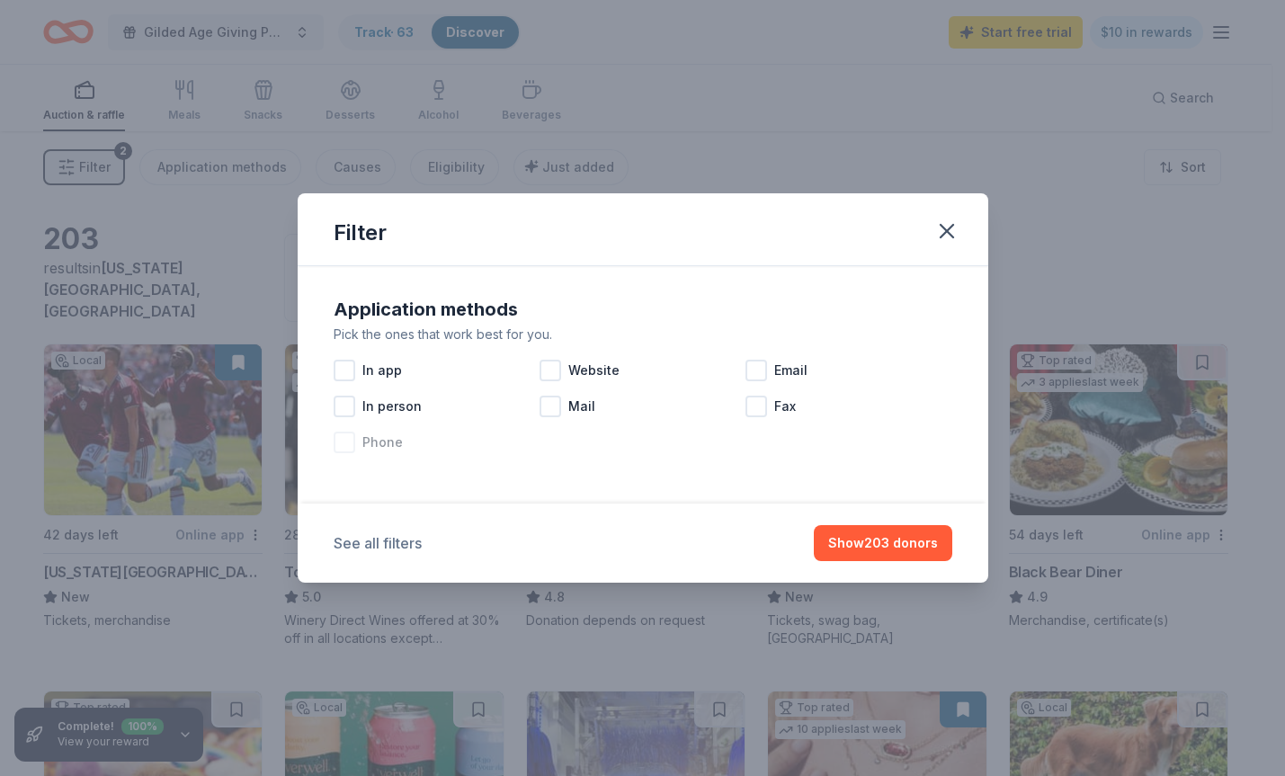
click at [378, 540] on button "See all filters" at bounding box center [378, 543] width 88 height 22
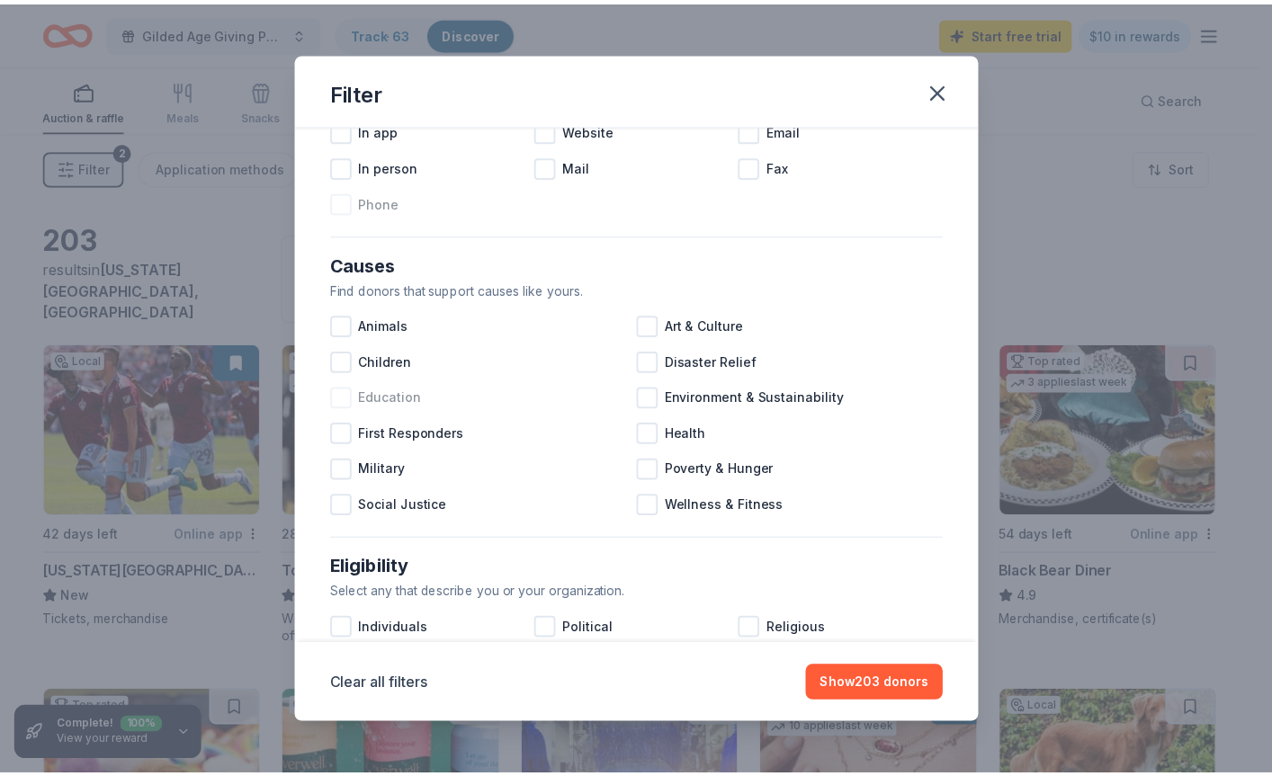
scroll to position [180, 0]
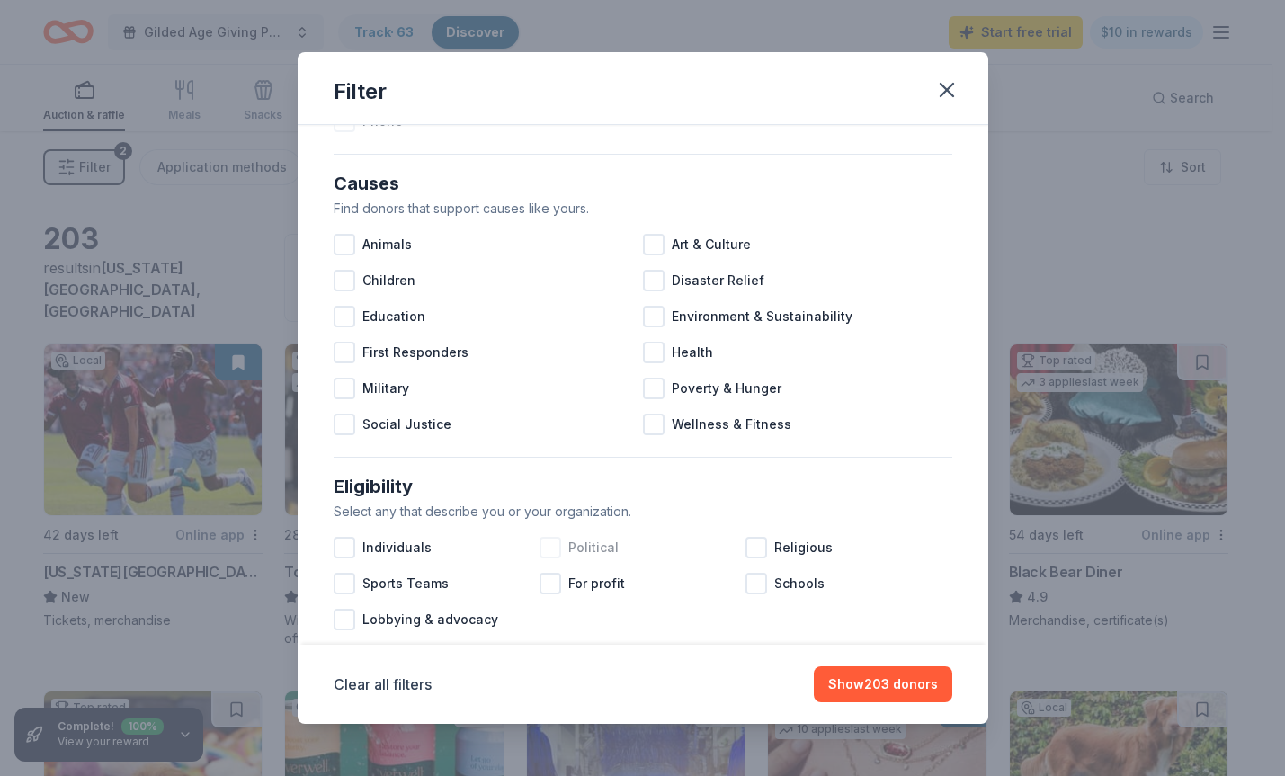
click at [552, 538] on div at bounding box center [551, 548] width 22 height 22
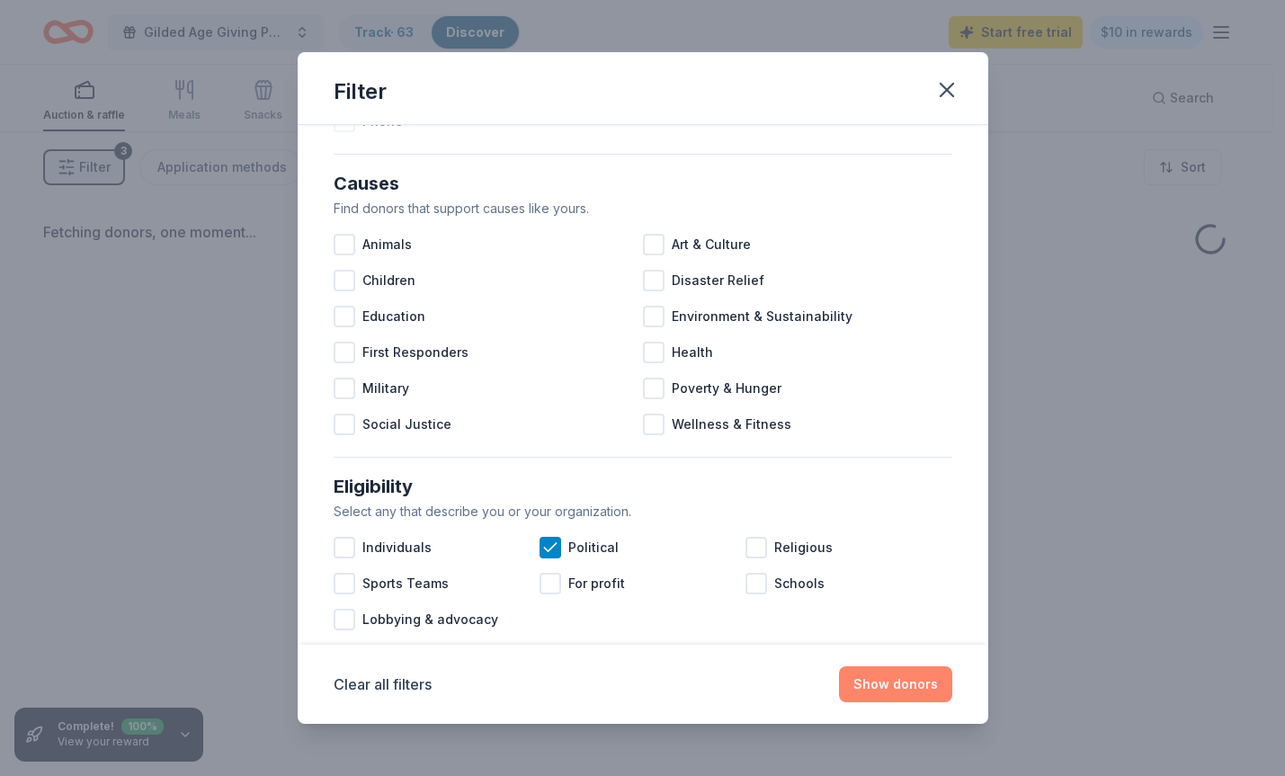
click at [898, 678] on button "Show donors" at bounding box center [895, 684] width 113 height 36
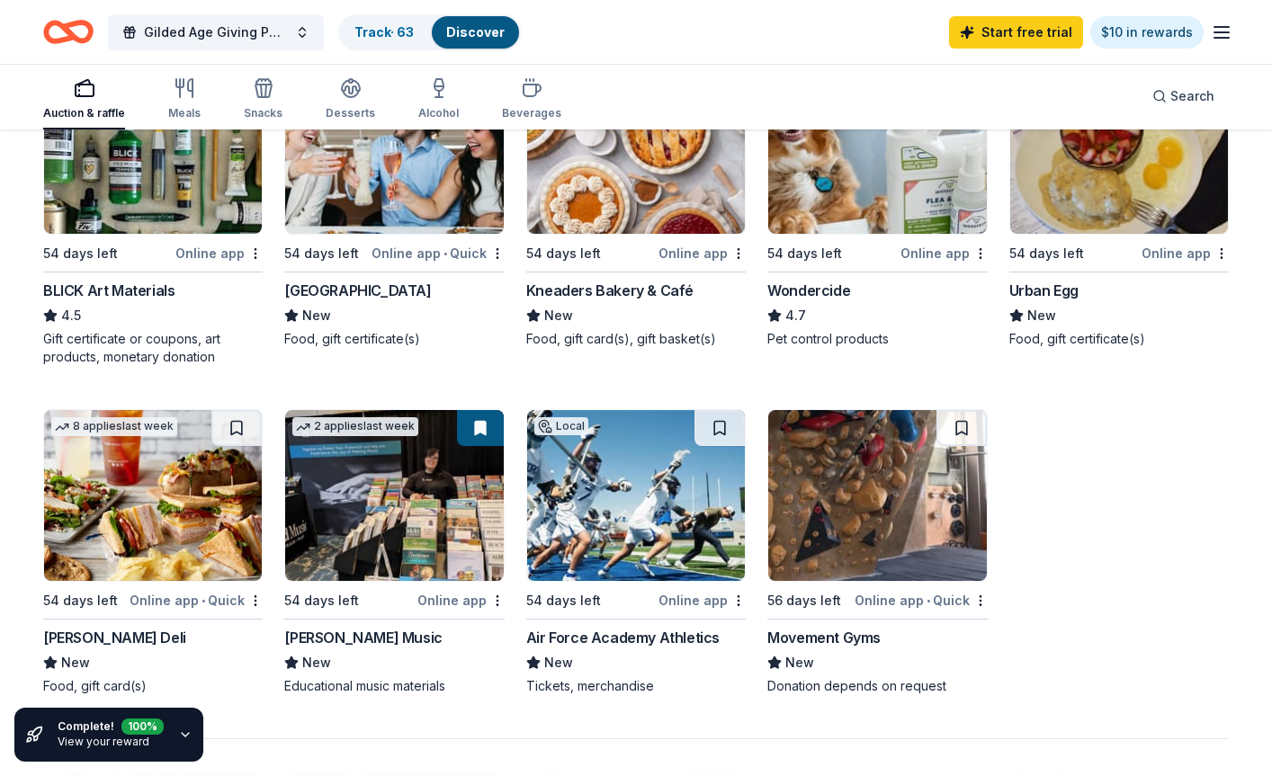
scroll to position [1079, 0]
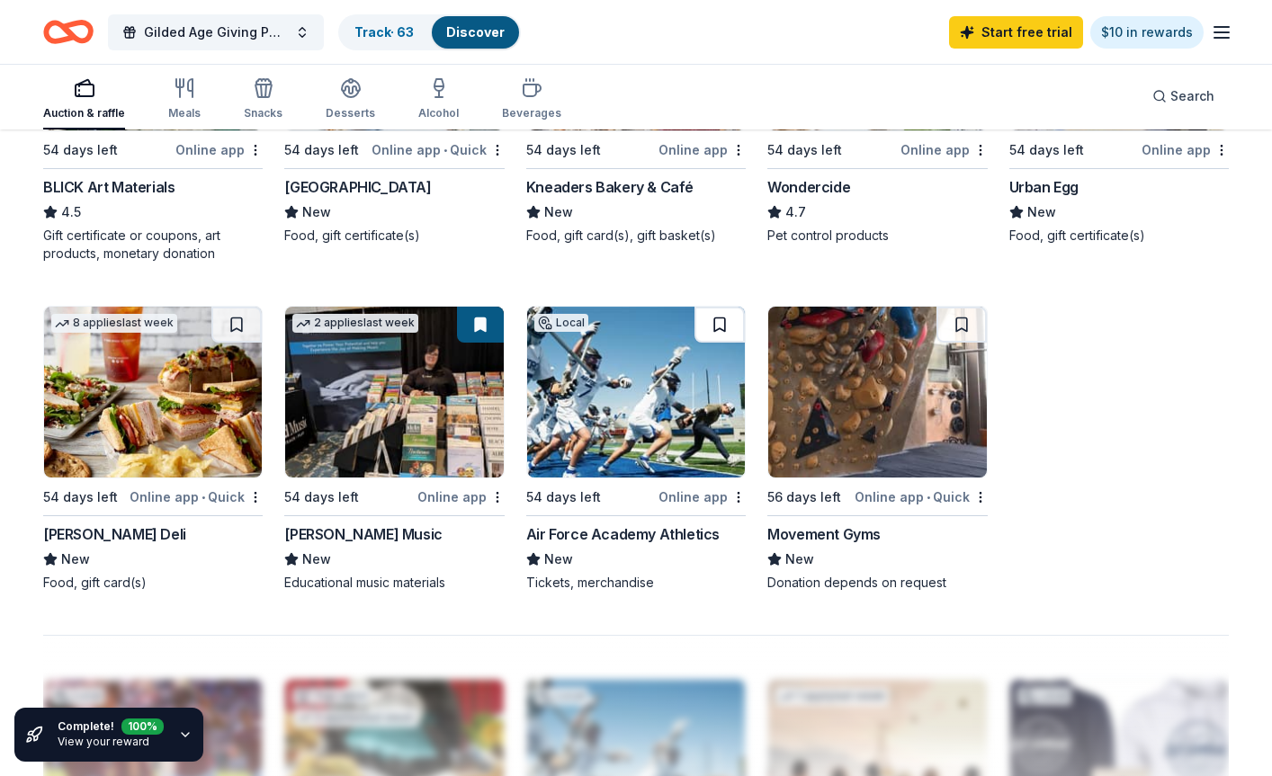
click at [717, 320] on button at bounding box center [719, 325] width 50 height 36
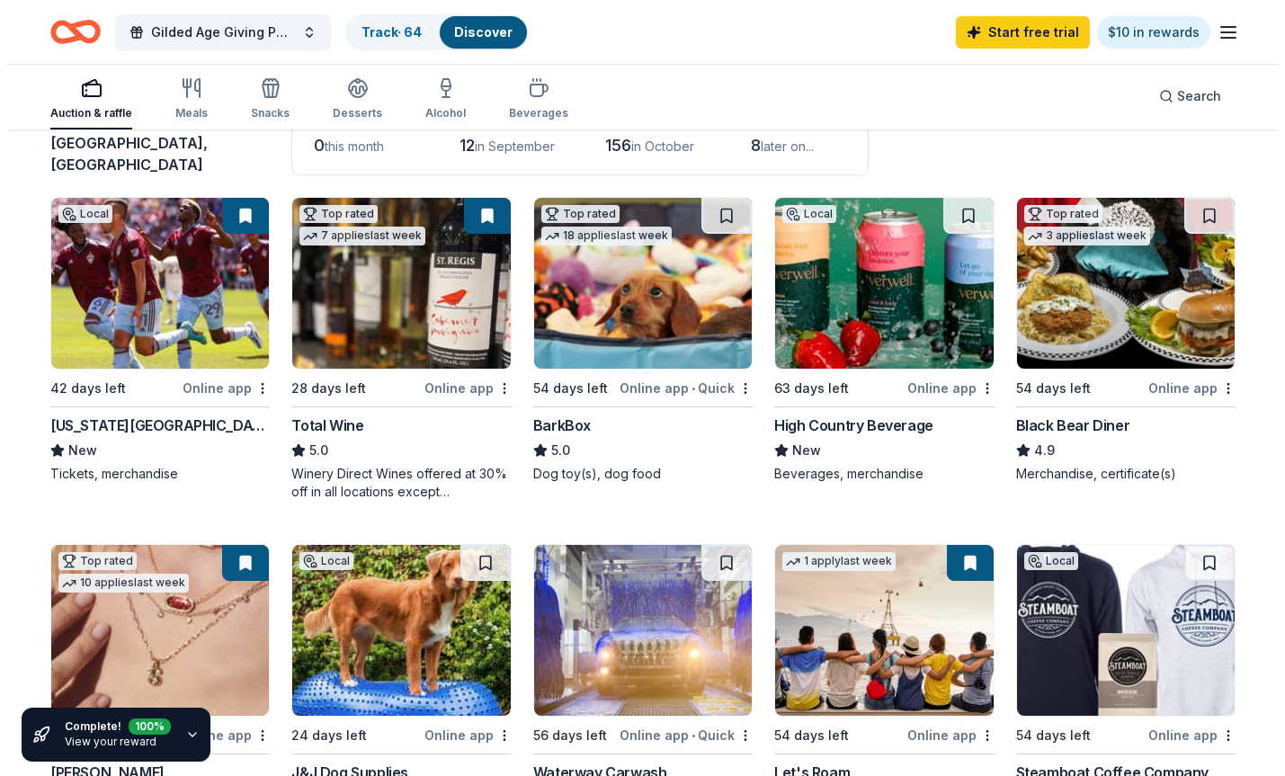
scroll to position [0, 0]
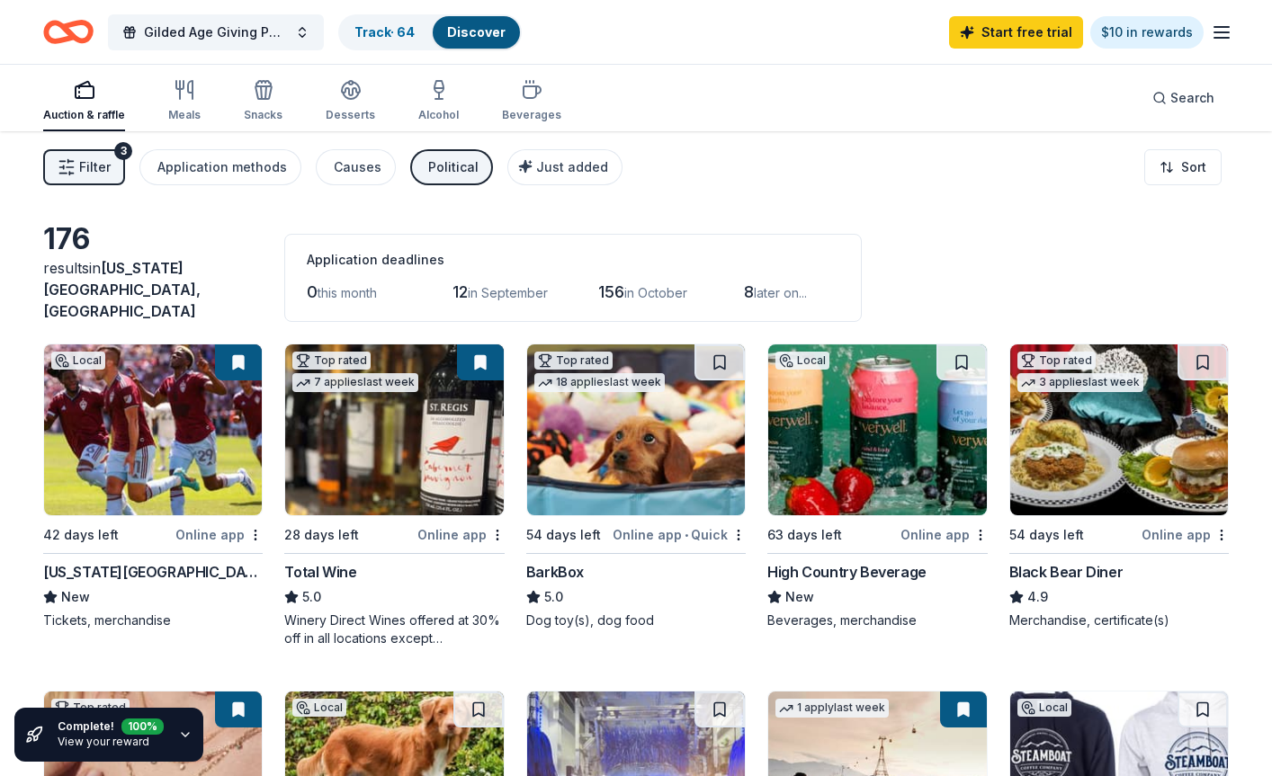
click at [413, 157] on button "Political" at bounding box center [451, 167] width 83 height 36
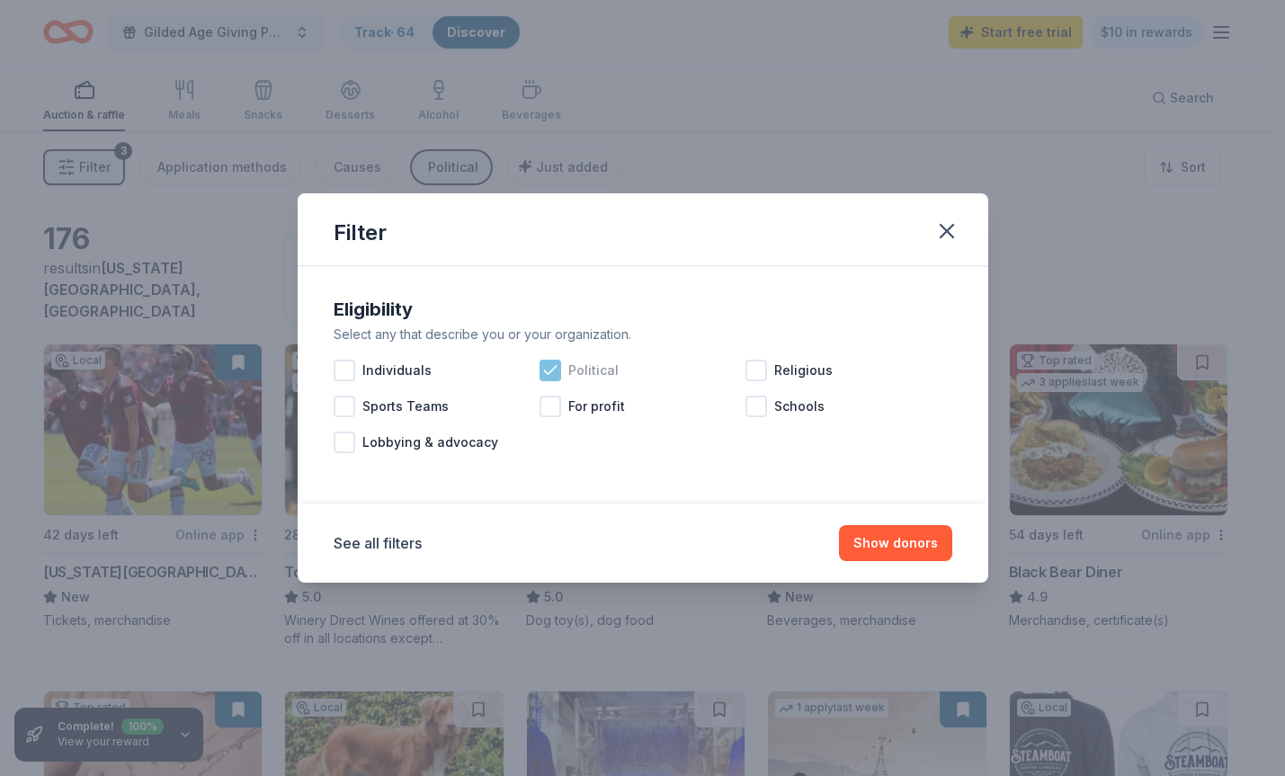
click at [552, 374] on icon at bounding box center [550, 371] width 18 height 18
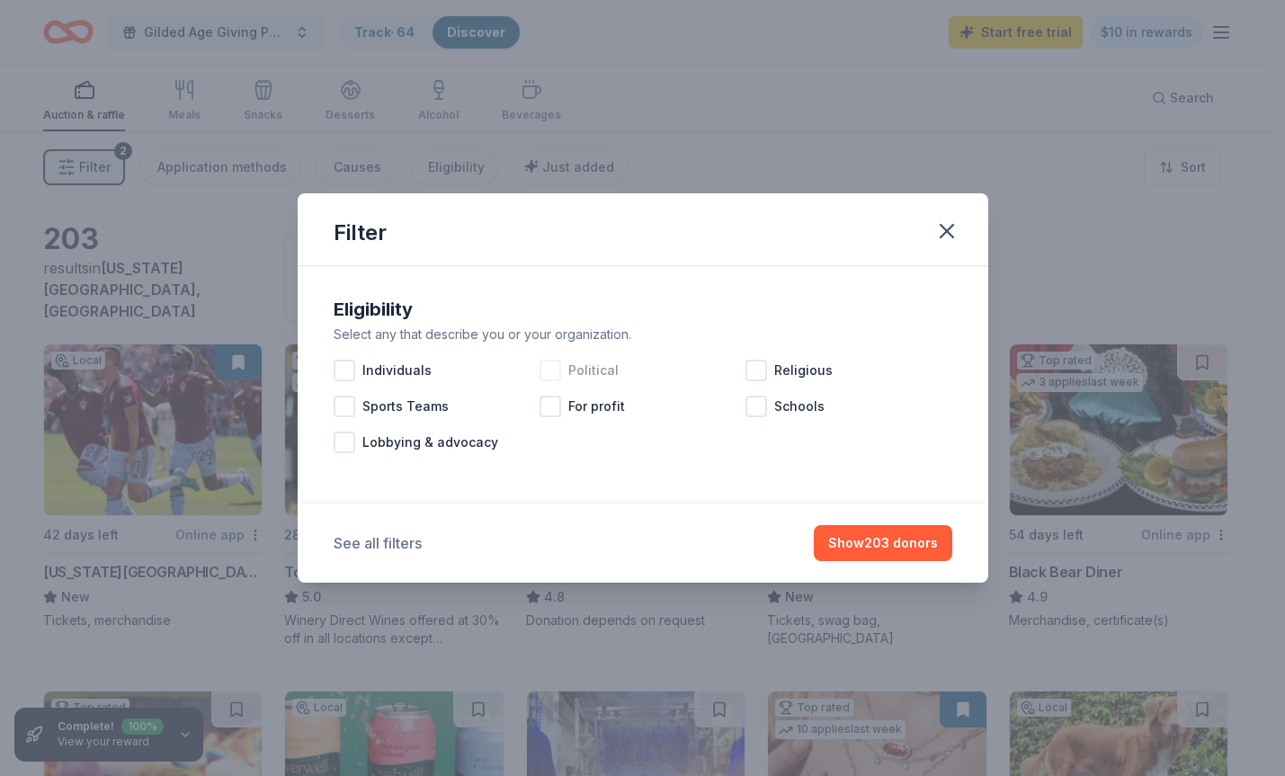
click at [397, 538] on button "See all filters" at bounding box center [378, 543] width 88 height 22
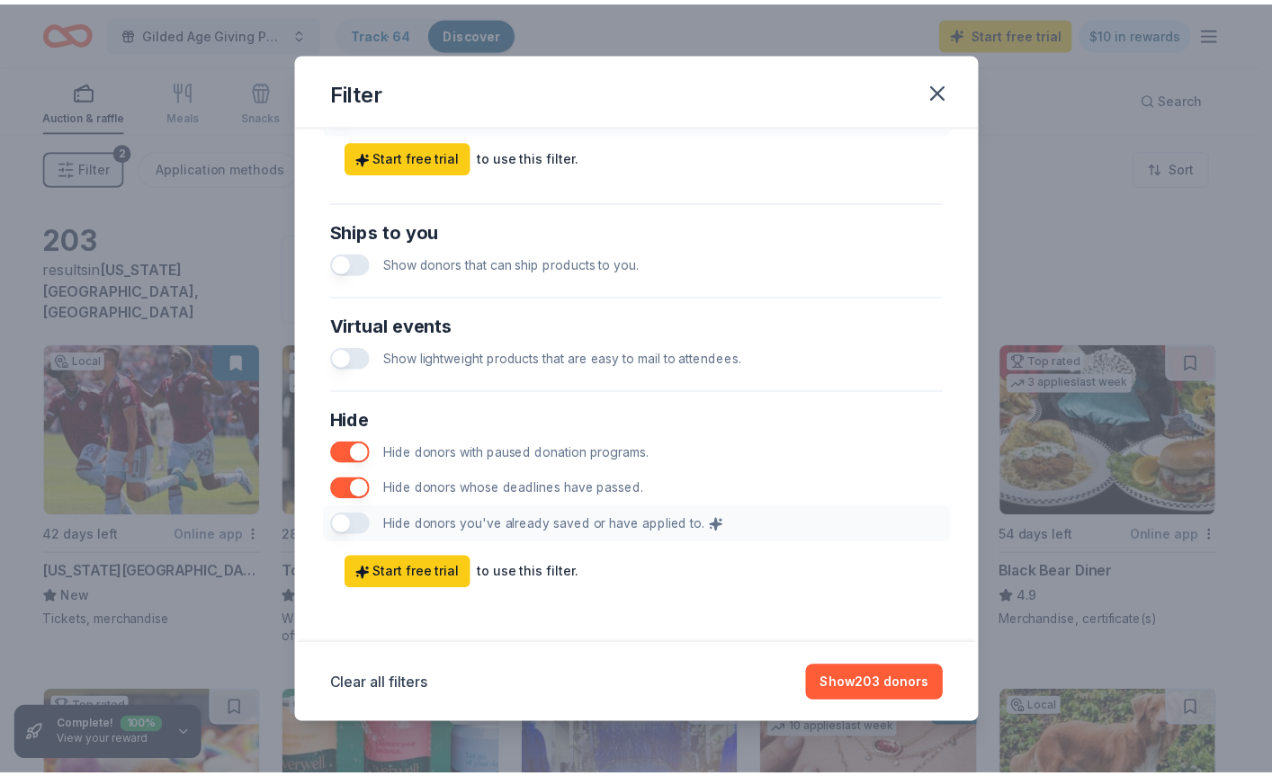
scroll to position [787, 0]
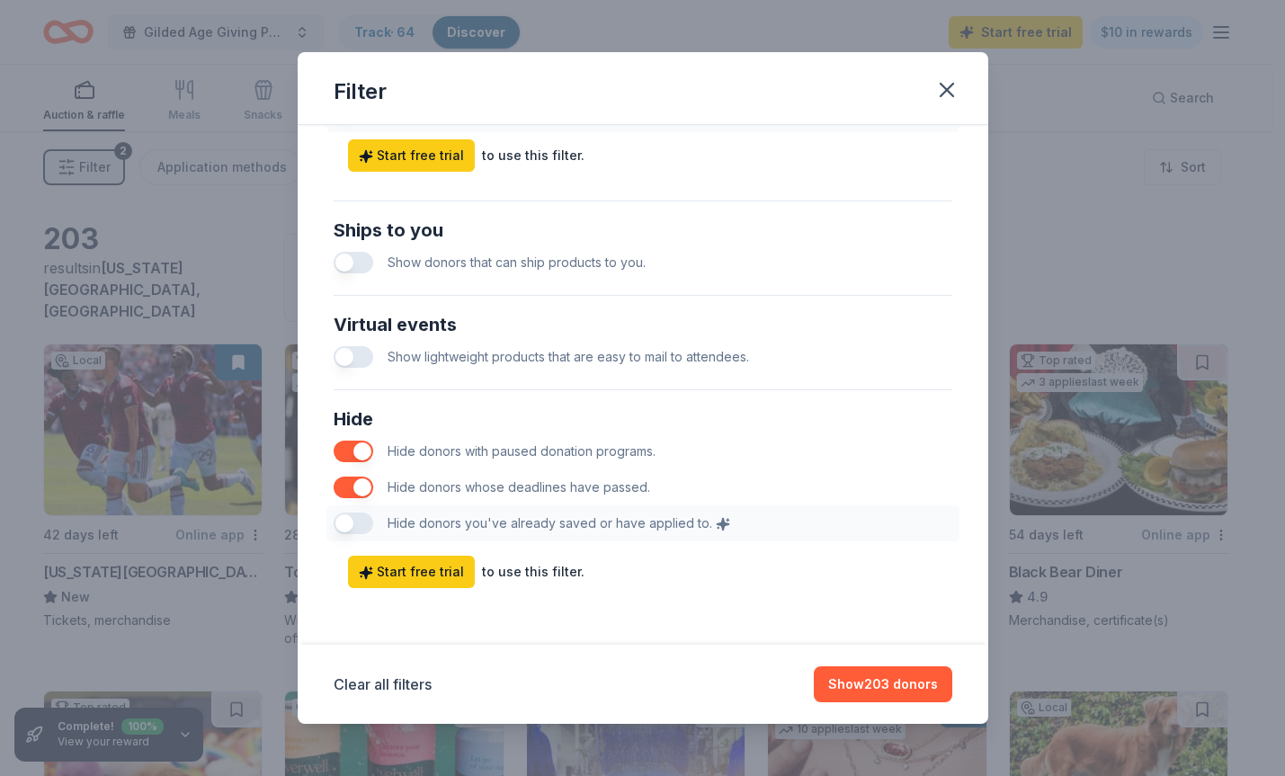
click at [365, 263] on button "button" at bounding box center [354, 263] width 40 height 22
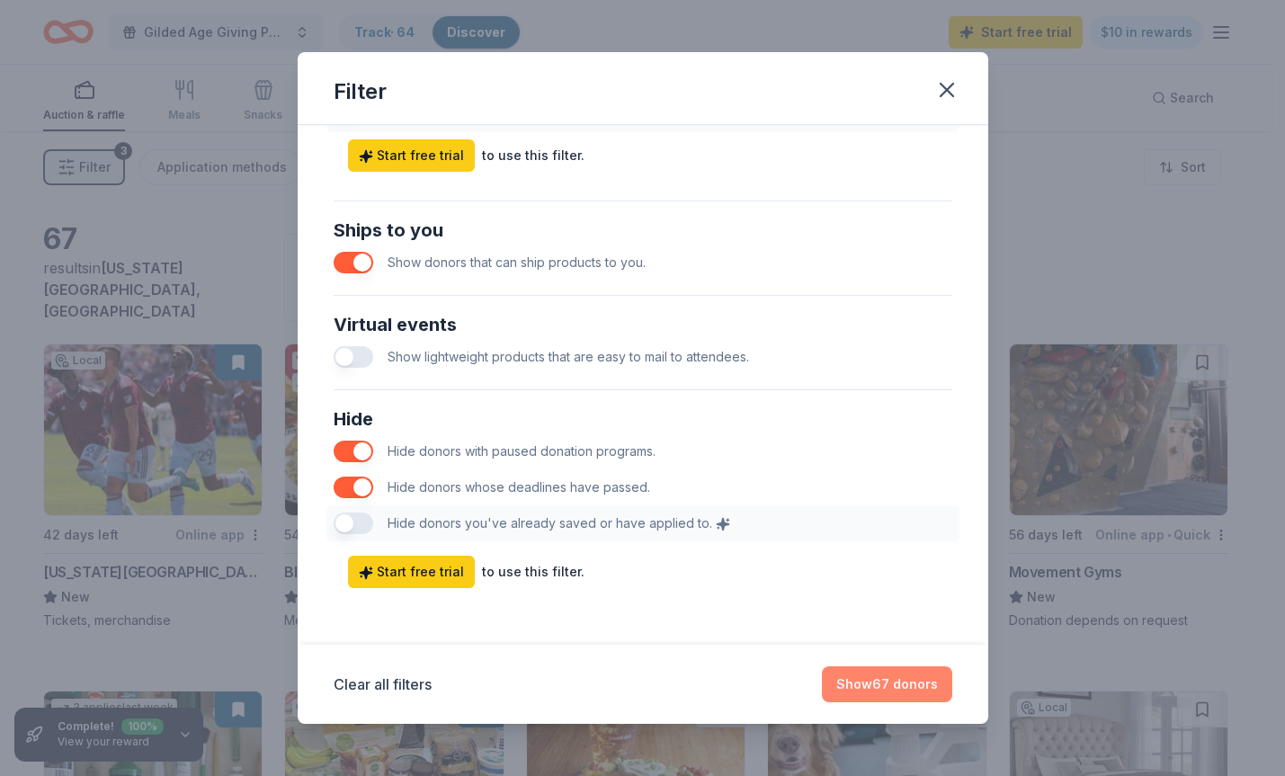
click at [865, 671] on button "Show 67 donors" at bounding box center [887, 684] width 130 height 36
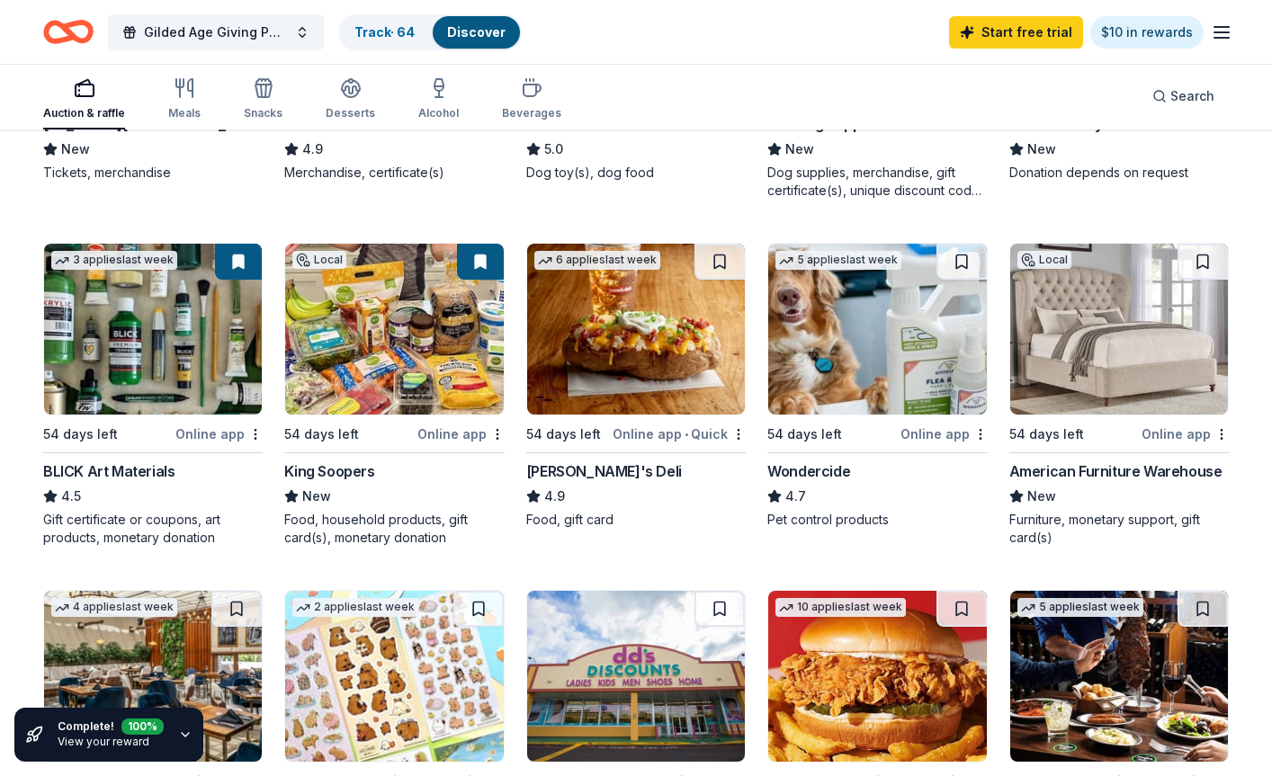
scroll to position [540, 0]
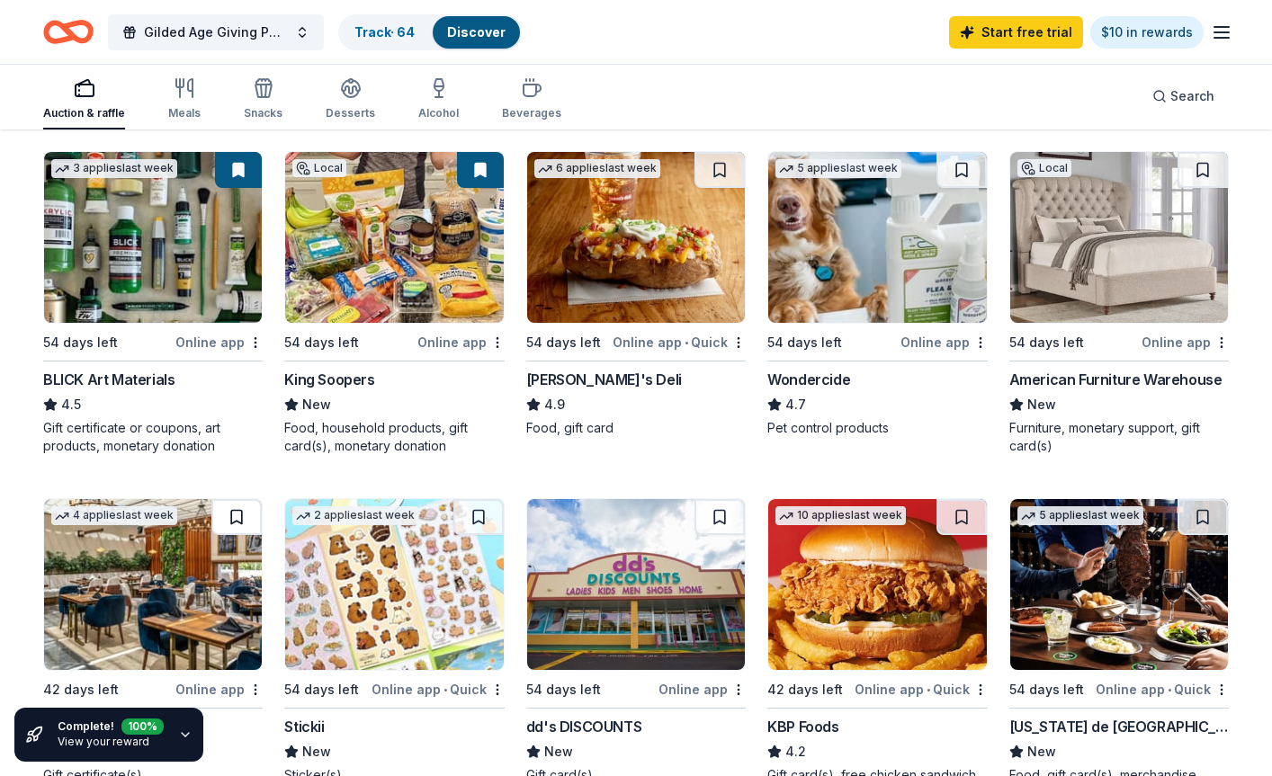
click at [253, 507] on button at bounding box center [236, 517] width 50 height 36
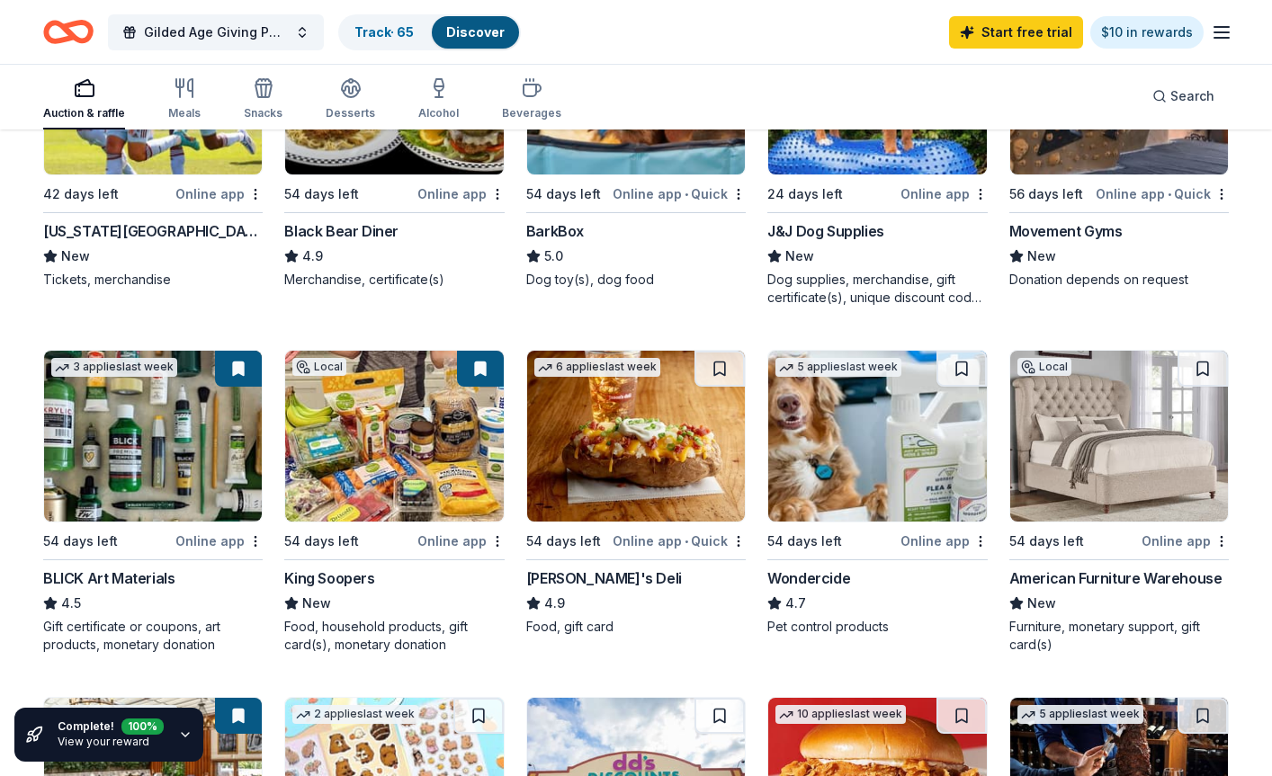
scroll to position [360, 0]
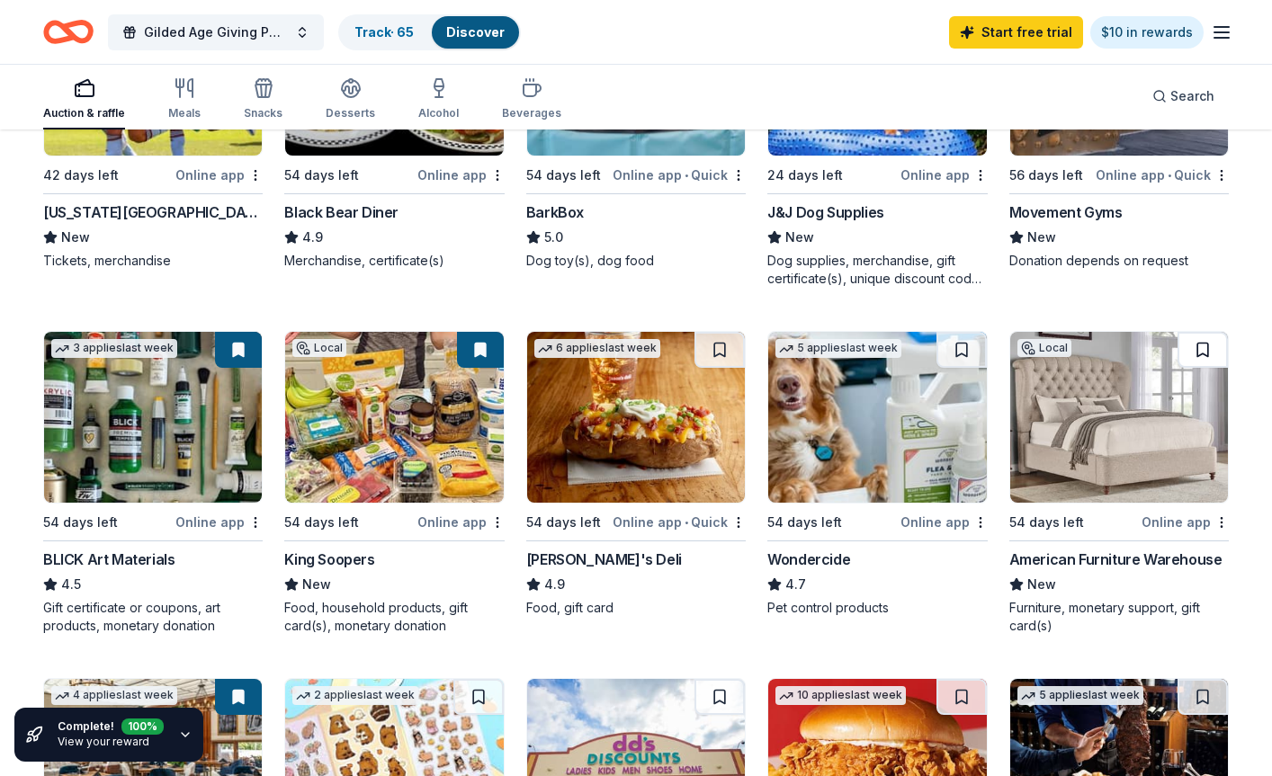
click at [996, 345] on button at bounding box center [1202, 350] width 50 height 36
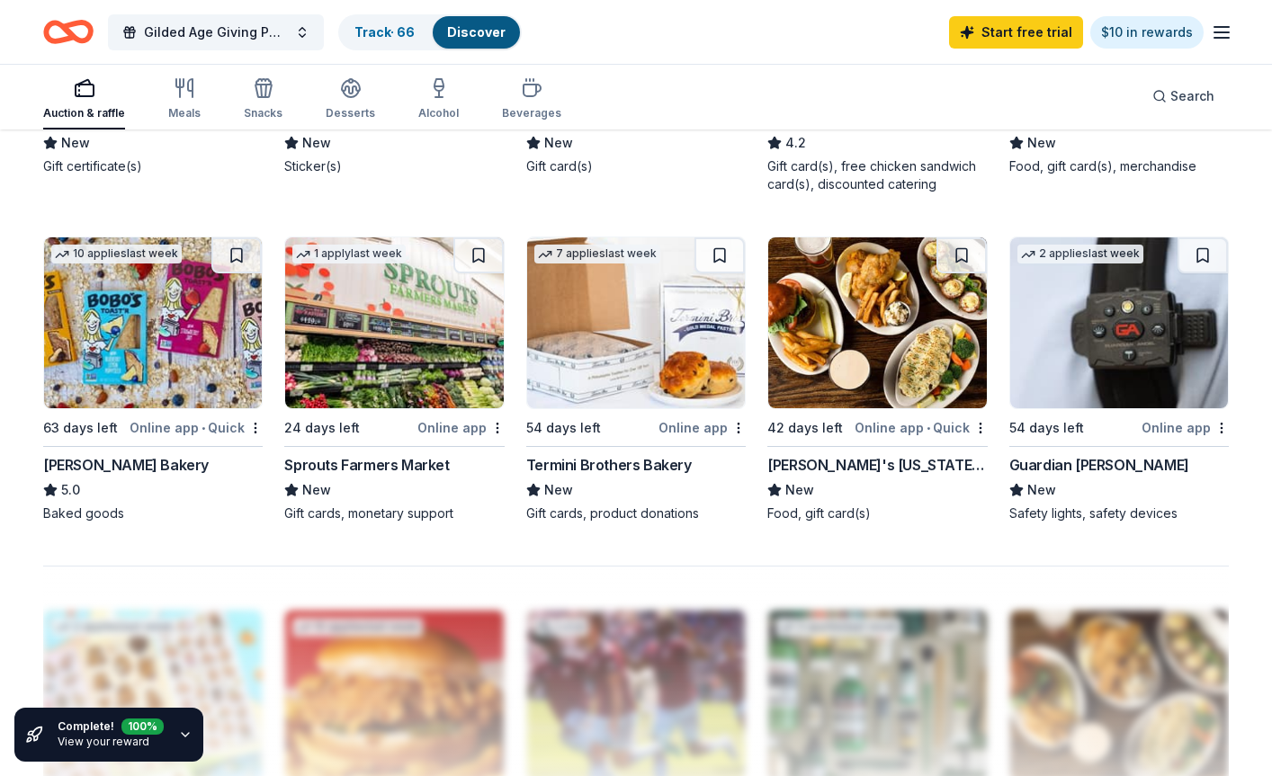
scroll to position [1079, 0]
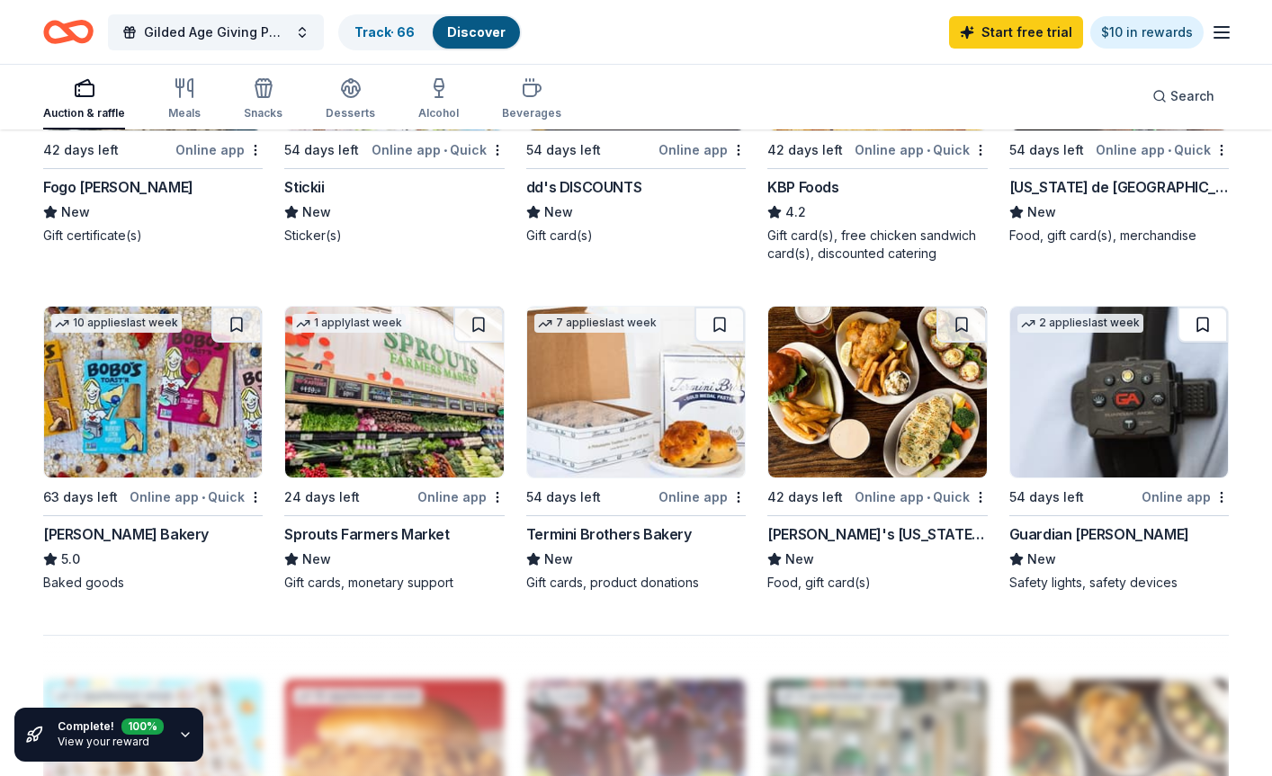
click at [996, 313] on button at bounding box center [1202, 325] width 50 height 36
click at [482, 317] on button at bounding box center [478, 325] width 50 height 36
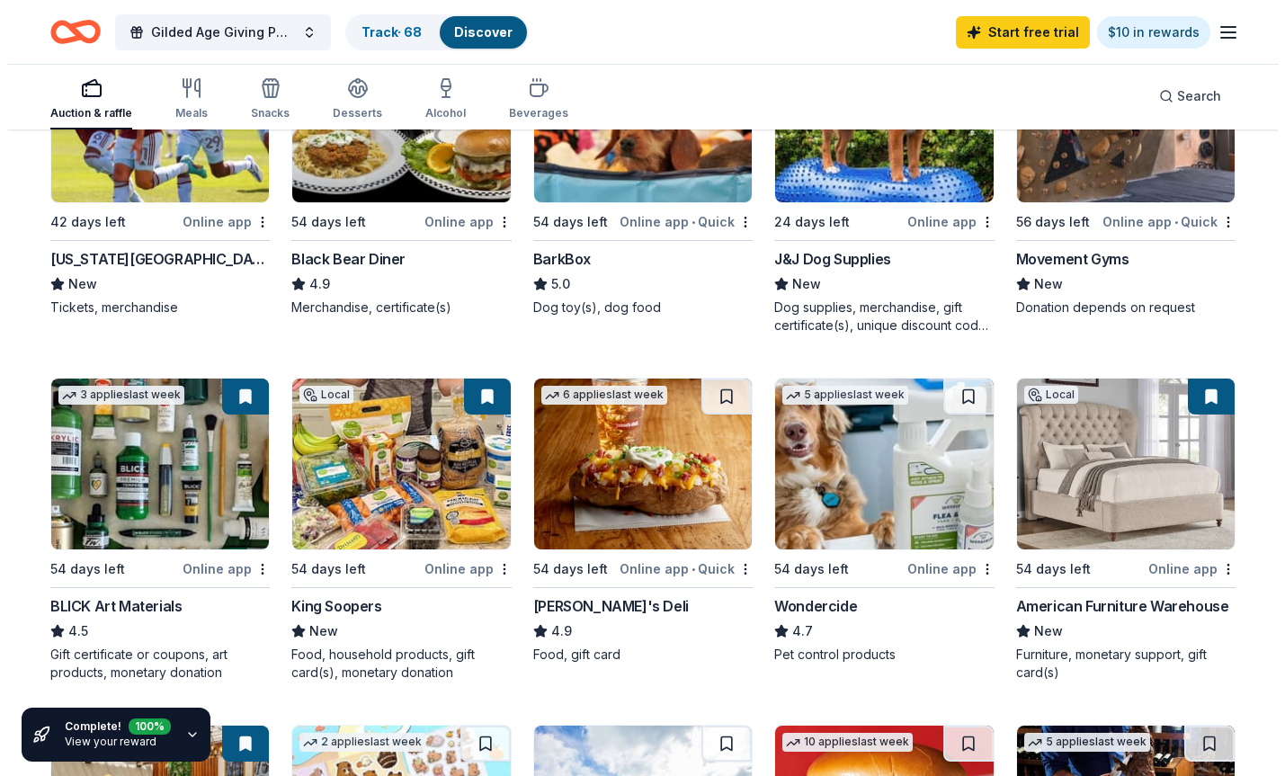
scroll to position [0, 0]
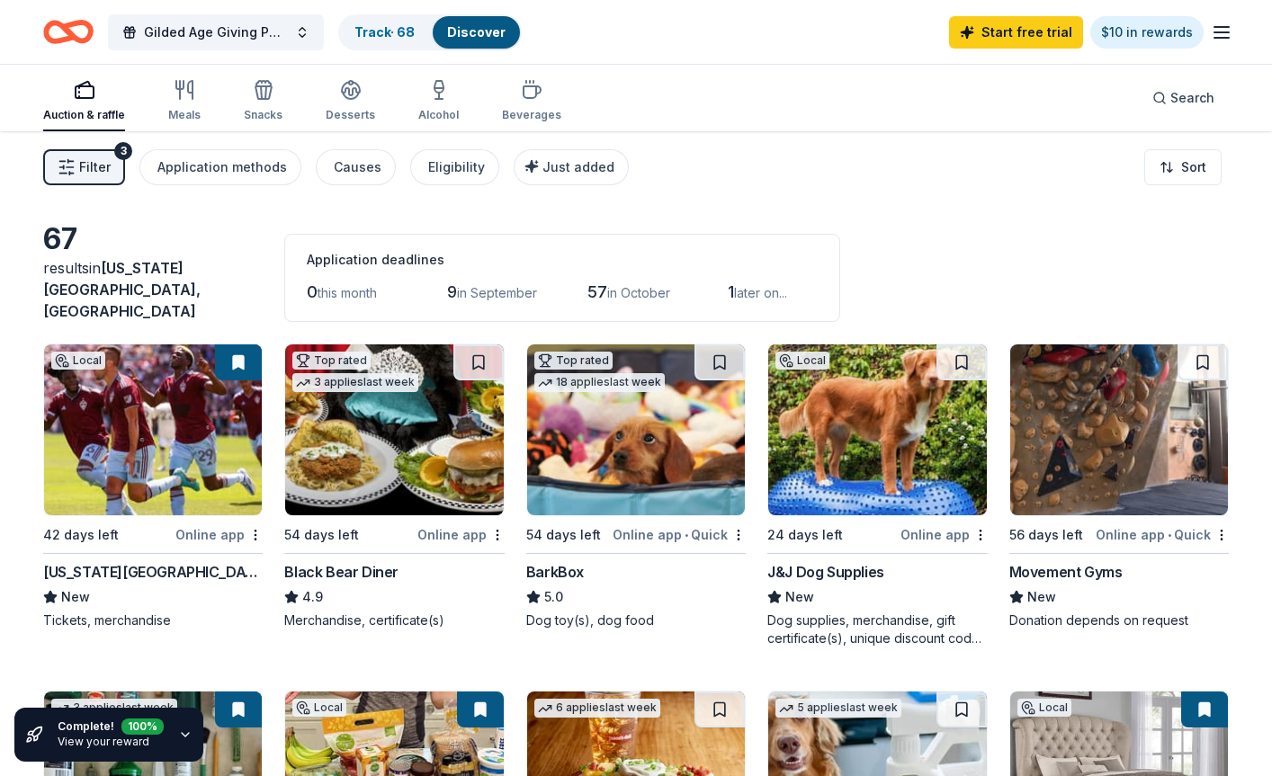
click at [94, 163] on span "Filter" at bounding box center [94, 167] width 31 height 22
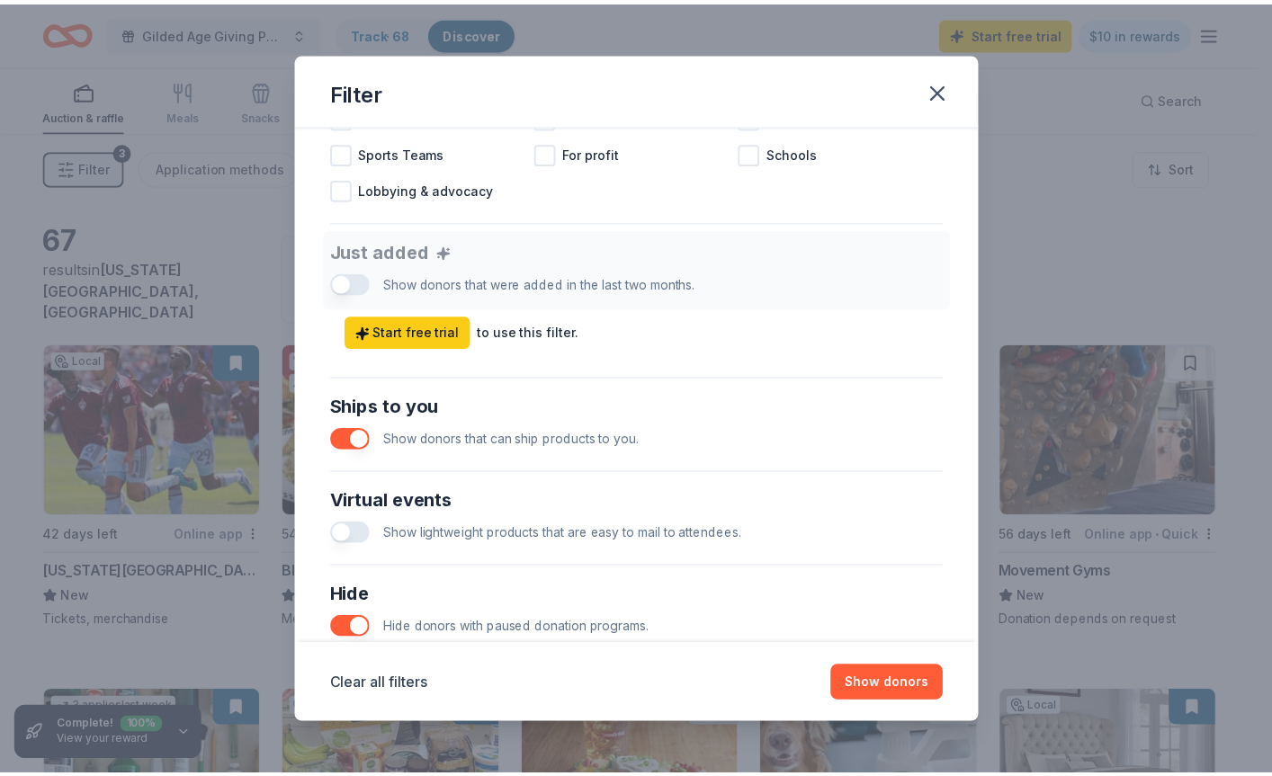
scroll to position [630, 0]
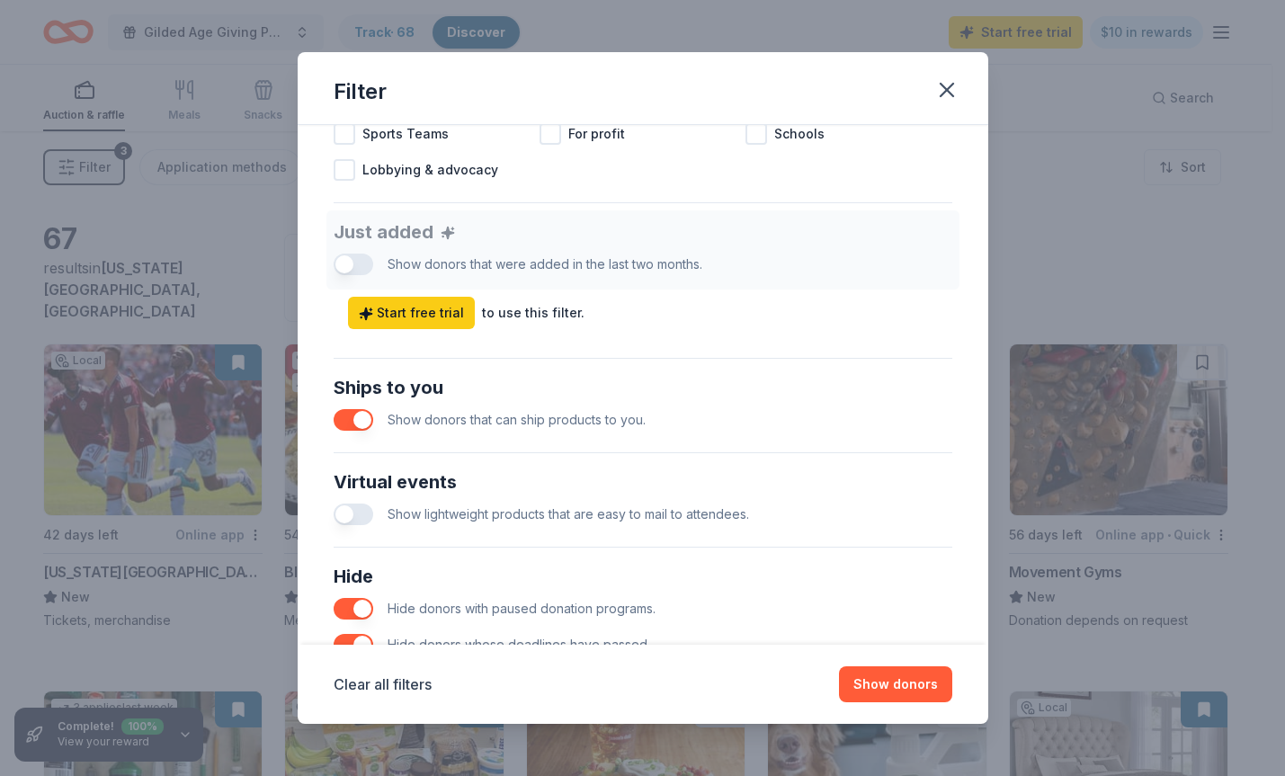
click at [352, 422] on button "button" at bounding box center [354, 420] width 40 height 22
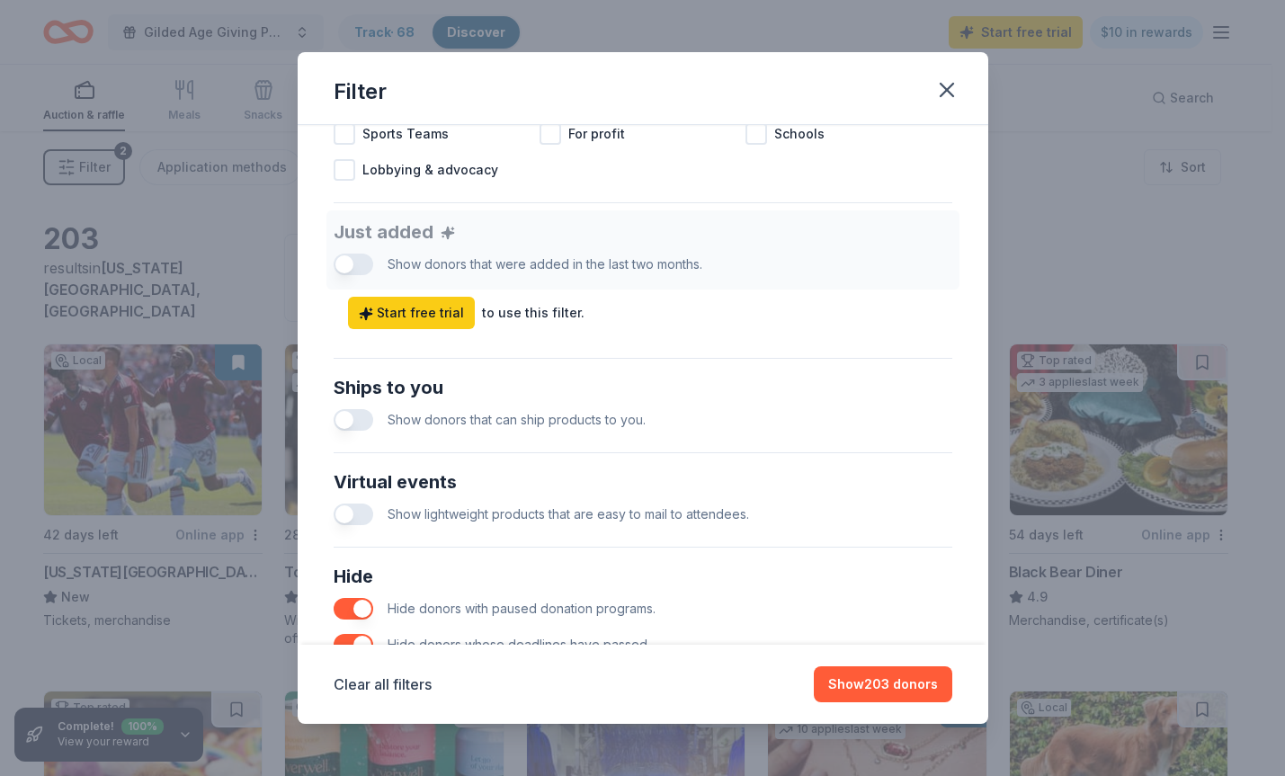
click at [363, 511] on button "button" at bounding box center [354, 515] width 40 height 22
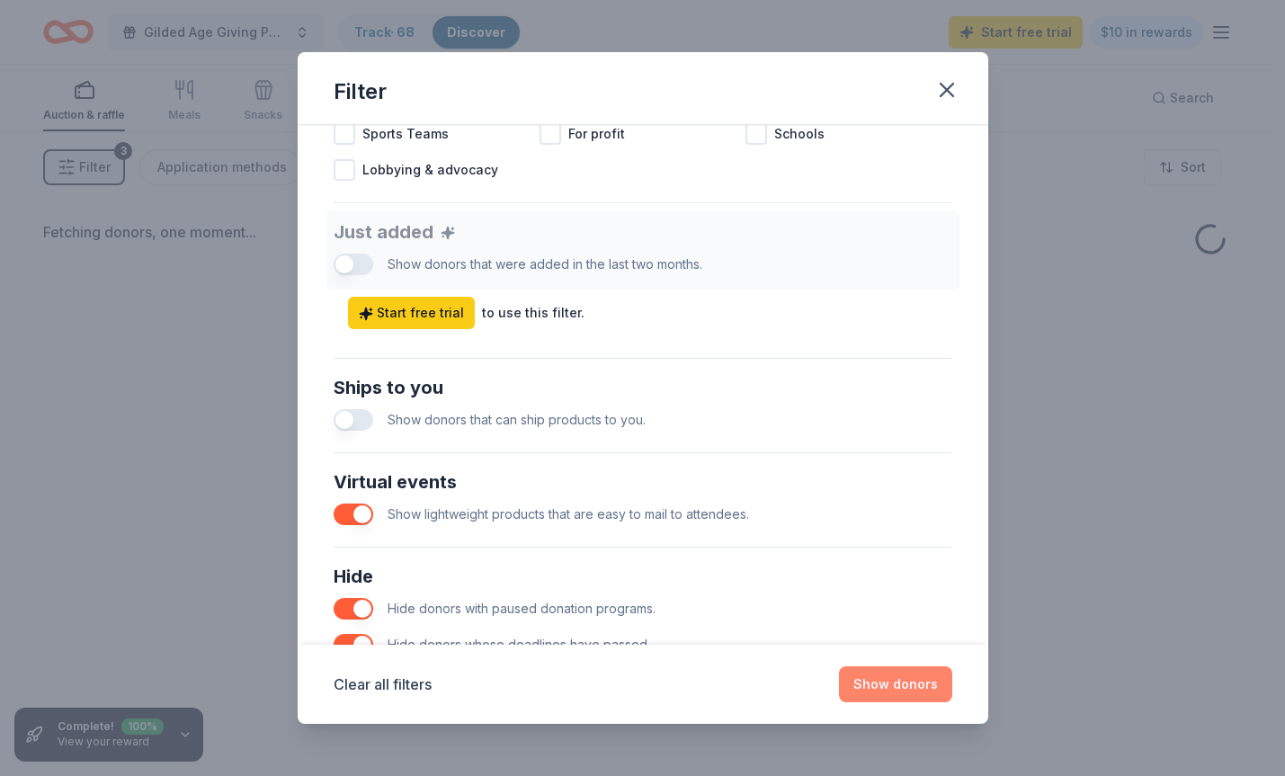
click at [889, 683] on button "Show donors" at bounding box center [895, 684] width 113 height 36
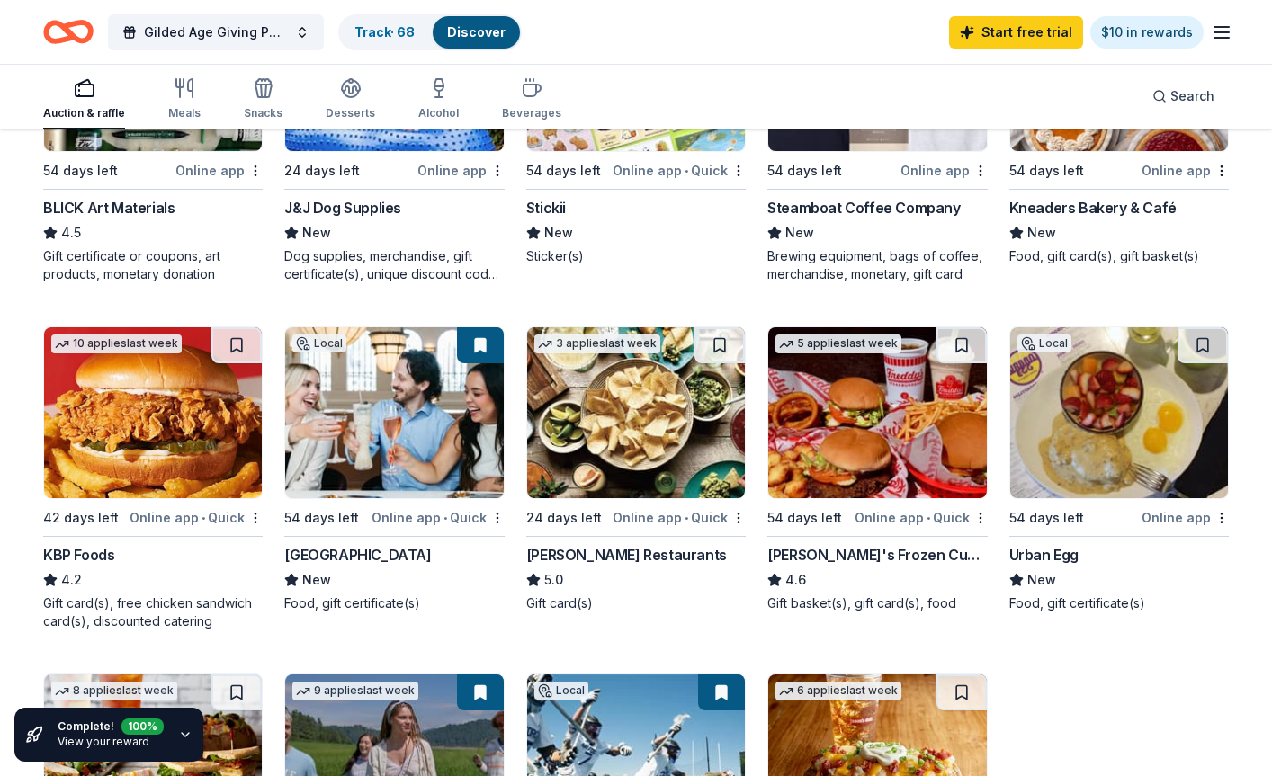
scroll to position [719, 0]
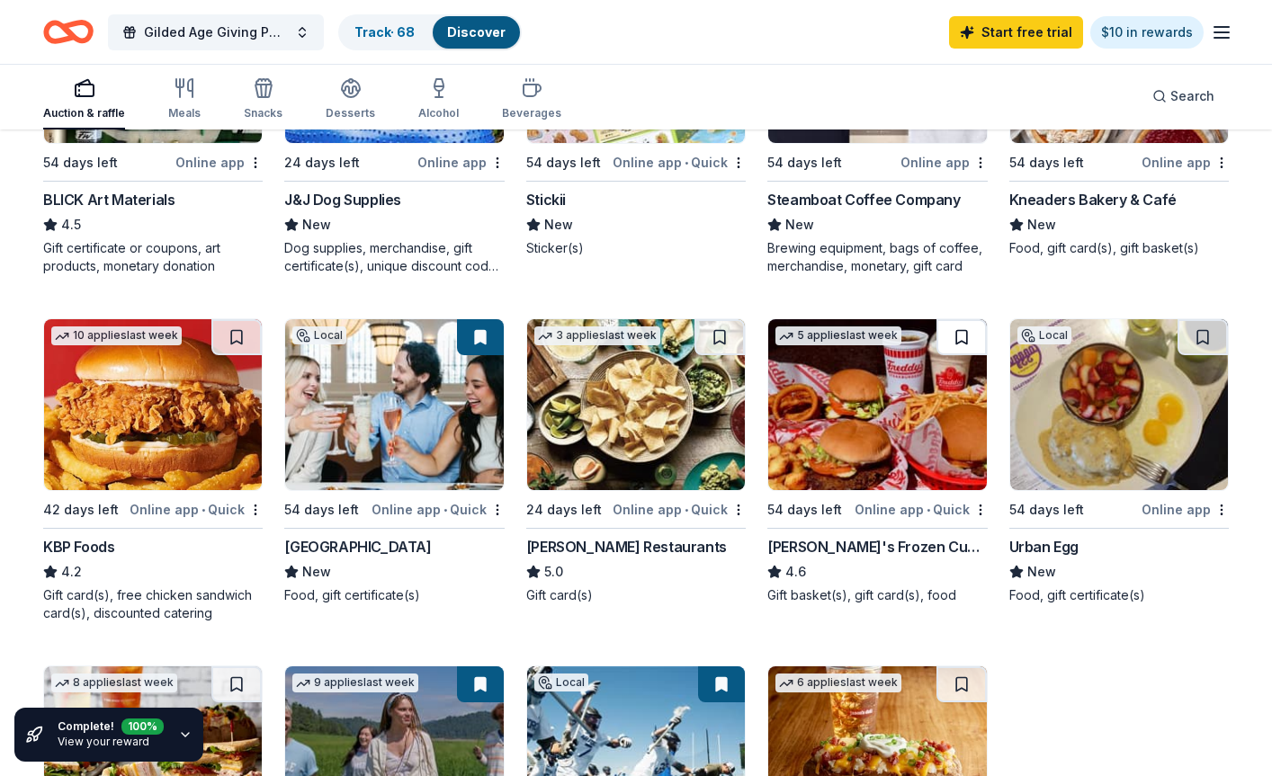
click at [943, 321] on button at bounding box center [961, 337] width 50 height 36
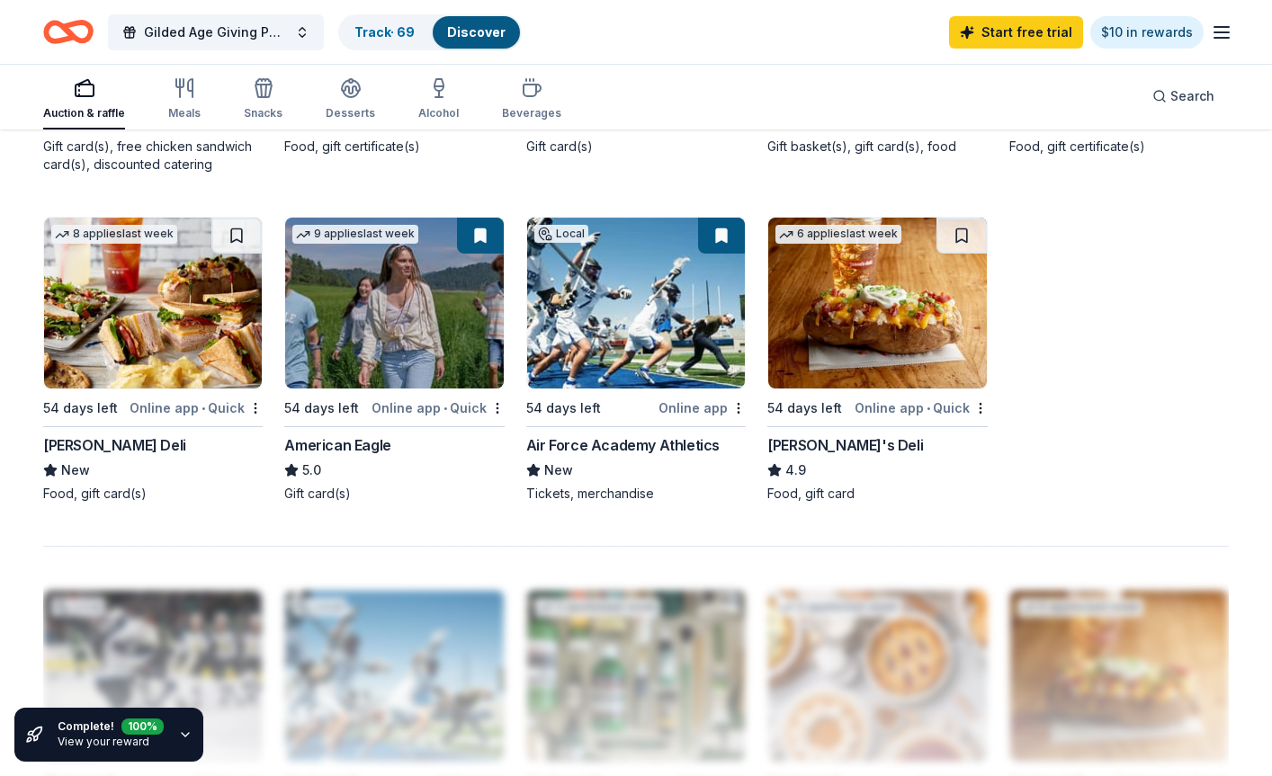
scroll to position [1169, 0]
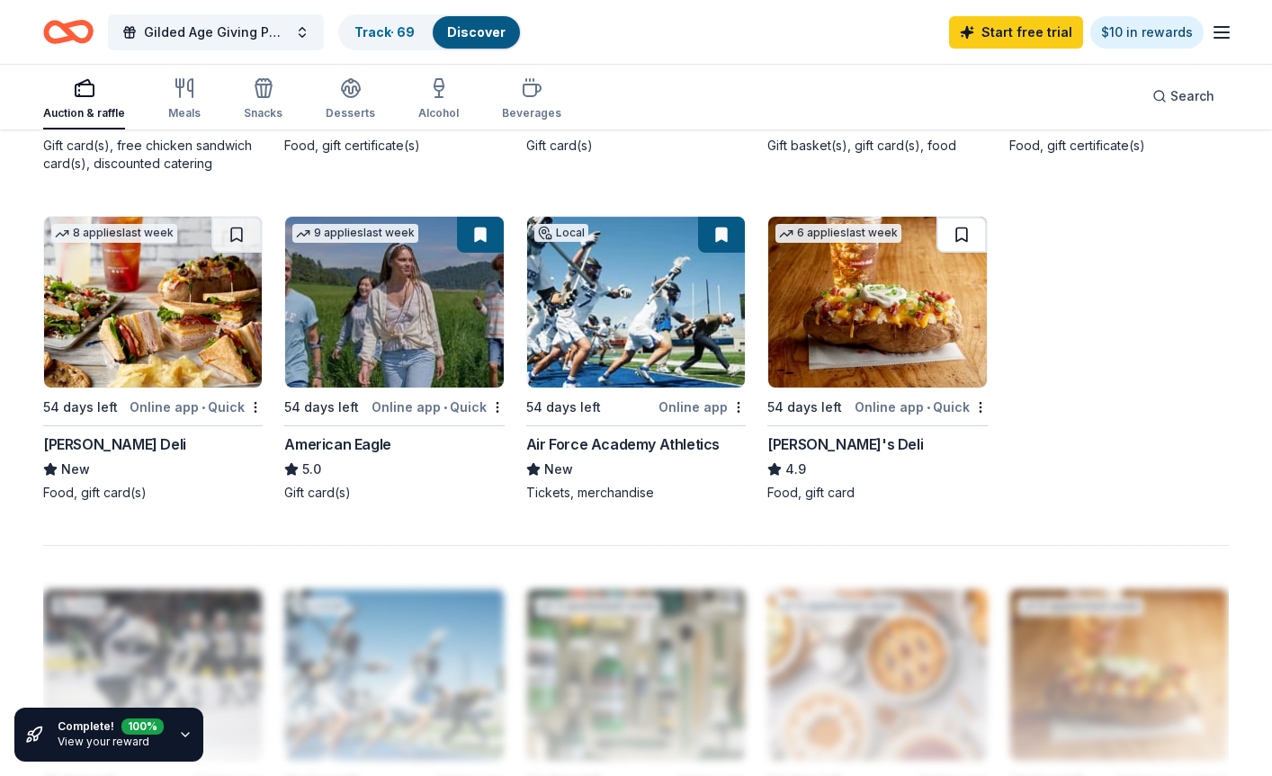
click at [958, 224] on button at bounding box center [961, 235] width 50 height 36
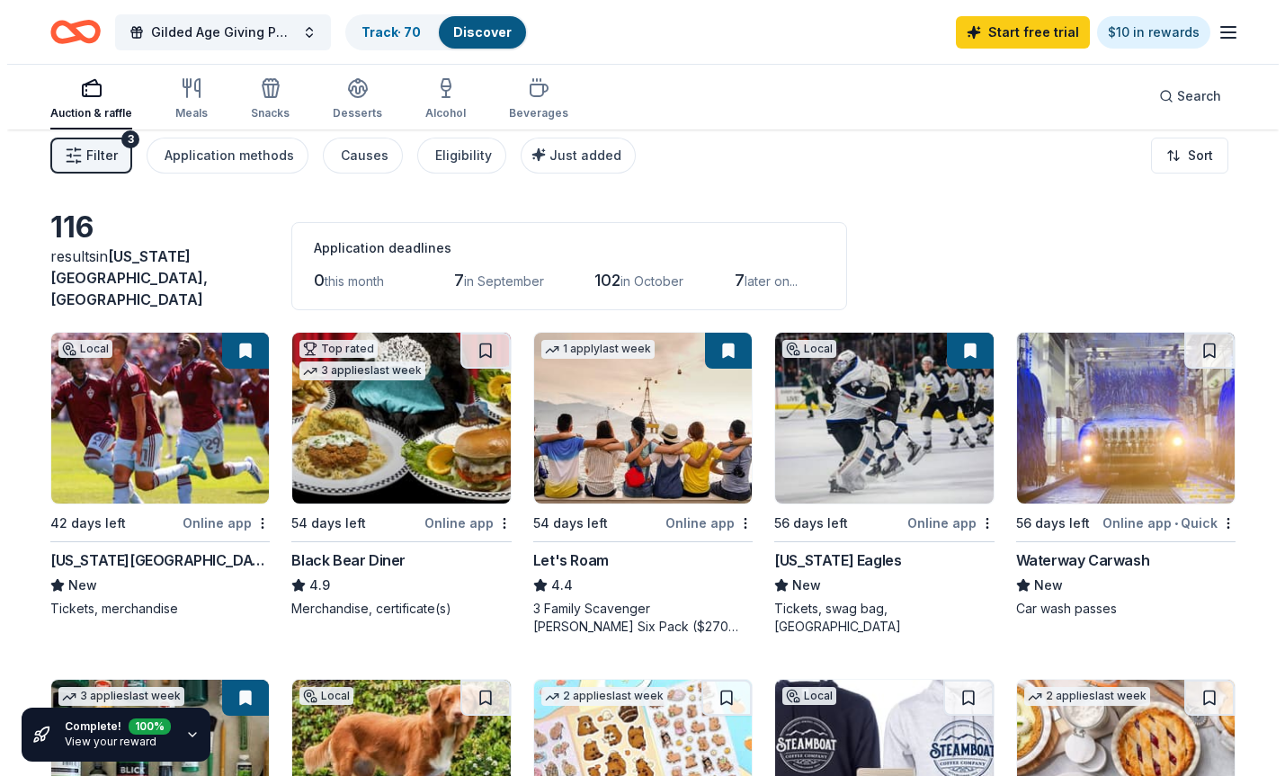
scroll to position [0, 0]
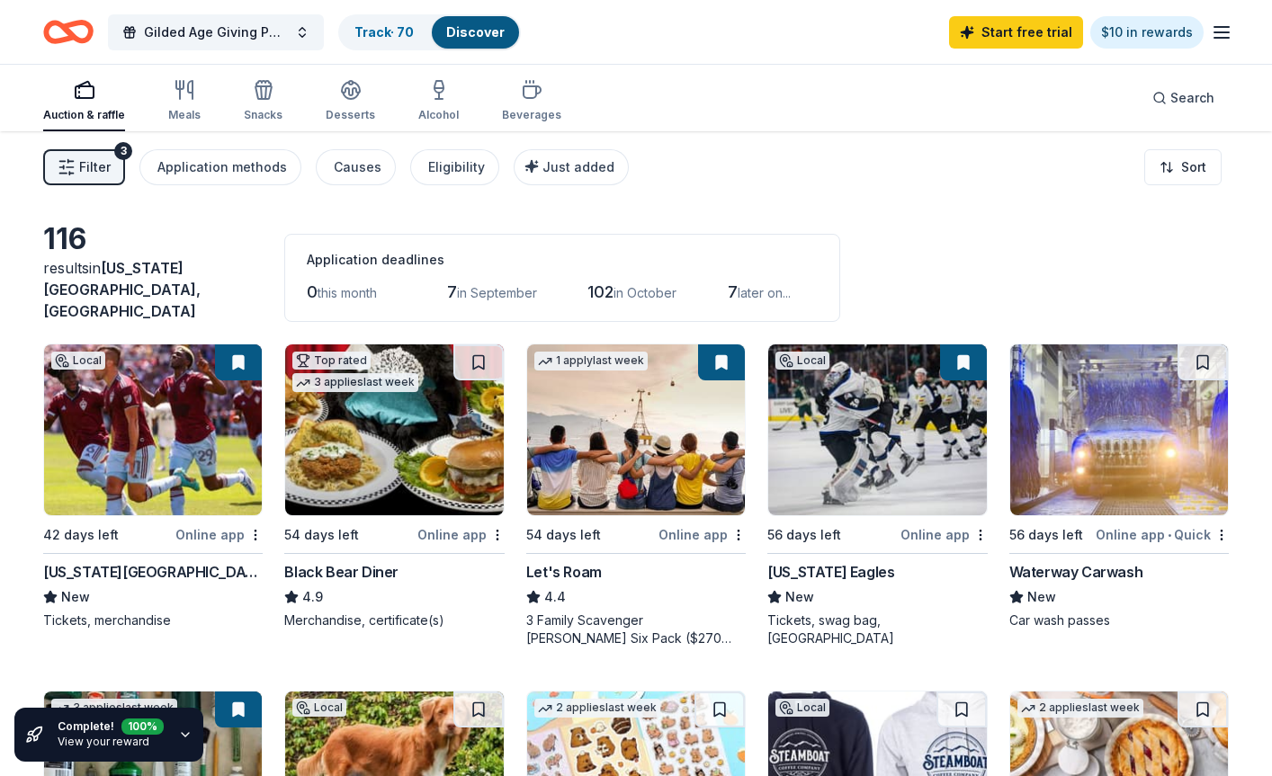
click at [103, 163] on span "Filter" at bounding box center [94, 167] width 31 height 22
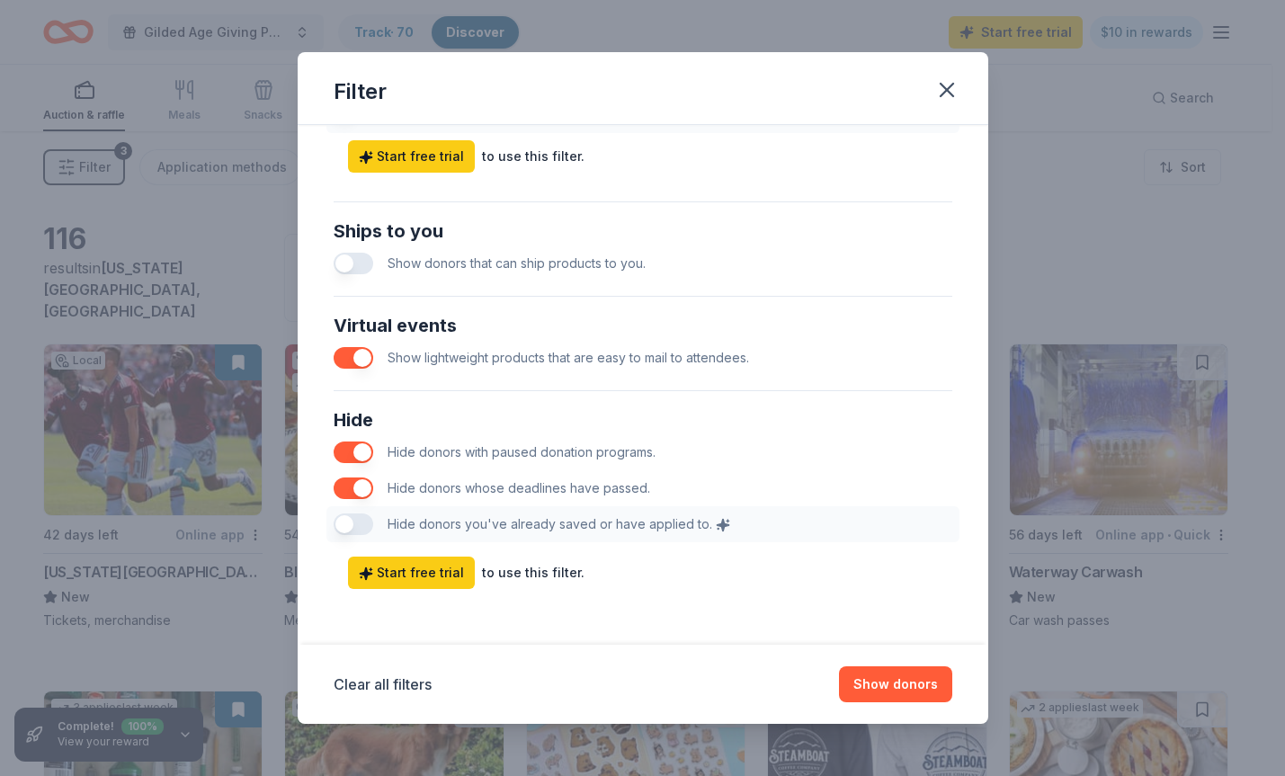
scroll to position [787, 0]
click at [357, 353] on button "button" at bounding box center [354, 357] width 40 height 22
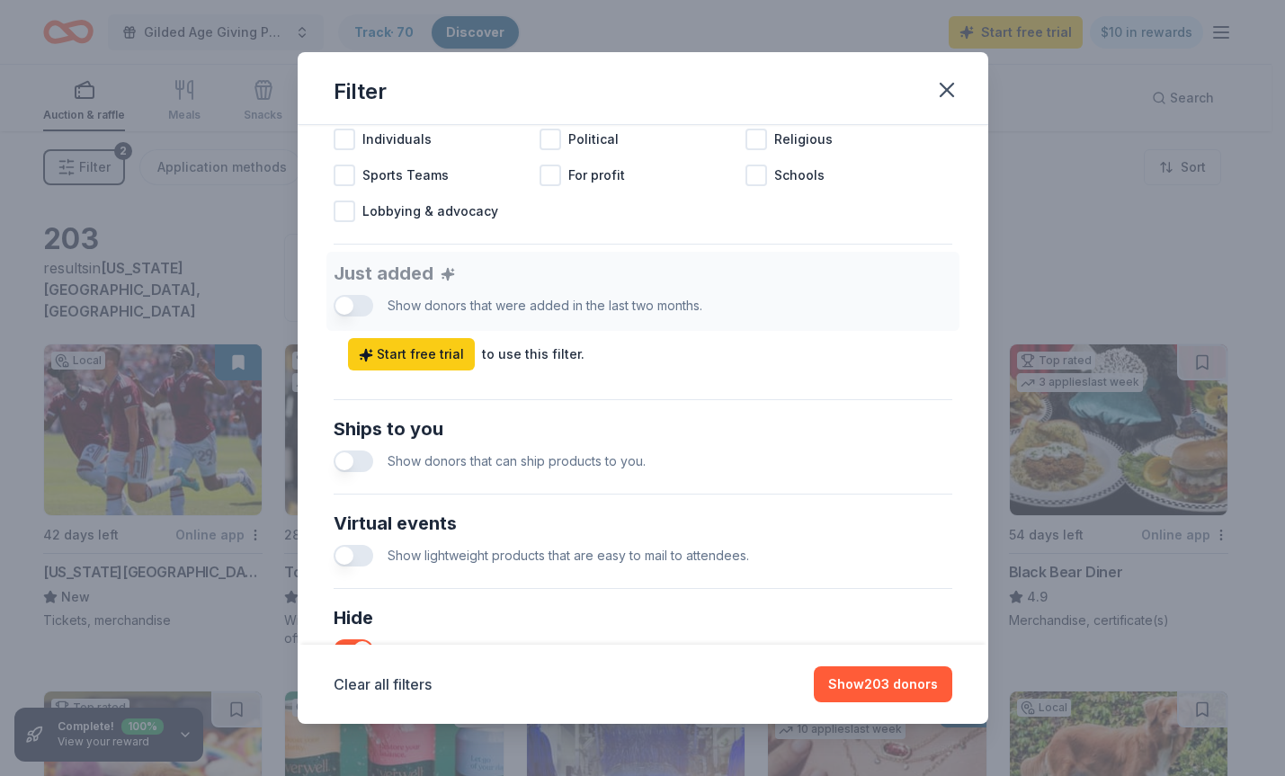
scroll to position [607, 0]
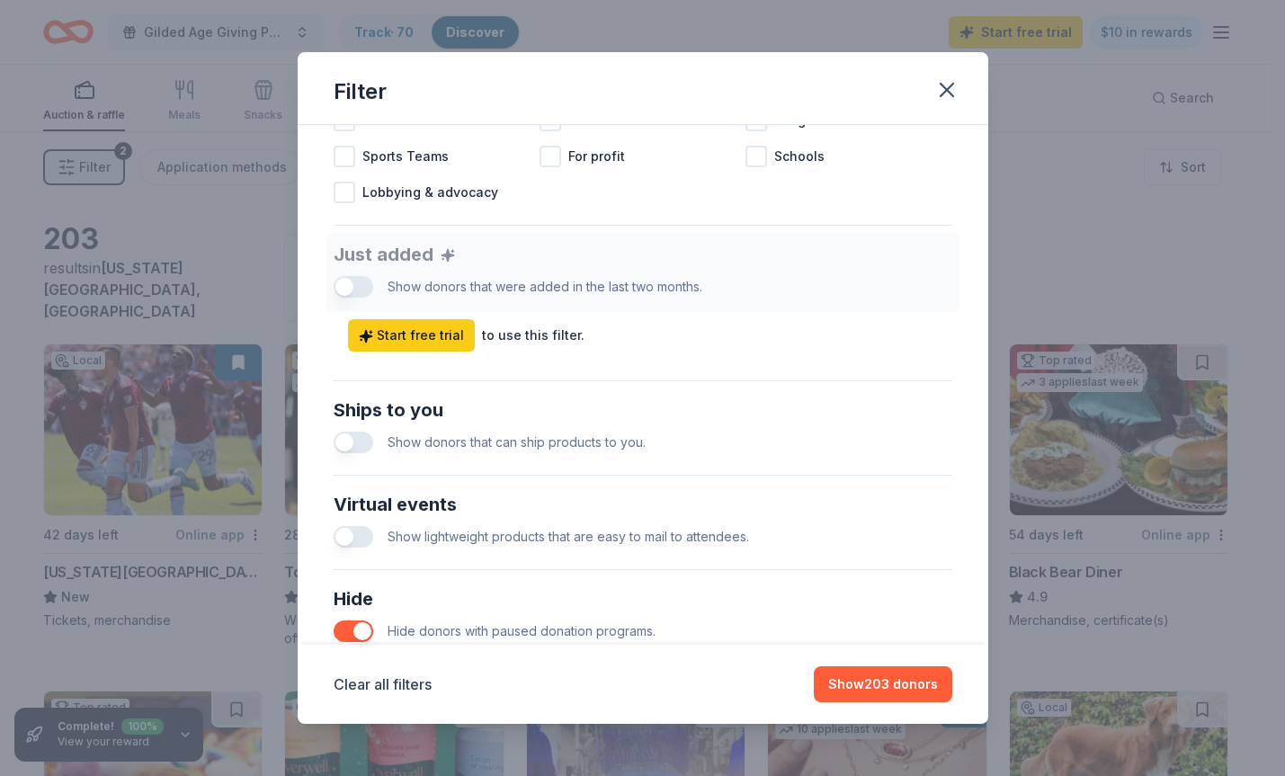
click at [357, 544] on button "button" at bounding box center [354, 537] width 40 height 22
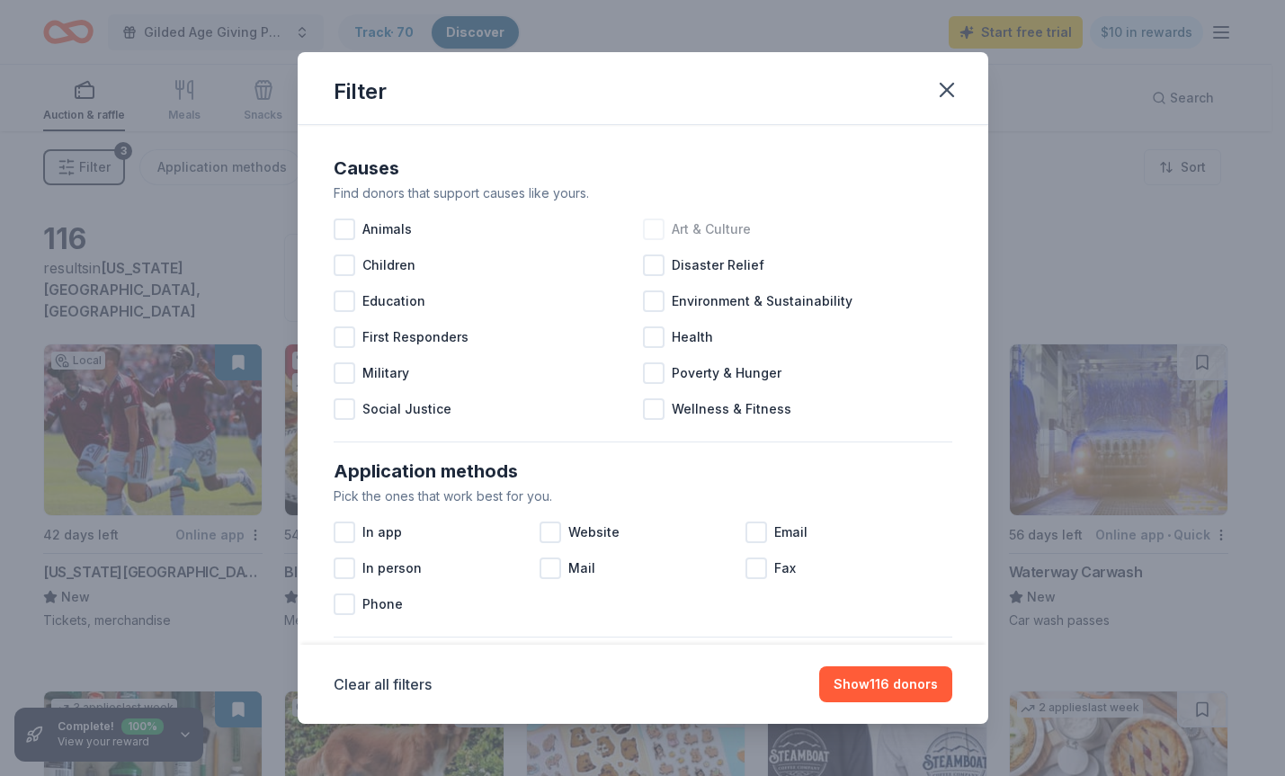
click at [677, 229] on span "Art & Culture" at bounding box center [711, 230] width 79 height 22
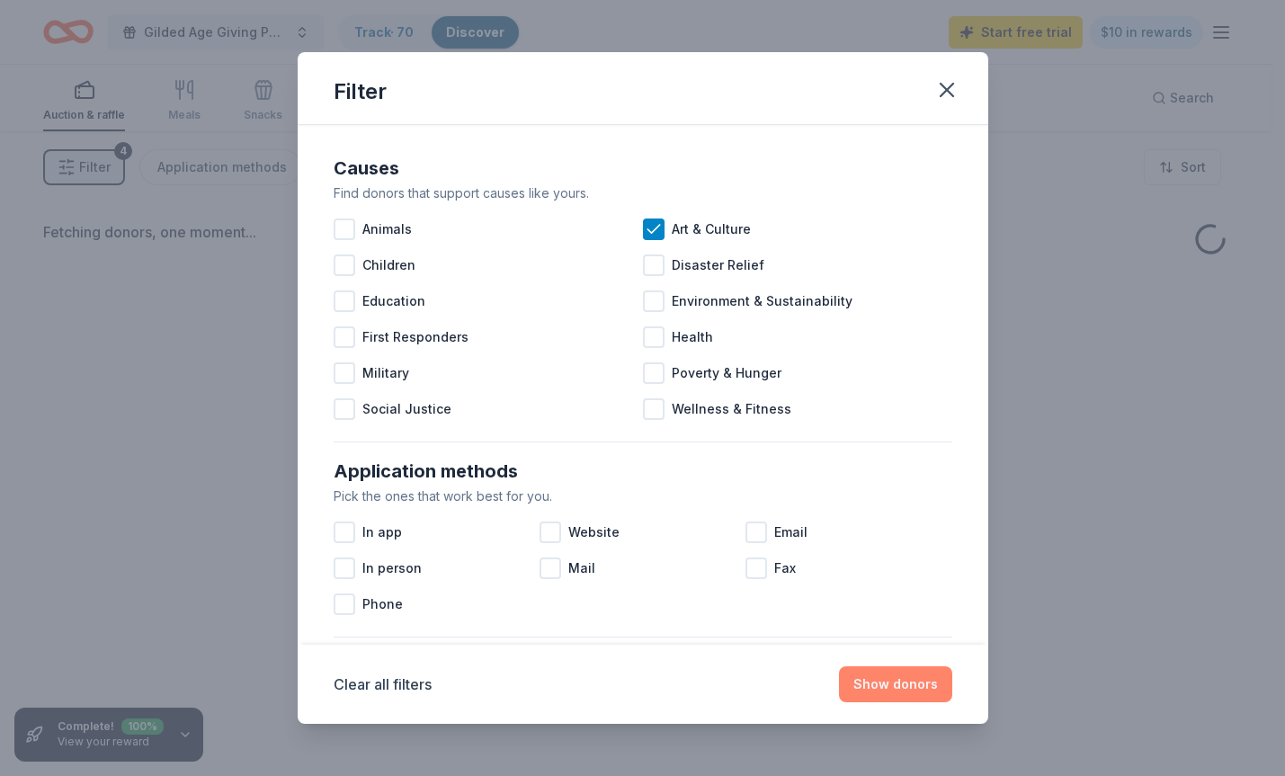
click at [881, 683] on button "Show donors" at bounding box center [895, 684] width 113 height 36
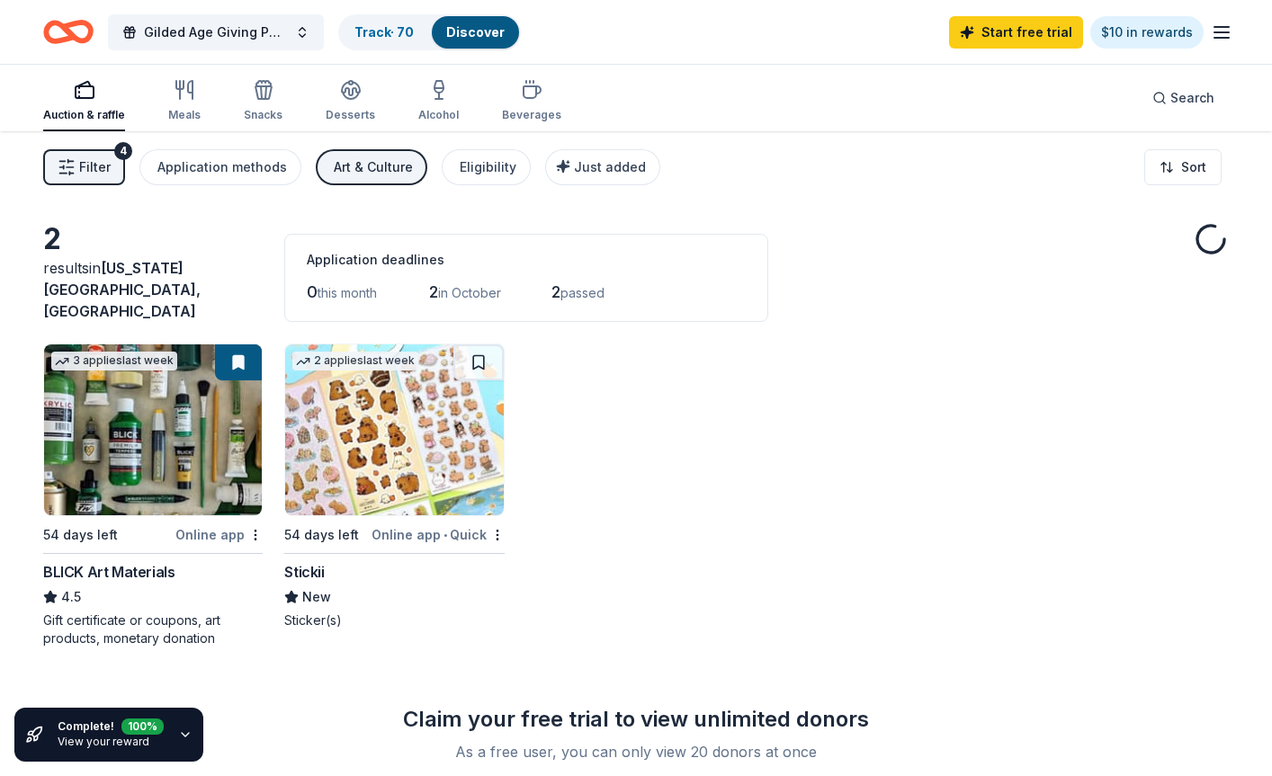
click at [77, 161] on button "Filter 4" at bounding box center [84, 167] width 82 height 36
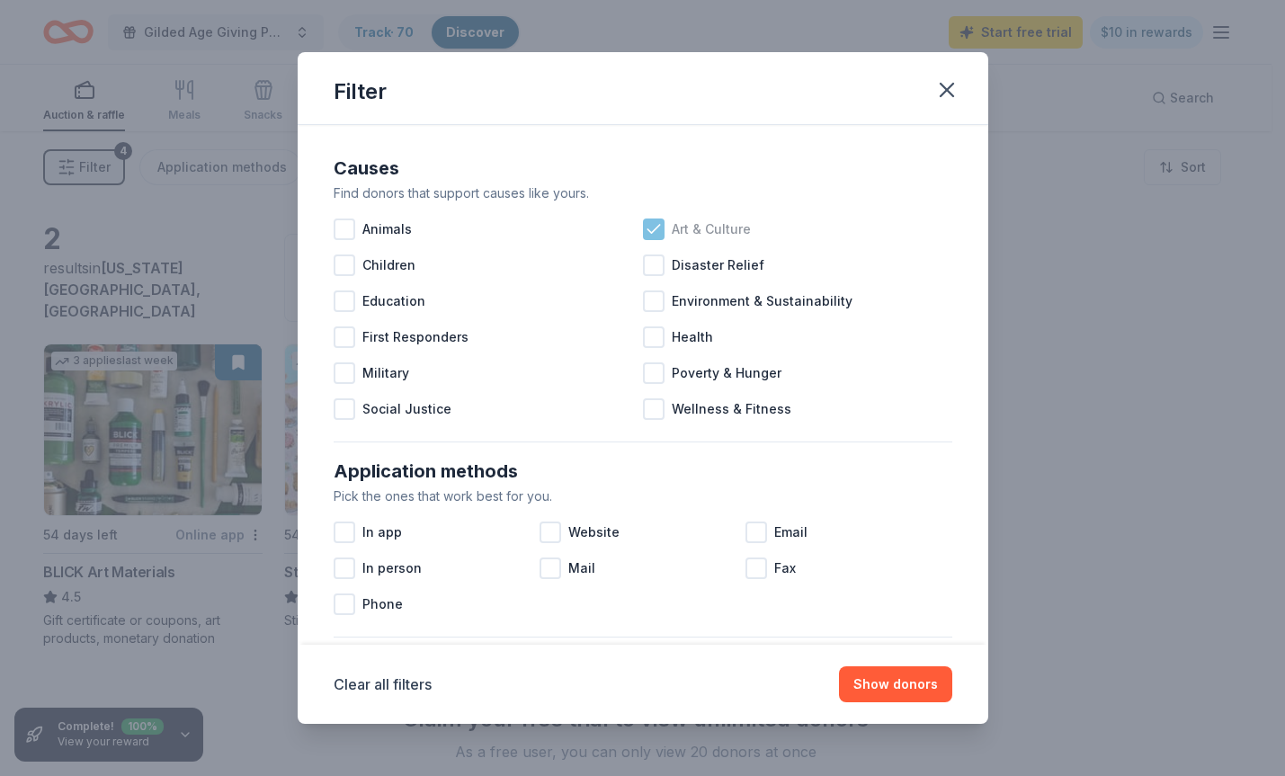
click at [649, 228] on icon at bounding box center [654, 229] width 12 height 8
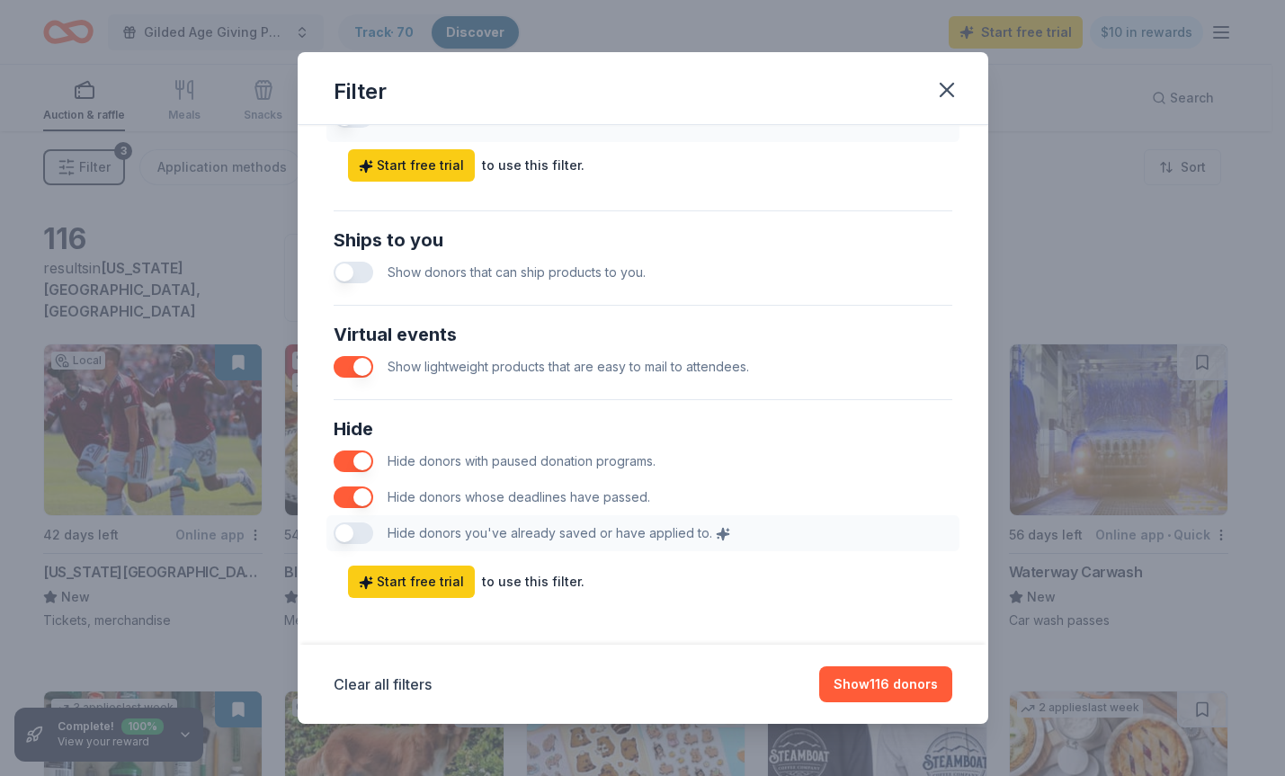
scroll to position [787, 0]
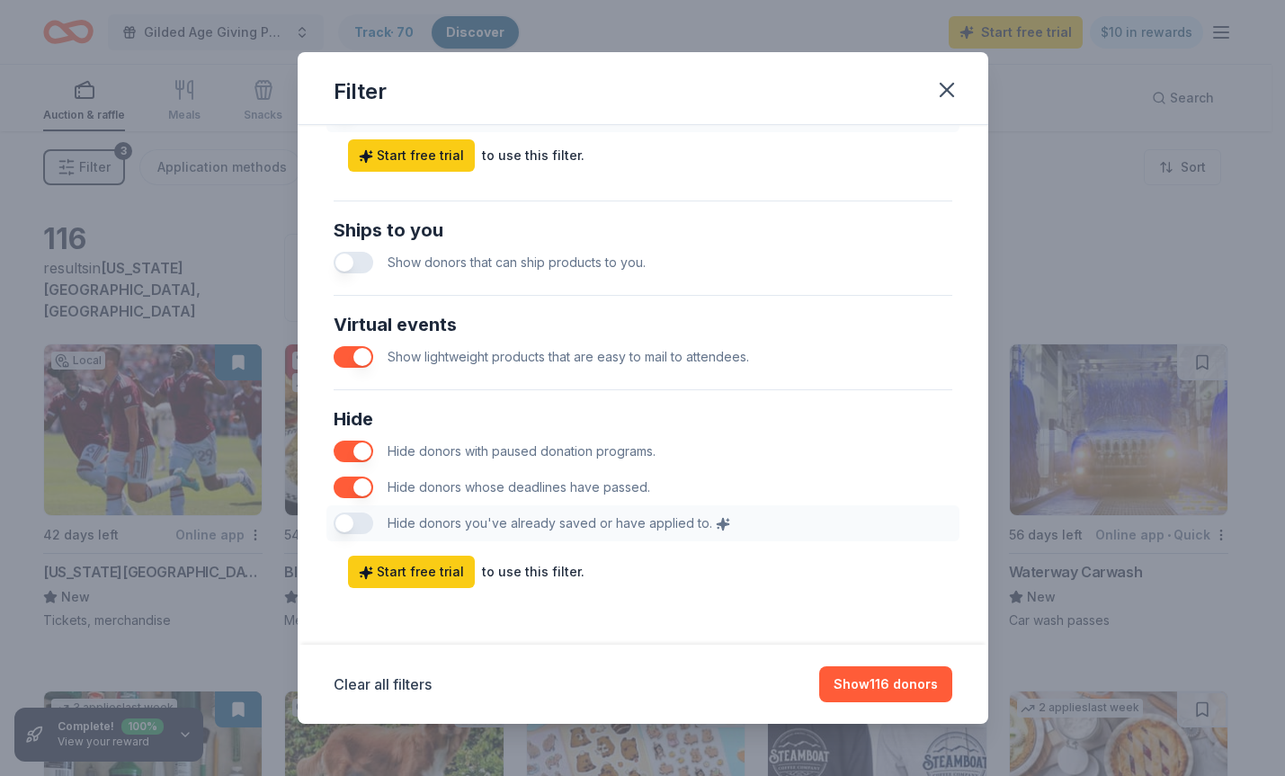
click at [348, 351] on button "button" at bounding box center [354, 357] width 40 height 22
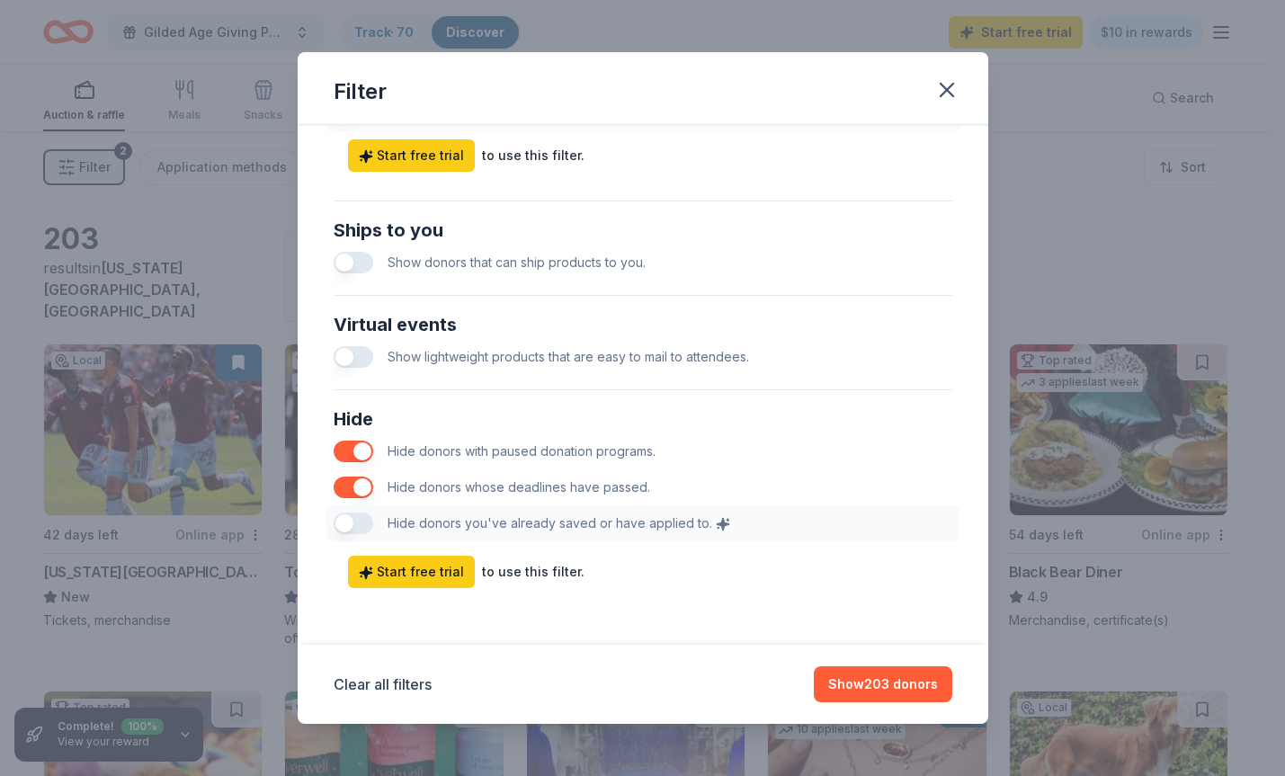
click at [351, 264] on button "button" at bounding box center [354, 263] width 40 height 22
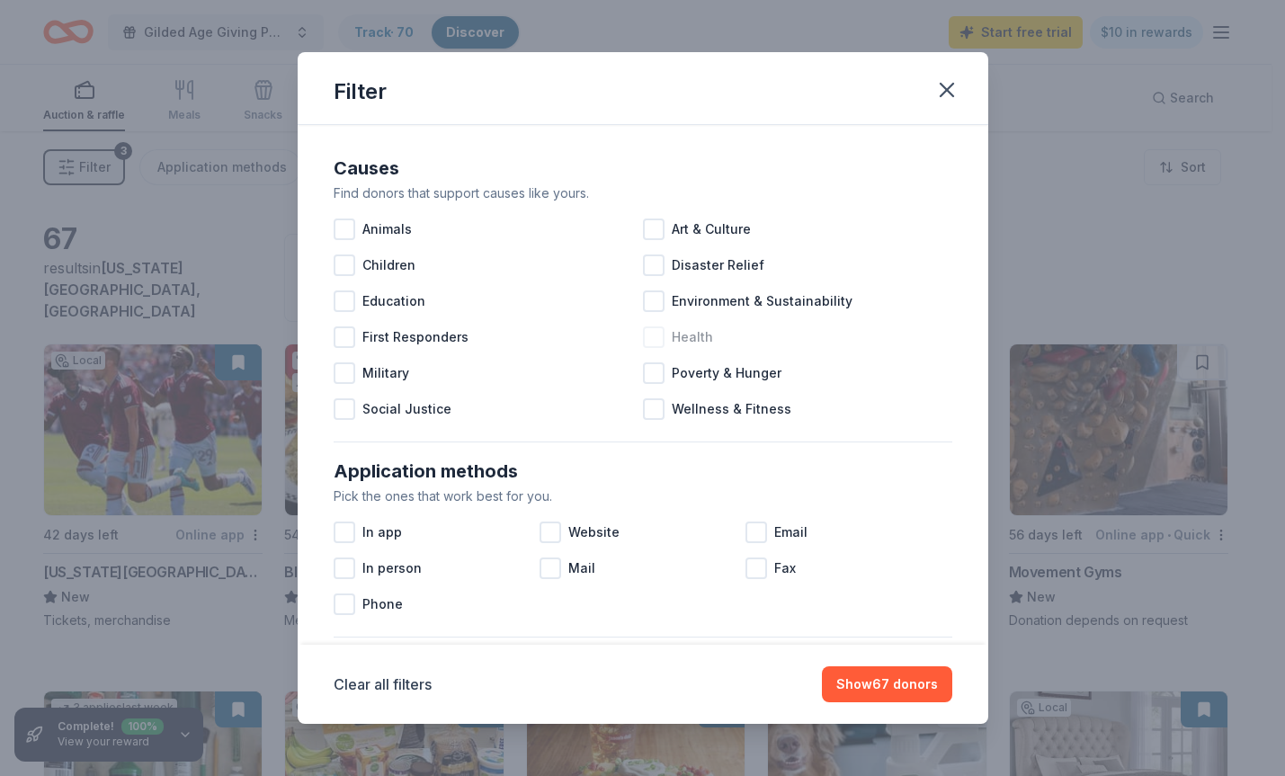
click at [649, 344] on div at bounding box center [654, 337] width 22 height 22
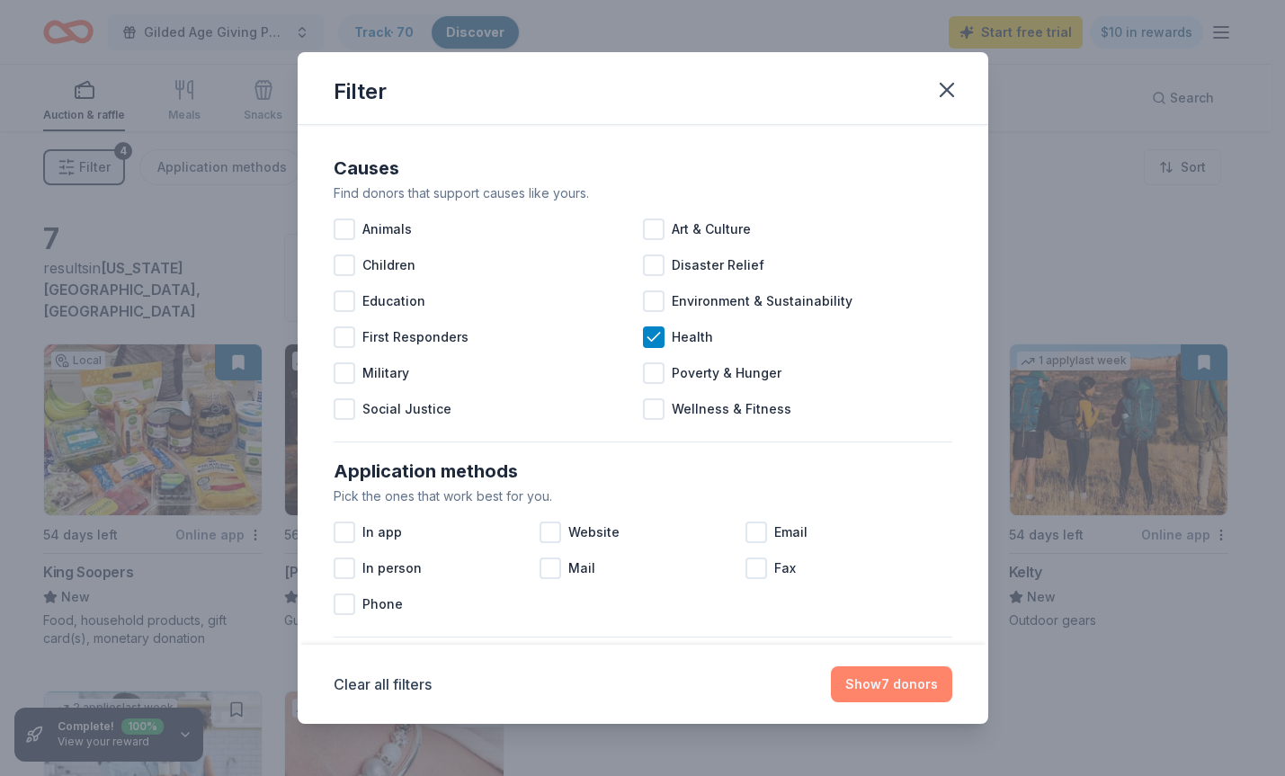
click at [889, 688] on button "Show 7 donors" at bounding box center [891, 684] width 121 height 36
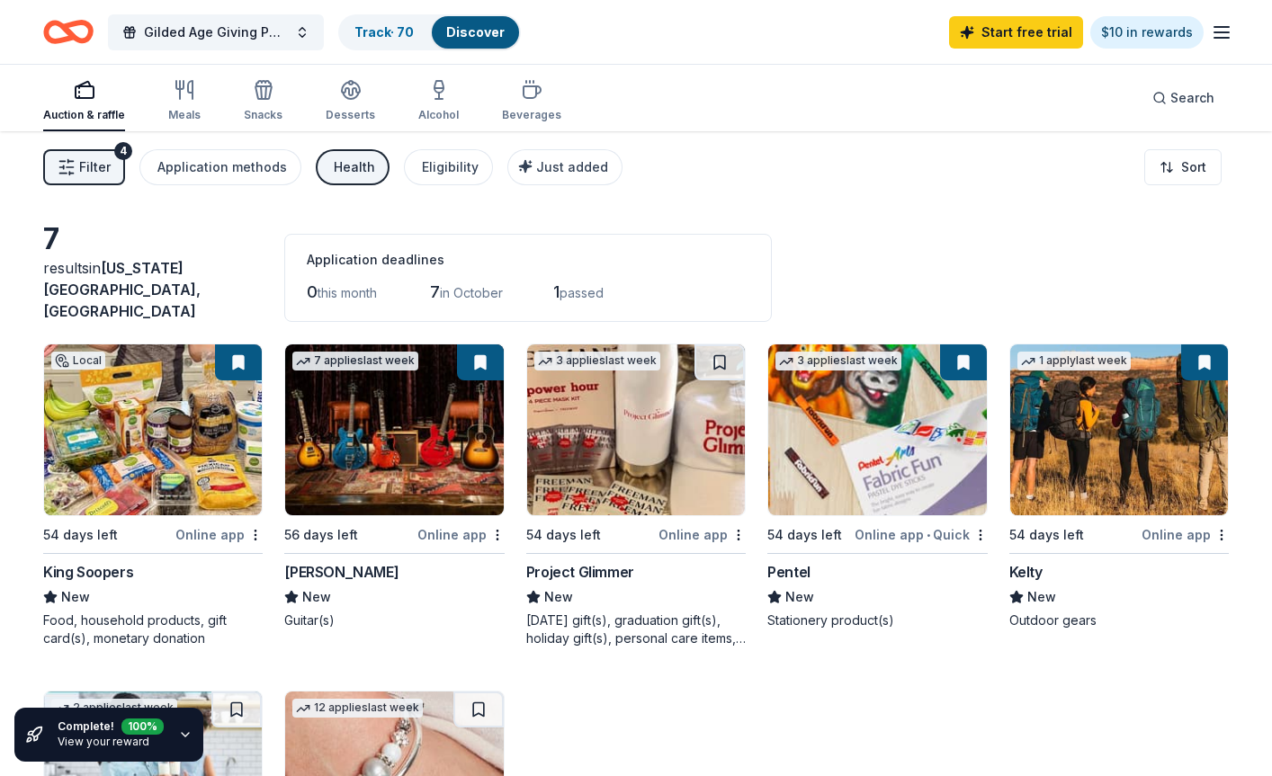
click at [74, 170] on icon "button" at bounding box center [67, 167] width 18 height 18
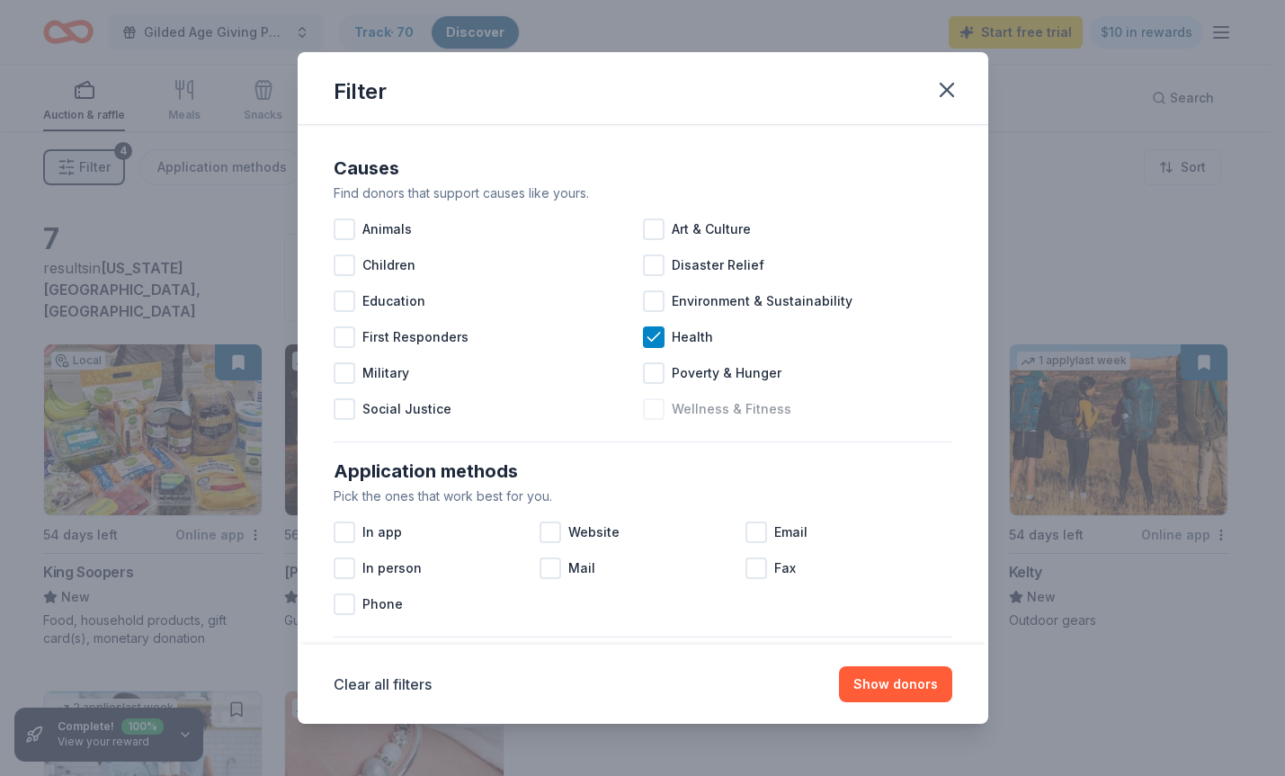
drag, startPoint x: 650, startPoint y: 414, endPoint x: 652, endPoint y: 366, distance: 47.7
click at [650, 413] on div at bounding box center [654, 409] width 22 height 22
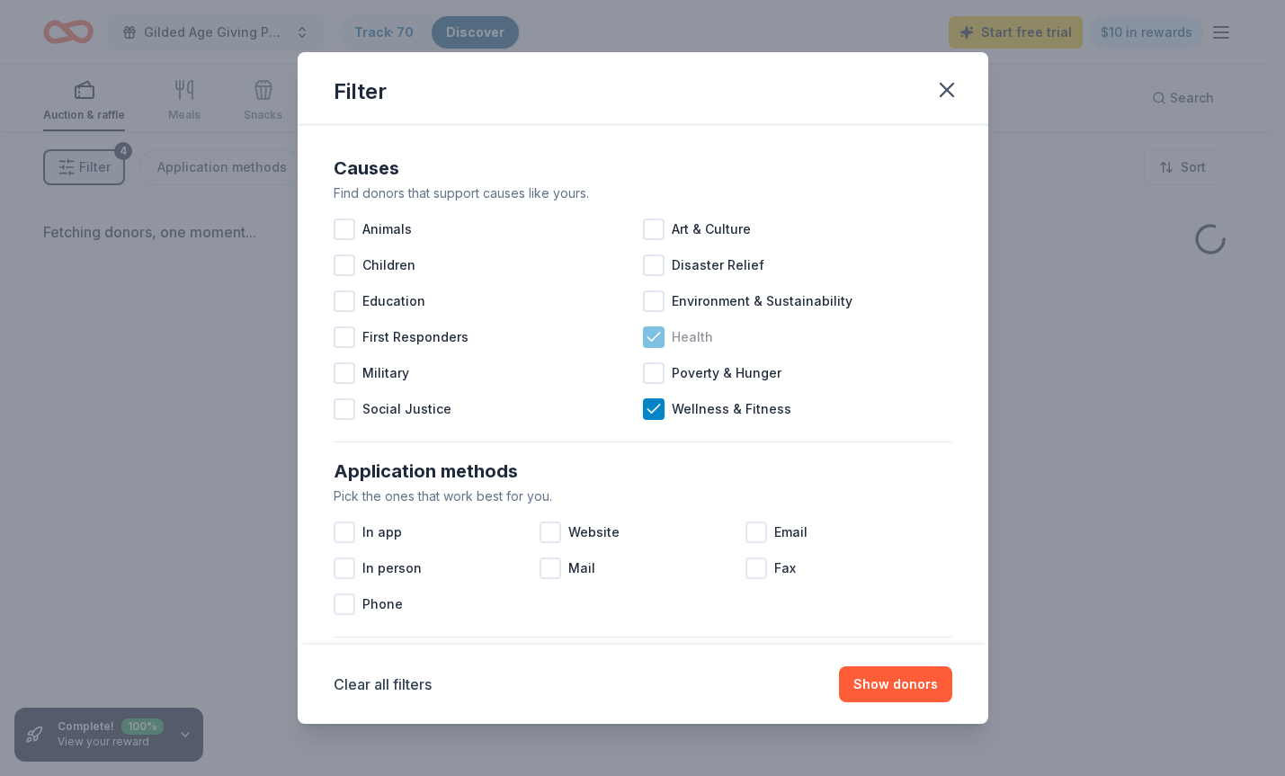
click at [648, 336] on icon at bounding box center [654, 337] width 12 height 8
click at [880, 692] on button "Show donors" at bounding box center [895, 684] width 113 height 36
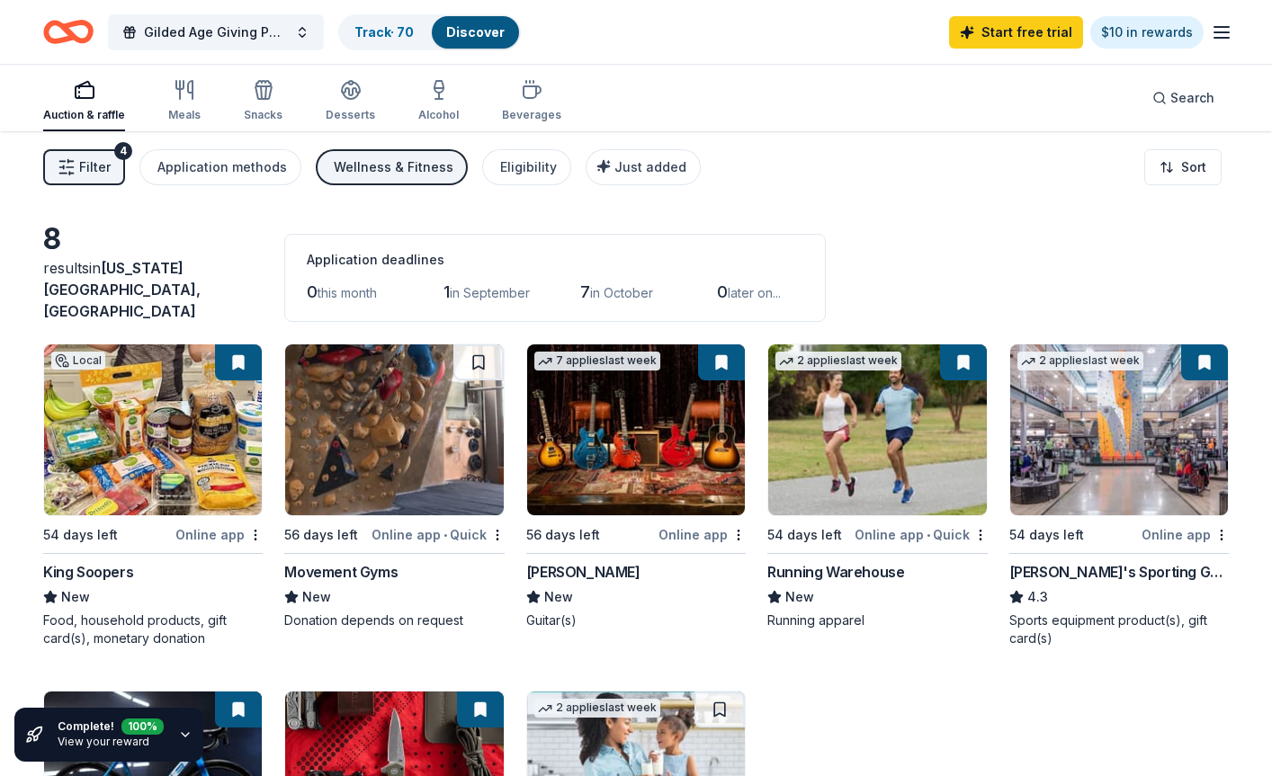
click at [83, 169] on span "Filter" at bounding box center [94, 167] width 31 height 22
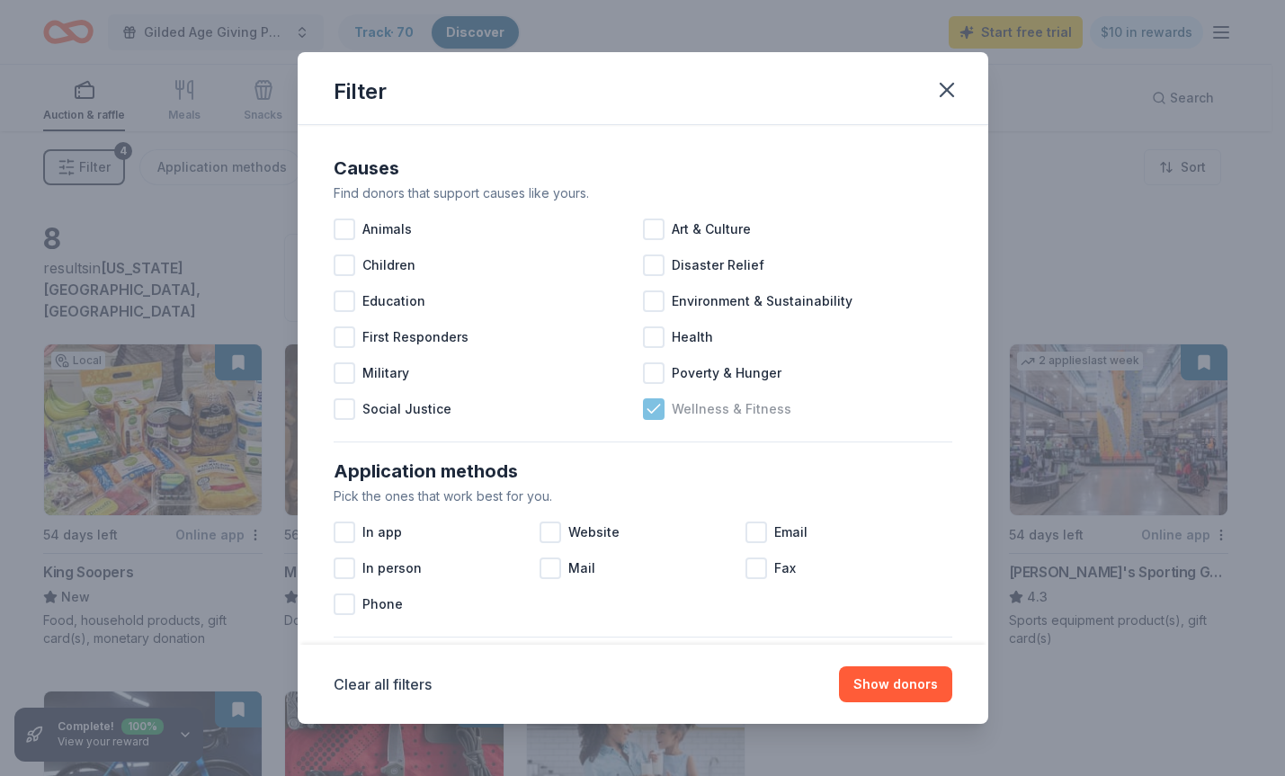
click at [647, 408] on icon at bounding box center [654, 409] width 18 height 18
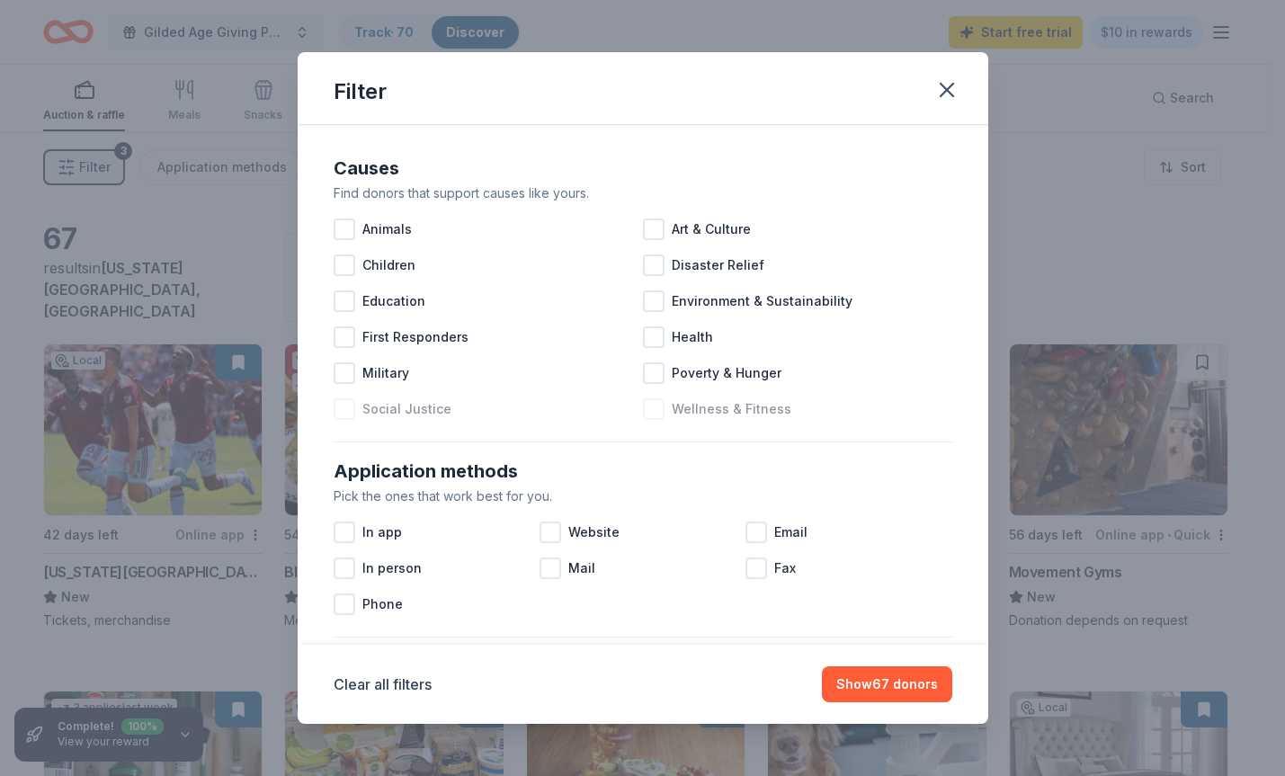
click at [353, 415] on div at bounding box center [345, 409] width 22 height 22
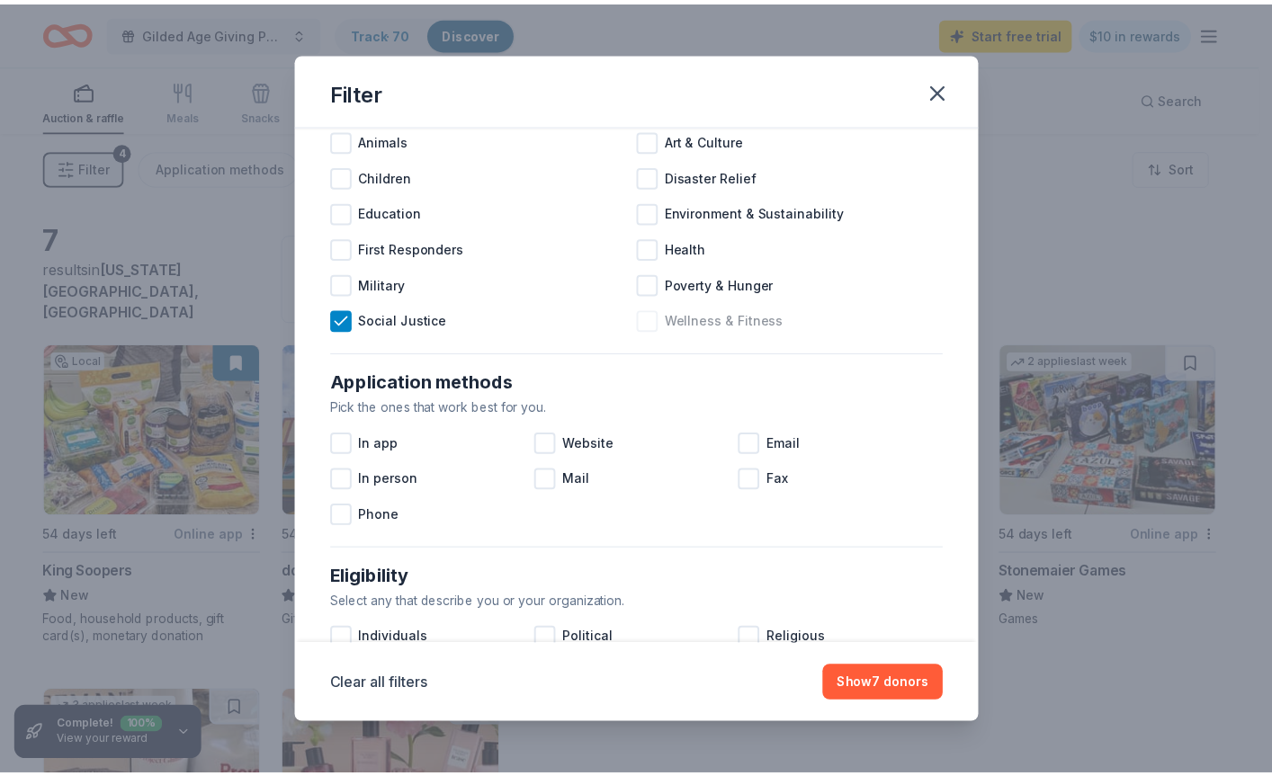
scroll to position [180, 0]
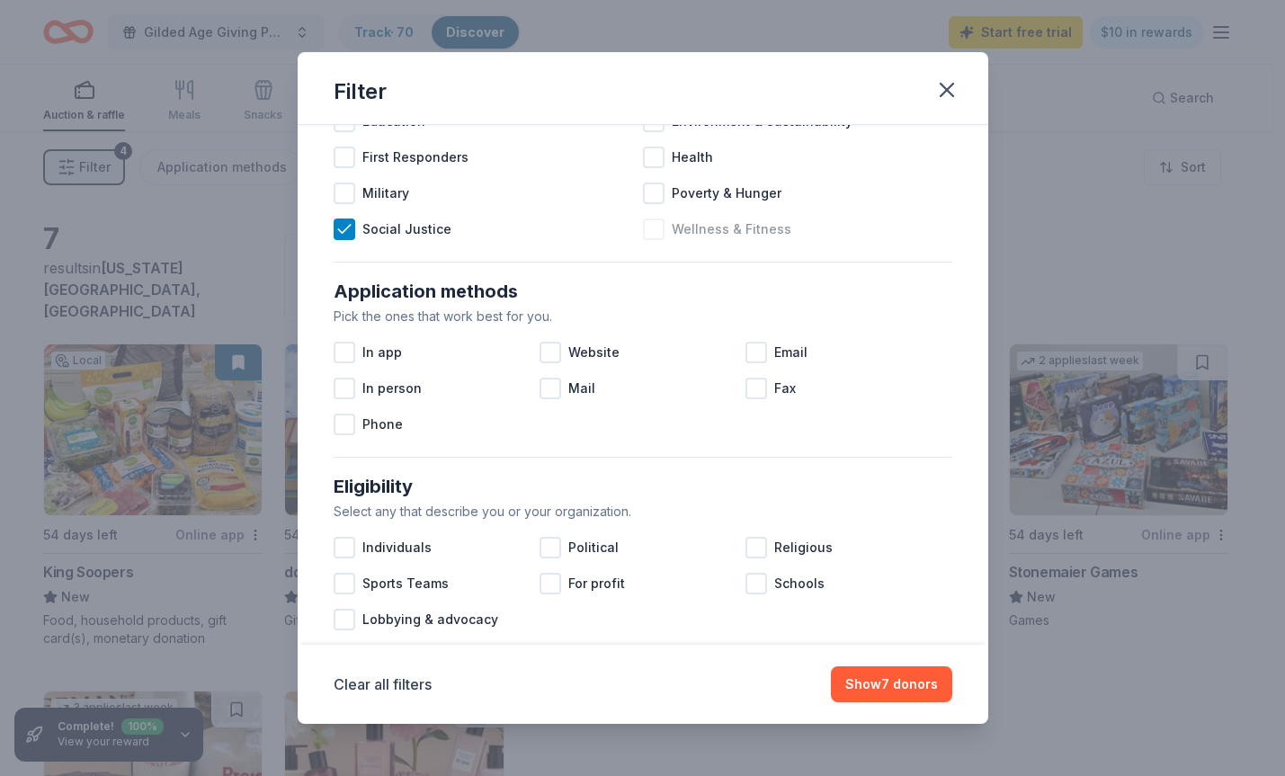
drag, startPoint x: 732, startPoint y: 586, endPoint x: 753, endPoint y: 688, distance: 103.7
drag, startPoint x: 753, startPoint y: 688, endPoint x: 865, endPoint y: 693, distance: 112.5
click at [865, 692] on button "Show 7 donors" at bounding box center [891, 684] width 121 height 36
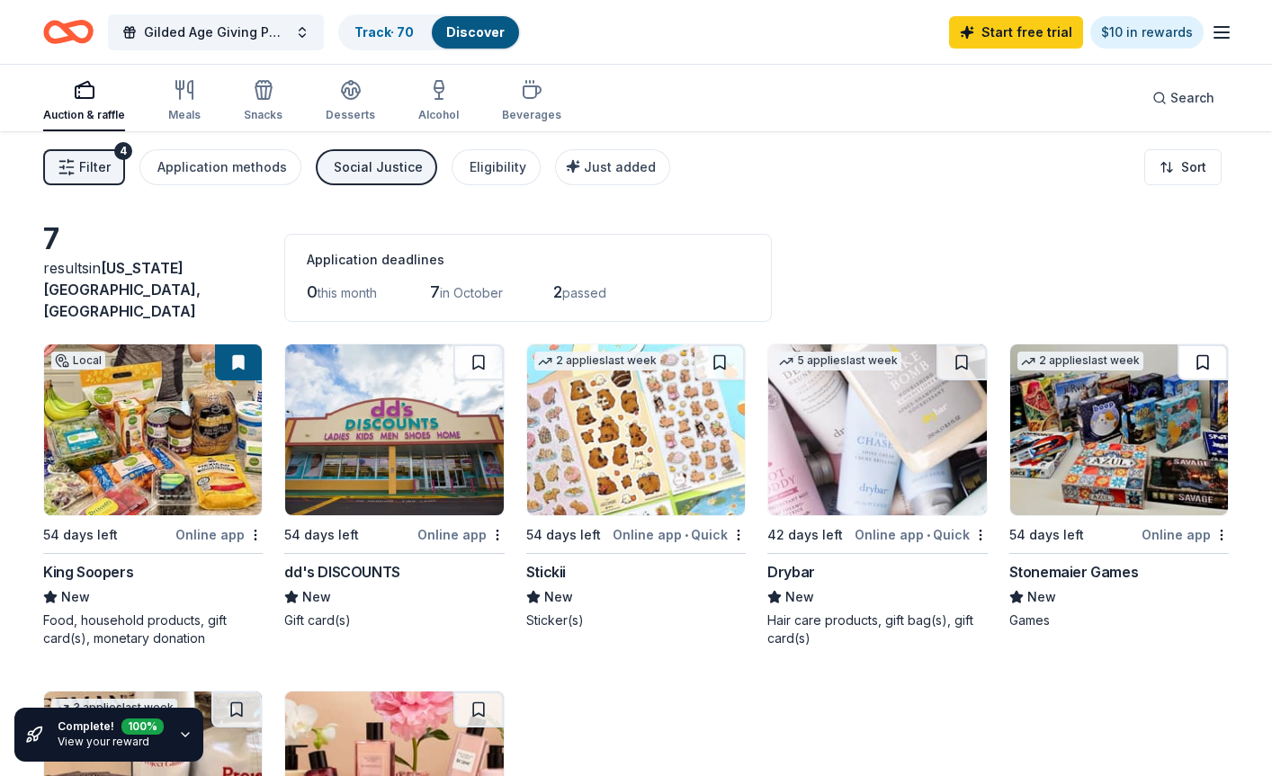
click at [996, 354] on button at bounding box center [1202, 362] width 50 height 36
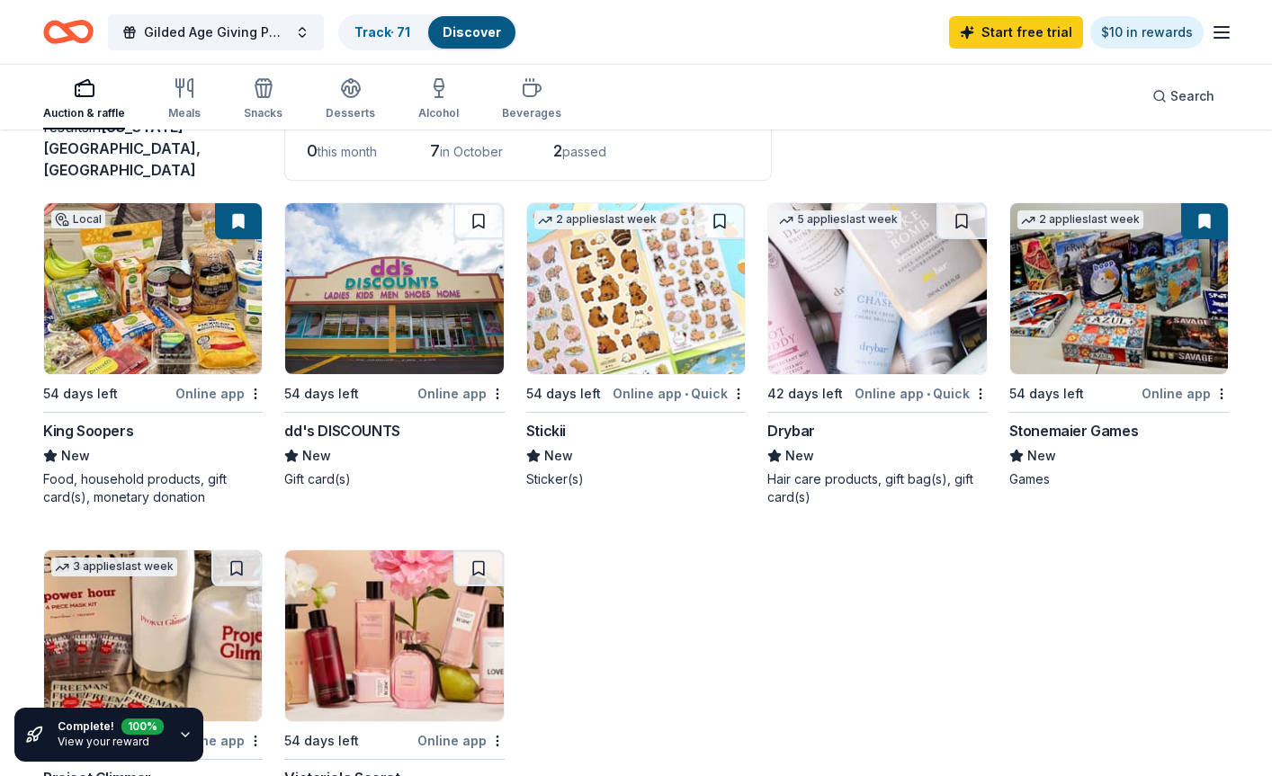
scroll to position [90, 0]
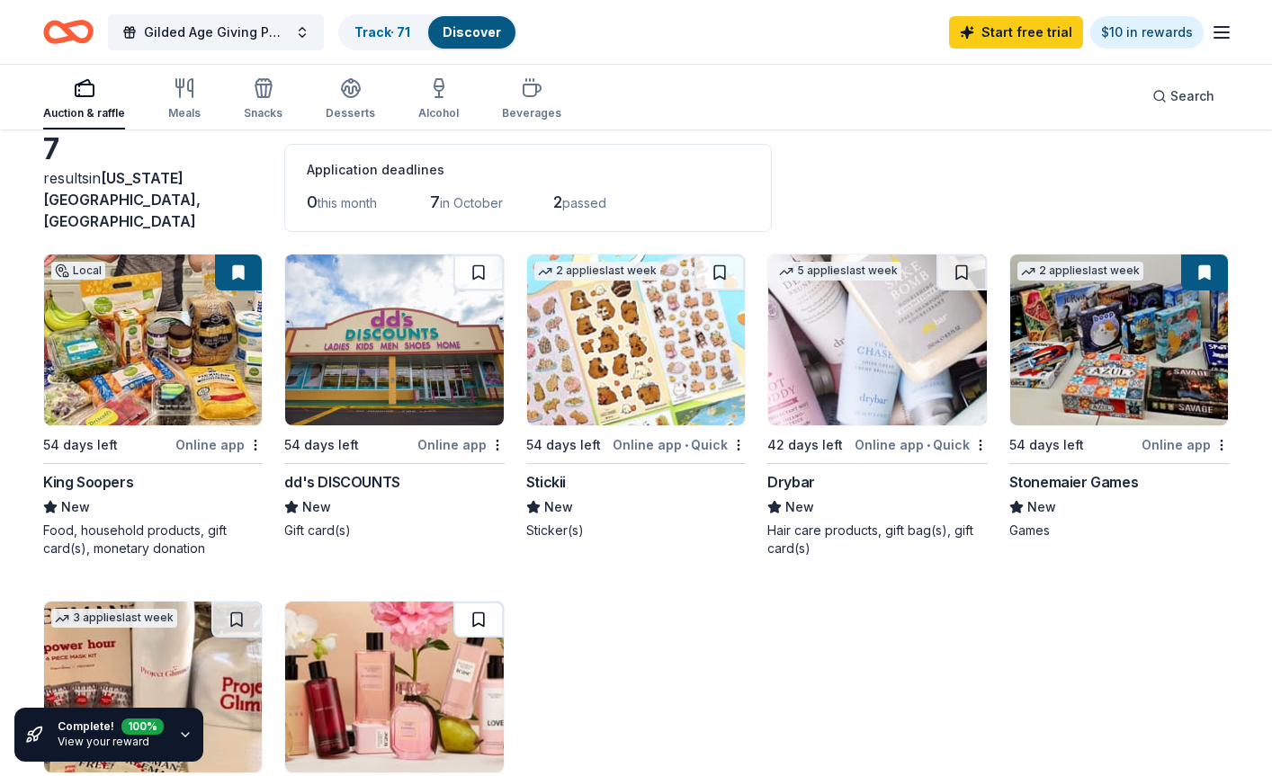
click at [494, 603] on button at bounding box center [478, 620] width 50 height 36
click at [717, 257] on button at bounding box center [719, 273] width 50 height 36
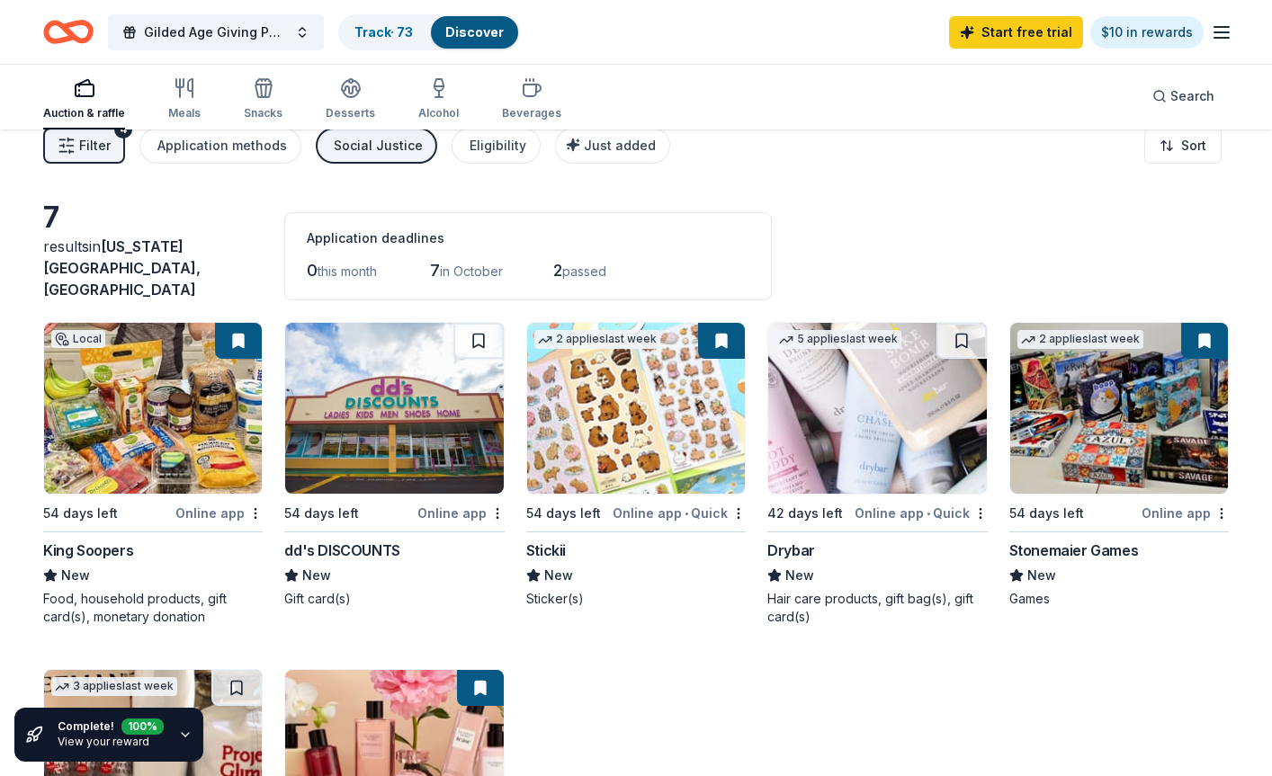
scroll to position [0, 0]
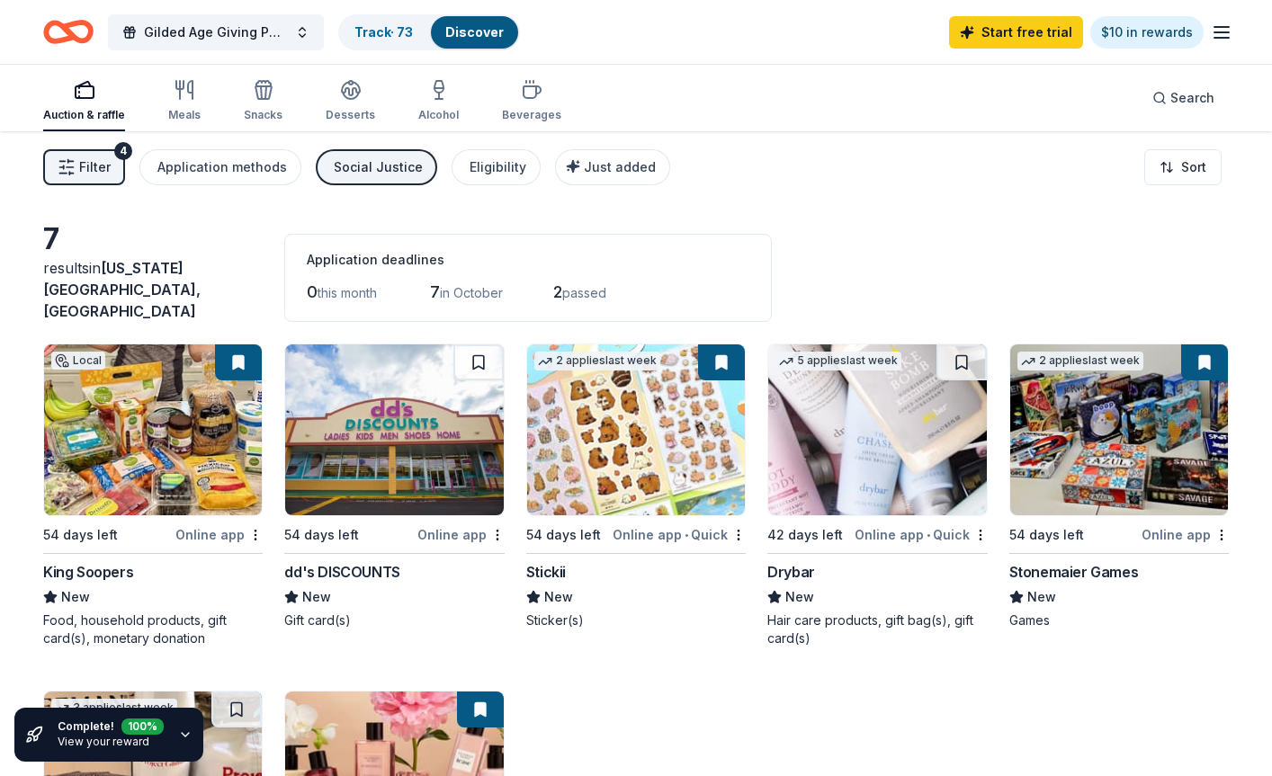
click at [88, 160] on span "Filter" at bounding box center [94, 167] width 31 height 22
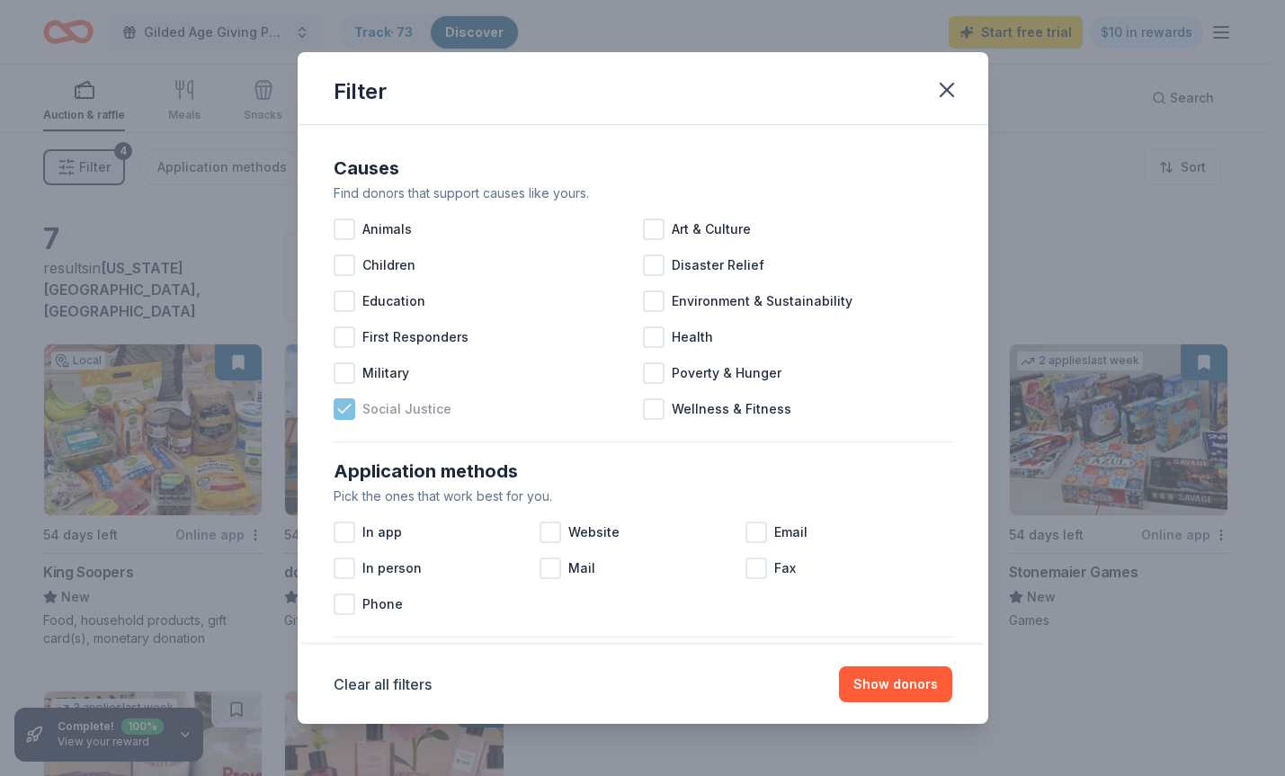
click at [344, 413] on icon at bounding box center [344, 409] width 18 height 18
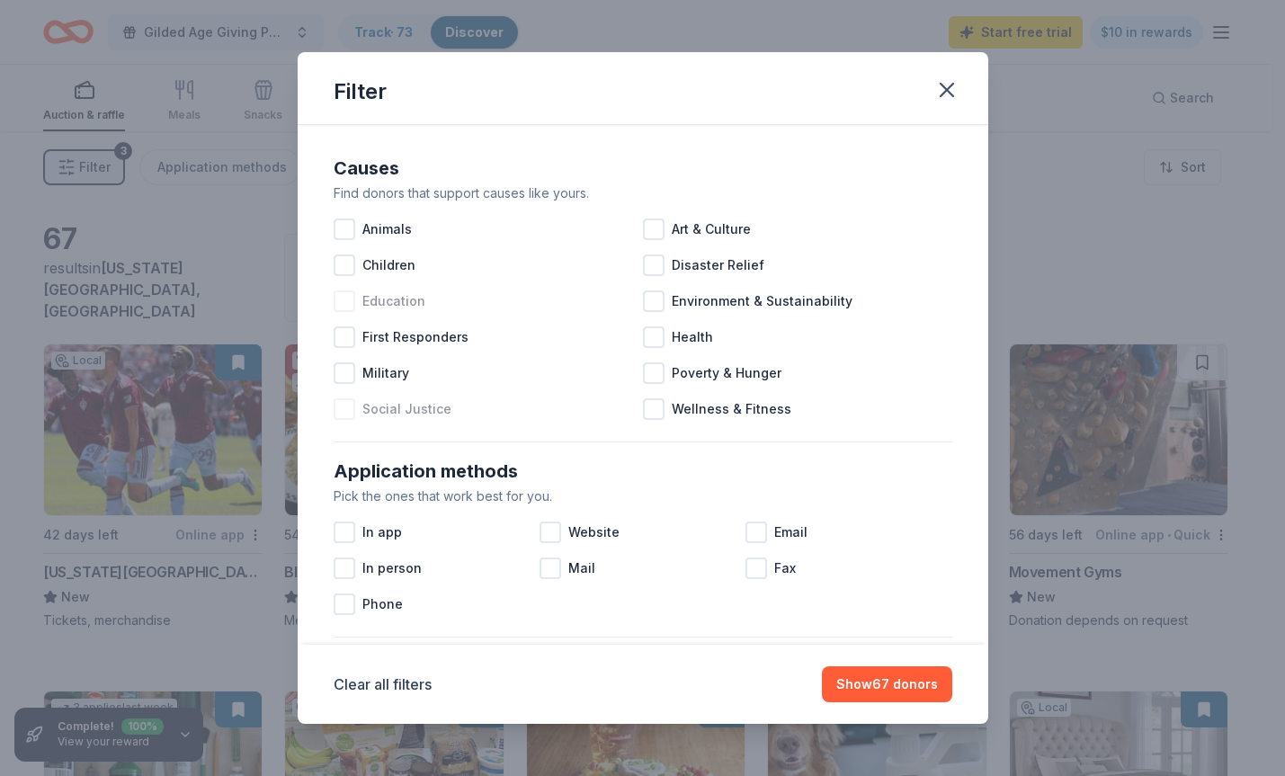
click at [352, 302] on div at bounding box center [345, 301] width 22 height 22
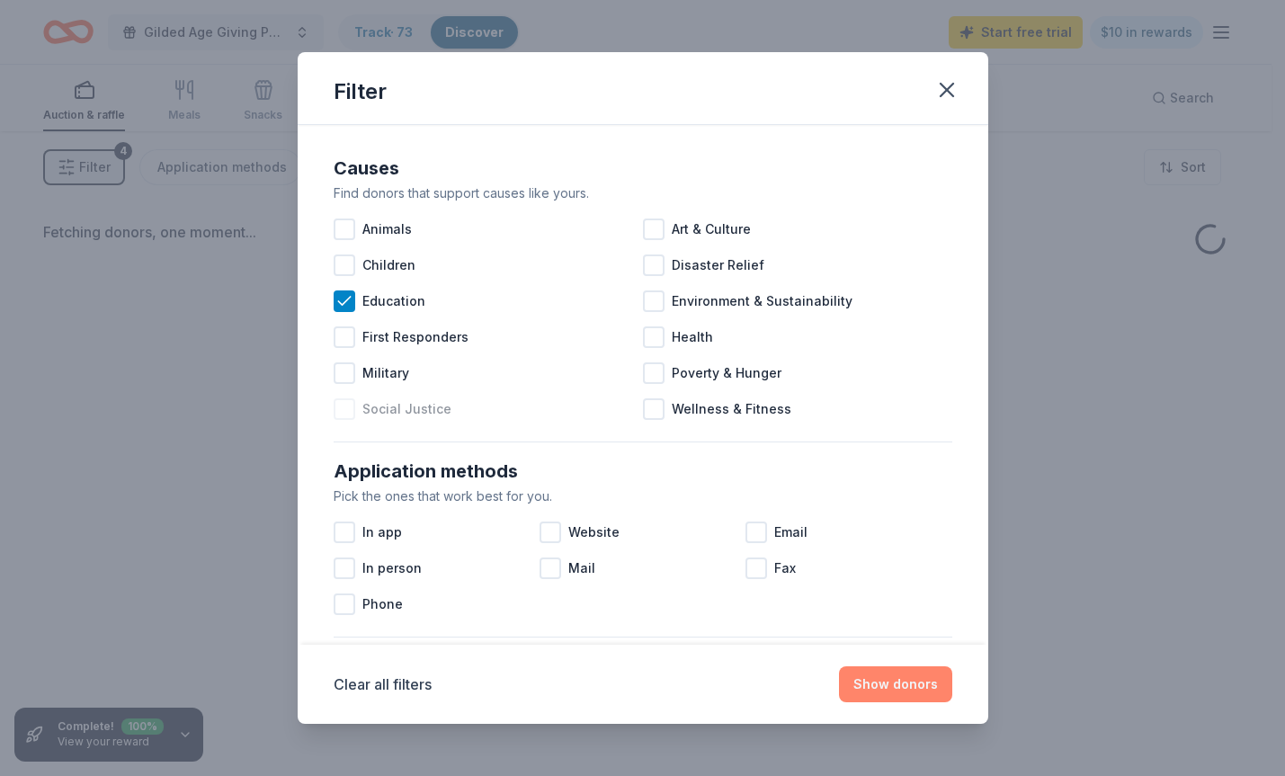
click at [894, 683] on button "Show donors" at bounding box center [895, 684] width 113 height 36
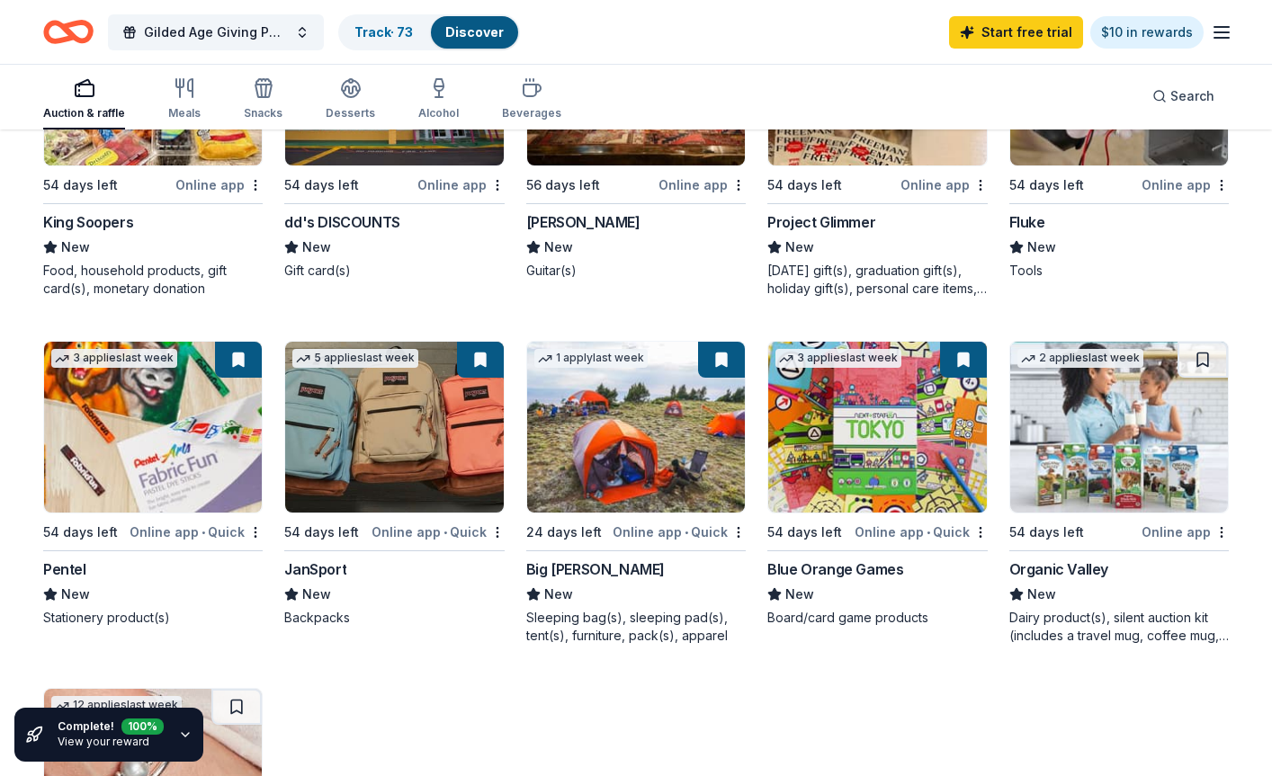
scroll to position [360, 0]
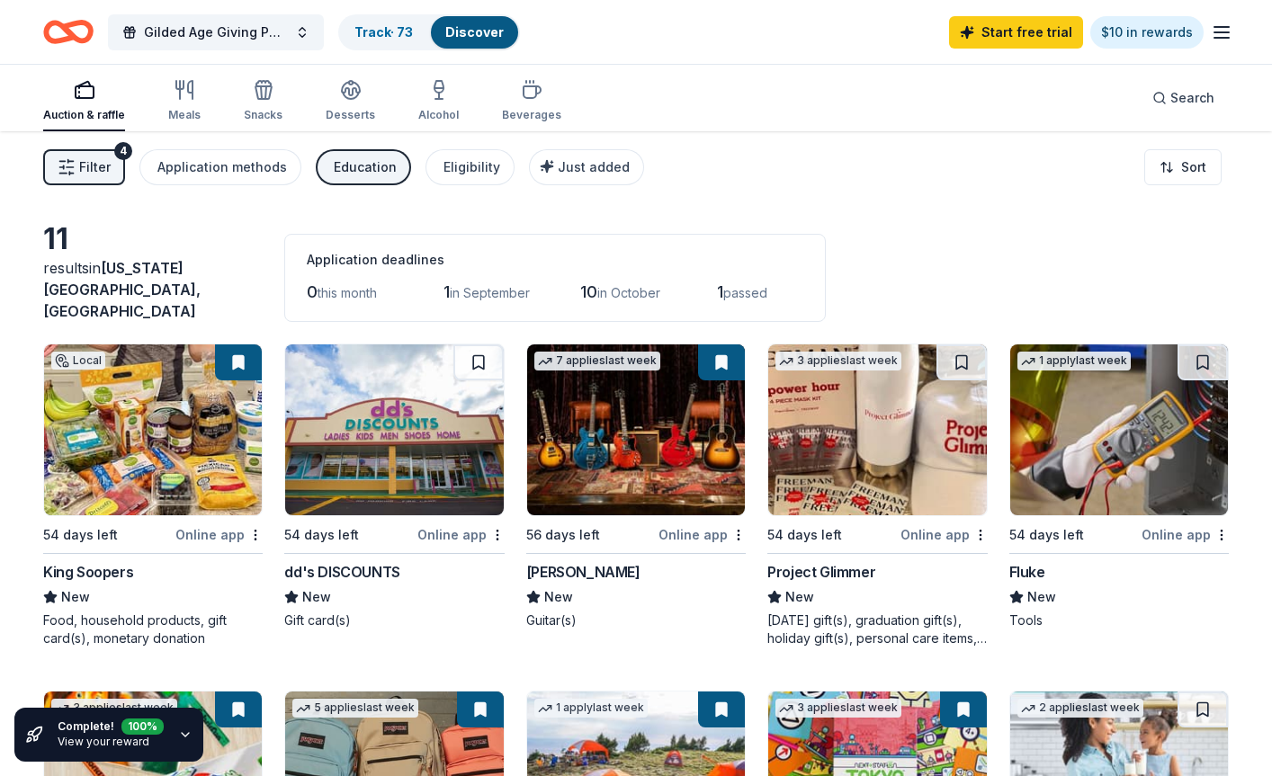
click at [88, 152] on button "Filter 4" at bounding box center [84, 167] width 82 height 36
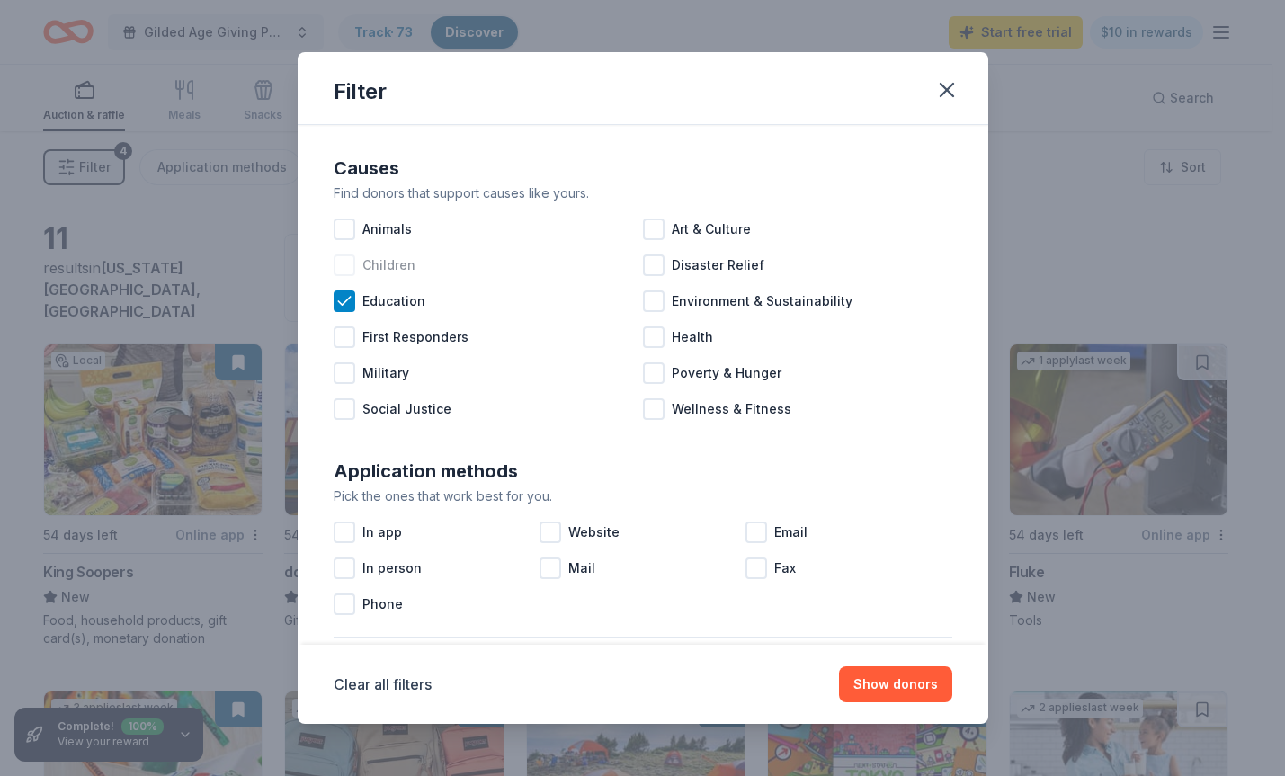
click at [362, 266] on div "Children" at bounding box center [488, 265] width 309 height 36
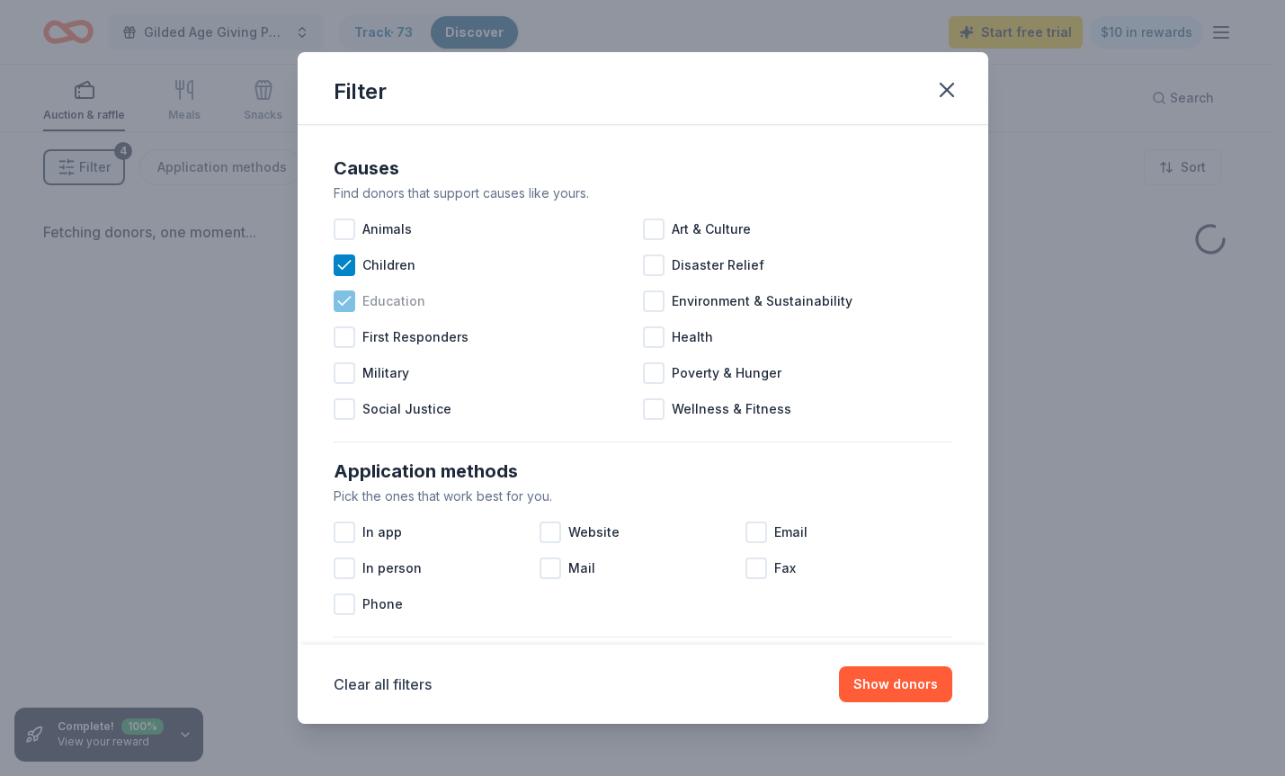
click at [351, 299] on icon at bounding box center [344, 301] width 18 height 18
click at [879, 689] on button "Show donors" at bounding box center [895, 684] width 113 height 36
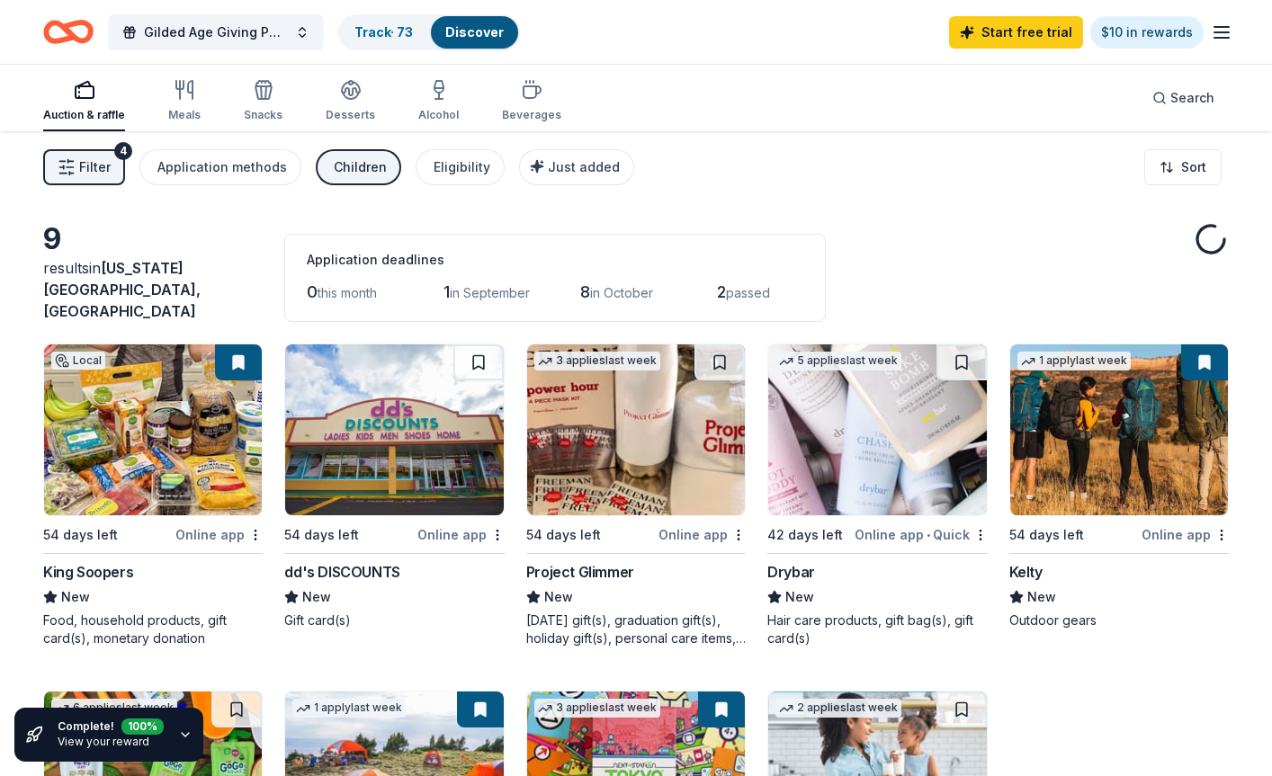
click at [91, 187] on div "Filter 4 Application methods Children Eligibility Just added Sort" at bounding box center [636, 167] width 1272 height 72
click at [103, 170] on span "Filter" at bounding box center [94, 167] width 31 height 22
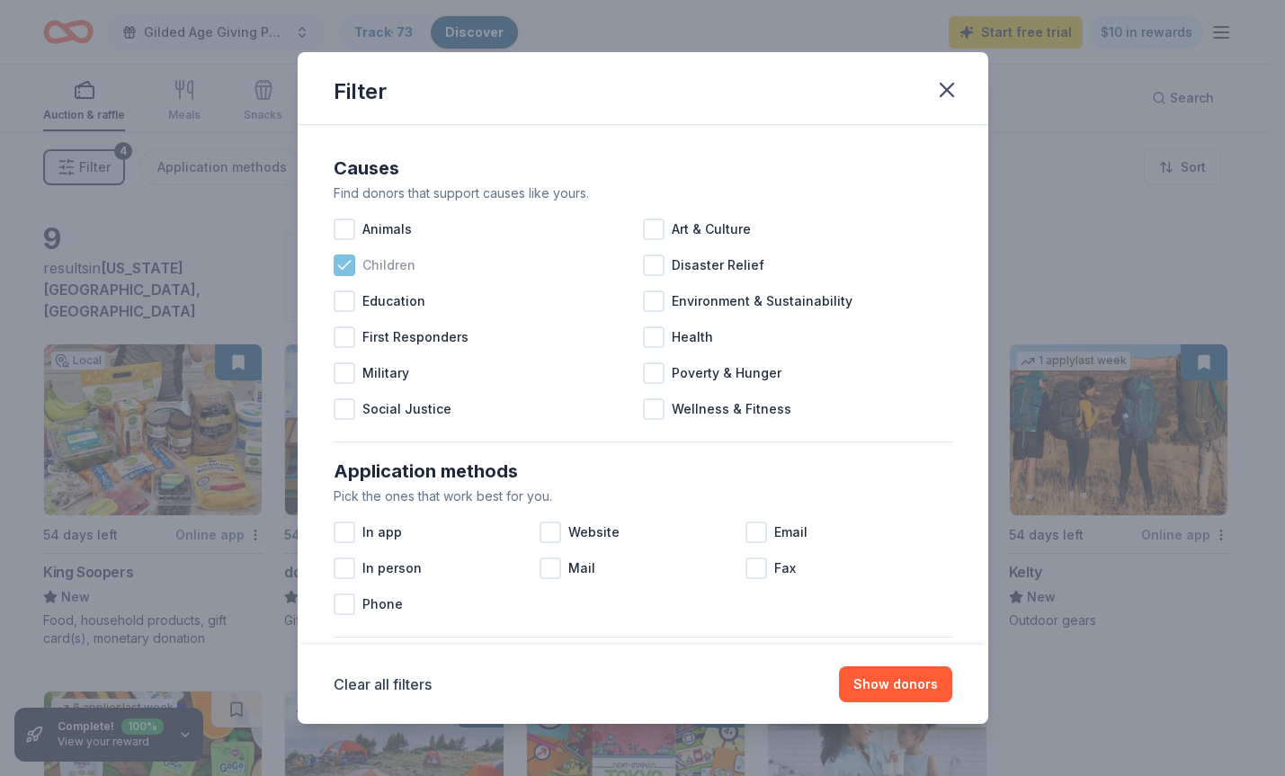
click at [353, 261] on div at bounding box center [345, 266] width 22 height 22
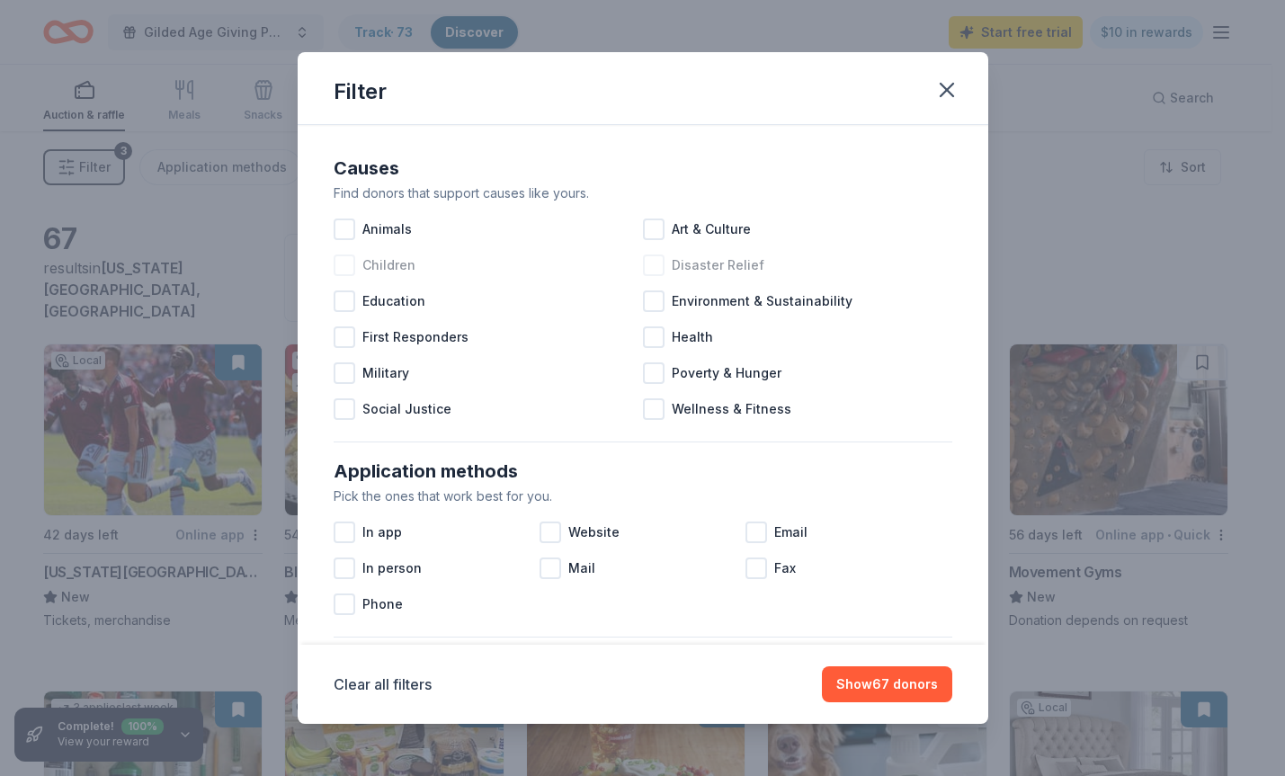
click at [662, 268] on div "Disaster Relief" at bounding box center [797, 265] width 309 height 36
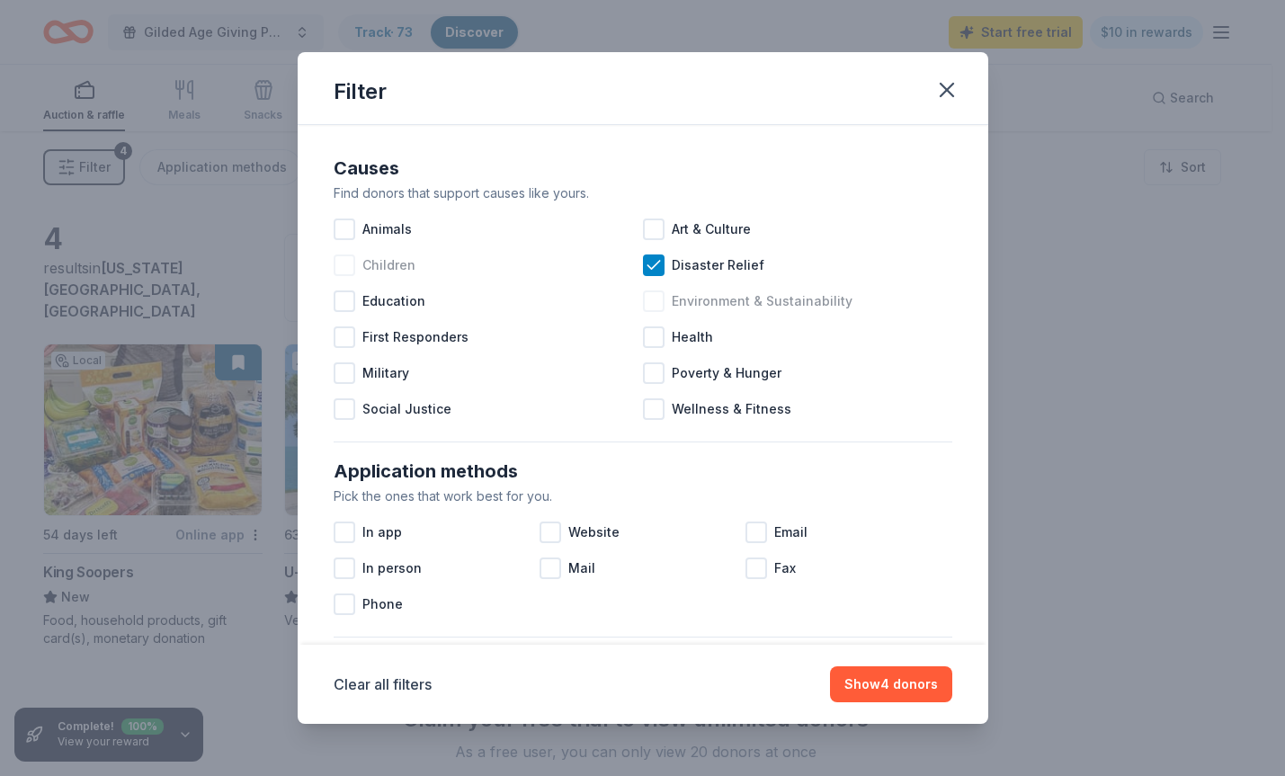
click at [662, 302] on div "Environment & Sustainability" at bounding box center [797, 301] width 309 height 36
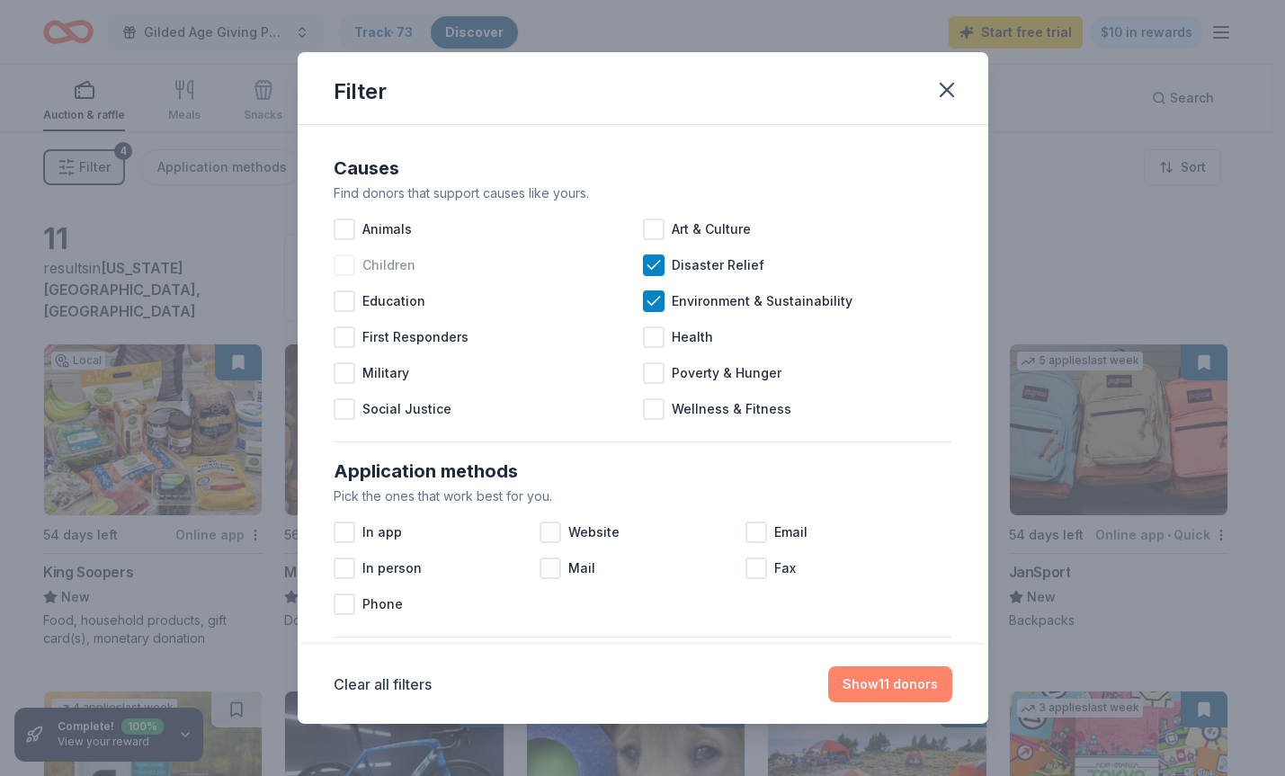
click at [886, 678] on button "Show 11 donors" at bounding box center [890, 684] width 124 height 36
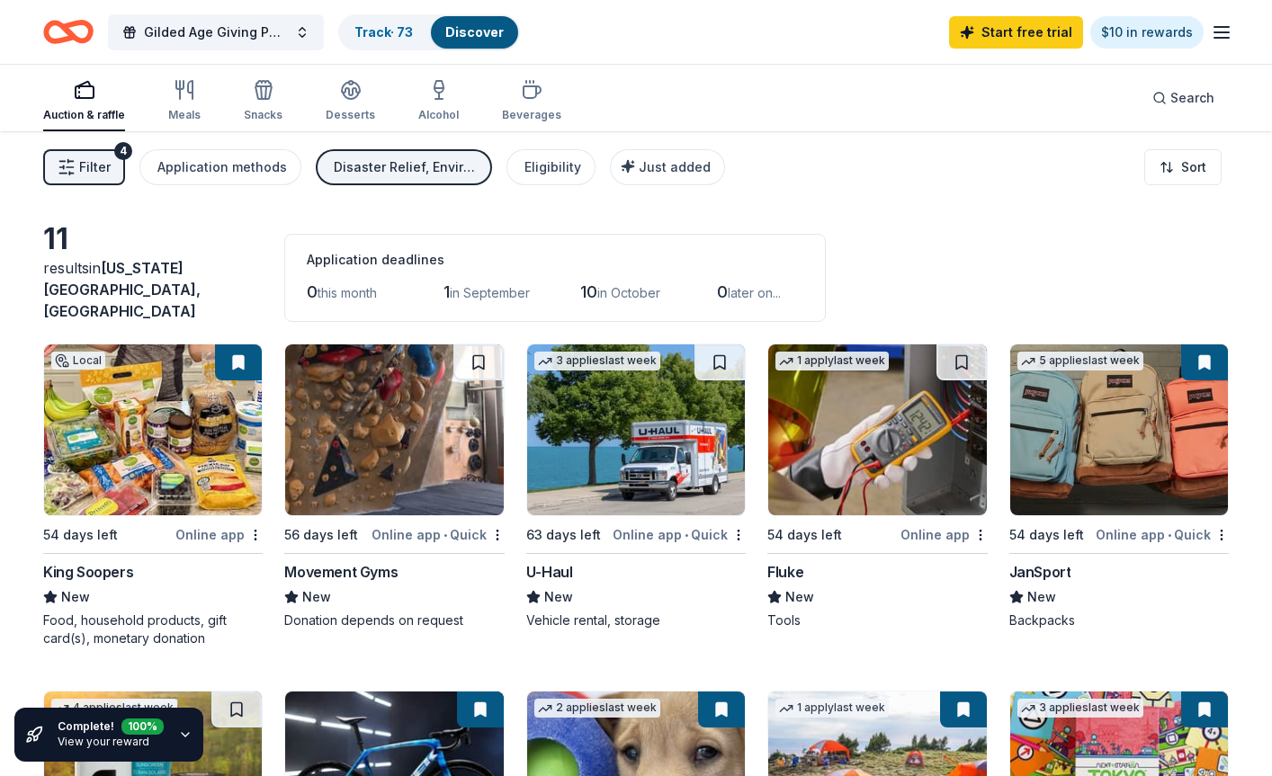
click at [92, 167] on span "Filter" at bounding box center [94, 167] width 31 height 22
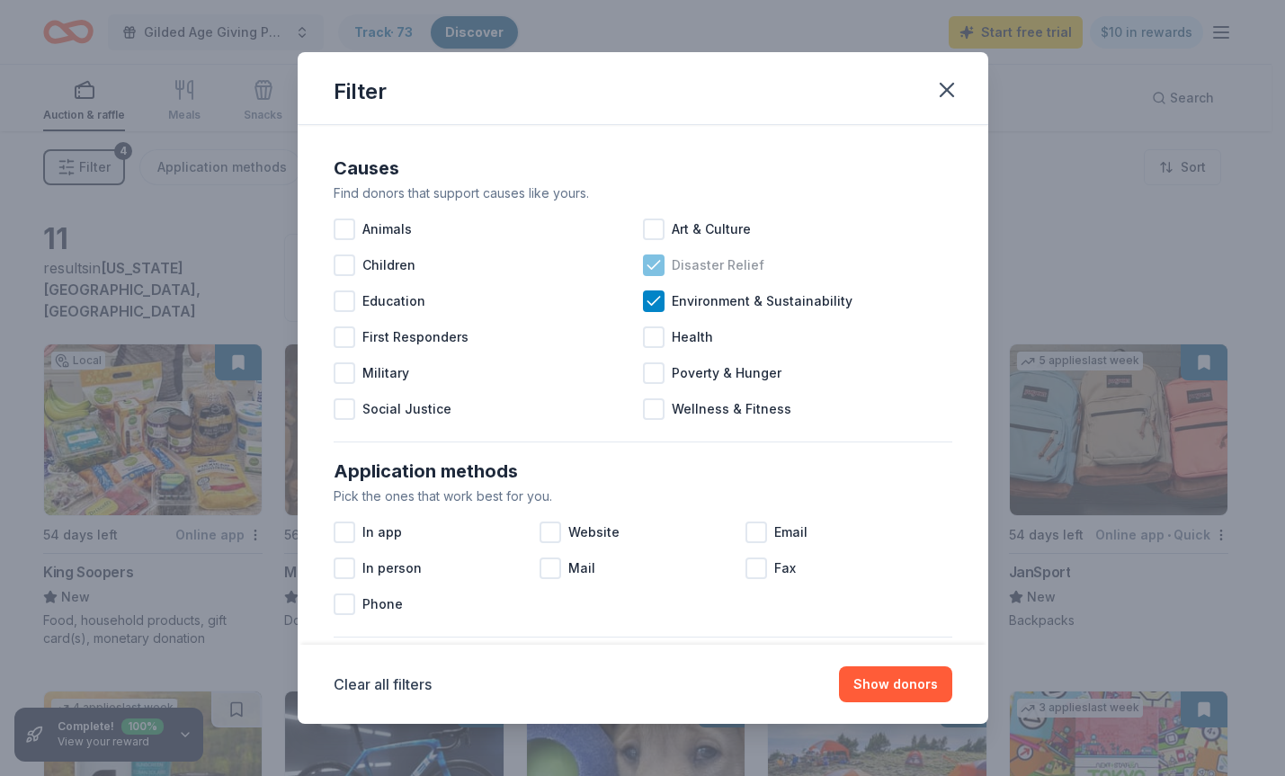
click at [645, 273] on icon at bounding box center [654, 265] width 18 height 18
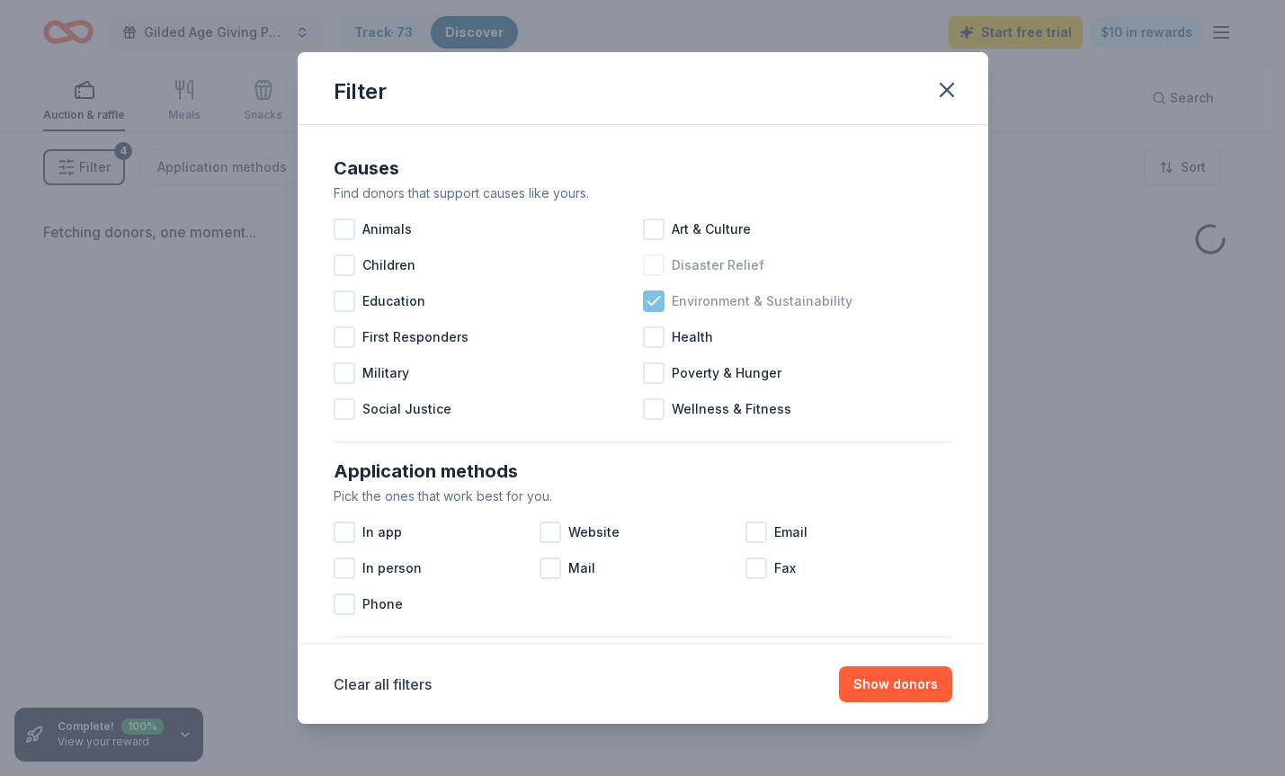
click at [645, 299] on icon at bounding box center [654, 301] width 18 height 18
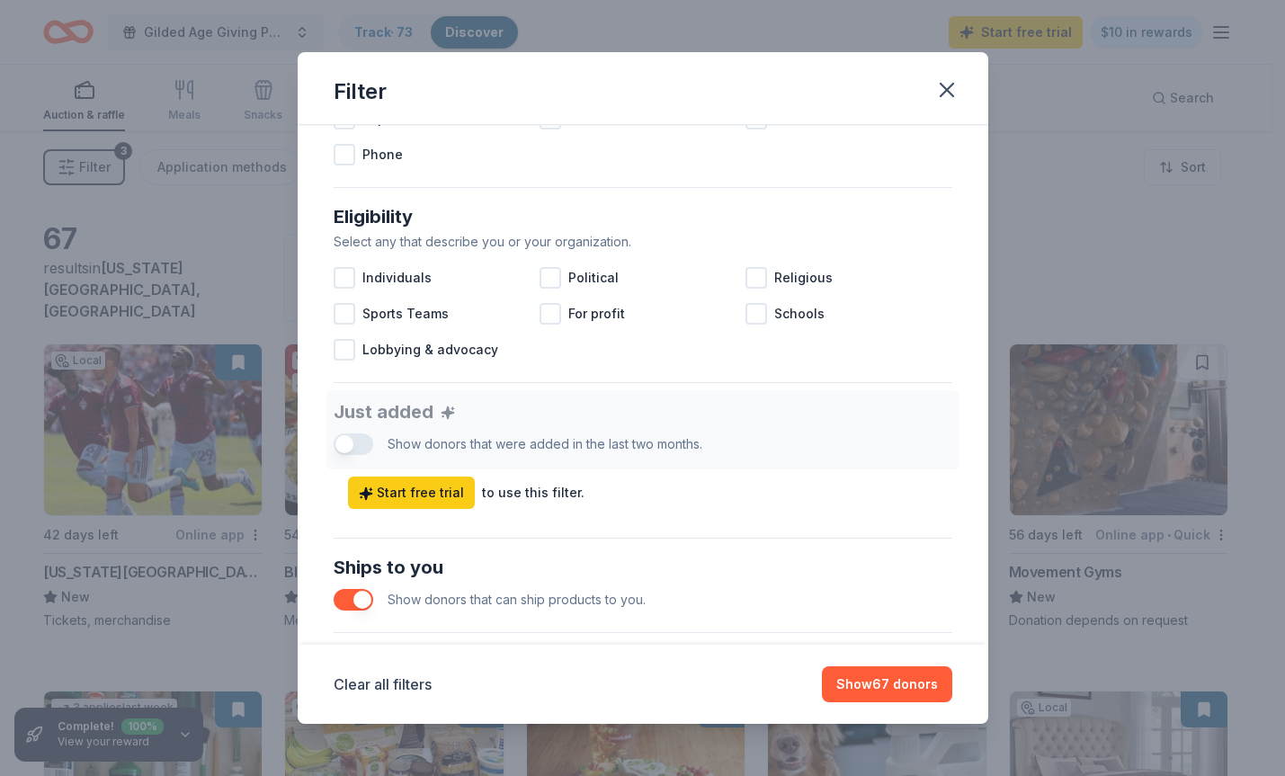
scroll to position [630, 0]
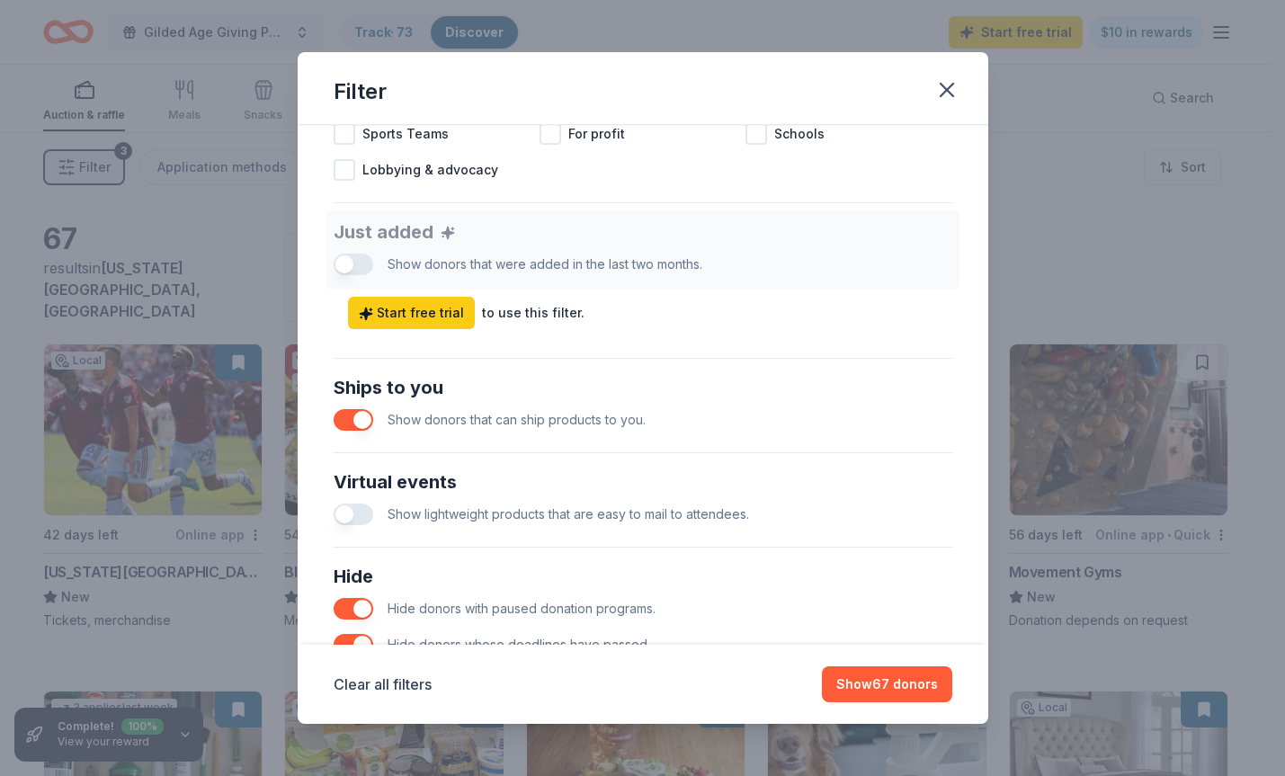
click at [355, 414] on button "button" at bounding box center [354, 420] width 40 height 22
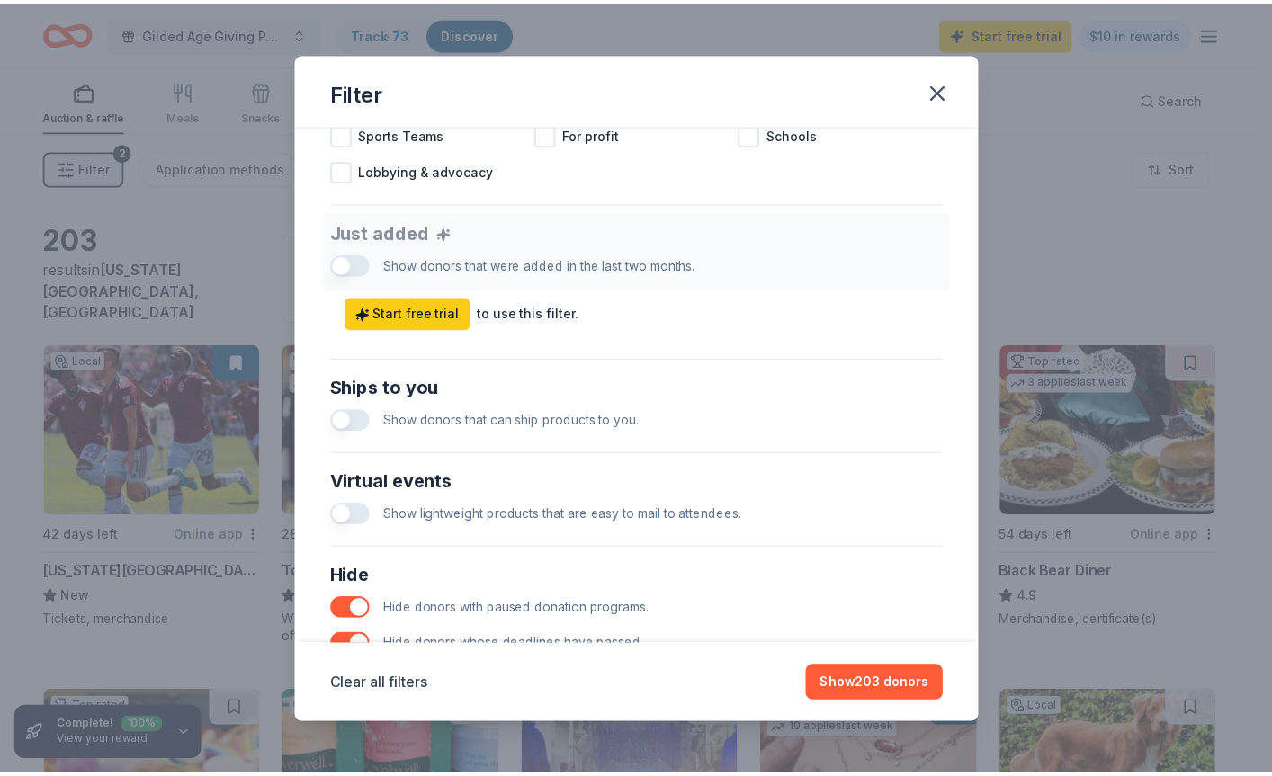
scroll to position [787, 0]
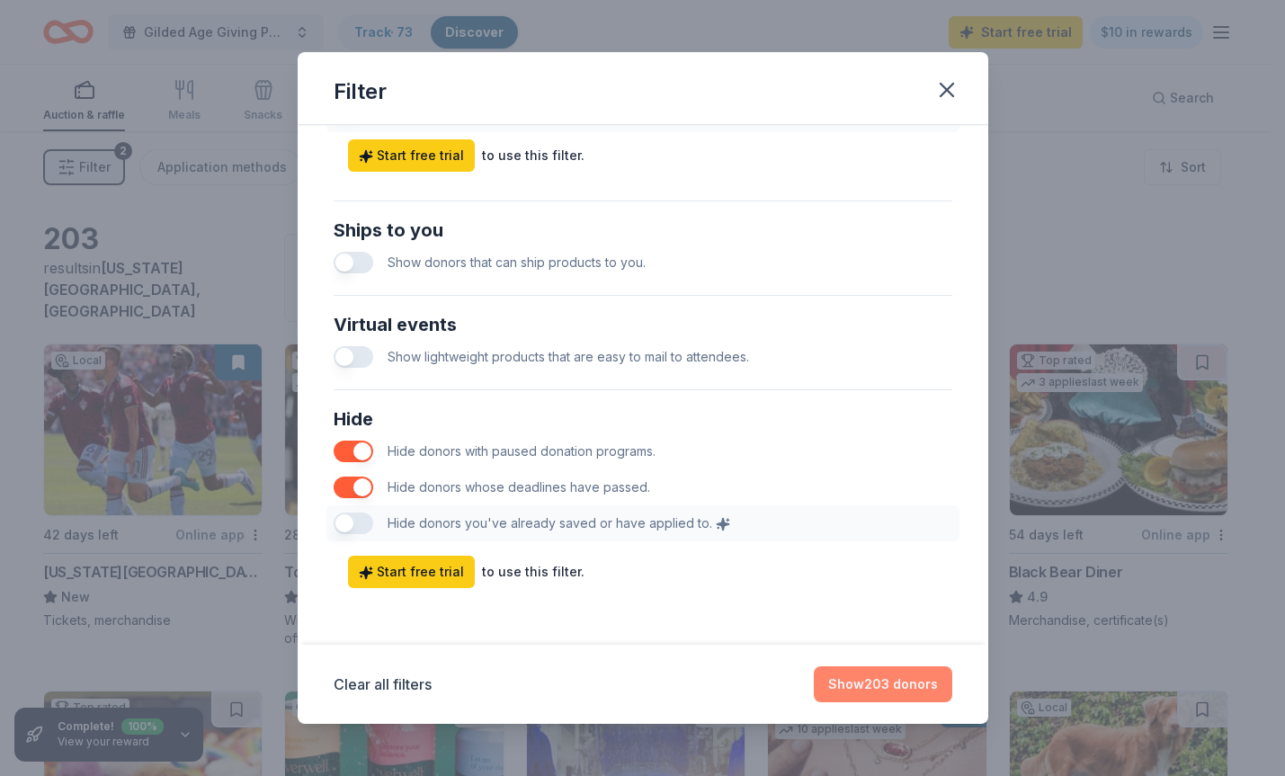
click at [891, 689] on button "Show 203 donors" at bounding box center [883, 684] width 138 height 36
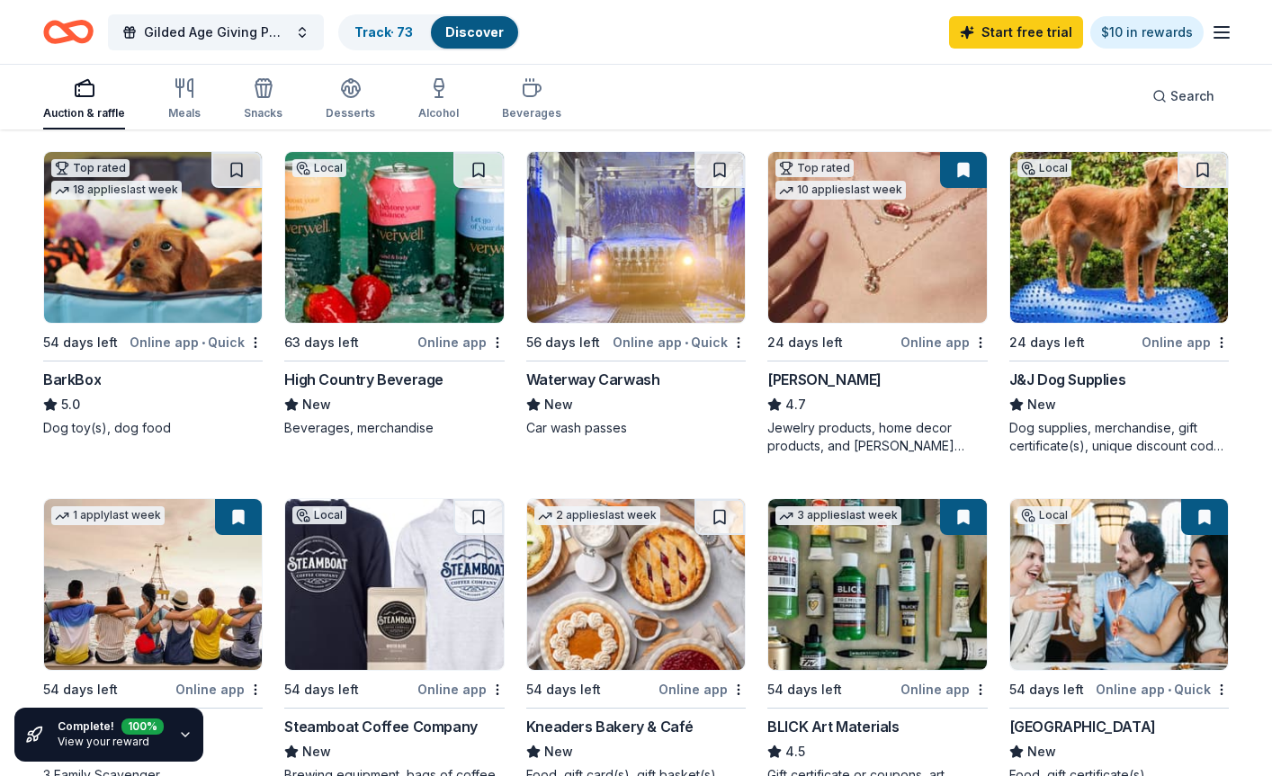
scroll to position [0, 0]
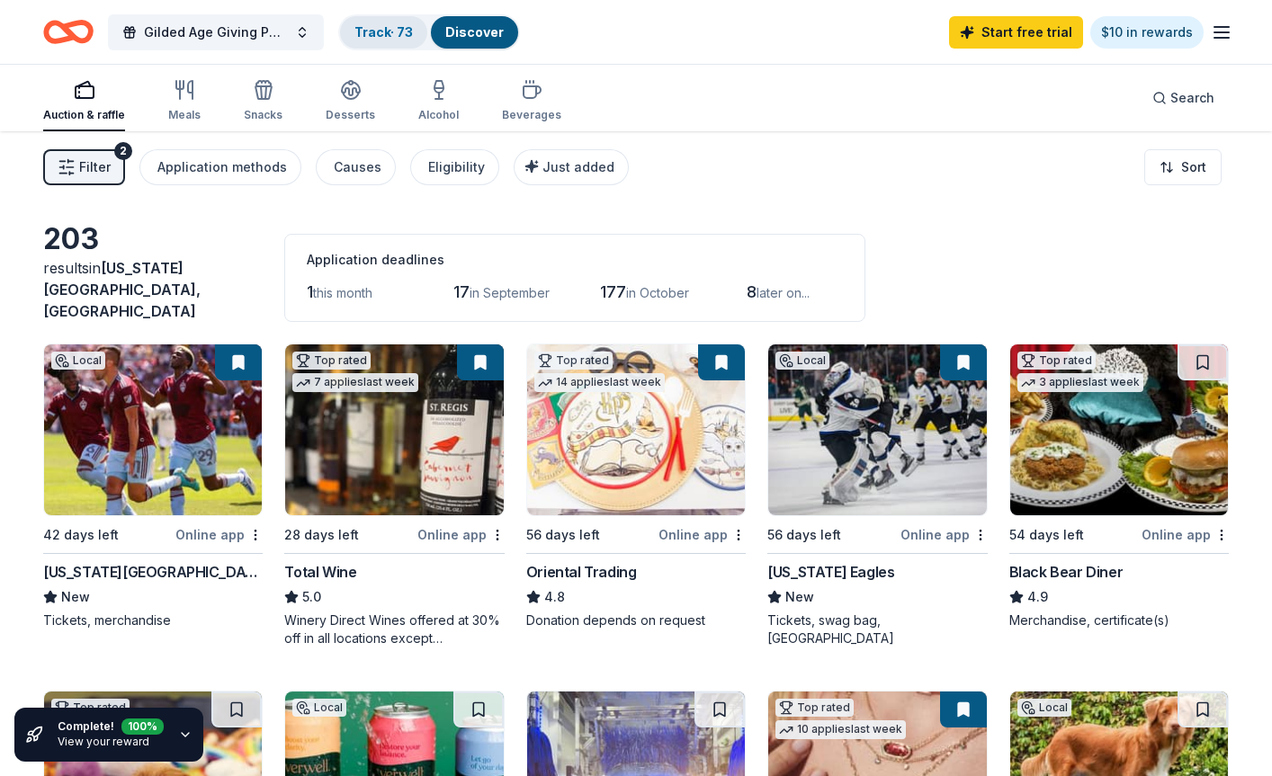
click at [397, 33] on link "Track · 73" at bounding box center [383, 31] width 58 height 15
click at [460, 39] on link "Discover" at bounding box center [474, 31] width 58 height 15
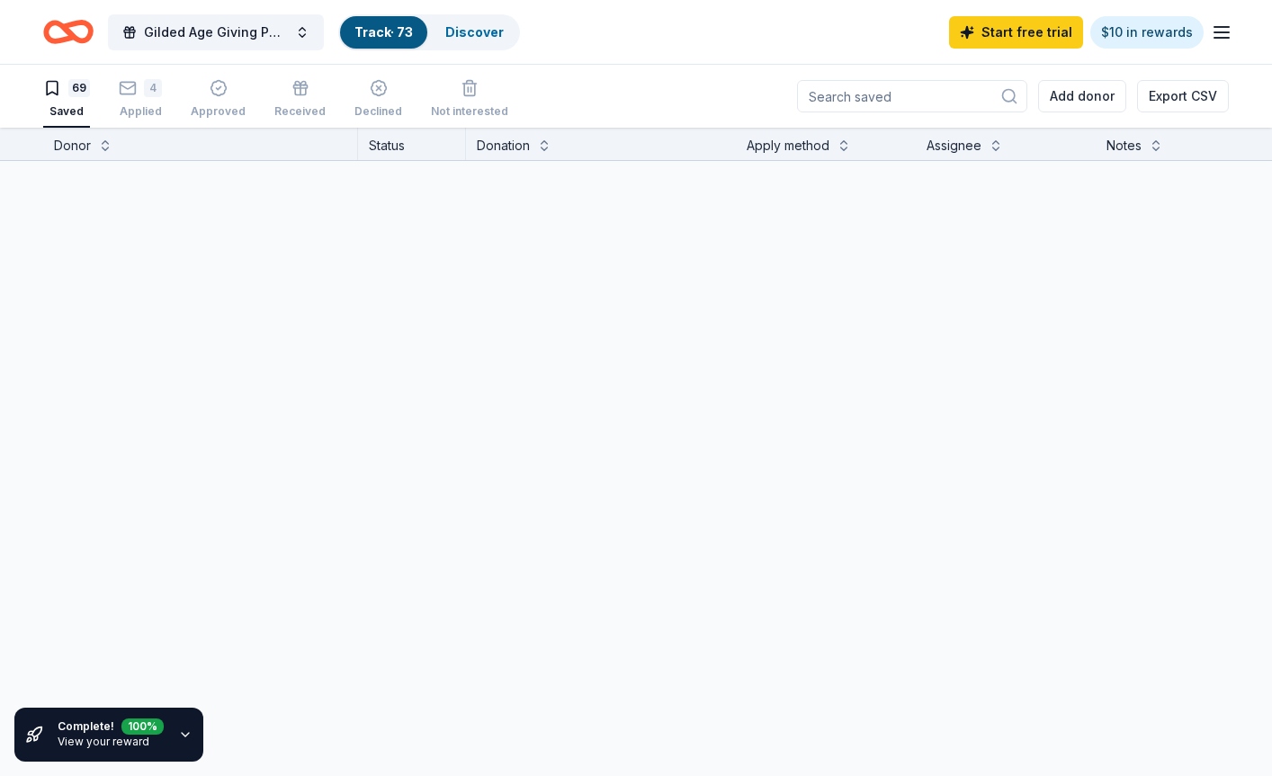
scroll to position [1, 0]
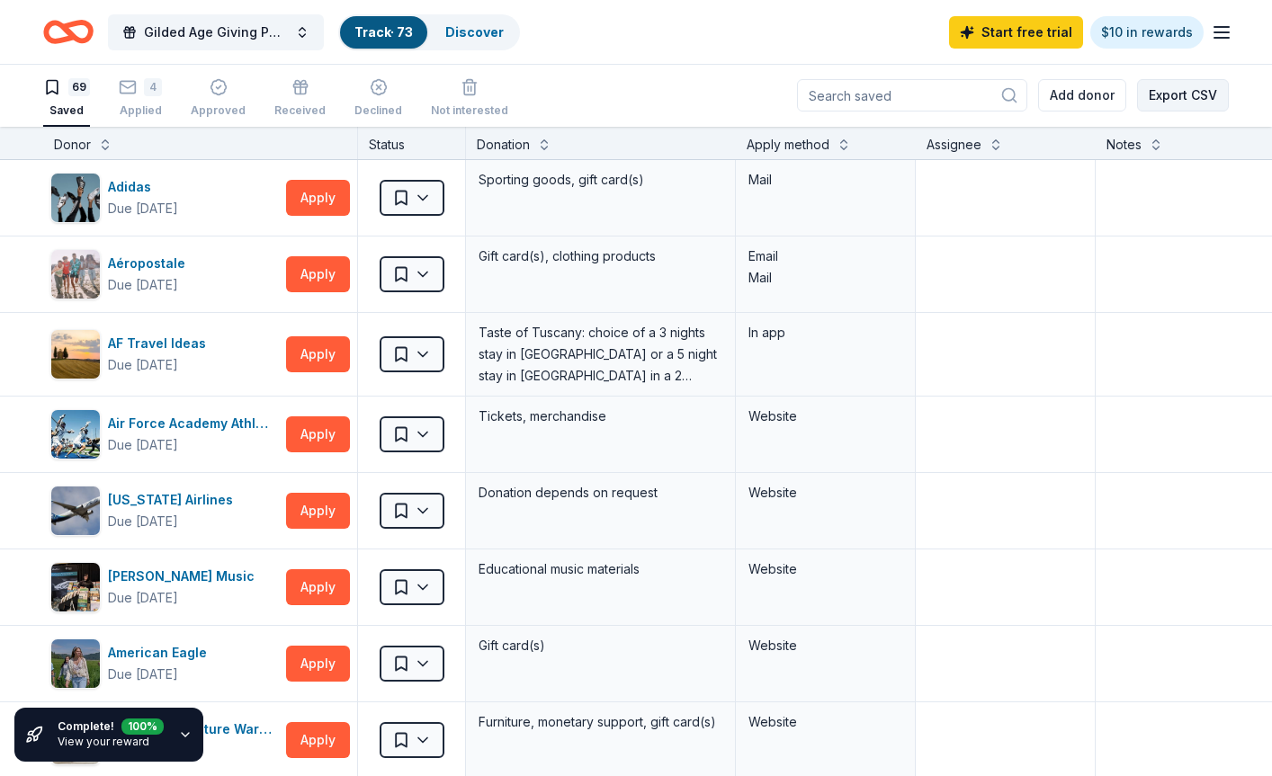
click at [996, 84] on button "Export CSV" at bounding box center [1183, 95] width 92 height 32
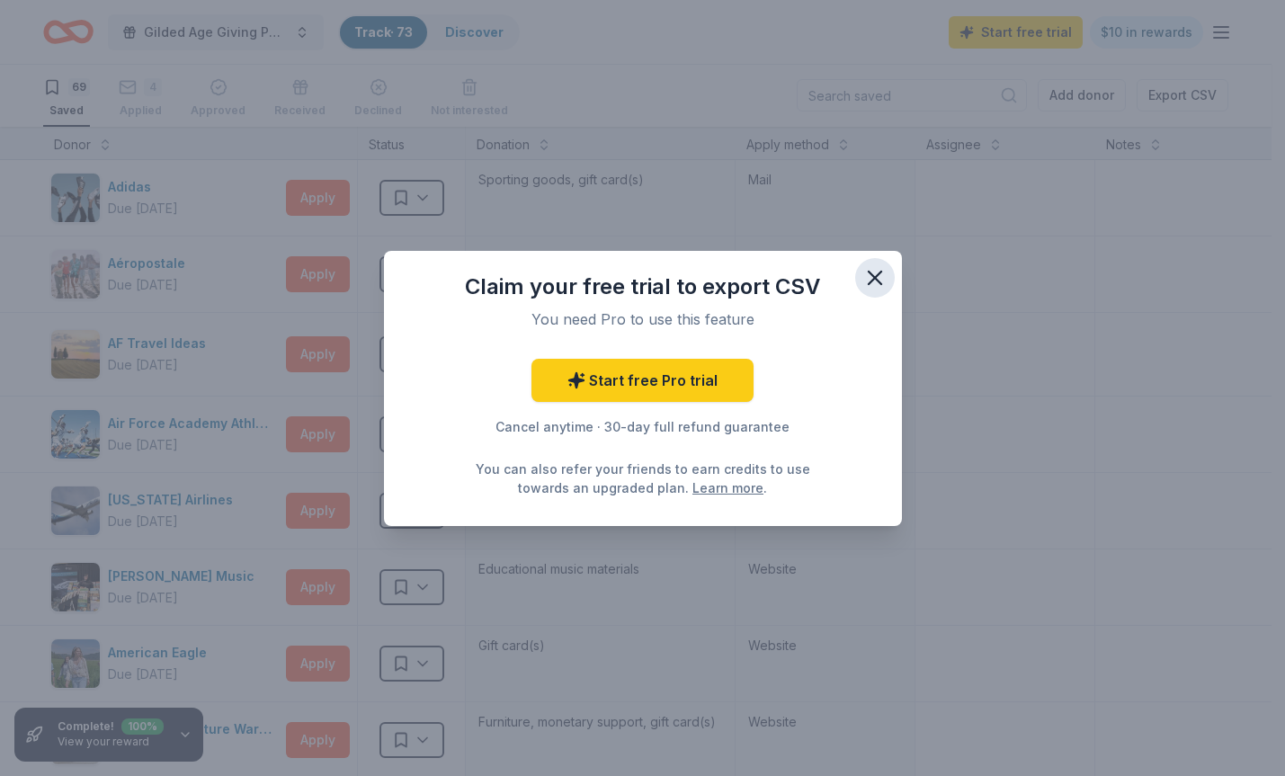
click at [870, 275] on icon "button" at bounding box center [874, 277] width 25 height 25
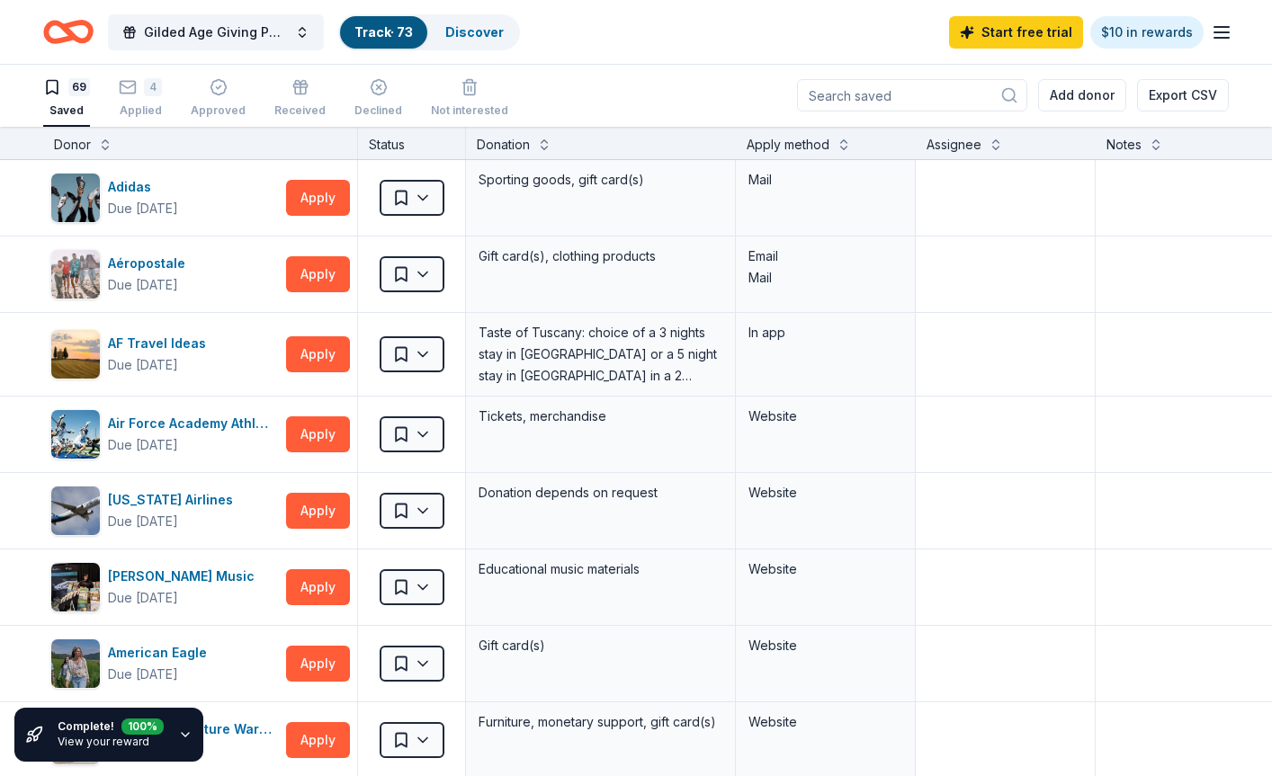
click at [996, 32] on line "button" at bounding box center [1221, 32] width 14 height 0
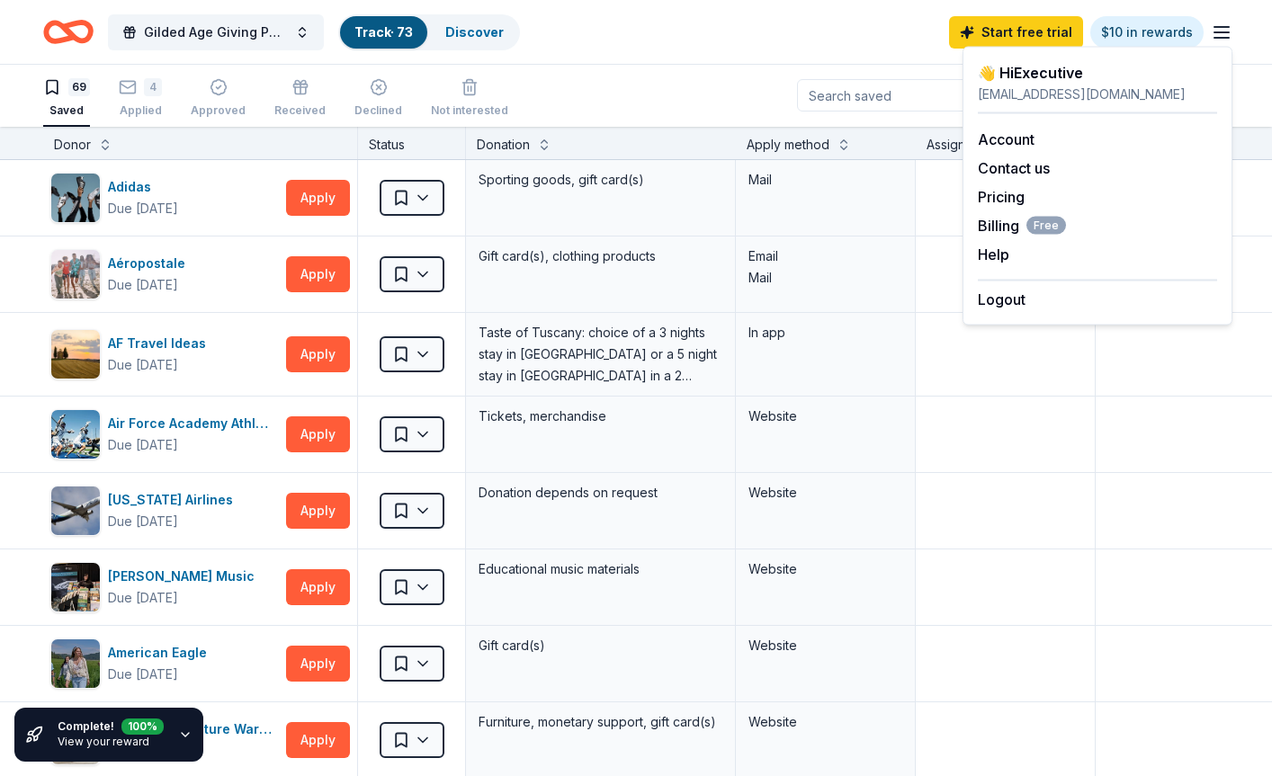
click at [996, 46] on div "Gilded Age Giving Parlor Affair (Gala) Track · 73 Discover Start free trial $10…" at bounding box center [636, 32] width 1272 height 64
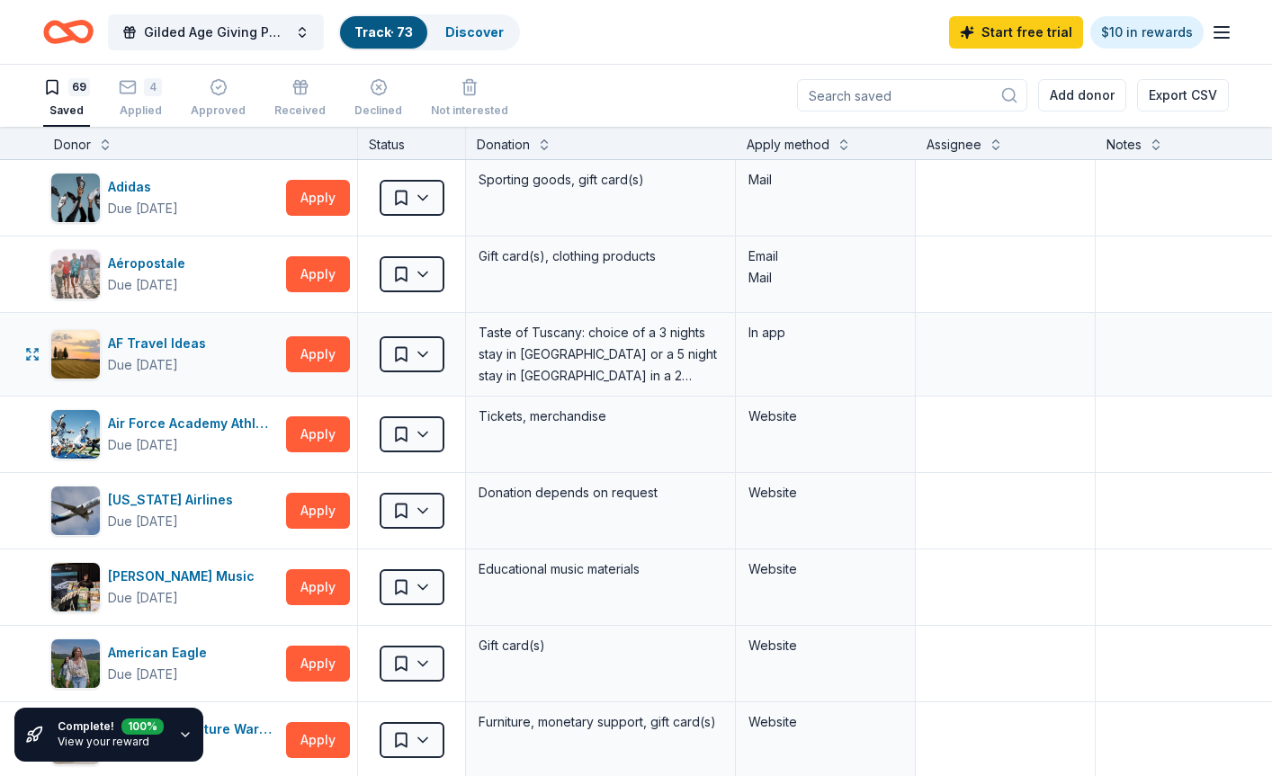
scroll to position [0, 0]
drag, startPoint x: 15, startPoint y: 170, endPoint x: 260, endPoint y: 396, distance: 332.9
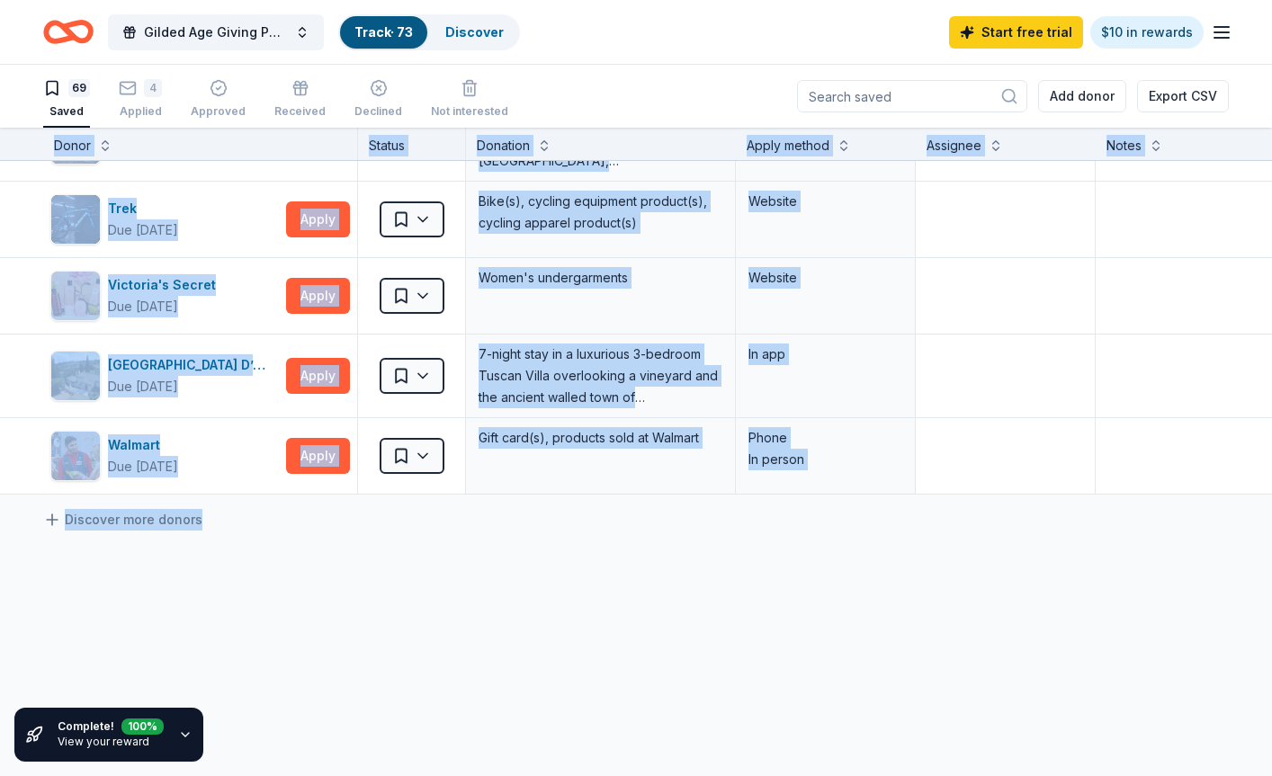
scroll to position [5026, 0]
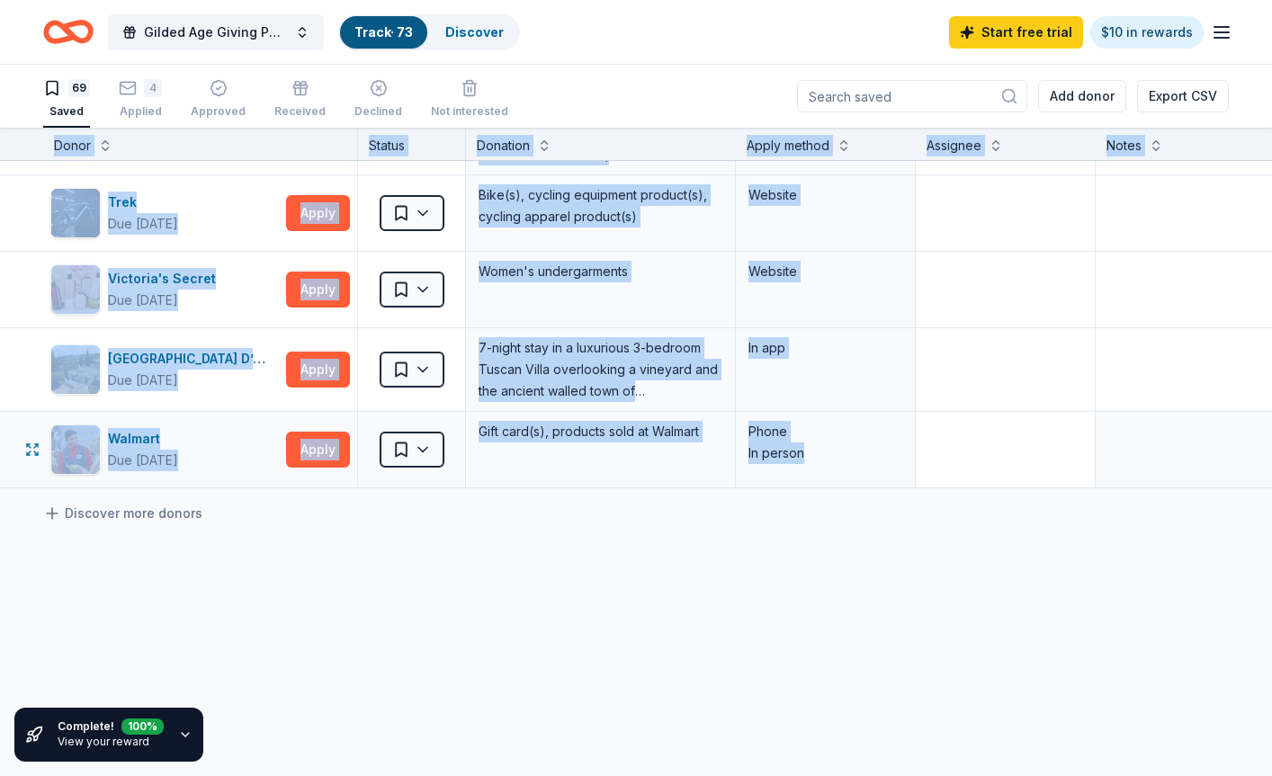
drag, startPoint x: 29, startPoint y: 136, endPoint x: 1014, endPoint y: 478, distance: 1042.7
copy div "Lorem Ipsumd Sitametc Adipi elitse Doeiusmo Tempo Incidi Utl et 26 dolo Magna A…"
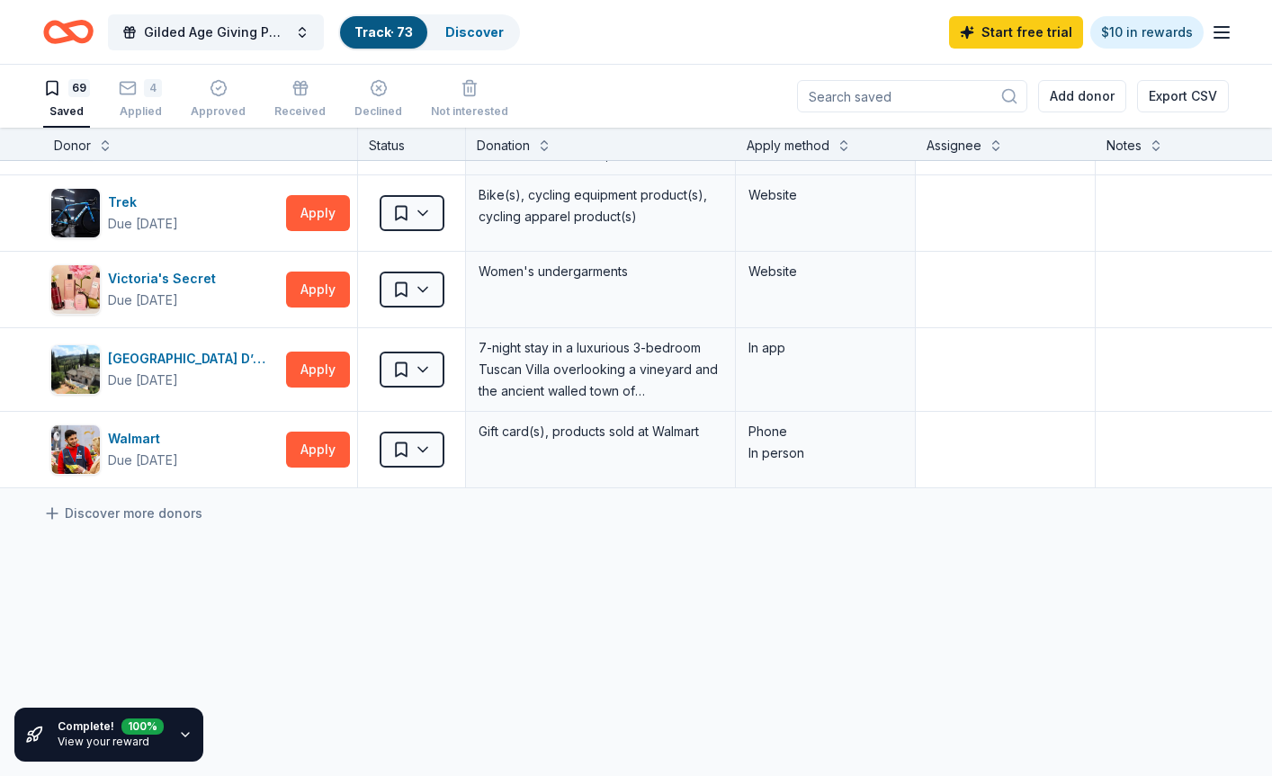
click at [362, 510] on div "Discover more donors" at bounding box center [704, 513] width 1408 height 50
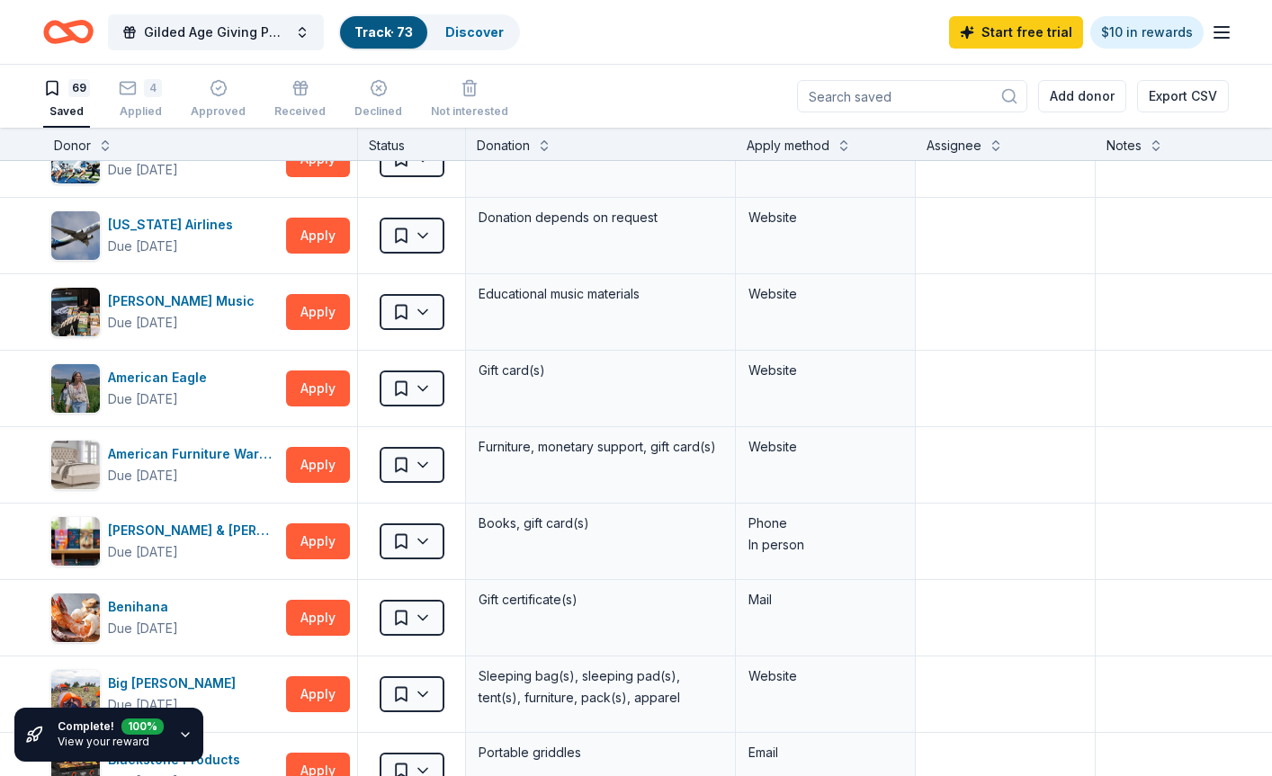
scroll to position [0, 0]
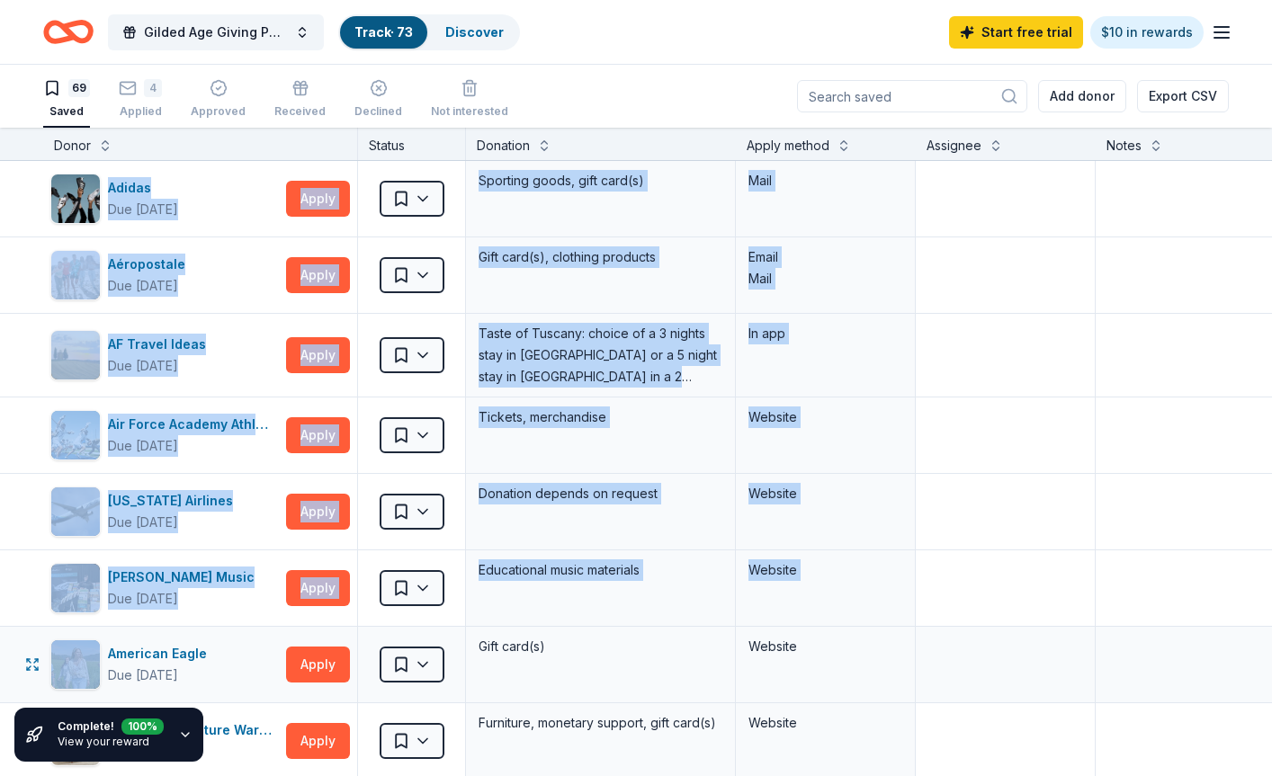
drag, startPoint x: 0, startPoint y: 174, endPoint x: 95, endPoint y: 628, distance: 463.2
click at [0, 193] on html "Gilded Age Giving Parlor Affair (Gala) Track · 73 Discover Start free trial $10…" at bounding box center [636, 388] width 1272 height 776
click at [0, 210] on div "Adidas Due [DATE] Apply Saved Sporting goods, gift card(s) Mail" at bounding box center [704, 199] width 1408 height 76
drag, startPoint x: 0, startPoint y: 171, endPoint x: 996, endPoint y: 579, distance: 1076.8
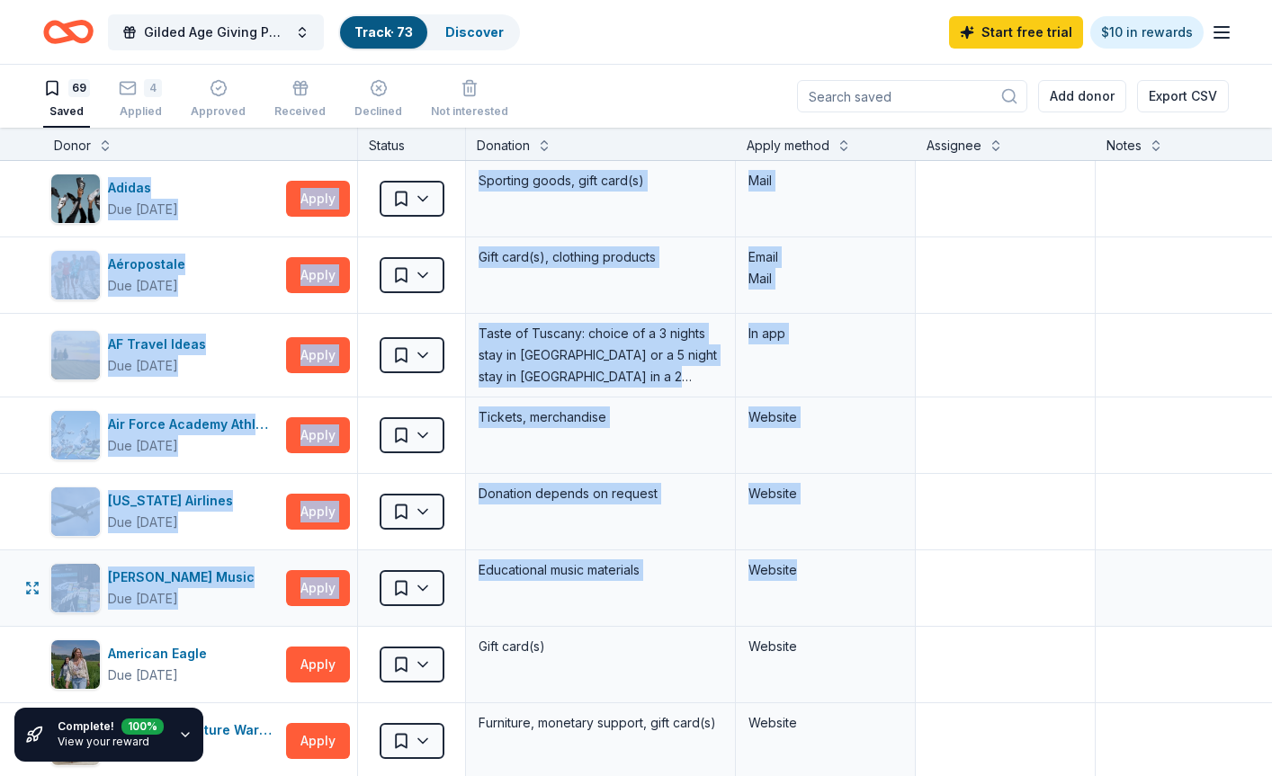
copy div "Loremi Dol si 57 amet Conse Adipi Elitsedd eiusm, temp inci(u) Labo Etdoloremag…"
click at [221, 279] on div "Aéropostale Due [DATE]" at bounding box center [164, 275] width 228 height 50
click at [996, 308] on textarea at bounding box center [1004, 275] width 175 height 72
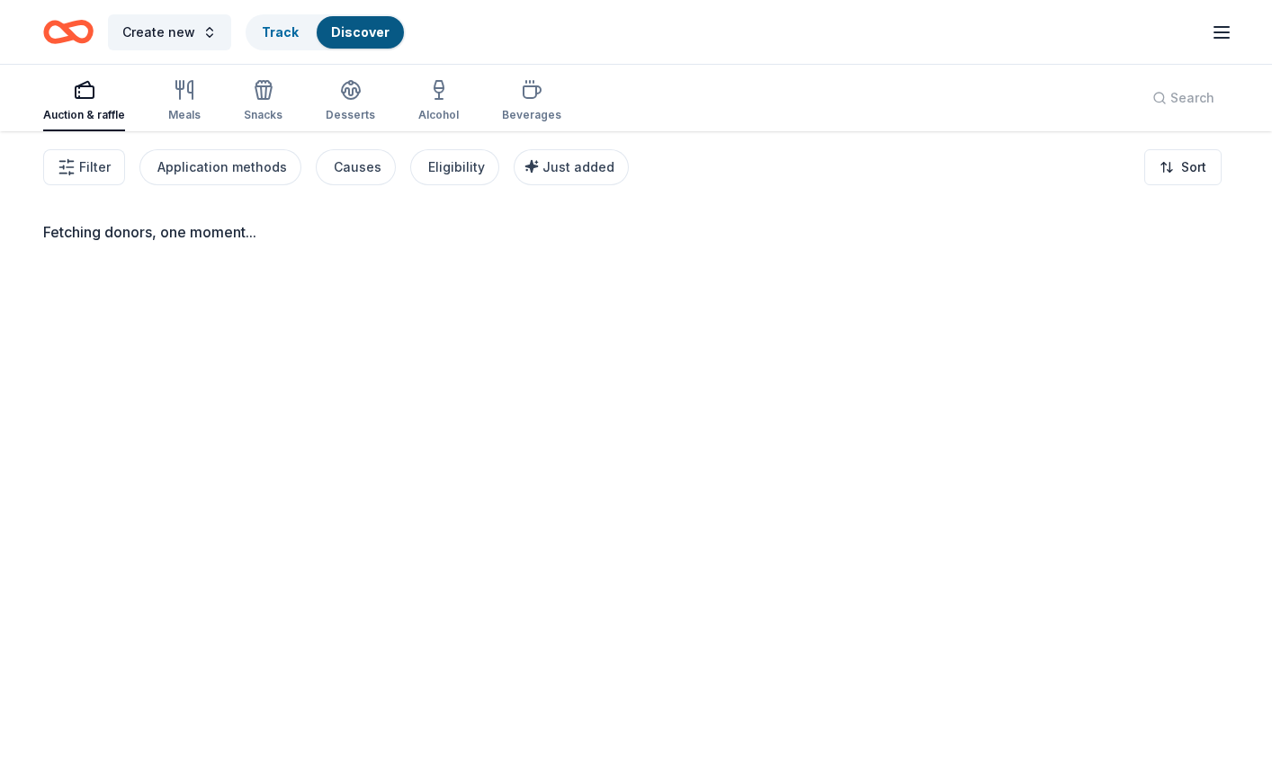
scroll to position [131, 0]
